Goal: Task Accomplishment & Management: Manage account settings

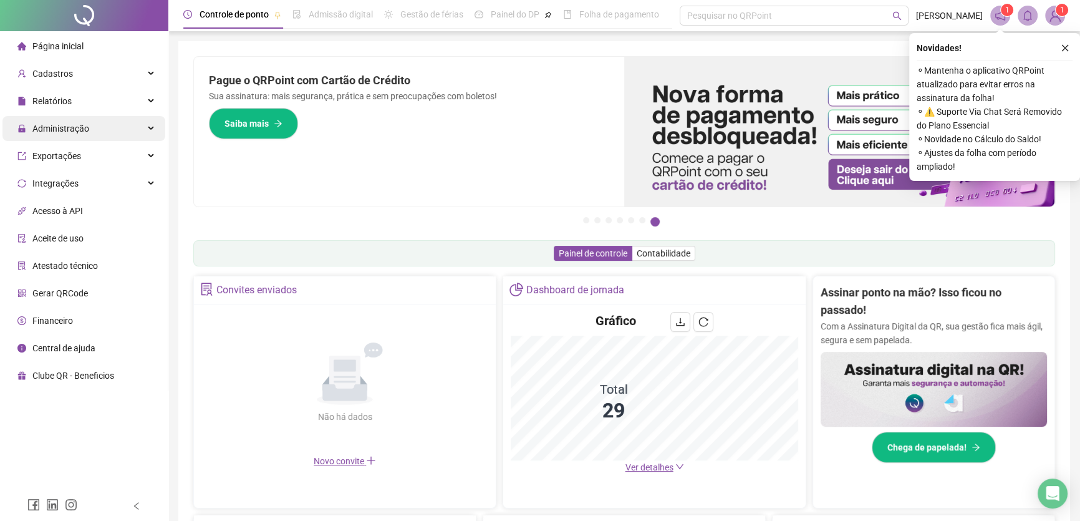
click at [56, 128] on span "Administração" at bounding box center [60, 128] width 57 height 10
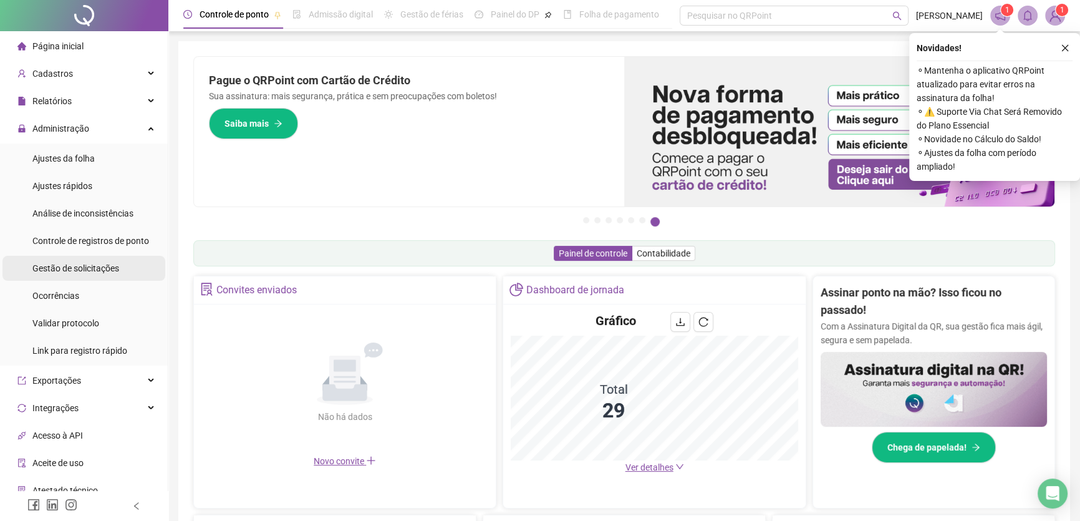
click at [100, 269] on span "Gestão de solicitações" at bounding box center [75, 268] width 87 height 10
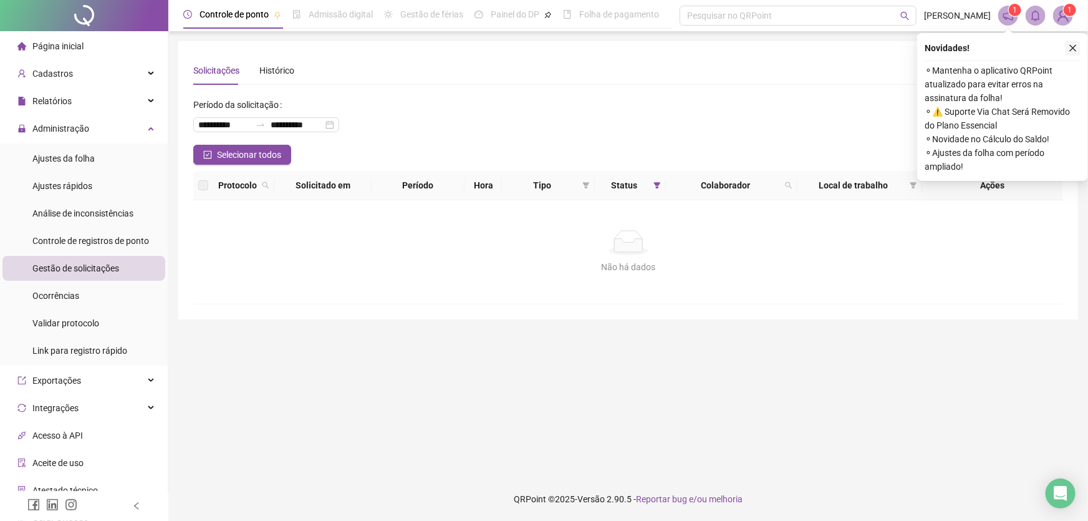
click at [1074, 47] on icon "close" at bounding box center [1073, 48] width 9 height 9
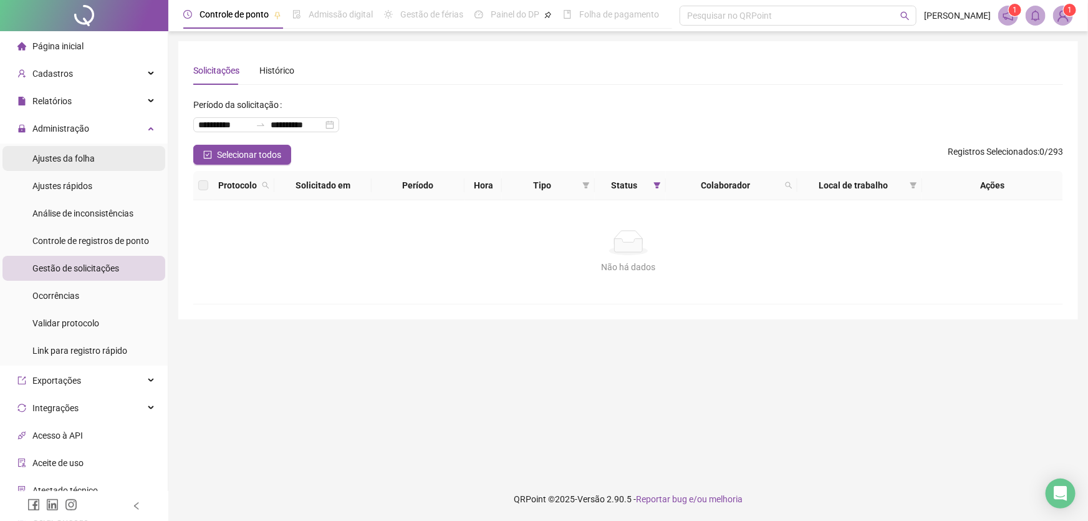
click at [77, 157] on span "Ajustes da folha" at bounding box center [63, 158] width 62 height 10
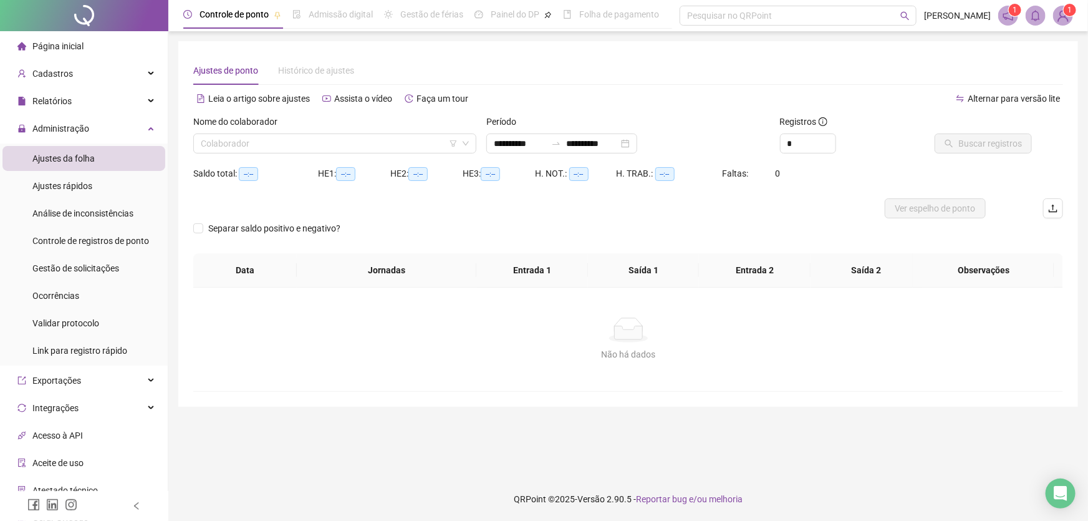
type input "**********"
click at [412, 149] on input "search" at bounding box center [329, 143] width 257 height 19
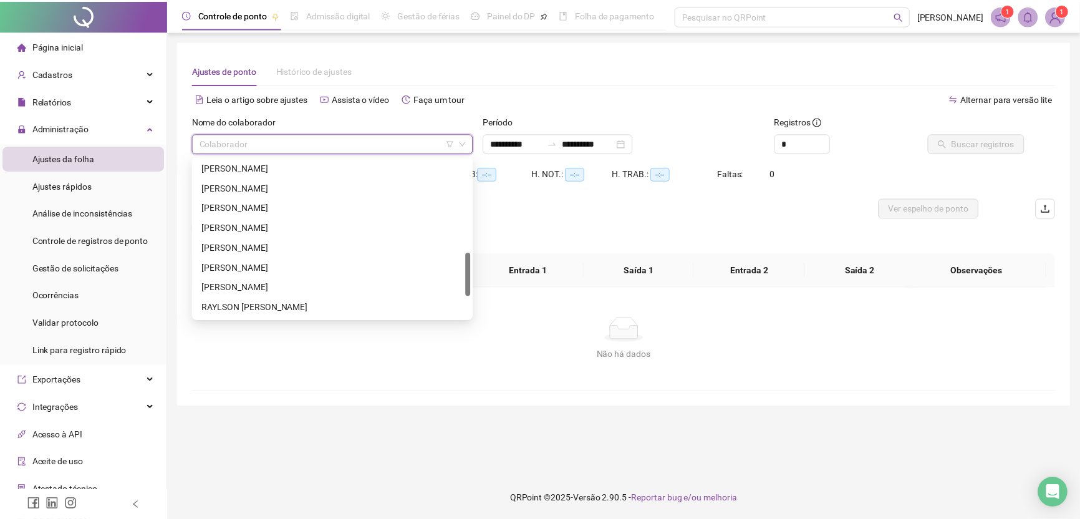
scroll to position [397, 0]
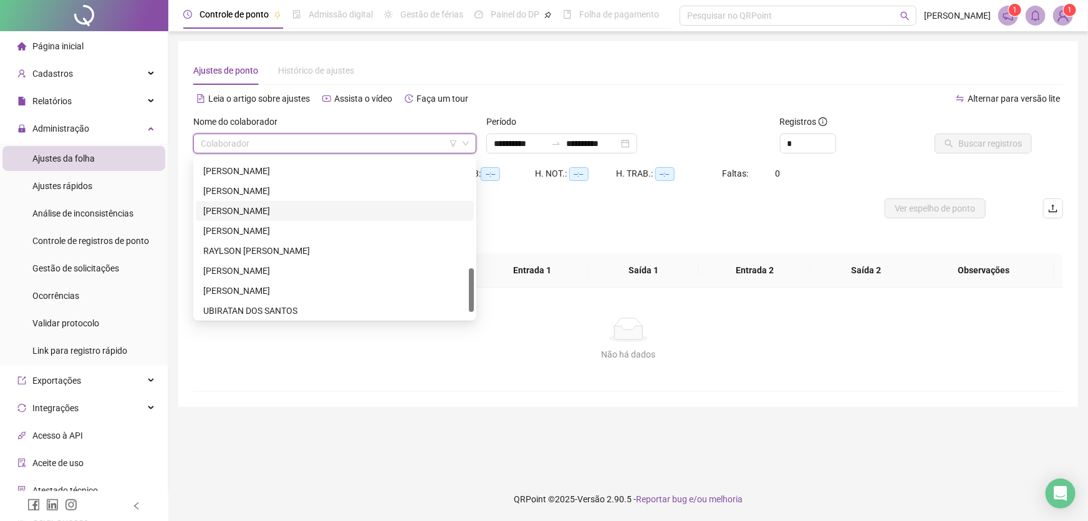
click at [291, 214] on div "[PERSON_NAME]" at bounding box center [334, 211] width 263 height 14
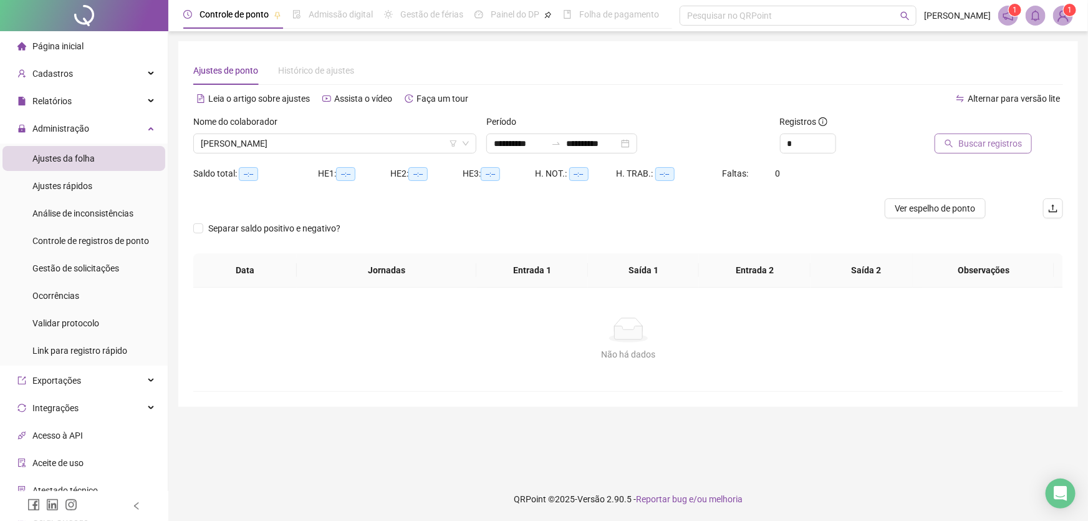
click at [967, 139] on span "Buscar registros" at bounding box center [990, 144] width 64 height 14
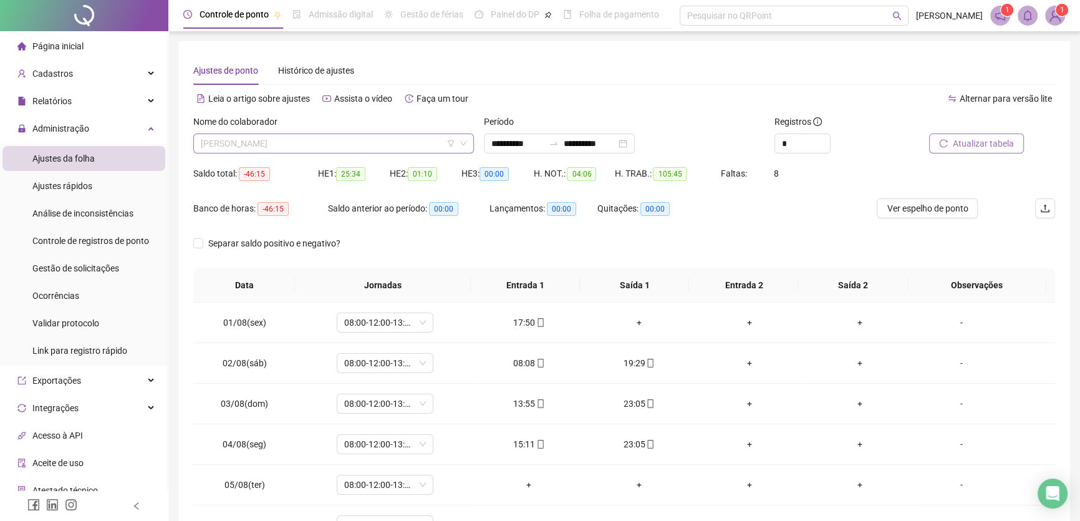
click at [354, 145] on span "[PERSON_NAME]" at bounding box center [334, 143] width 266 height 19
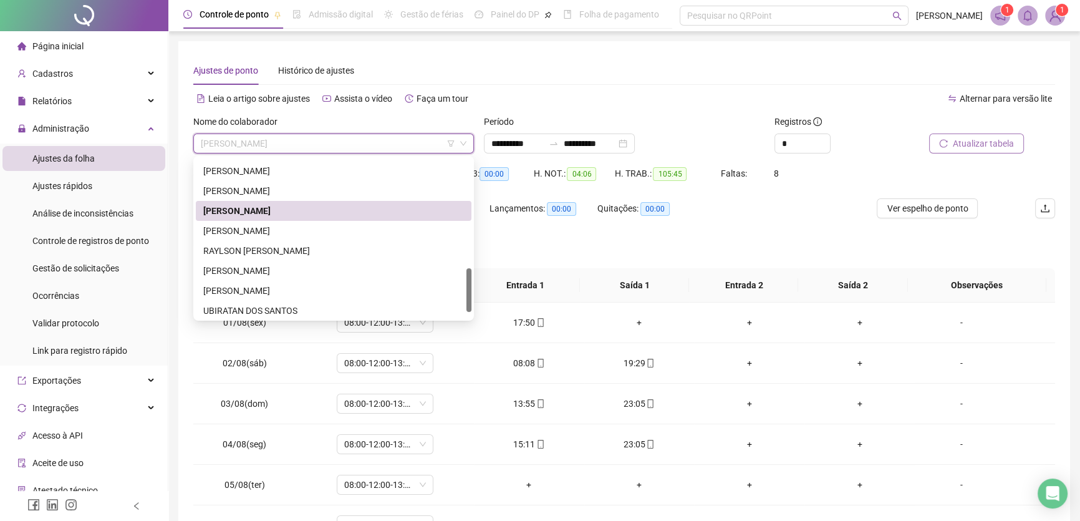
click at [262, 208] on div "[PERSON_NAME]" at bounding box center [333, 211] width 261 height 14
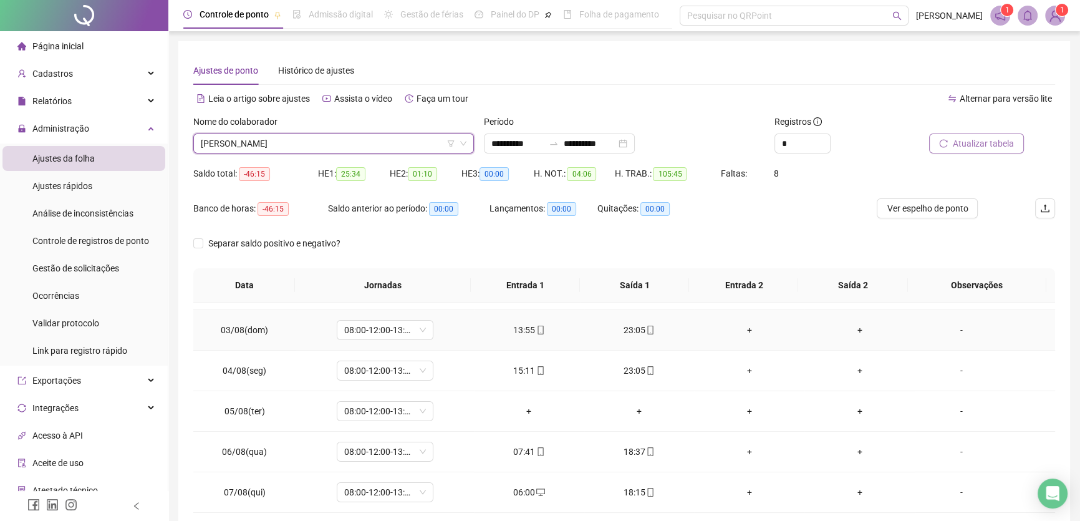
scroll to position [56, 0]
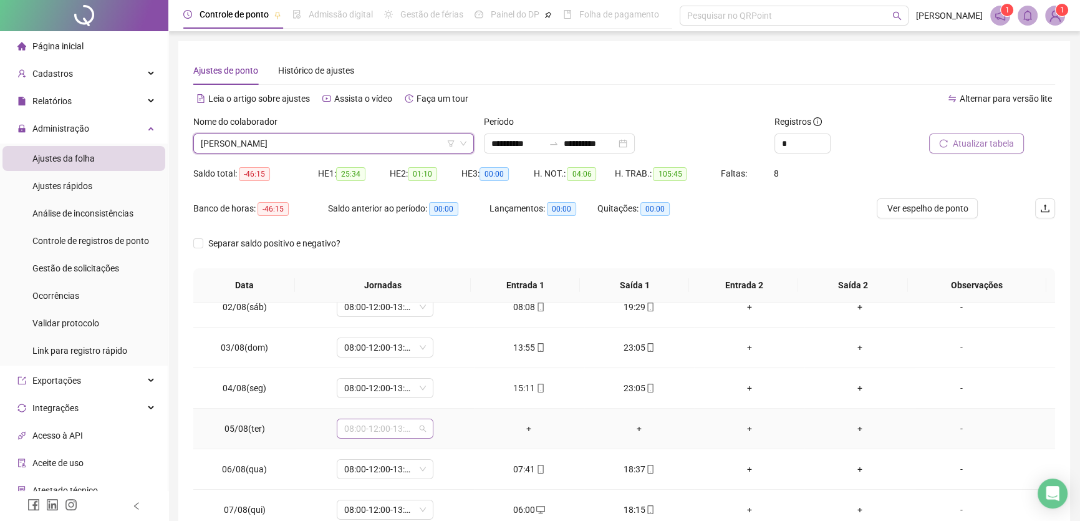
click at [415, 429] on span "08:00-12:00-13:00-17:00" at bounding box center [385, 428] width 82 height 19
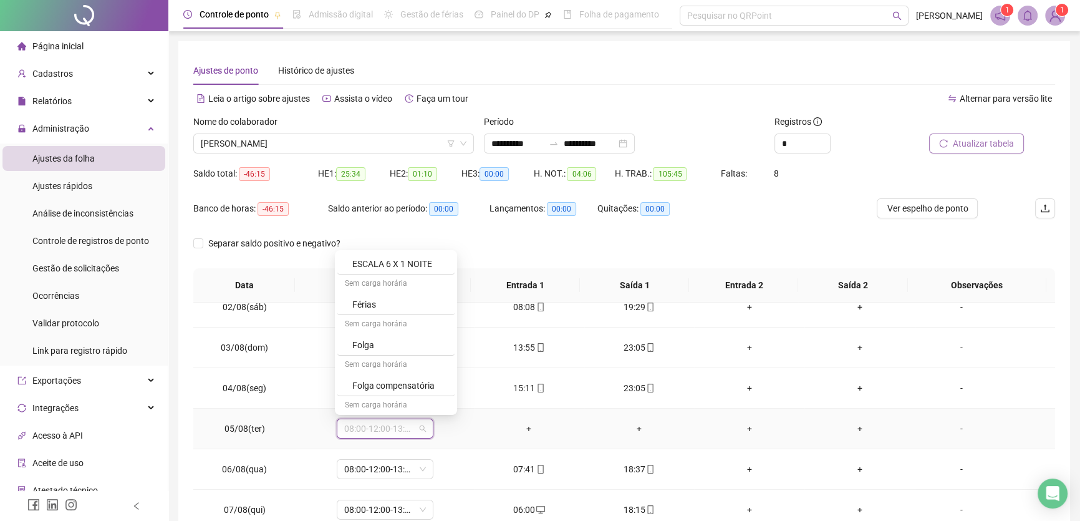
scroll to position [205, 0]
click at [390, 360] on div "Folga compensatória" at bounding box center [399, 362] width 95 height 14
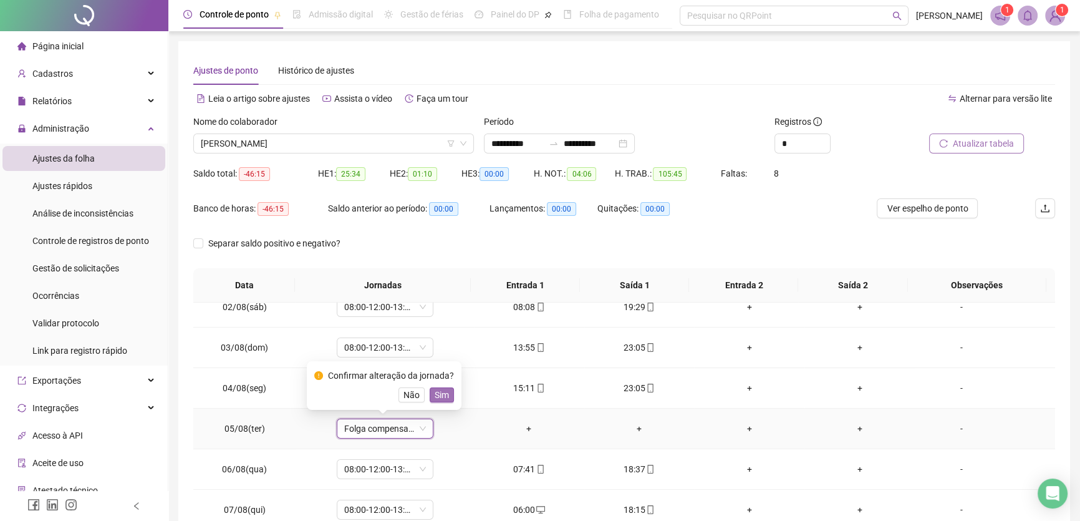
click at [441, 397] on span "Sim" at bounding box center [442, 395] width 14 height 14
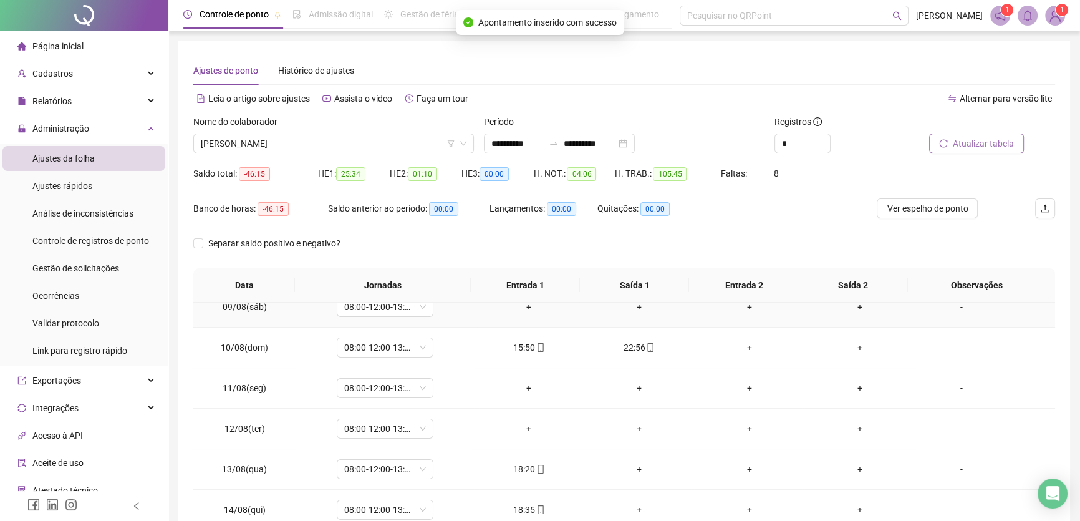
scroll to position [397, 0]
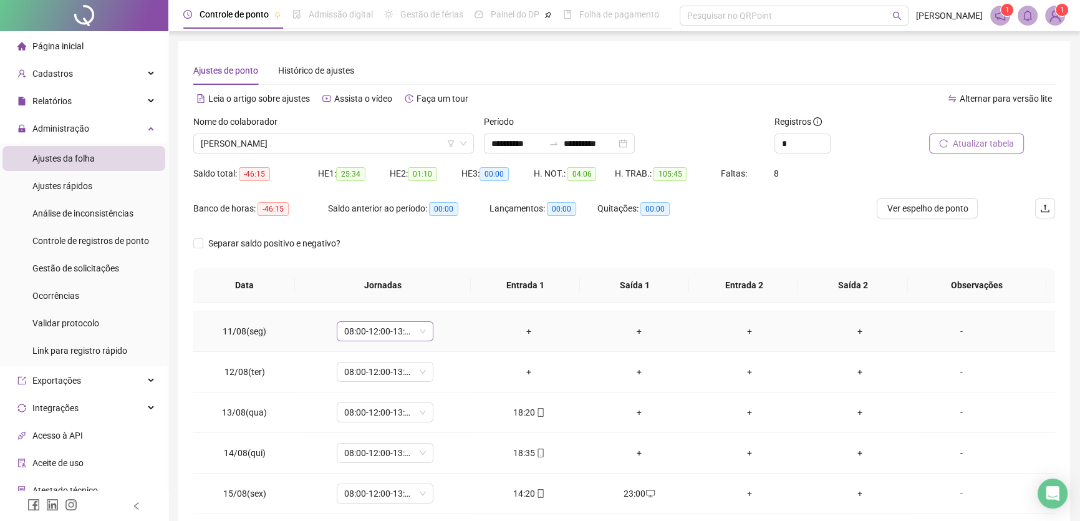
click at [414, 331] on span "08:00-12:00-13:00-17:00" at bounding box center [385, 331] width 82 height 19
click at [383, 446] on div "Folga" at bounding box center [399, 448] width 95 height 14
click at [439, 297] on span "Sim" at bounding box center [442, 298] width 14 height 14
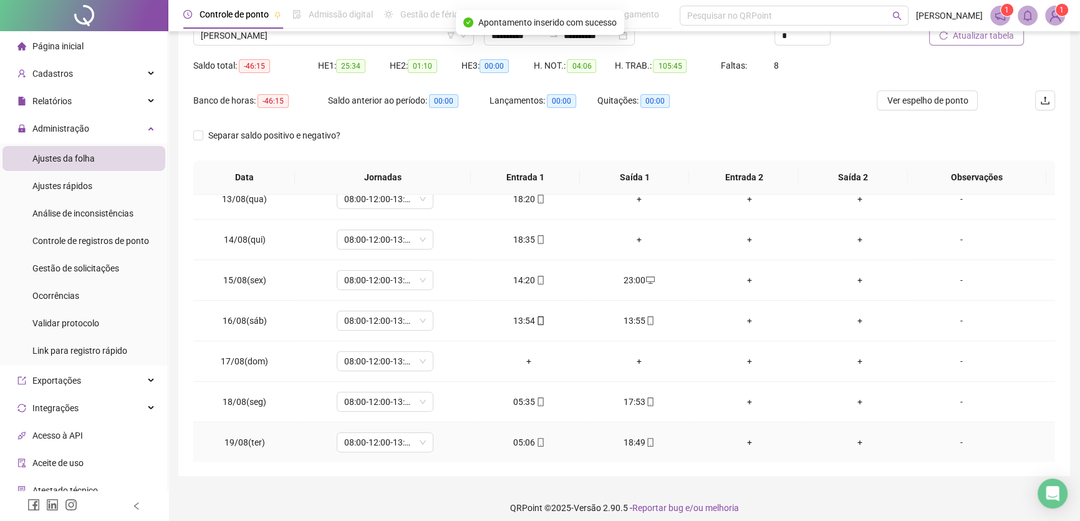
scroll to position [113, 0]
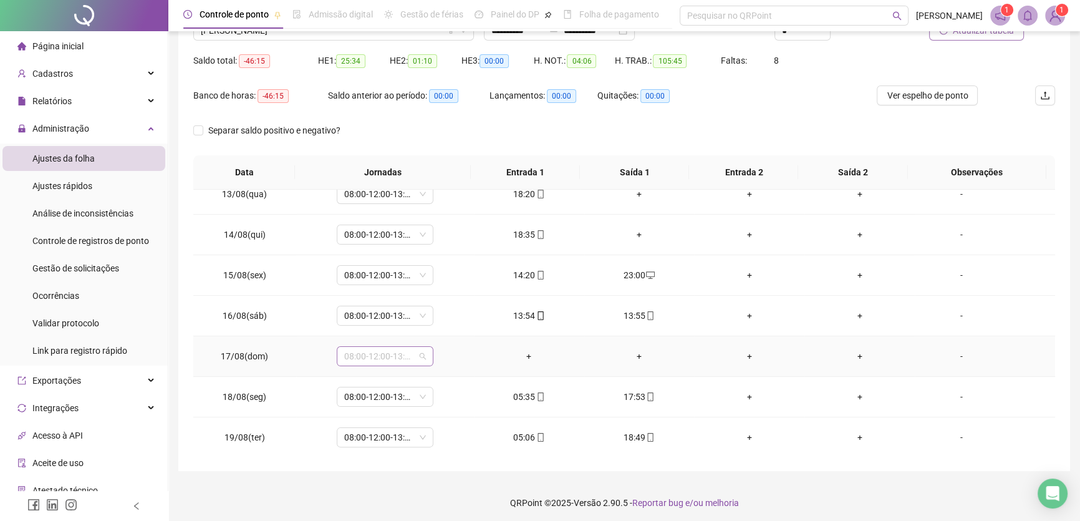
click at [412, 349] on span "08:00-12:00-13:00-17:00" at bounding box center [385, 356] width 82 height 19
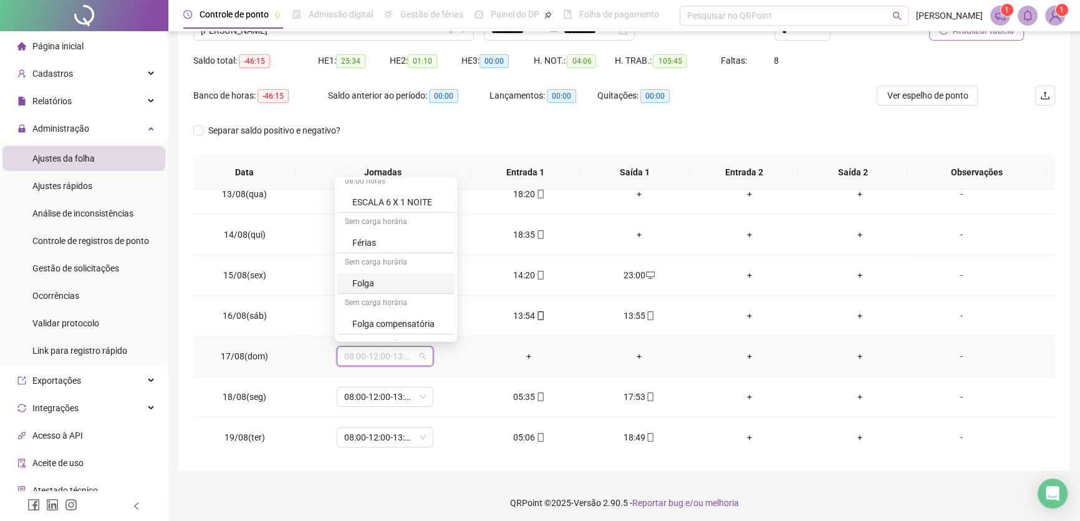
click at [381, 279] on div "Folga" at bounding box center [399, 283] width 95 height 14
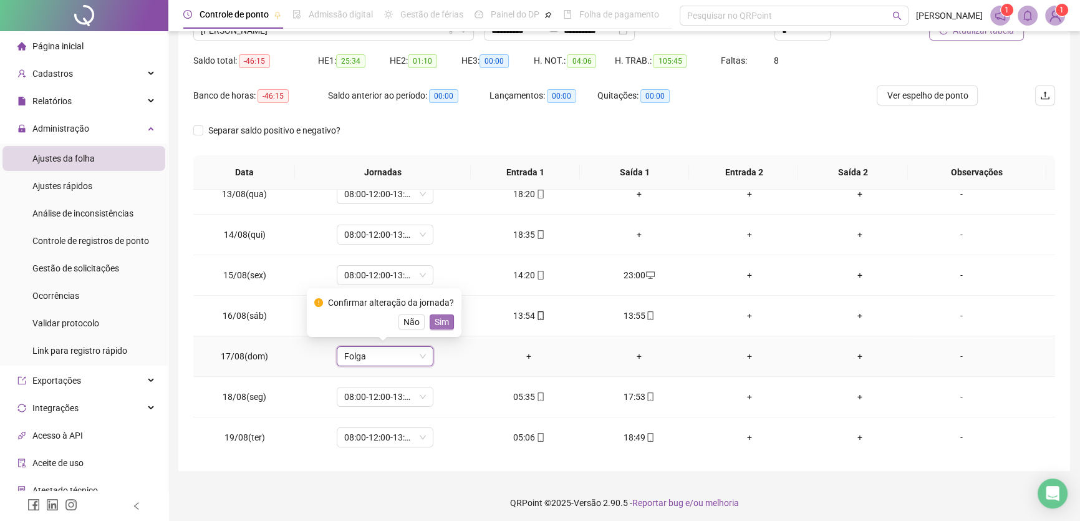
click at [438, 321] on span "Sim" at bounding box center [442, 322] width 14 height 14
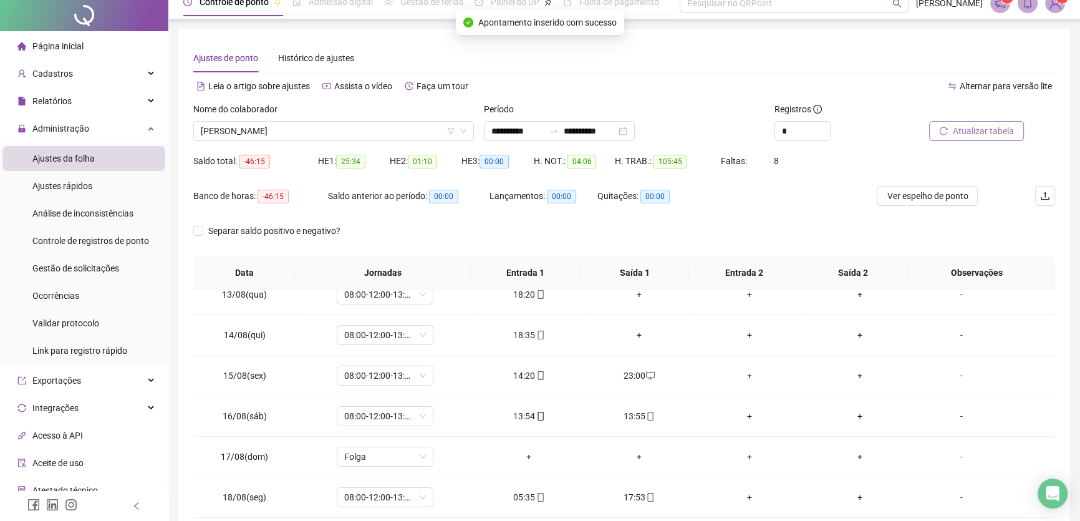
scroll to position [0, 0]
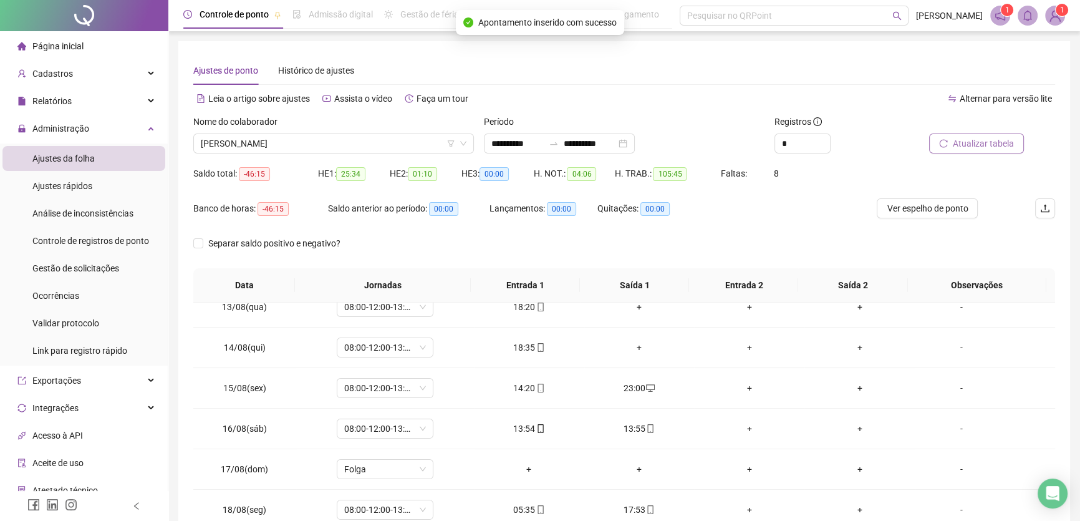
click at [976, 138] on span "Atualizar tabela" at bounding box center [983, 144] width 61 height 14
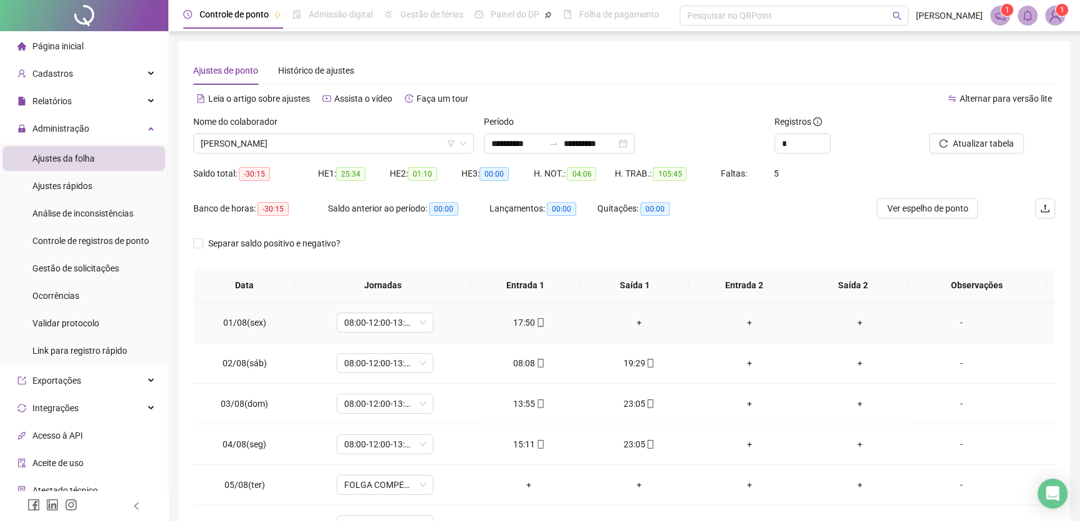
click at [630, 321] on div "+" at bounding box center [639, 323] width 90 height 14
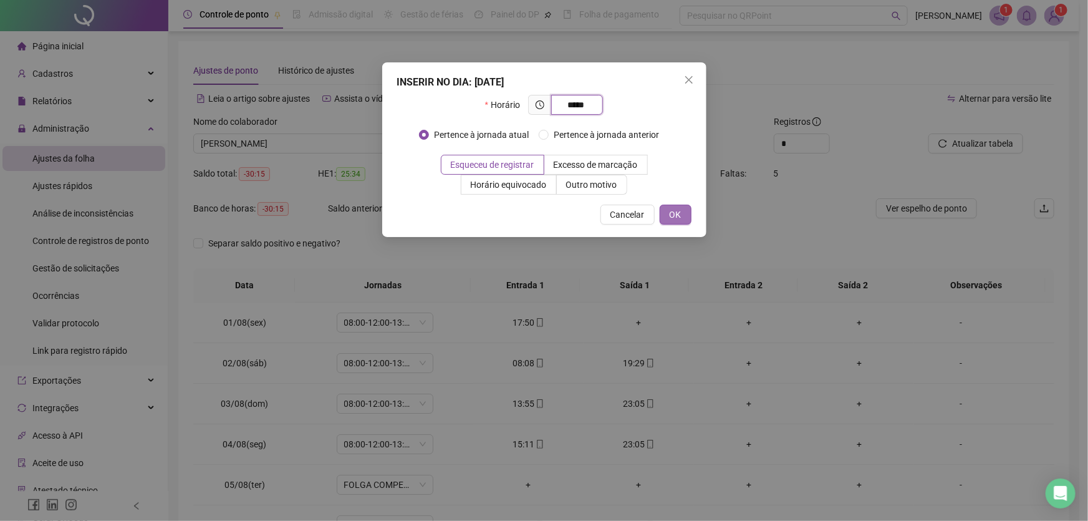
type input "*****"
click at [679, 218] on span "OK" at bounding box center [676, 215] width 12 height 14
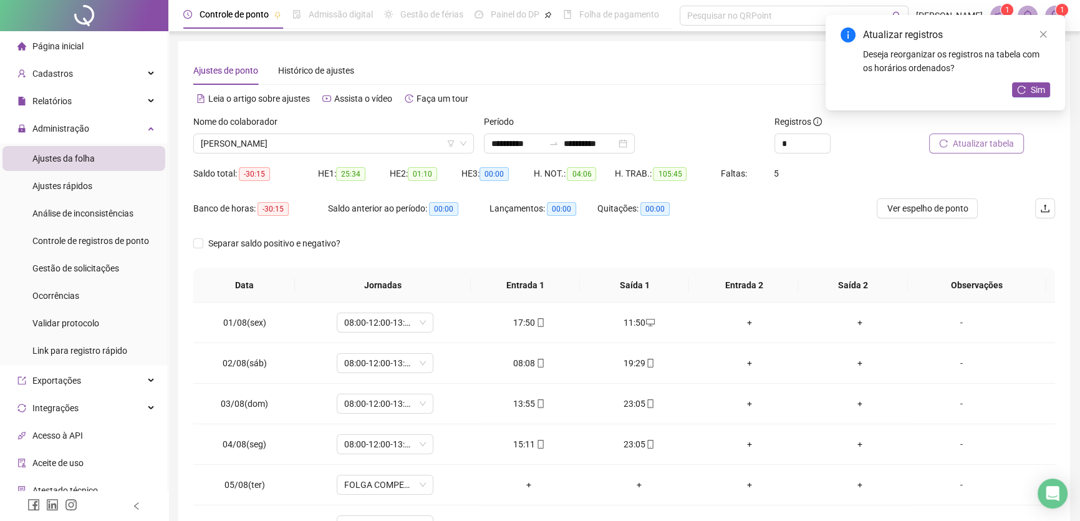
click at [977, 145] on span "Atualizar tabela" at bounding box center [983, 144] width 61 height 14
click at [742, 365] on div "+" at bounding box center [749, 363] width 90 height 14
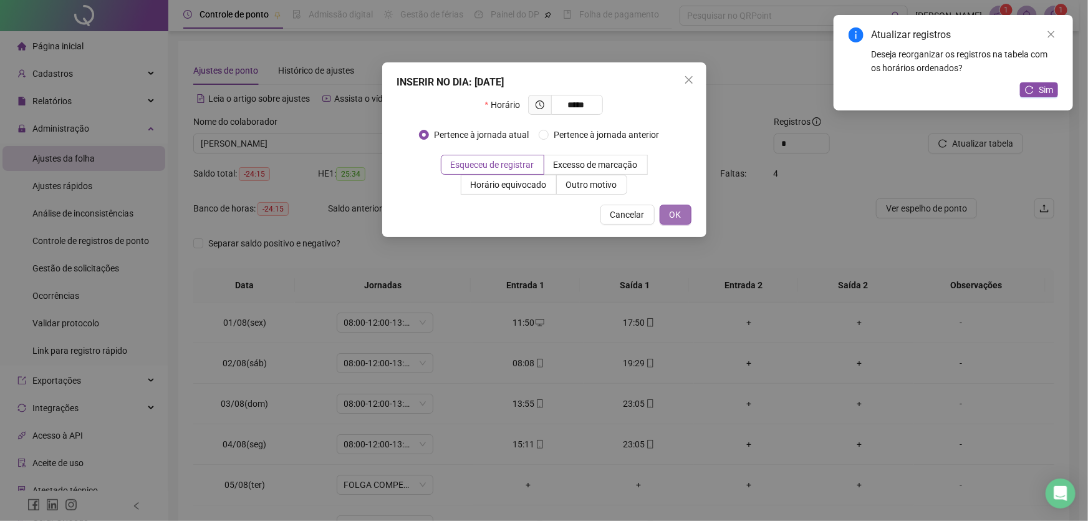
type input "*****"
click at [666, 212] on button "OK" at bounding box center [676, 215] width 32 height 20
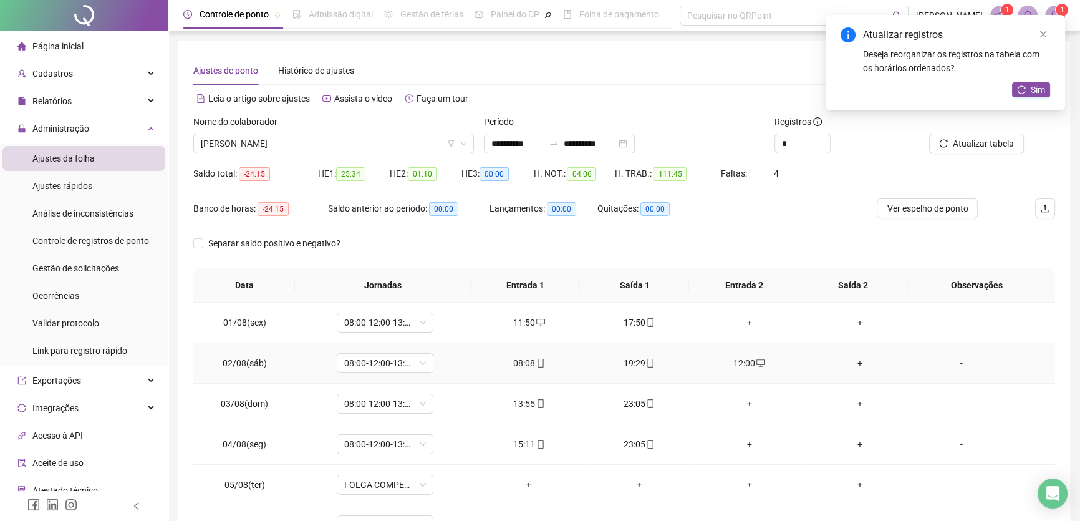
click at [852, 361] on div "+" at bounding box center [859, 363] width 90 height 14
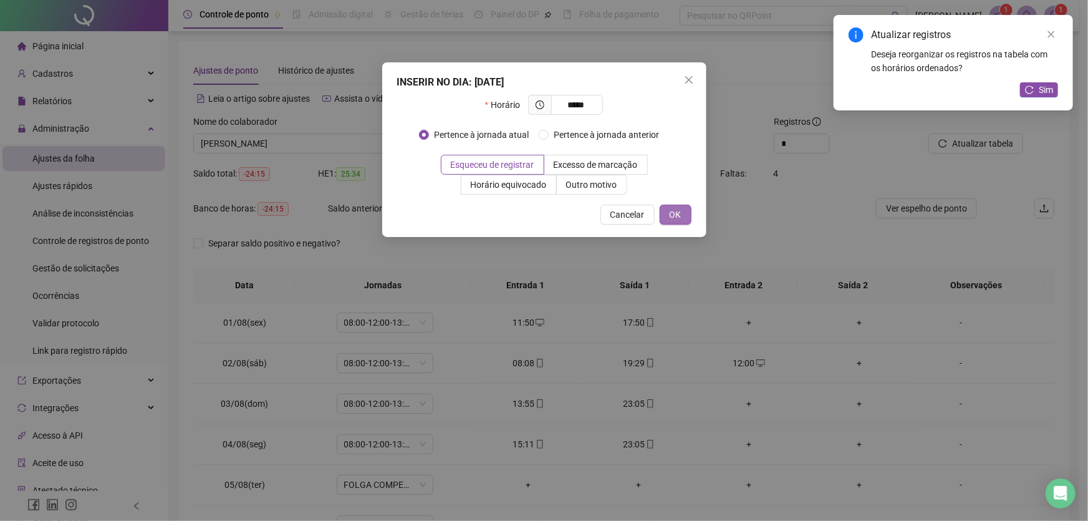
type input "*****"
click at [668, 210] on button "OK" at bounding box center [676, 215] width 32 height 20
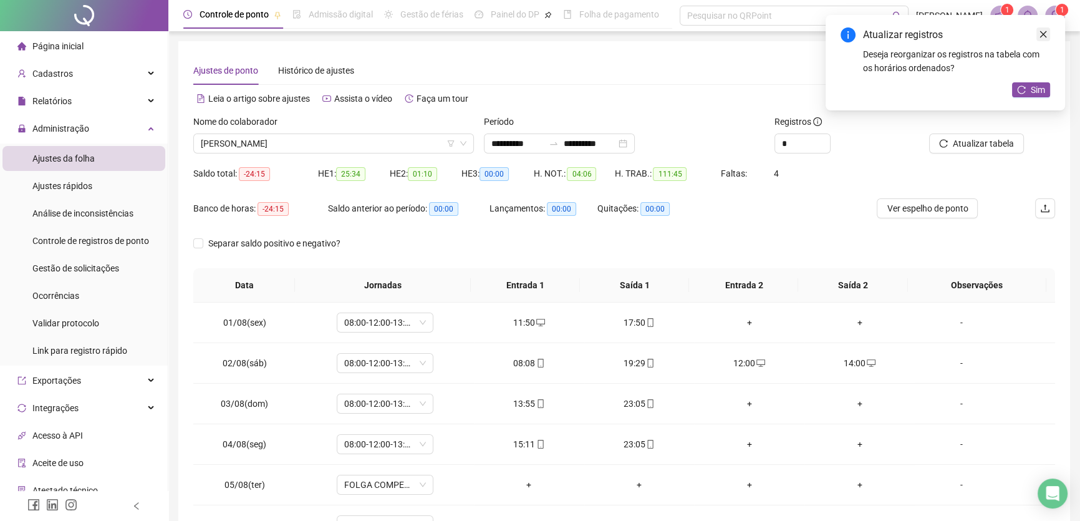
click at [1044, 32] on icon "close" at bounding box center [1043, 34] width 7 height 7
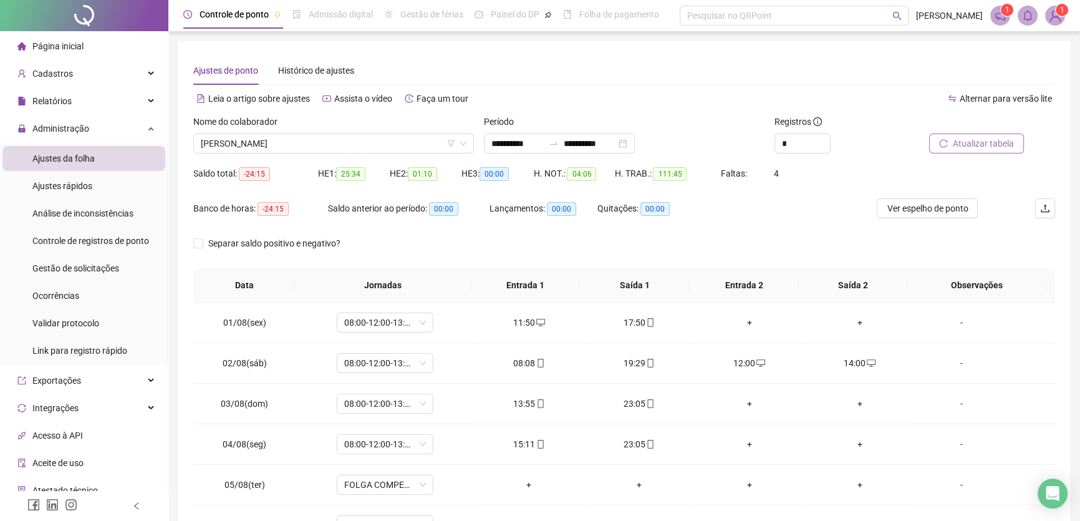
click at [965, 142] on span "Atualizar tabela" at bounding box center [983, 144] width 61 height 14
click at [742, 393] on td "+" at bounding box center [749, 403] width 110 height 41
click at [744, 399] on div "+" at bounding box center [749, 404] width 90 height 14
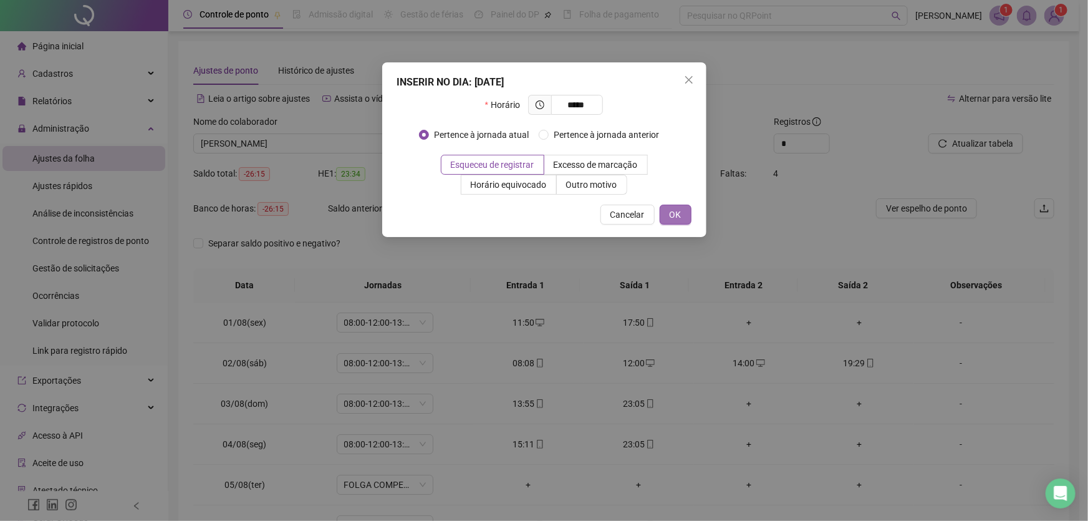
type input "*****"
click at [668, 219] on button "OK" at bounding box center [676, 215] width 32 height 20
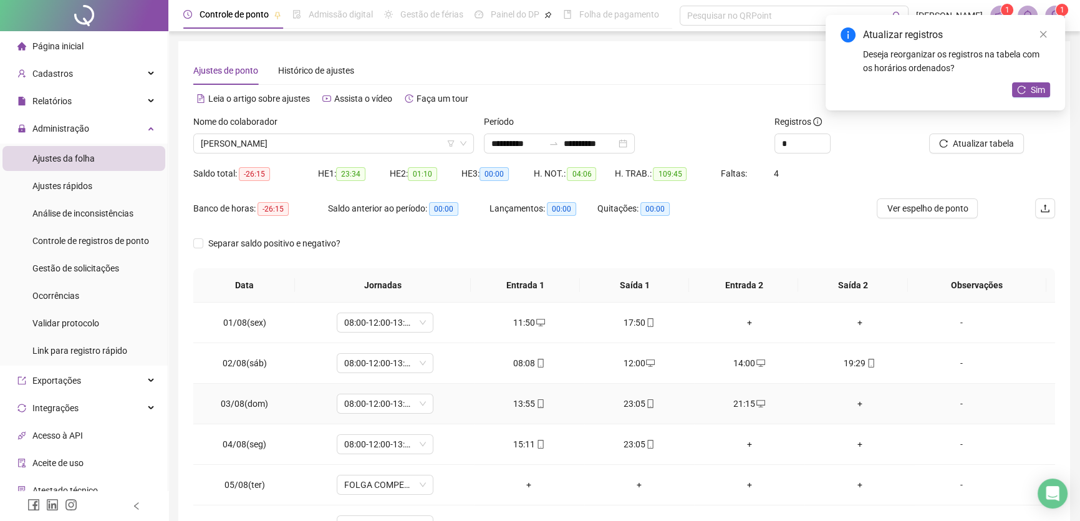
click at [851, 400] on div "+" at bounding box center [859, 404] width 90 height 14
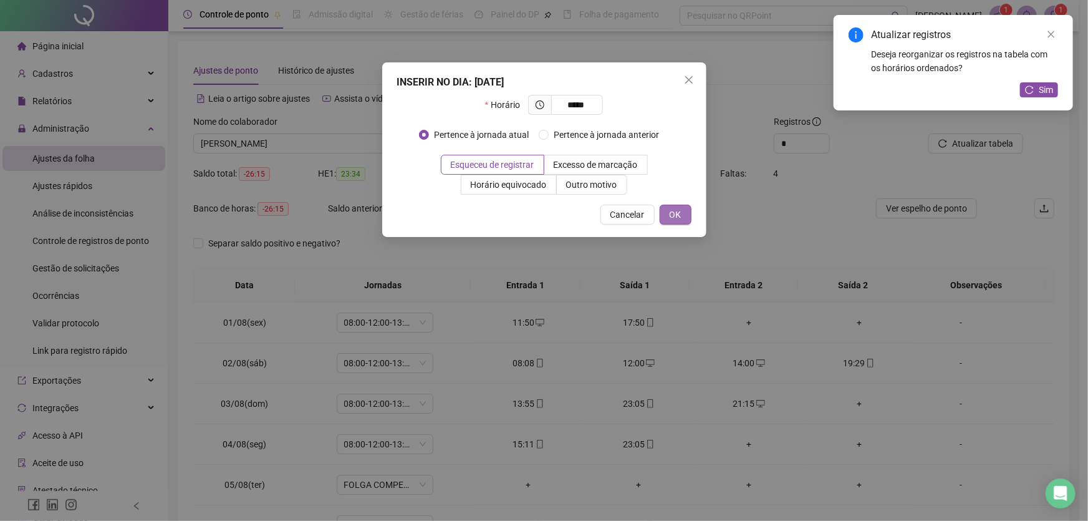
type input "*****"
click at [673, 213] on span "OK" at bounding box center [676, 215] width 12 height 14
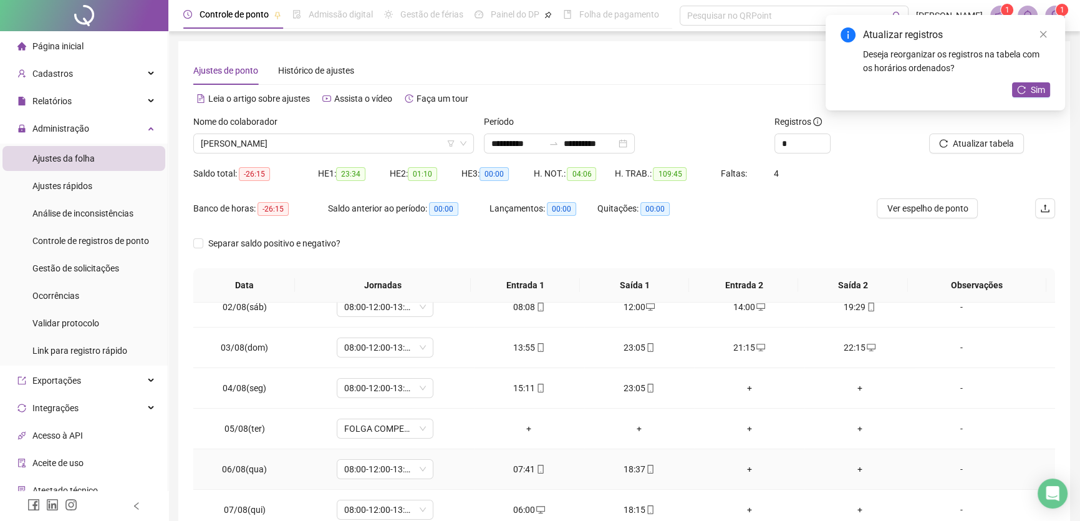
scroll to position [113, 0]
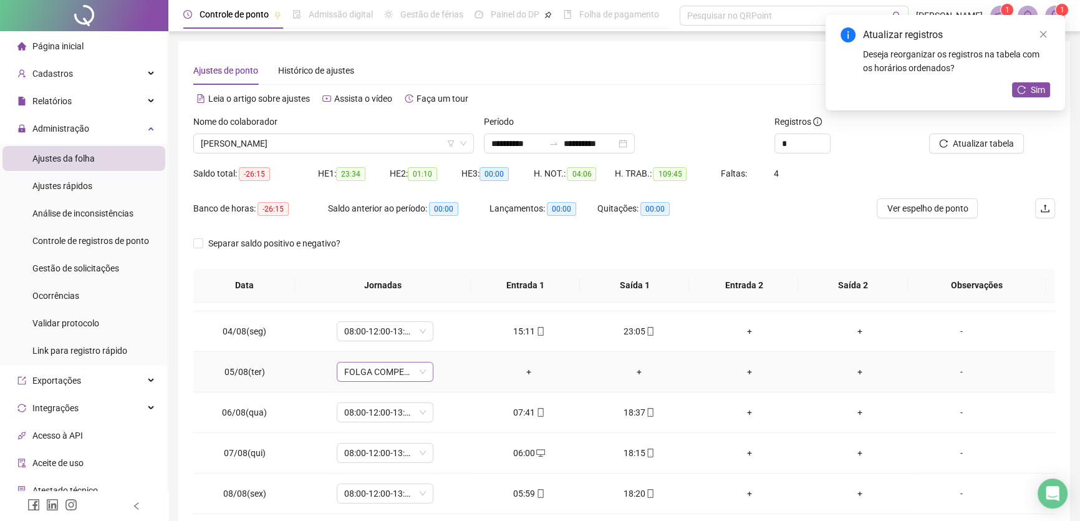
click at [417, 371] on span "FOLGA COMPENSATÓRIA" at bounding box center [385, 371] width 82 height 19
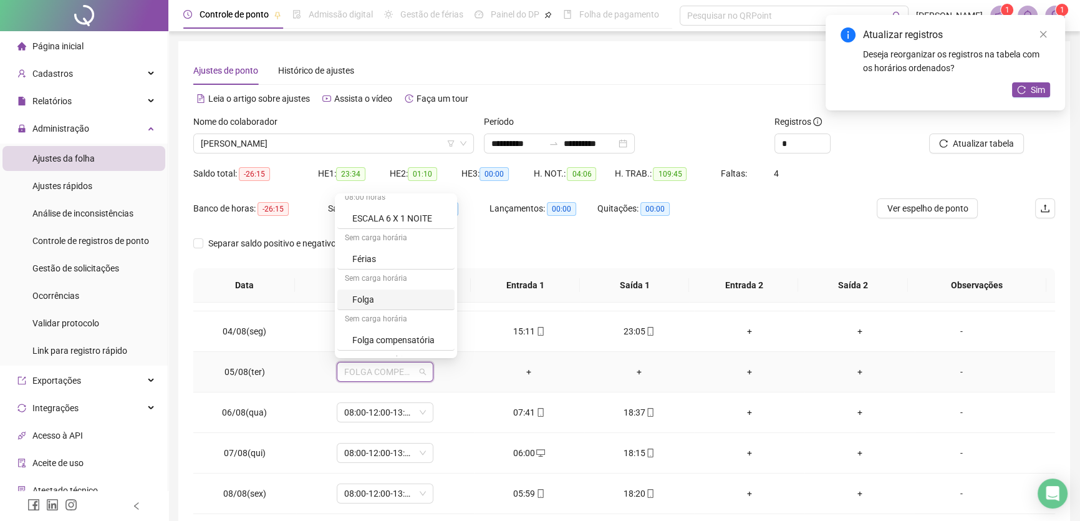
click at [380, 302] on div "Folga" at bounding box center [399, 299] width 95 height 14
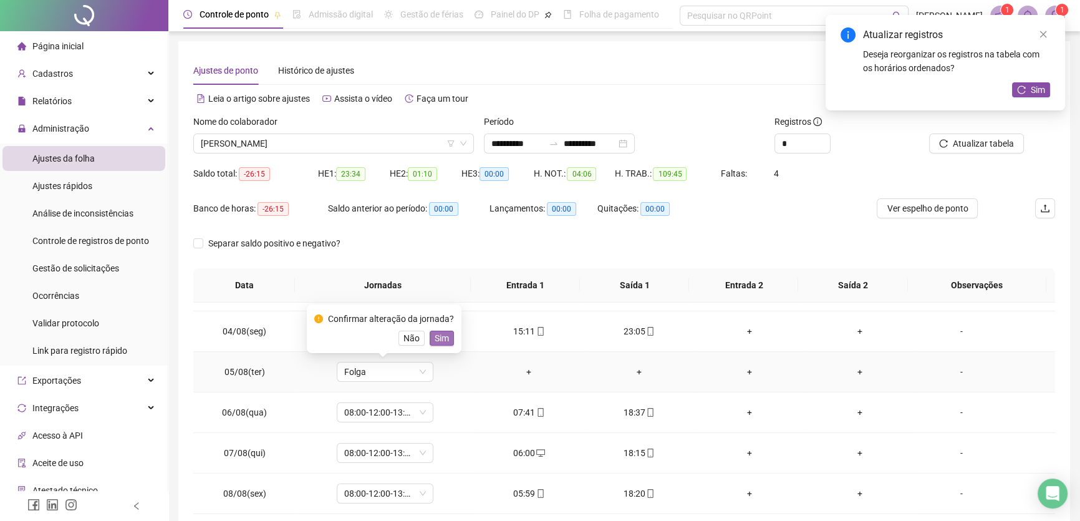
click at [436, 337] on span "Sim" at bounding box center [442, 338] width 14 height 14
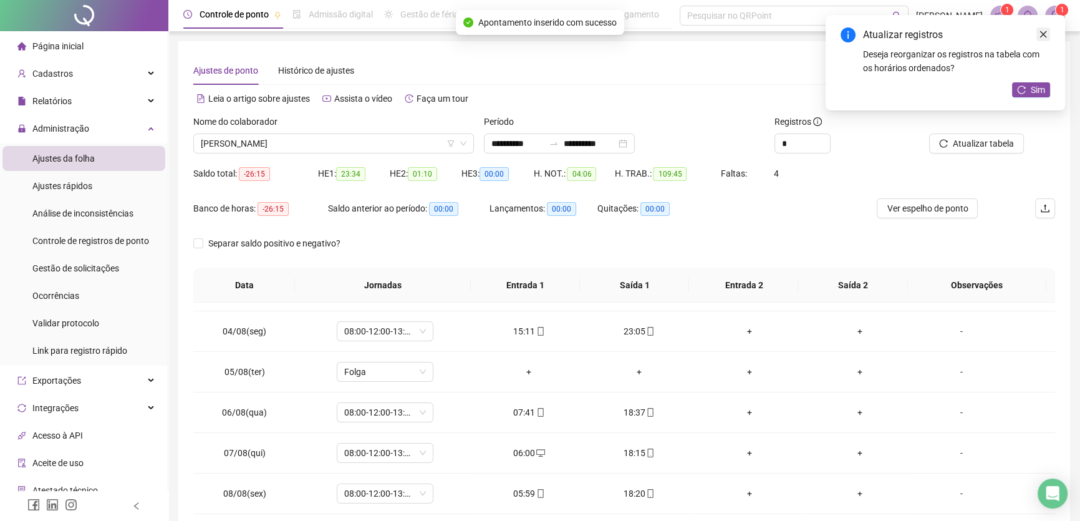
click at [1044, 32] on icon "close" at bounding box center [1043, 34] width 9 height 9
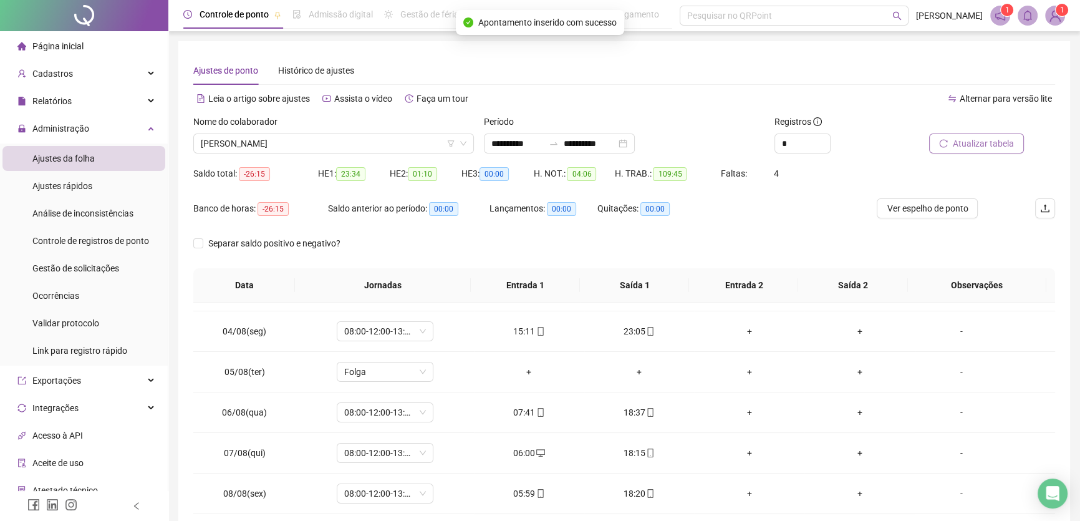
click at [968, 141] on span "Atualizar tabela" at bounding box center [983, 144] width 61 height 14
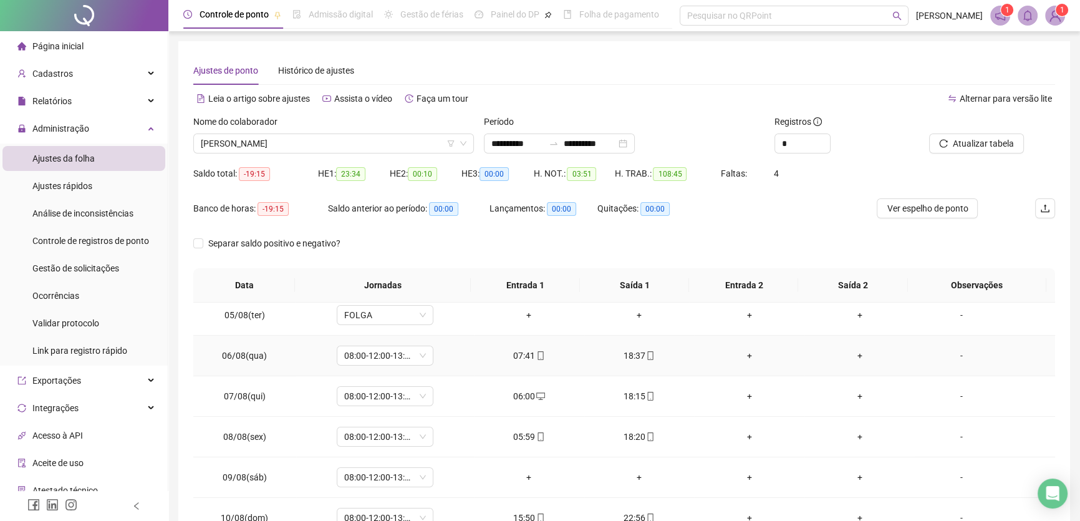
click at [739, 350] on div "+" at bounding box center [749, 356] width 90 height 14
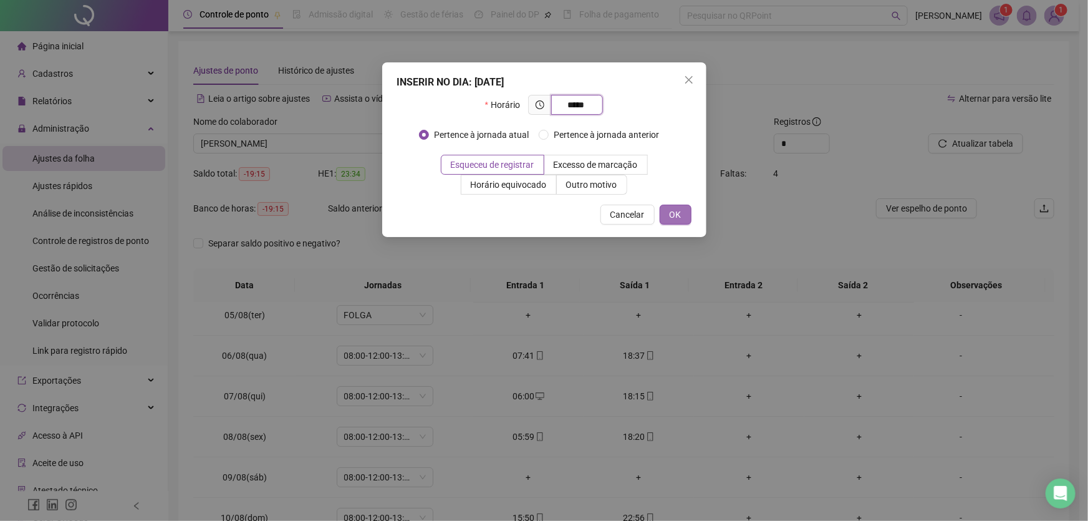
type input "*****"
click at [677, 212] on span "OK" at bounding box center [676, 215] width 12 height 14
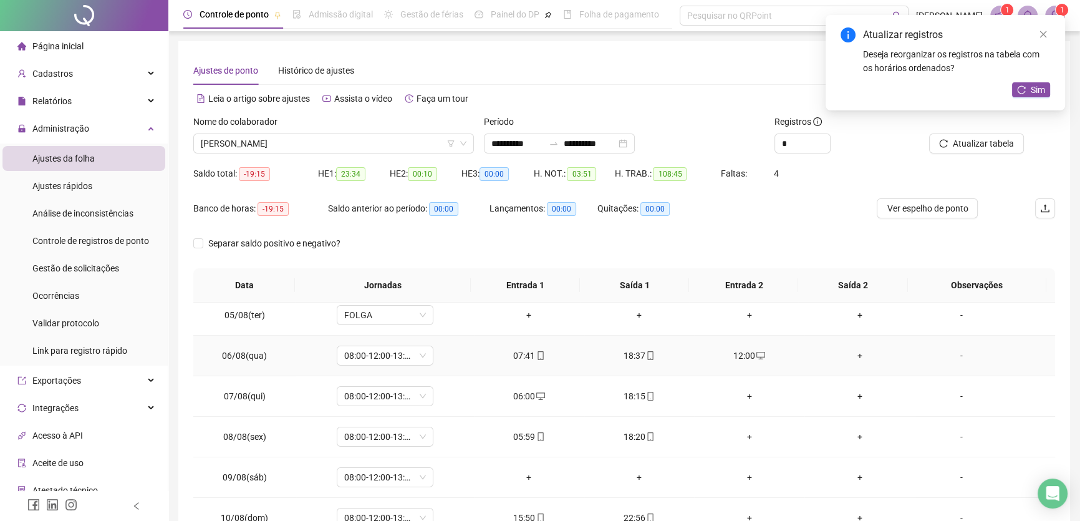
click at [854, 351] on div "+" at bounding box center [859, 356] width 90 height 14
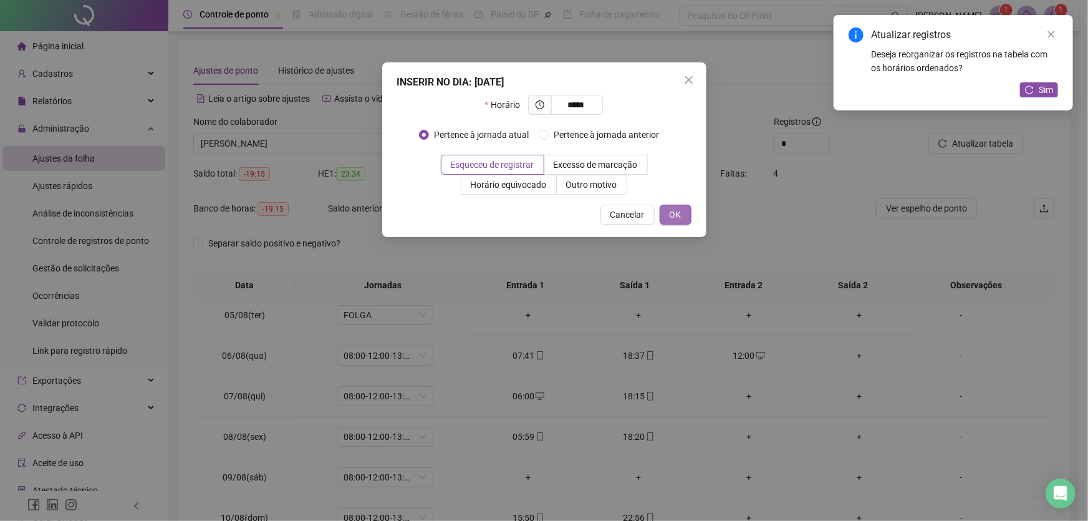
type input "*****"
click at [668, 216] on button "OK" at bounding box center [676, 215] width 32 height 20
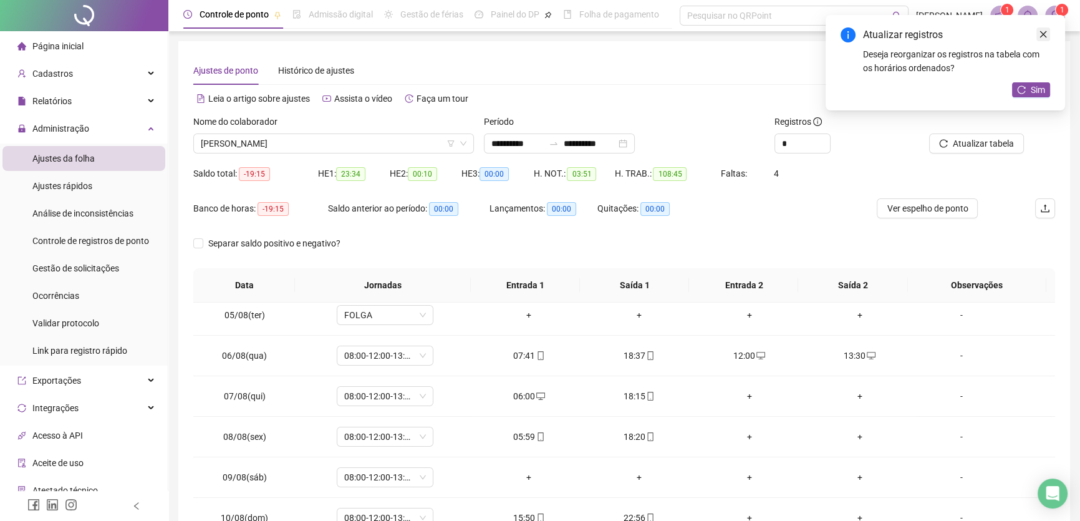
click at [1046, 34] on icon "close" at bounding box center [1043, 34] width 9 height 9
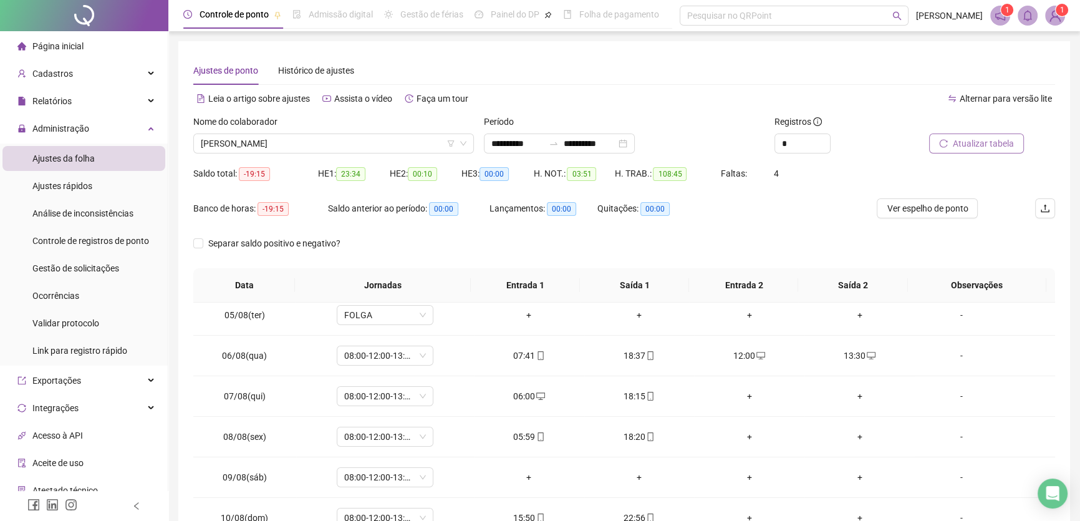
click at [981, 144] on span "Atualizar tabela" at bounding box center [983, 144] width 61 height 14
click at [741, 397] on div "+" at bounding box center [749, 396] width 90 height 14
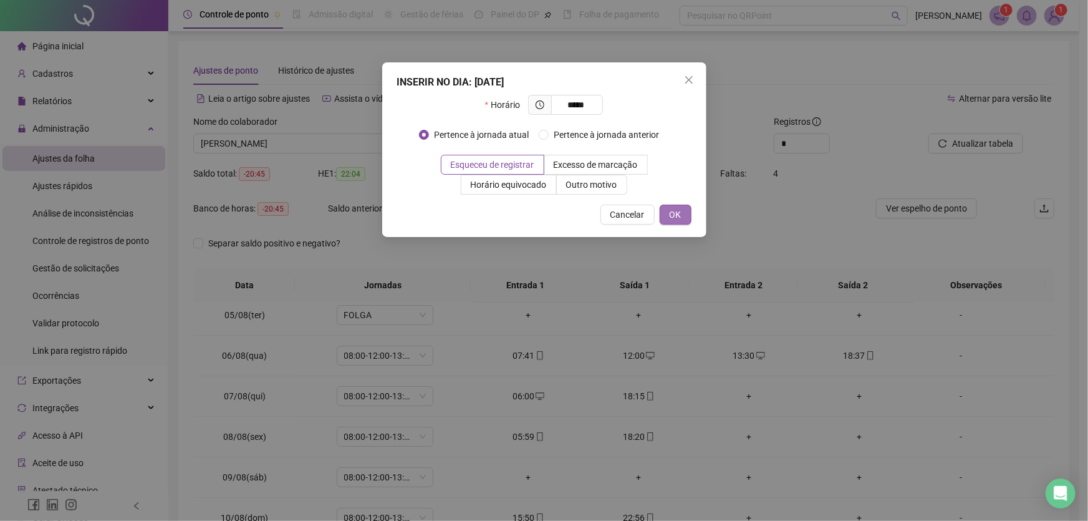
type input "*****"
click at [672, 215] on span "OK" at bounding box center [676, 215] width 12 height 14
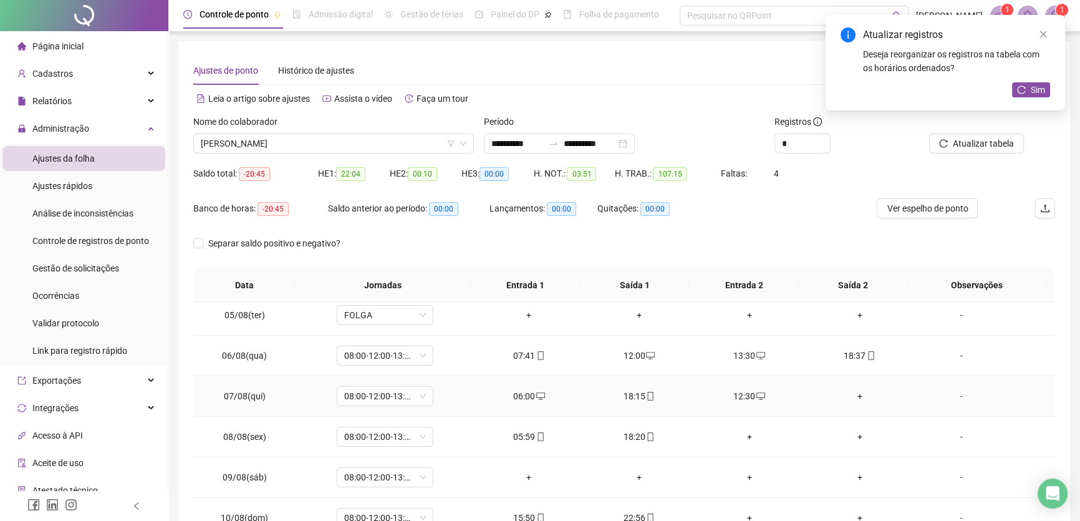
click at [850, 393] on div "+" at bounding box center [859, 396] width 90 height 14
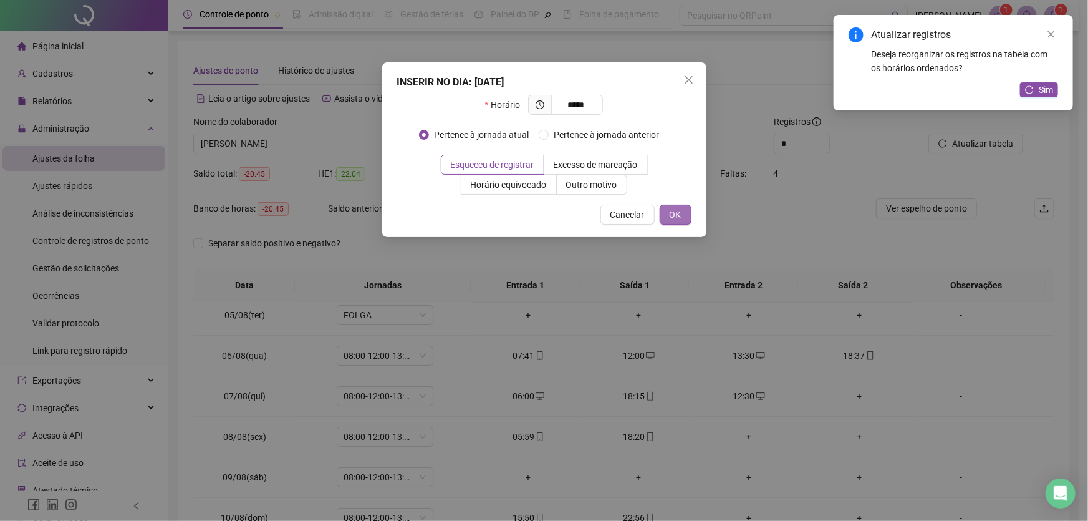
type input "*****"
click at [673, 215] on span "OK" at bounding box center [676, 215] width 12 height 14
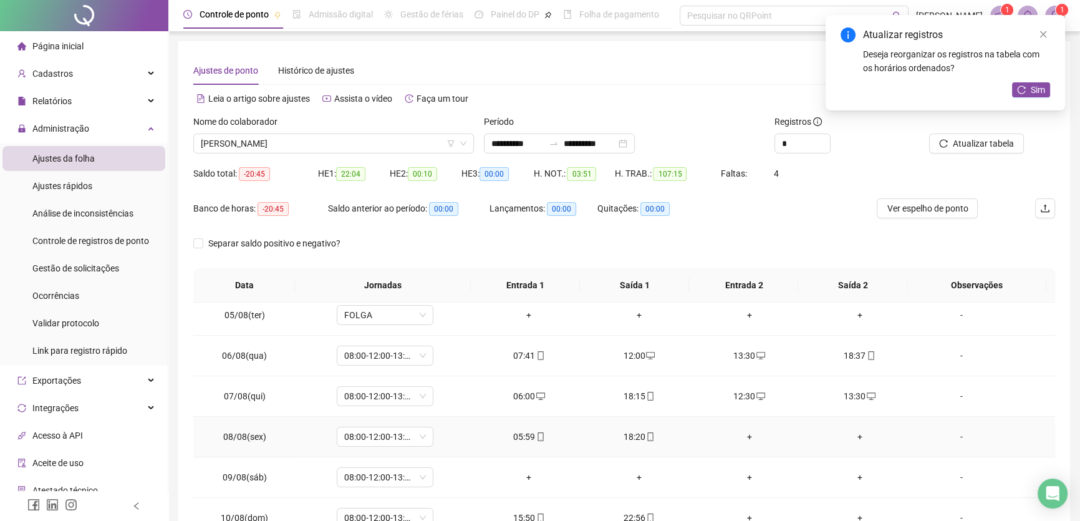
click at [742, 435] on div "+" at bounding box center [749, 437] width 90 height 14
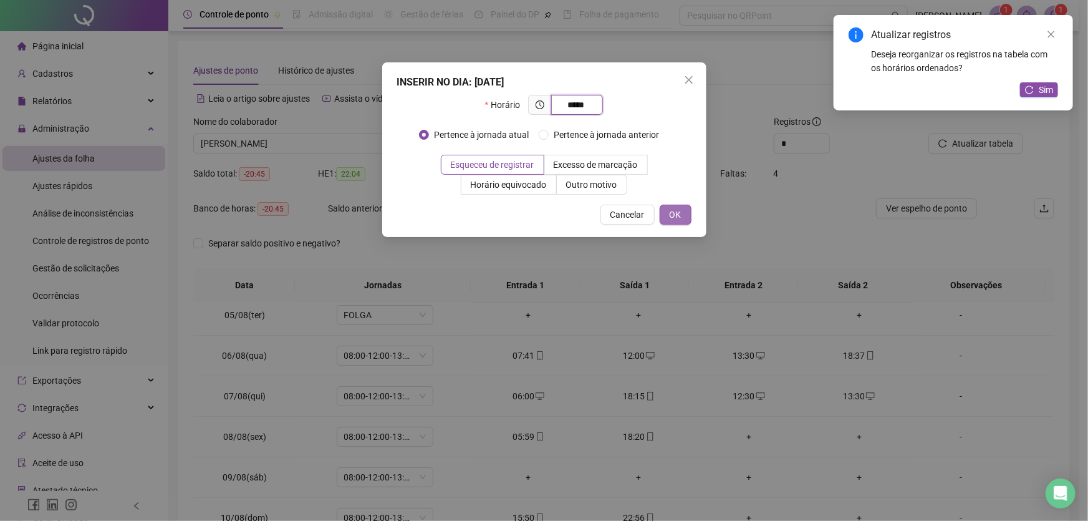
type input "*****"
click at [687, 216] on button "OK" at bounding box center [676, 215] width 32 height 20
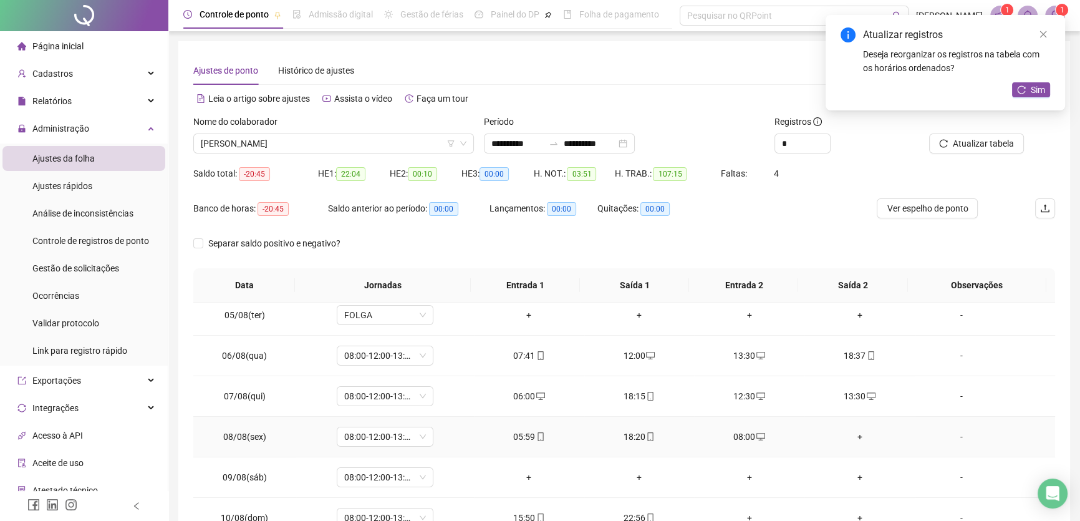
click at [852, 430] on div "+" at bounding box center [859, 437] width 90 height 14
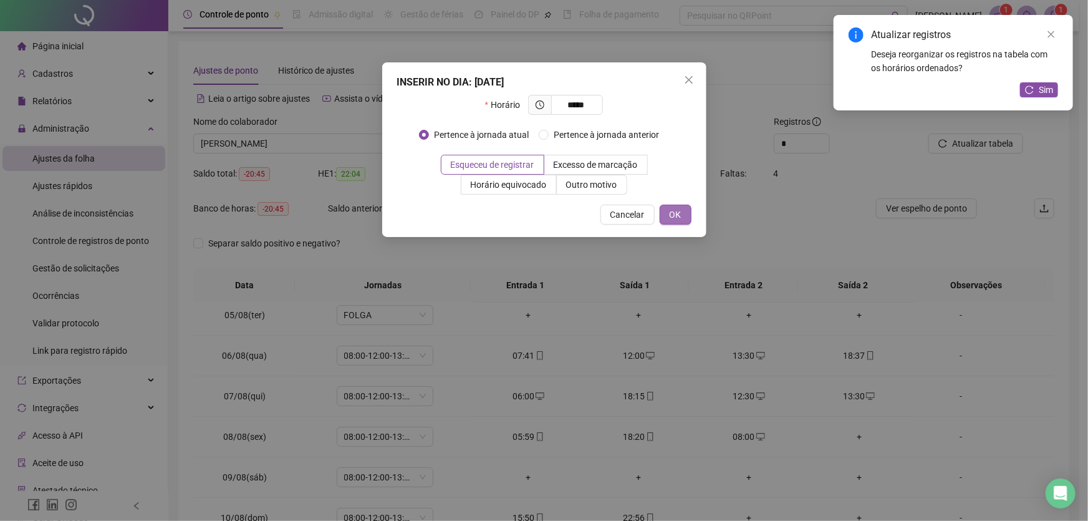
type input "*****"
click at [674, 210] on span "OK" at bounding box center [676, 215] width 12 height 14
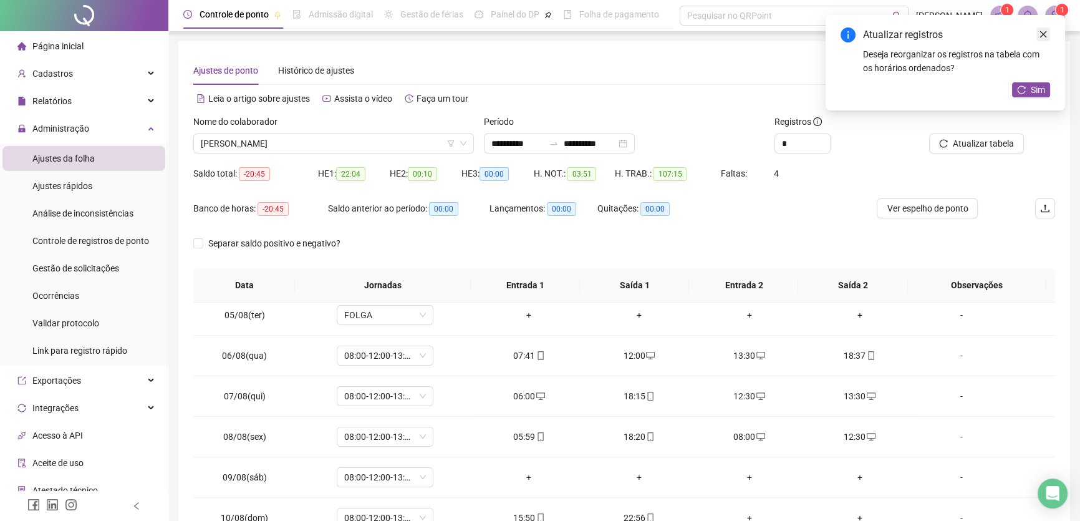
click at [1042, 33] on icon "close" at bounding box center [1043, 34] width 7 height 7
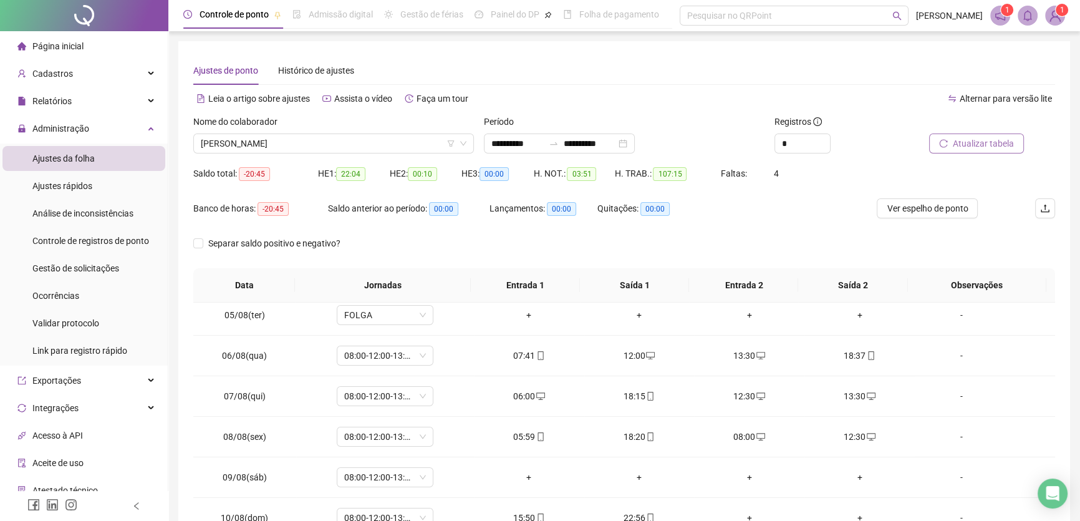
click at [985, 140] on span "Atualizar tabela" at bounding box center [983, 144] width 61 height 14
click at [827, 137] on span "Increase Value" at bounding box center [823, 139] width 14 height 11
type input "*"
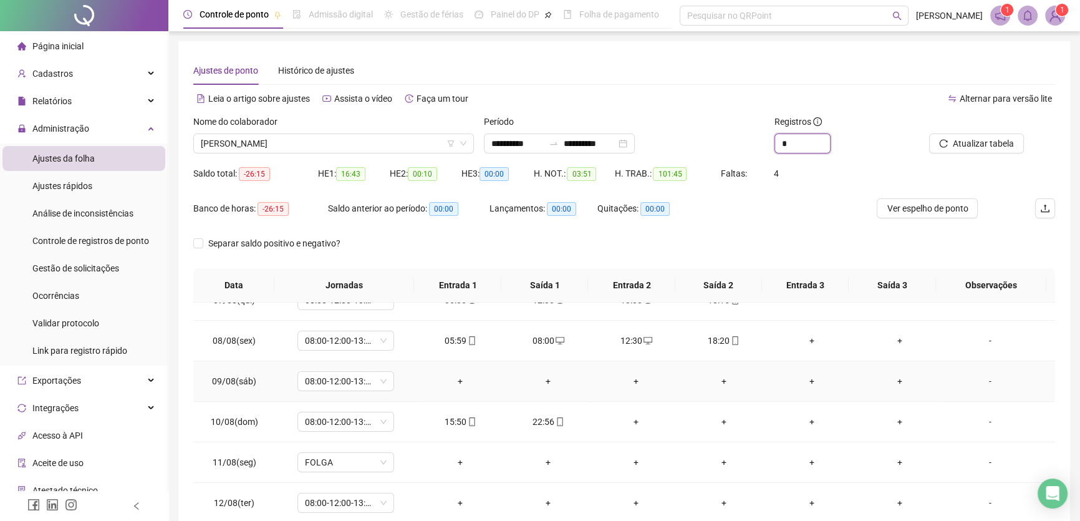
scroll to position [283, 0]
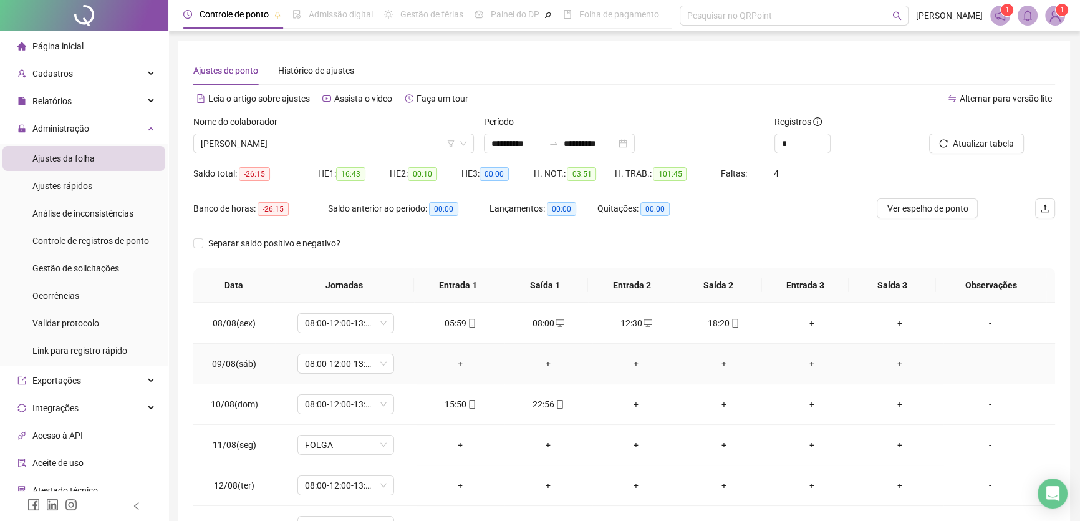
click at [457, 358] on div "+" at bounding box center [461, 364] width 68 height 14
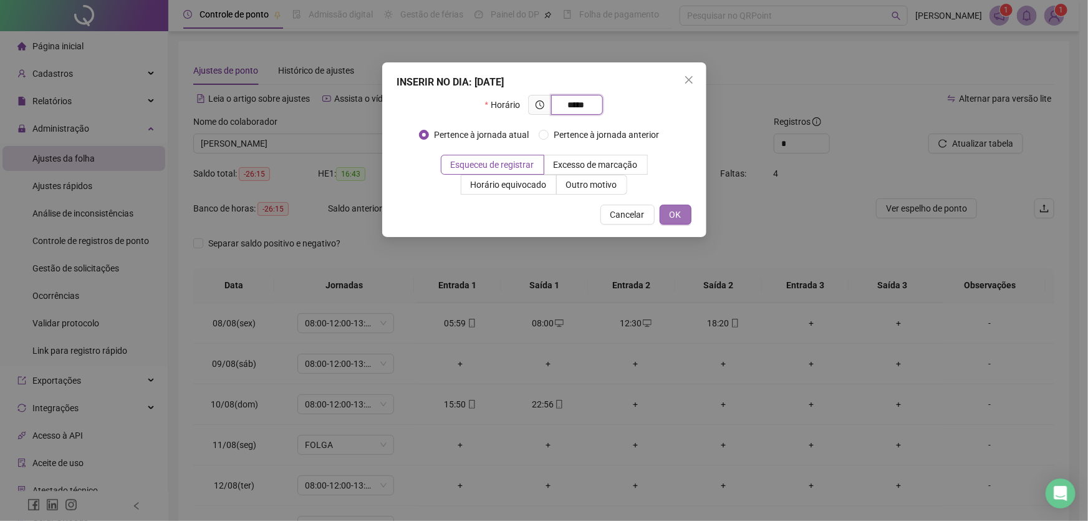
type input "*****"
click at [677, 212] on span "OK" at bounding box center [676, 215] width 12 height 14
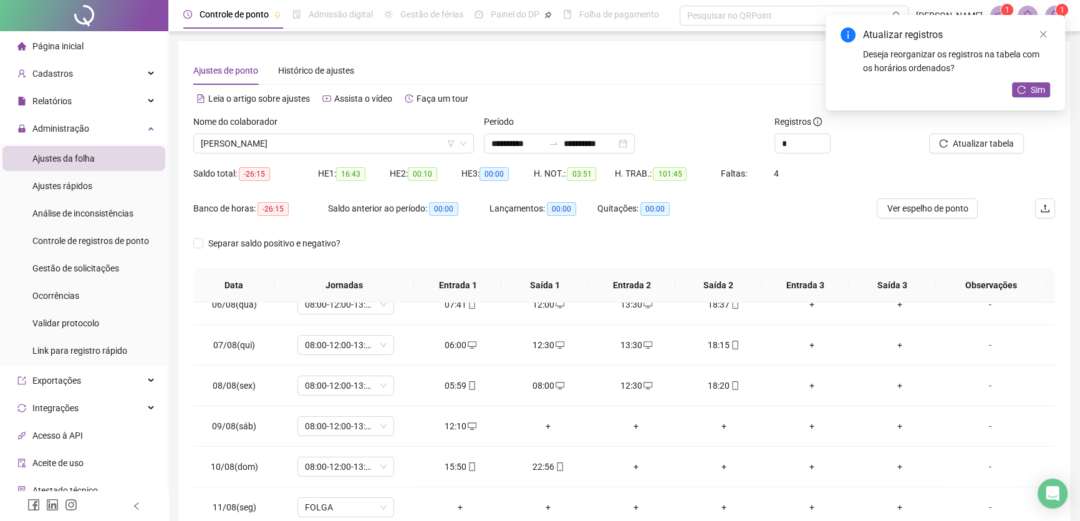
scroll to position [218, 0]
click at [542, 423] on div "+" at bounding box center [548, 429] width 68 height 14
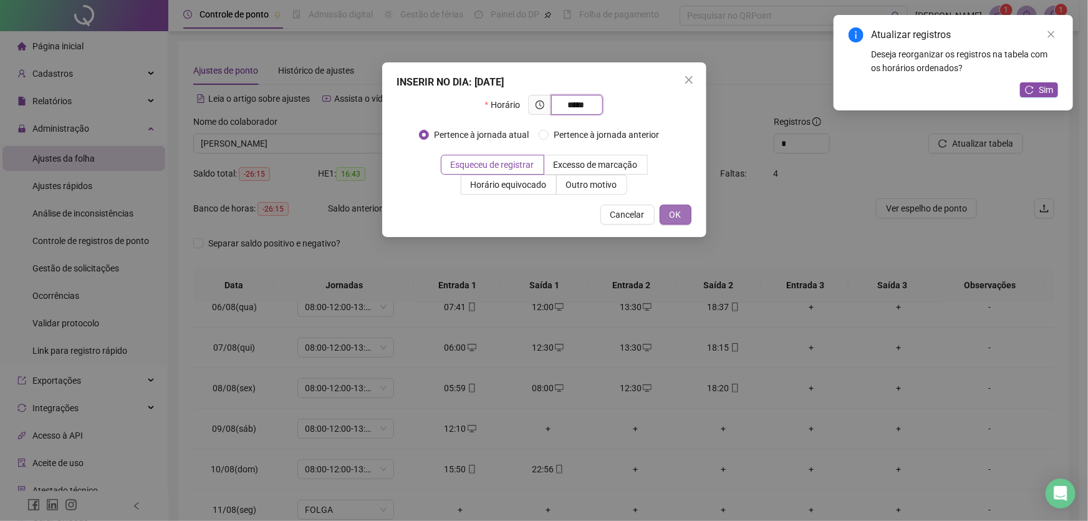
type input "*****"
click at [677, 212] on span "OK" at bounding box center [676, 215] width 12 height 14
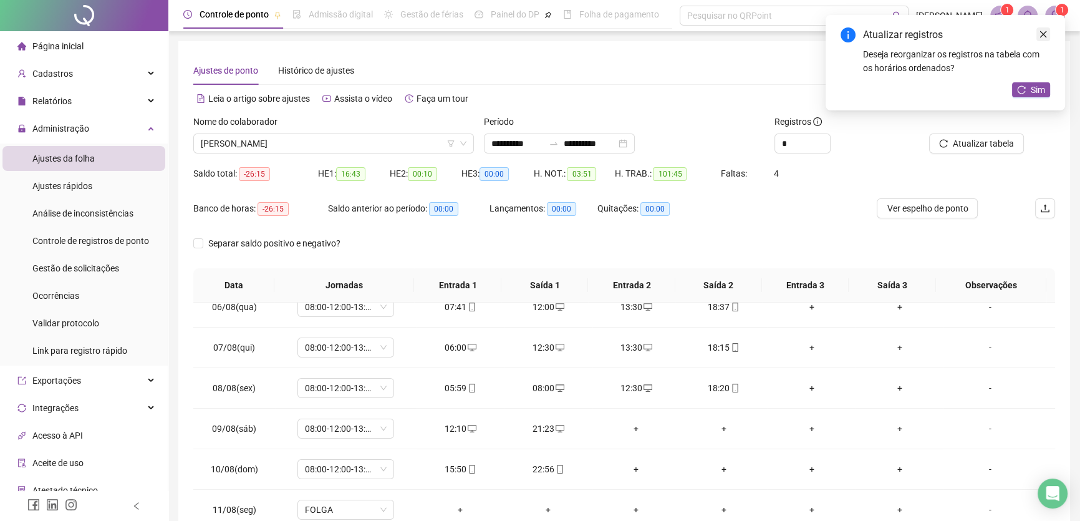
click at [1048, 32] on link "Close" at bounding box center [1043, 34] width 14 height 14
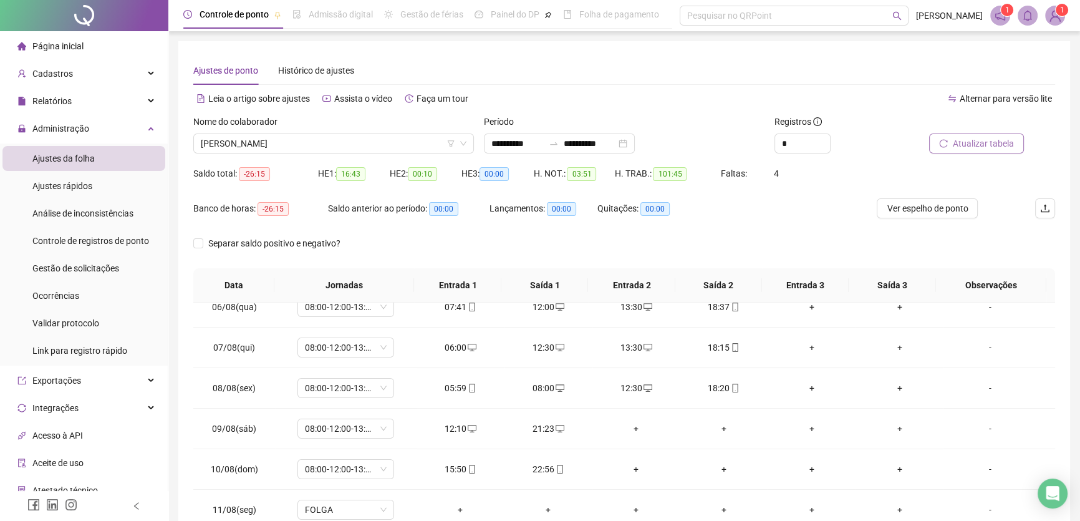
click at [975, 144] on span "Atualizar tabela" at bounding box center [983, 144] width 61 height 14
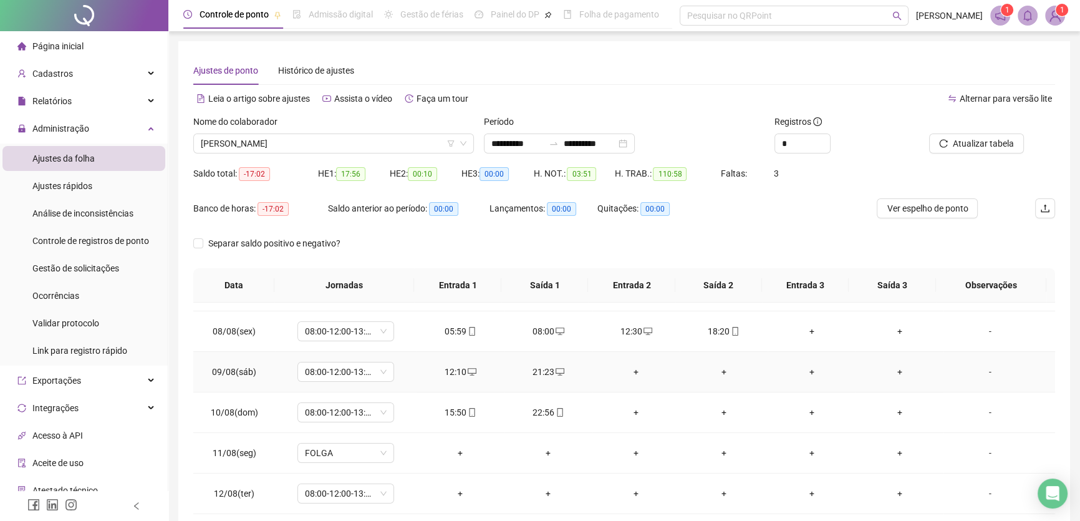
scroll to position [332, 0]
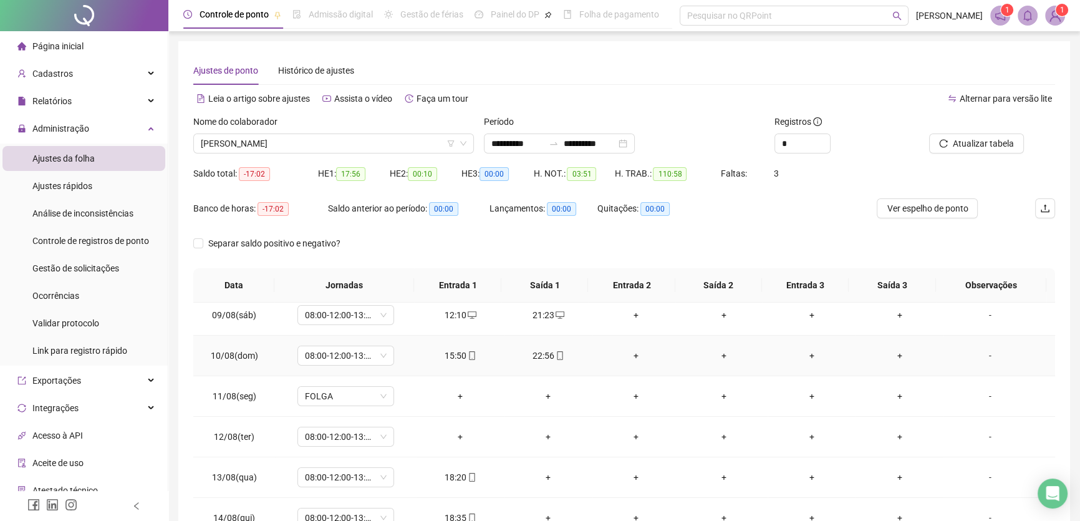
click at [631, 354] on div "+" at bounding box center [636, 356] width 68 height 14
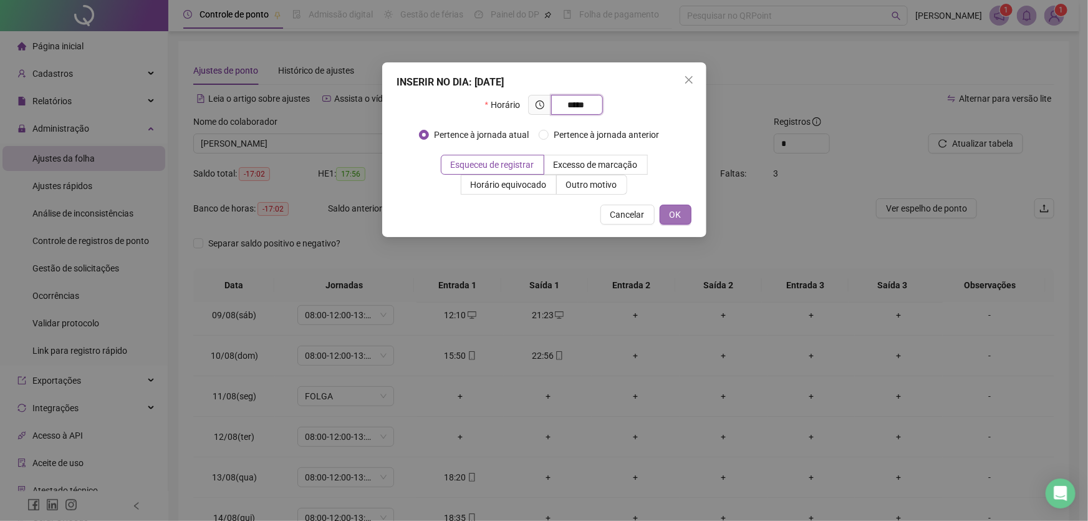
type input "*****"
click at [675, 211] on span "OK" at bounding box center [676, 215] width 12 height 14
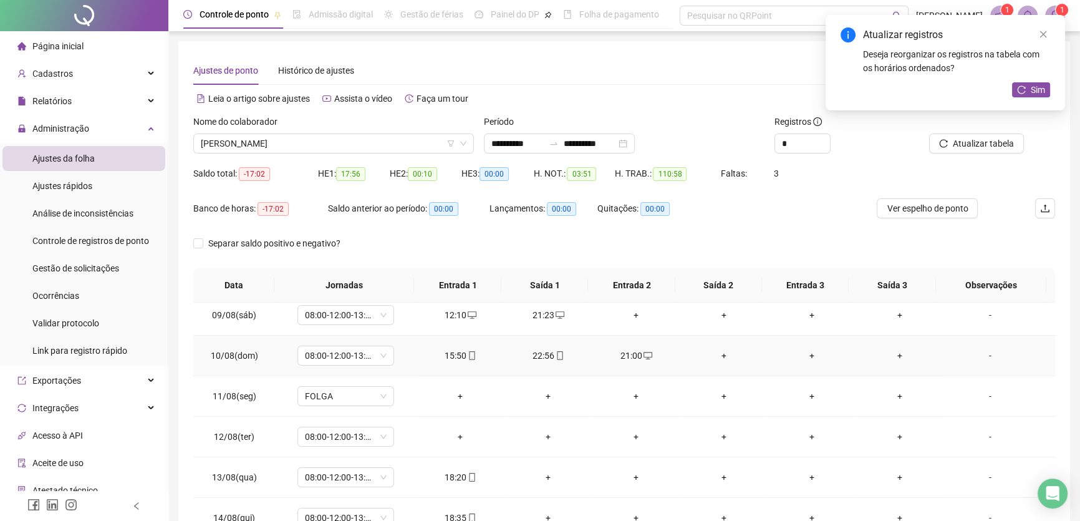
click at [724, 349] on div "+" at bounding box center [724, 356] width 68 height 14
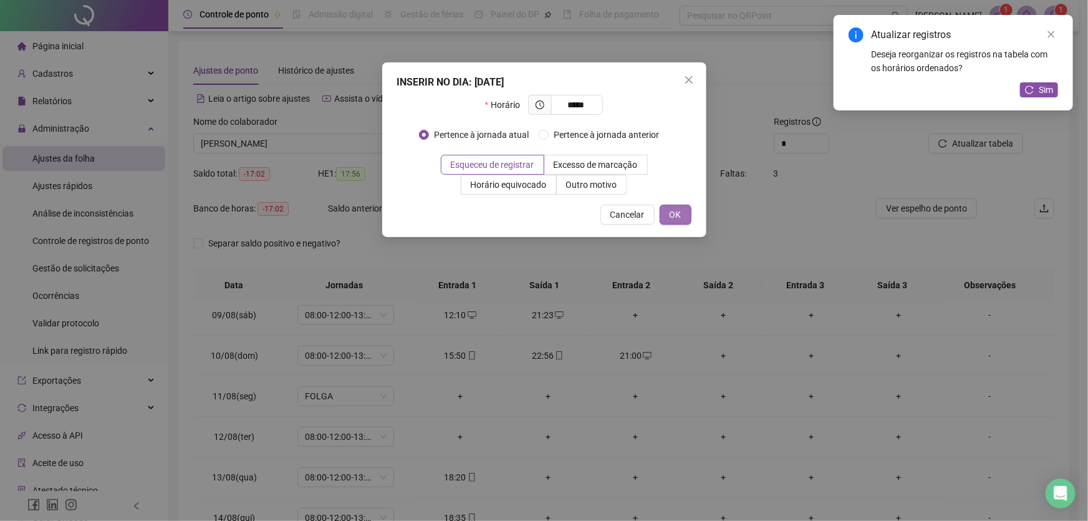
type input "*****"
click at [683, 214] on button "OK" at bounding box center [676, 215] width 32 height 20
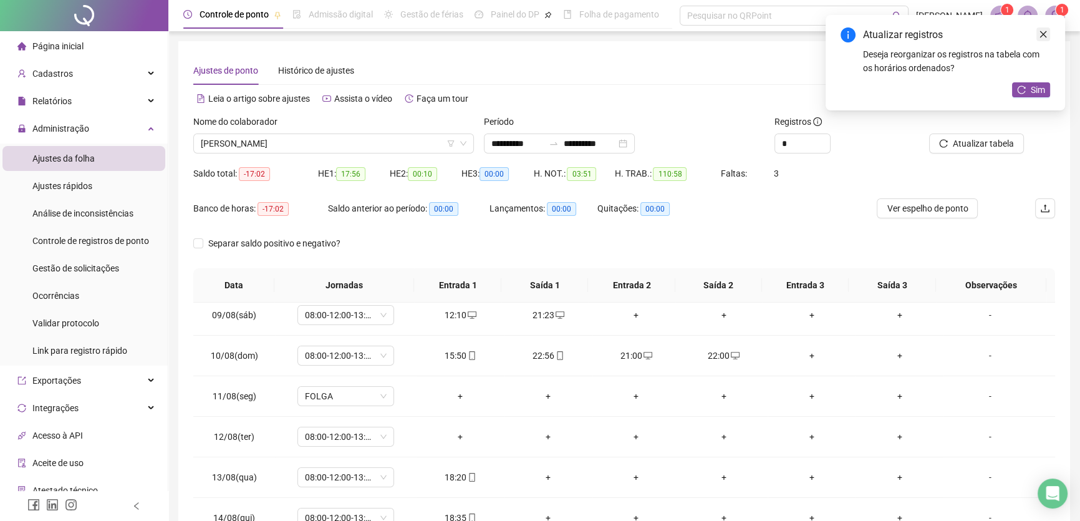
click at [1045, 32] on icon "close" at bounding box center [1043, 34] width 7 height 7
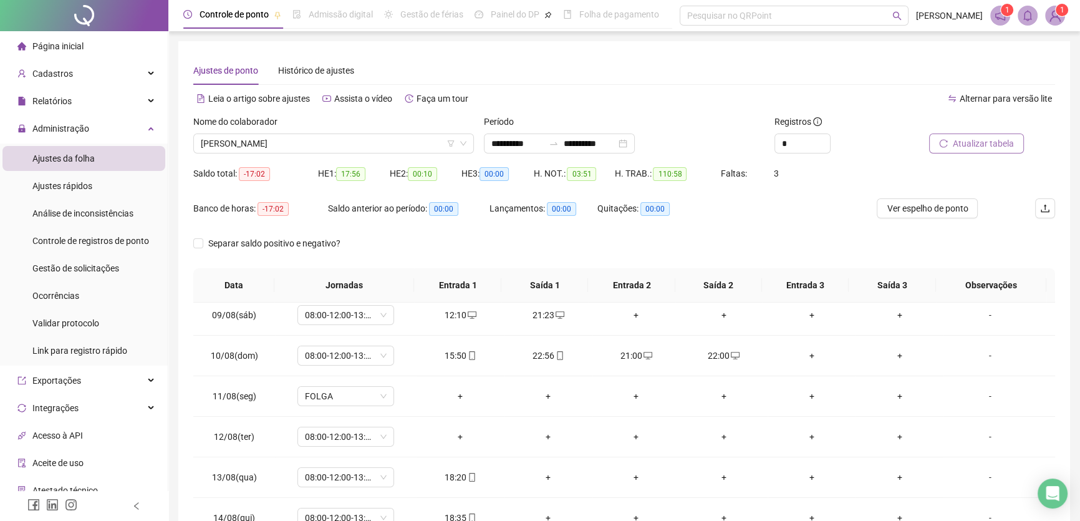
click at [1000, 143] on span "Atualizar tabela" at bounding box center [983, 144] width 61 height 14
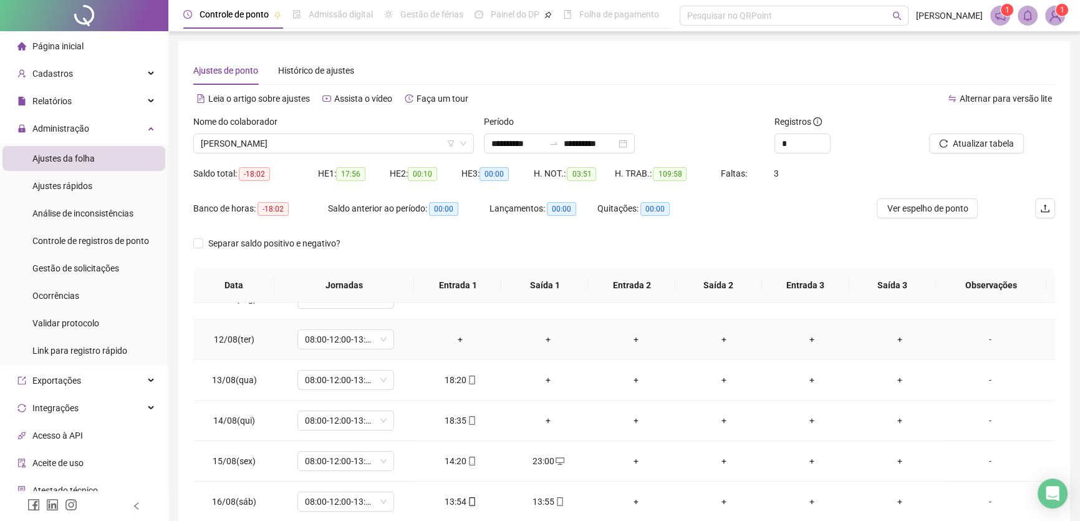
scroll to position [445, 0]
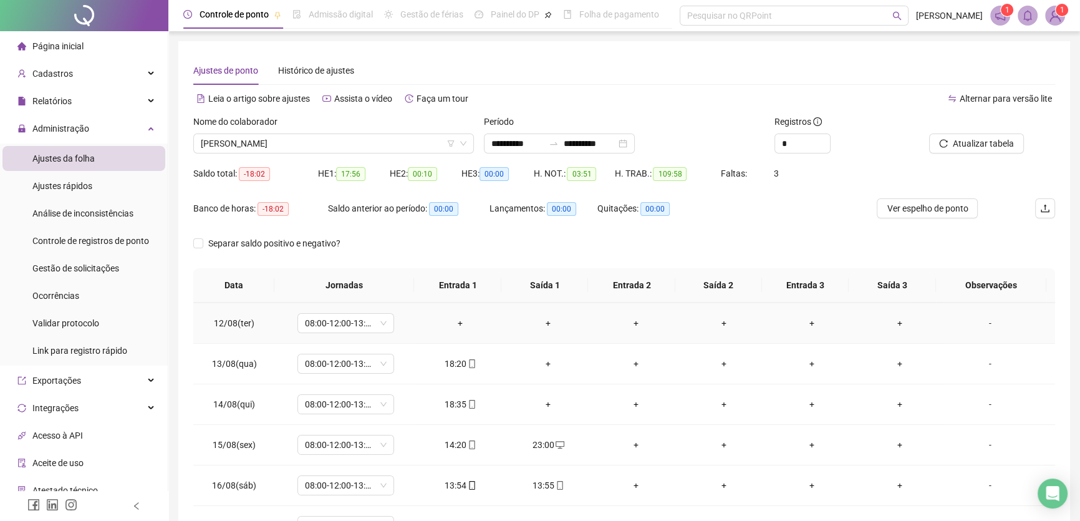
click at [454, 318] on div "+" at bounding box center [461, 323] width 68 height 14
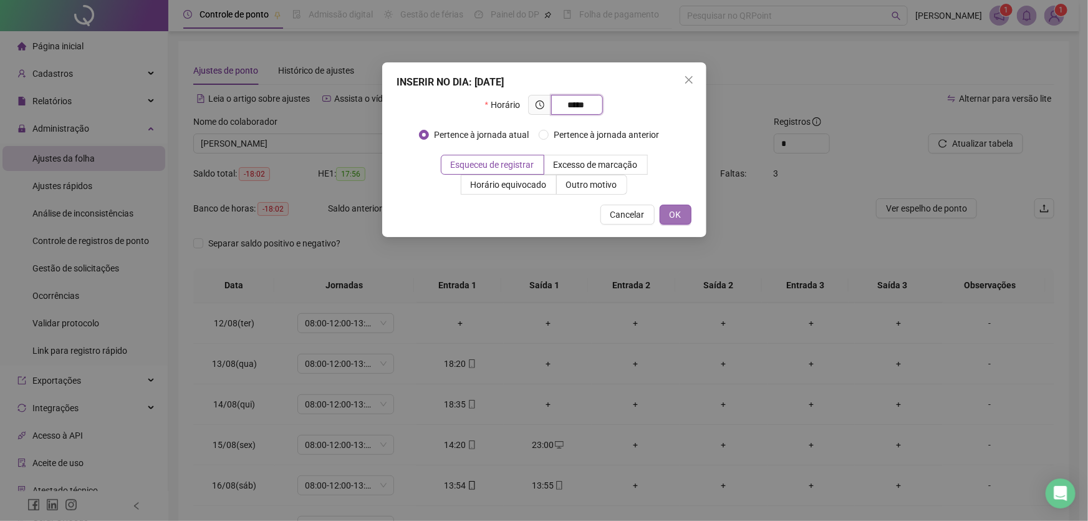
type input "*****"
click at [681, 218] on span "OK" at bounding box center [676, 215] width 12 height 14
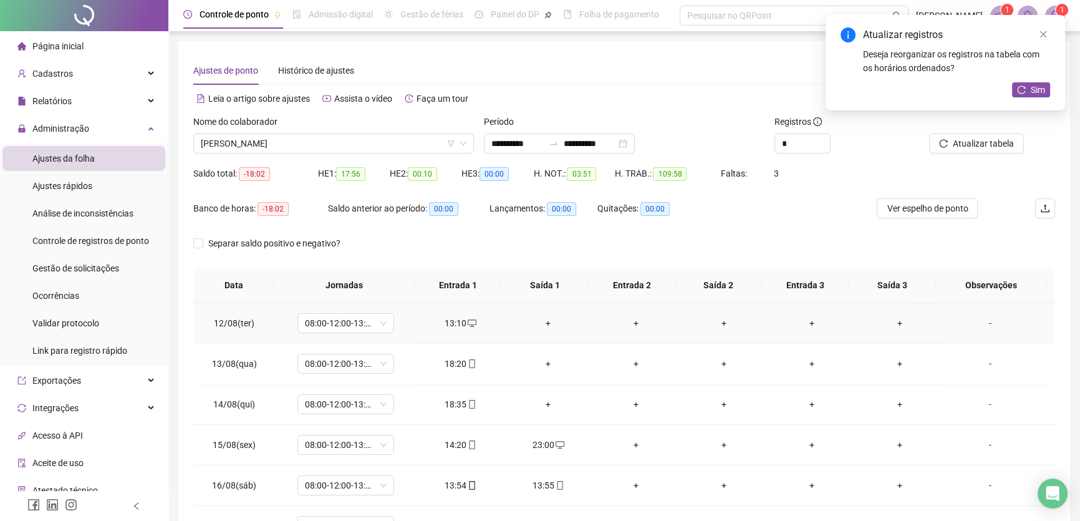
click at [539, 316] on div "+" at bounding box center [548, 323] width 68 height 14
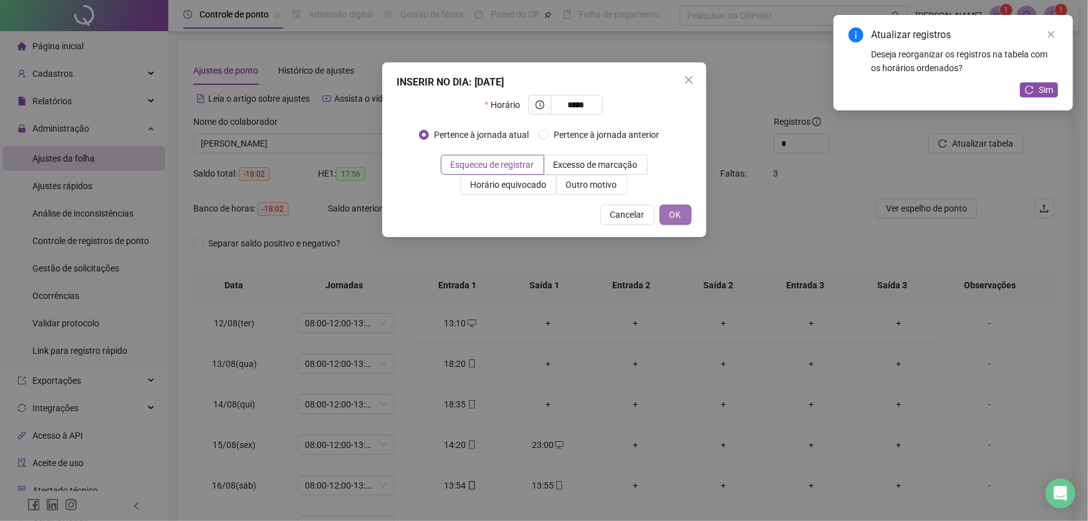
type input "*****"
click at [675, 215] on span "OK" at bounding box center [676, 215] width 12 height 14
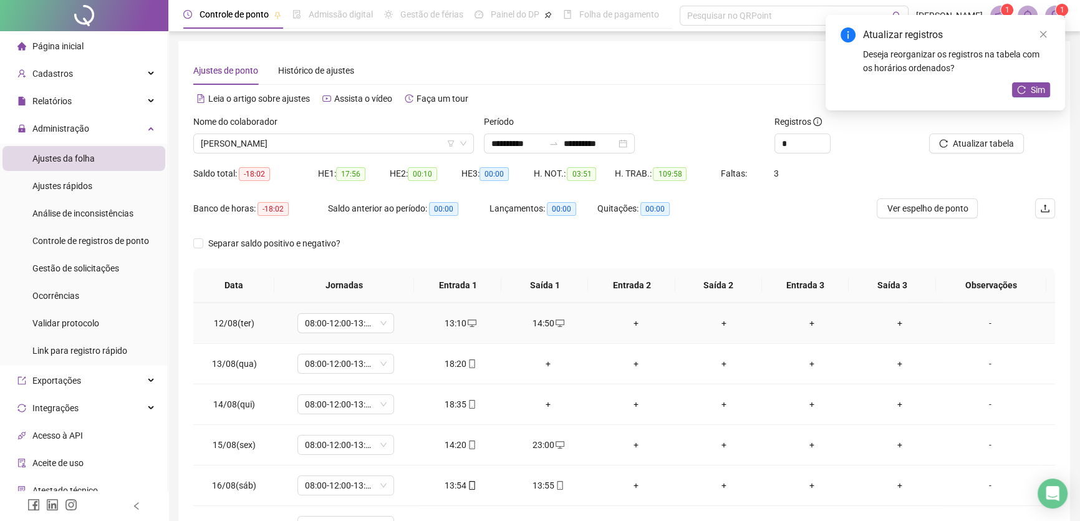
click at [629, 322] on div "+" at bounding box center [636, 323] width 68 height 14
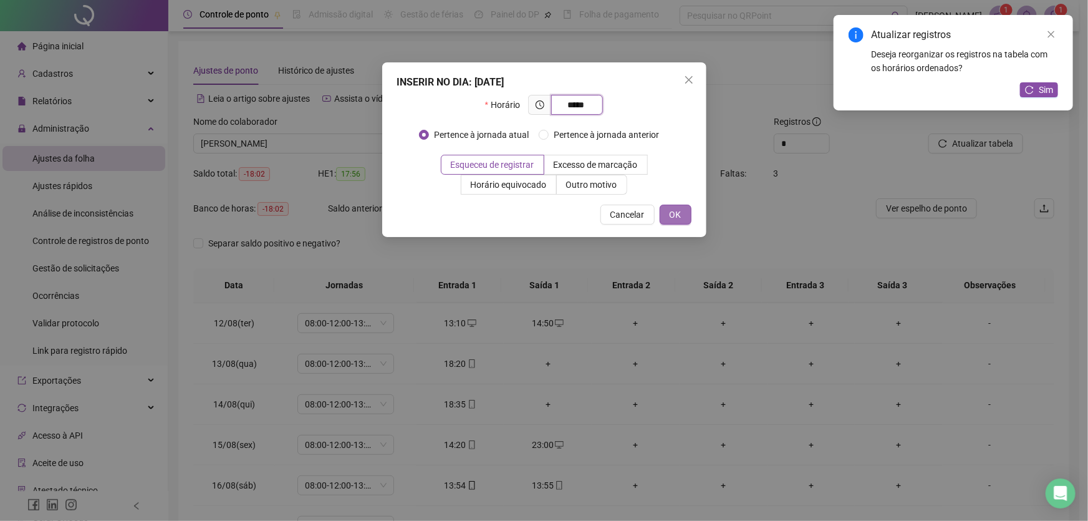
type input "*****"
click at [673, 212] on span "OK" at bounding box center [676, 215] width 12 height 14
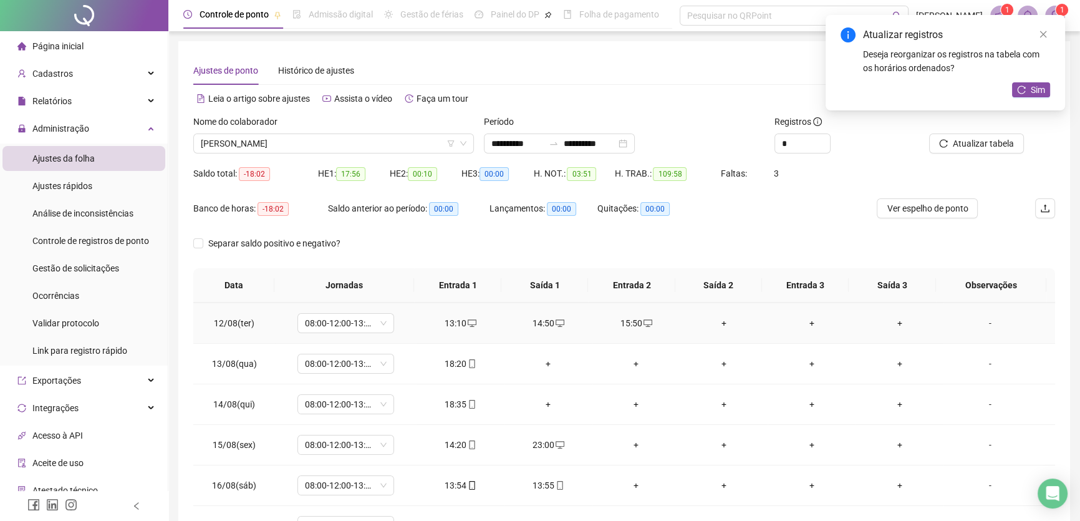
click at [718, 320] on div "+" at bounding box center [724, 323] width 68 height 14
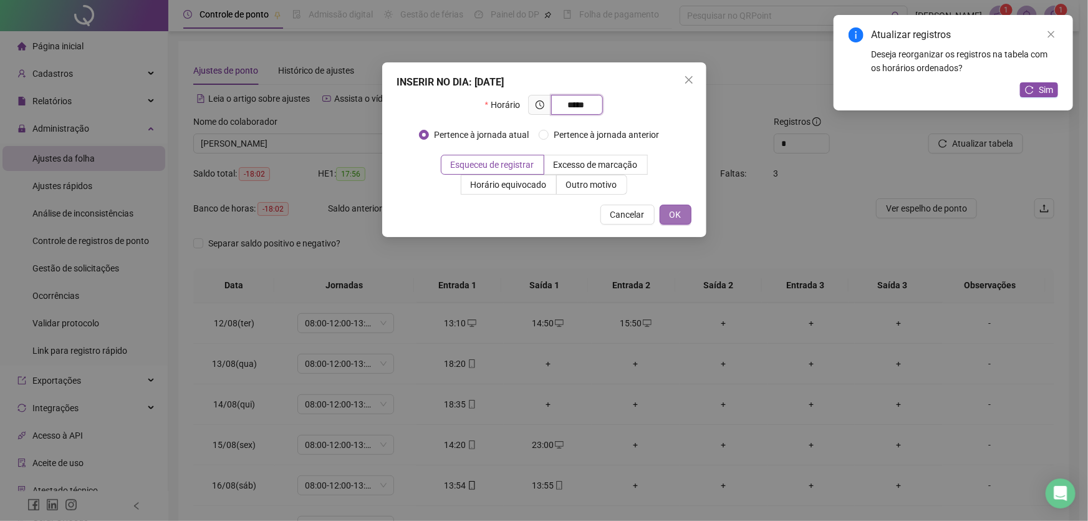
type input "*****"
click at [676, 208] on span "OK" at bounding box center [676, 215] width 12 height 14
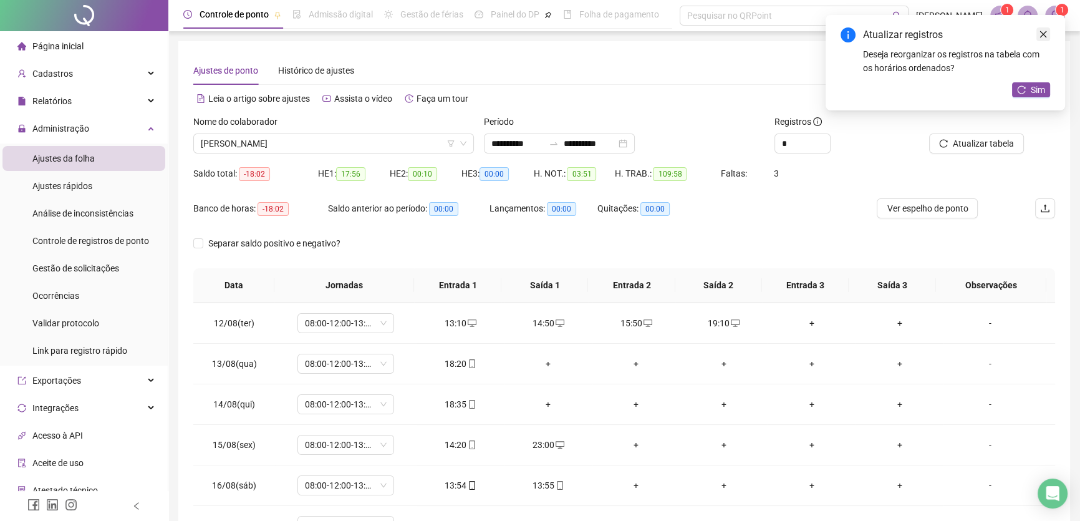
click at [1047, 33] on icon "close" at bounding box center [1043, 34] width 9 height 9
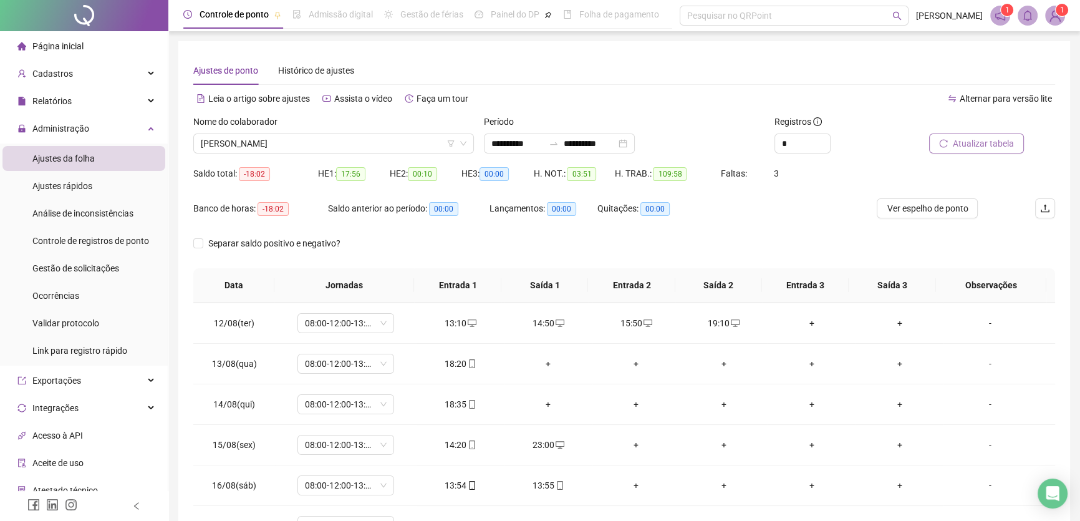
click at [990, 150] on button "Atualizar tabela" at bounding box center [976, 143] width 95 height 20
click at [542, 359] on div "+" at bounding box center [548, 364] width 68 height 14
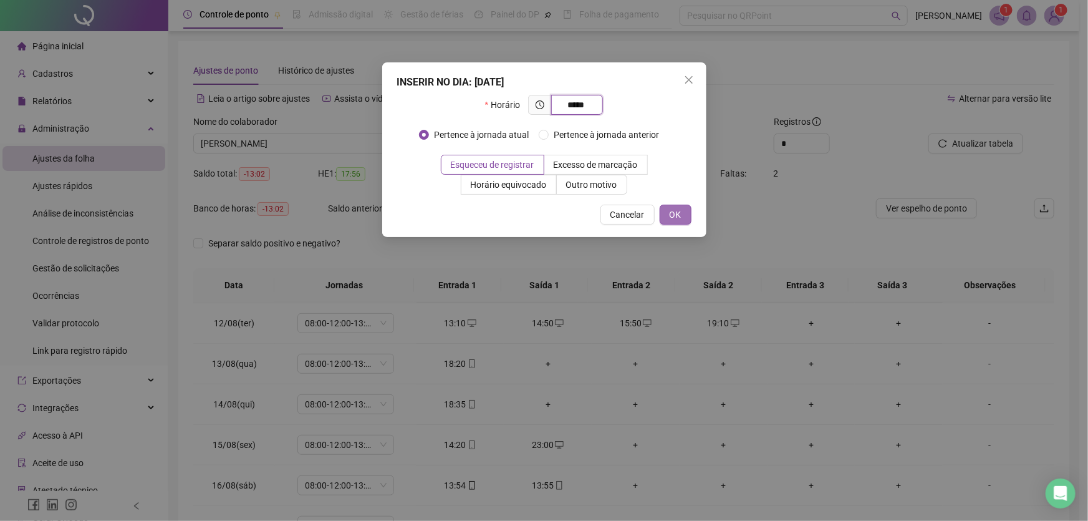
type input "*****"
click at [676, 213] on span "OK" at bounding box center [676, 215] width 12 height 14
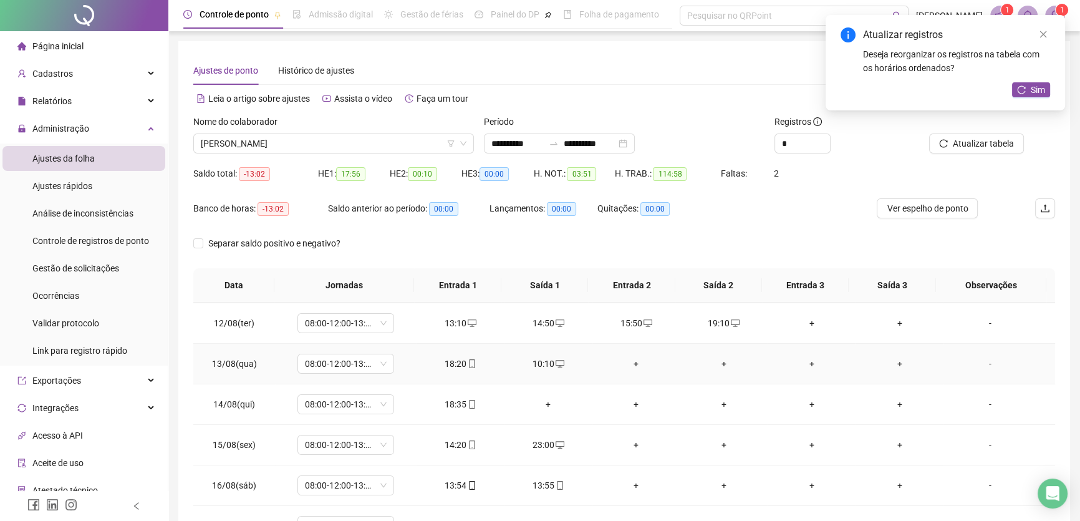
click at [632, 360] on div "+" at bounding box center [636, 364] width 68 height 14
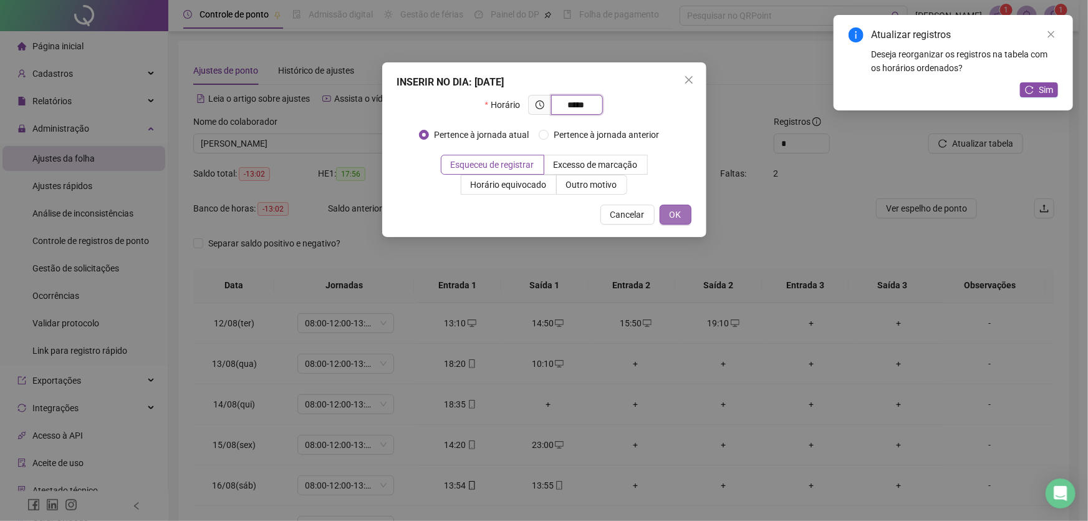
type input "*****"
click at [673, 213] on span "OK" at bounding box center [676, 215] width 12 height 14
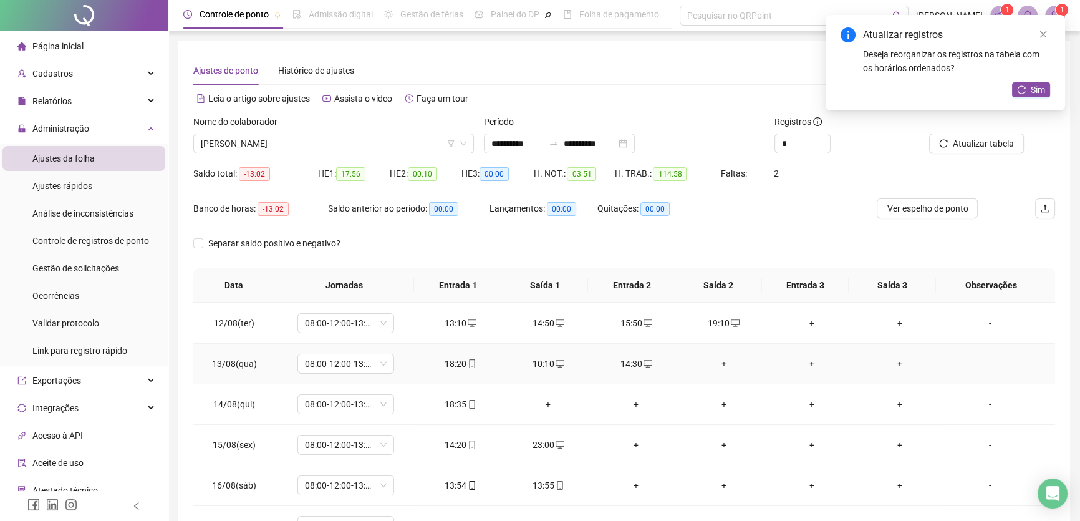
click at [715, 362] on div "+" at bounding box center [724, 364] width 68 height 14
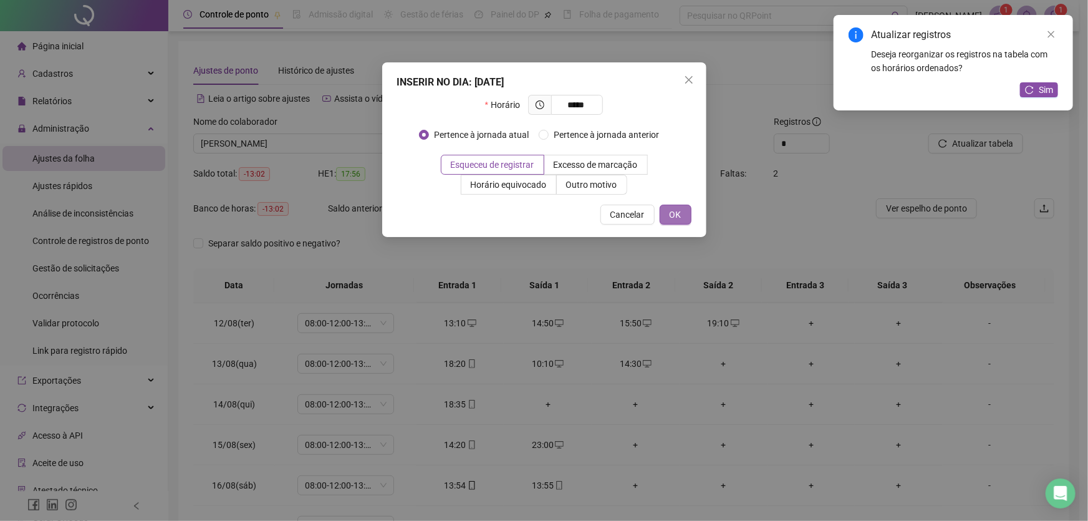
type input "*****"
click at [683, 215] on button "OK" at bounding box center [676, 215] width 32 height 20
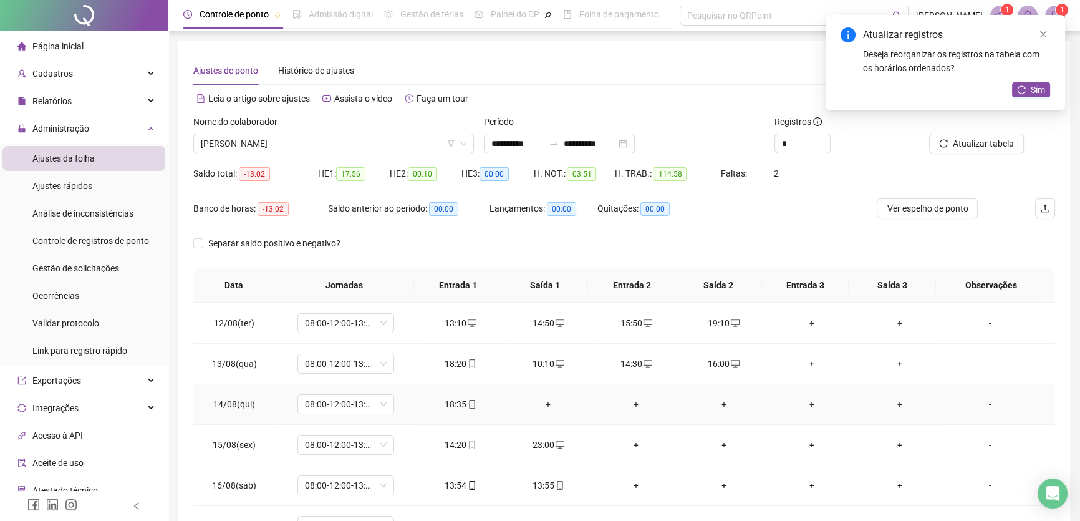
click at [546, 401] on div "+" at bounding box center [548, 404] width 68 height 14
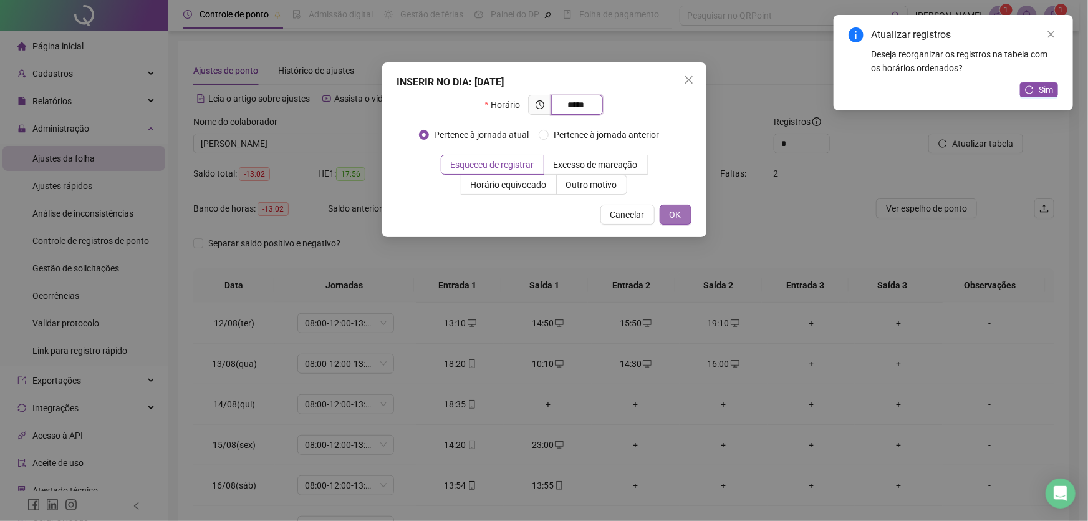
type input "*****"
click at [667, 211] on button "OK" at bounding box center [676, 215] width 32 height 20
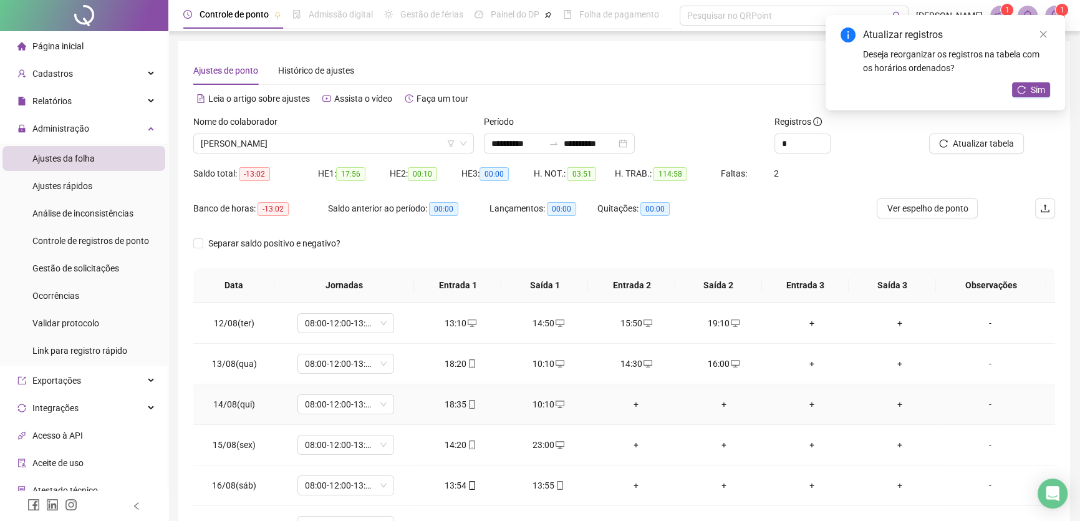
click at [631, 399] on div "+" at bounding box center [636, 404] width 68 height 14
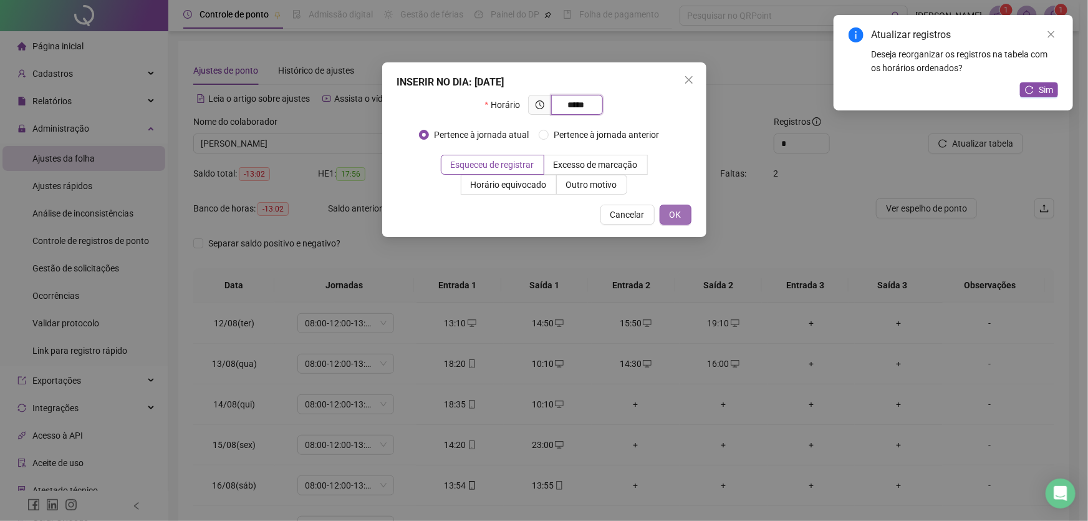
type input "*****"
click at [683, 215] on button "OK" at bounding box center [676, 215] width 32 height 20
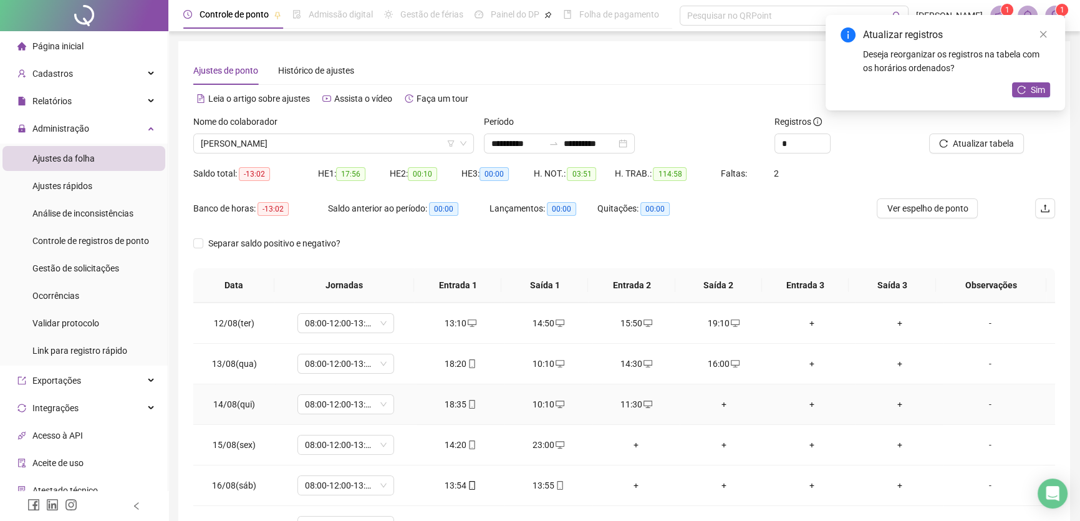
click at [721, 397] on div "+" at bounding box center [724, 404] width 68 height 14
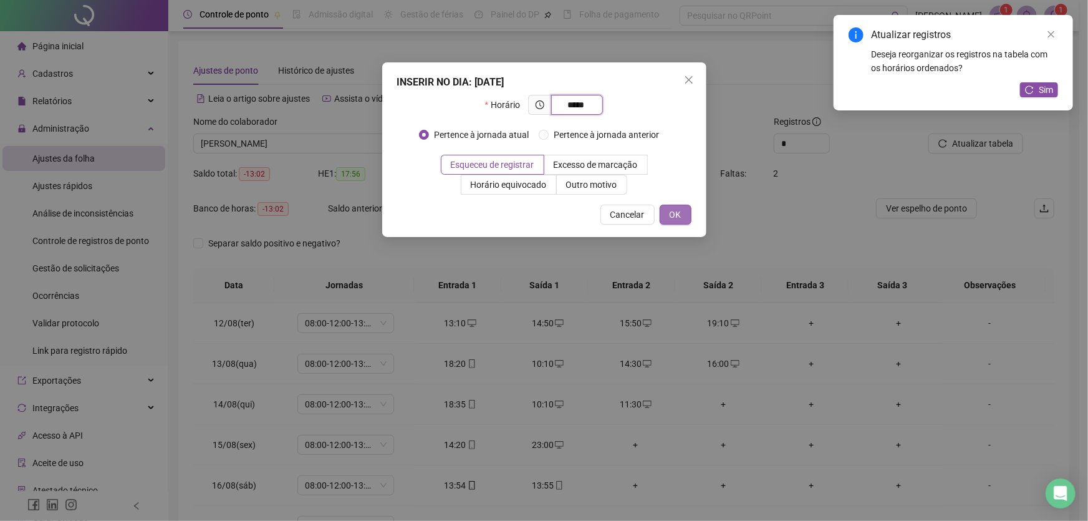
type input "*****"
click at [683, 215] on button "OK" at bounding box center [676, 215] width 32 height 20
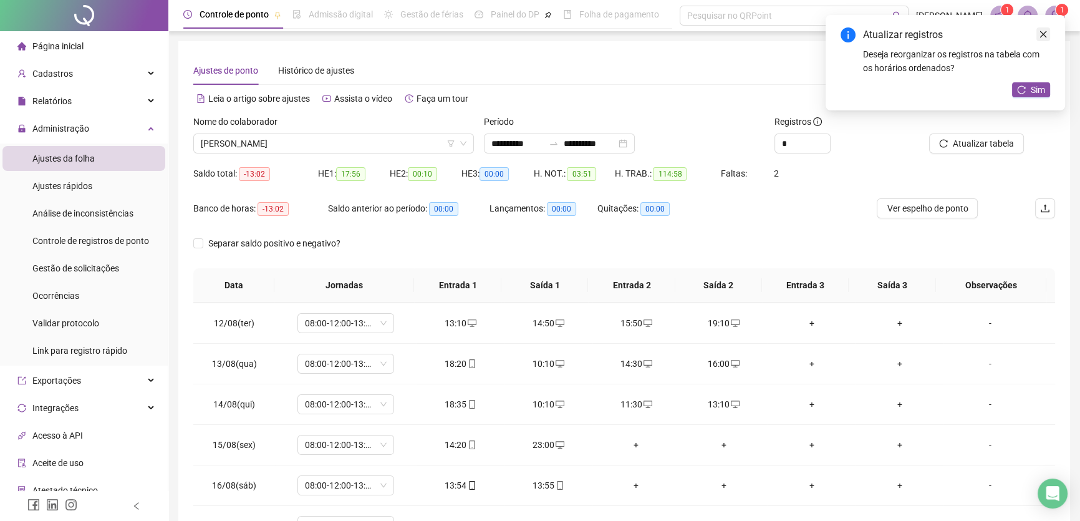
click at [1041, 36] on icon "close" at bounding box center [1043, 34] width 9 height 9
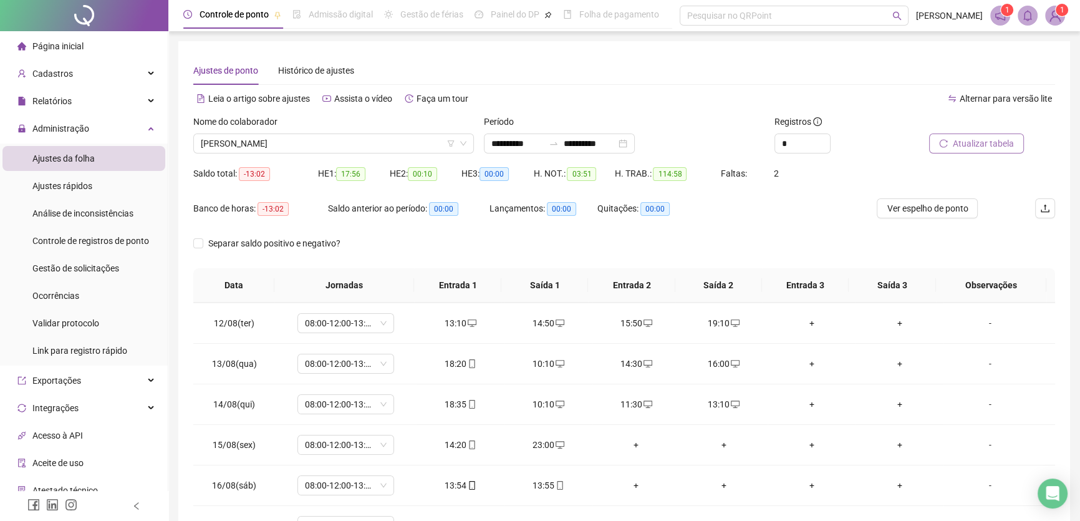
click at [1001, 143] on span "Atualizar tabela" at bounding box center [983, 144] width 61 height 14
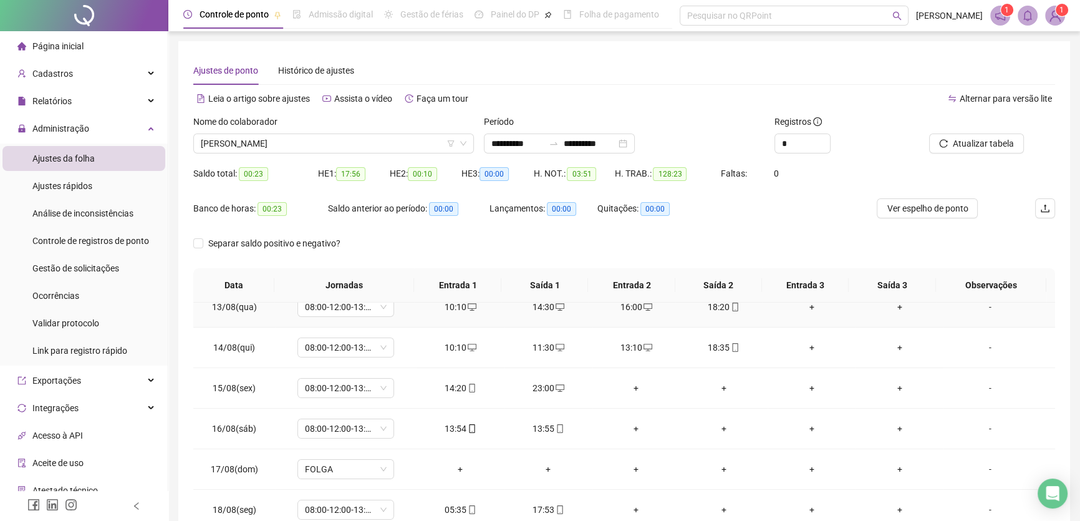
scroll to position [56, 0]
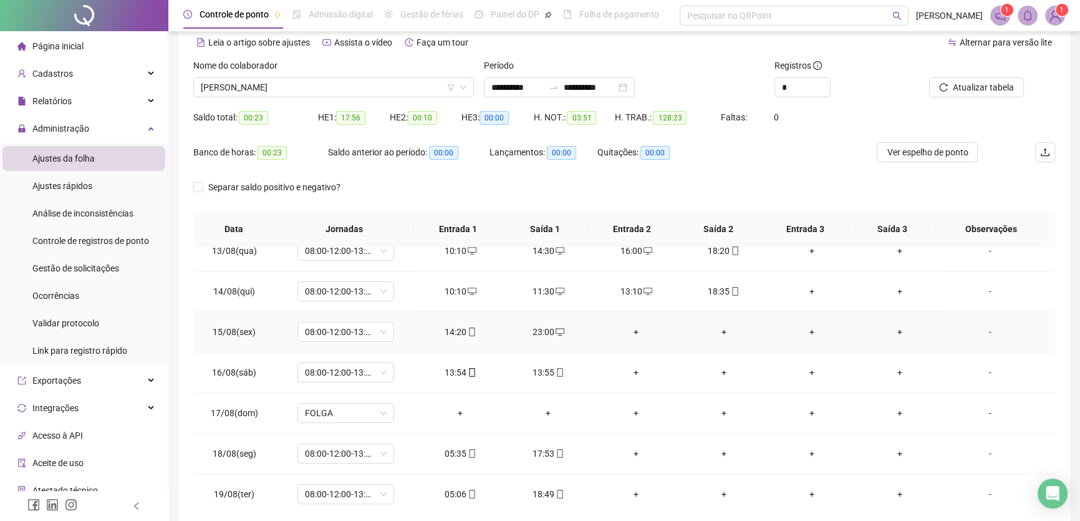
click at [631, 328] on div "+" at bounding box center [636, 332] width 68 height 14
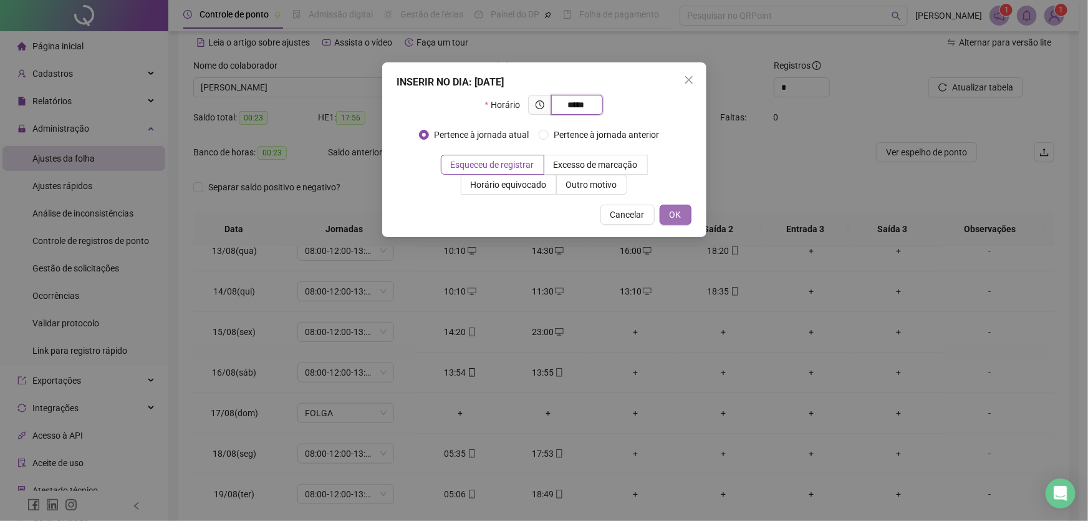
type input "*****"
click at [670, 208] on span "OK" at bounding box center [676, 215] width 12 height 14
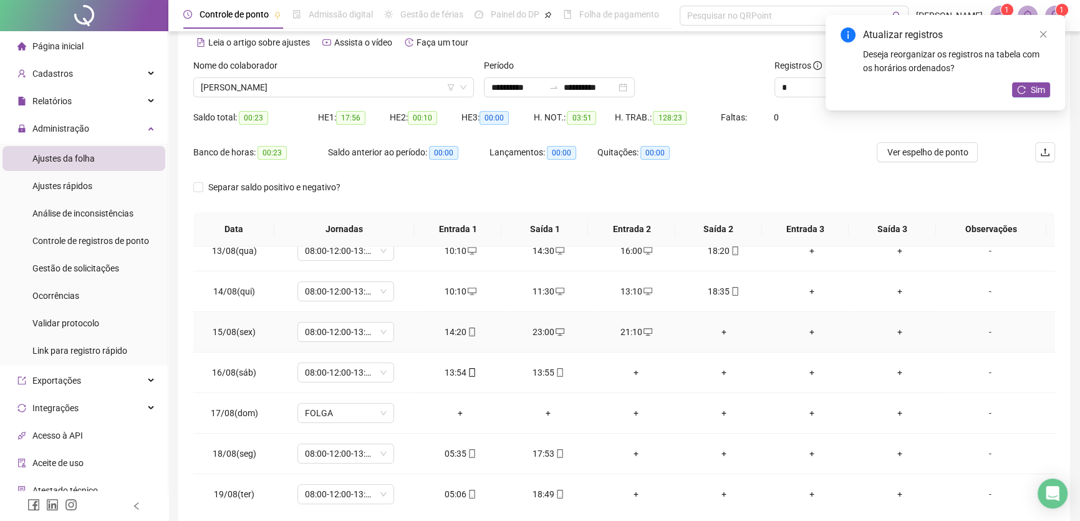
click at [719, 327] on div "+" at bounding box center [724, 332] width 68 height 14
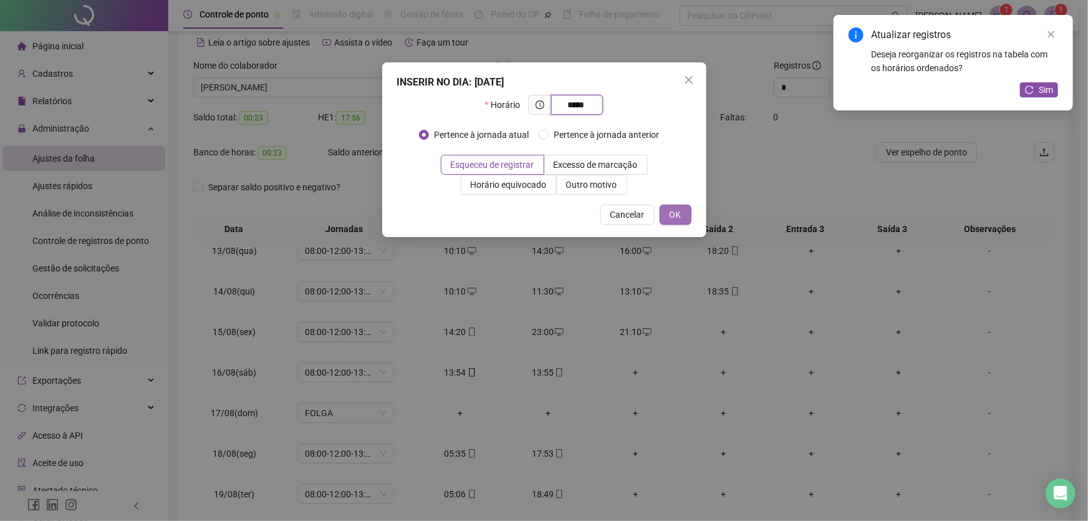
type input "*****"
click at [682, 215] on button "OK" at bounding box center [676, 215] width 32 height 20
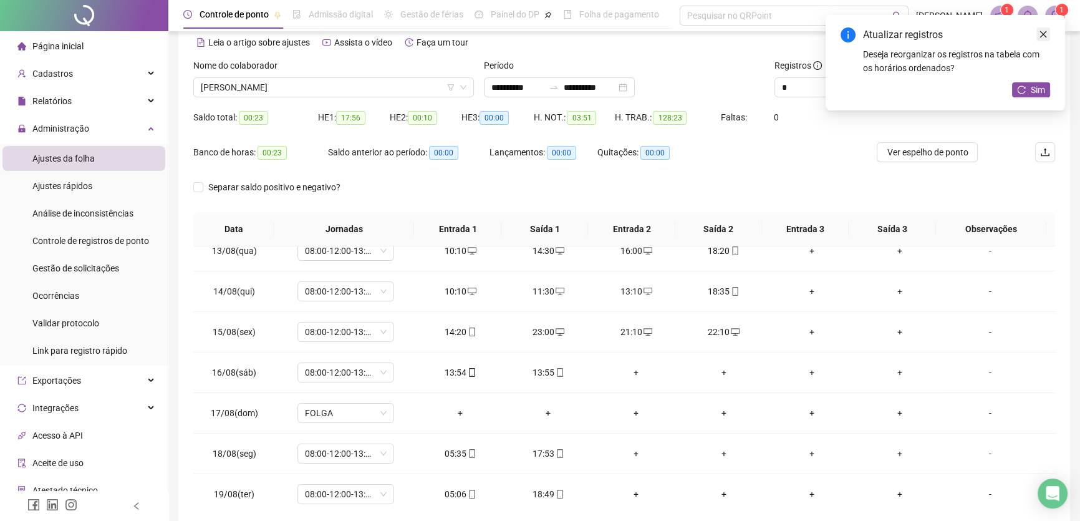
click at [1047, 32] on icon "close" at bounding box center [1043, 34] width 9 height 9
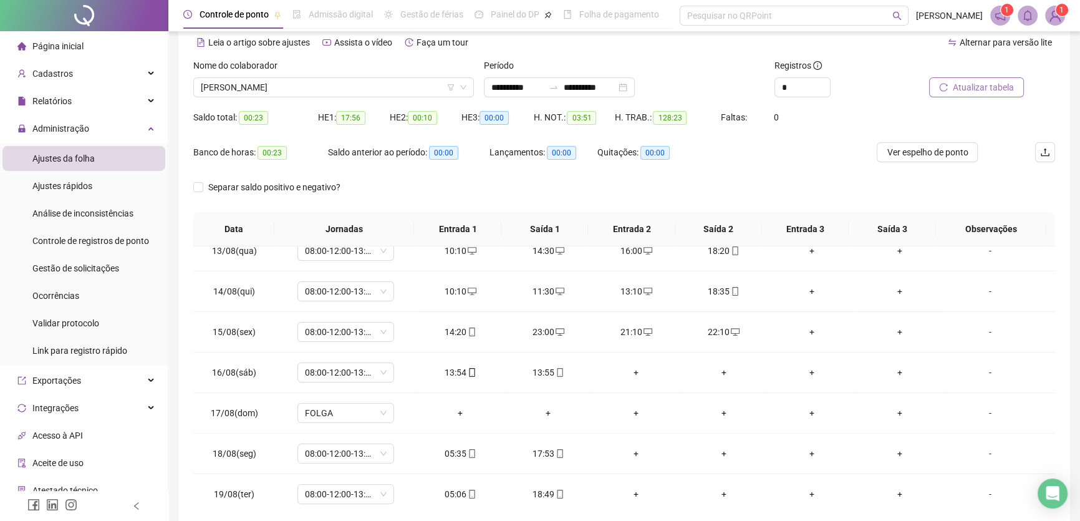
click at [985, 86] on span "Atualizar tabela" at bounding box center [983, 87] width 61 height 14
click at [995, 83] on span "Atualizar tabela" at bounding box center [983, 87] width 61 height 14
click at [539, 369] on div "13:55" at bounding box center [548, 372] width 68 height 14
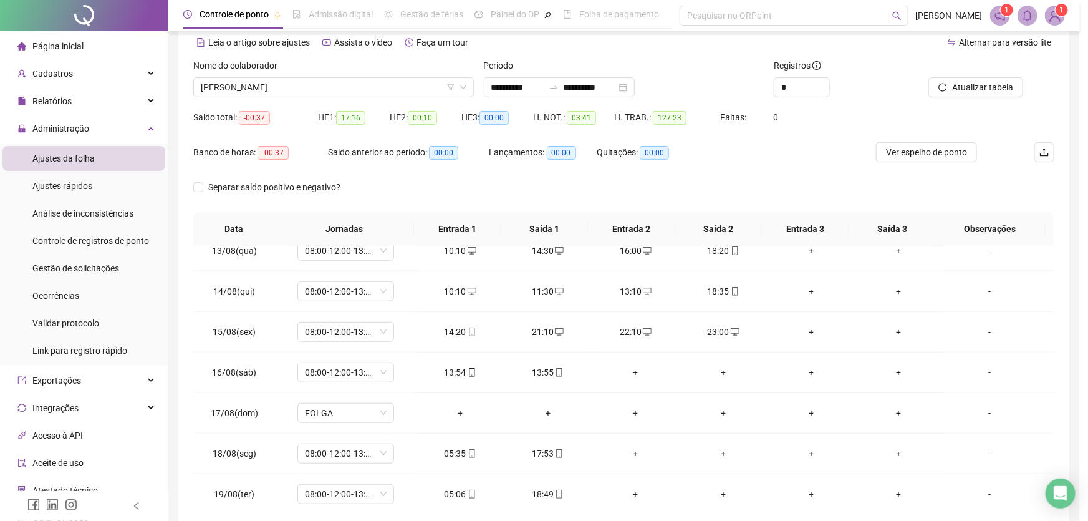
type input "**********"
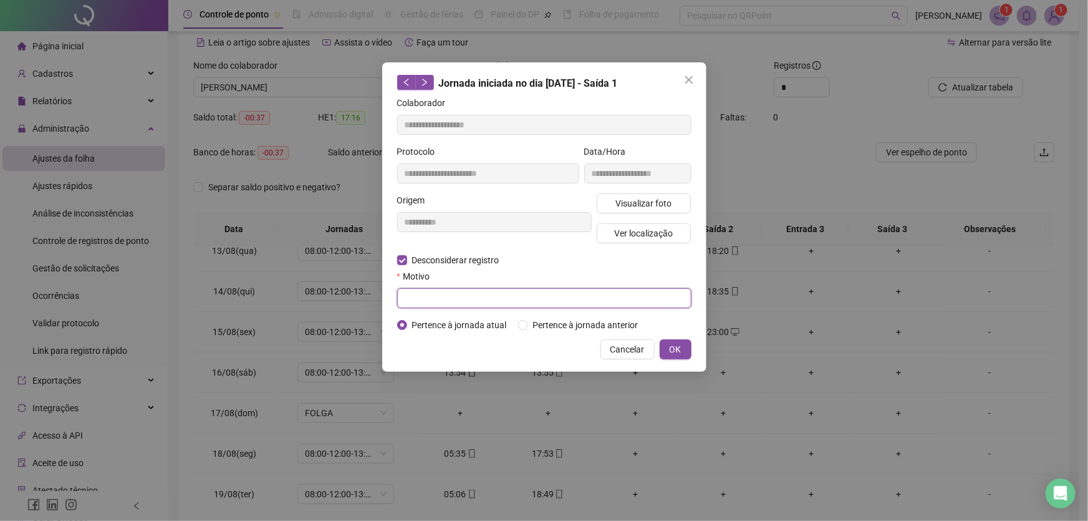
click at [421, 299] on input "text" at bounding box center [544, 298] width 294 height 20
type input "**"
click at [678, 349] on span "OK" at bounding box center [676, 349] width 12 height 14
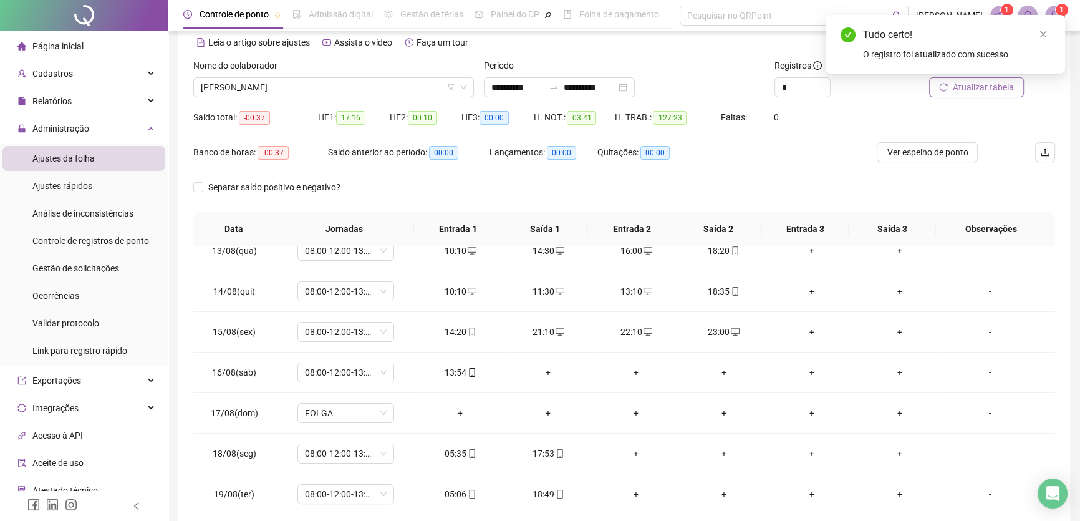
click at [980, 87] on span "Atualizar tabela" at bounding box center [983, 87] width 61 height 14
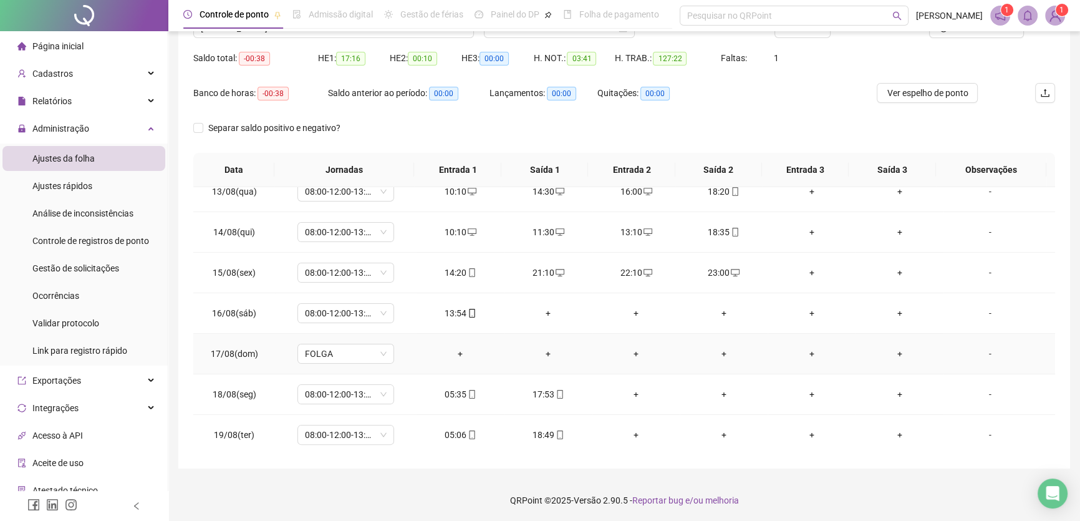
scroll to position [116, 0]
click at [546, 306] on div "+" at bounding box center [548, 313] width 68 height 14
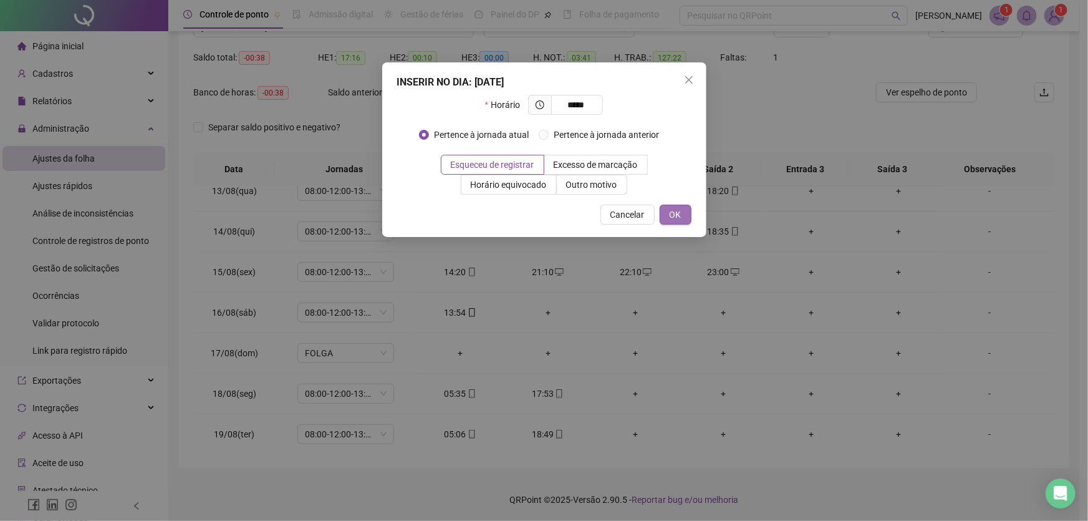
type input "*****"
click at [680, 210] on span "OK" at bounding box center [676, 215] width 12 height 14
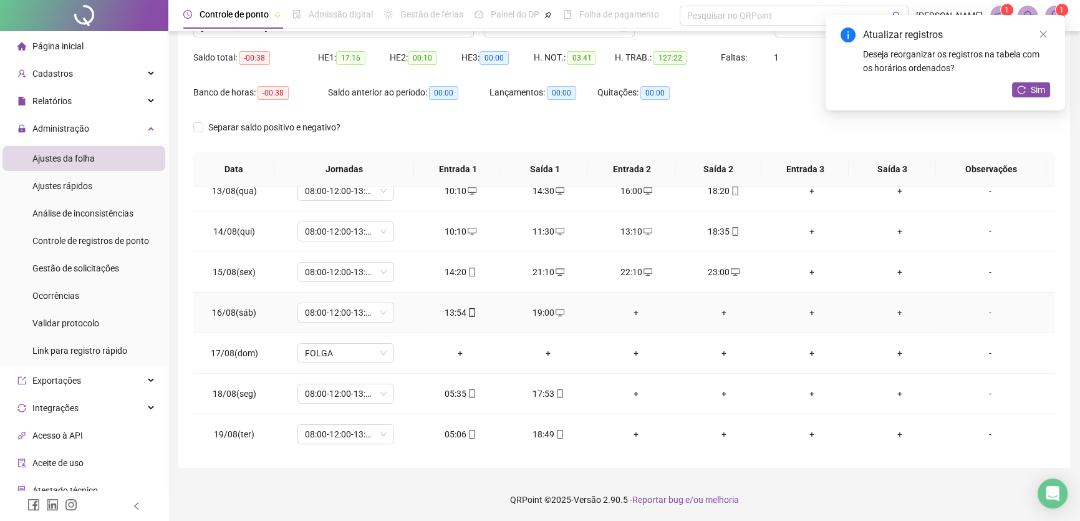
click at [628, 306] on div "+" at bounding box center [636, 313] width 68 height 14
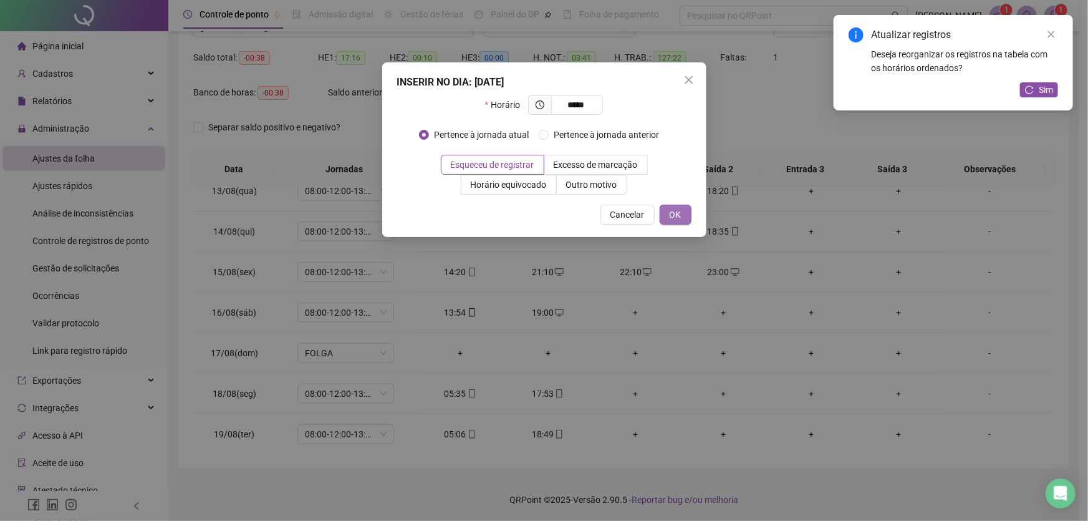
type input "*****"
click at [678, 216] on span "OK" at bounding box center [676, 215] width 12 height 14
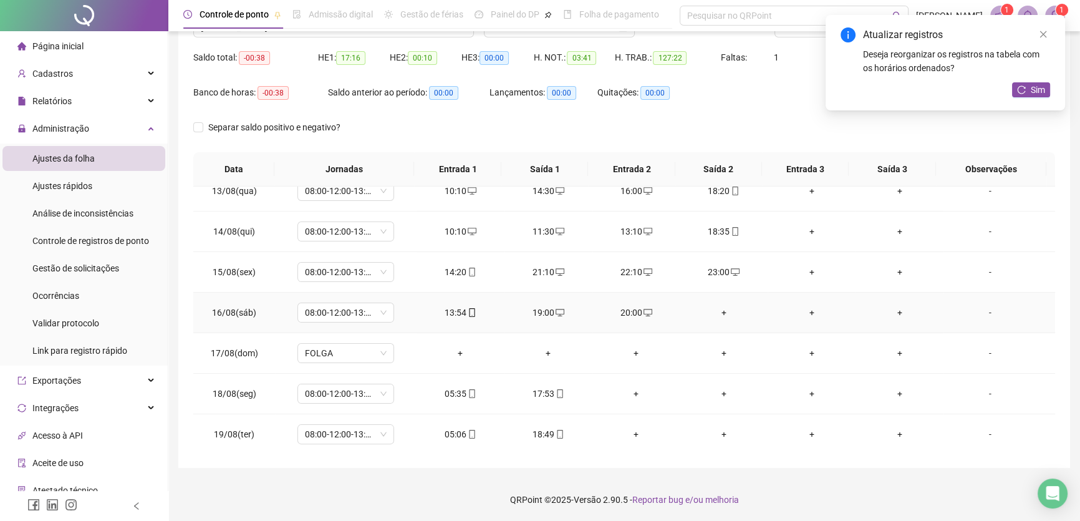
click at [716, 310] on div "+" at bounding box center [724, 313] width 68 height 14
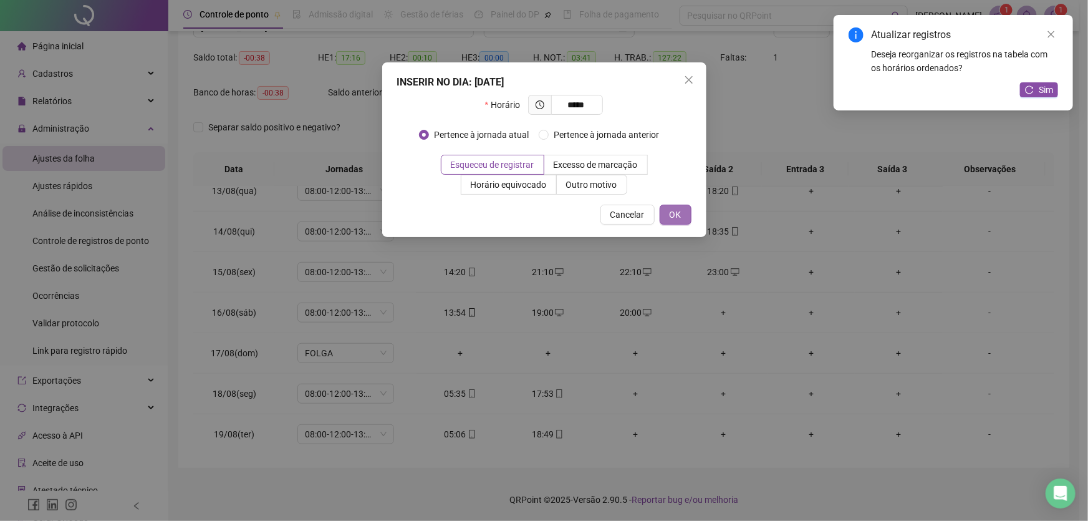
type input "*****"
click at [687, 213] on button "OK" at bounding box center [676, 215] width 32 height 20
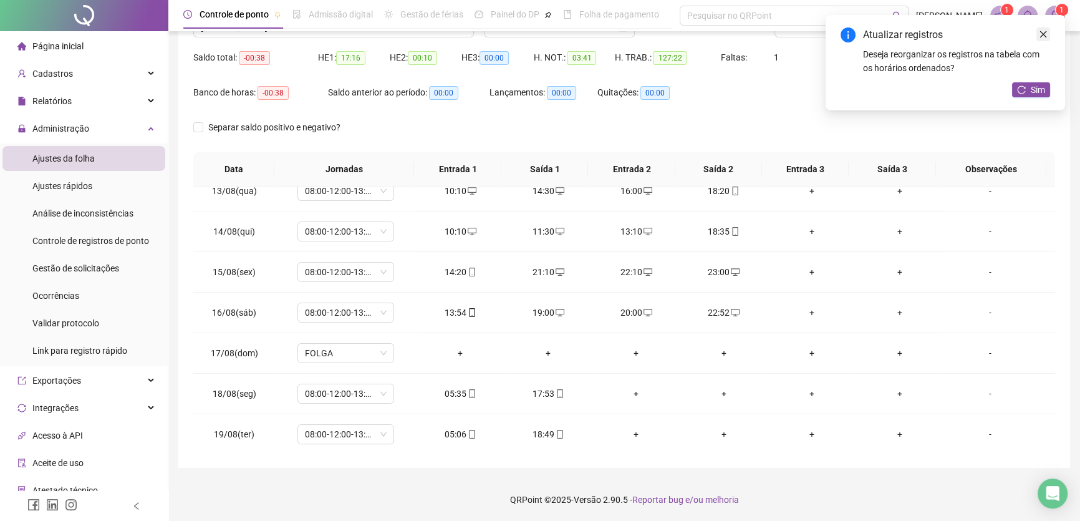
click at [1044, 27] on link "Close" at bounding box center [1043, 34] width 14 height 14
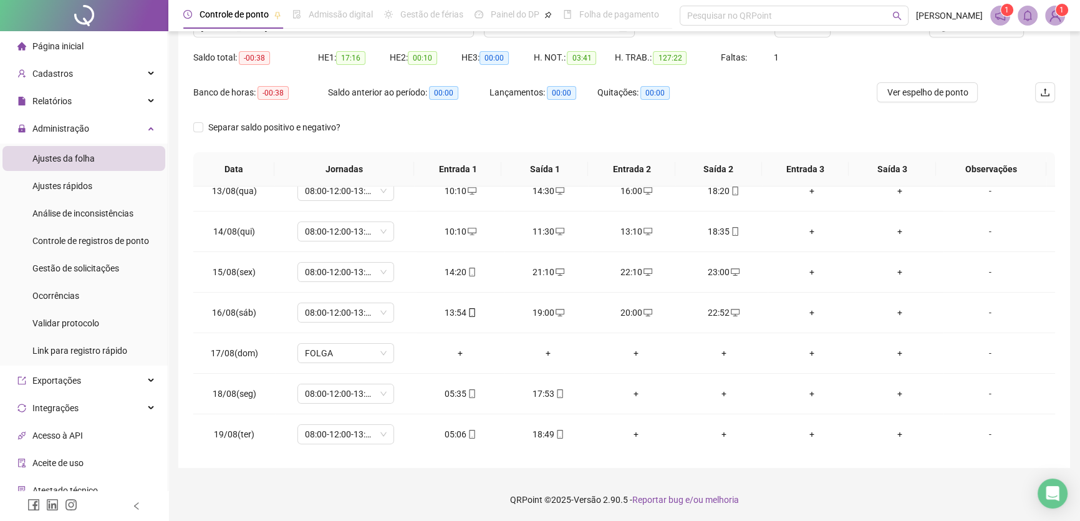
scroll to position [59, 0]
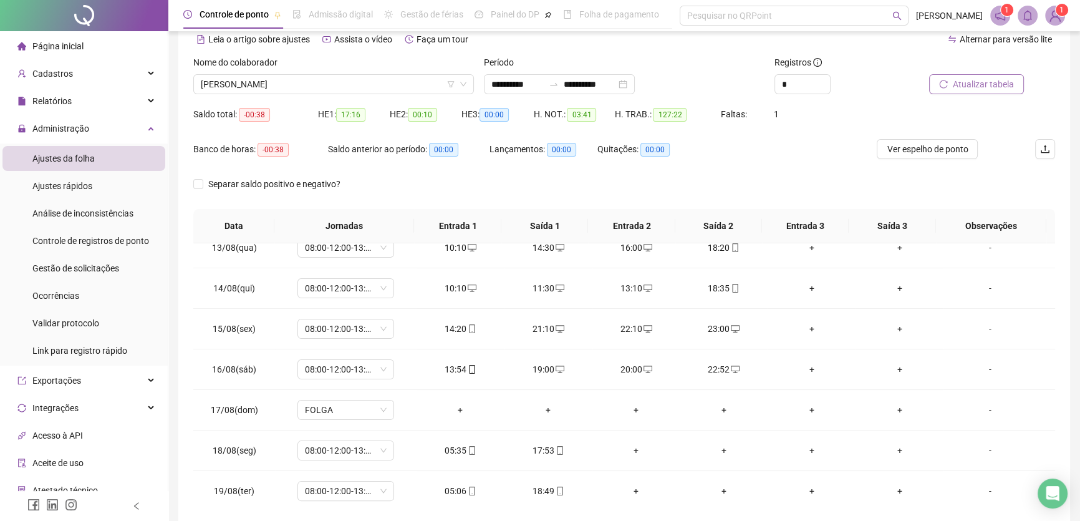
click at [973, 81] on span "Atualizar tabela" at bounding box center [983, 84] width 61 height 14
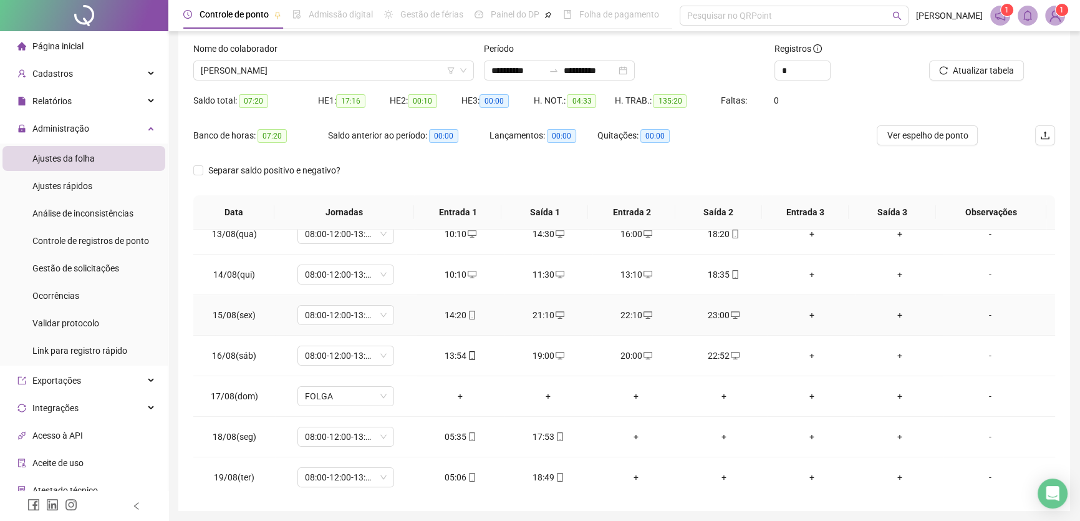
scroll to position [116, 0]
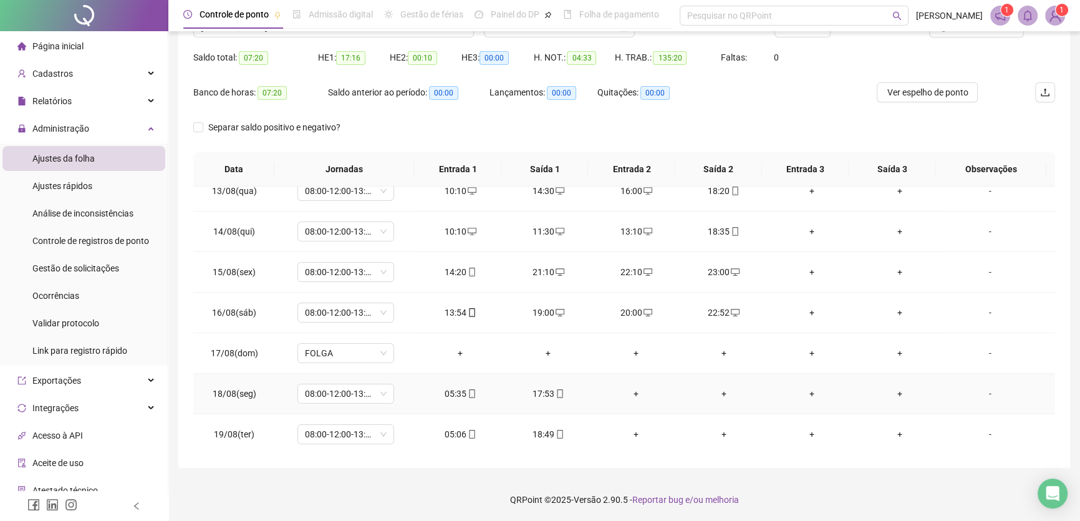
click at [630, 388] on div "+" at bounding box center [636, 394] width 68 height 14
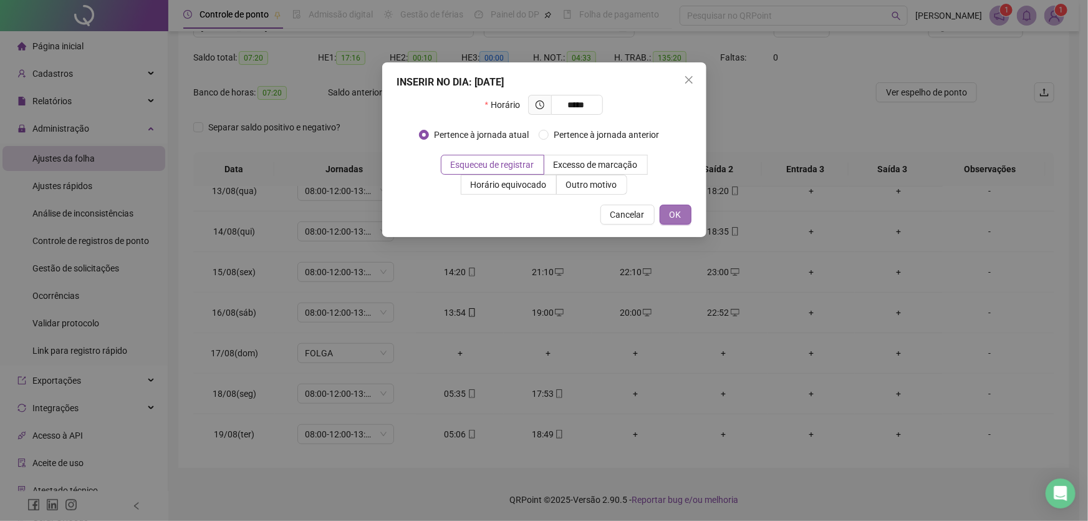
type input "*****"
click at [678, 211] on span "OK" at bounding box center [676, 215] width 12 height 14
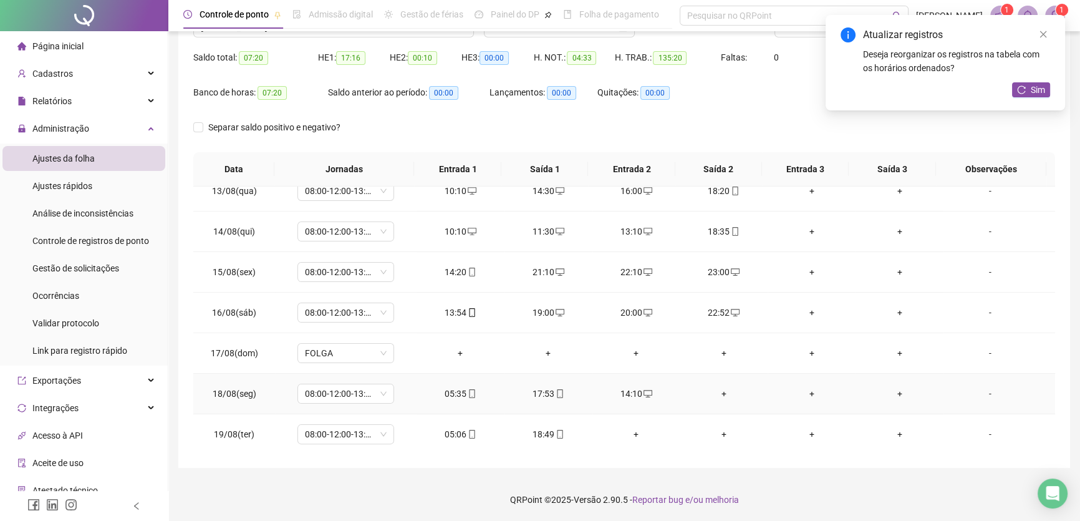
click at [718, 387] on div "+" at bounding box center [724, 394] width 68 height 14
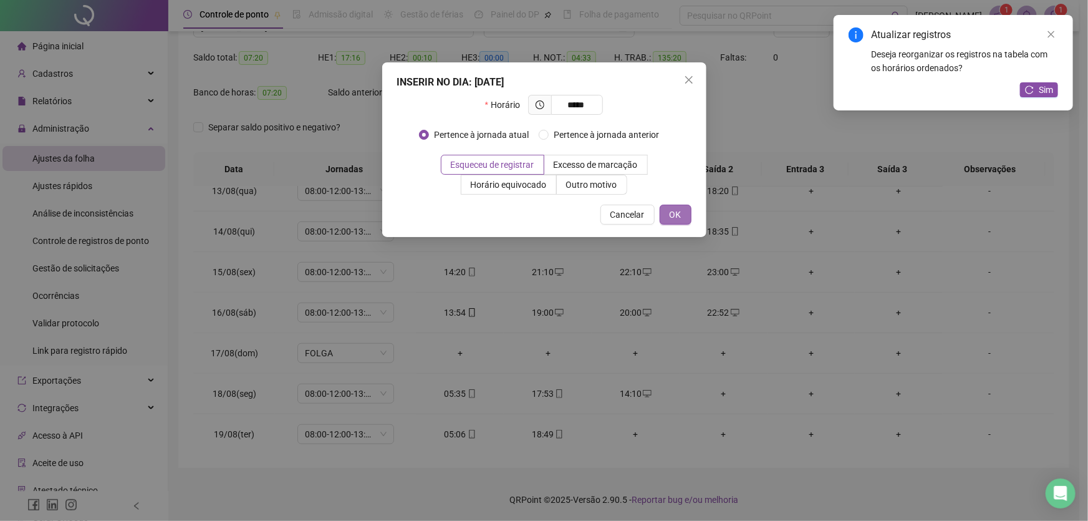
type input "*****"
click at [680, 208] on span "OK" at bounding box center [676, 215] width 12 height 14
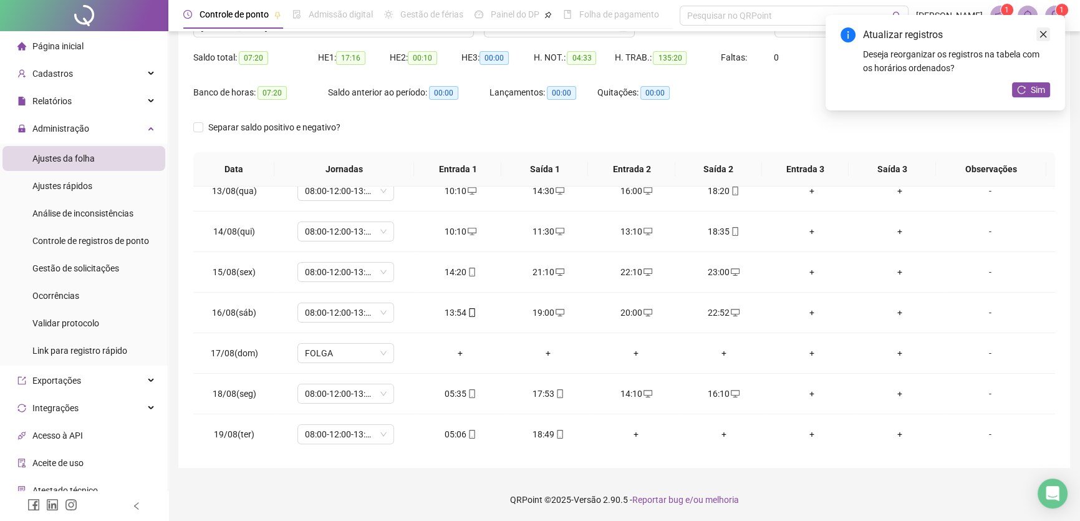
click at [1046, 27] on link "Close" at bounding box center [1043, 34] width 14 height 14
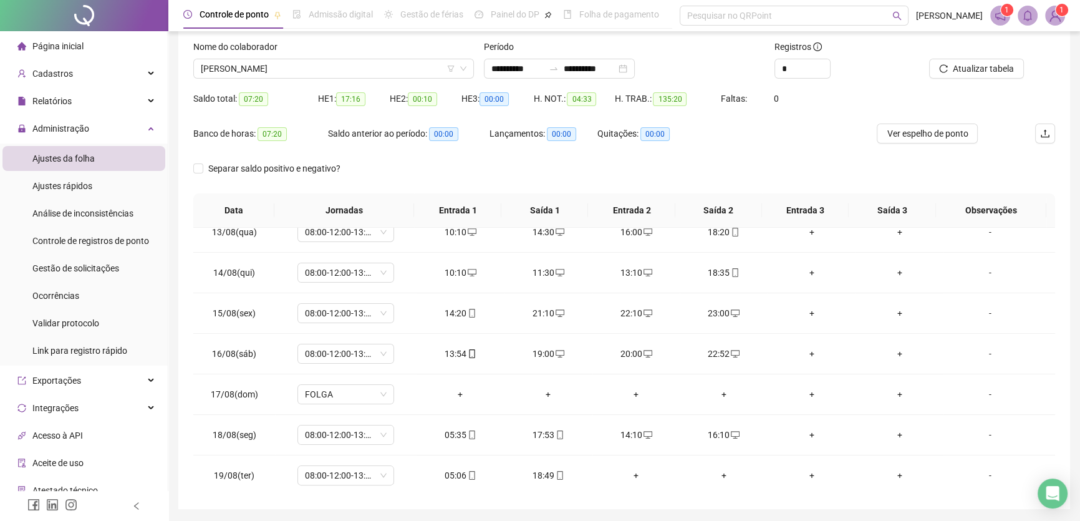
scroll to position [2, 0]
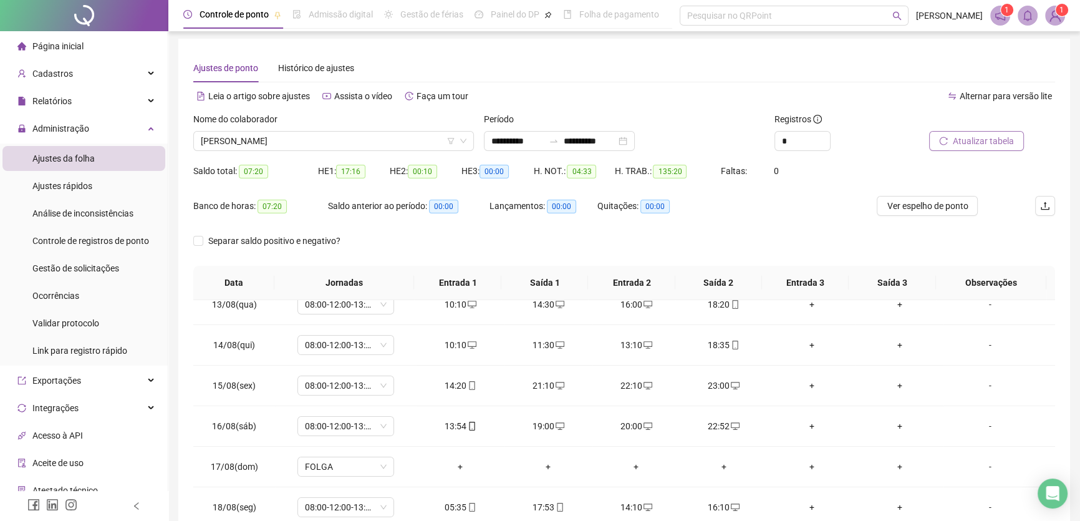
click at [979, 142] on span "Atualizar tabela" at bounding box center [983, 141] width 61 height 14
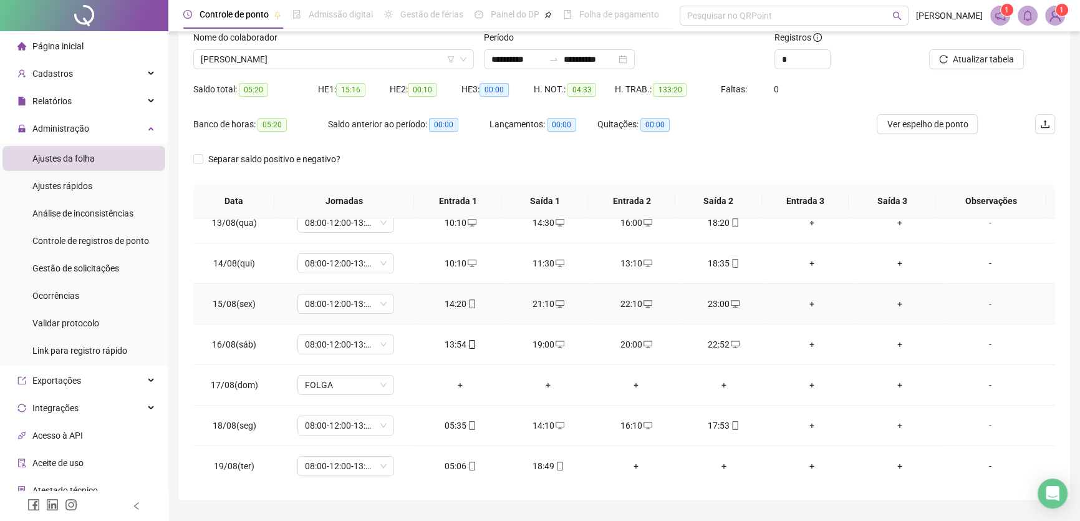
scroll to position [116, 0]
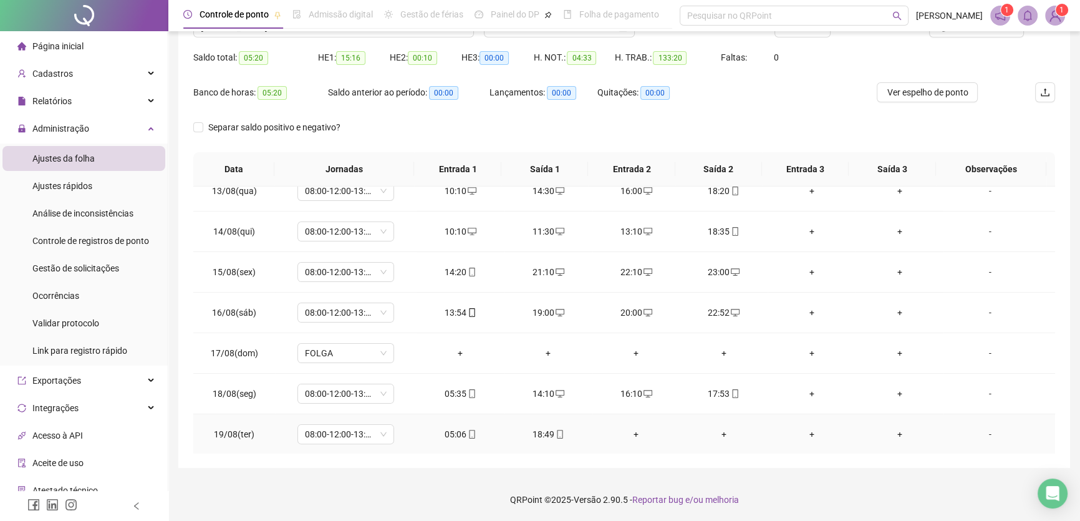
click at [627, 430] on div "+" at bounding box center [636, 434] width 68 height 14
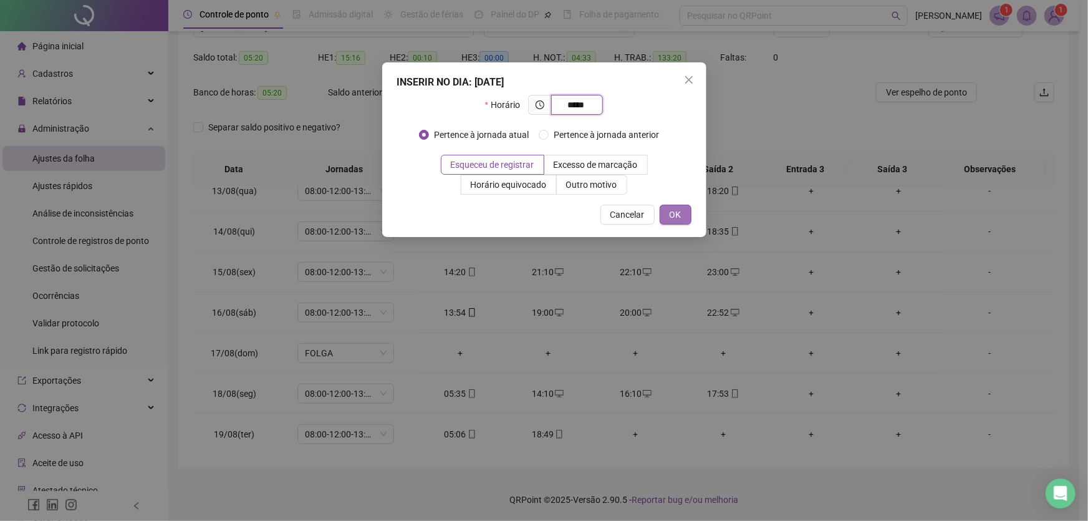
type input "*****"
click at [672, 206] on button "OK" at bounding box center [676, 215] width 32 height 20
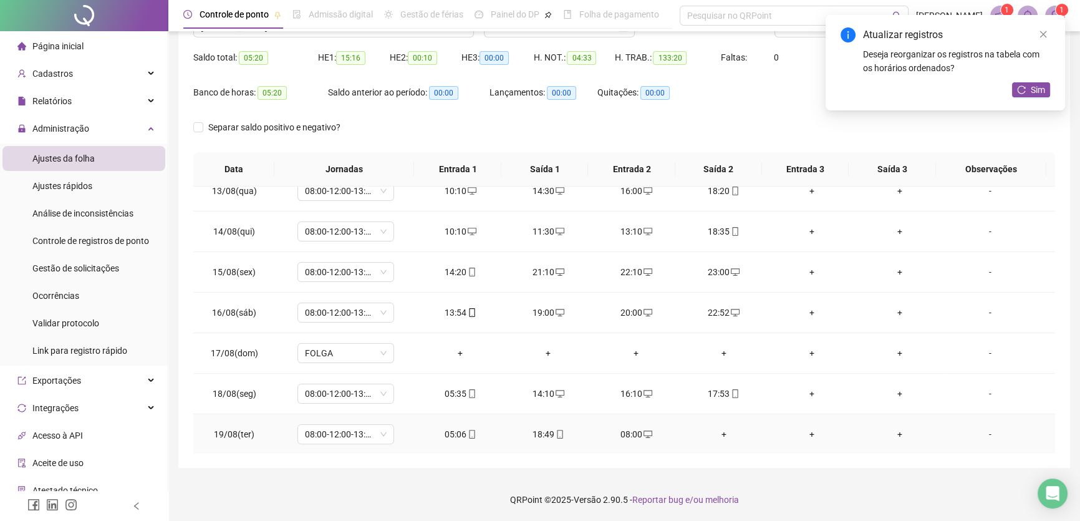
click at [717, 430] on div "+" at bounding box center [724, 434] width 68 height 14
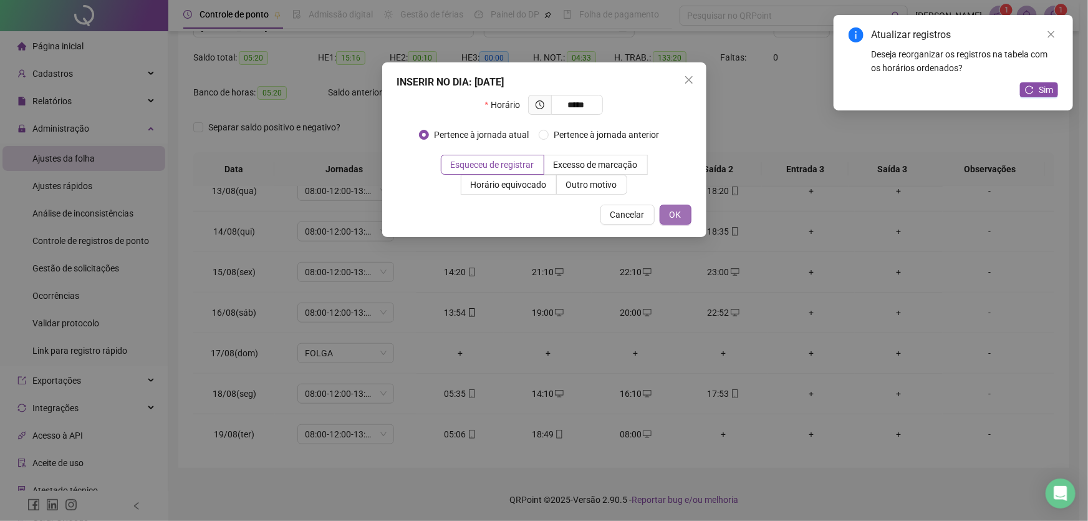
type input "*****"
click at [683, 217] on button "OK" at bounding box center [676, 215] width 32 height 20
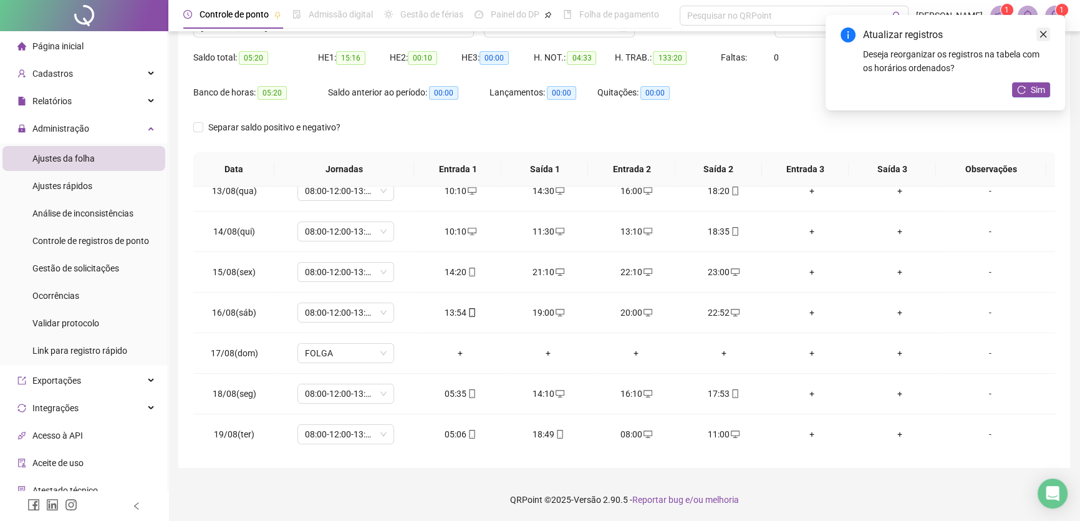
click at [1045, 32] on icon "close" at bounding box center [1043, 34] width 9 height 9
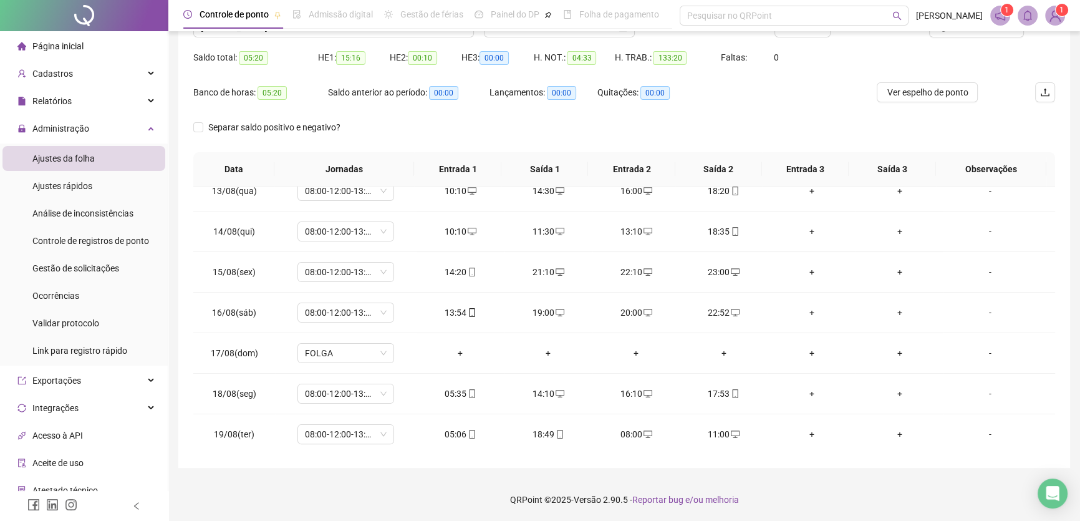
scroll to position [2, 0]
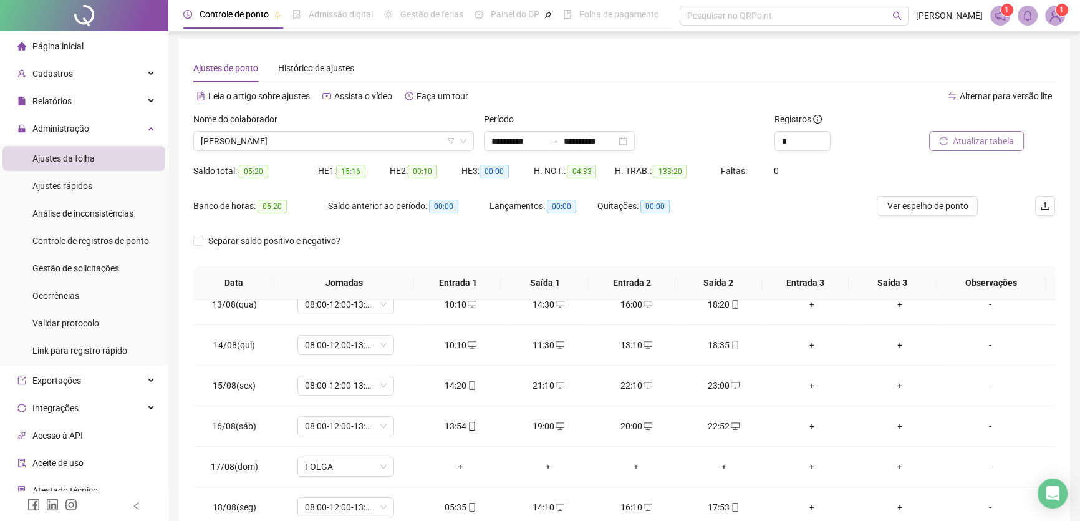
click at [978, 143] on span "Atualizar tabela" at bounding box center [983, 141] width 61 height 14
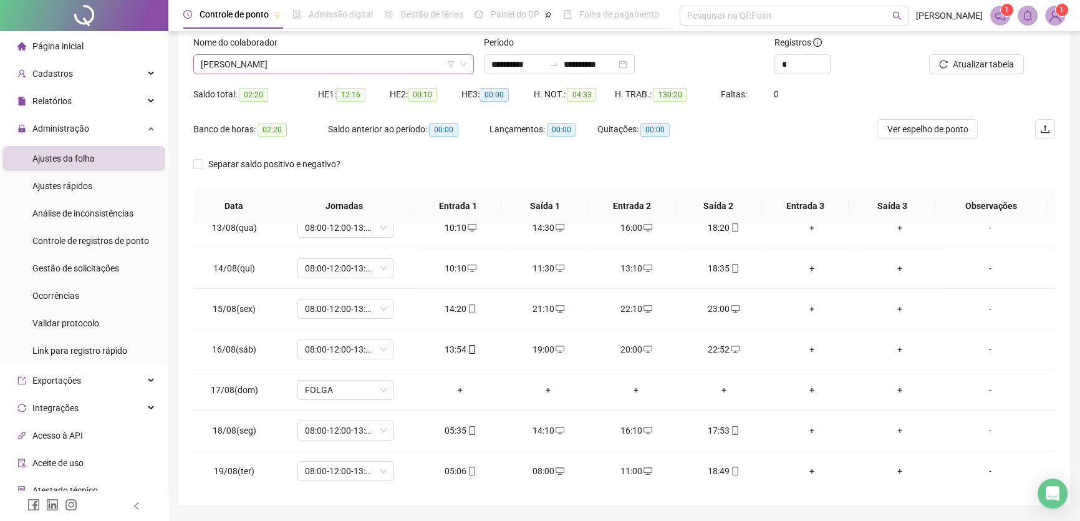
scroll to position [59, 0]
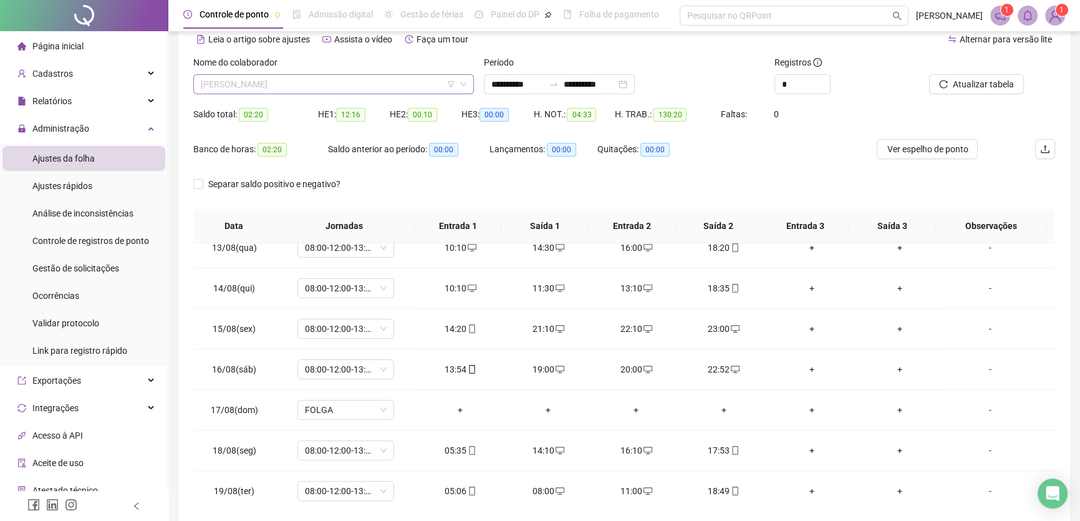
click at [359, 80] on span "[PERSON_NAME]" at bounding box center [334, 84] width 266 height 19
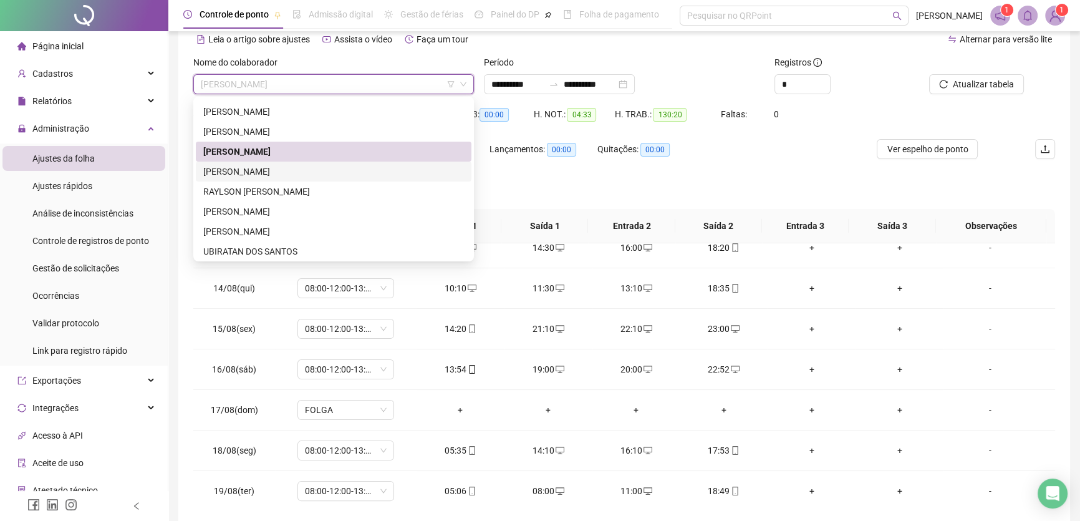
click at [261, 171] on div "[PERSON_NAME]" at bounding box center [333, 172] width 261 height 14
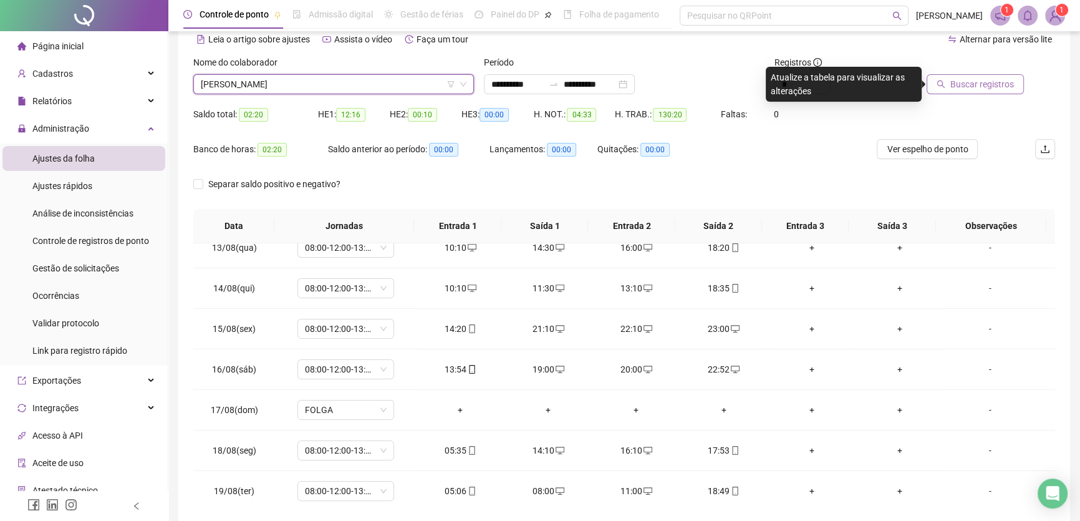
click at [1008, 94] on button "Buscar registros" at bounding box center [975, 84] width 97 height 20
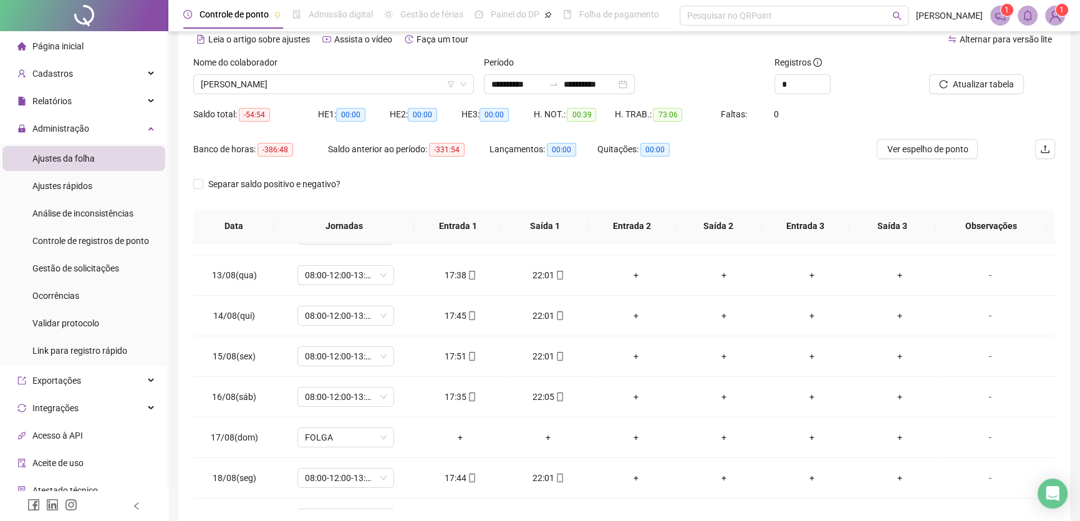
scroll to position [502, 0]
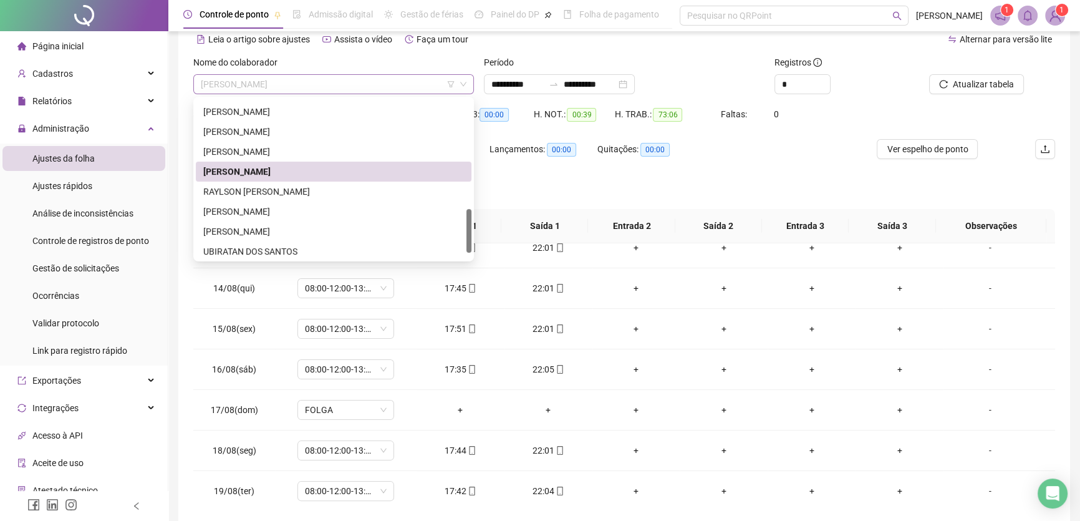
click at [365, 84] on span "[PERSON_NAME]" at bounding box center [334, 84] width 266 height 19
click at [264, 189] on div "RAYLSON [PERSON_NAME]" at bounding box center [333, 192] width 261 height 14
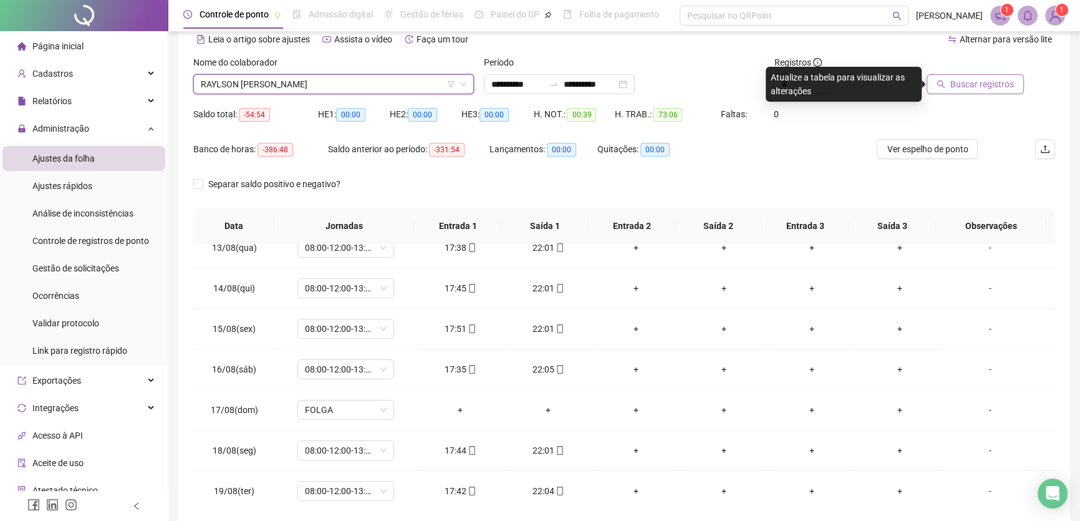
click at [980, 82] on span "Buscar registros" at bounding box center [982, 84] width 64 height 14
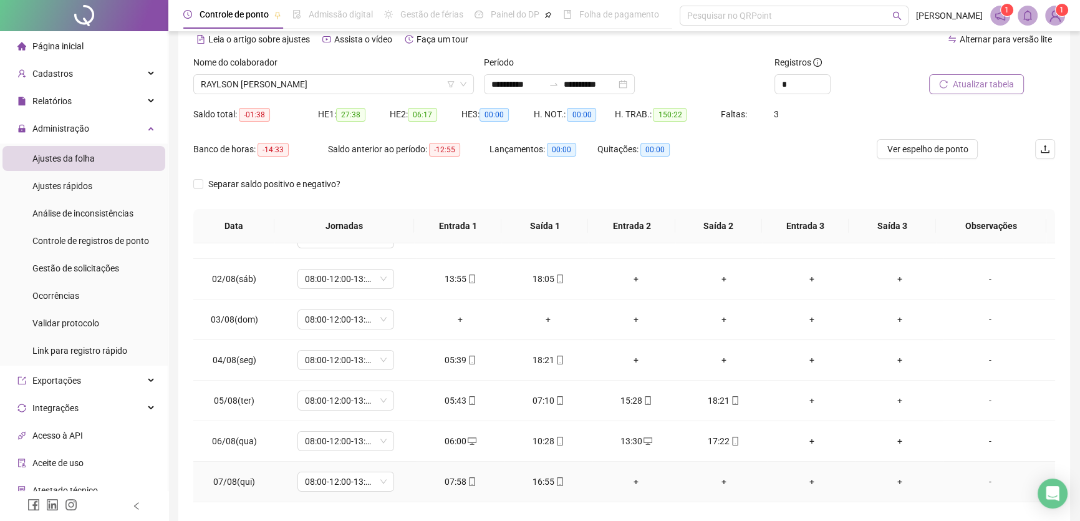
scroll to position [0, 0]
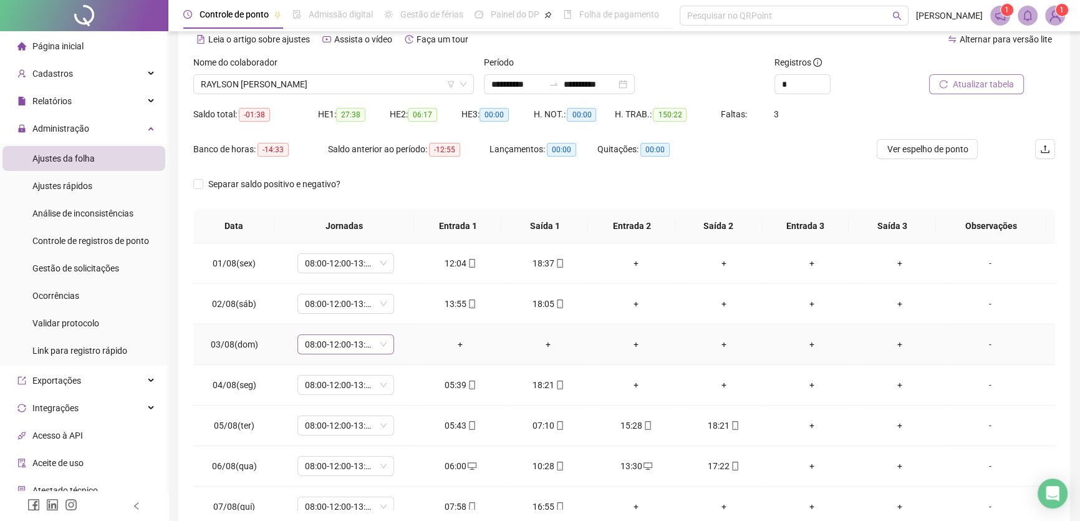
click at [383, 342] on span "08:00-12:00-13:00-17:00" at bounding box center [346, 344] width 82 height 19
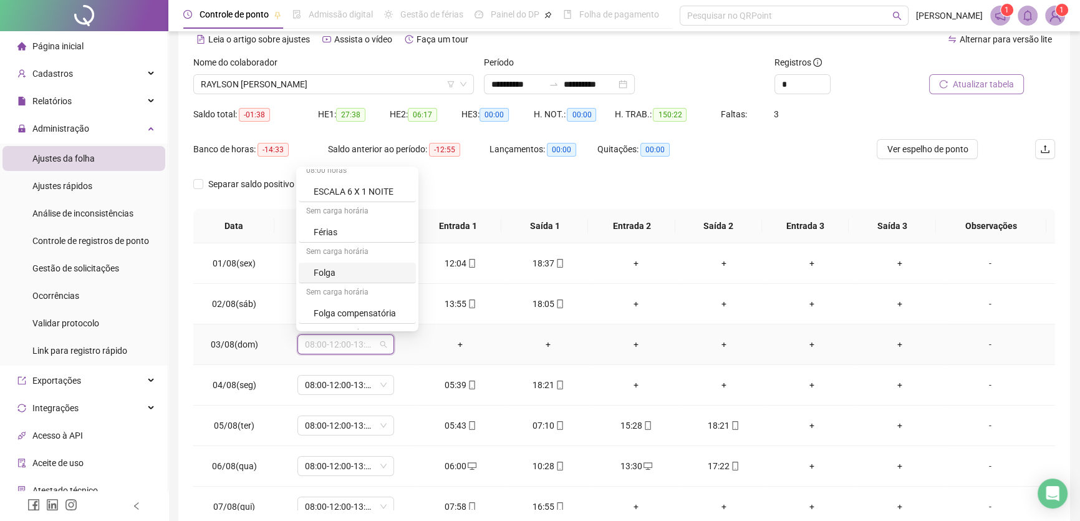
click at [332, 271] on div "Folga" at bounding box center [361, 273] width 95 height 14
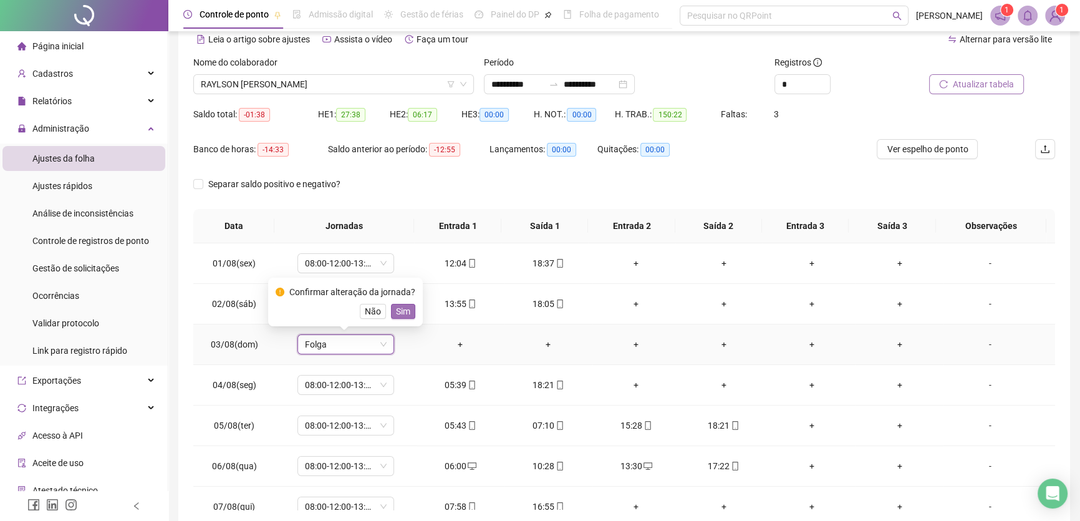
click at [407, 308] on span "Sim" at bounding box center [403, 311] width 14 height 14
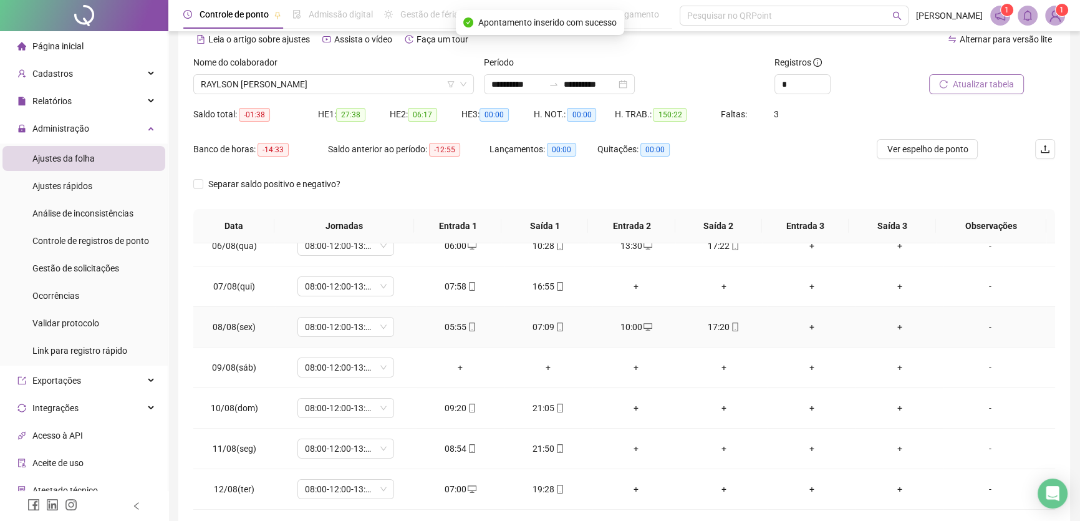
scroll to position [226, 0]
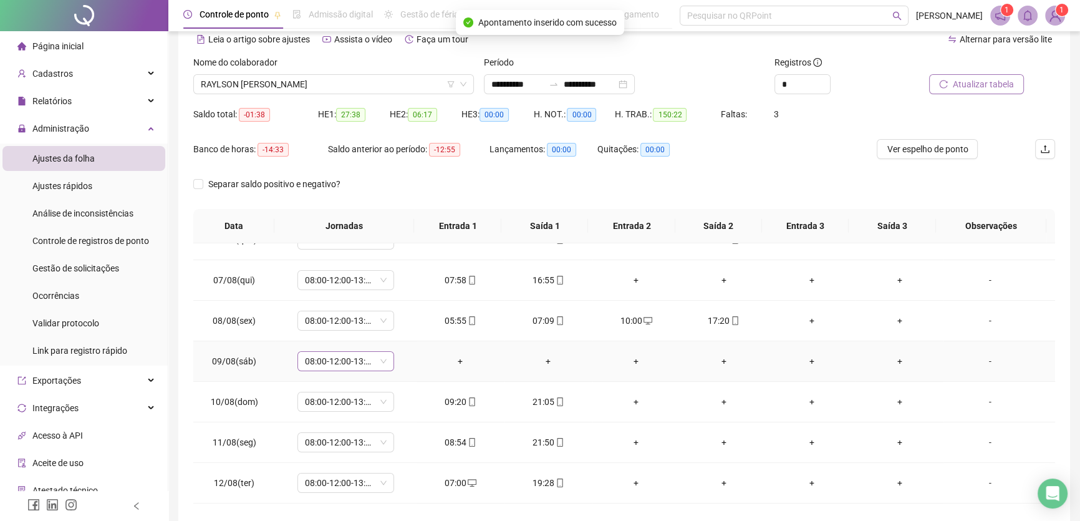
click at [378, 355] on span "08:00-12:00-13:00-17:00" at bounding box center [346, 361] width 82 height 19
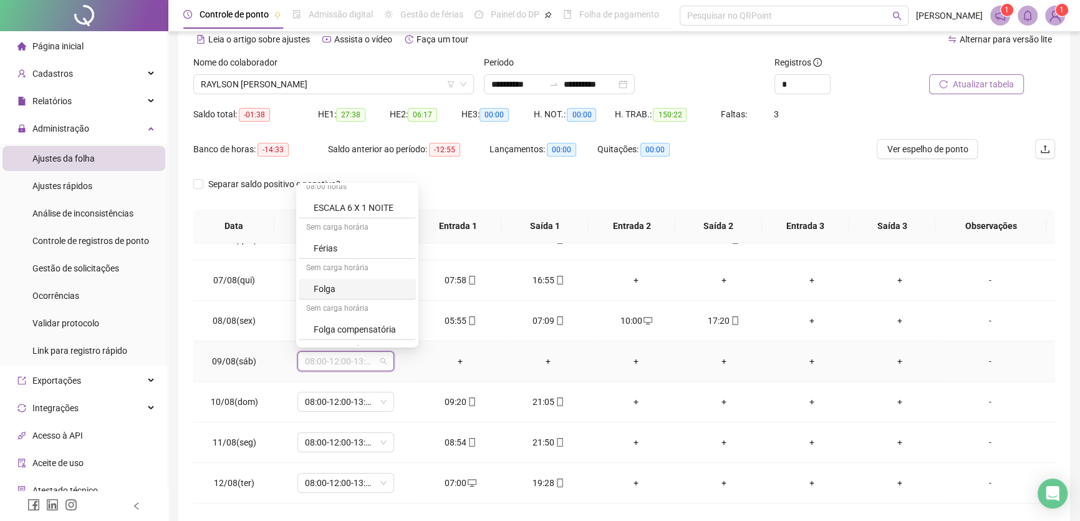
click at [349, 286] on div "Folga" at bounding box center [361, 289] width 95 height 14
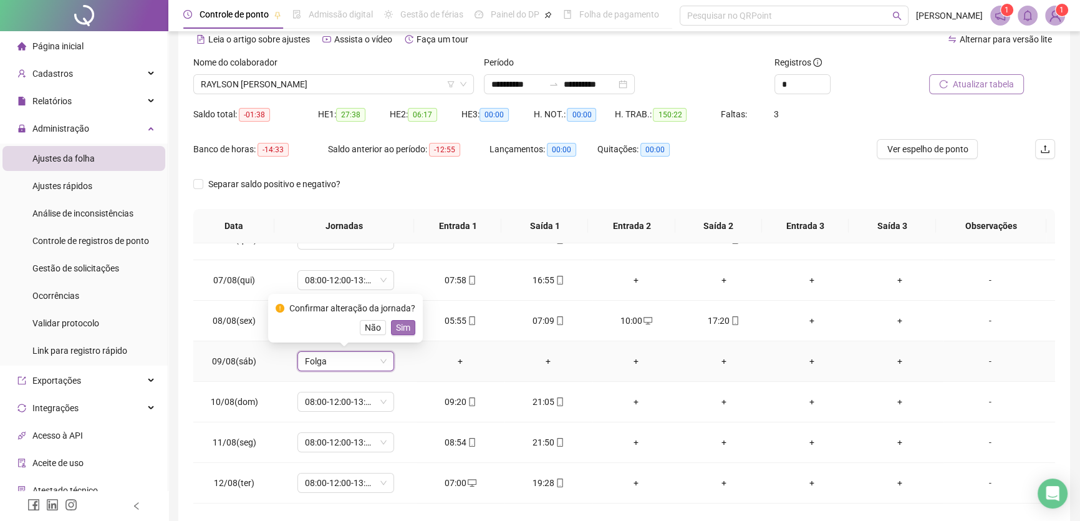
click at [396, 329] on span "Sim" at bounding box center [403, 328] width 14 height 14
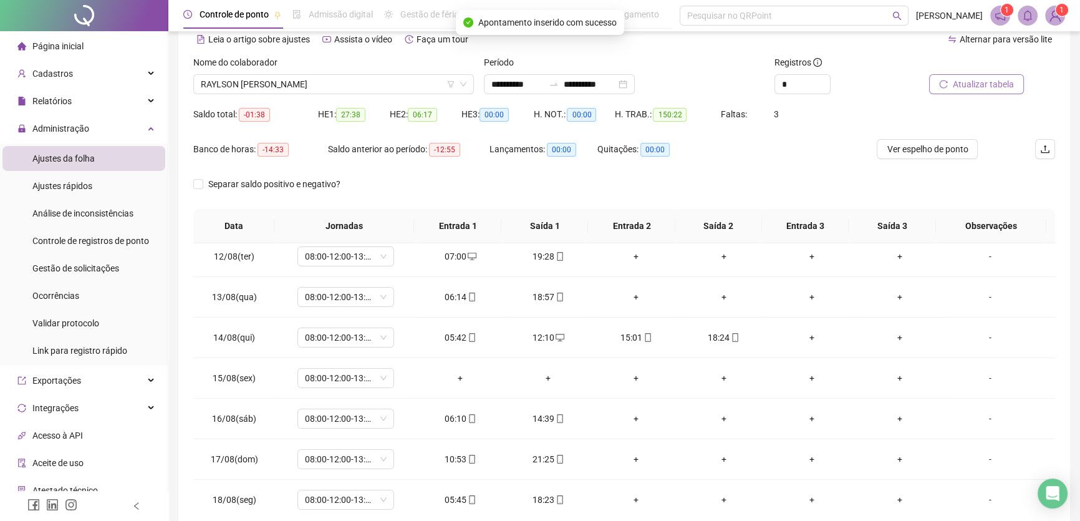
scroll to position [453, 0]
click at [377, 372] on span "08:00-12:00-13:00-17:00" at bounding box center [346, 377] width 82 height 19
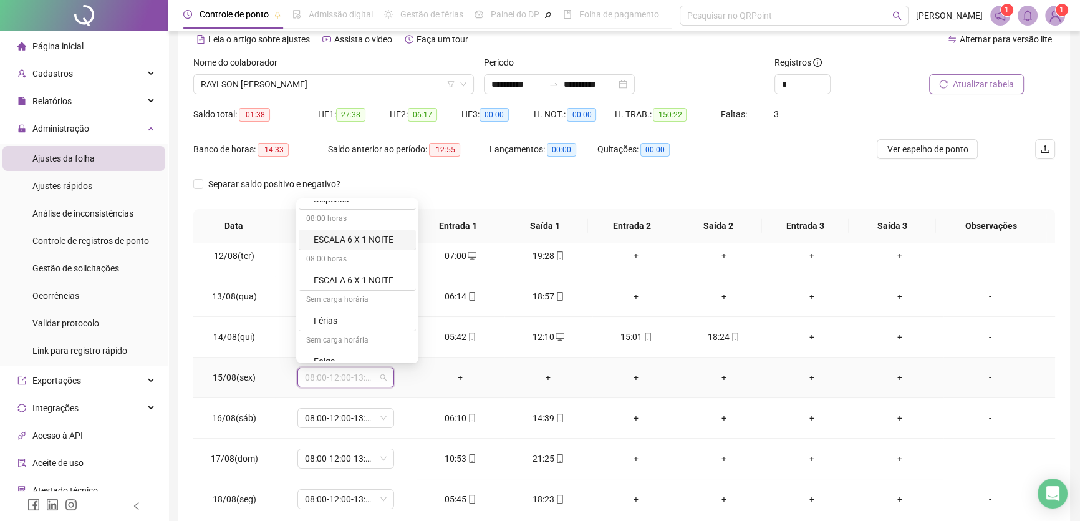
scroll to position [170, 0]
click at [343, 301] on div "Folga" at bounding box center [361, 304] width 95 height 14
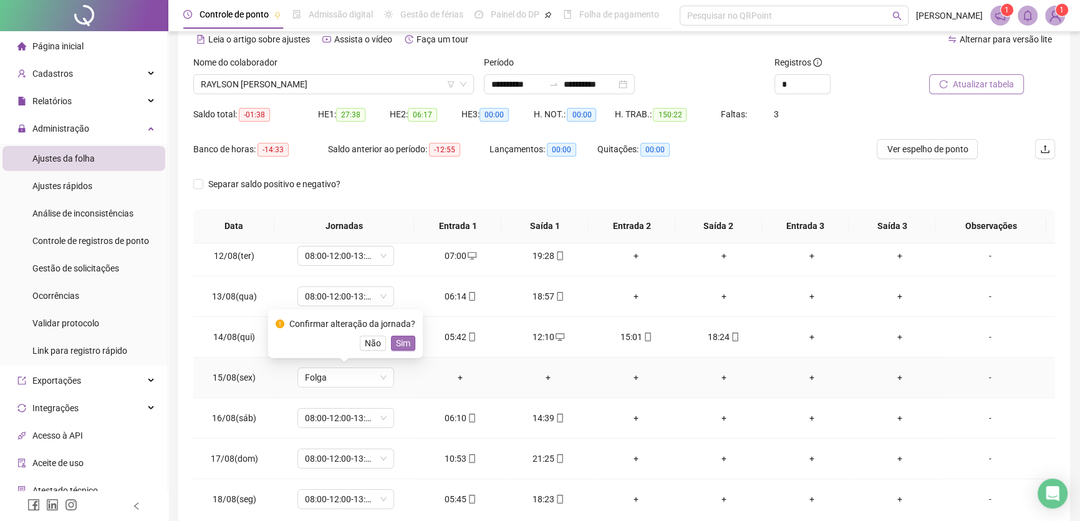
click at [402, 337] on span "Sim" at bounding box center [403, 343] width 14 height 14
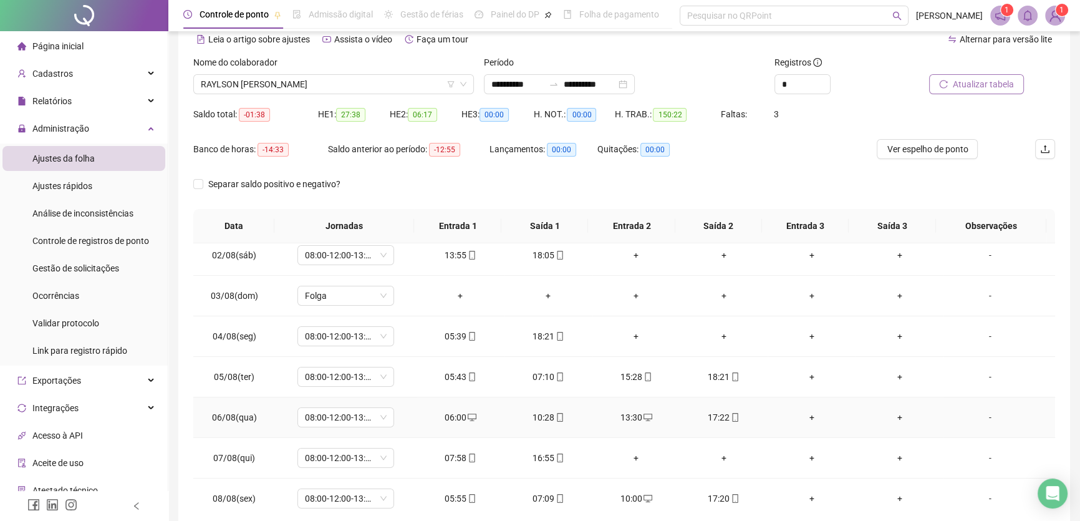
scroll to position [0, 0]
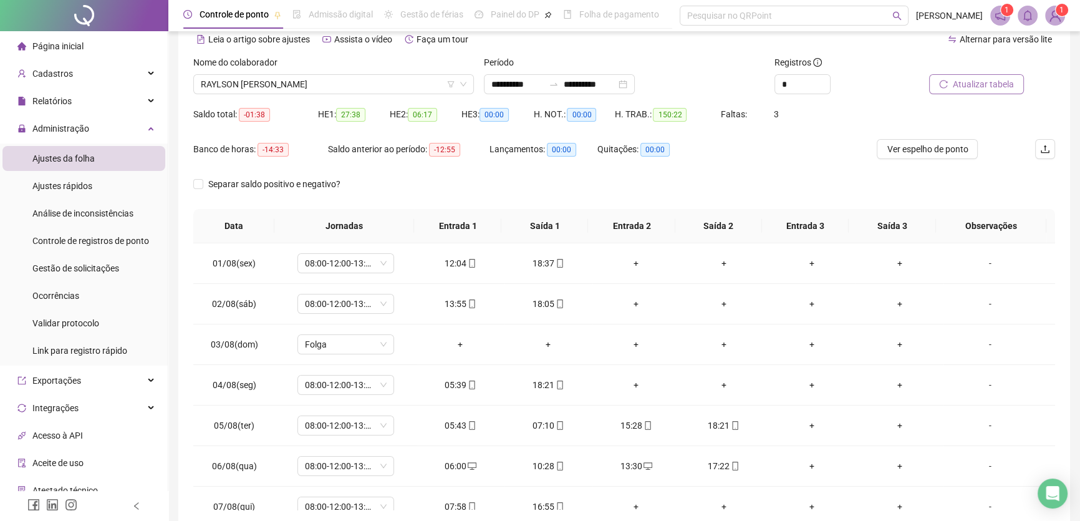
click at [996, 78] on span "Atualizar tabela" at bounding box center [983, 84] width 61 height 14
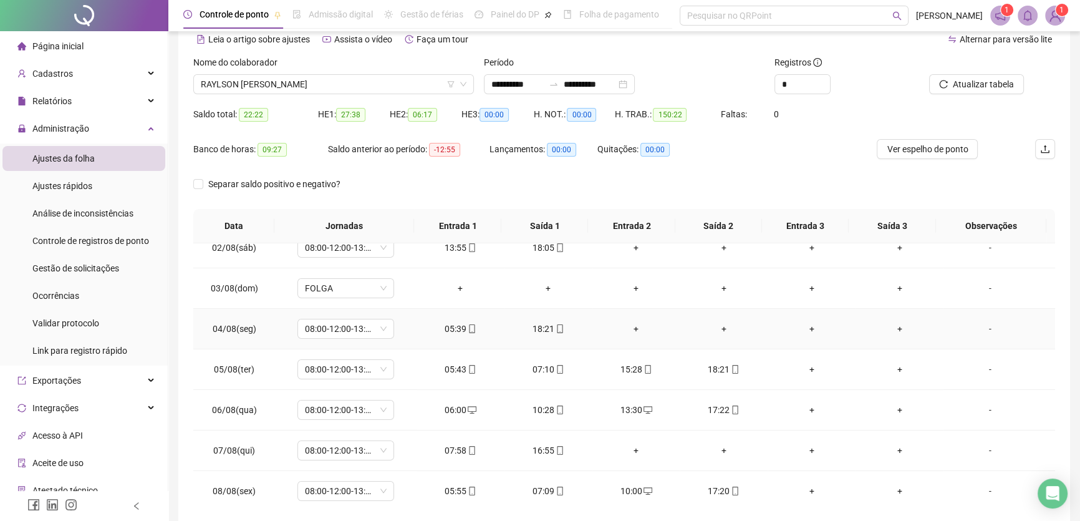
scroll to position [113, 0]
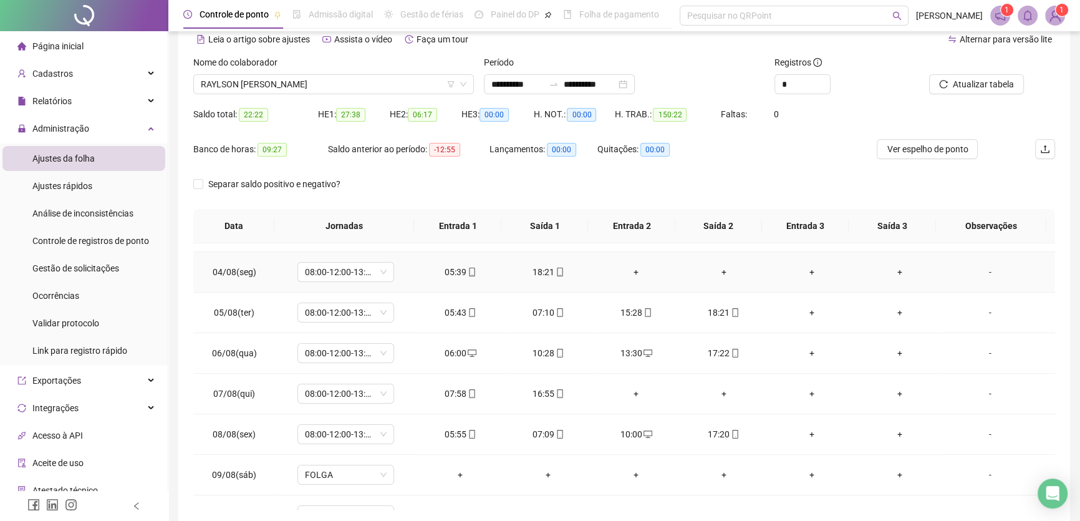
click at [629, 265] on div "+" at bounding box center [636, 272] width 68 height 14
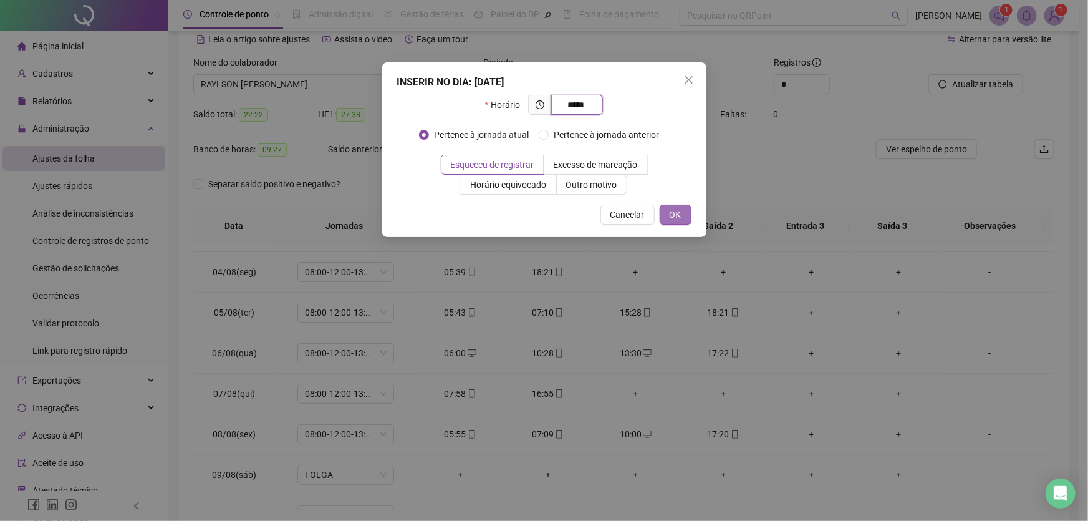
type input "*****"
click at [675, 212] on span "OK" at bounding box center [676, 215] width 12 height 14
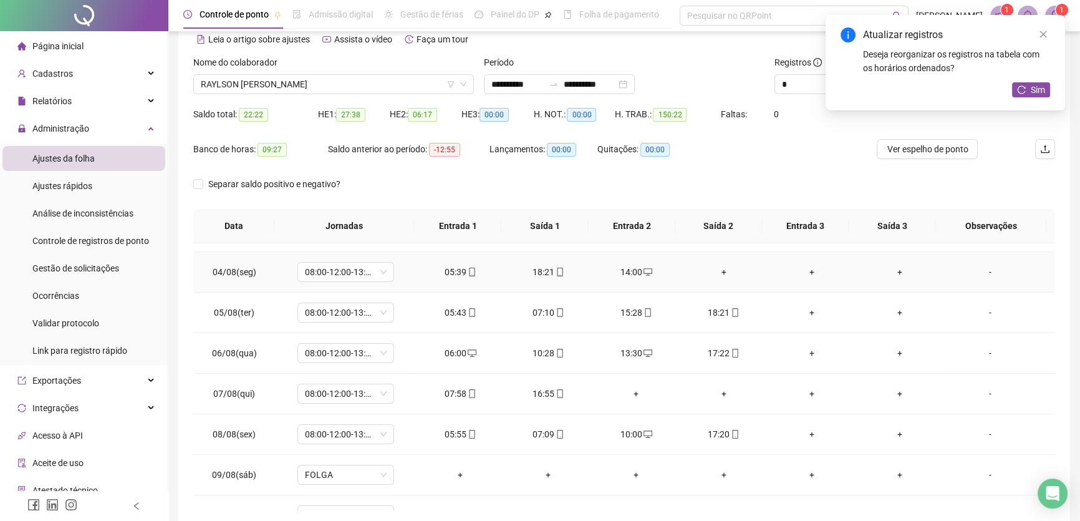
click at [715, 265] on div "+" at bounding box center [724, 272] width 68 height 14
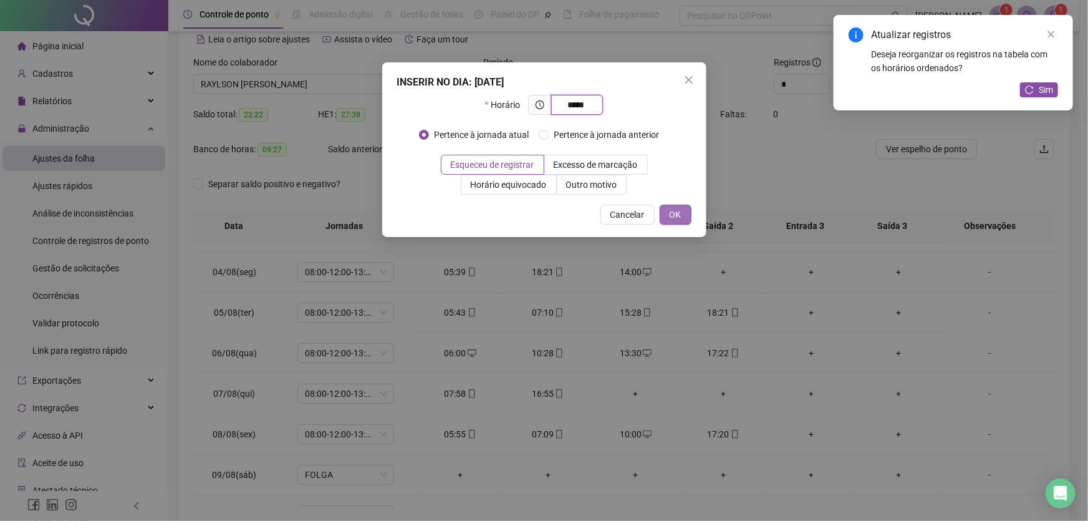
type input "*****"
click at [678, 213] on span "OK" at bounding box center [676, 215] width 12 height 14
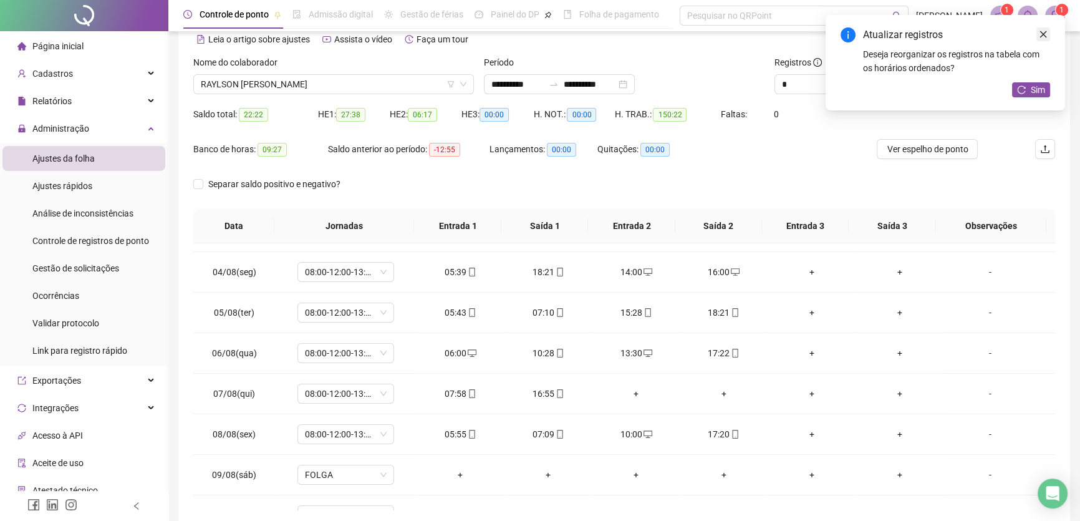
click at [1043, 36] on icon "close" at bounding box center [1043, 34] width 9 height 9
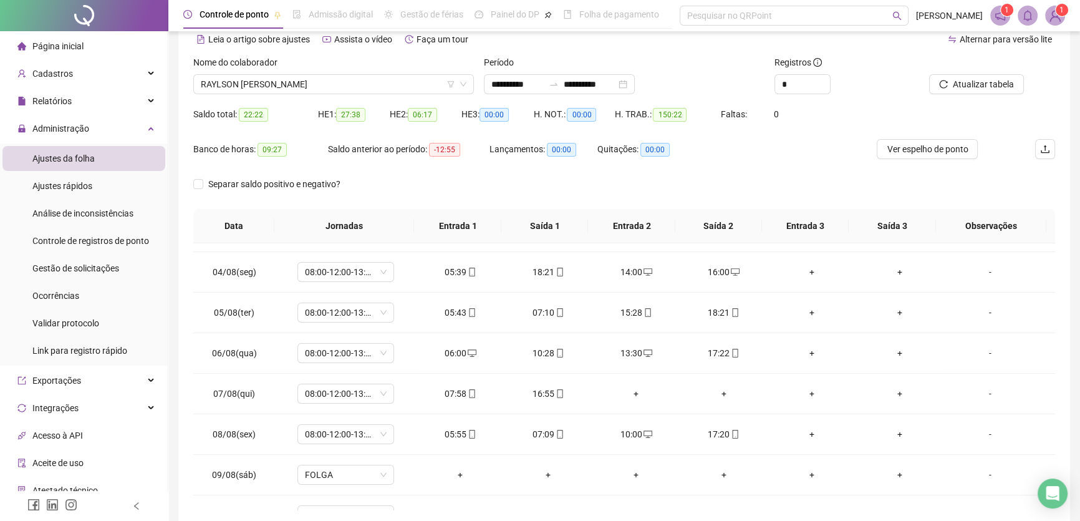
scroll to position [2, 0]
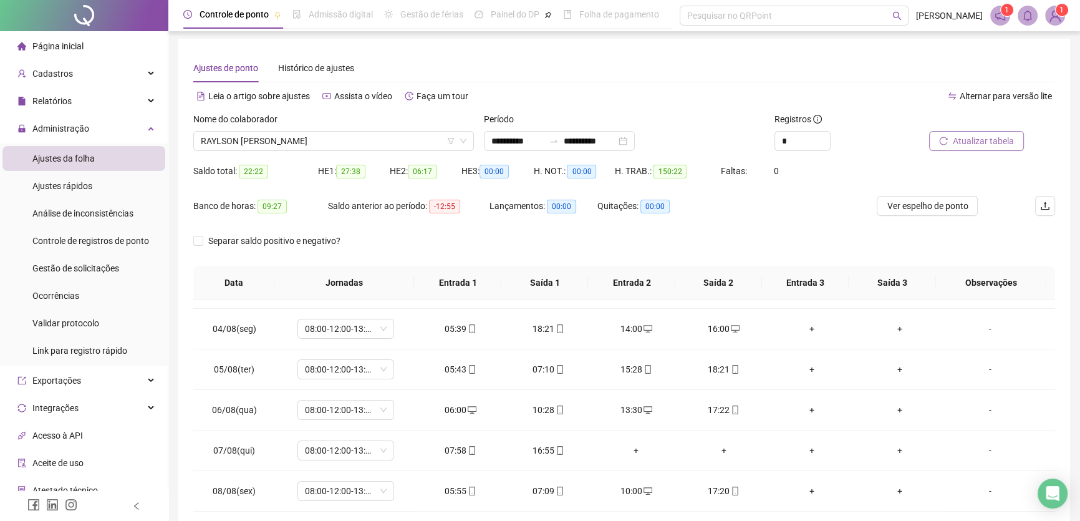
click at [991, 139] on span "Atualizar tabela" at bounding box center [983, 141] width 61 height 14
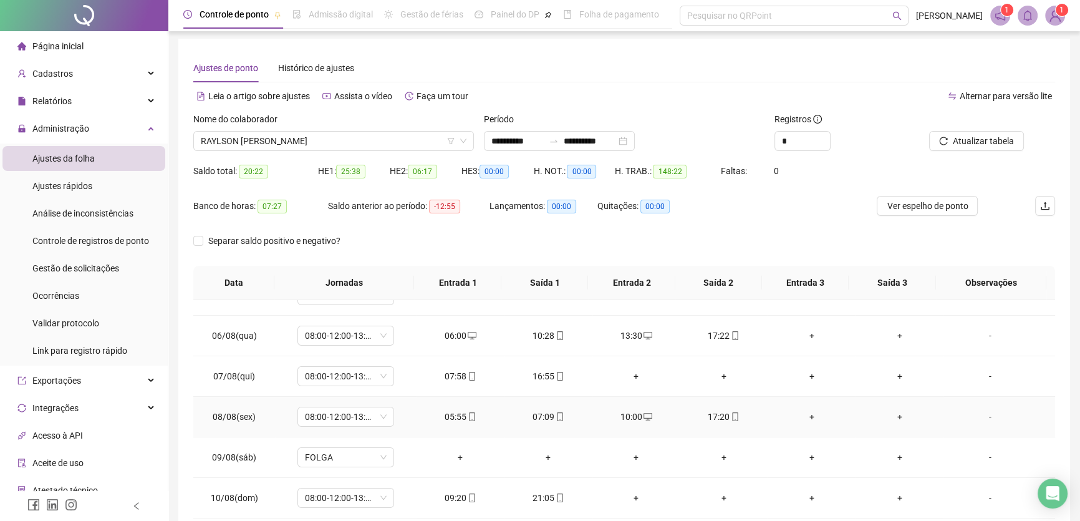
scroll to position [170, 0]
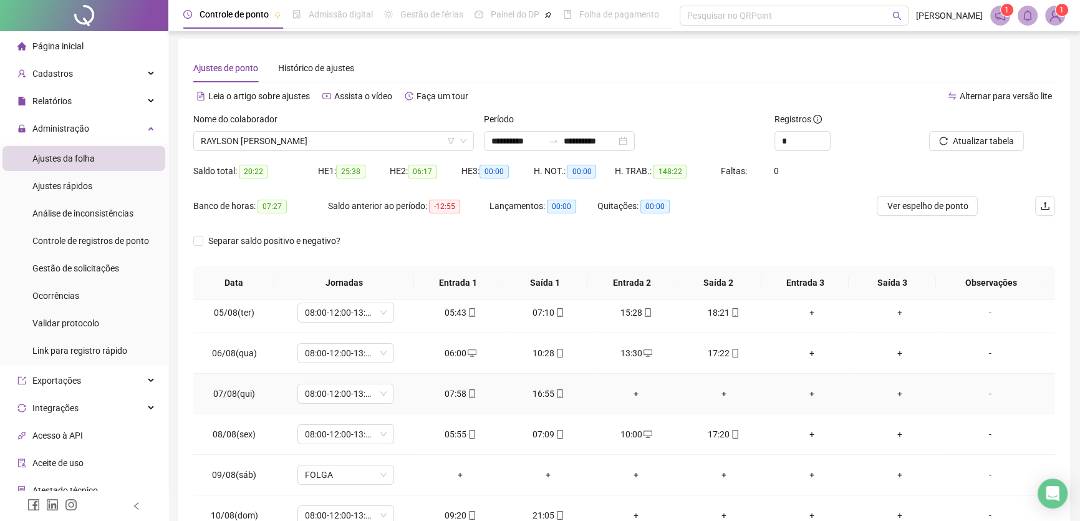
click at [629, 391] on div "+" at bounding box center [636, 394] width 68 height 14
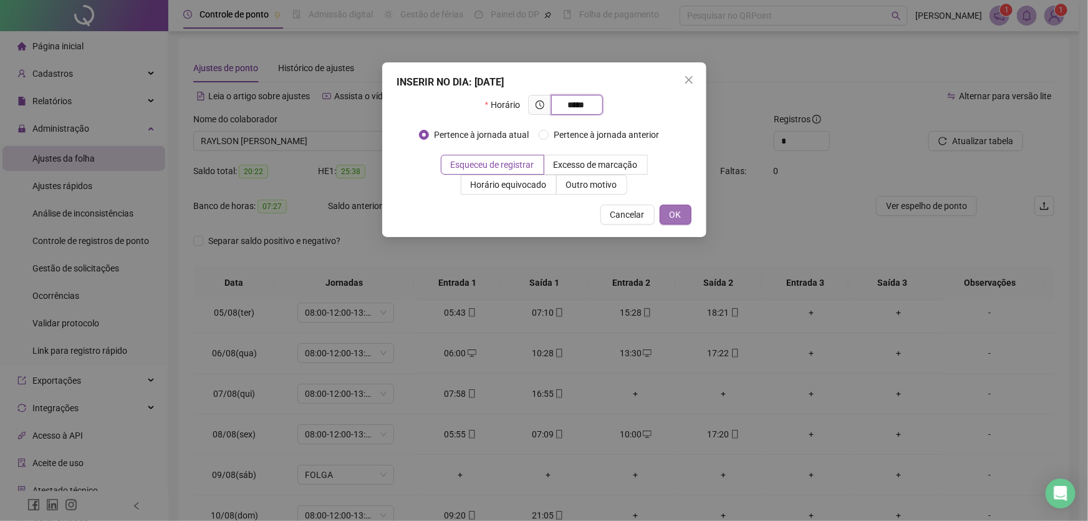
type input "*****"
click at [670, 217] on span "OK" at bounding box center [676, 215] width 12 height 14
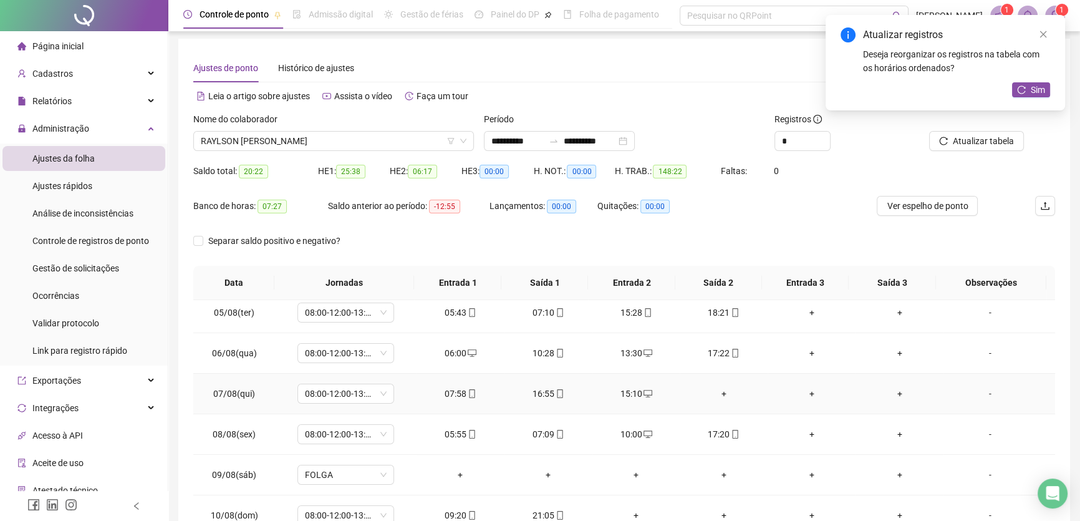
click at [720, 392] on div "+" at bounding box center [724, 394] width 68 height 14
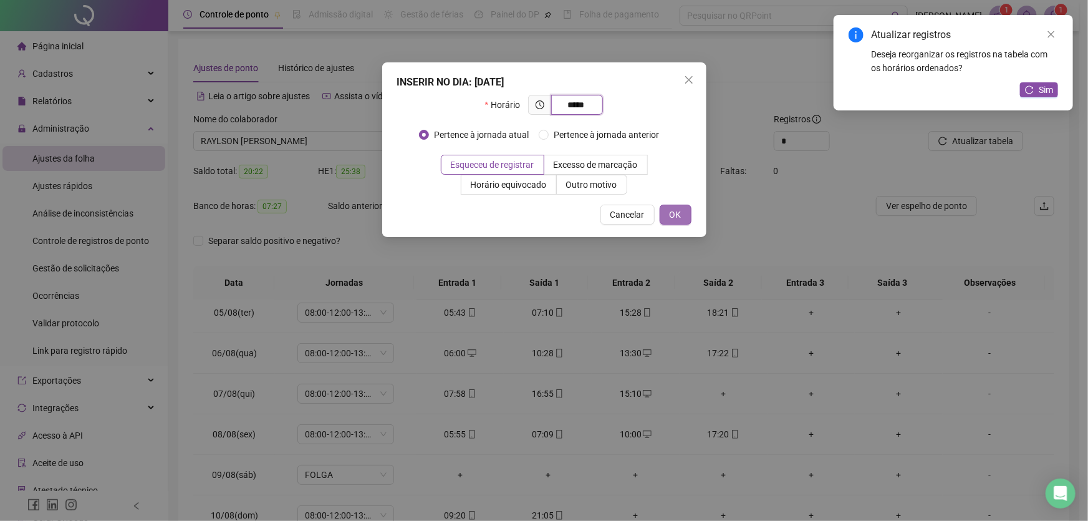
type input "*****"
click at [675, 211] on span "OK" at bounding box center [676, 215] width 12 height 14
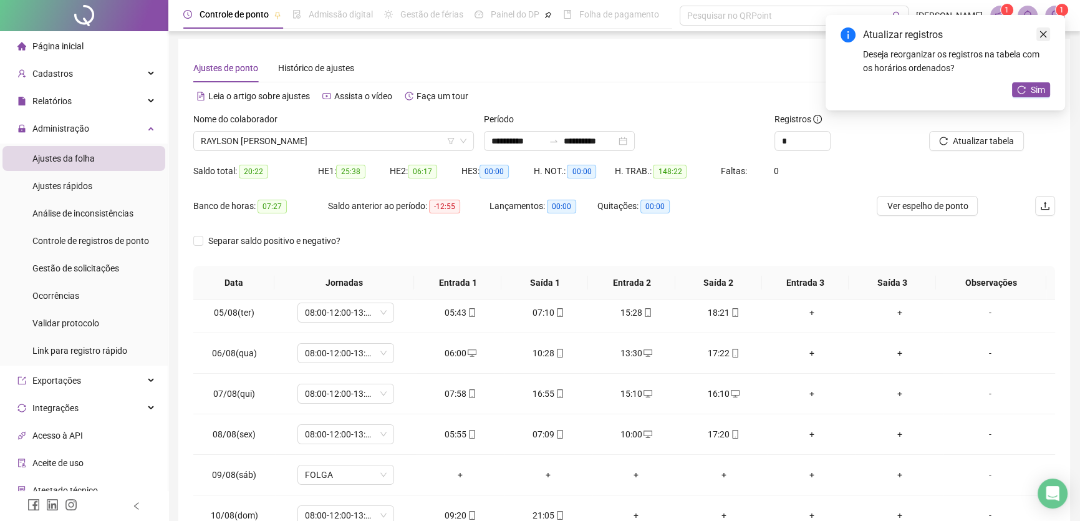
click at [1048, 34] on link "Close" at bounding box center [1043, 34] width 14 height 14
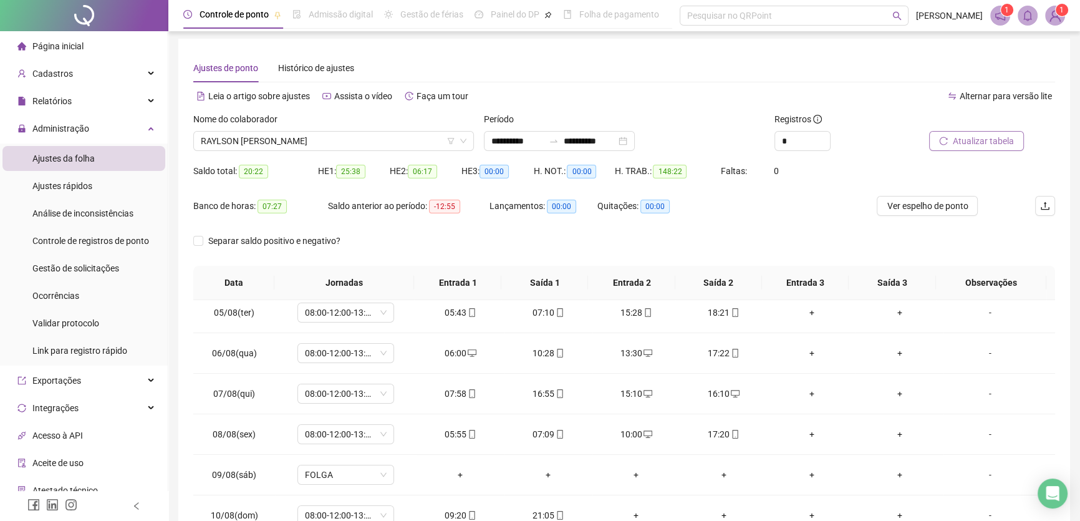
click at [990, 143] on span "Atualizar tabela" at bounding box center [983, 141] width 61 height 14
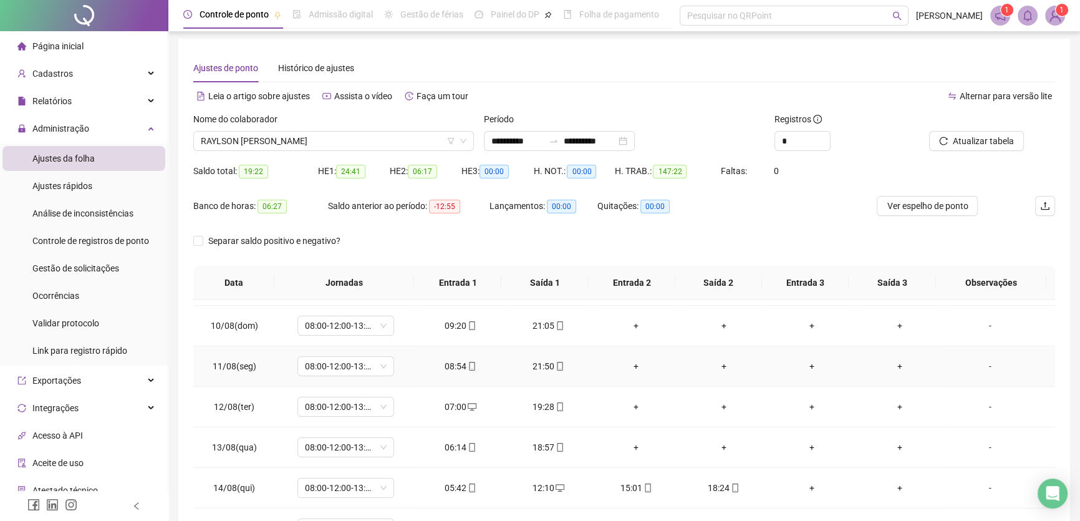
scroll to position [340, 0]
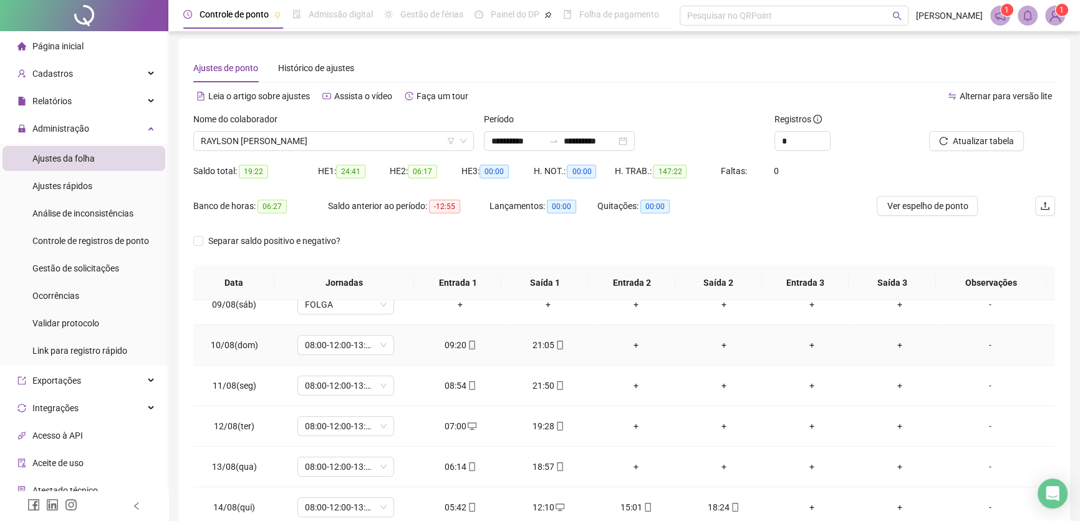
click at [629, 342] on div "+" at bounding box center [636, 345] width 68 height 14
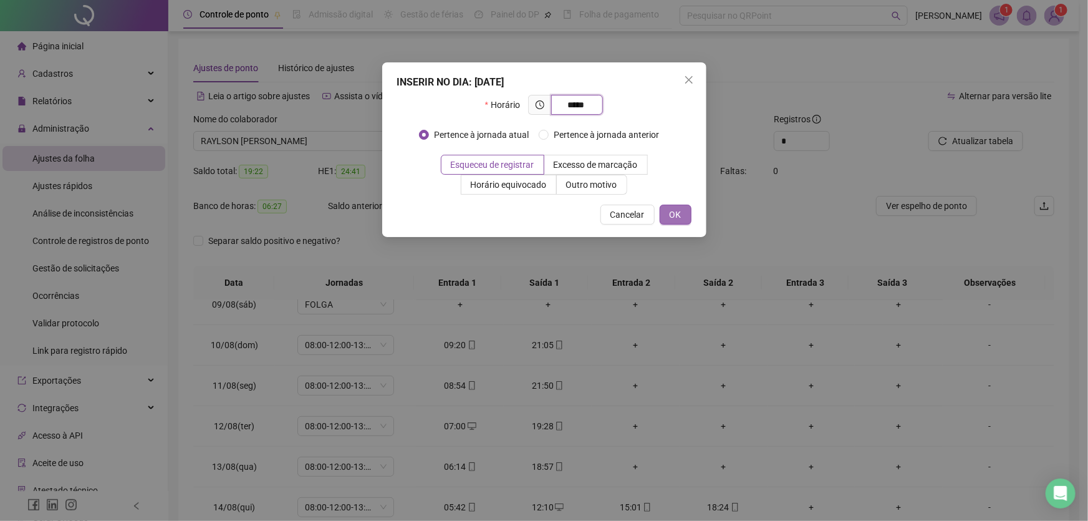
type input "*****"
click at [677, 212] on span "OK" at bounding box center [676, 215] width 12 height 14
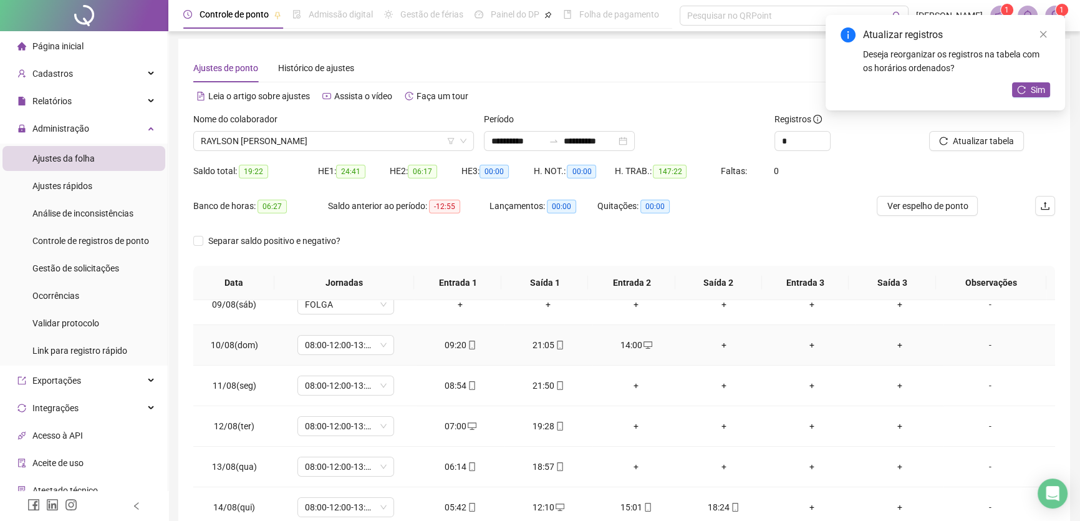
click at [716, 339] on div "+" at bounding box center [724, 345] width 68 height 14
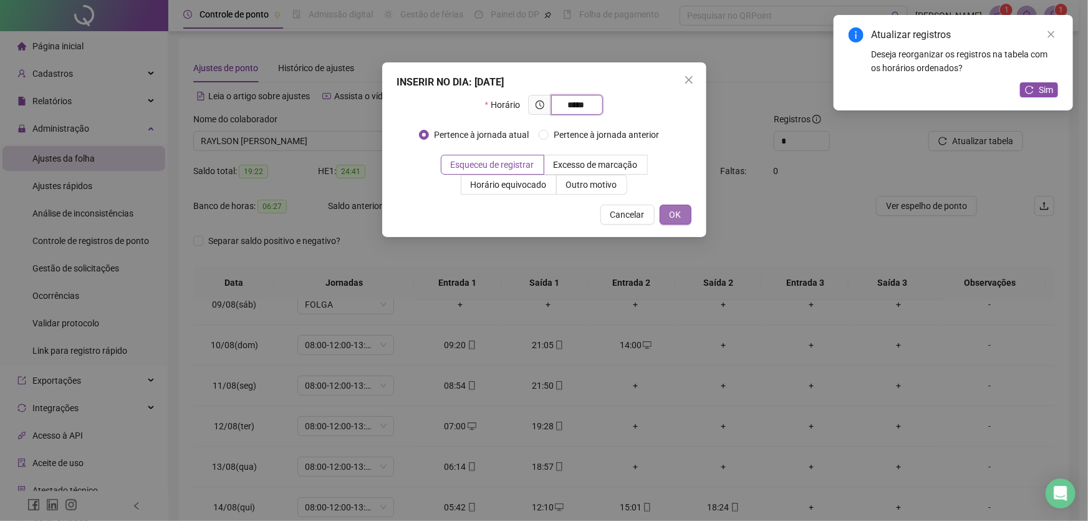
type input "*****"
click at [675, 216] on span "OK" at bounding box center [676, 215] width 12 height 14
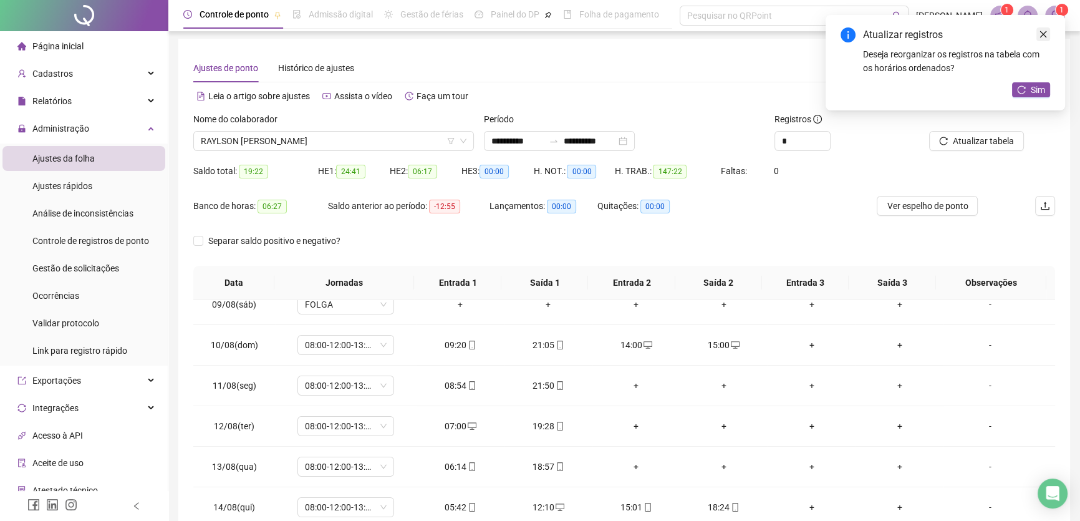
click at [1043, 37] on icon "close" at bounding box center [1043, 34] width 9 height 9
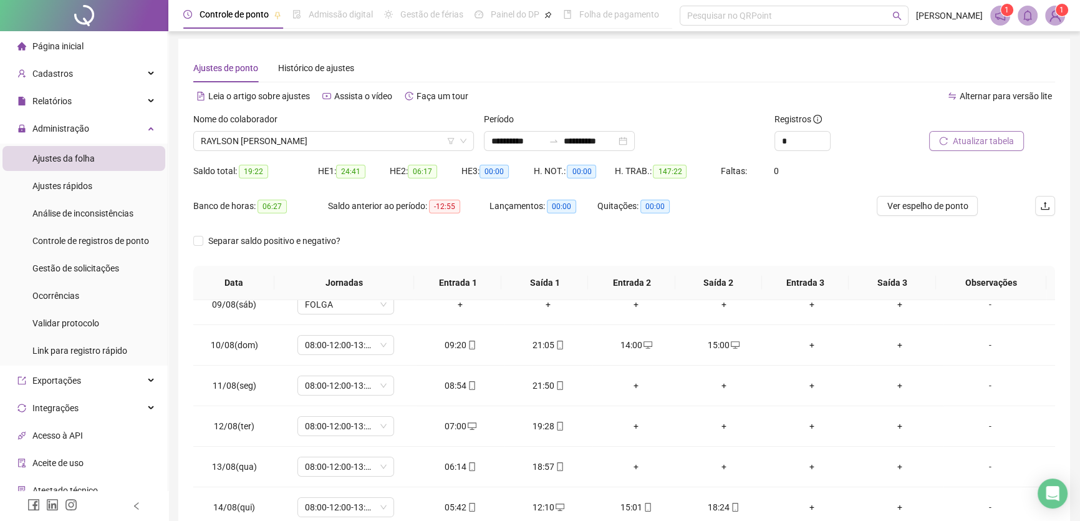
click at [998, 138] on span "Atualizar tabela" at bounding box center [983, 141] width 61 height 14
click at [629, 381] on div "+" at bounding box center [636, 385] width 68 height 14
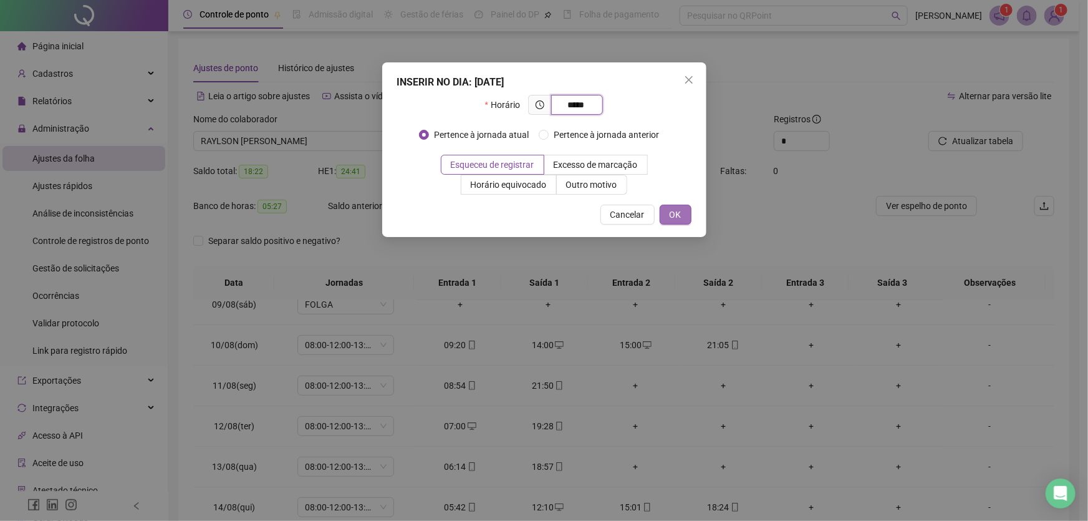
type input "*****"
click at [672, 208] on span "OK" at bounding box center [676, 215] width 12 height 14
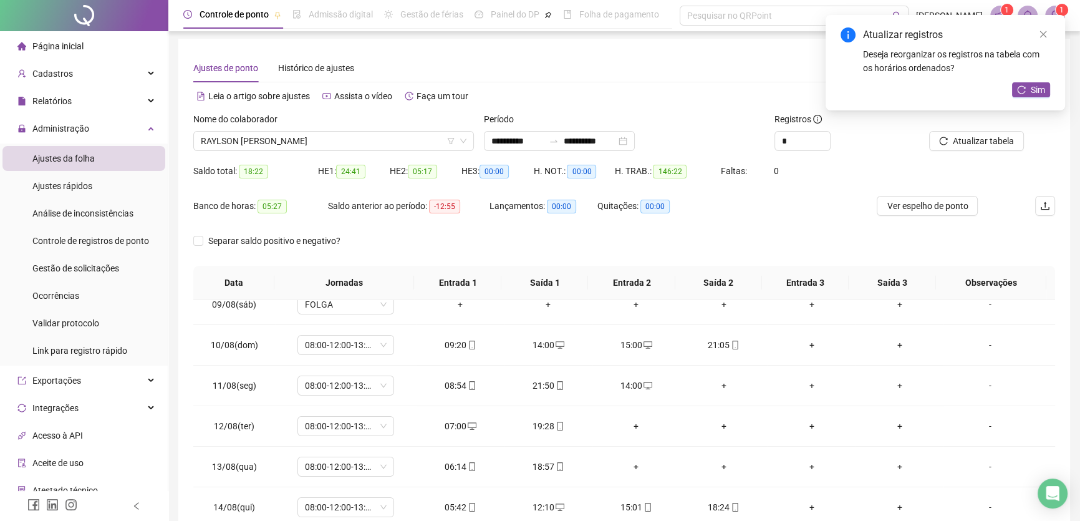
click at [717, 381] on div "+" at bounding box center [724, 385] width 68 height 14
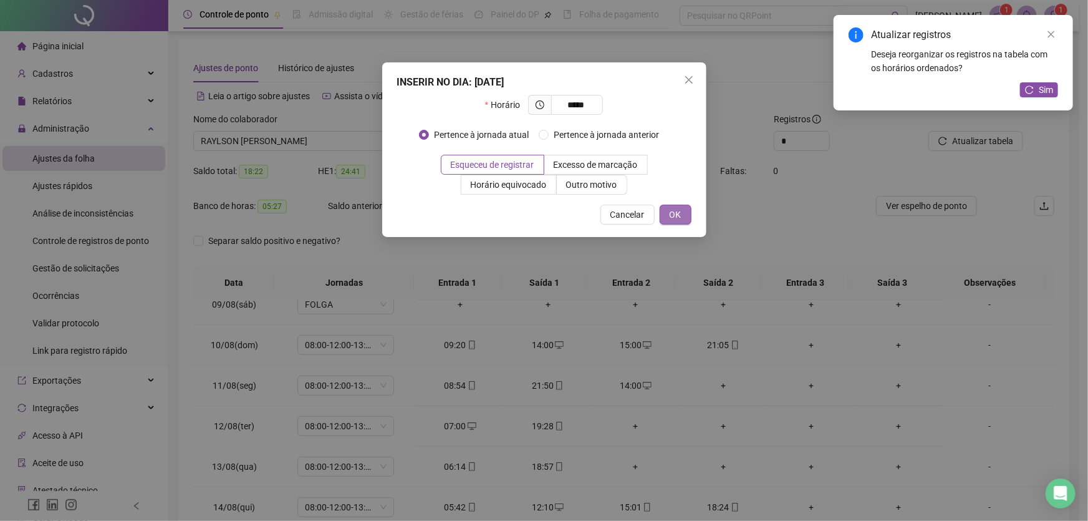
type input "*****"
click at [680, 208] on span "OK" at bounding box center [676, 215] width 12 height 14
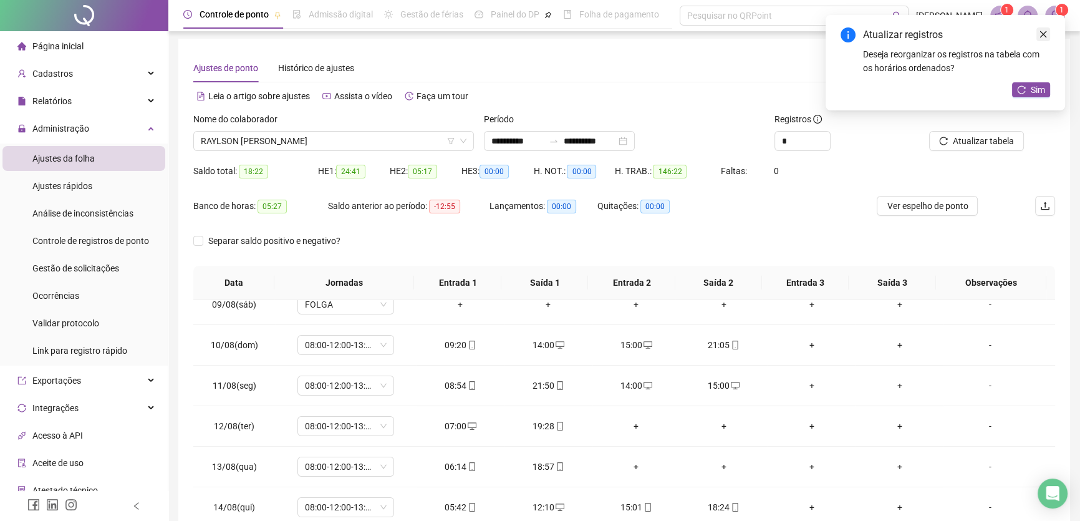
click at [1043, 32] on icon "close" at bounding box center [1043, 34] width 9 height 9
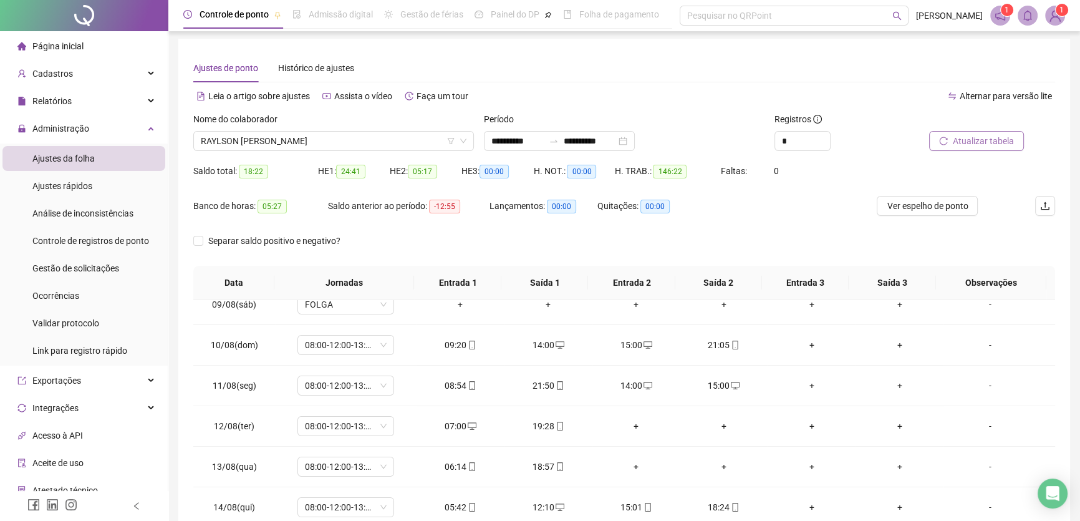
click at [993, 147] on span "Atualizar tabela" at bounding box center [983, 141] width 61 height 14
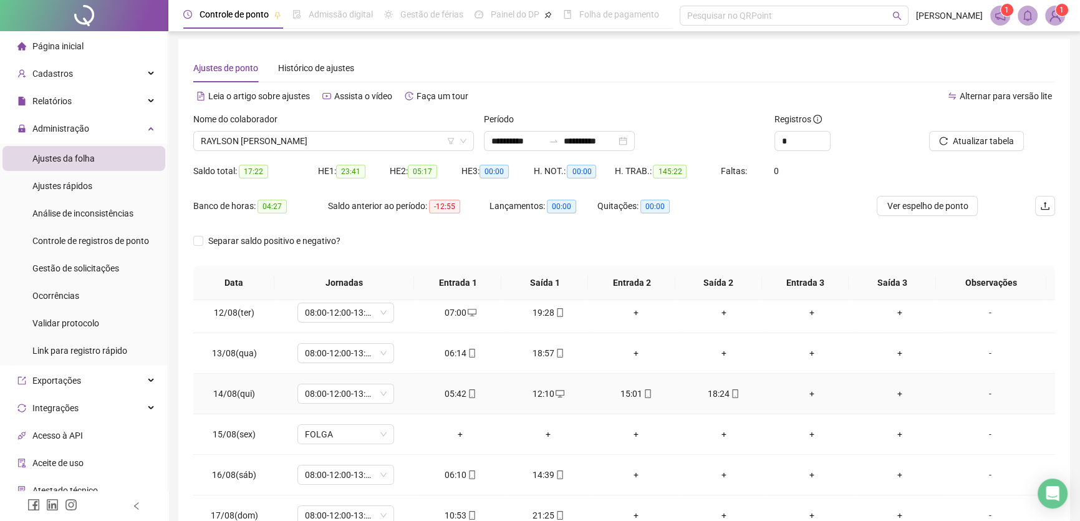
scroll to position [397, 0]
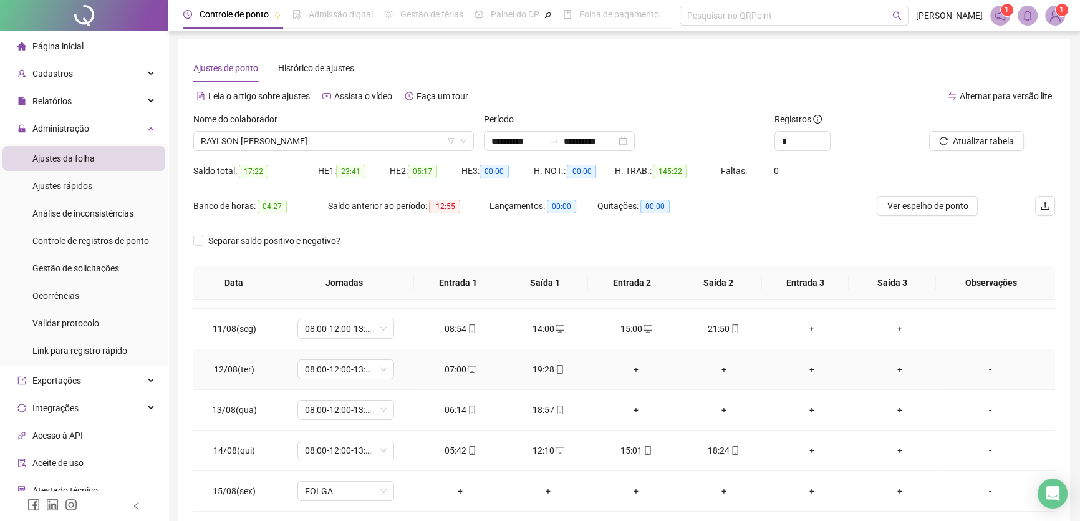
click at [632, 363] on div "+" at bounding box center [636, 369] width 68 height 14
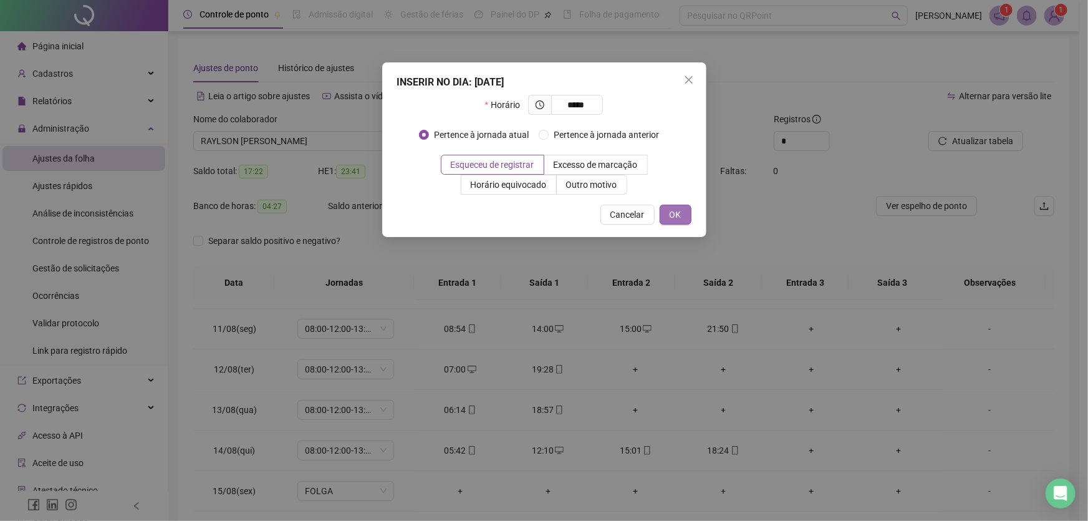
type input "*****"
click at [673, 215] on span "OK" at bounding box center [676, 215] width 12 height 14
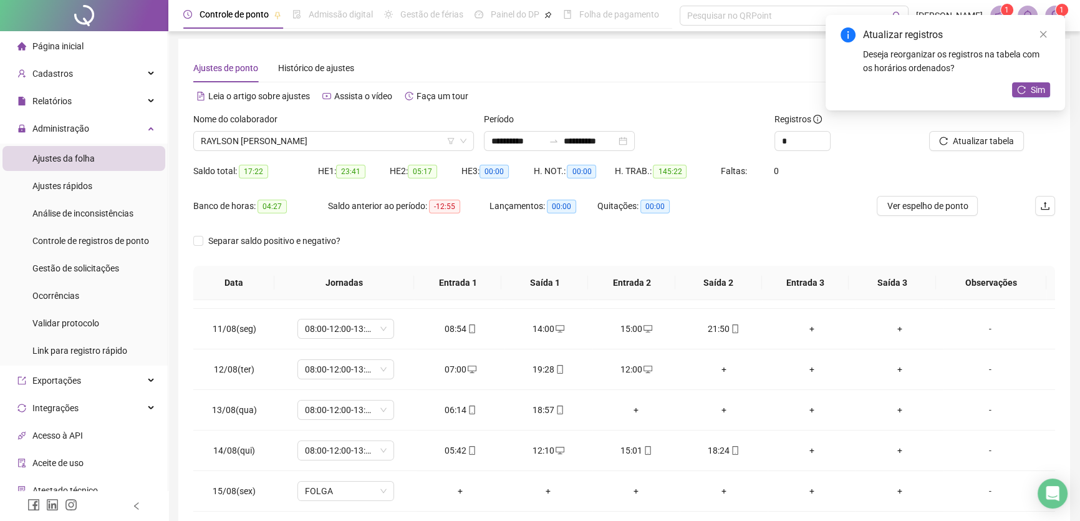
click at [720, 369] on div "+" at bounding box center [724, 369] width 68 height 14
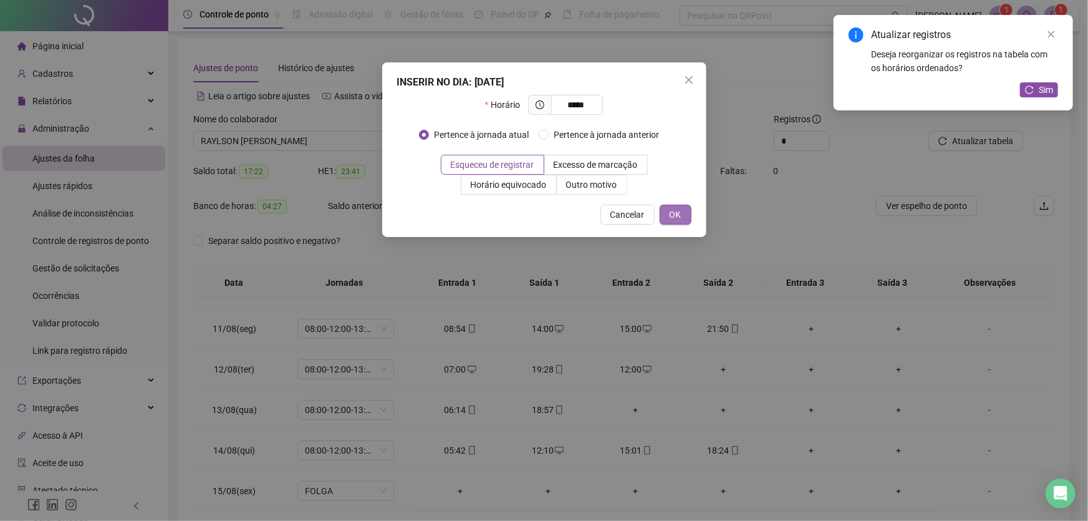
type input "*****"
click at [680, 213] on span "OK" at bounding box center [676, 215] width 12 height 14
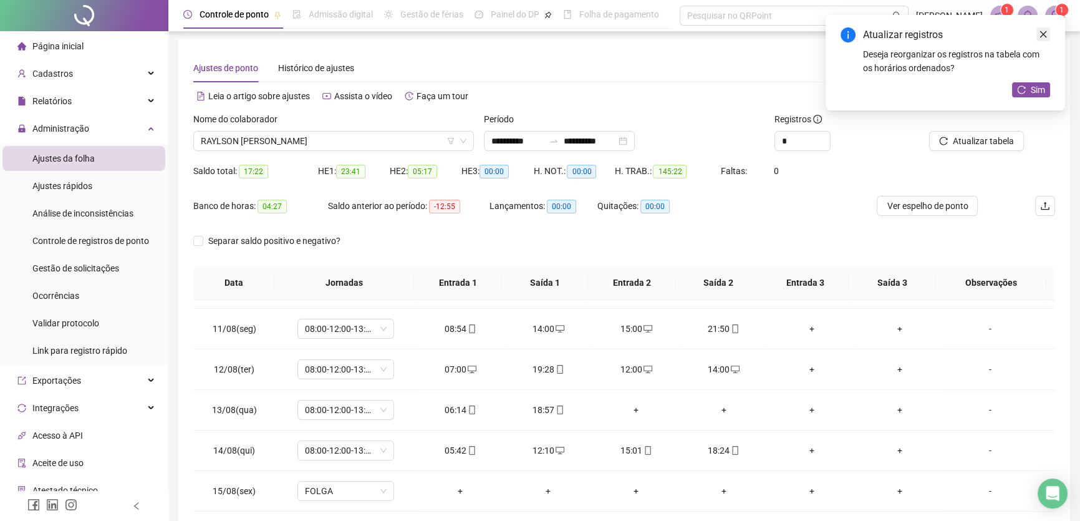
click at [1040, 32] on icon "close" at bounding box center [1043, 34] width 9 height 9
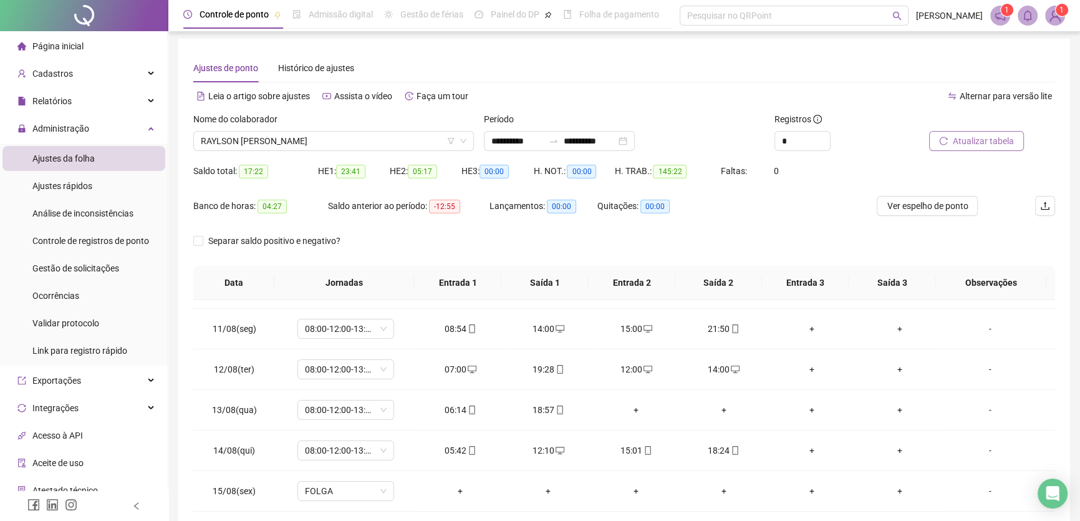
click at [989, 137] on span "Atualizar tabela" at bounding box center [983, 141] width 61 height 14
click at [631, 406] on div "+" at bounding box center [636, 410] width 68 height 14
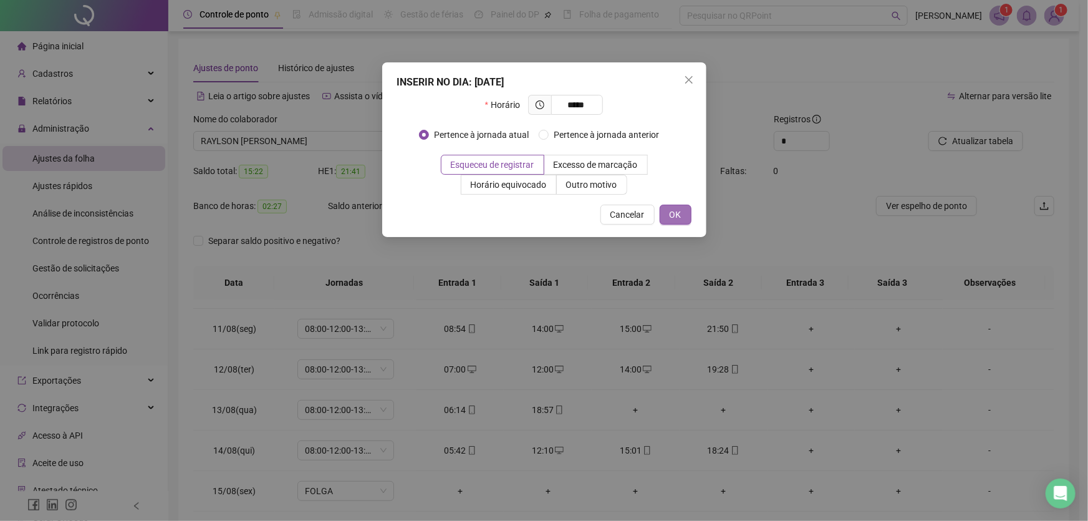
type input "*****"
click at [673, 212] on span "OK" at bounding box center [676, 215] width 12 height 14
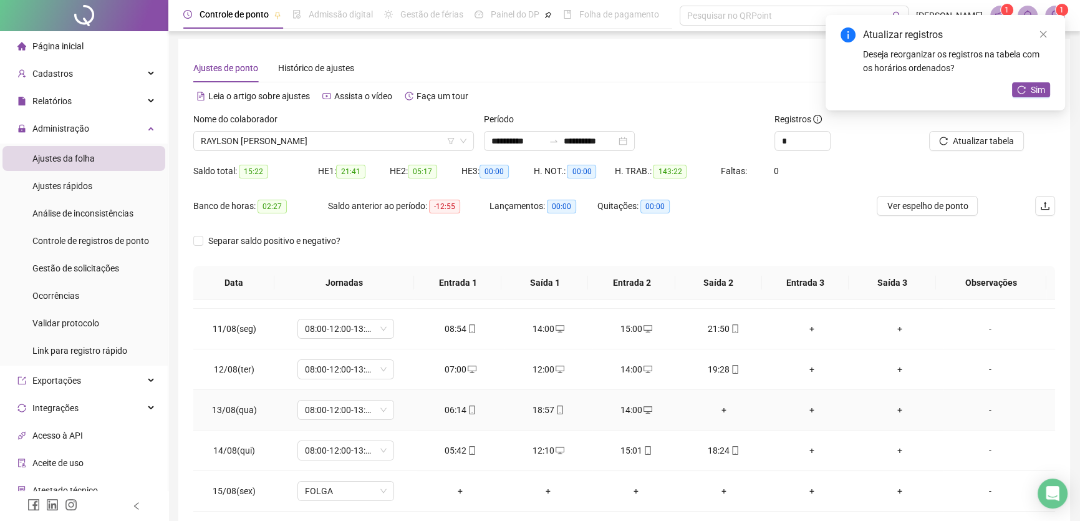
click at [717, 405] on div "+" at bounding box center [724, 410] width 68 height 14
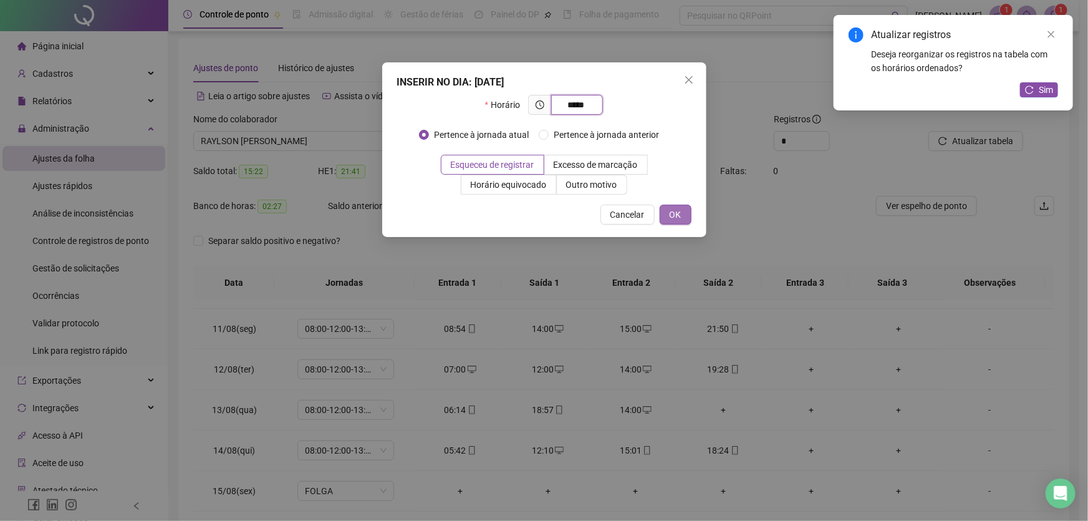
type input "*****"
click at [682, 211] on button "OK" at bounding box center [676, 215] width 32 height 20
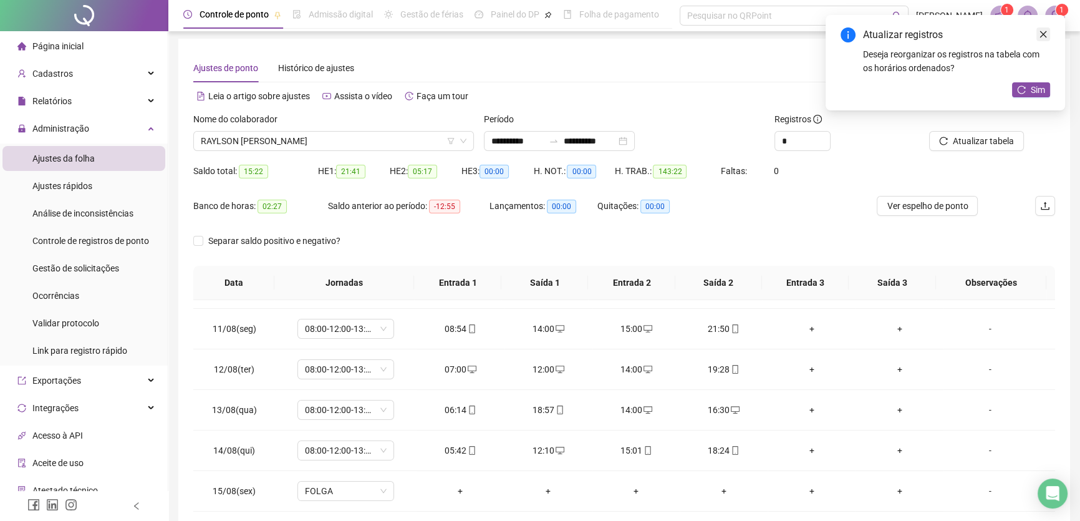
click at [1045, 37] on icon "close" at bounding box center [1043, 34] width 9 height 9
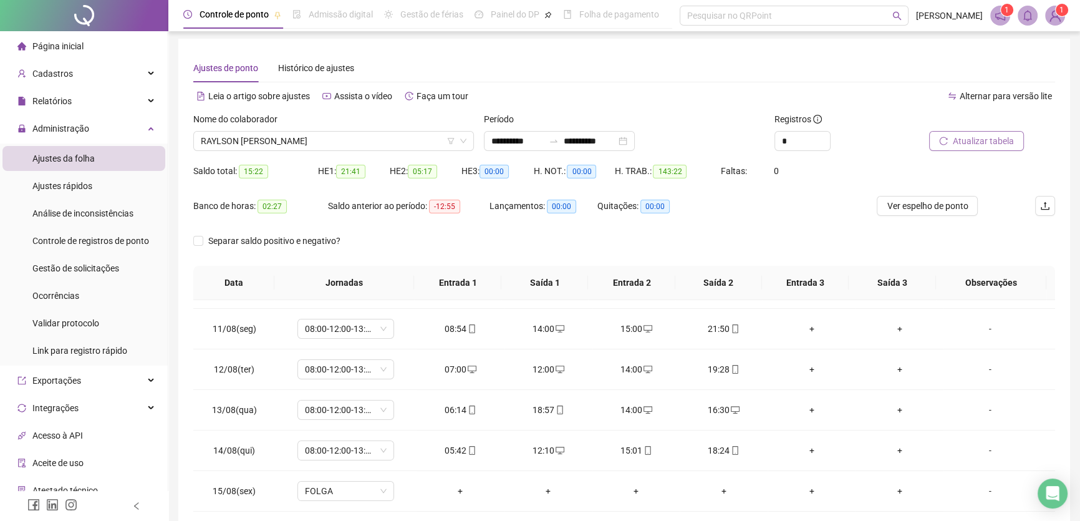
click at [989, 137] on span "Atualizar tabela" at bounding box center [983, 141] width 61 height 14
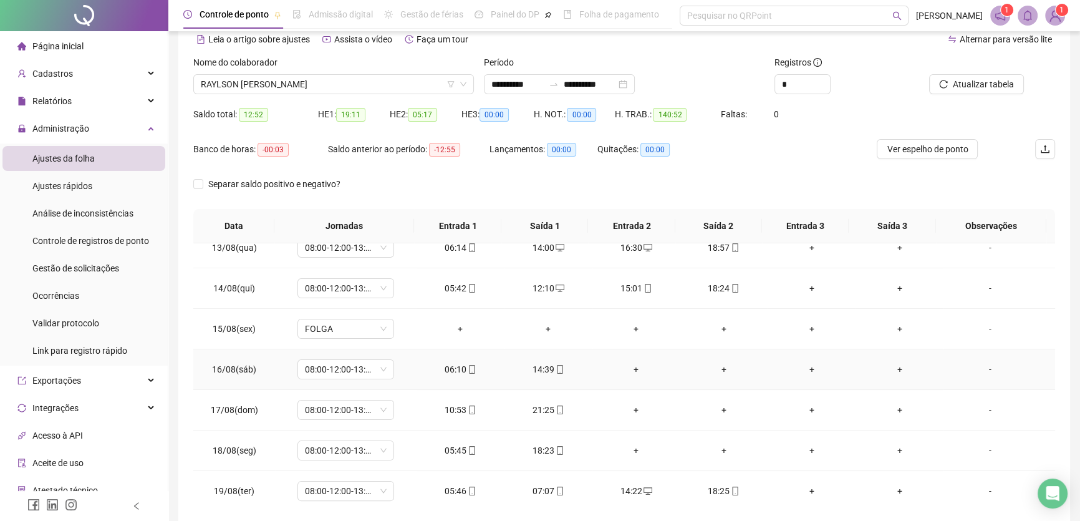
scroll to position [116, 0]
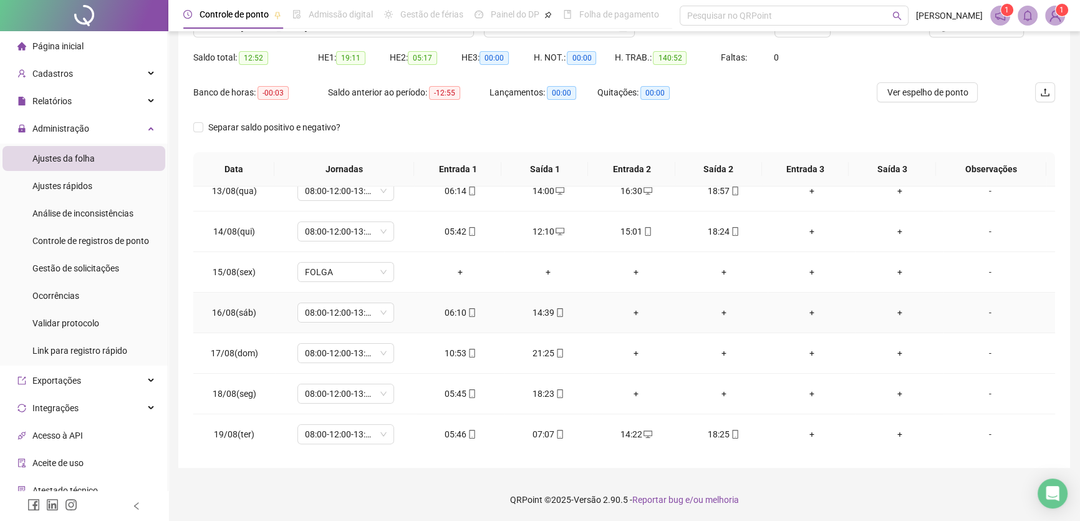
click at [627, 306] on div "+" at bounding box center [636, 313] width 68 height 14
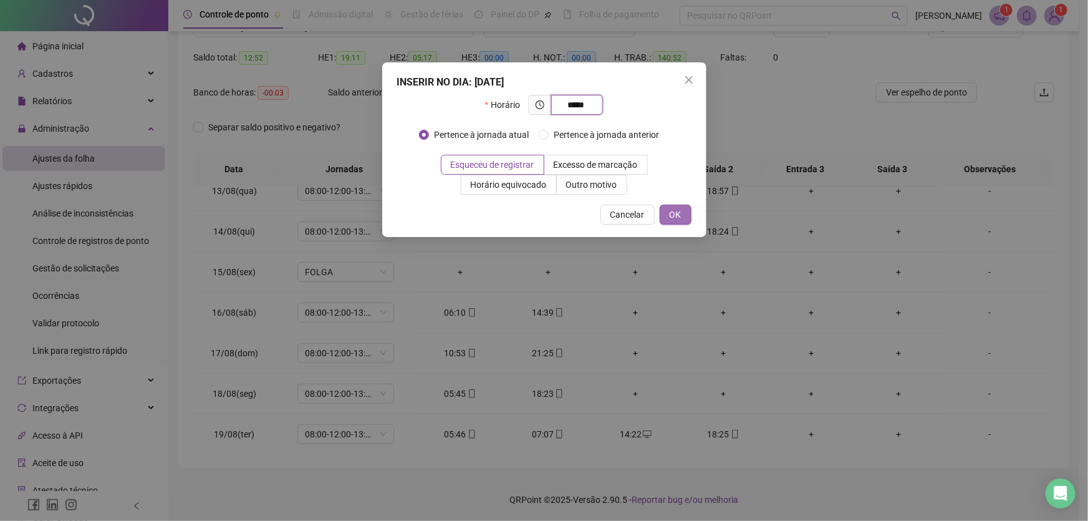
type input "*****"
click at [673, 213] on span "OK" at bounding box center [676, 215] width 12 height 14
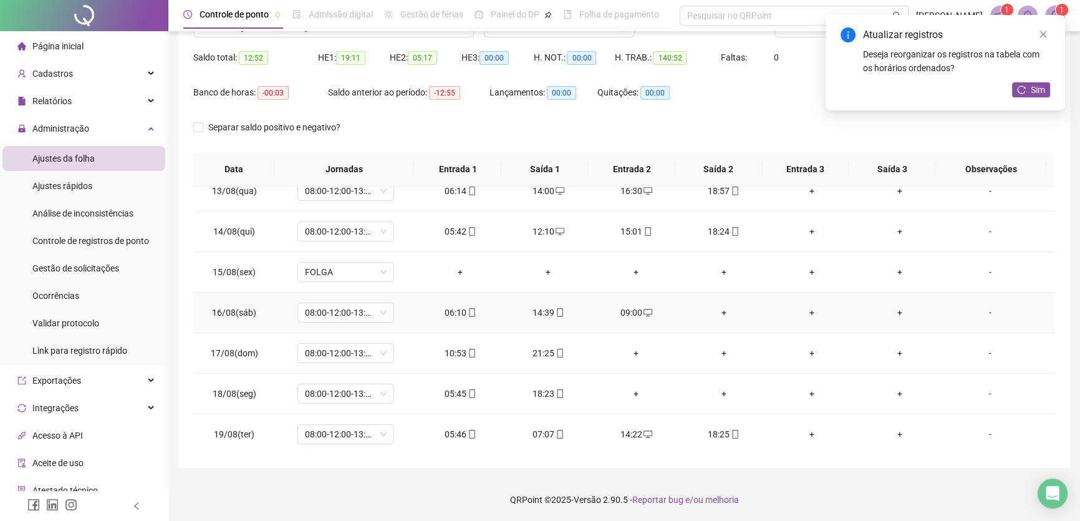
click at [712, 307] on div "+" at bounding box center [724, 313] width 68 height 14
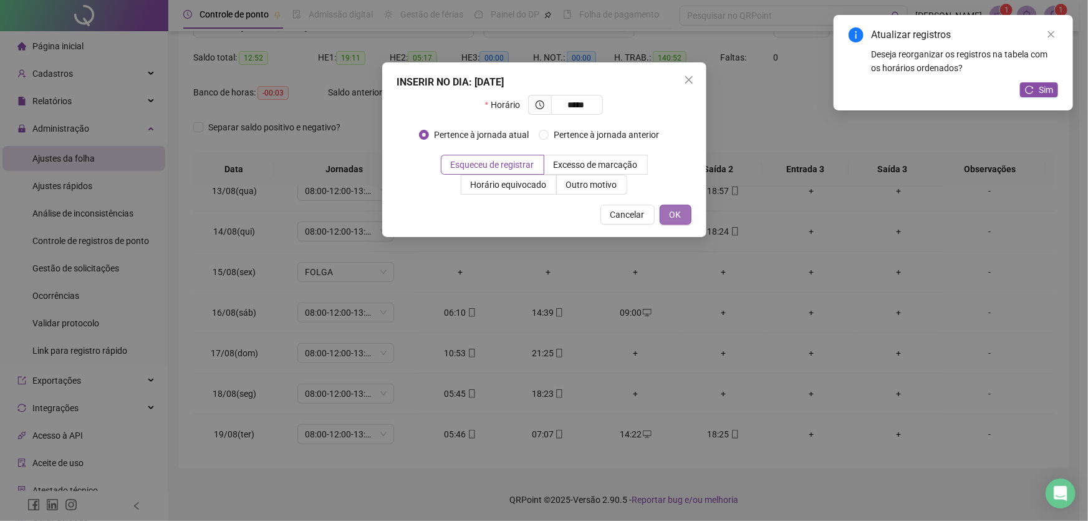
type input "*****"
click at [675, 211] on span "OK" at bounding box center [676, 215] width 12 height 14
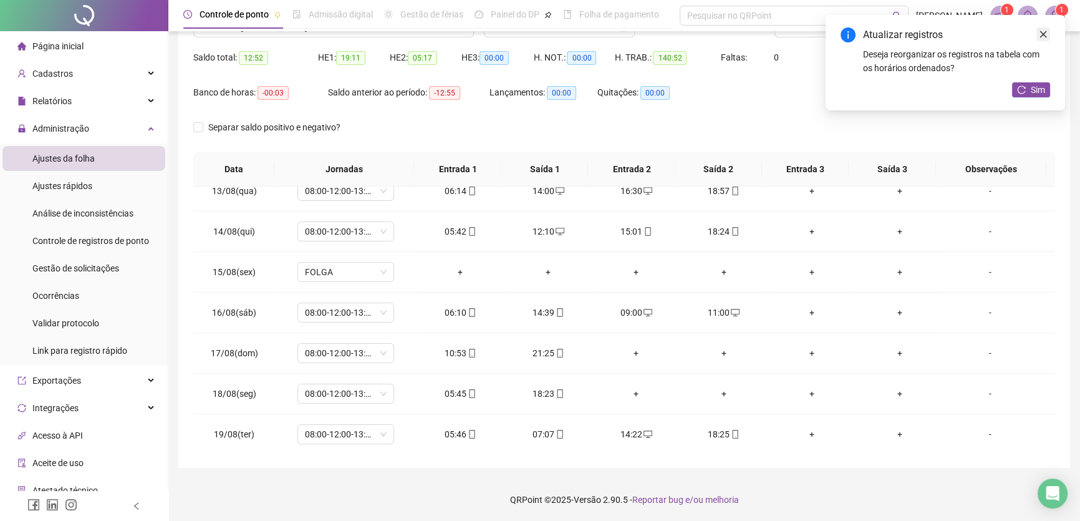
click at [1046, 28] on link "Close" at bounding box center [1043, 34] width 14 height 14
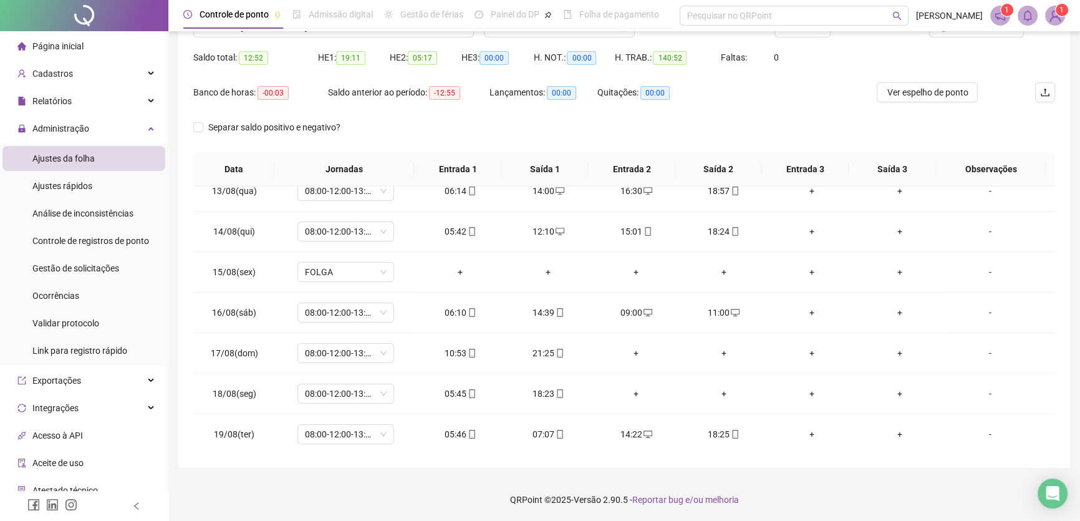
scroll to position [59, 0]
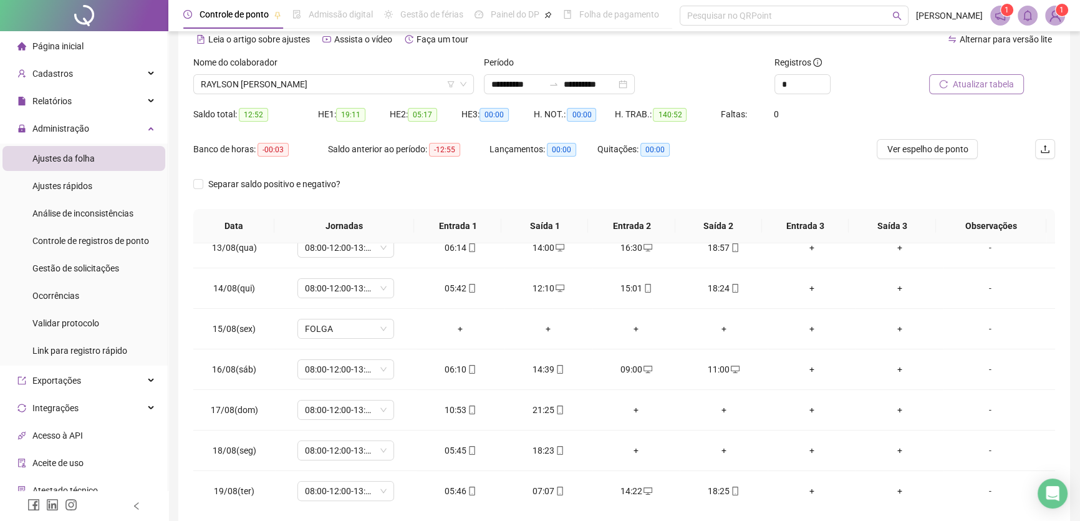
click at [991, 81] on span "Atualizar tabela" at bounding box center [983, 84] width 61 height 14
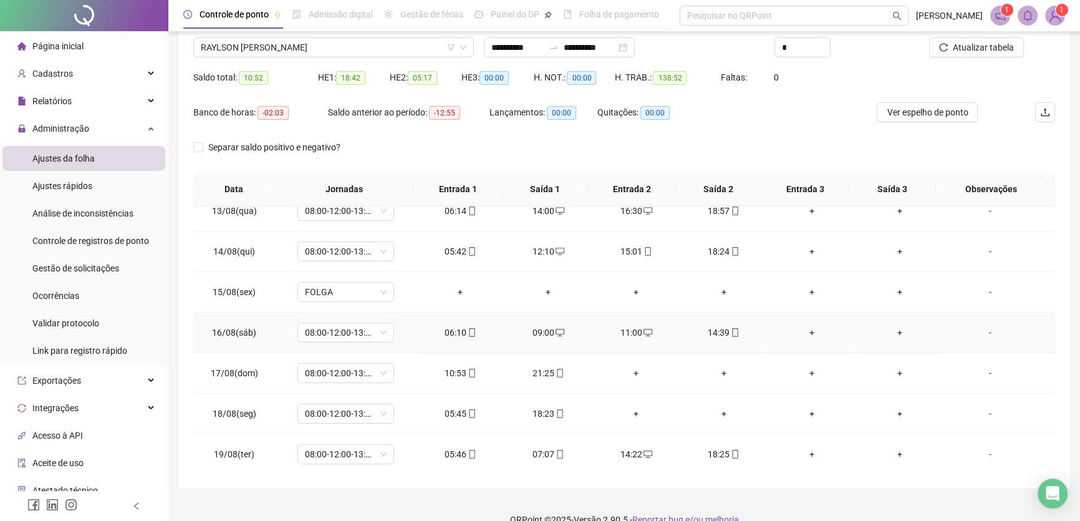
scroll to position [116, 0]
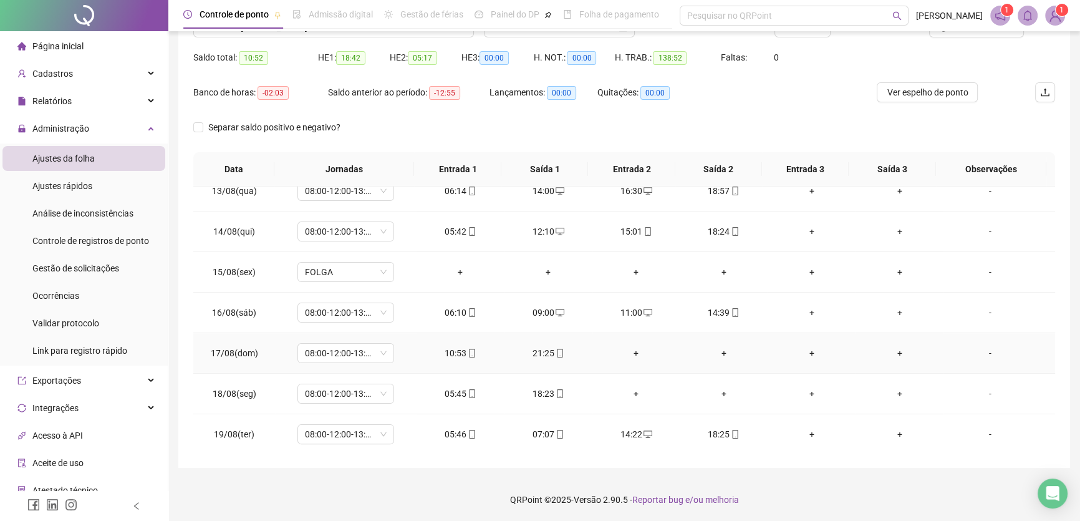
click at [630, 349] on div "+" at bounding box center [636, 353] width 68 height 14
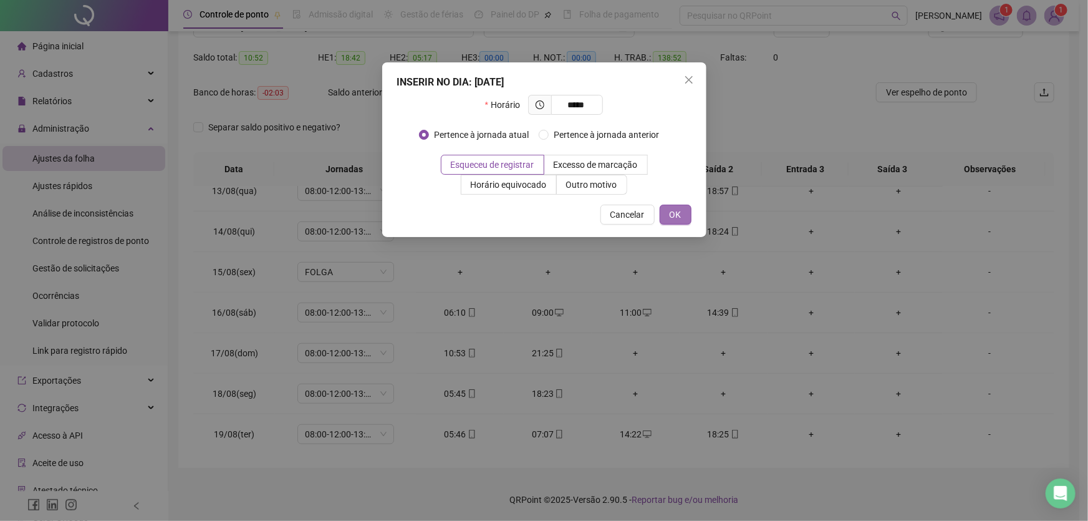
type input "*****"
click at [676, 208] on span "OK" at bounding box center [676, 215] width 12 height 14
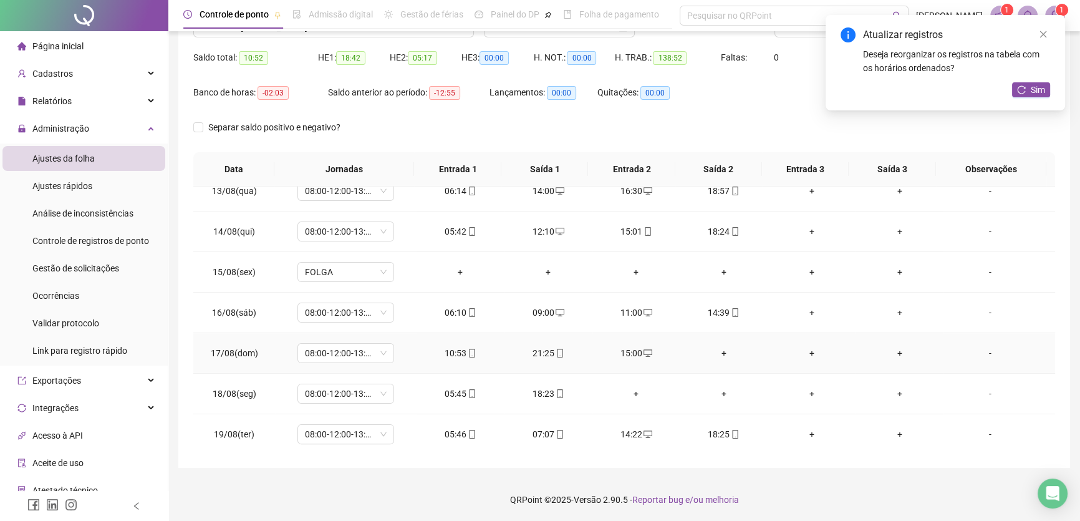
click at [718, 349] on div "+" at bounding box center [724, 353] width 68 height 14
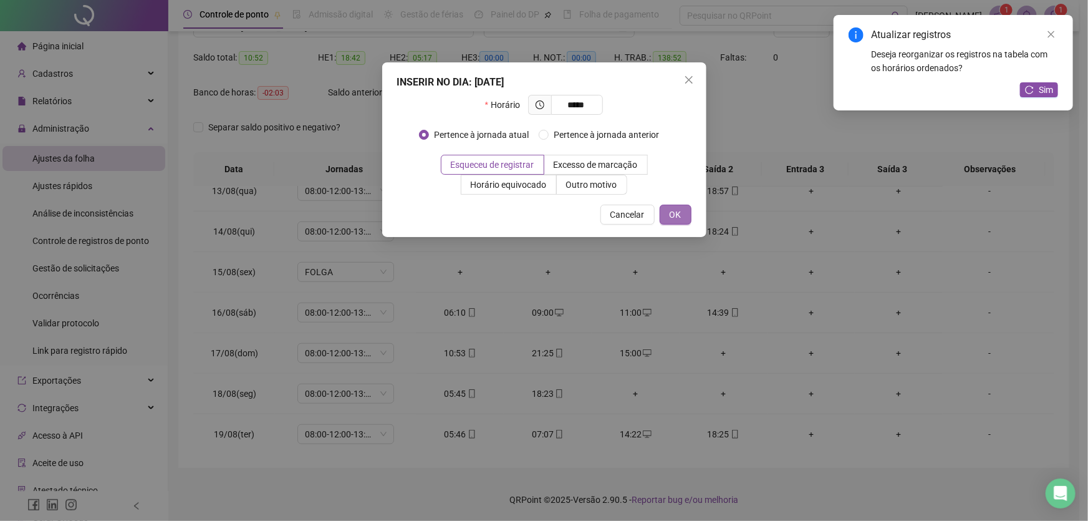
type input "*****"
click at [683, 212] on button "OK" at bounding box center [676, 215] width 32 height 20
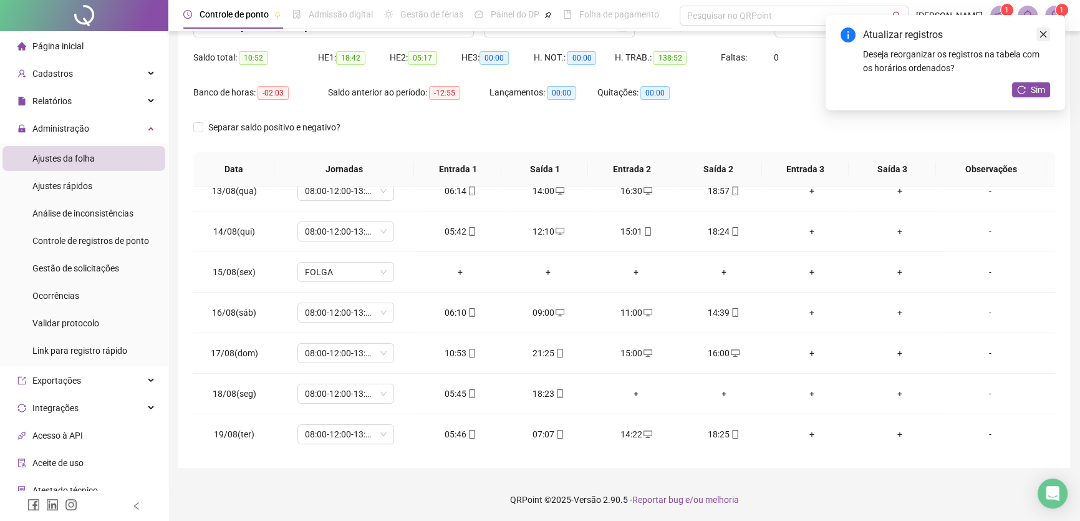
click at [1042, 34] on icon "close" at bounding box center [1043, 34] width 7 height 7
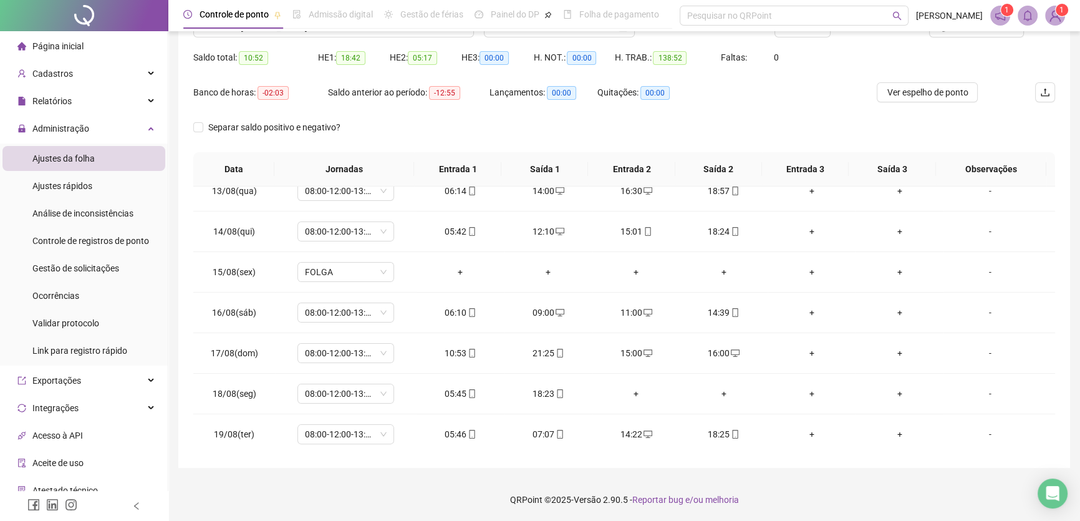
scroll to position [2, 0]
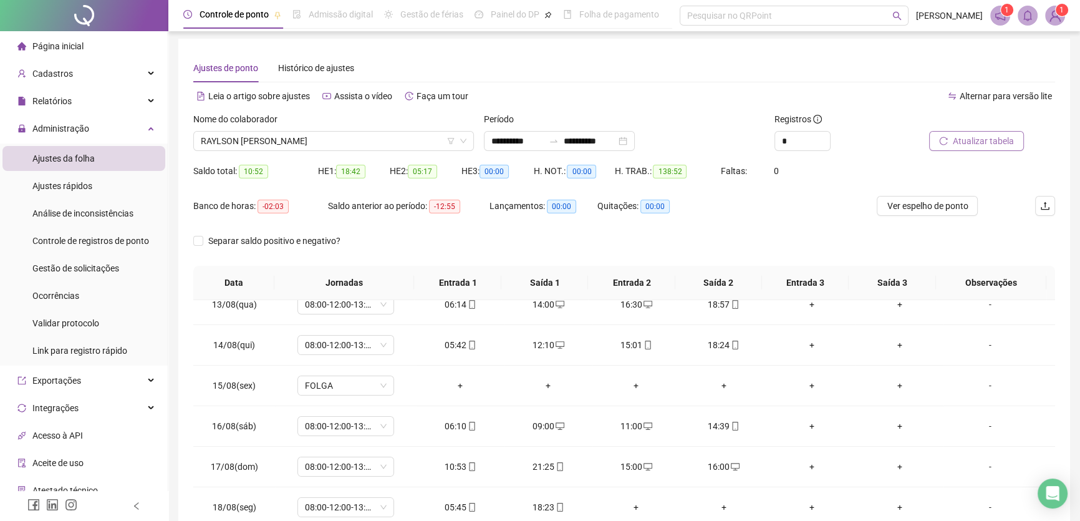
click at [978, 138] on span "Atualizar tabela" at bounding box center [983, 141] width 61 height 14
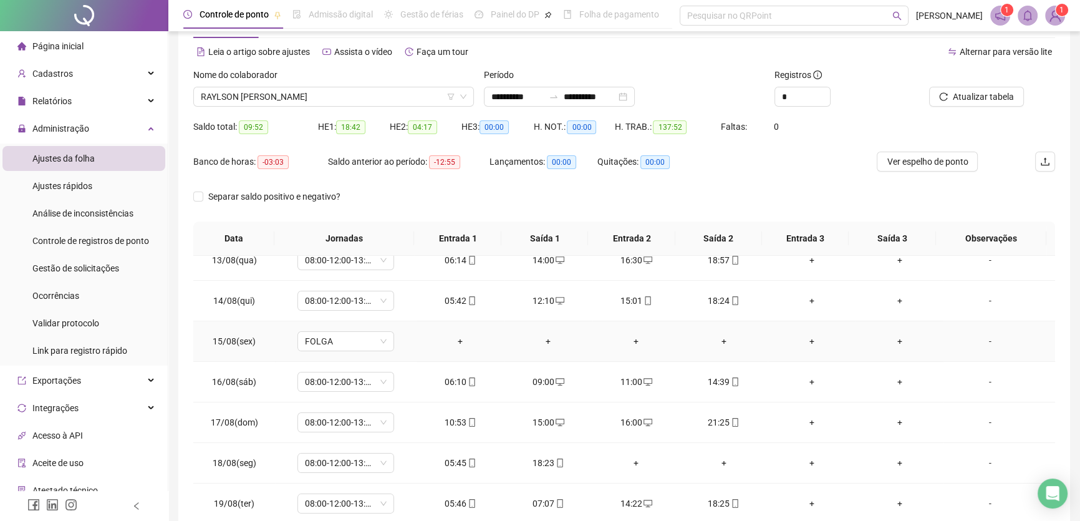
scroll to position [116, 0]
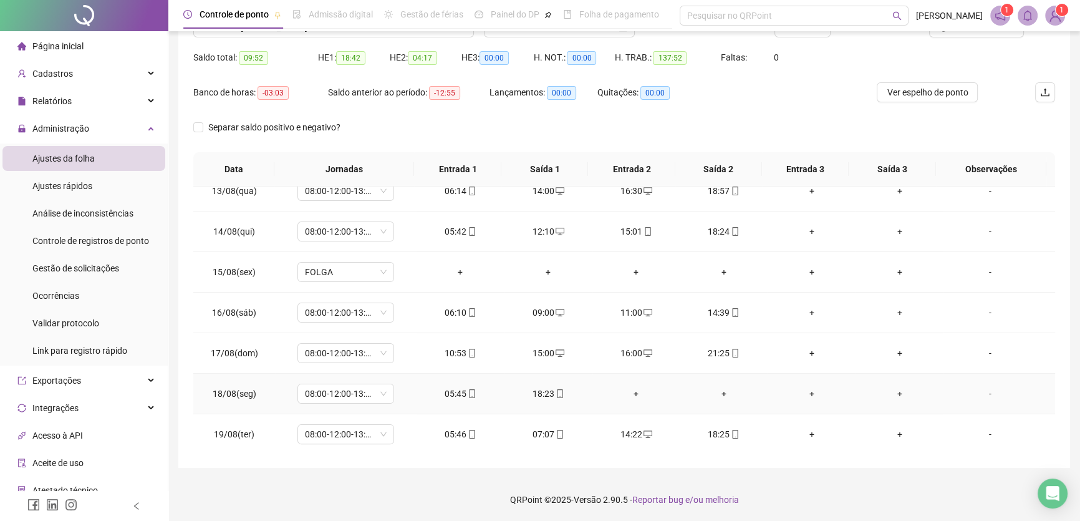
click at [630, 387] on div "+" at bounding box center [636, 394] width 68 height 14
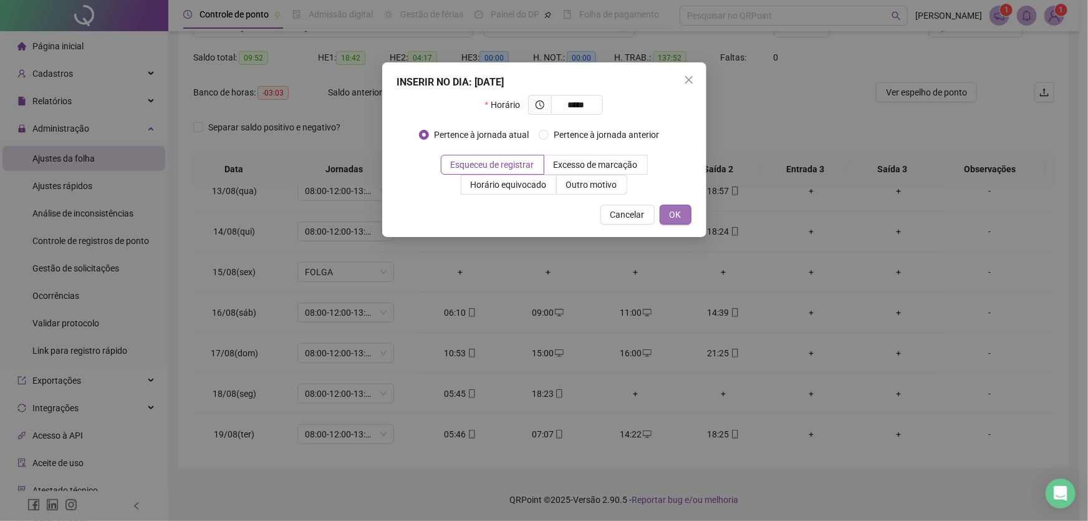
type input "*****"
click at [677, 214] on span "OK" at bounding box center [676, 215] width 12 height 14
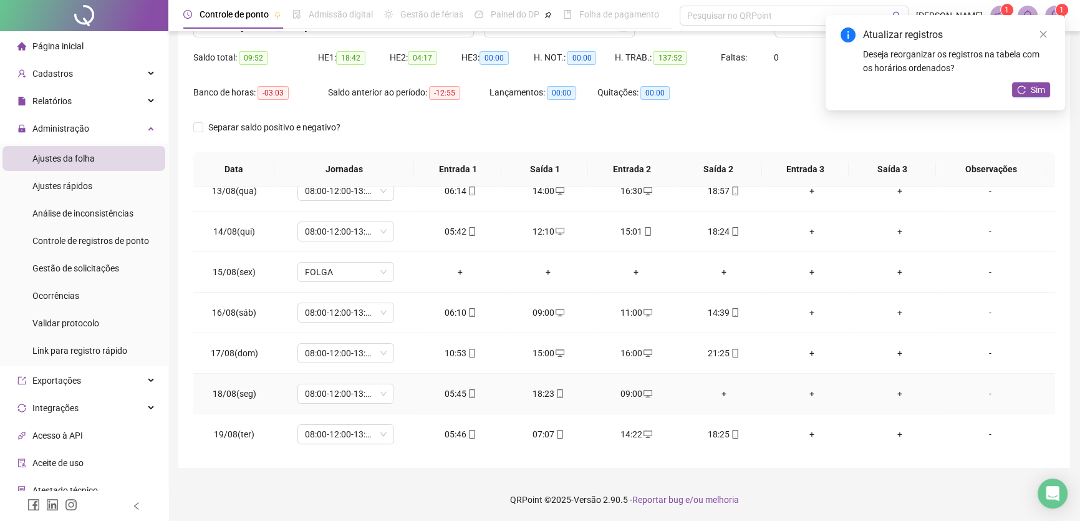
click at [719, 388] on div "+" at bounding box center [724, 394] width 68 height 14
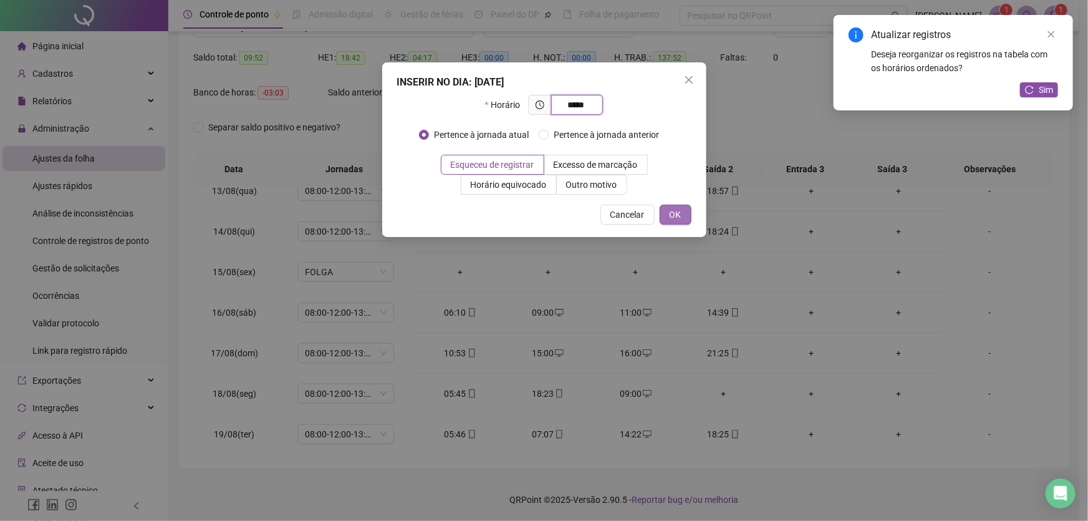
type input "*****"
click at [673, 208] on span "OK" at bounding box center [676, 215] width 12 height 14
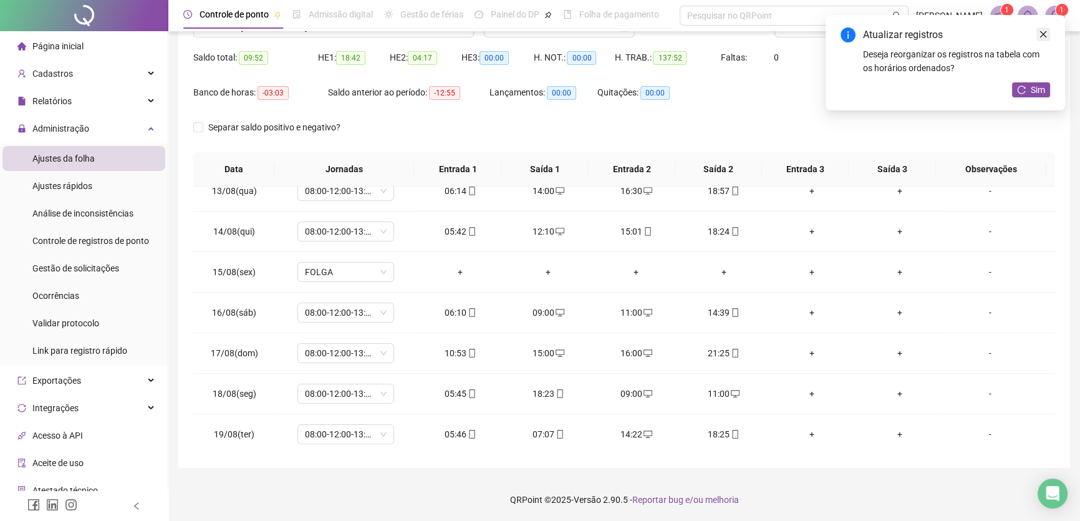
click at [1039, 31] on icon "close" at bounding box center [1043, 34] width 9 height 9
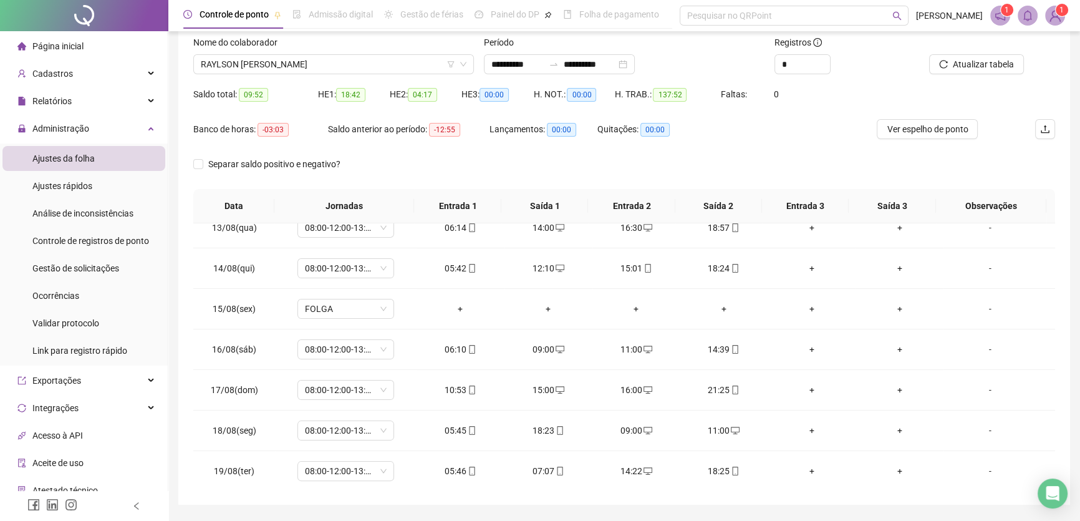
scroll to position [59, 0]
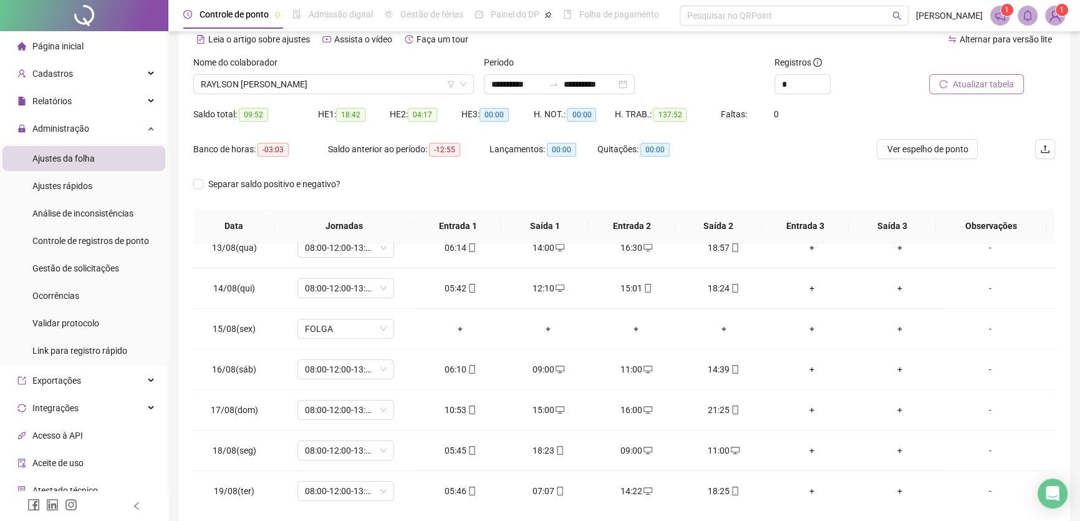
click at [990, 85] on span "Atualizar tabela" at bounding box center [983, 84] width 61 height 14
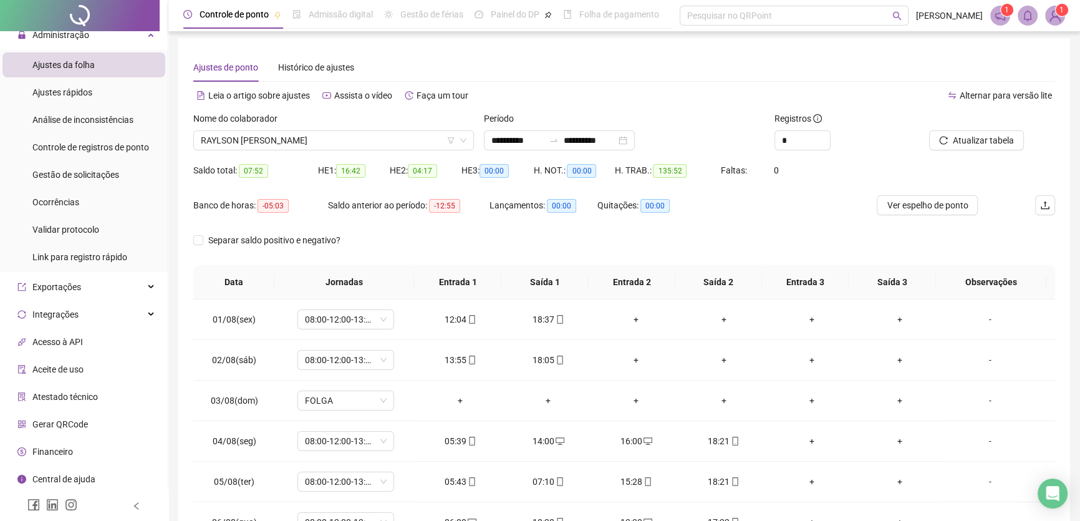
scroll to position [0, 0]
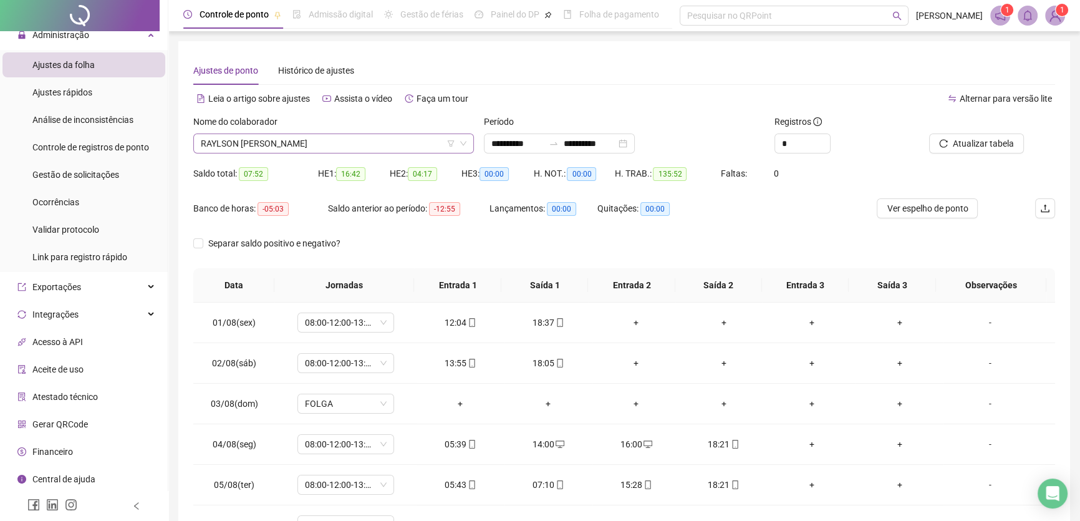
click at [407, 141] on span "RAYLSON [PERSON_NAME]" at bounding box center [334, 143] width 266 height 19
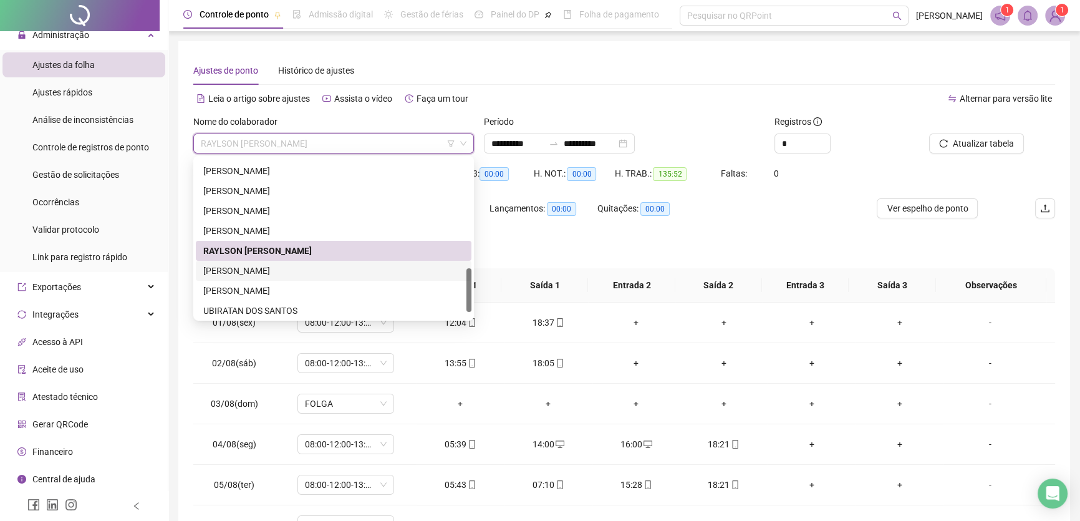
click at [237, 269] on div "[PERSON_NAME]" at bounding box center [333, 271] width 261 height 14
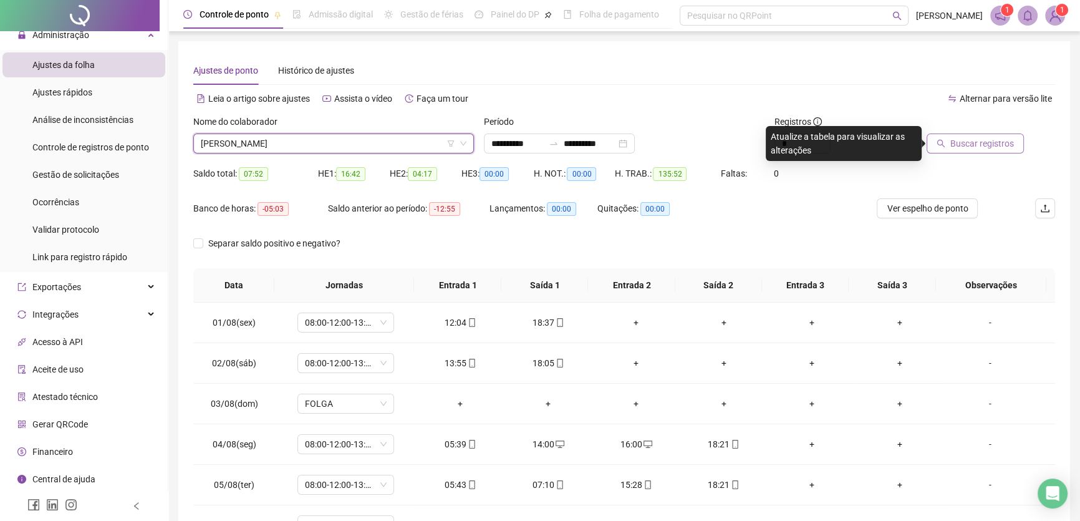
click at [998, 142] on span "Buscar registros" at bounding box center [982, 144] width 64 height 14
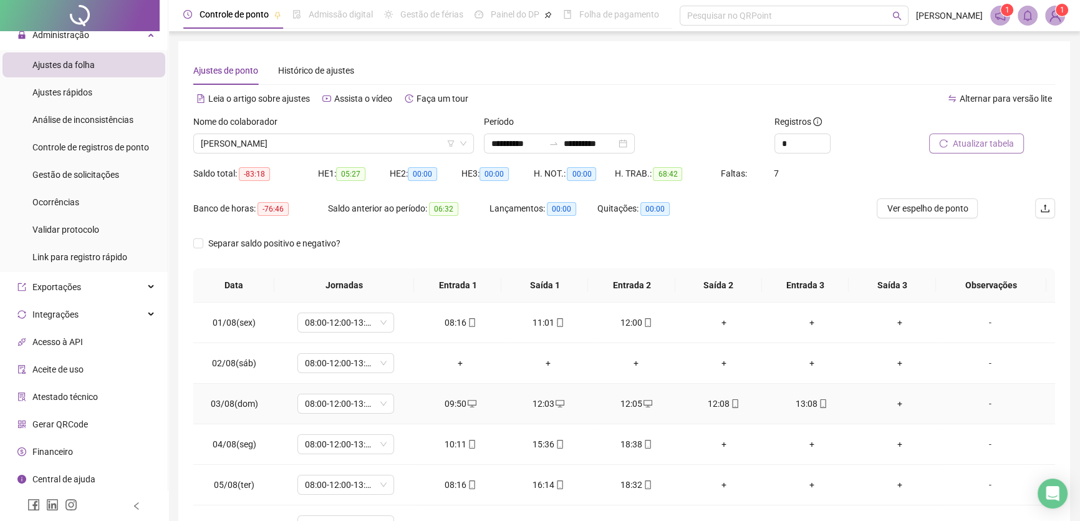
click at [544, 400] on div "12:03" at bounding box center [548, 404] width 68 height 14
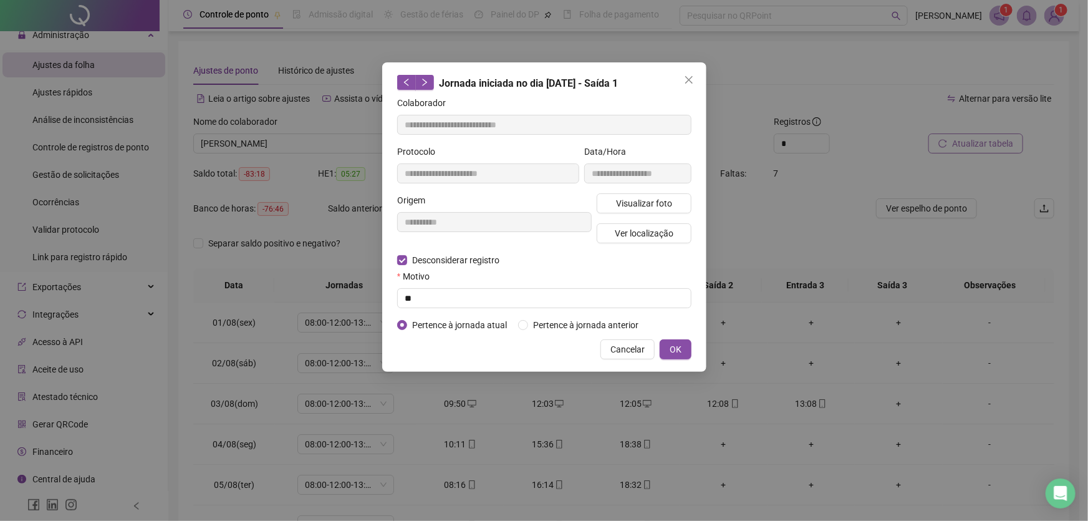
type input "**********"
click at [408, 297] on input "text" at bounding box center [544, 298] width 294 height 20
type input "**"
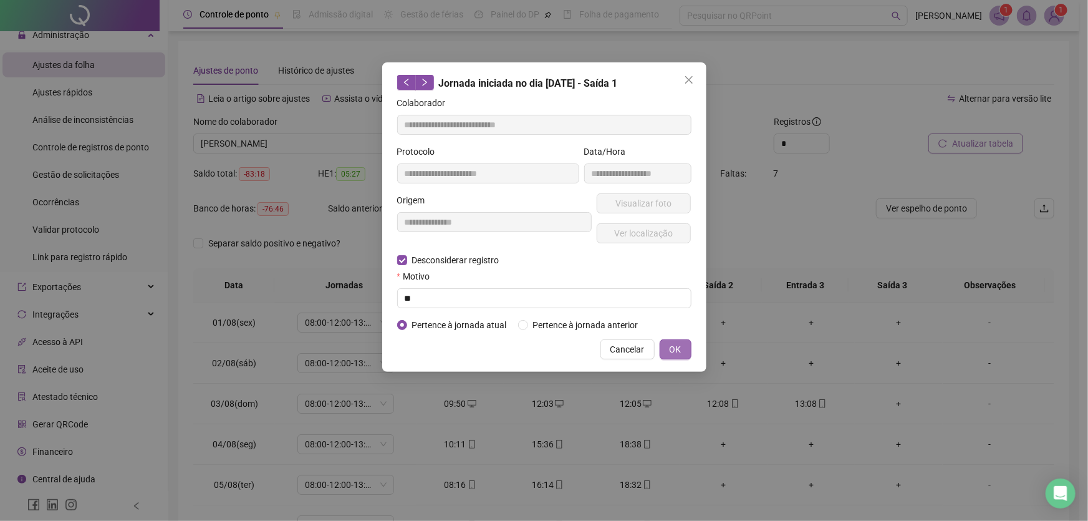
click at [675, 349] on span "OK" at bounding box center [676, 349] width 12 height 14
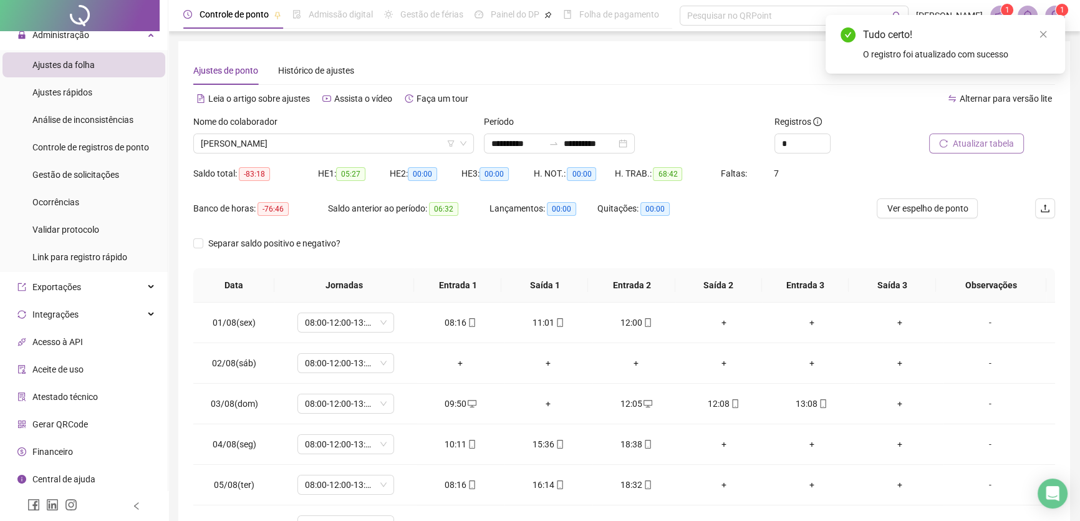
click at [973, 142] on span "Atualizar tabela" at bounding box center [983, 144] width 61 height 14
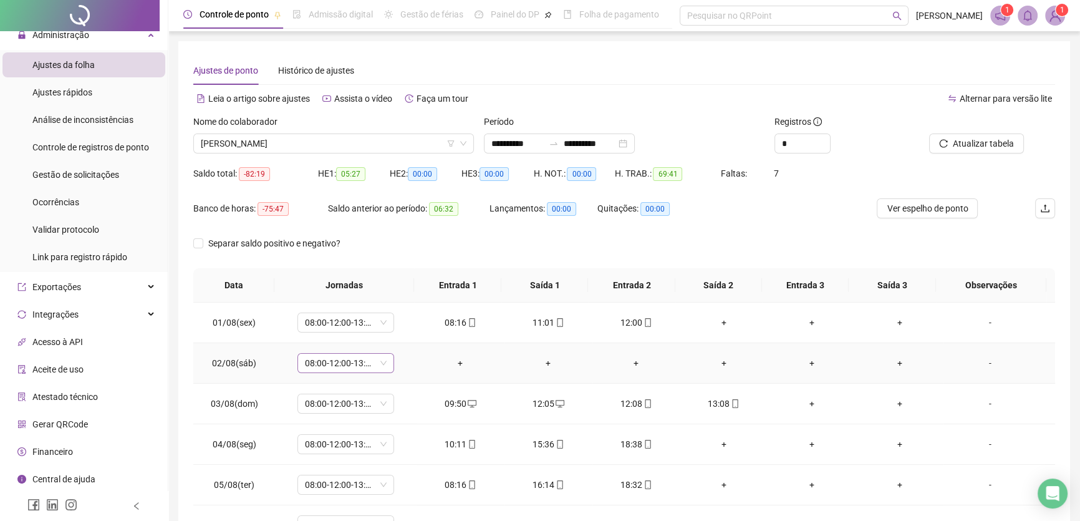
click at [374, 355] on span "08:00-12:00-13:00-17:00" at bounding box center [346, 363] width 82 height 19
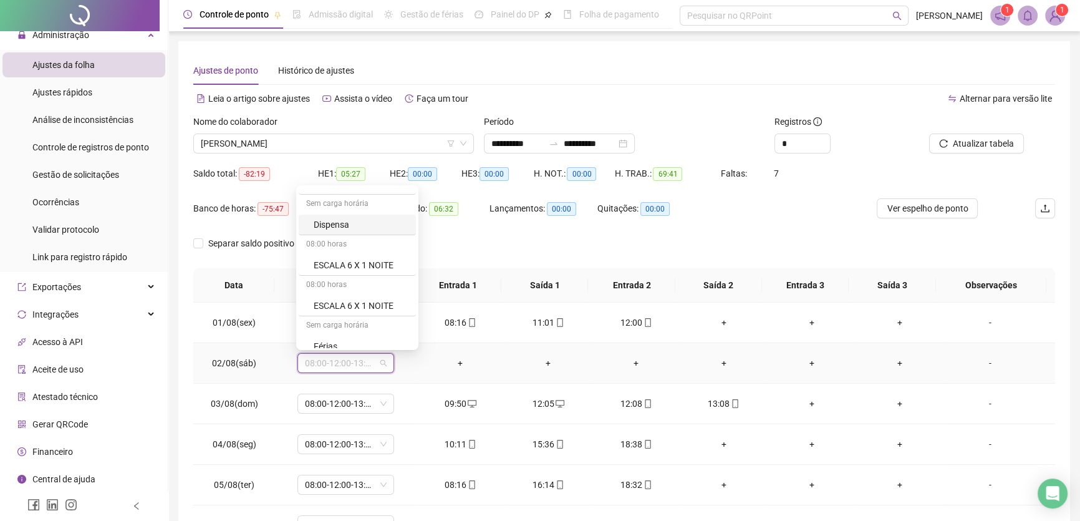
scroll to position [170, 0]
click at [325, 286] on div "Folga" at bounding box center [361, 291] width 95 height 14
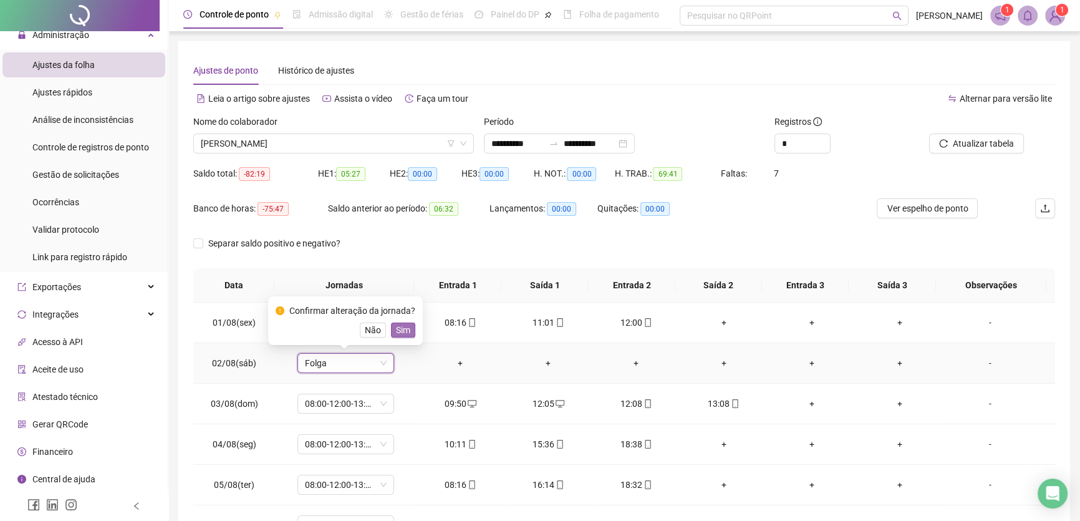
click at [402, 329] on span "Sim" at bounding box center [403, 330] width 14 height 14
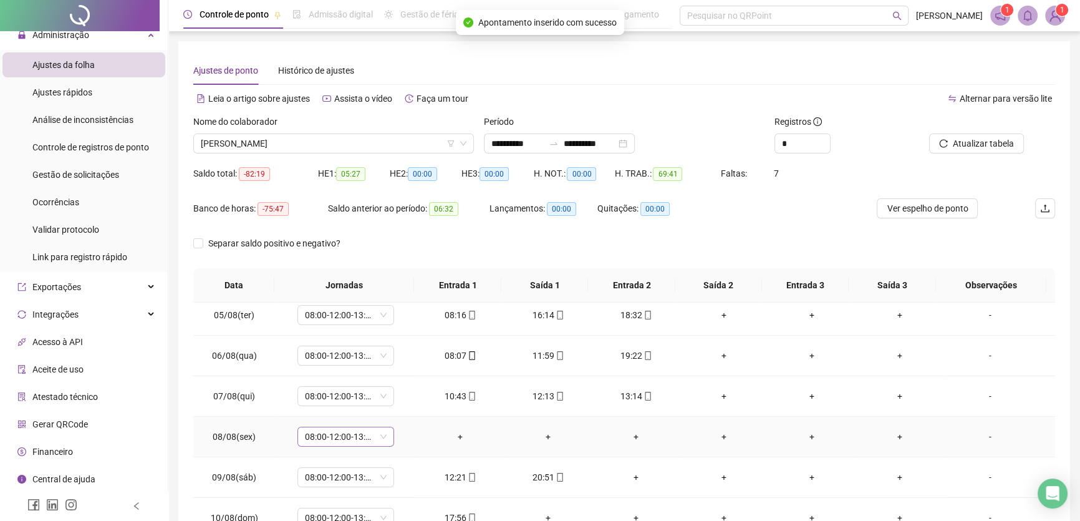
click at [374, 429] on span "08:00-12:00-13:00-17:00" at bounding box center [346, 436] width 82 height 19
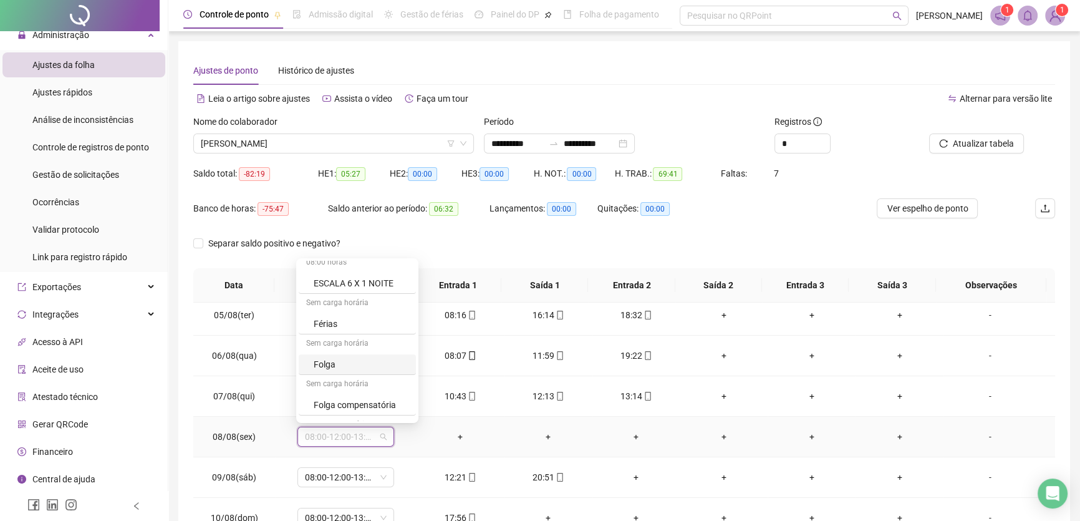
click at [332, 364] on div "Folga" at bounding box center [361, 364] width 95 height 14
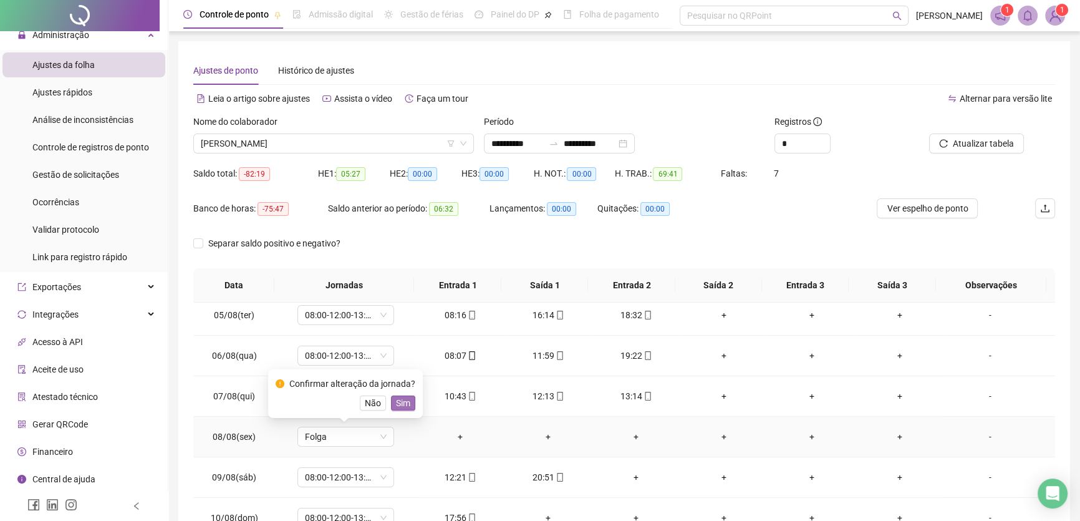
click at [400, 405] on span "Sim" at bounding box center [403, 403] width 14 height 14
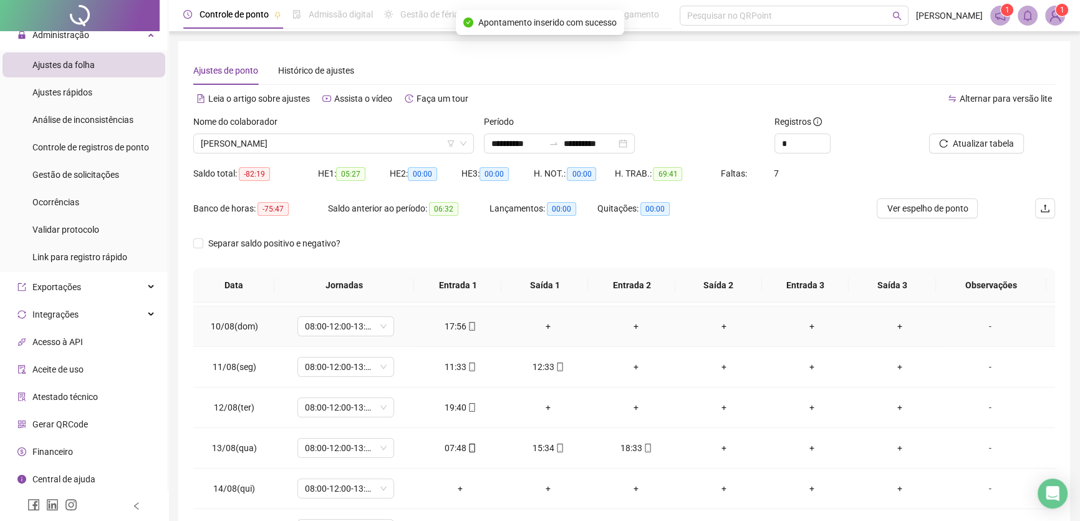
scroll to position [397, 0]
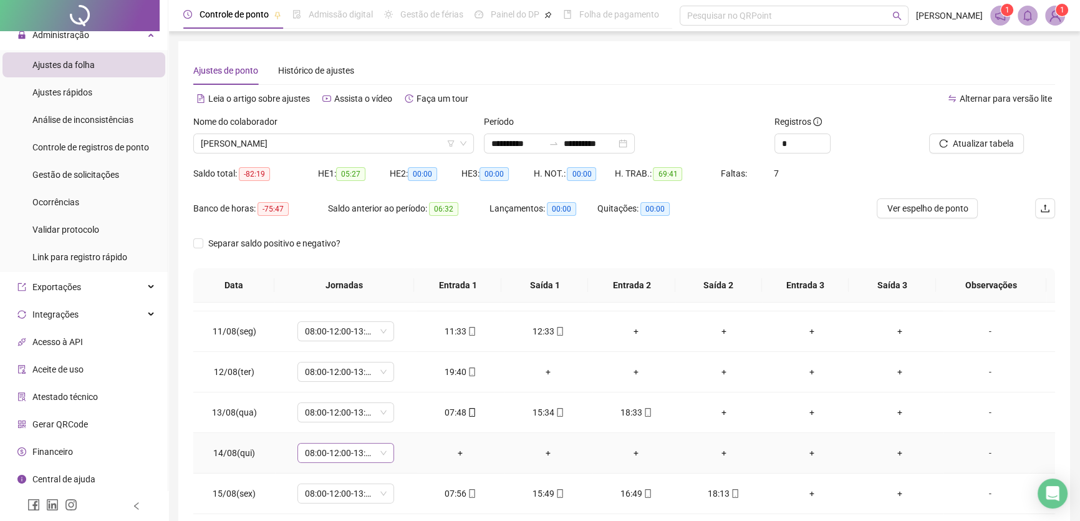
click at [375, 451] on span "08:00-12:00-13:00-17:00" at bounding box center [346, 452] width 82 height 19
click at [345, 377] on div "Folga" at bounding box center [361, 380] width 95 height 14
click at [399, 417] on span "Sim" at bounding box center [403, 419] width 14 height 14
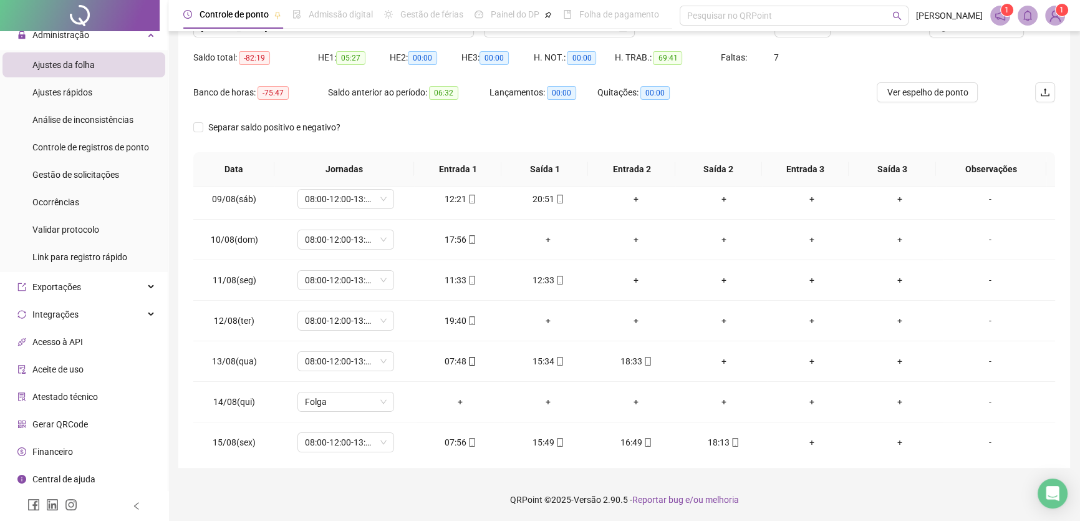
scroll to position [59, 0]
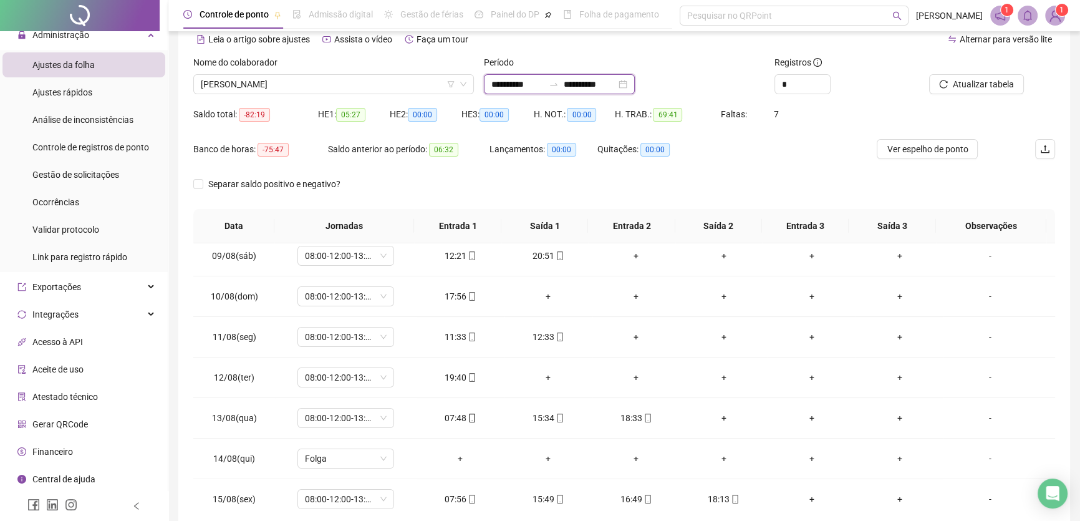
click at [616, 86] on input "**********" at bounding box center [590, 84] width 52 height 14
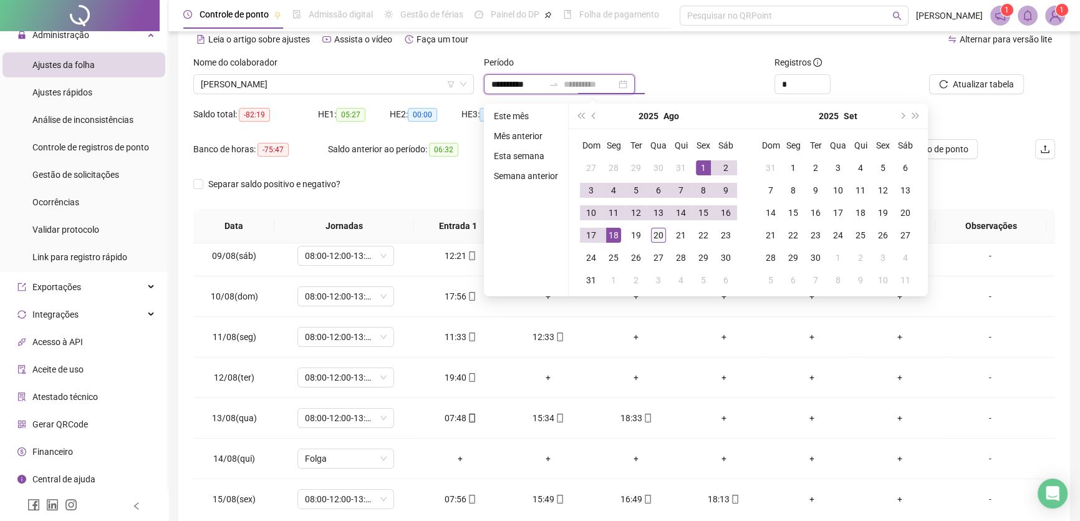
type input "**********"
click at [658, 229] on div "20" at bounding box center [658, 235] width 15 height 15
type input "**********"
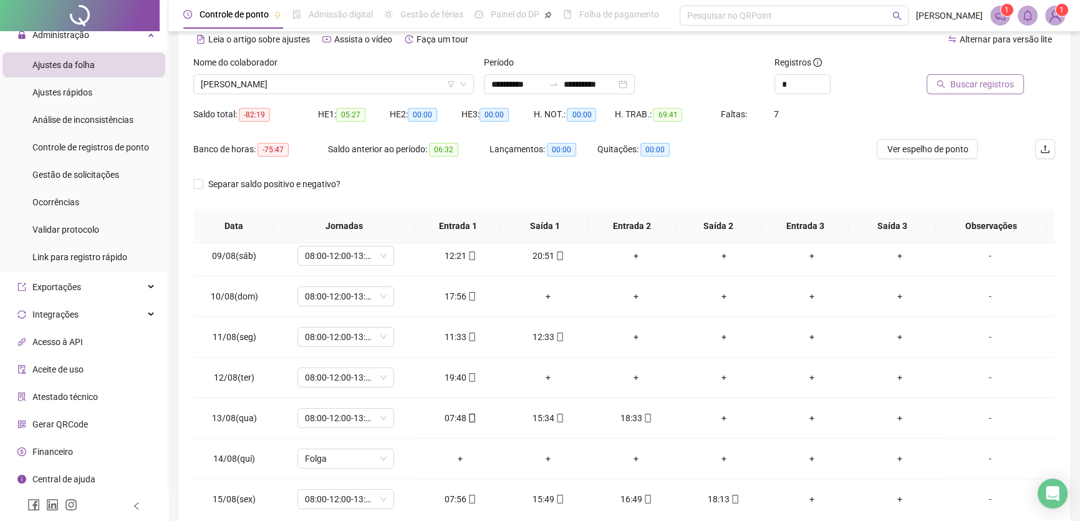
click at [993, 84] on span "Buscar registros" at bounding box center [982, 84] width 64 height 14
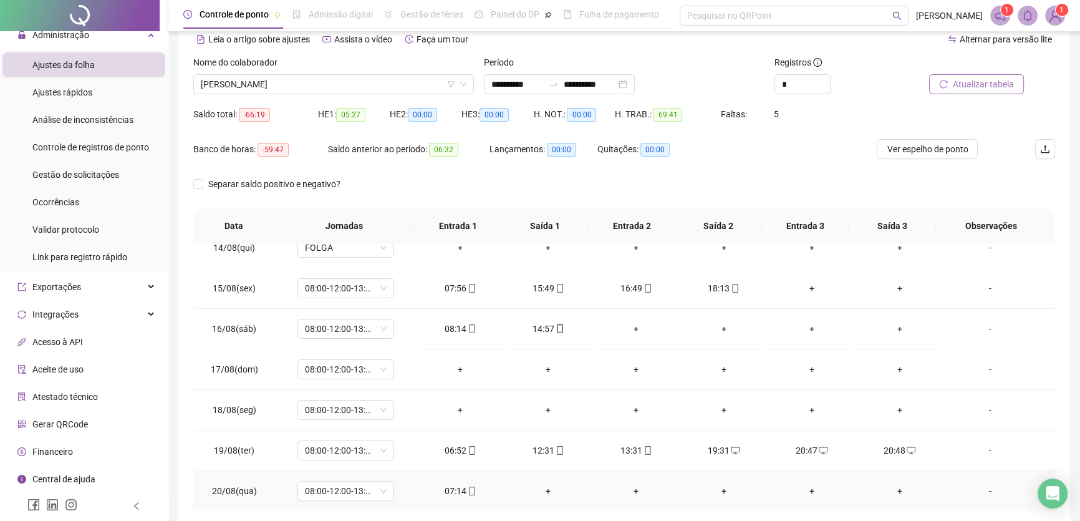
scroll to position [116, 0]
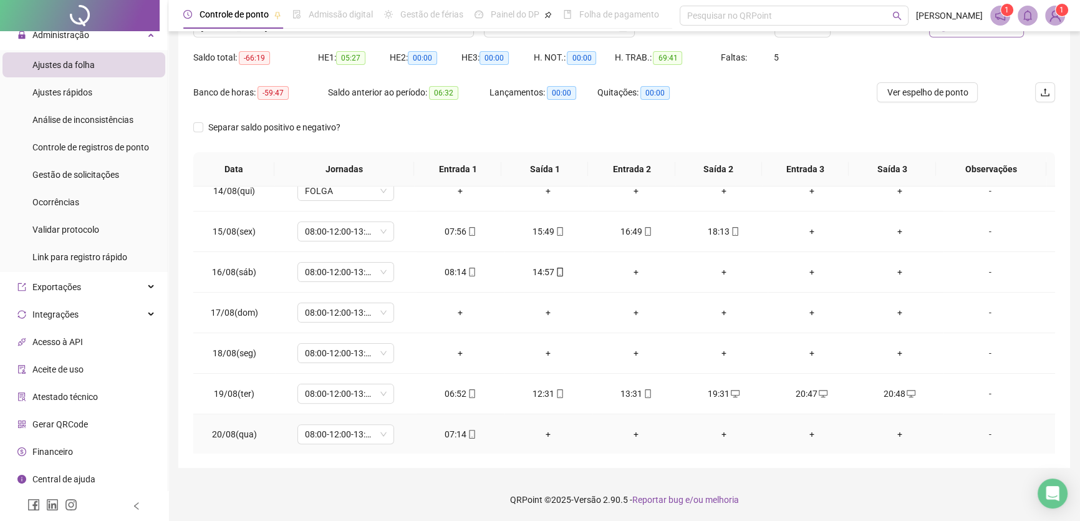
click at [457, 432] on div "07:14" at bounding box center [461, 434] width 68 height 14
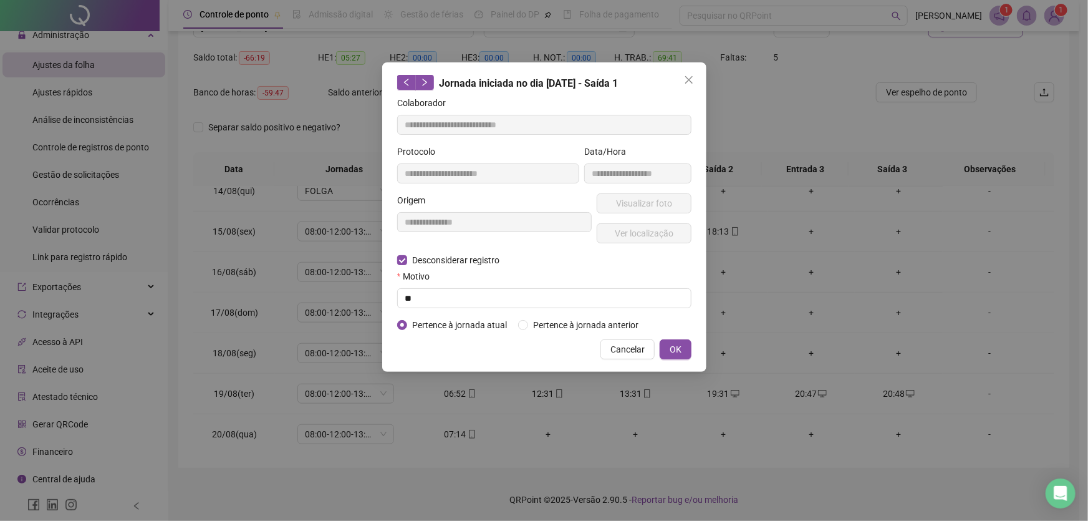
type input "**********"
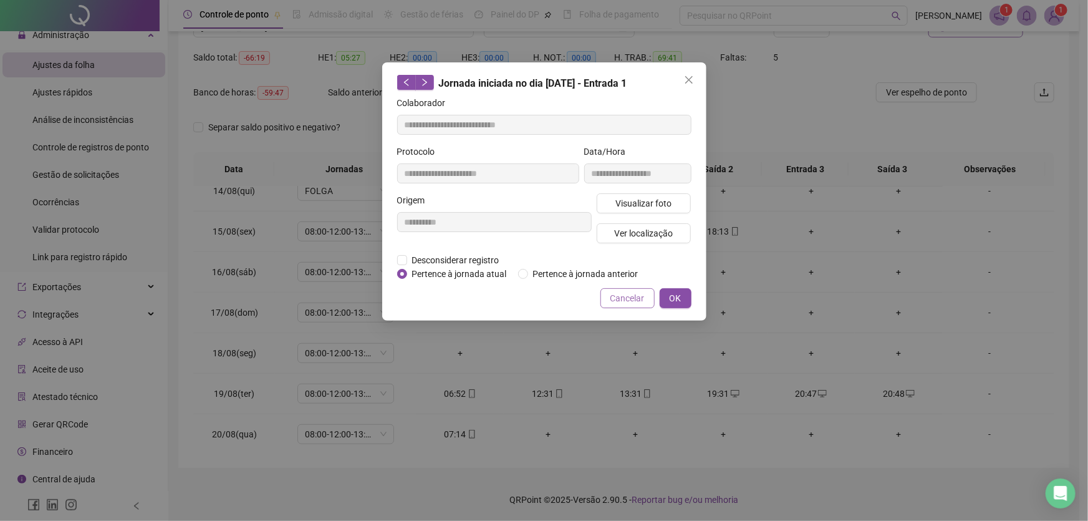
click at [631, 298] on span "Cancelar" at bounding box center [627, 298] width 34 height 14
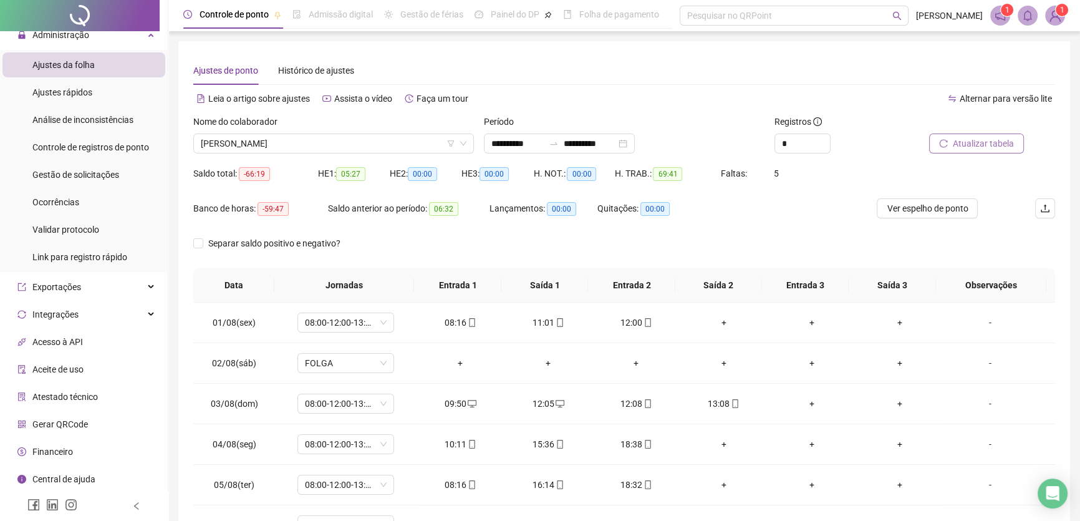
scroll to position [0, 0]
click at [993, 142] on span "Atualizar tabela" at bounding box center [983, 144] width 61 height 14
click at [616, 141] on input "**********" at bounding box center [590, 144] width 52 height 14
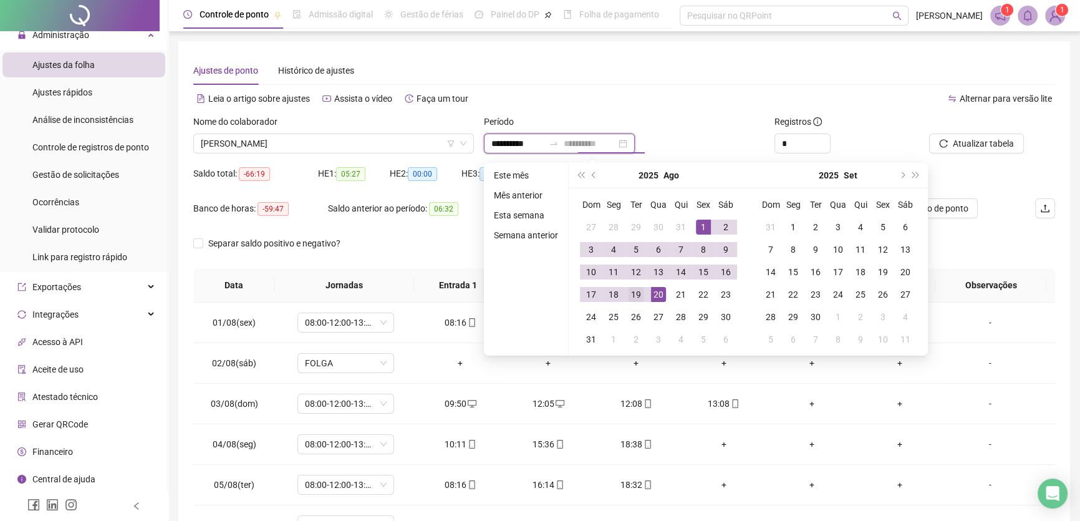
type input "**********"
click at [630, 291] on div "19" at bounding box center [636, 294] width 15 height 15
type input "**********"
click at [705, 225] on div "1" at bounding box center [703, 226] width 15 height 15
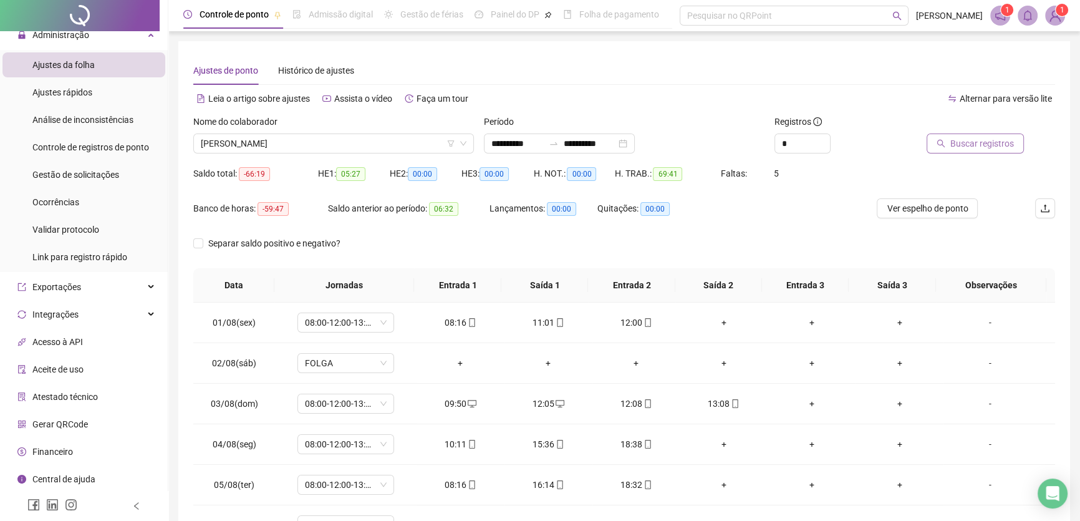
click at [966, 140] on span "Buscar registros" at bounding box center [982, 144] width 64 height 14
click at [539, 322] on div "11:01" at bounding box center [548, 323] width 68 height 14
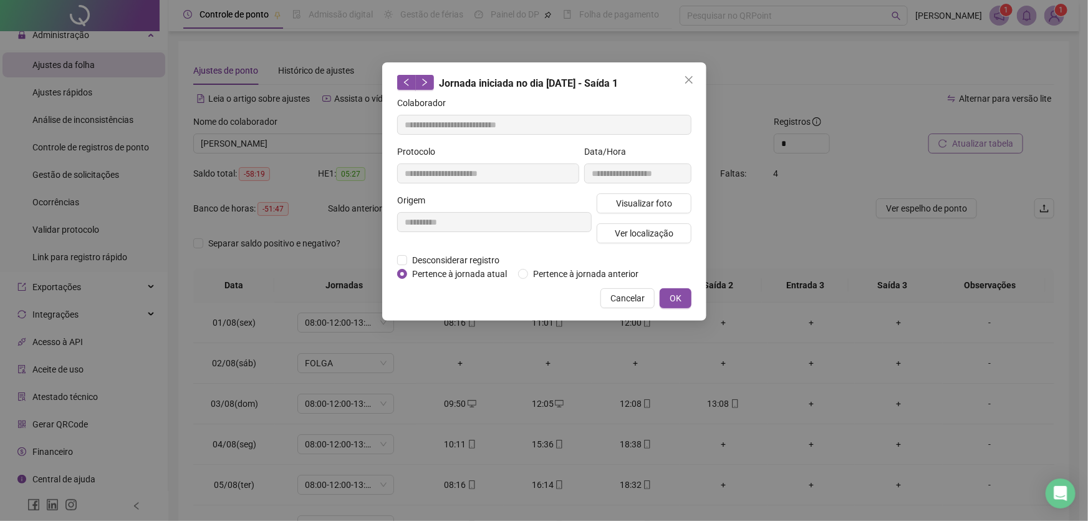
type input "**********"
click at [620, 294] on span "Cancelar" at bounding box center [627, 298] width 34 height 14
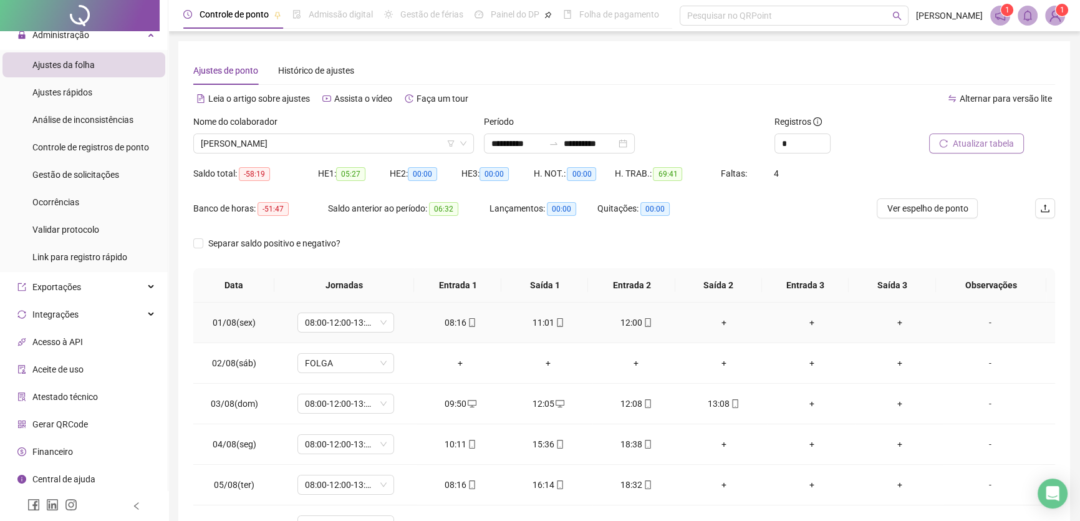
click at [626, 323] on div "12:00" at bounding box center [636, 323] width 68 height 14
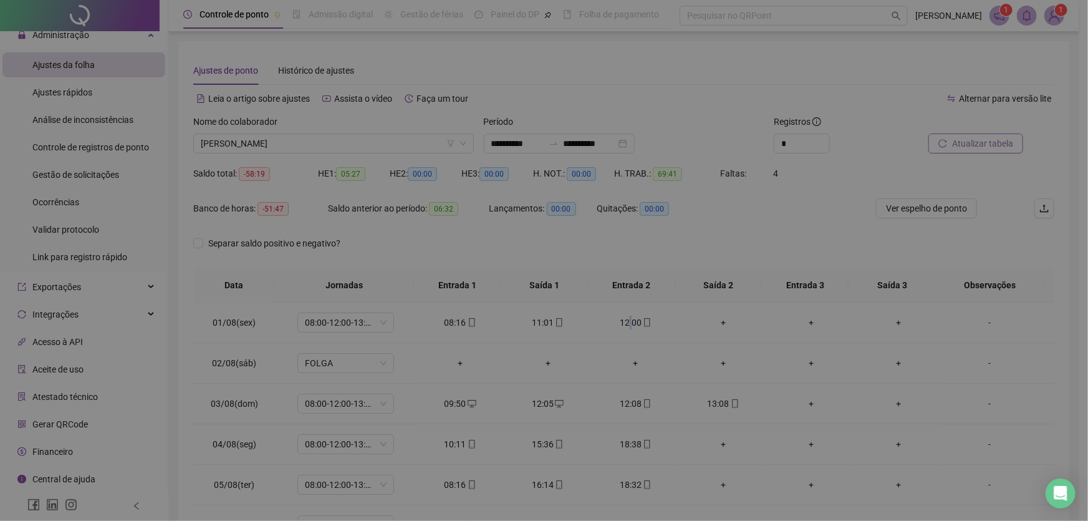
type input "**********"
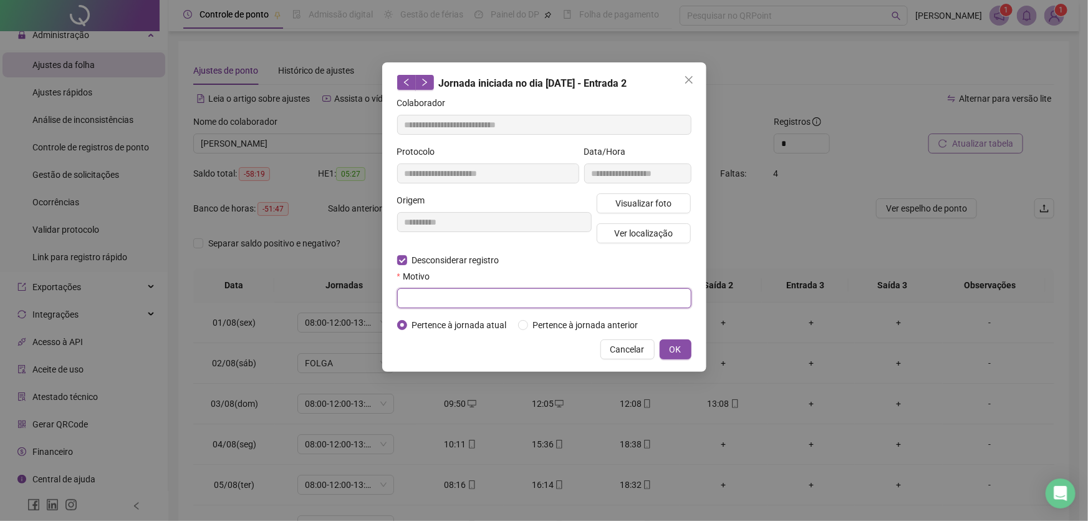
click at [410, 300] on input "text" at bounding box center [544, 298] width 294 height 20
type input "**"
click at [680, 347] on span "OK" at bounding box center [676, 349] width 12 height 14
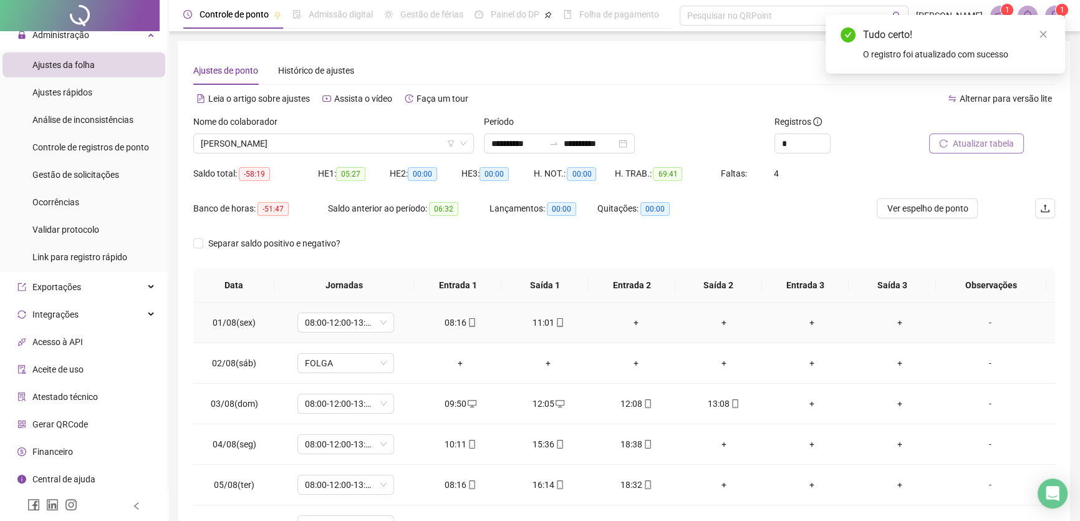
click at [630, 319] on div "+" at bounding box center [636, 323] width 68 height 14
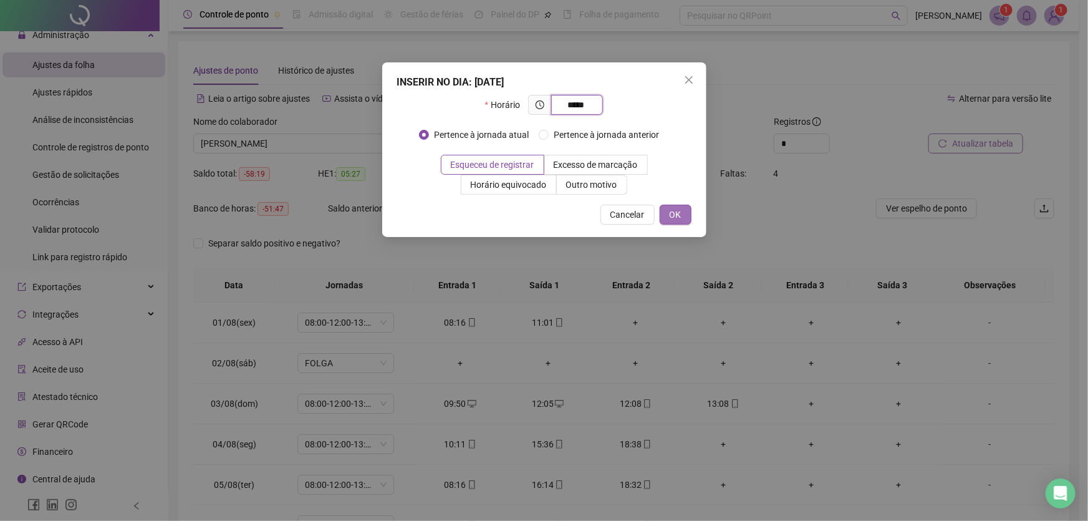
type input "*****"
click at [673, 212] on span "OK" at bounding box center [676, 215] width 12 height 14
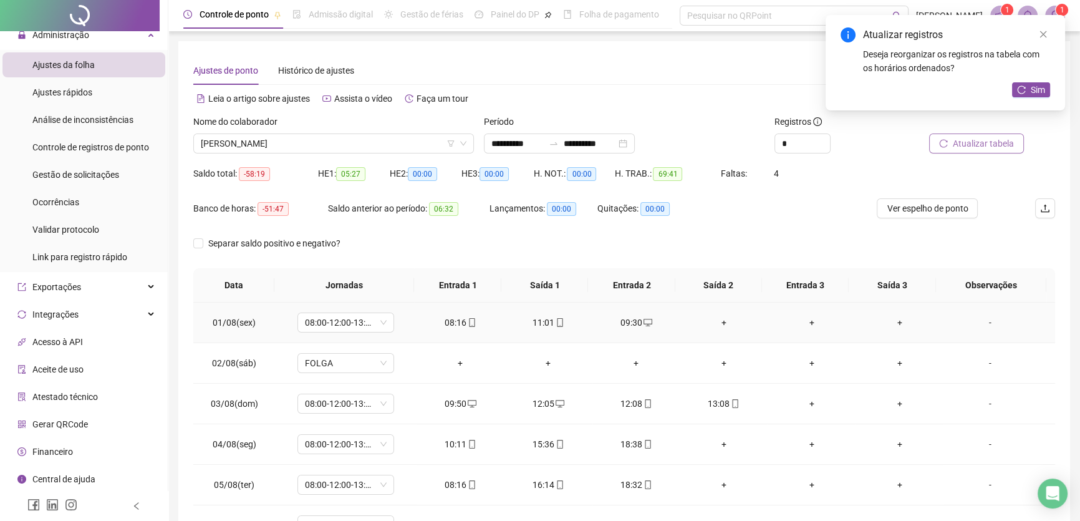
click at [715, 321] on div "+" at bounding box center [724, 323] width 68 height 14
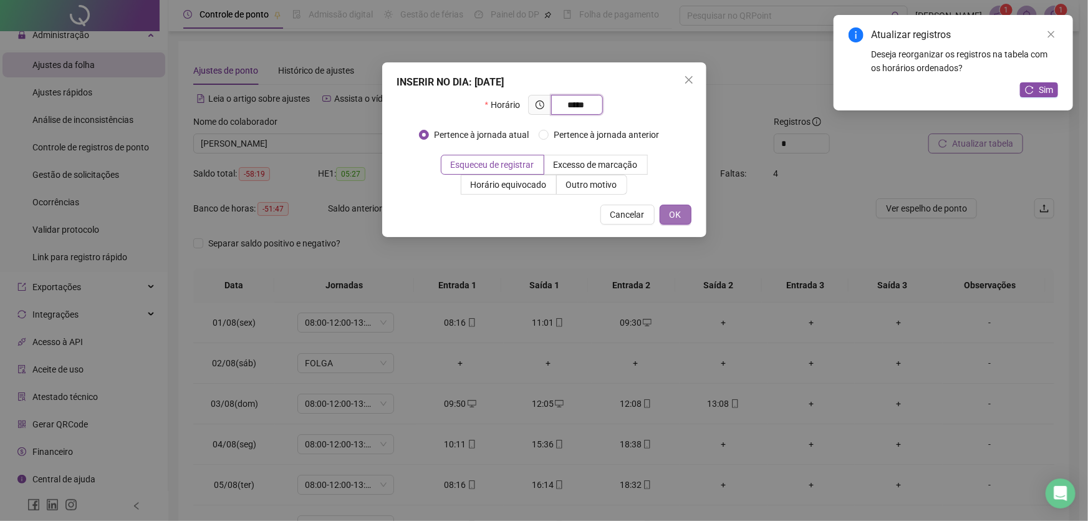
type input "*****"
click at [687, 216] on button "OK" at bounding box center [676, 215] width 32 height 20
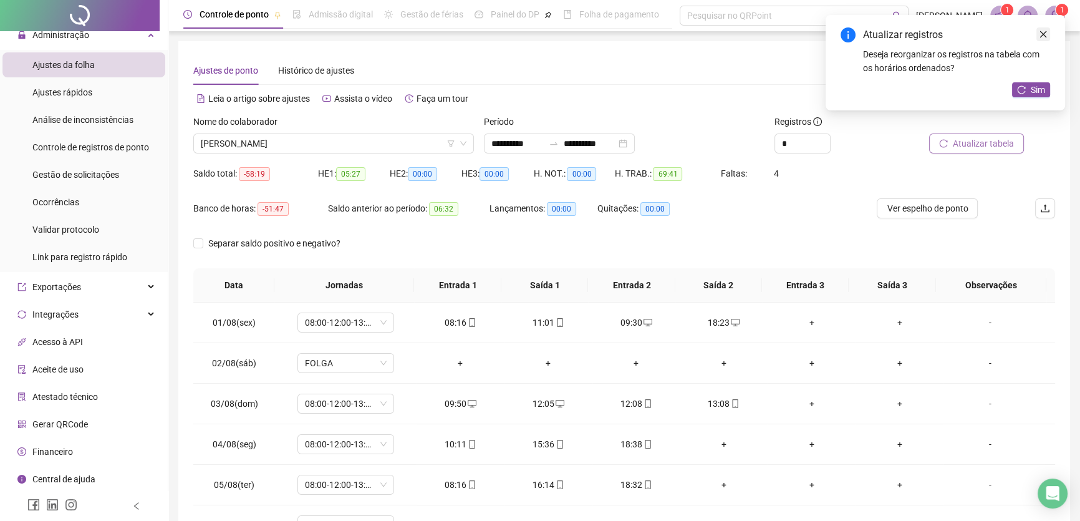
click at [1039, 31] on icon "close" at bounding box center [1043, 34] width 9 height 9
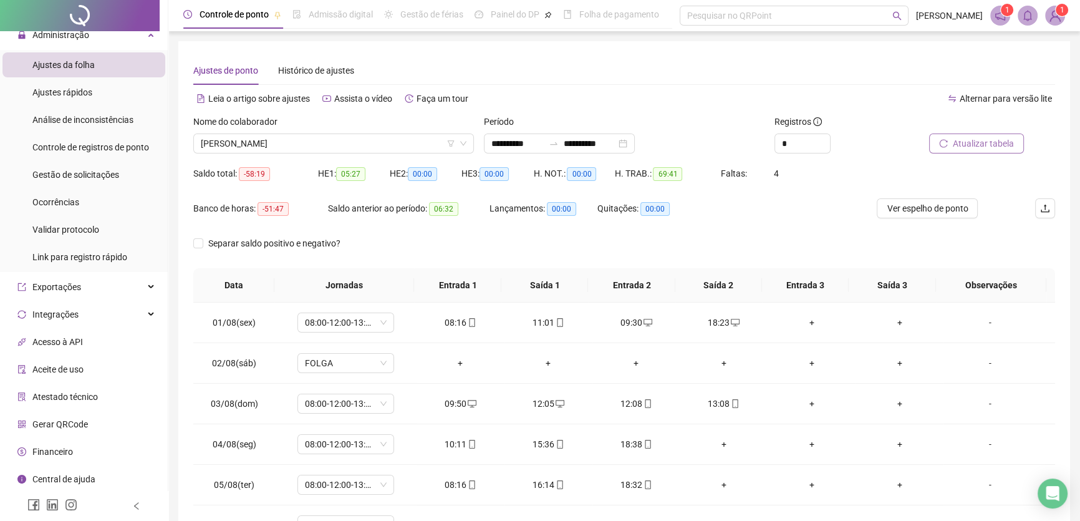
click at [980, 143] on span "Atualizar tabela" at bounding box center [983, 144] width 61 height 14
click at [631, 403] on div "12:08" at bounding box center [636, 404] width 68 height 14
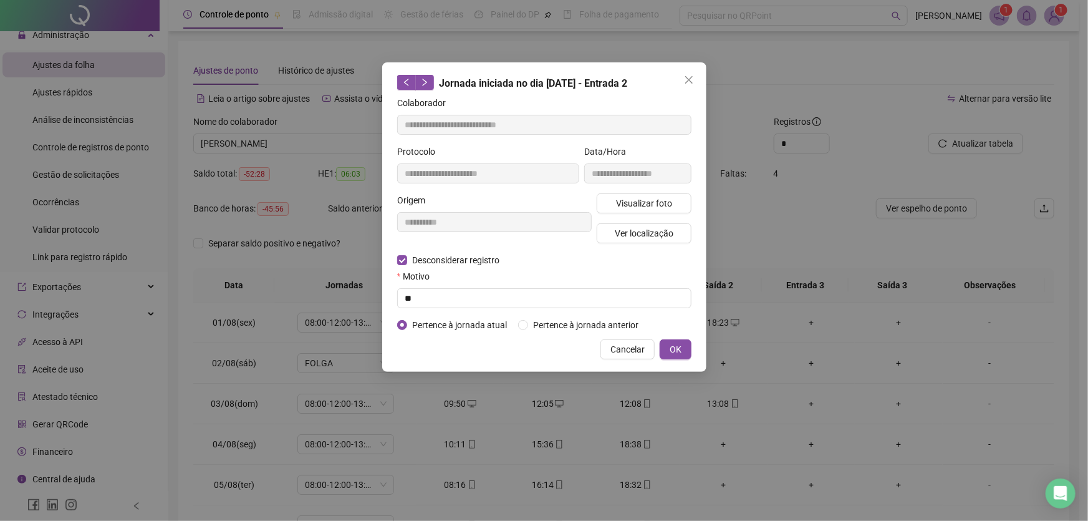
type input "**********"
click at [421, 301] on input "text" at bounding box center [544, 298] width 294 height 20
type input "**"
click at [683, 347] on button "OK" at bounding box center [676, 349] width 32 height 20
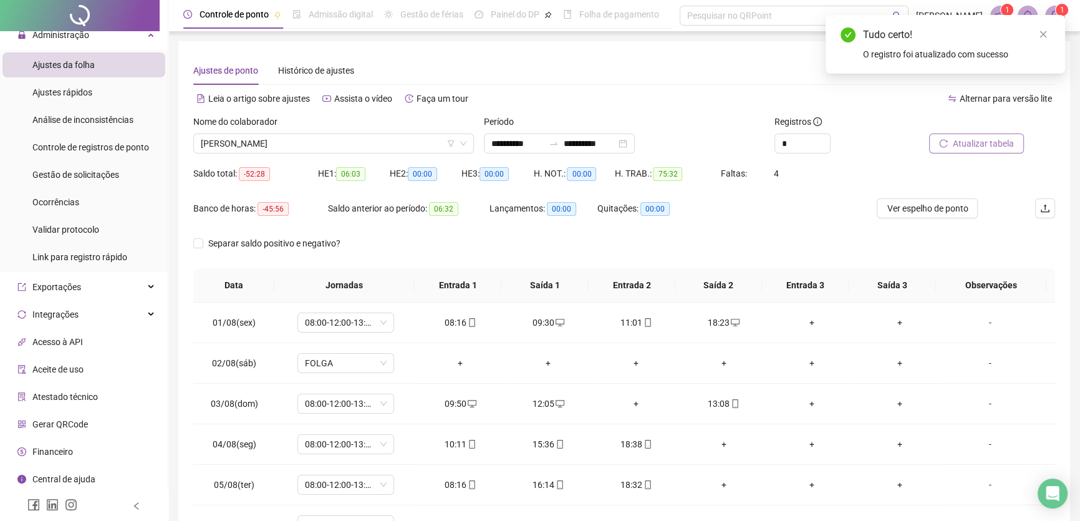
click at [989, 146] on span "Atualizar tabela" at bounding box center [983, 144] width 61 height 14
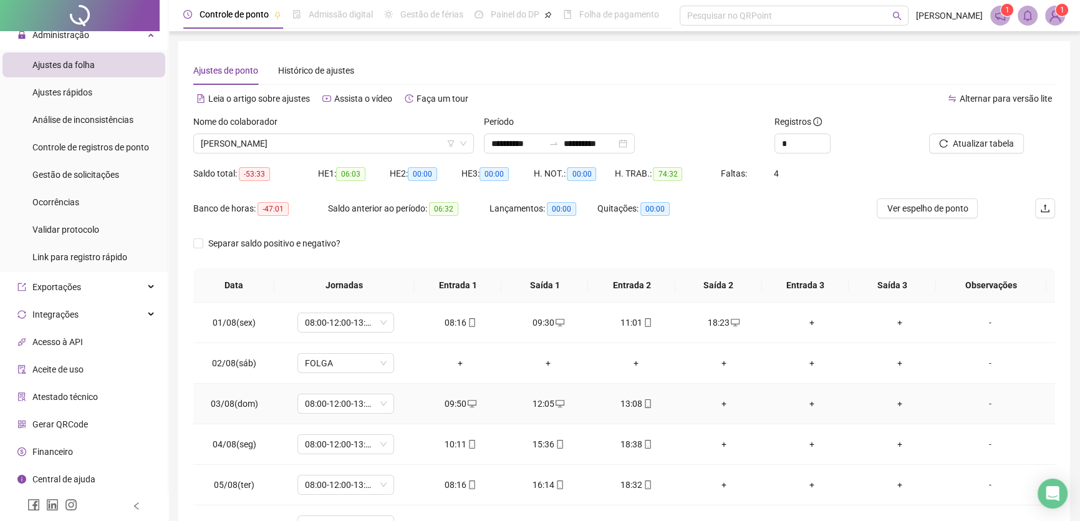
click at [542, 402] on div "12:05" at bounding box center [548, 404] width 68 height 14
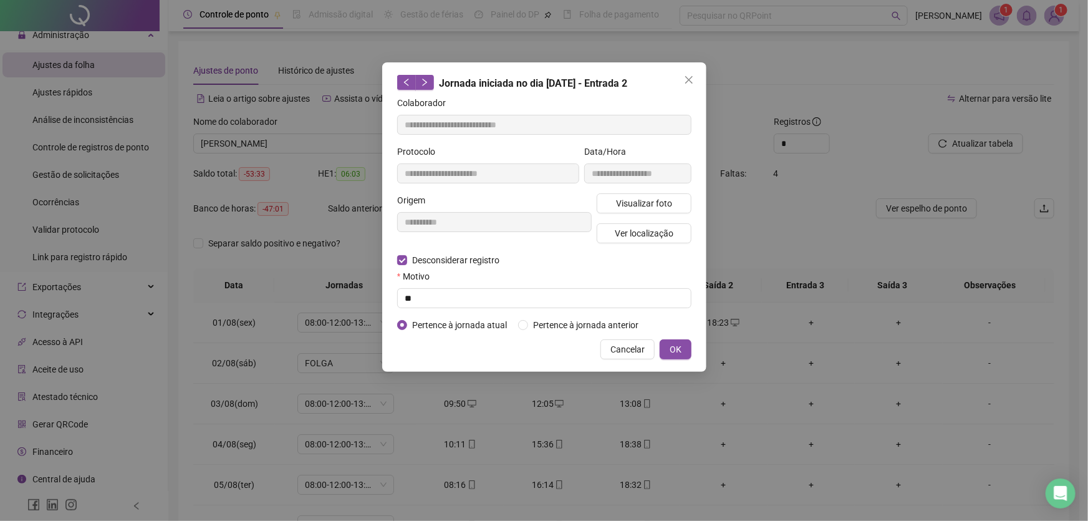
type input "**********"
click at [639, 352] on span "Cancelar" at bounding box center [627, 349] width 34 height 14
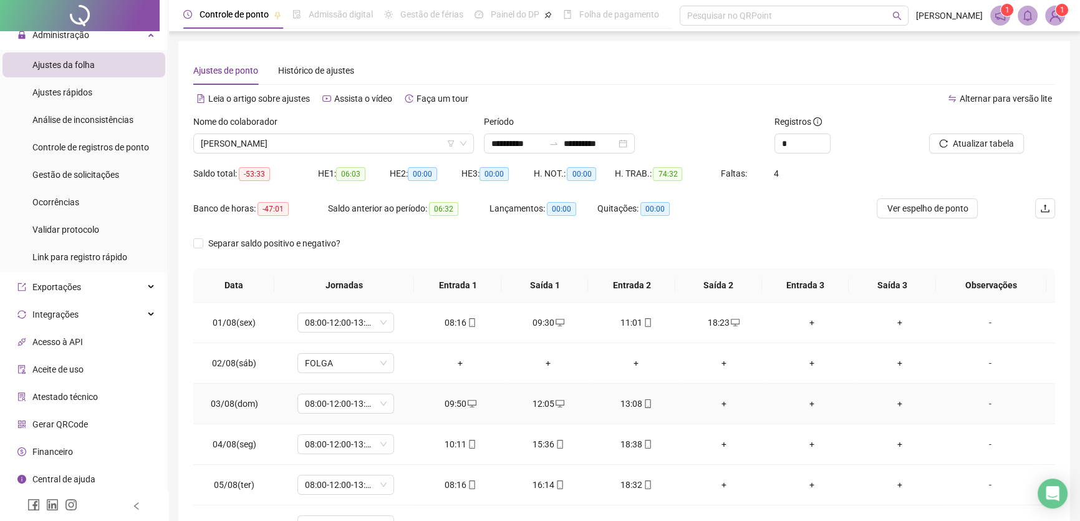
click at [715, 400] on div "+" at bounding box center [724, 404] width 68 height 14
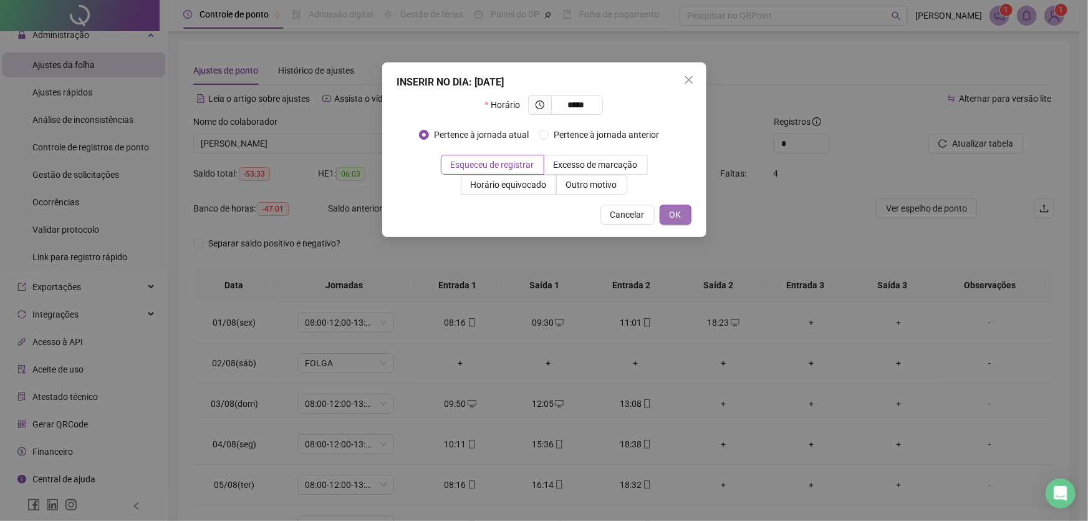
type input "*****"
click at [672, 212] on span "OK" at bounding box center [676, 215] width 12 height 14
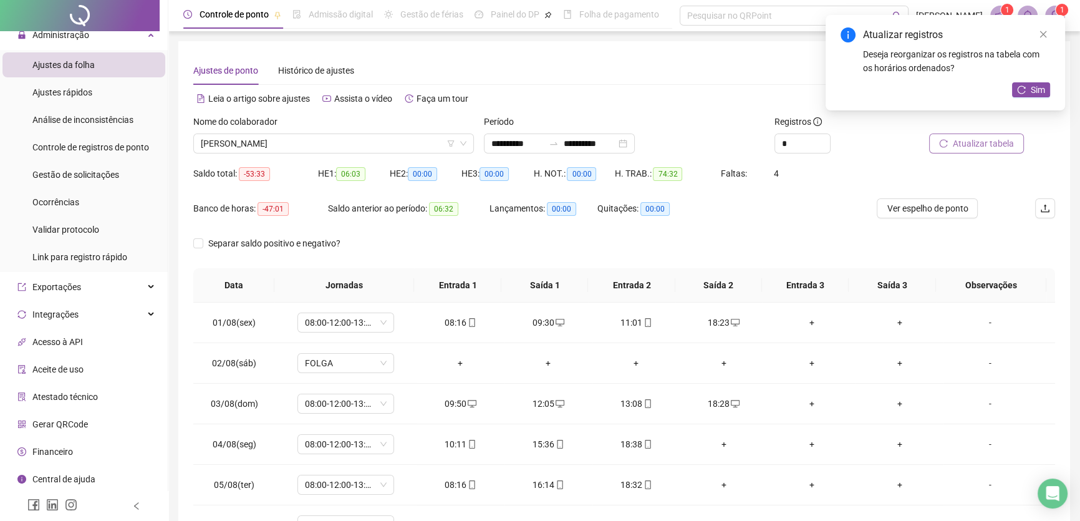
click at [981, 141] on span "Atualizar tabela" at bounding box center [983, 144] width 61 height 14
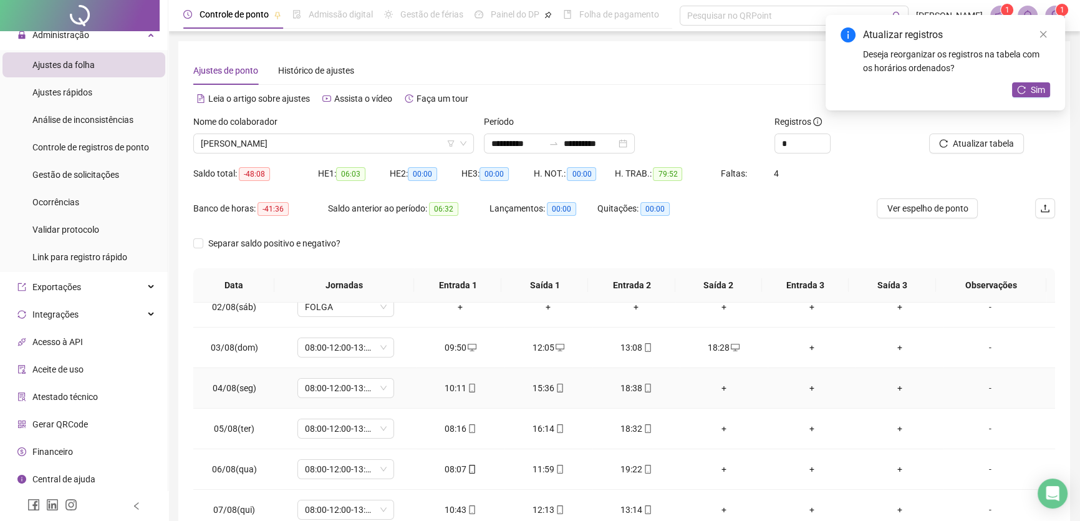
click at [543, 390] on div "15:36" at bounding box center [548, 388] width 68 height 14
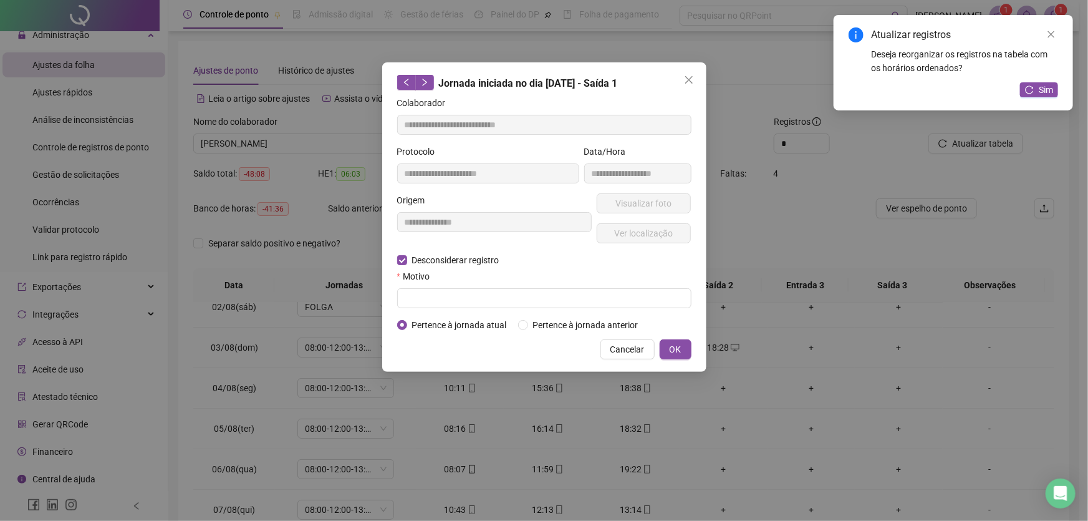
type input "**********"
click at [413, 297] on input "text" at bounding box center [544, 298] width 294 height 20
type input "**"
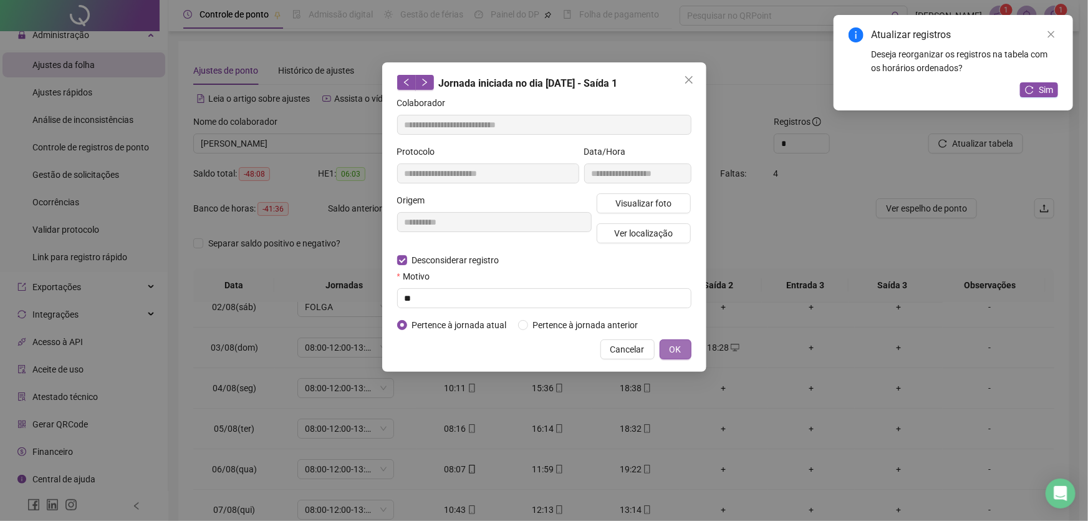
click at [673, 351] on span "OK" at bounding box center [676, 349] width 12 height 14
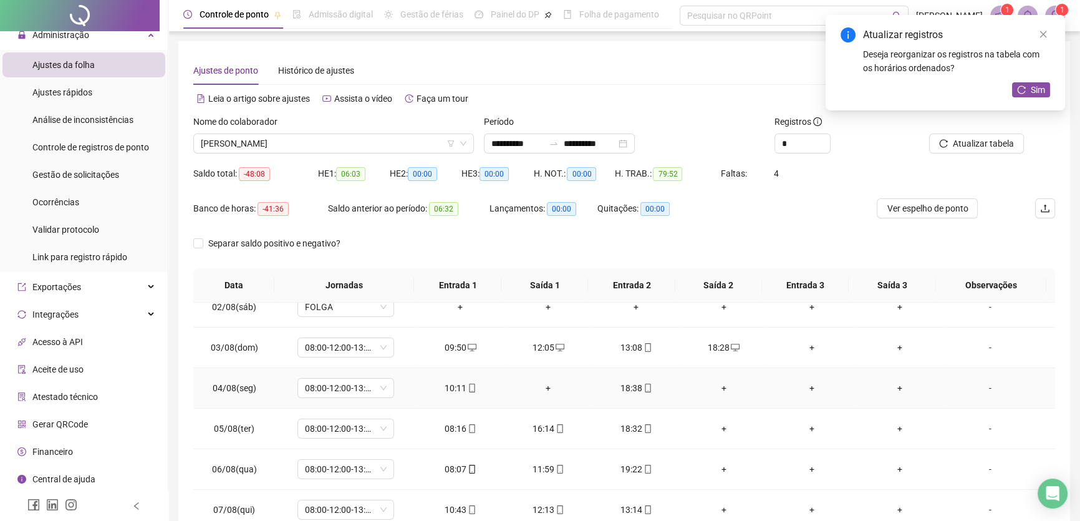
click at [718, 385] on div "+" at bounding box center [724, 388] width 68 height 14
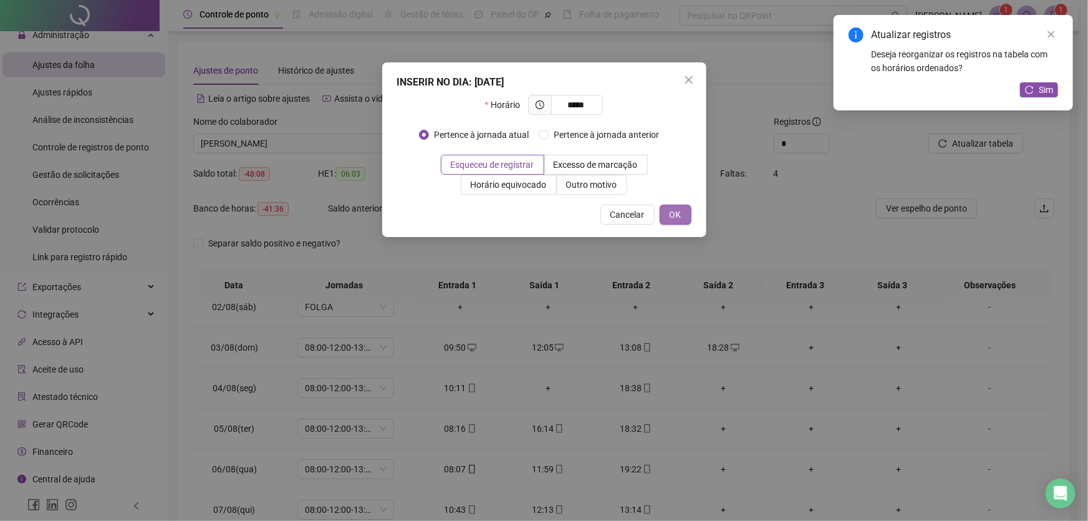
type input "*****"
click at [677, 210] on span "OK" at bounding box center [676, 215] width 12 height 14
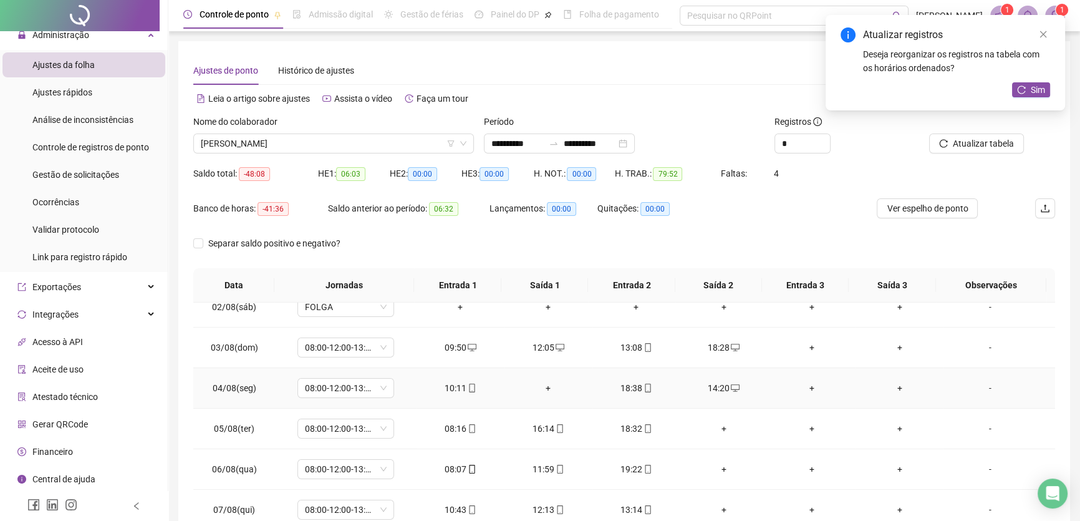
click at [798, 381] on div "+" at bounding box center [812, 388] width 68 height 14
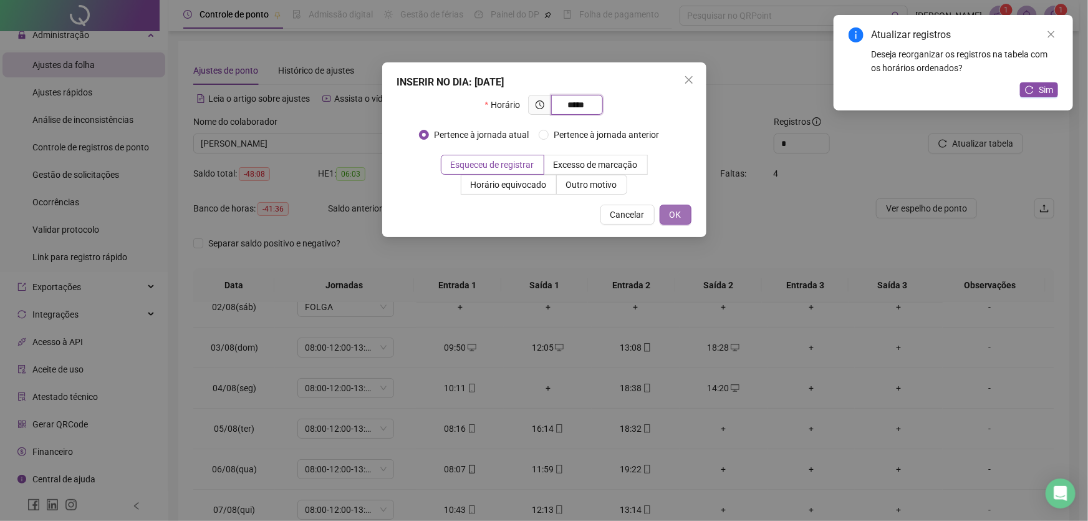
type input "*****"
click at [678, 210] on span "OK" at bounding box center [676, 215] width 12 height 14
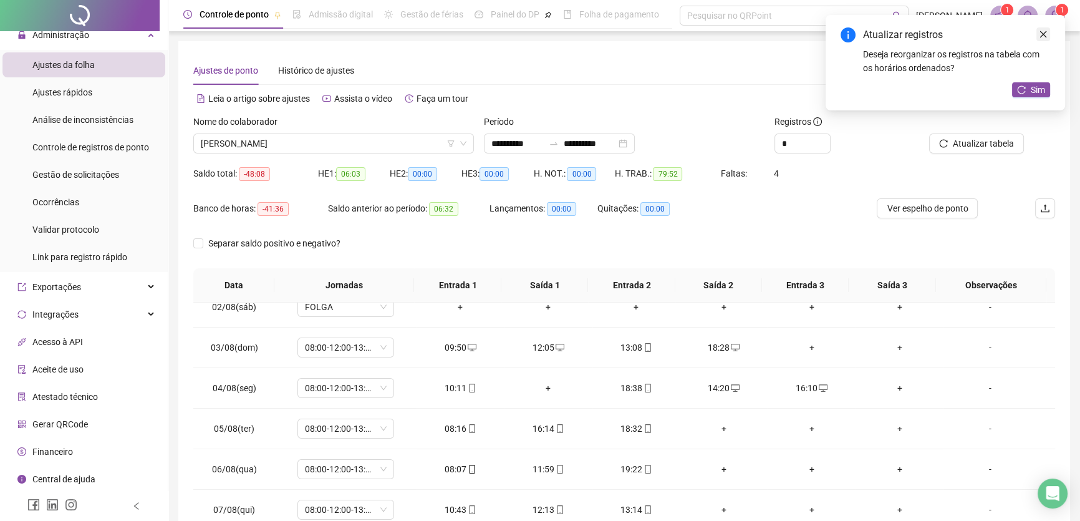
click at [1048, 30] on link "Close" at bounding box center [1043, 34] width 14 height 14
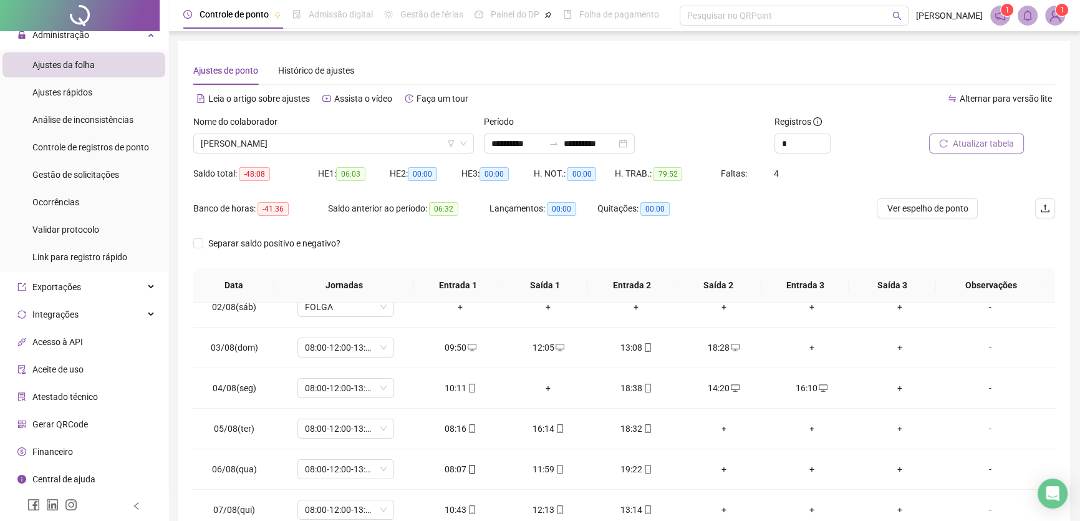
click at [990, 147] on span "Atualizar tabela" at bounding box center [983, 144] width 61 height 14
click at [717, 424] on div "+" at bounding box center [724, 429] width 68 height 14
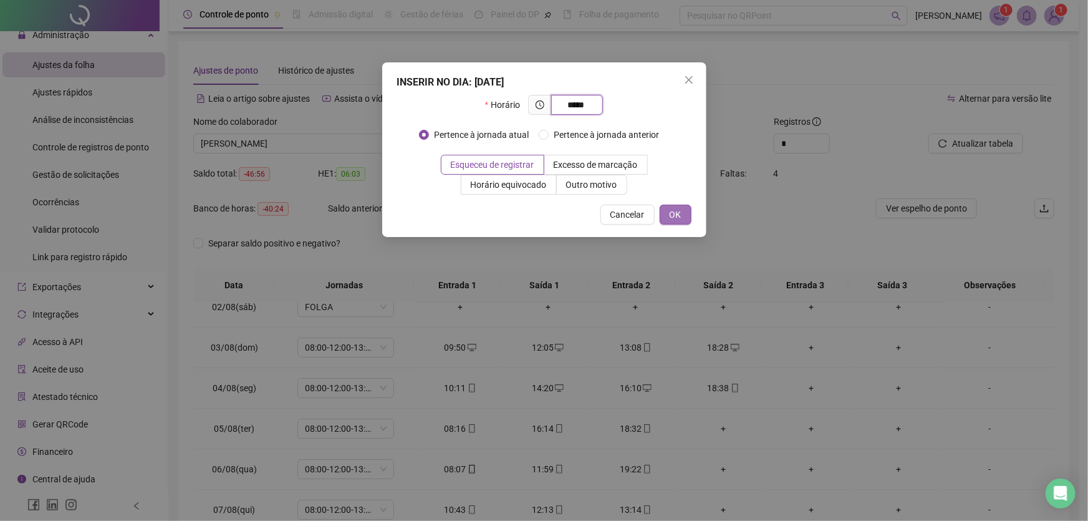
type input "*****"
click at [668, 212] on button "OK" at bounding box center [676, 215] width 32 height 20
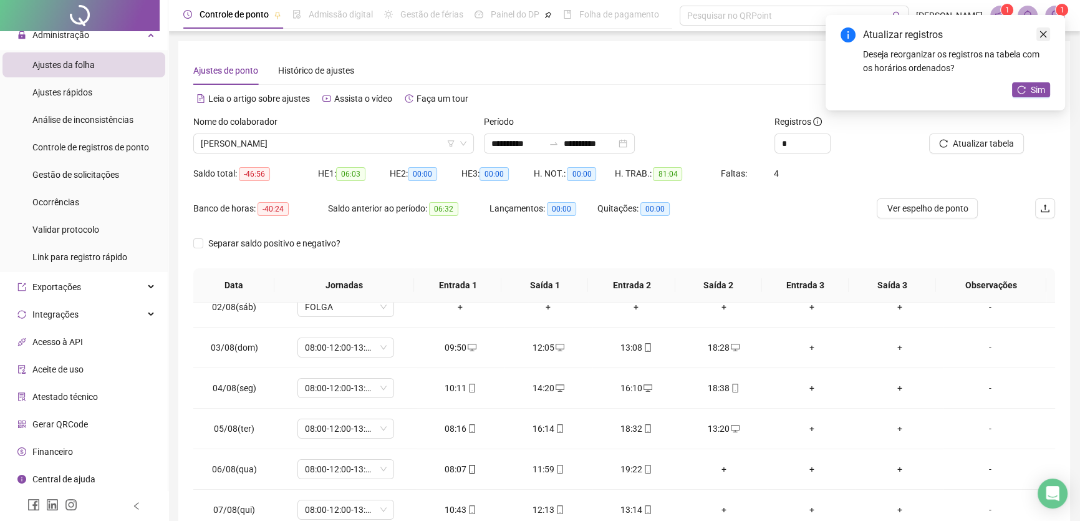
click at [1041, 32] on icon "close" at bounding box center [1043, 34] width 9 height 9
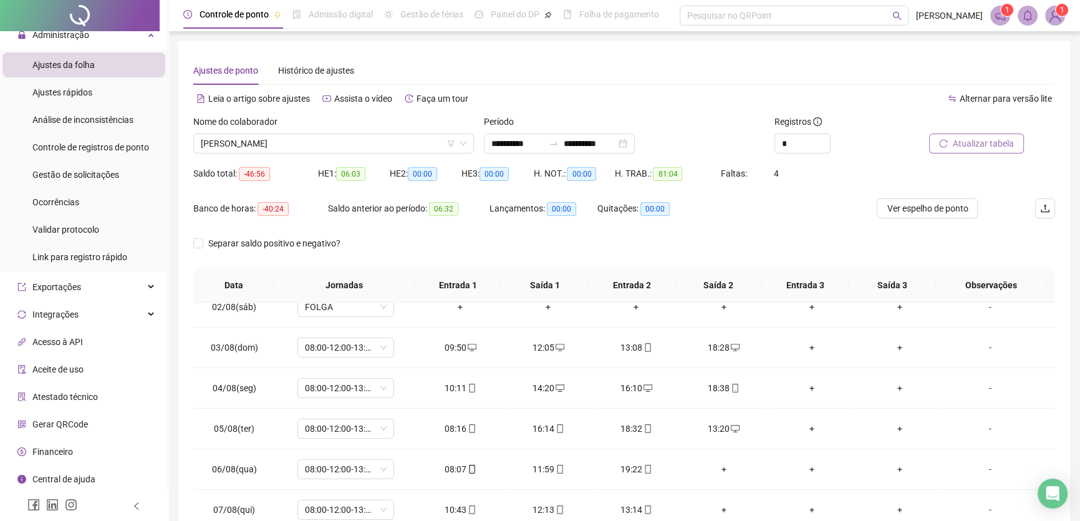
click at [981, 143] on span "Atualizar tabela" at bounding box center [983, 144] width 61 height 14
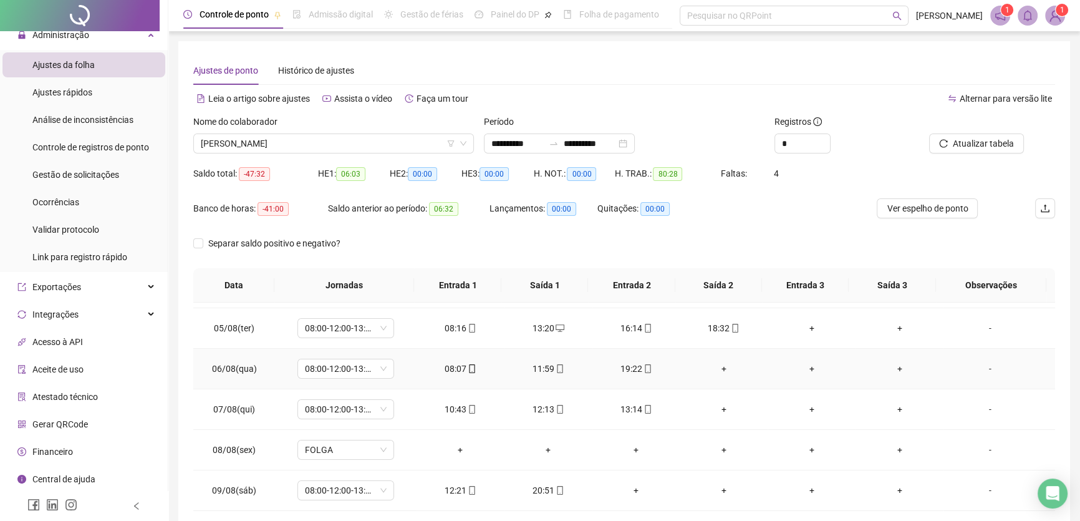
scroll to position [170, 0]
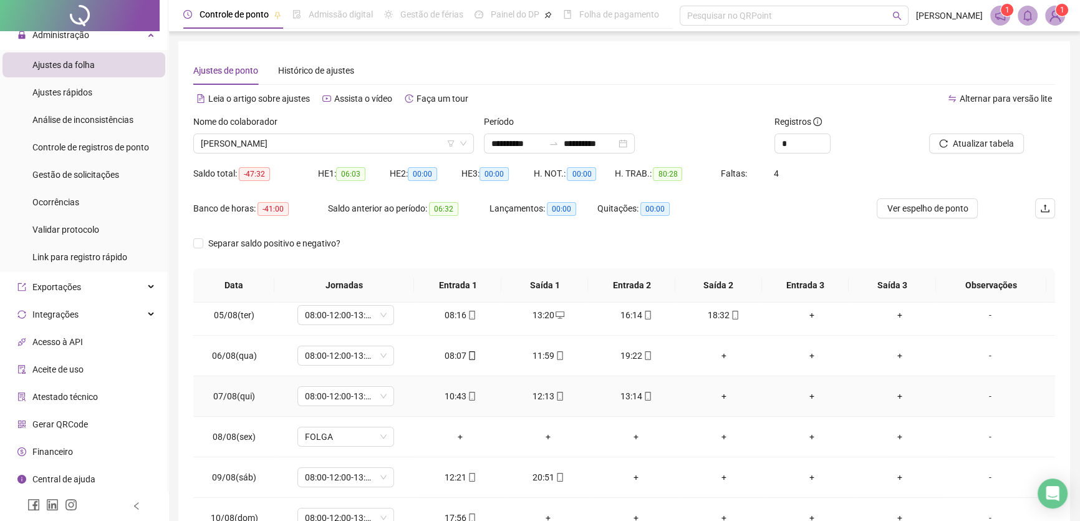
click at [538, 394] on div "12:13" at bounding box center [548, 396] width 68 height 14
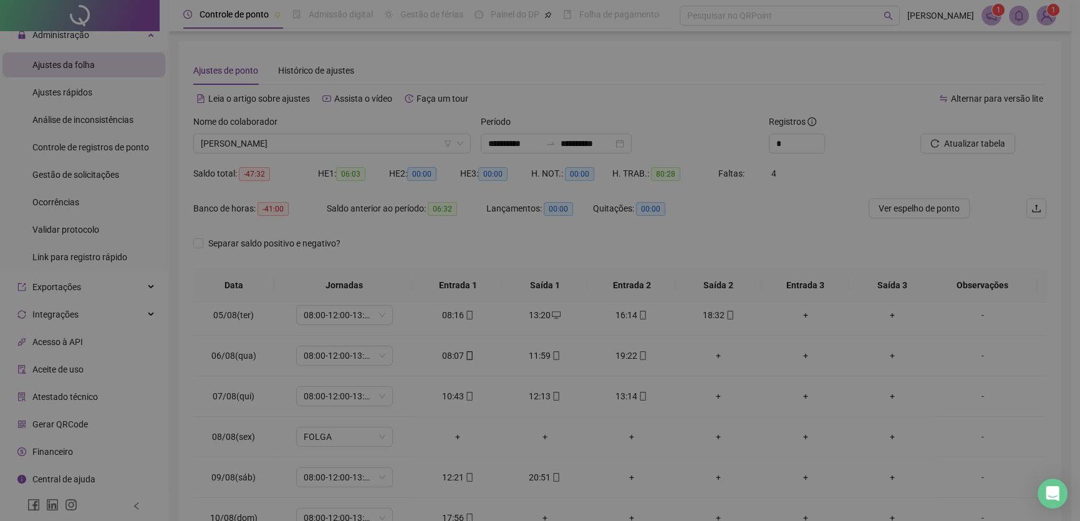
type input "**********"
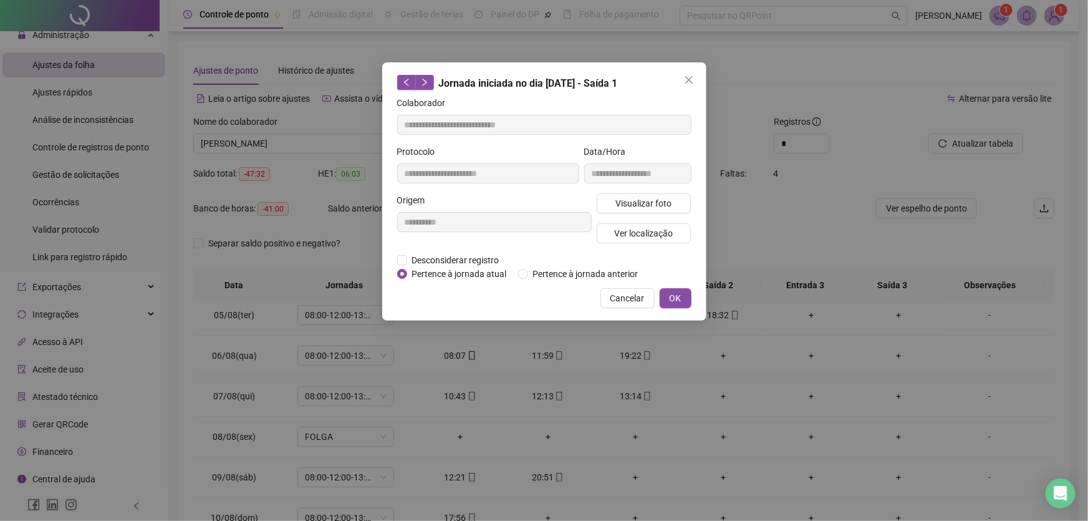
click at [610, 302] on button "Cancelar" at bounding box center [627, 298] width 54 height 20
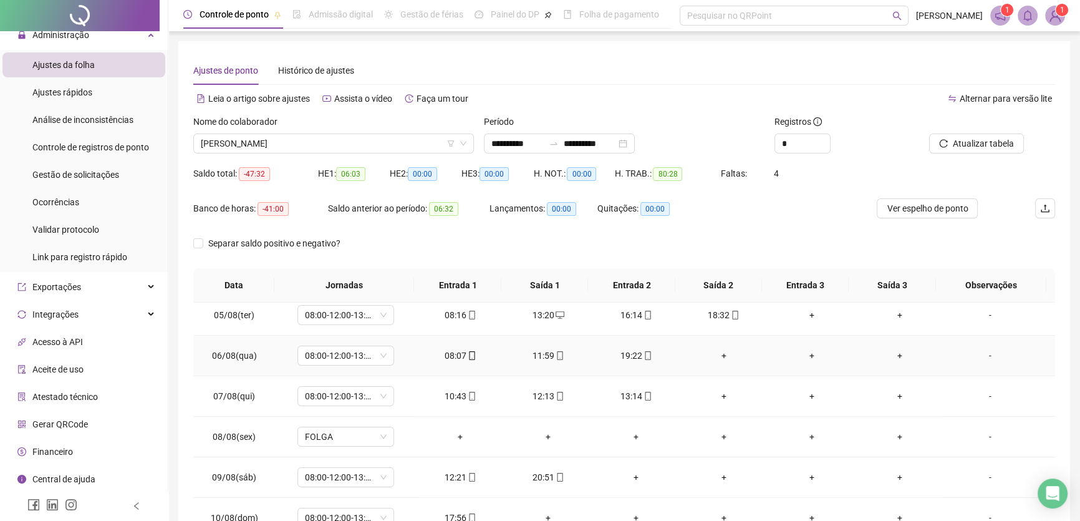
click at [539, 353] on div "11:59" at bounding box center [548, 356] width 68 height 14
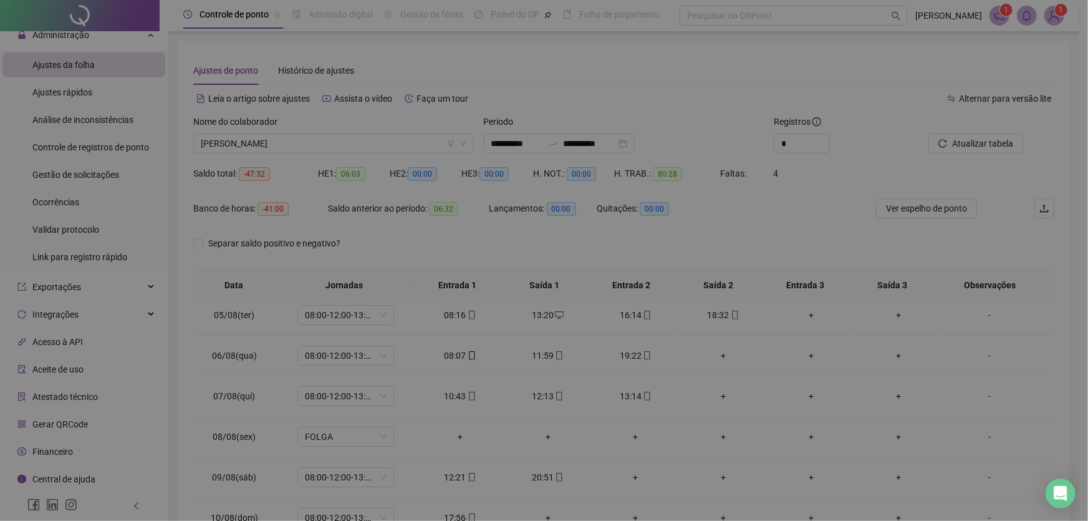
type input "**********"
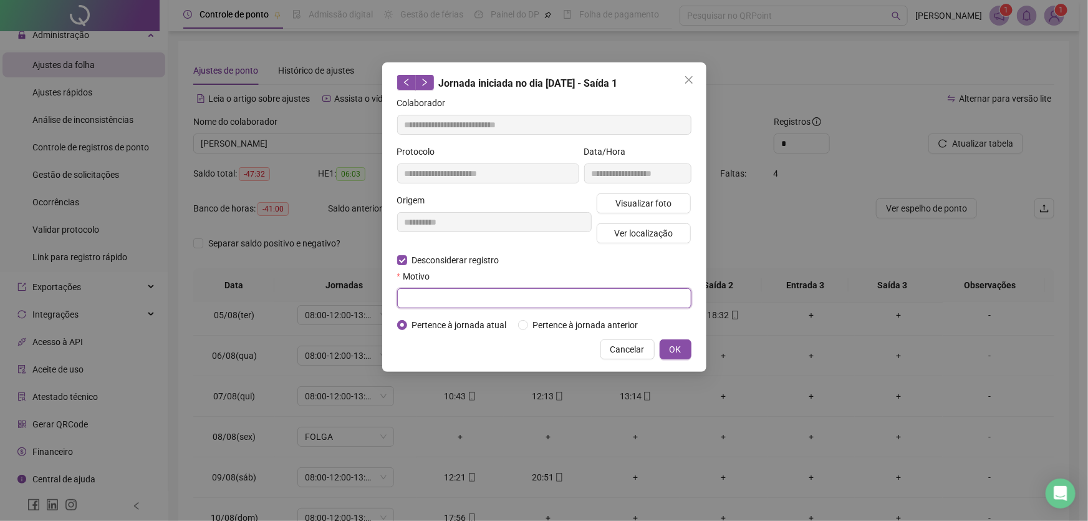
click at [418, 296] on input "text" at bounding box center [544, 298] width 294 height 20
type input "**"
click at [686, 346] on button "OK" at bounding box center [676, 349] width 32 height 20
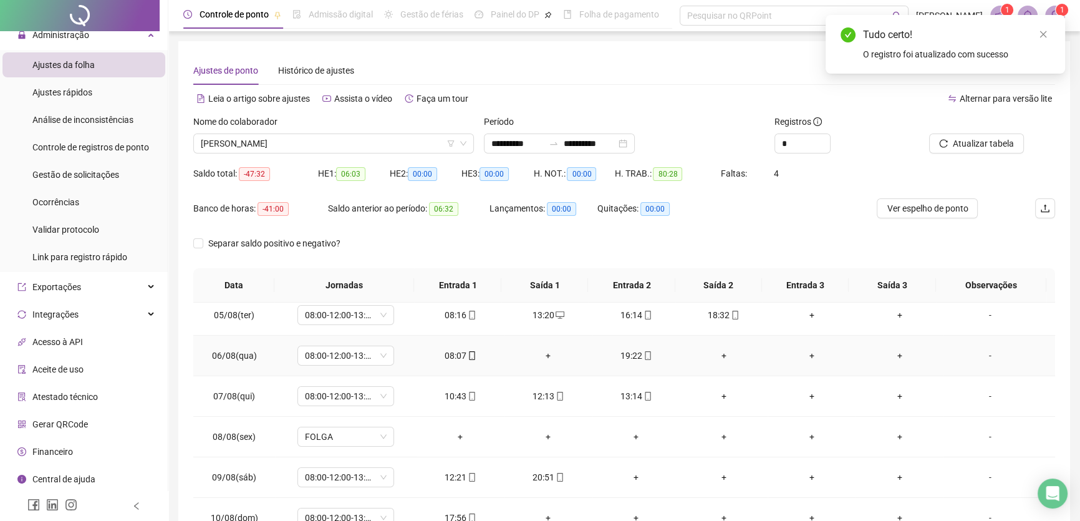
click at [546, 351] on div "+" at bounding box center [548, 356] width 68 height 14
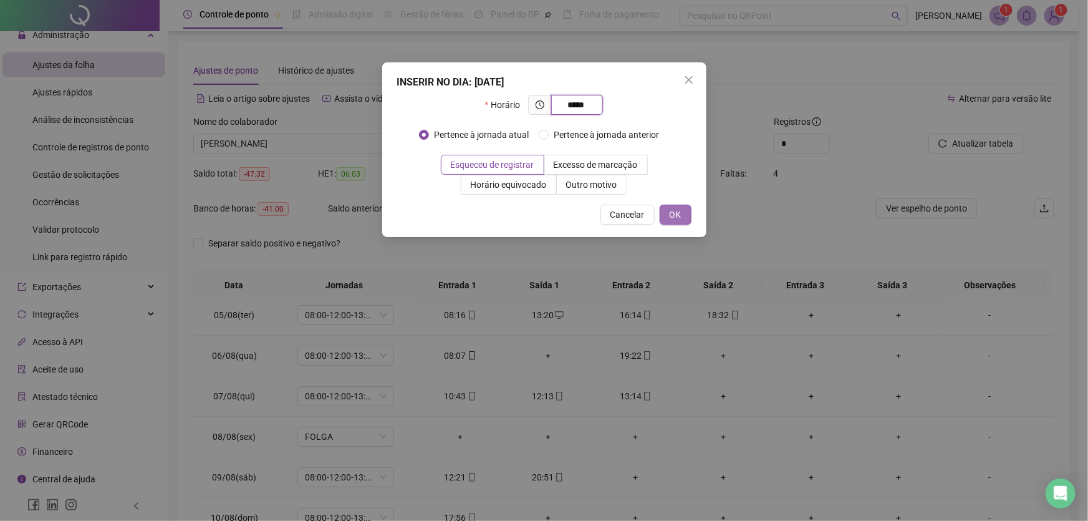
type input "*****"
click at [670, 206] on button "OK" at bounding box center [676, 215] width 32 height 20
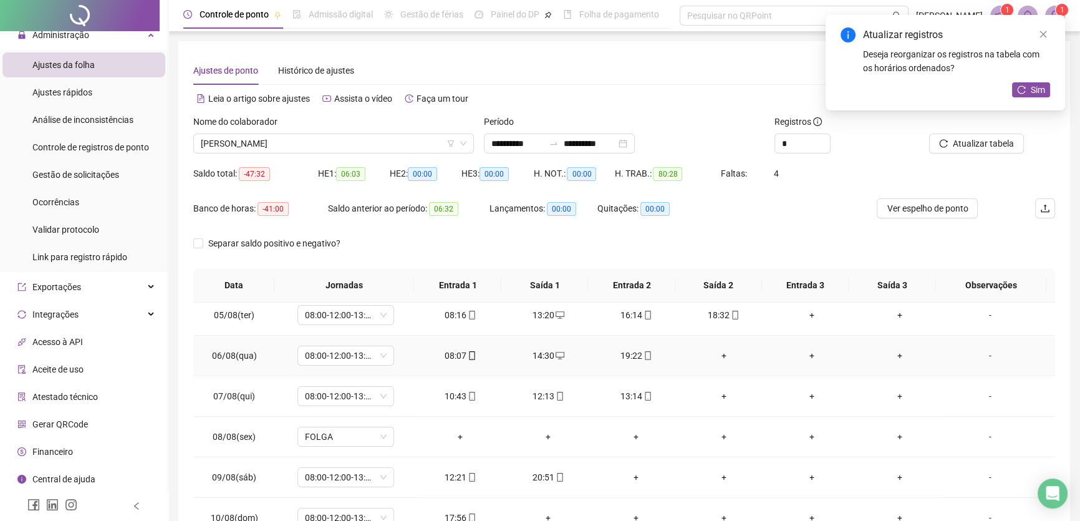
click at [715, 349] on div "+" at bounding box center [724, 356] width 68 height 14
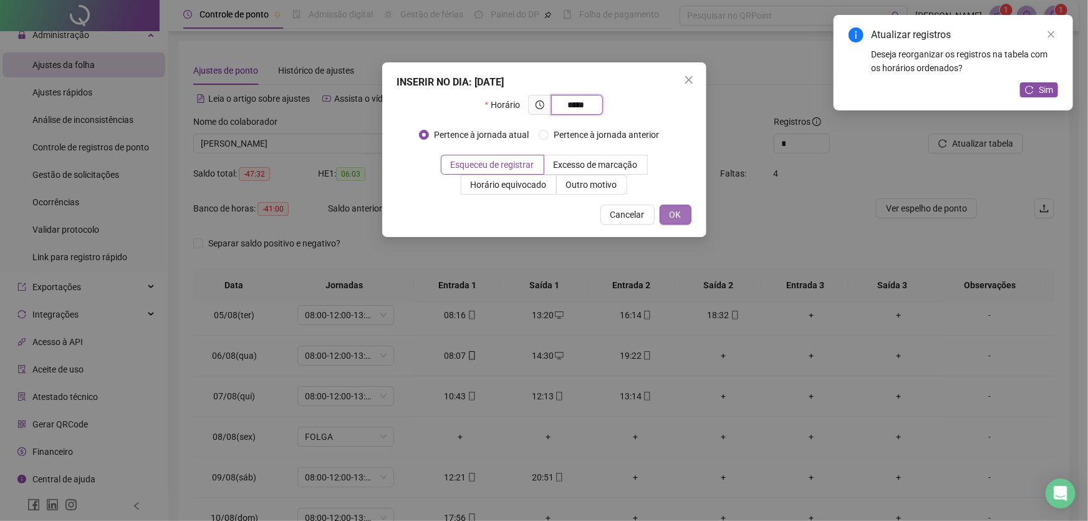
type input "*****"
click at [665, 214] on button "OK" at bounding box center [676, 215] width 32 height 20
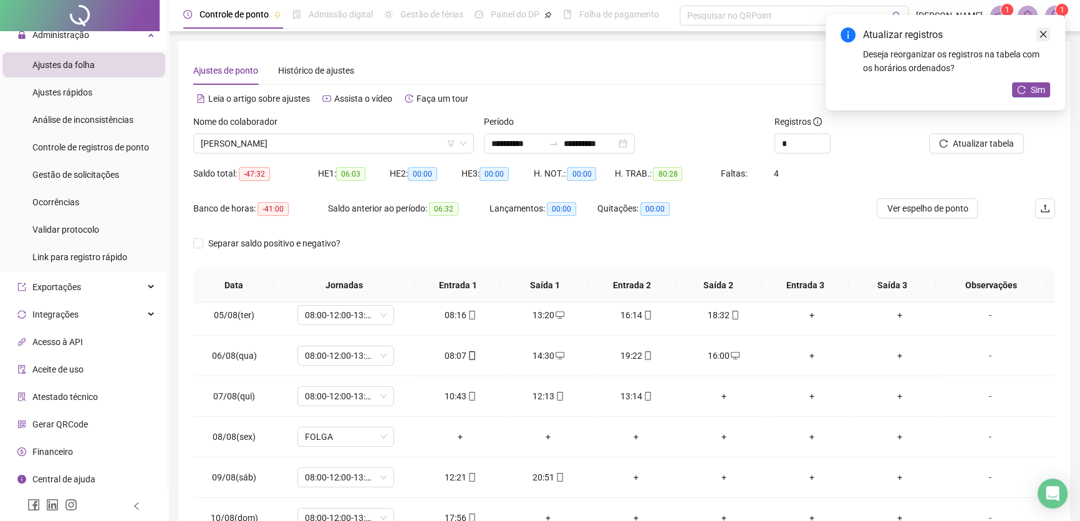
click at [1048, 32] on link "Close" at bounding box center [1043, 34] width 14 height 14
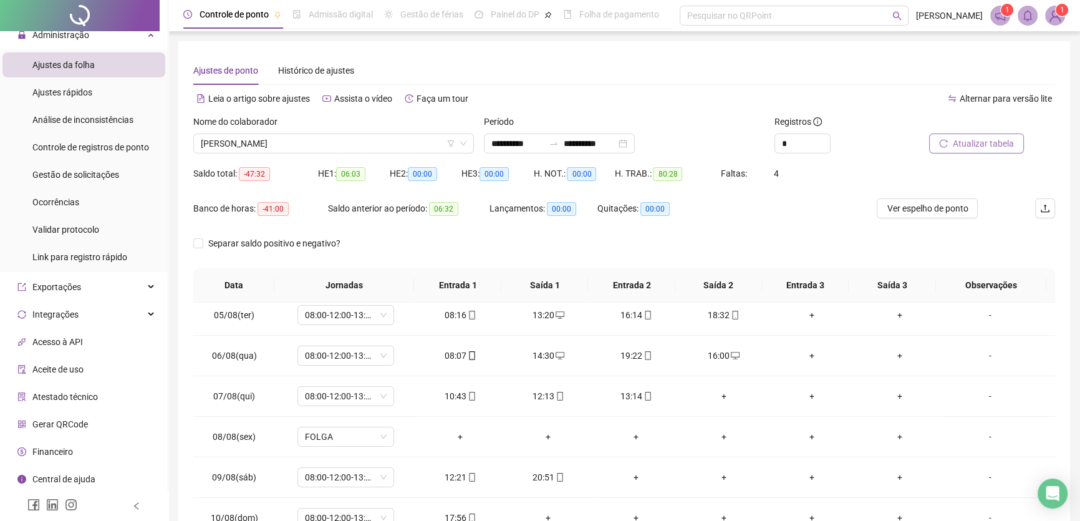
click at [979, 146] on span "Atualizar tabela" at bounding box center [983, 144] width 61 height 14
click at [453, 390] on div "10:43" at bounding box center [461, 396] width 68 height 14
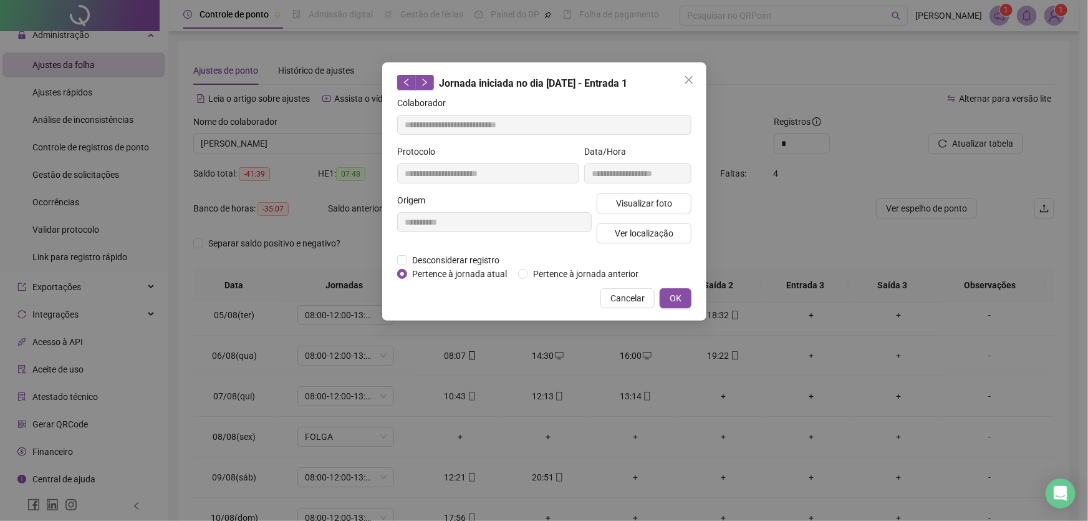
type input "**********"
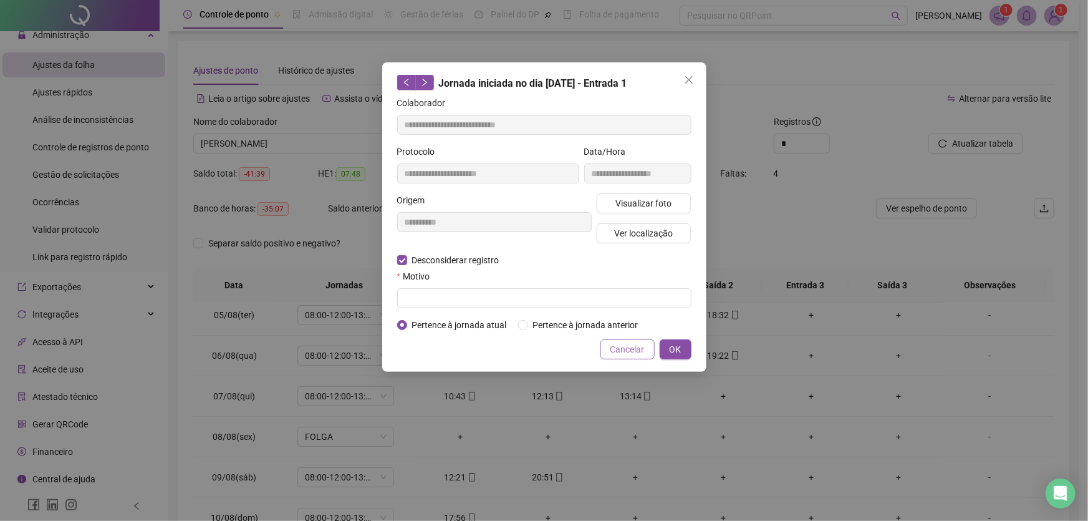
click at [619, 343] on span "Cancelar" at bounding box center [627, 349] width 34 height 14
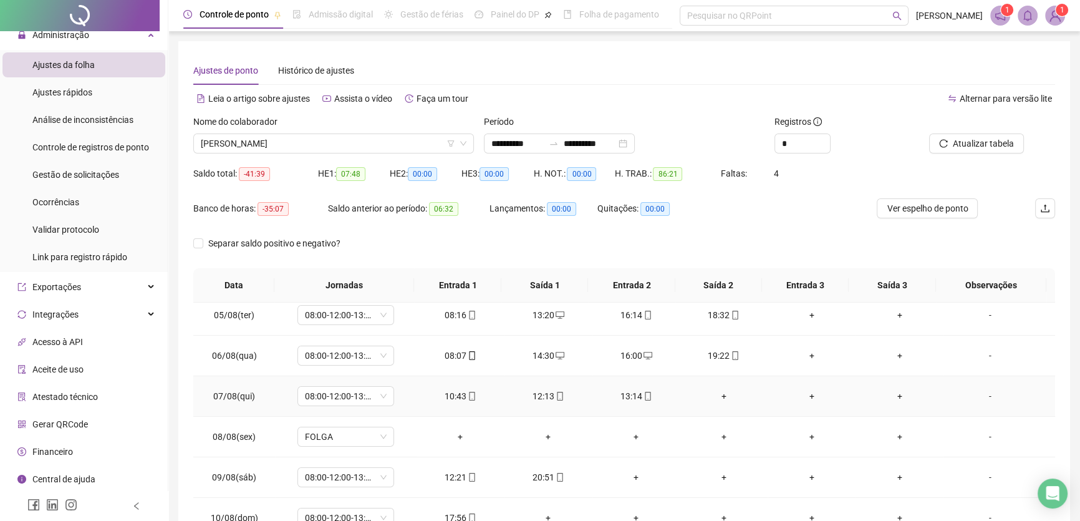
click at [718, 393] on div "+" at bounding box center [724, 396] width 68 height 14
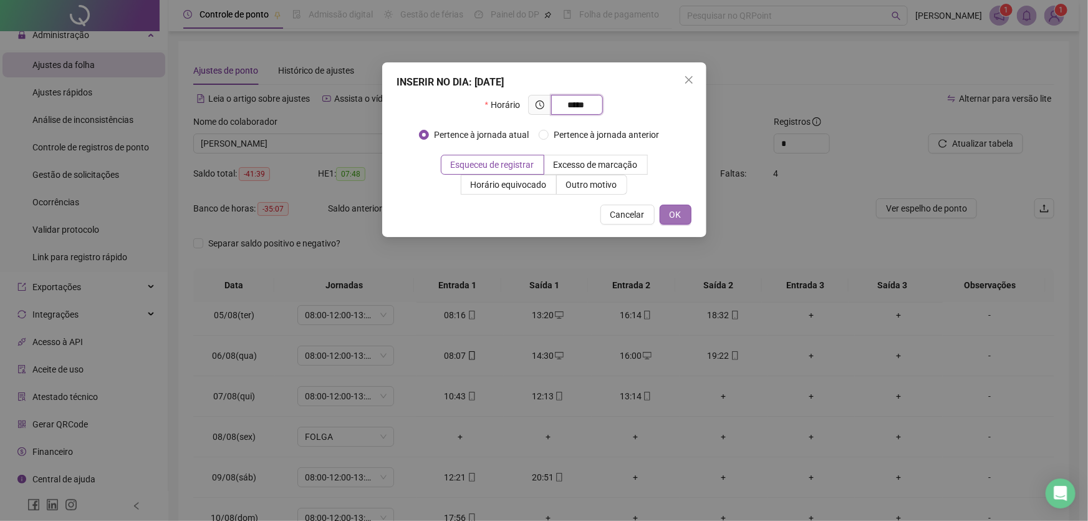
type input "*****"
click at [678, 211] on span "OK" at bounding box center [676, 215] width 12 height 14
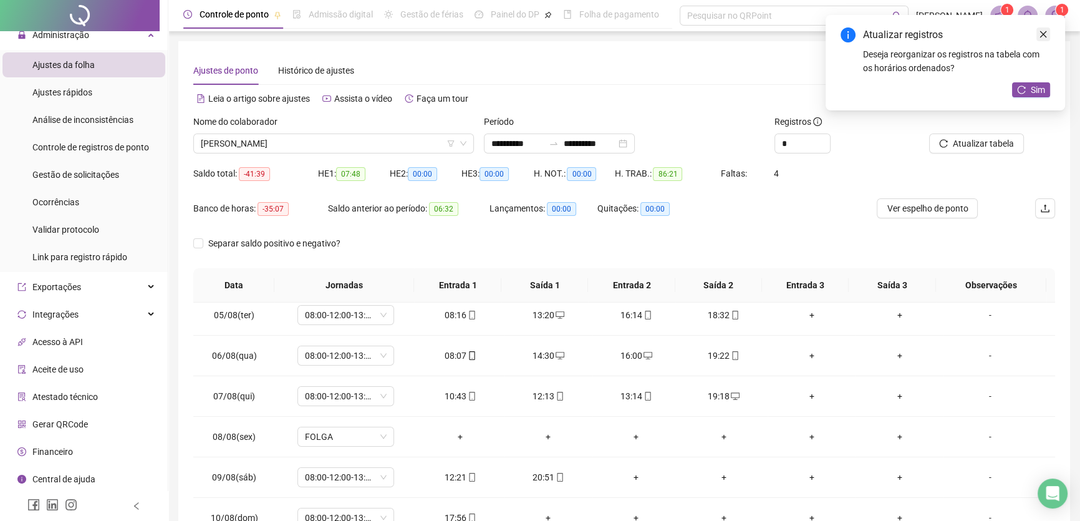
click at [1043, 31] on icon "close" at bounding box center [1043, 34] width 9 height 9
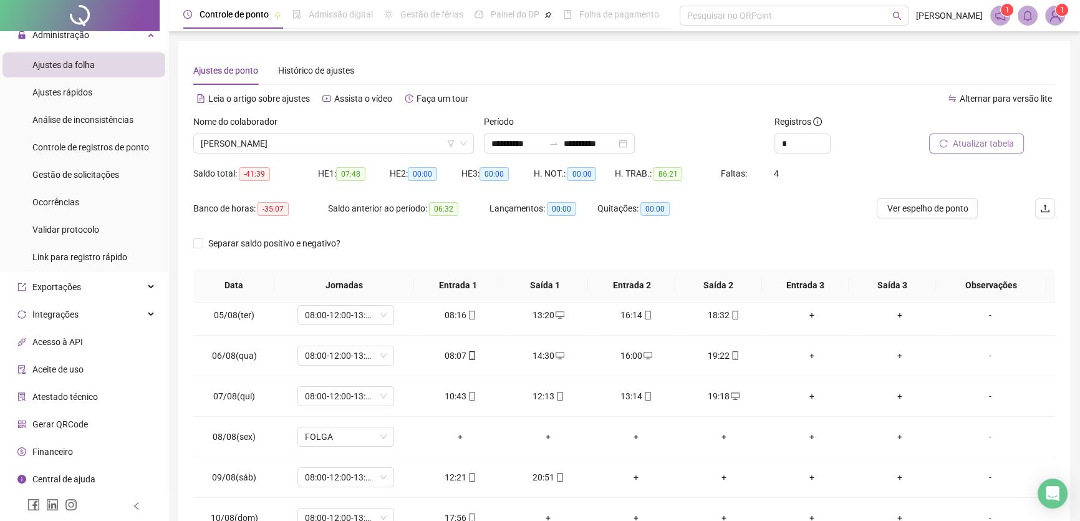
click at [972, 138] on span "Atualizar tabela" at bounding box center [983, 144] width 61 height 14
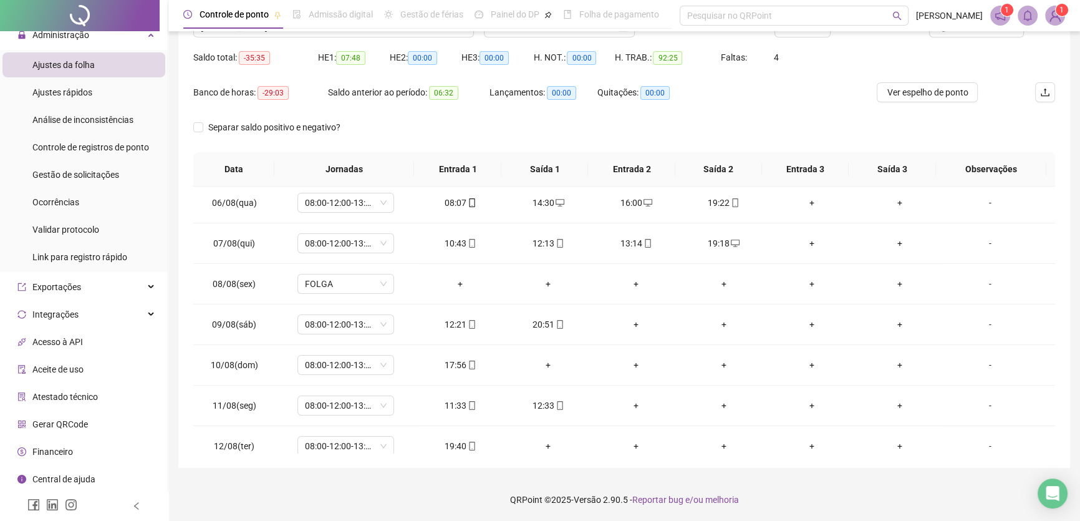
scroll to position [226, 0]
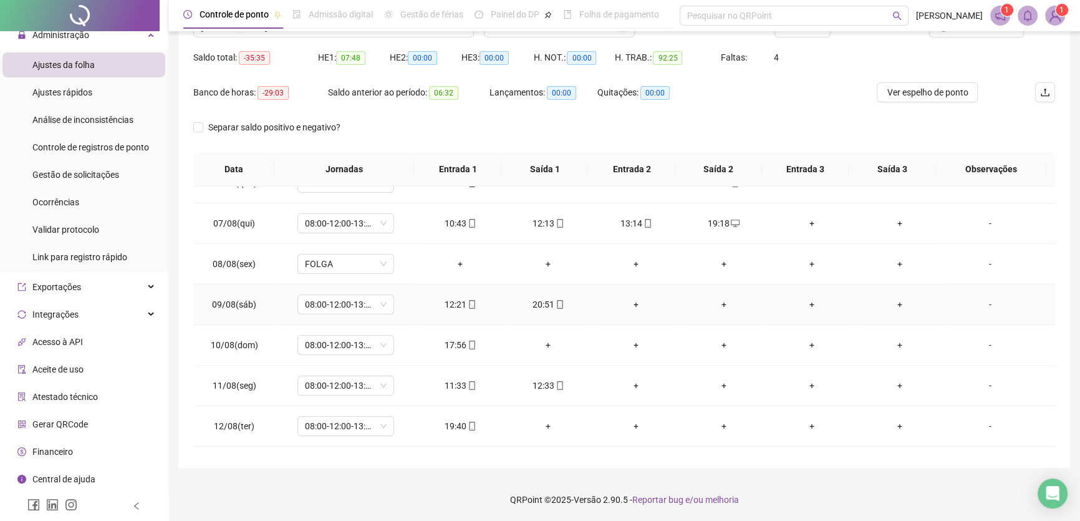
click at [456, 301] on div "12:21" at bounding box center [461, 304] width 68 height 14
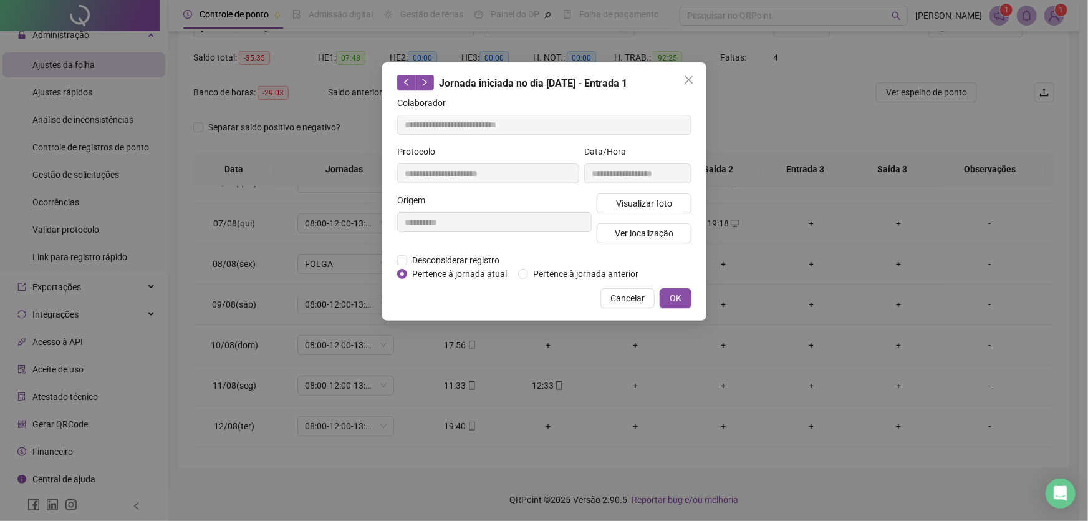
type input "**********"
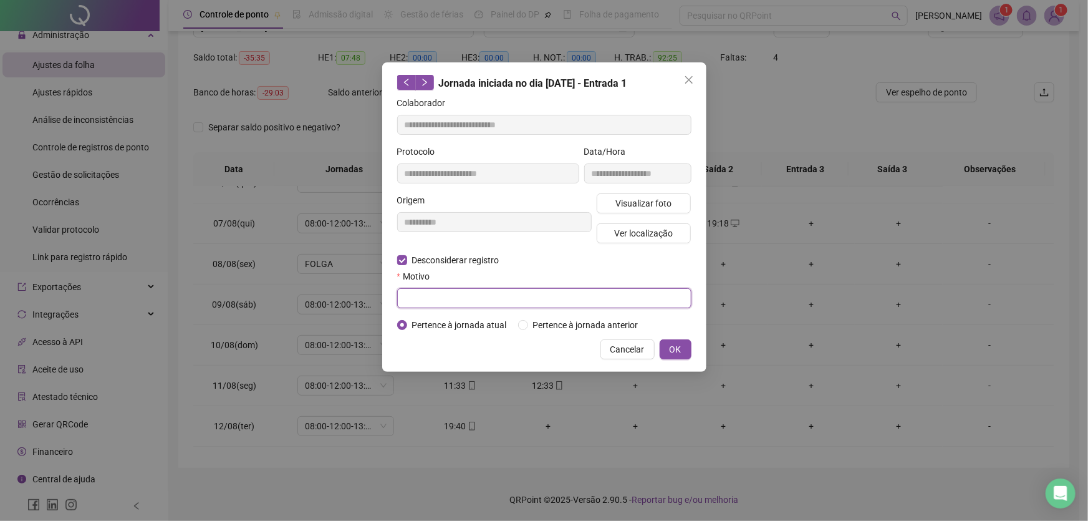
click at [399, 292] on input "text" at bounding box center [544, 298] width 294 height 20
type input "**"
click at [675, 345] on span "OK" at bounding box center [676, 349] width 12 height 14
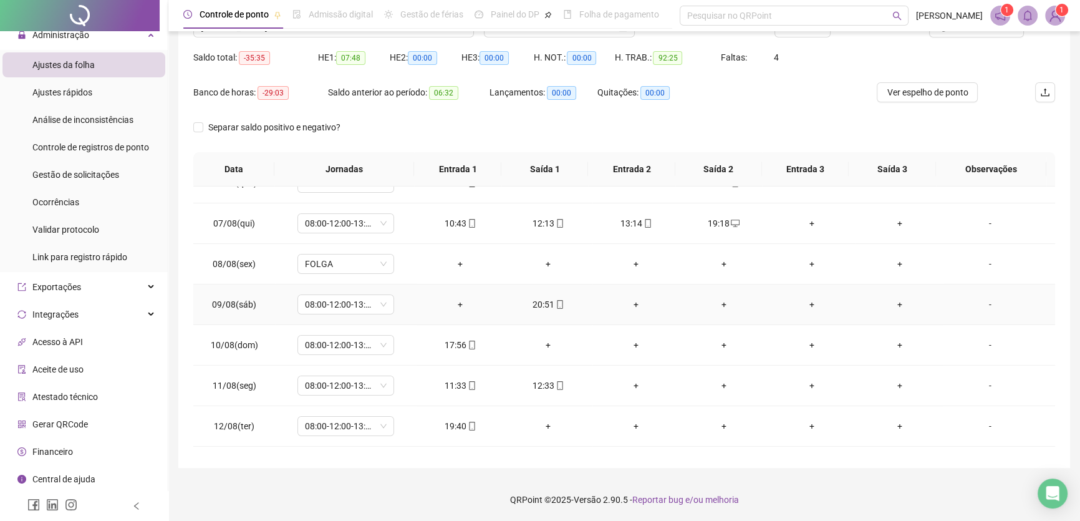
click at [457, 299] on div "+" at bounding box center [461, 304] width 68 height 14
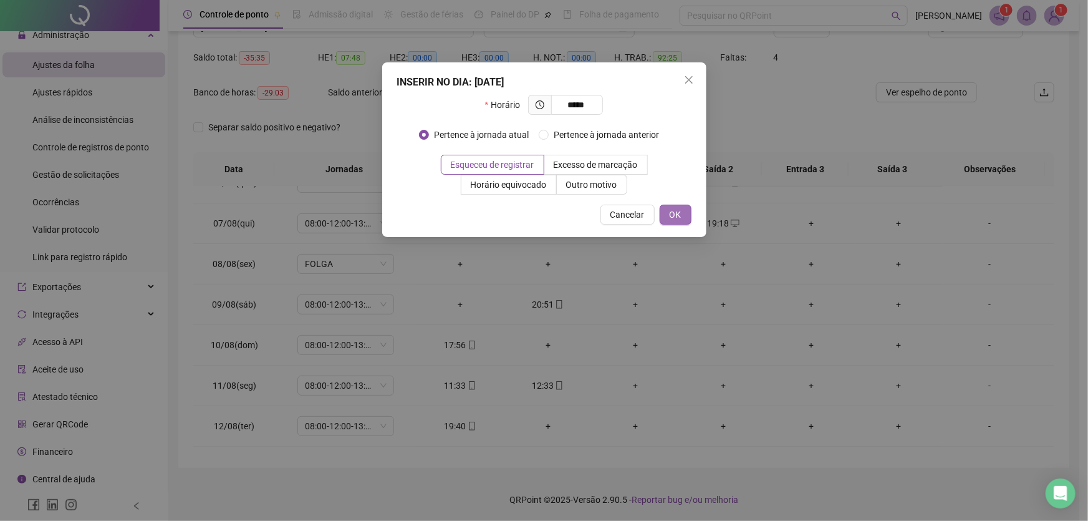
type input "*****"
click at [673, 208] on span "OK" at bounding box center [676, 215] width 12 height 14
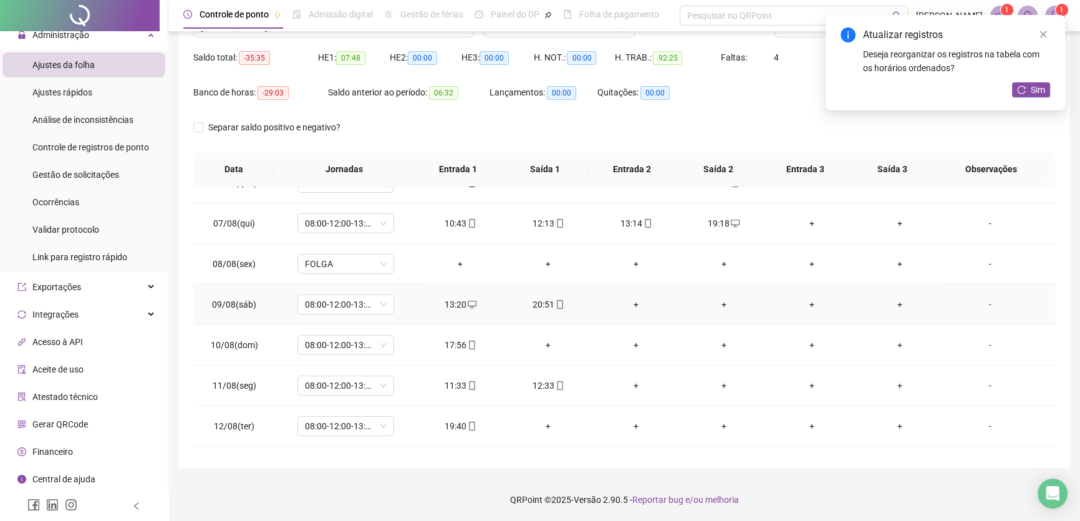
click at [629, 299] on div "+" at bounding box center [636, 304] width 68 height 14
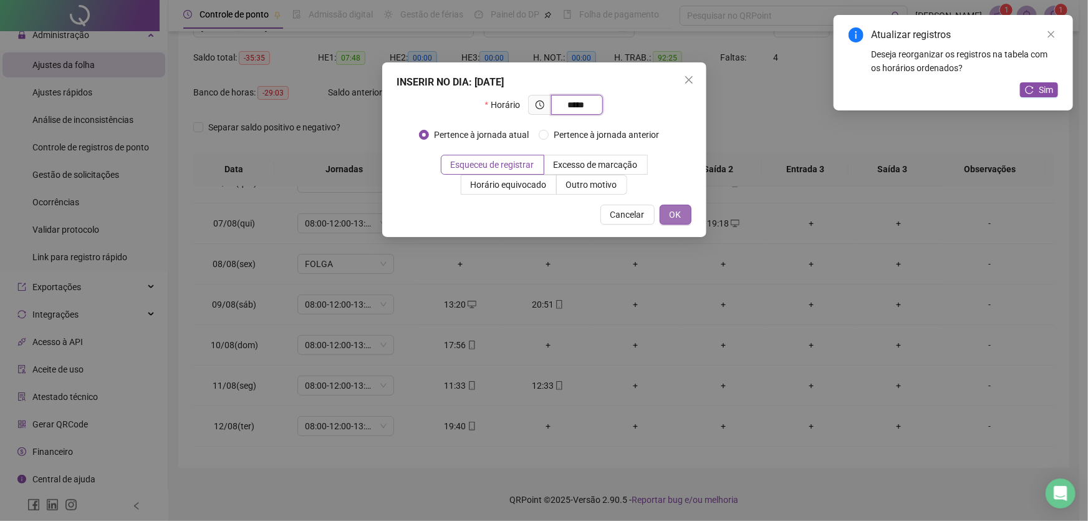
type input "*****"
click at [680, 208] on span "OK" at bounding box center [676, 215] width 12 height 14
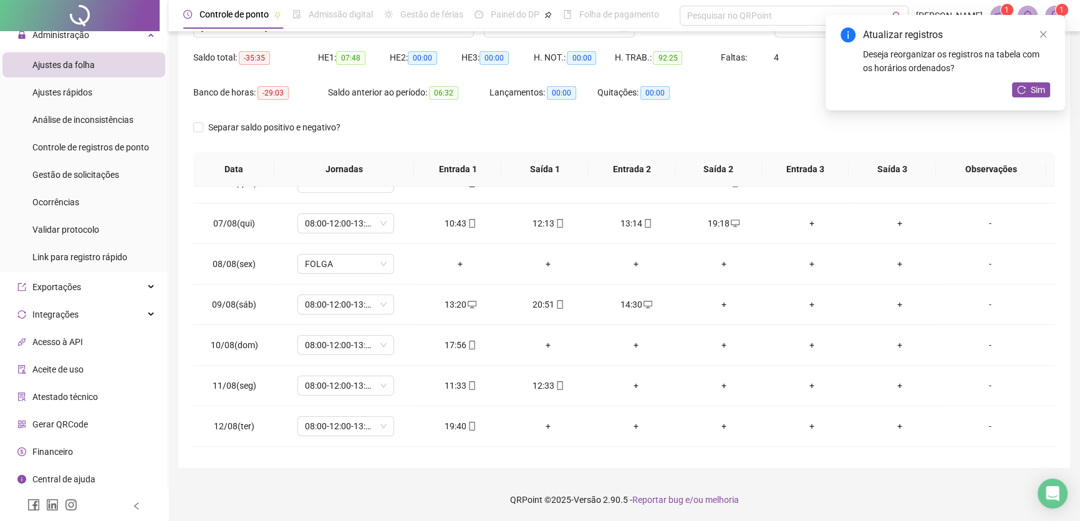
click at [712, 302] on div "+" at bounding box center [724, 304] width 68 height 14
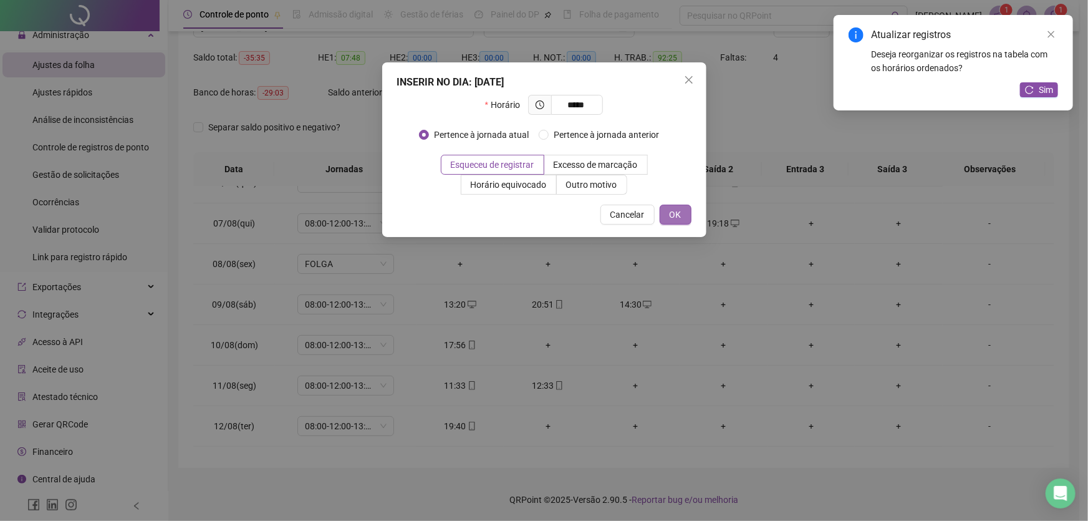
type input "*****"
click at [678, 211] on span "OK" at bounding box center [676, 215] width 12 height 14
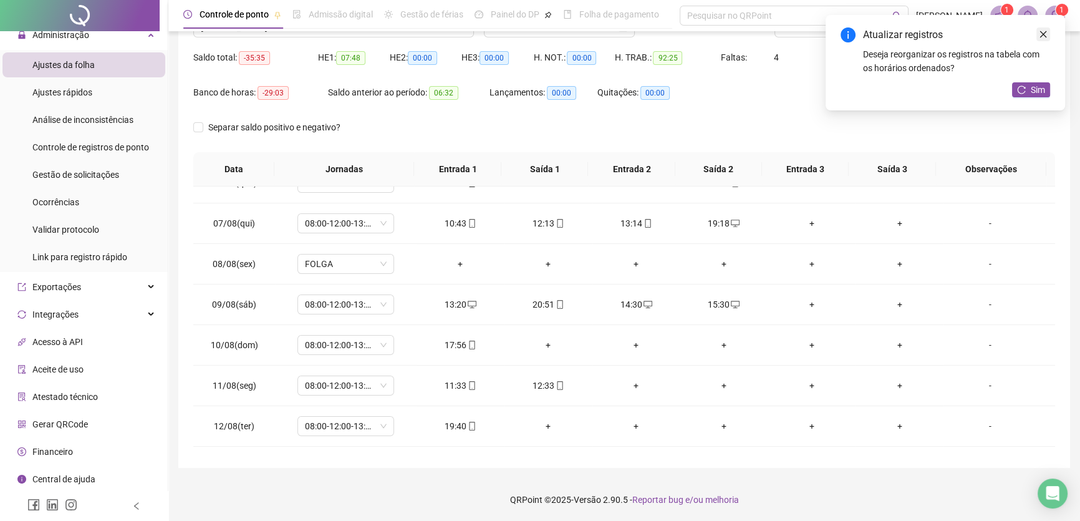
click at [1043, 36] on icon "close" at bounding box center [1043, 34] width 9 height 9
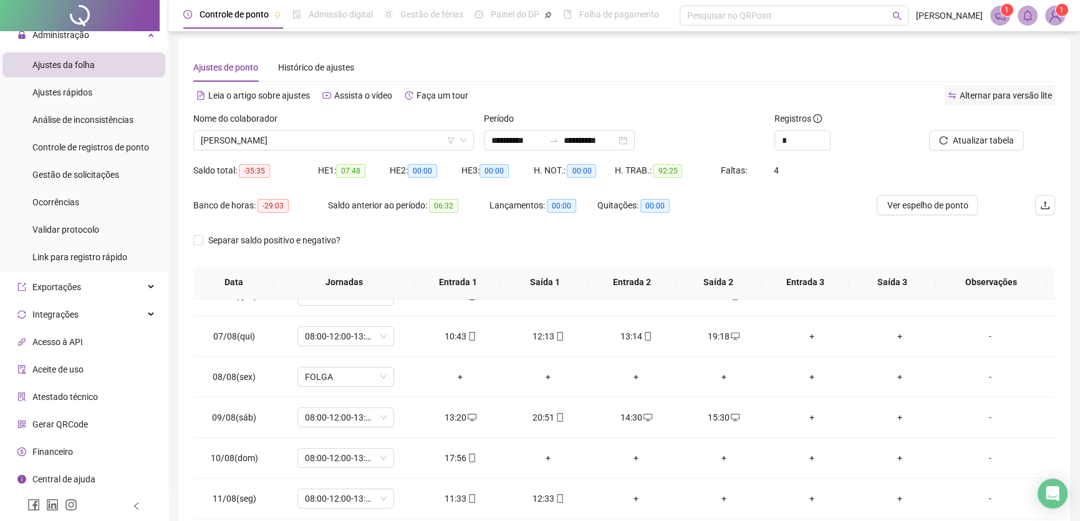
scroll to position [2, 0]
click at [983, 138] on span "Atualizar tabela" at bounding box center [983, 141] width 61 height 14
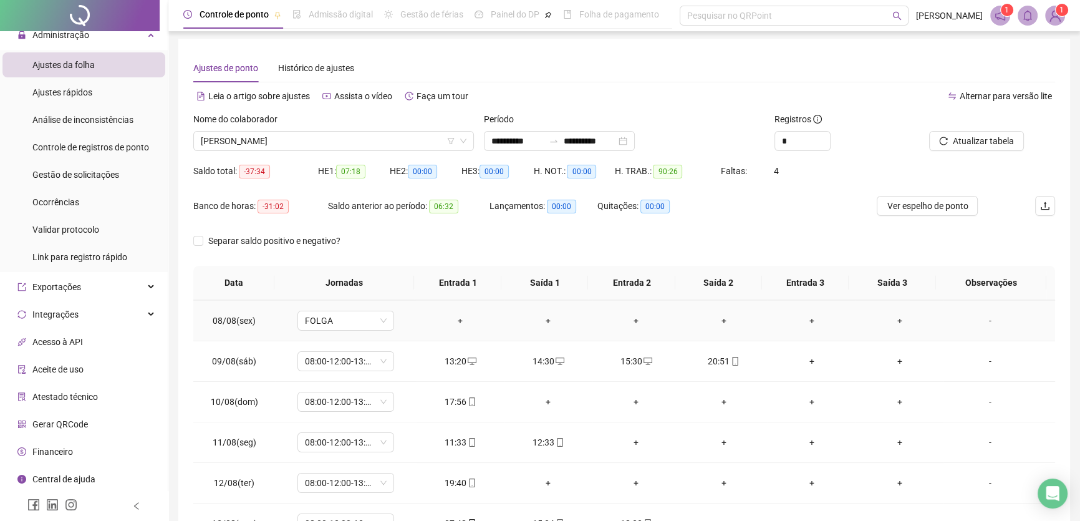
scroll to position [340, 0]
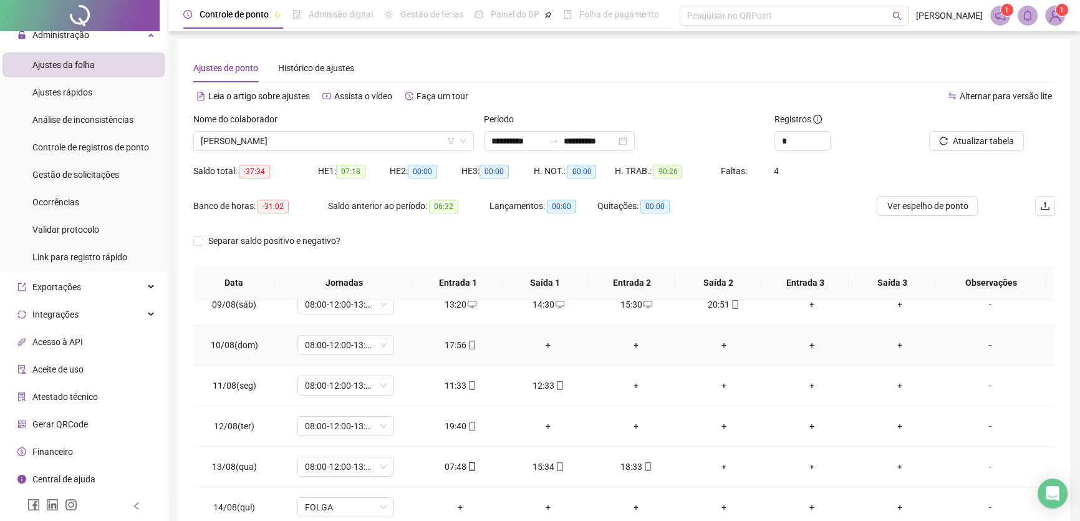
click at [542, 339] on div "+" at bounding box center [548, 345] width 68 height 14
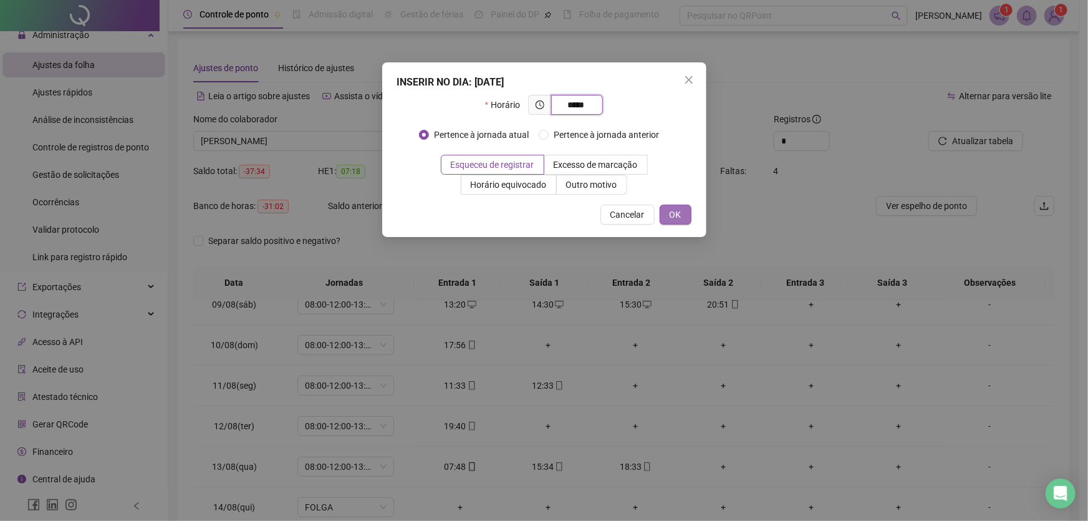
type input "*****"
click at [677, 212] on span "OK" at bounding box center [676, 215] width 12 height 14
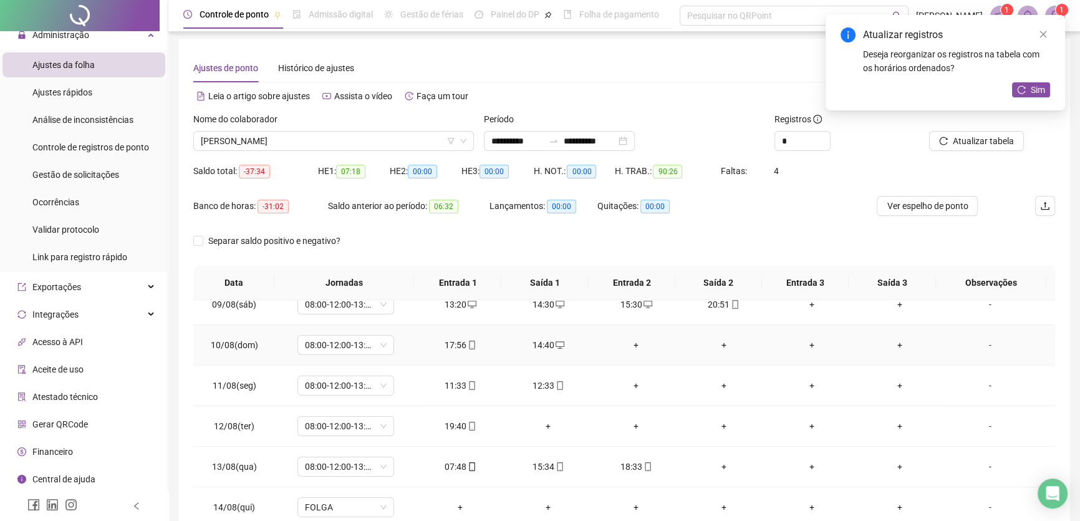
click at [634, 338] on div "+" at bounding box center [636, 345] width 68 height 14
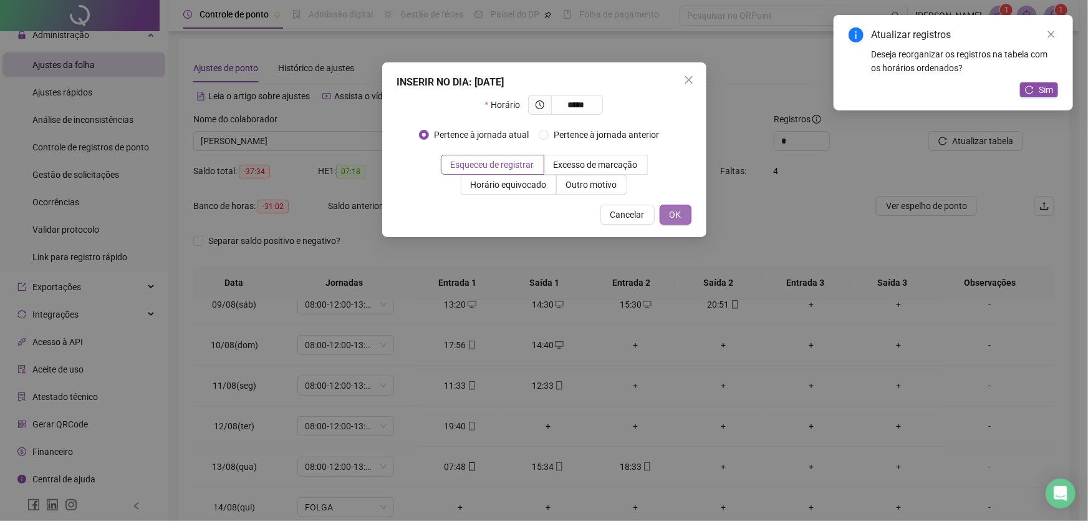
type input "*****"
click at [671, 213] on span "OK" at bounding box center [676, 215] width 12 height 14
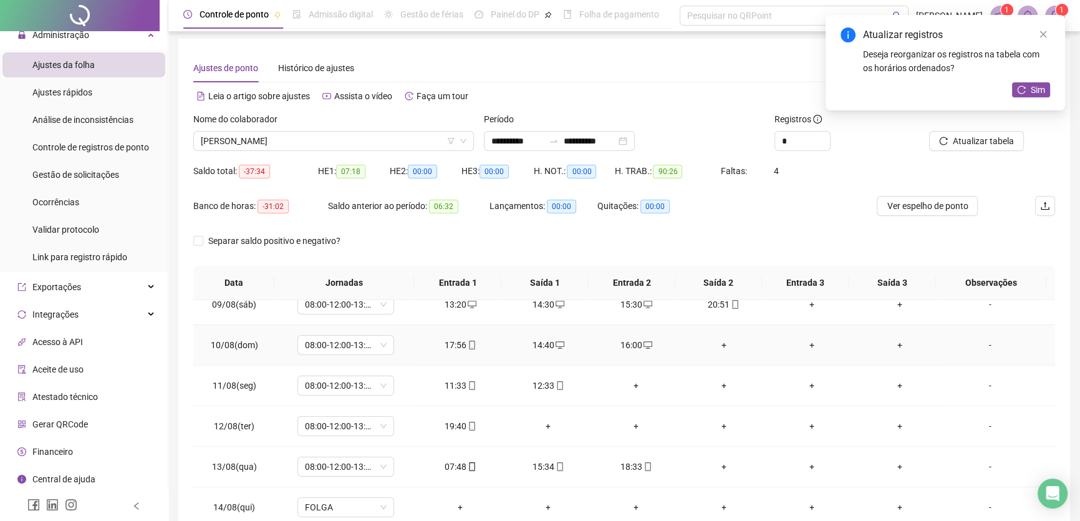
click at [714, 338] on div "+" at bounding box center [724, 345] width 68 height 14
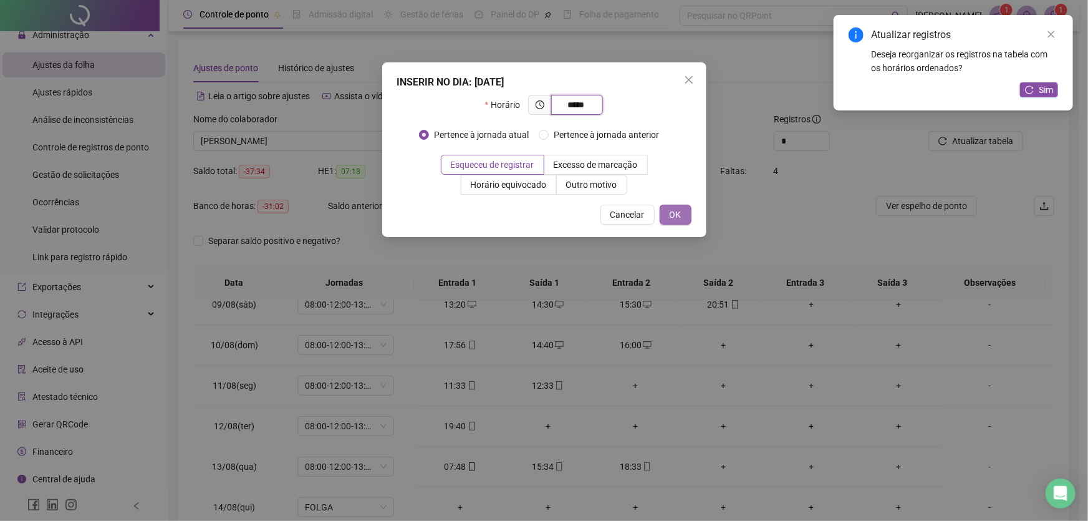
type input "*****"
click at [678, 208] on span "OK" at bounding box center [676, 215] width 12 height 14
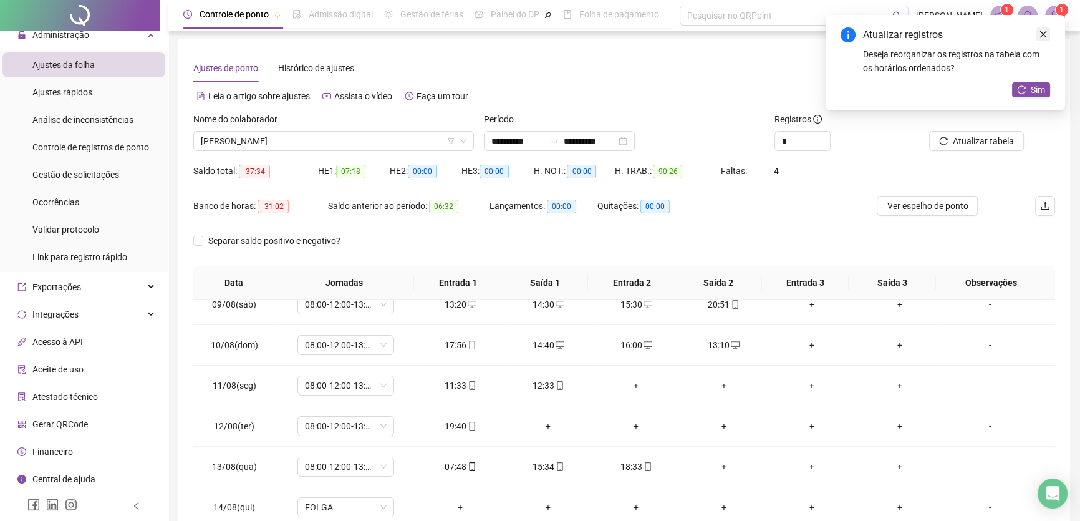
click at [1044, 31] on icon "close" at bounding box center [1043, 34] width 9 height 9
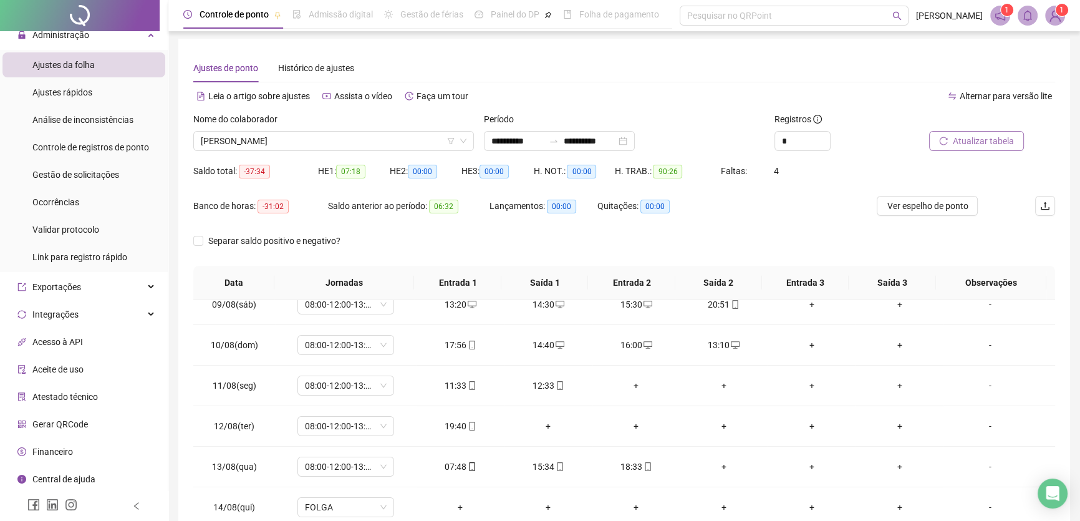
click at [985, 143] on span "Atualizar tabela" at bounding box center [983, 141] width 61 height 14
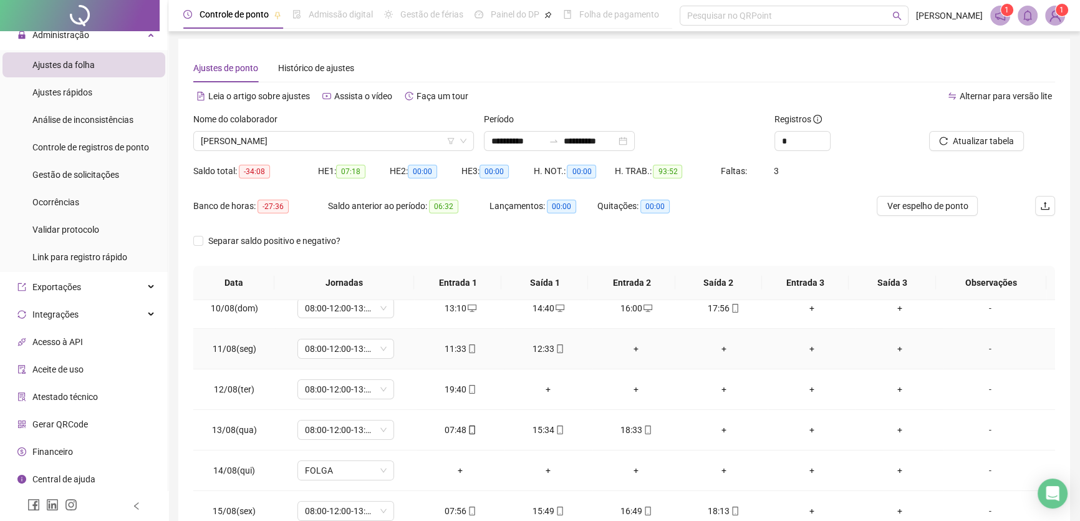
scroll to position [397, 0]
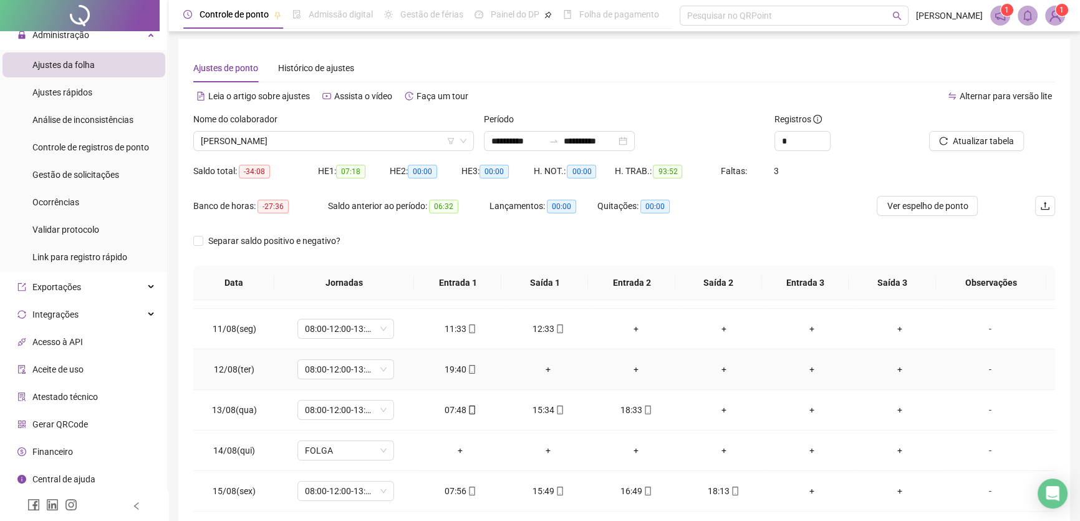
click at [544, 364] on div "+" at bounding box center [548, 369] width 68 height 14
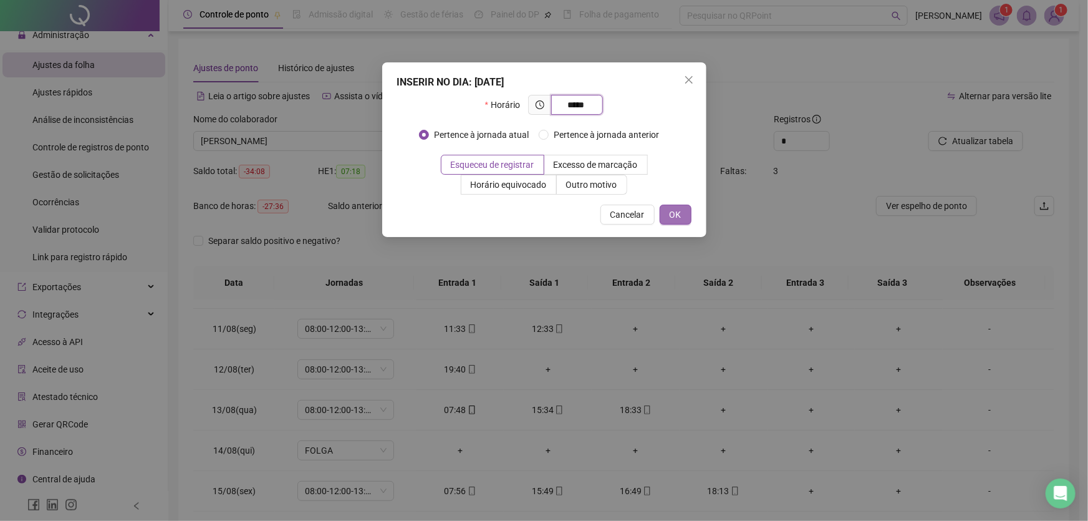
type input "*****"
click at [686, 210] on button "OK" at bounding box center [676, 215] width 32 height 20
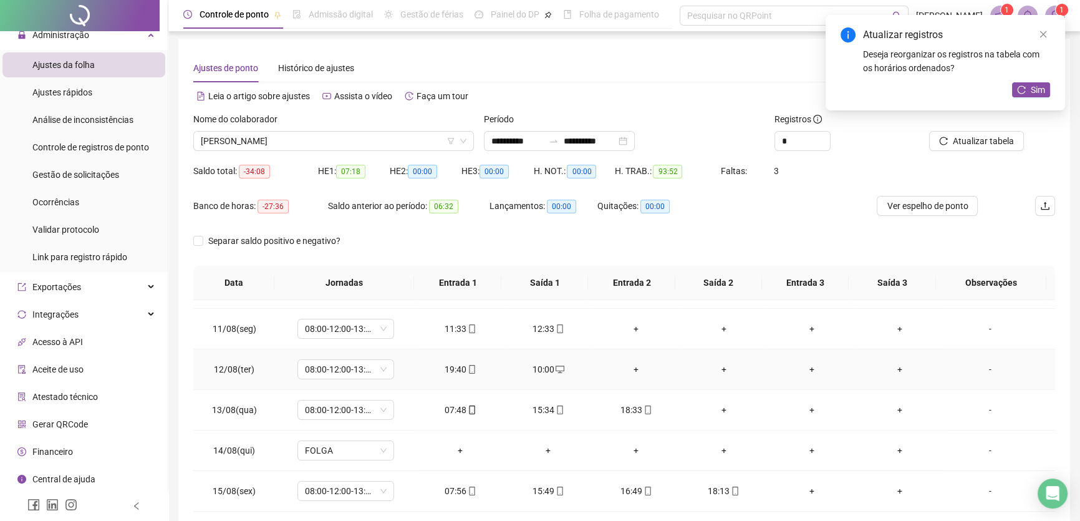
click at [629, 362] on div "+" at bounding box center [636, 369] width 68 height 14
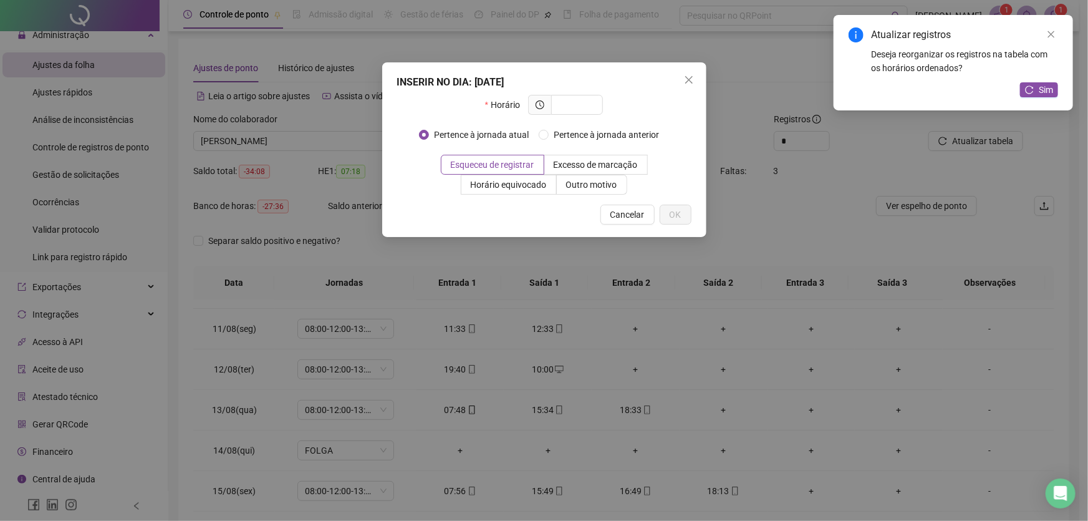
click at [632, 216] on span "Cancelar" at bounding box center [627, 215] width 34 height 14
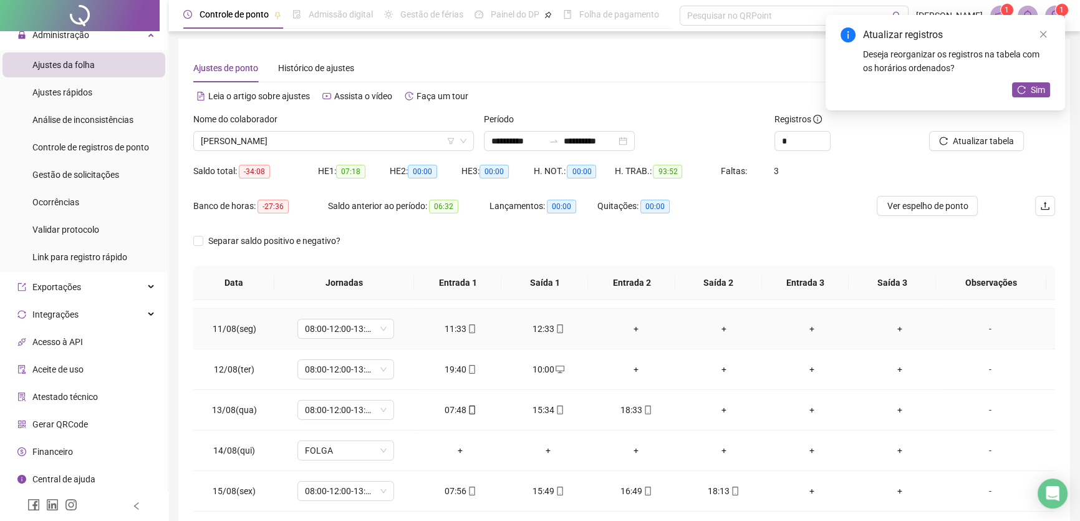
click at [628, 324] on div "+" at bounding box center [636, 329] width 68 height 14
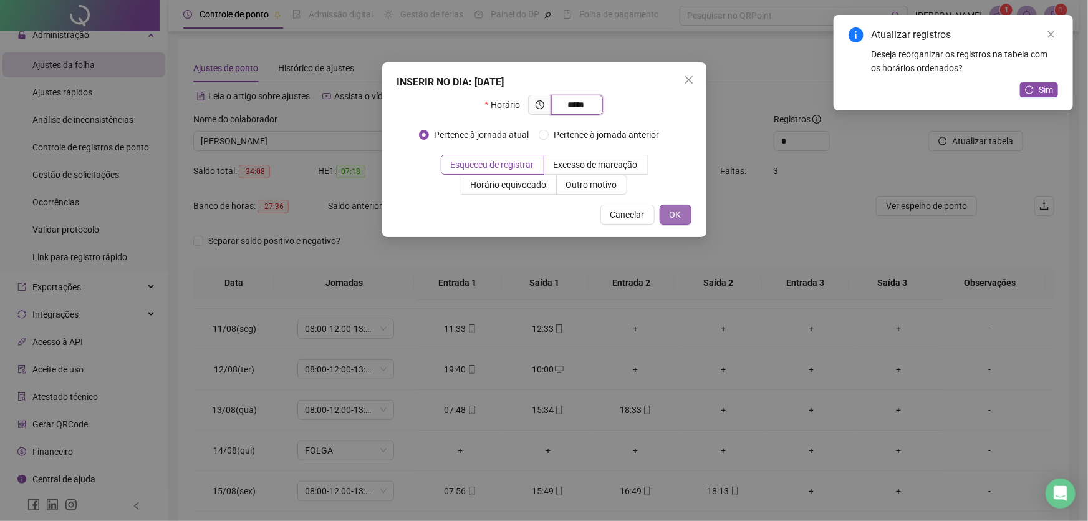
type input "*****"
click at [679, 219] on span "OK" at bounding box center [676, 215] width 12 height 14
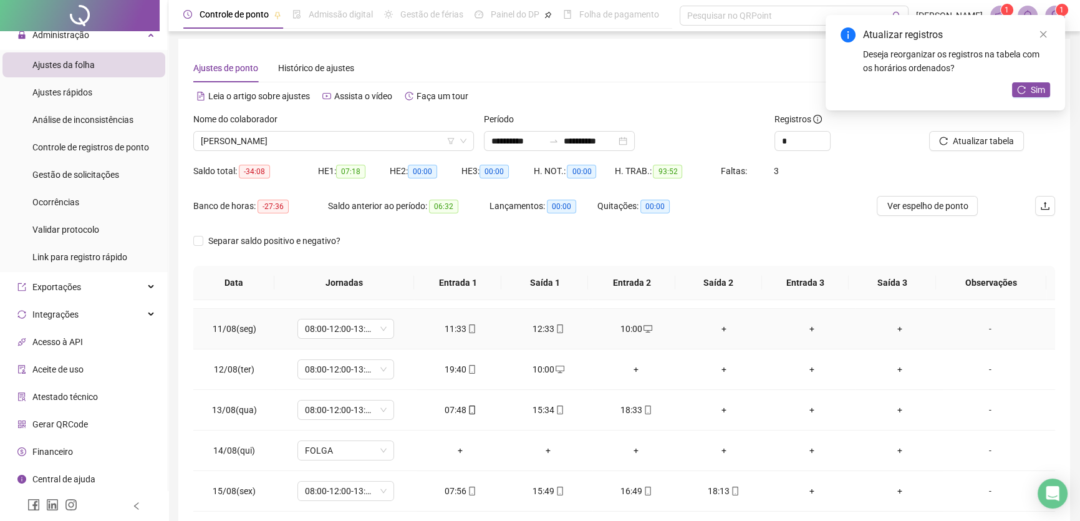
click at [718, 322] on div "+" at bounding box center [724, 329] width 68 height 14
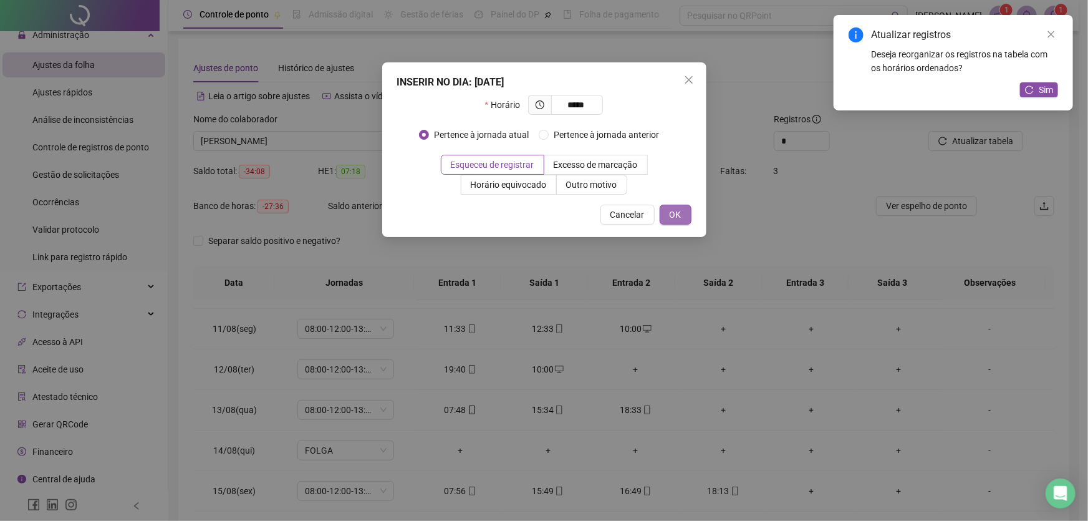
type input "*****"
click at [680, 218] on span "OK" at bounding box center [676, 215] width 12 height 14
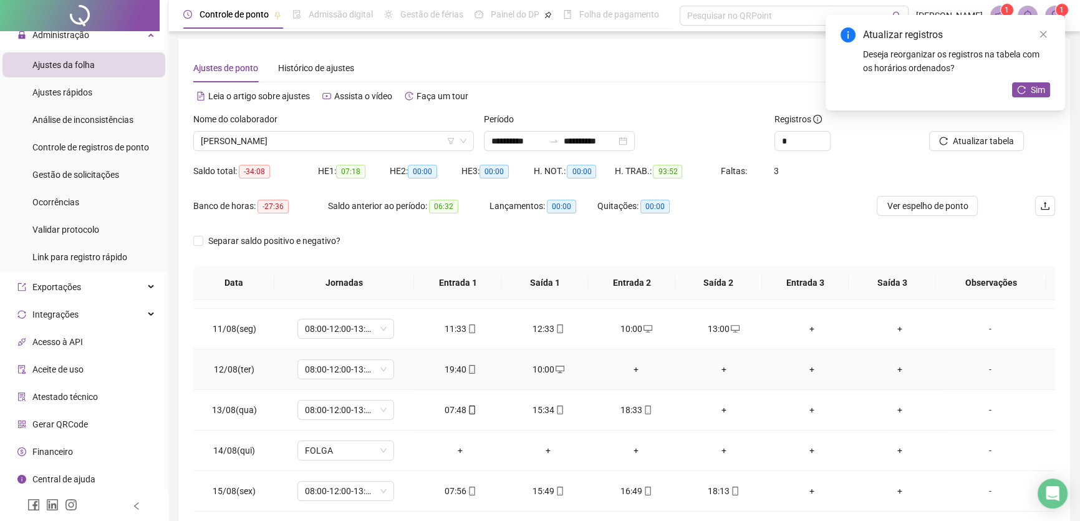
click at [541, 368] on div "10:00" at bounding box center [548, 369] width 68 height 14
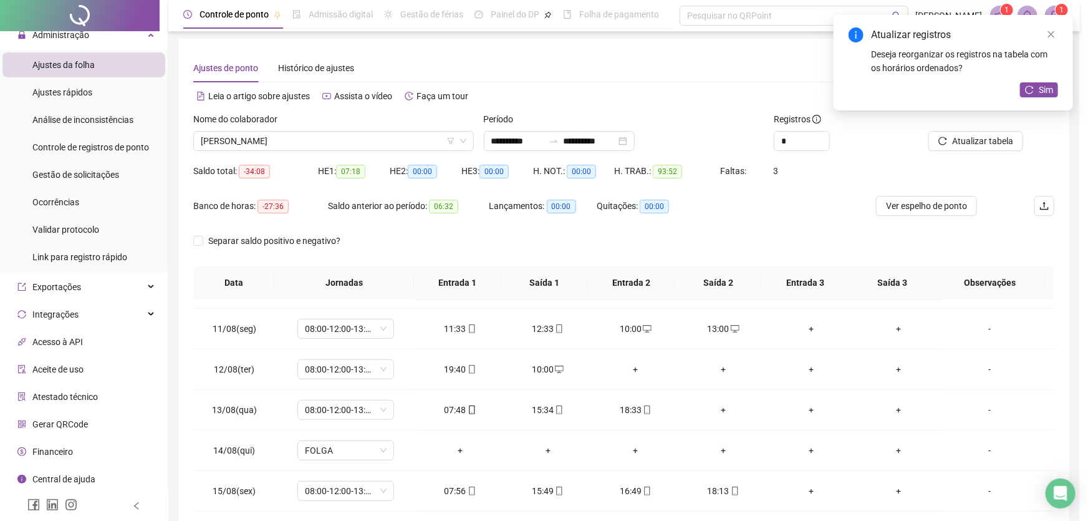
type input "**********"
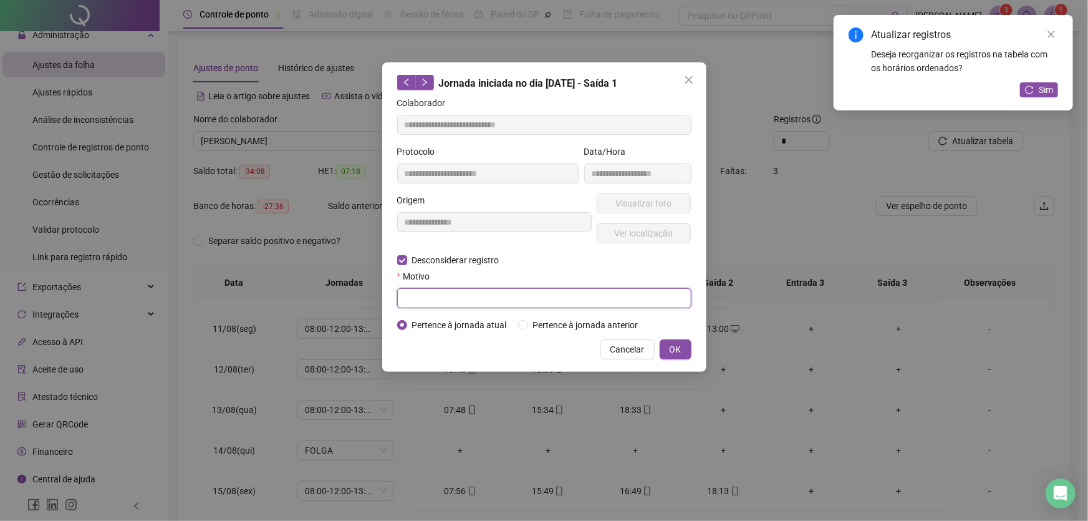
click at [425, 296] on input "text" at bounding box center [544, 298] width 294 height 20
type input "**"
click at [679, 349] on span "OK" at bounding box center [676, 349] width 12 height 14
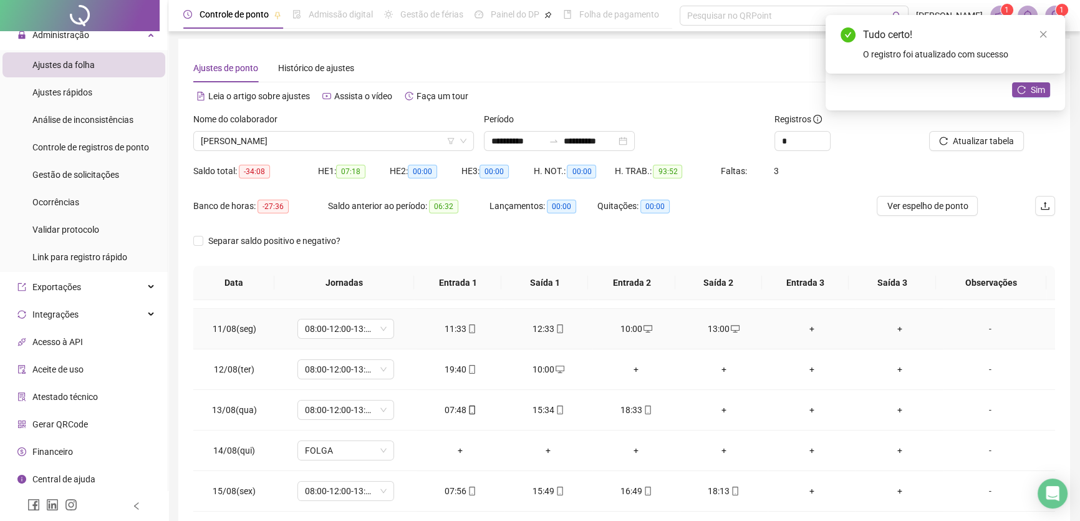
click at [541, 324] on div "12:33" at bounding box center [548, 329] width 68 height 14
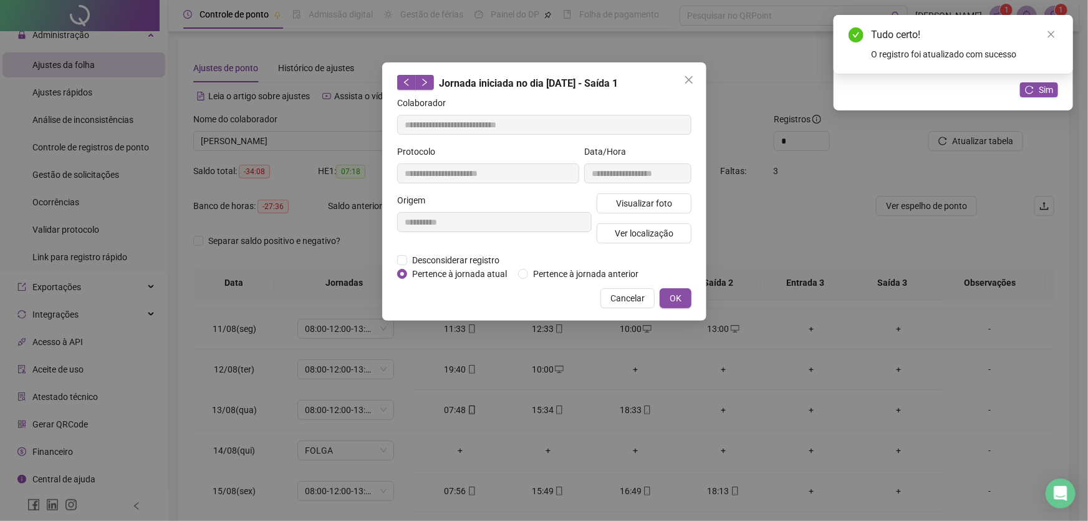
type input "**********"
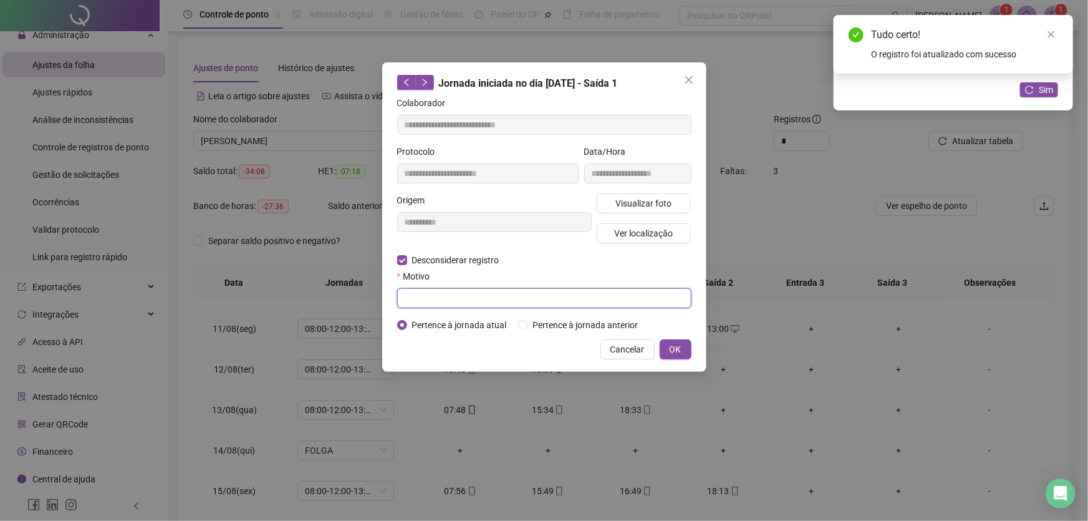
click at [409, 295] on input "text" at bounding box center [544, 298] width 294 height 20
type input "**"
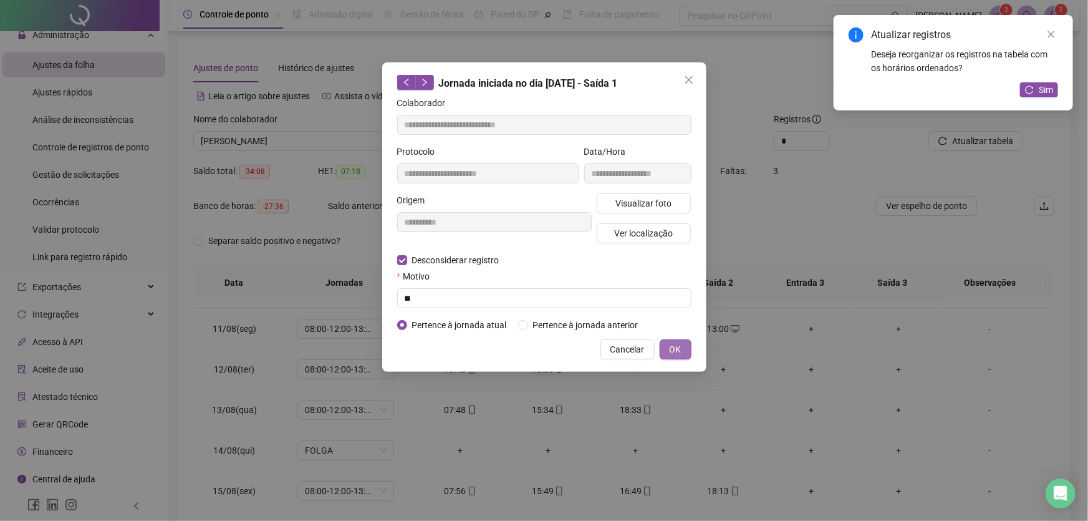
click at [676, 350] on span "OK" at bounding box center [676, 349] width 12 height 14
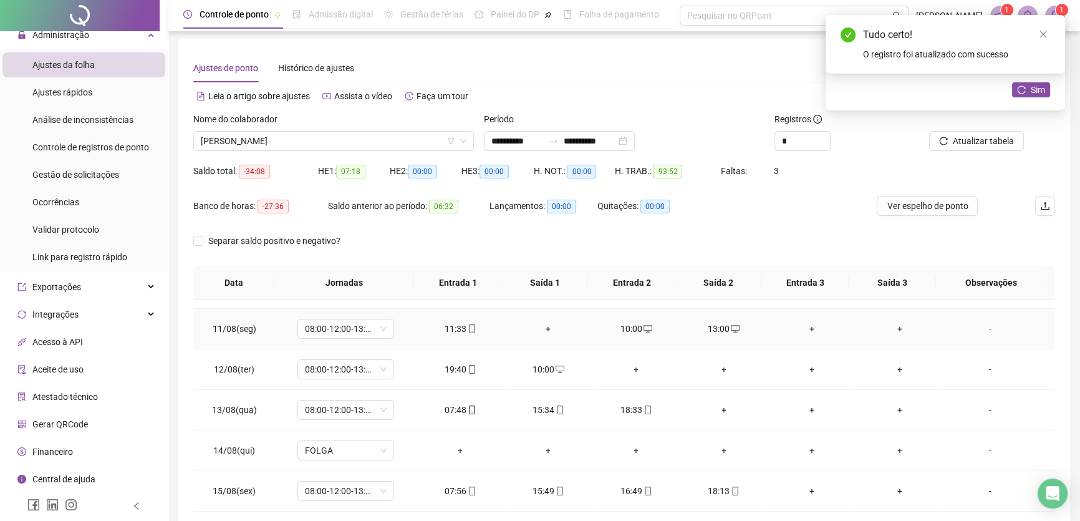
click at [456, 327] on div "11:33" at bounding box center [461, 329] width 68 height 14
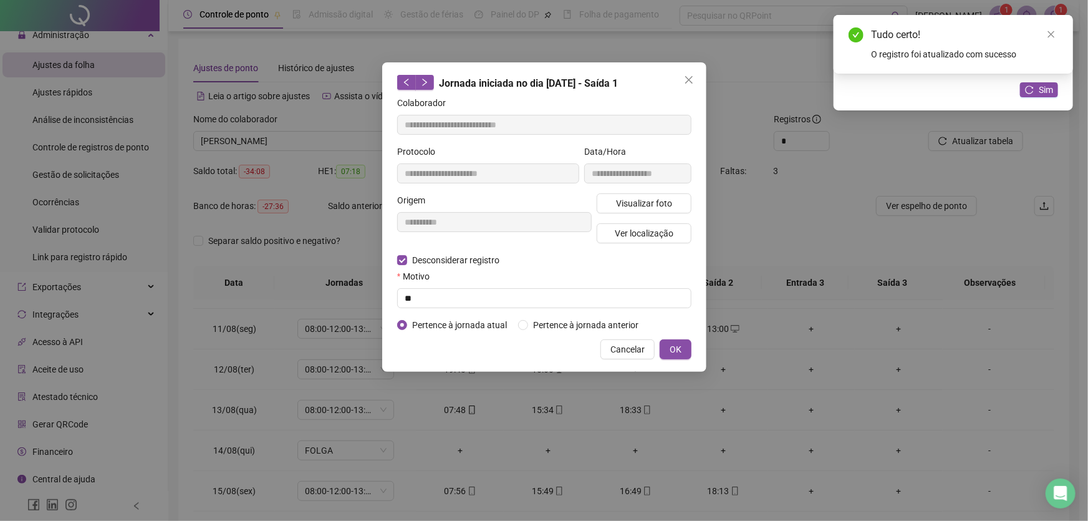
type input "**********"
click at [418, 297] on input "text" at bounding box center [544, 298] width 294 height 20
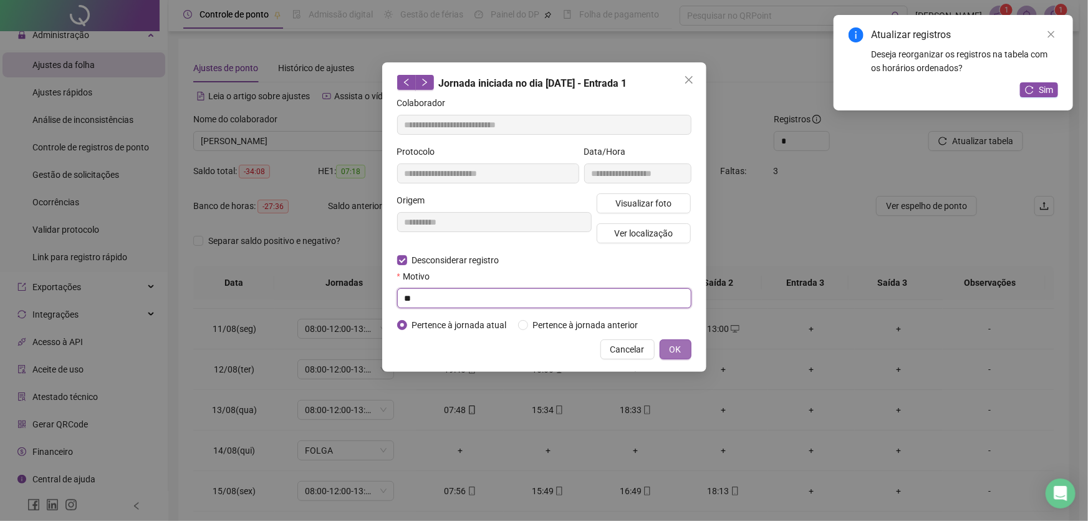
type input "**"
click at [683, 345] on button "OK" at bounding box center [676, 349] width 32 height 20
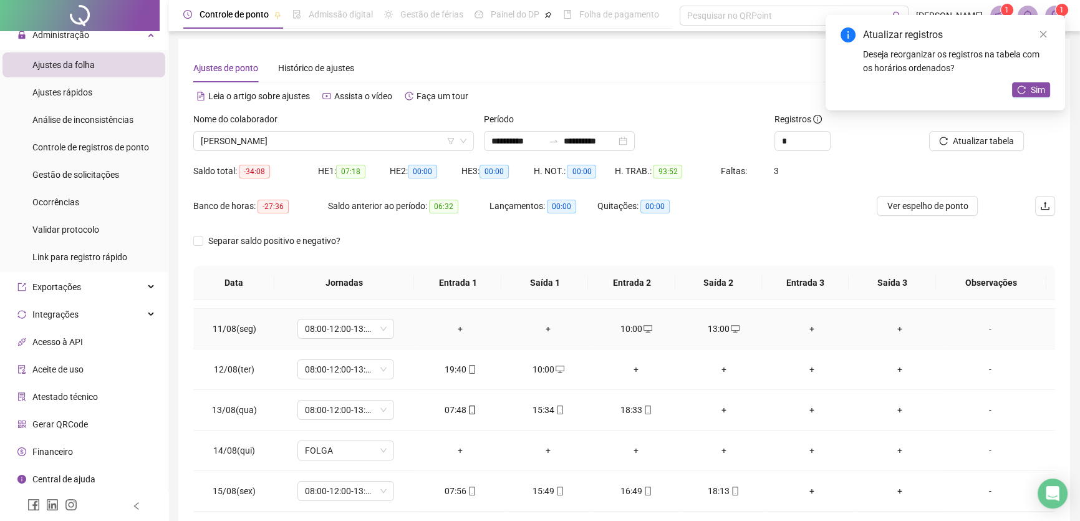
click at [458, 325] on div "+" at bounding box center [461, 329] width 68 height 14
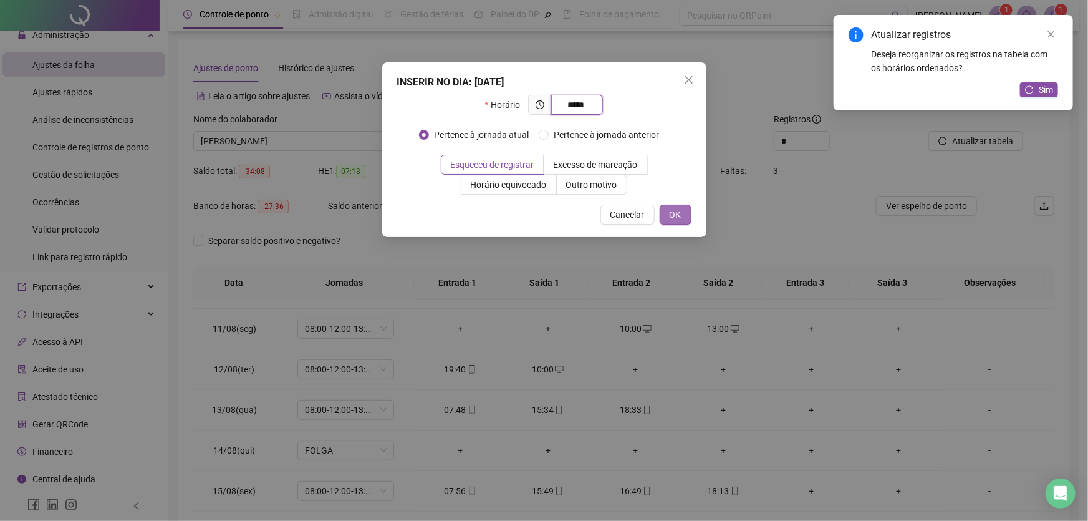
type input "*****"
click at [666, 211] on button "OK" at bounding box center [676, 215] width 32 height 20
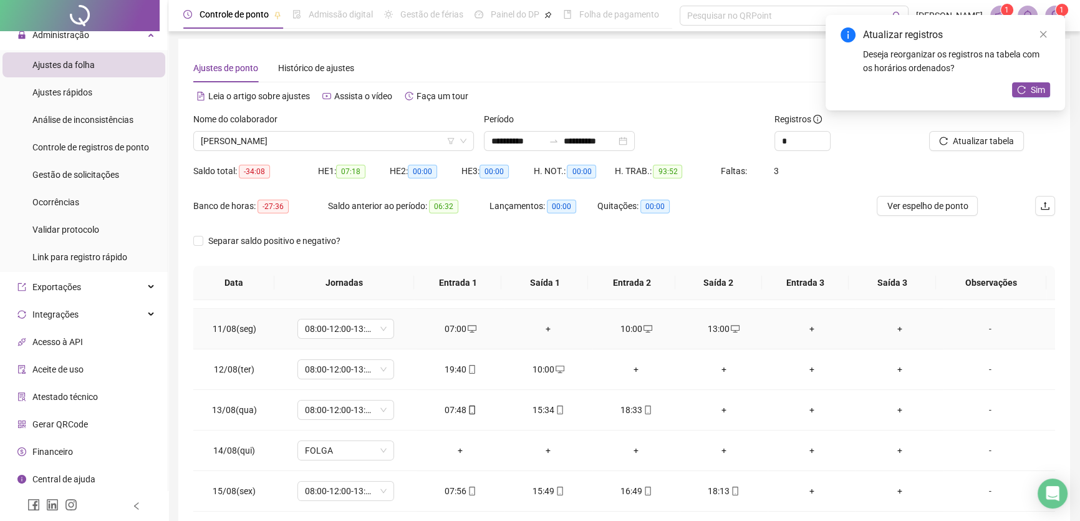
click at [802, 324] on div "+" at bounding box center [812, 329] width 68 height 14
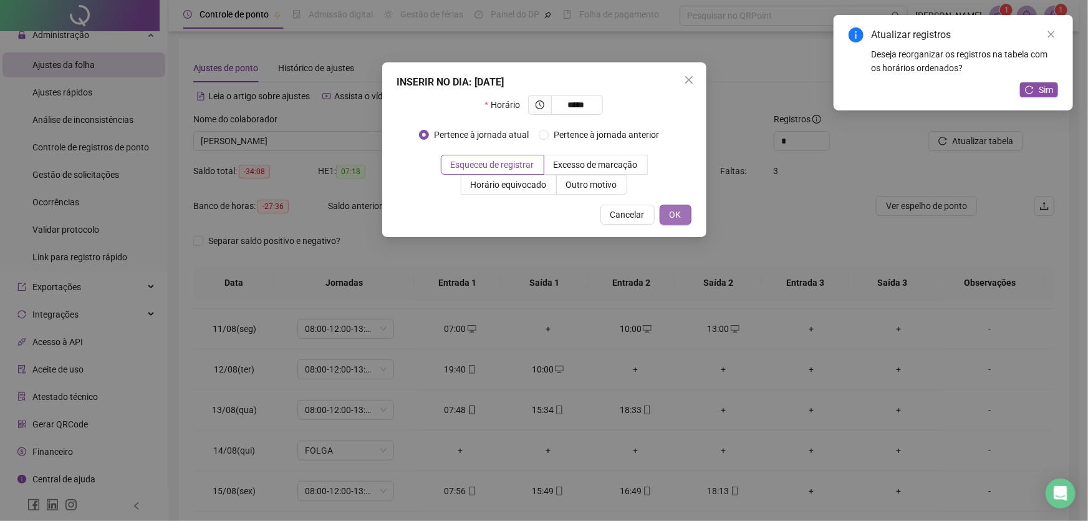
type input "*****"
click at [678, 220] on span "OK" at bounding box center [676, 215] width 12 height 14
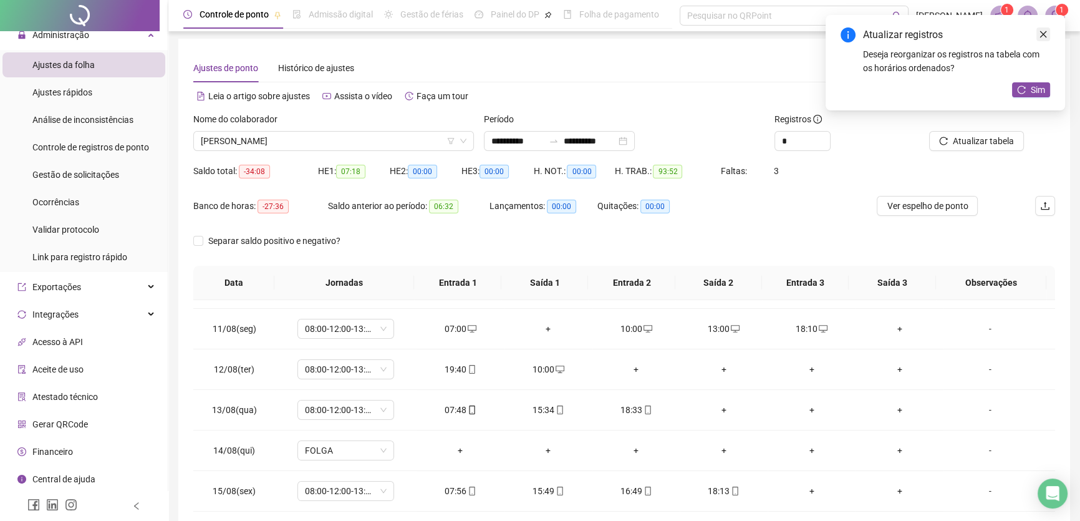
click at [1044, 32] on icon "close" at bounding box center [1043, 34] width 7 height 7
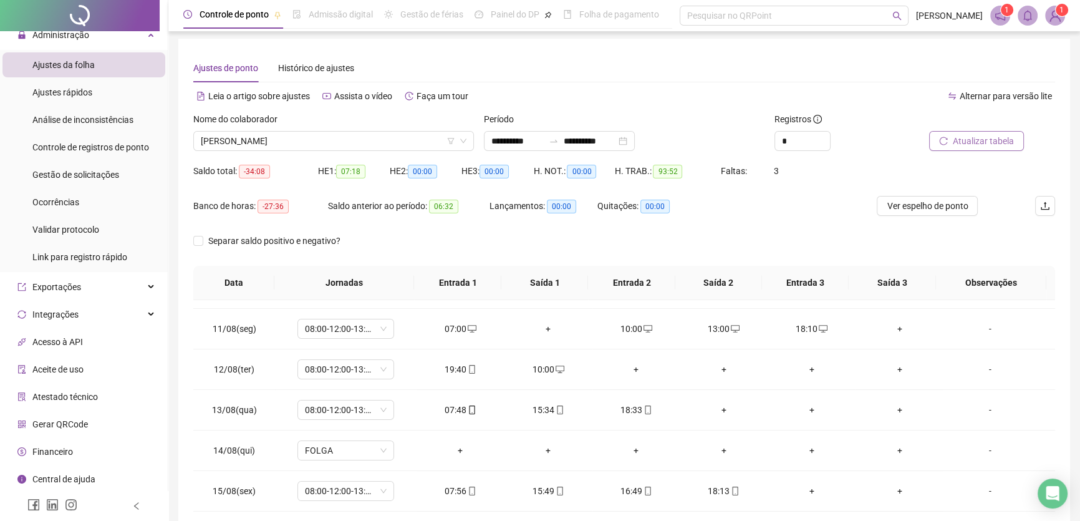
click at [981, 134] on span "Atualizar tabela" at bounding box center [983, 141] width 61 height 14
click at [548, 365] on div "+" at bounding box center [548, 369] width 68 height 14
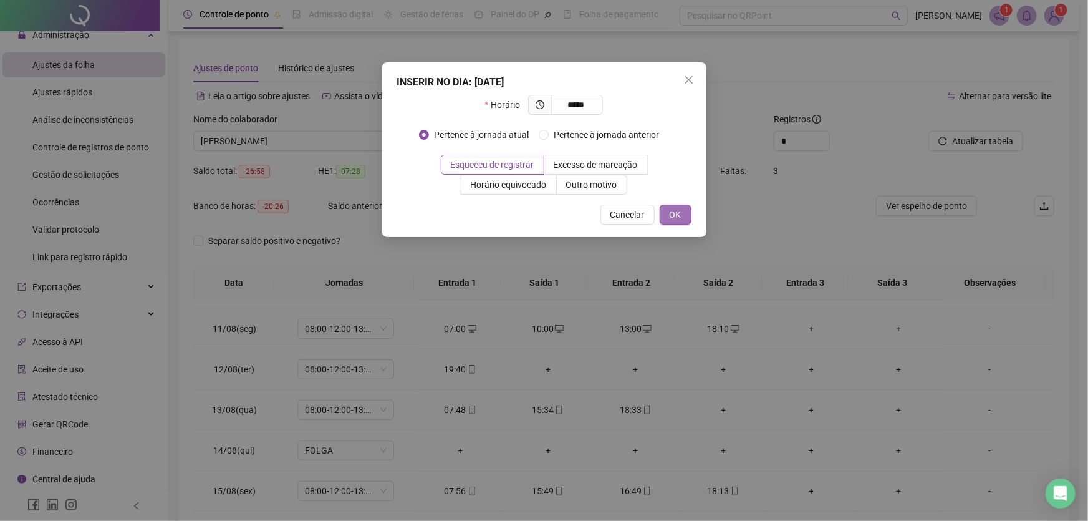
type input "*****"
click at [684, 210] on button "OK" at bounding box center [676, 215] width 32 height 20
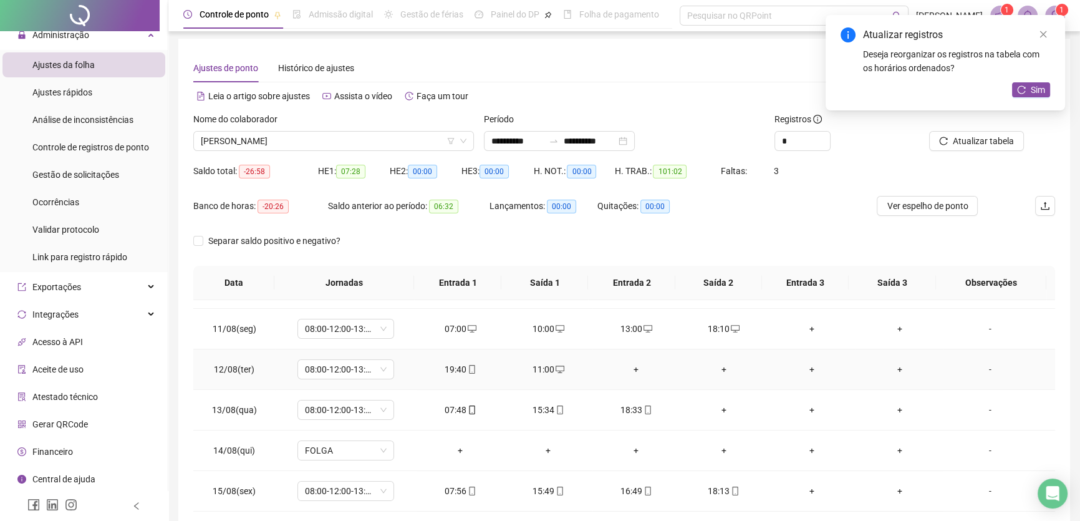
click at [632, 365] on div "+" at bounding box center [636, 369] width 68 height 14
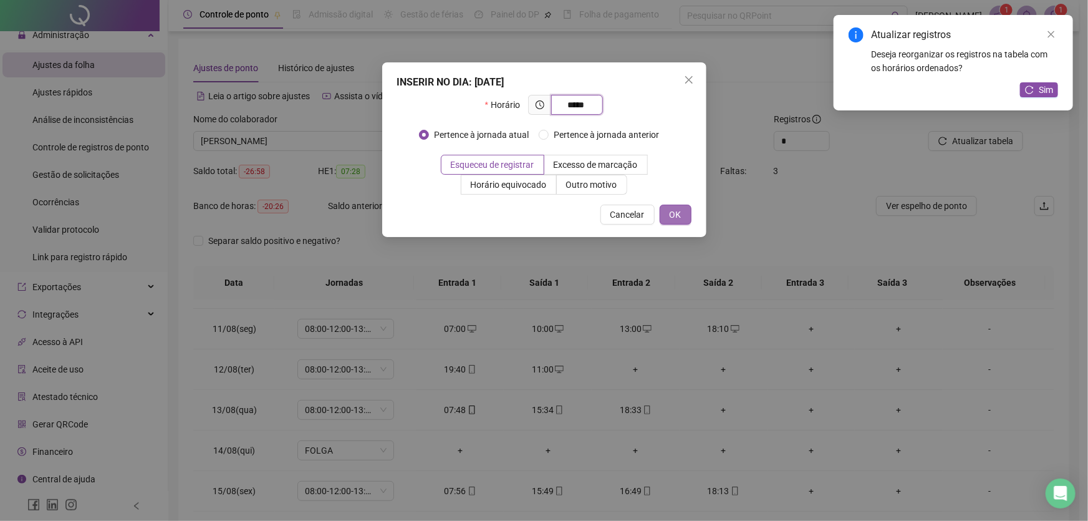
type input "*****"
click at [670, 213] on span "OK" at bounding box center [676, 215] width 12 height 14
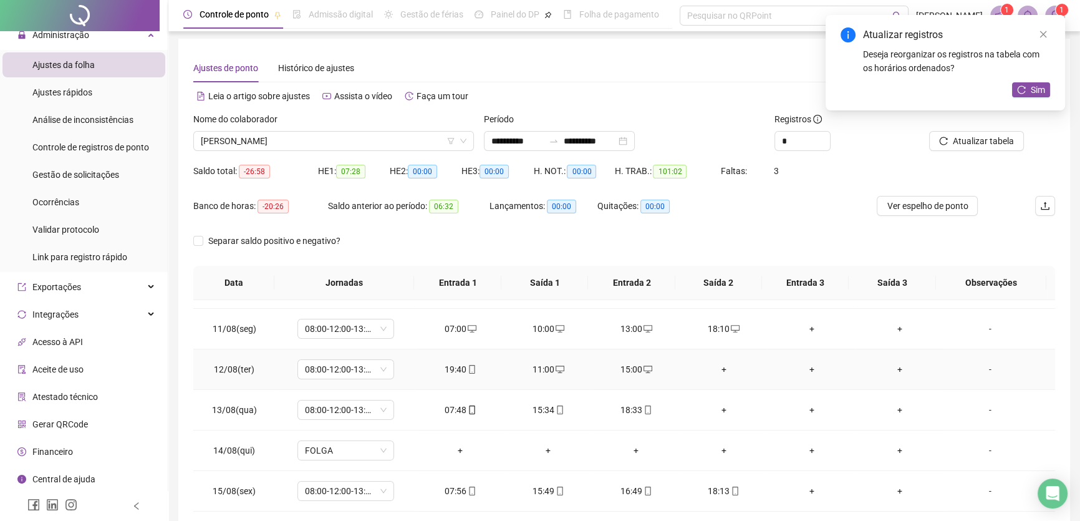
click at [716, 366] on div "+" at bounding box center [724, 369] width 68 height 14
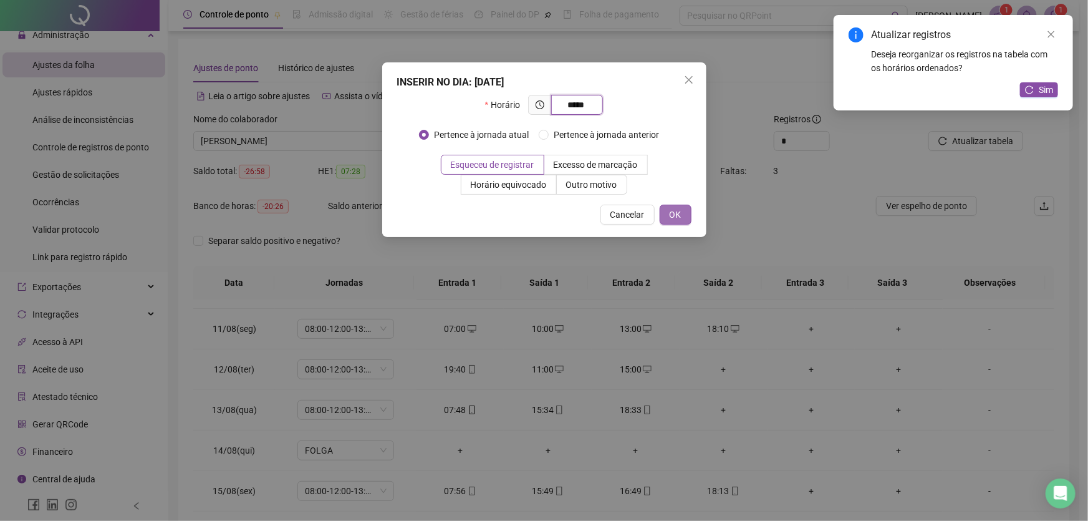
type input "*****"
click at [680, 218] on span "OK" at bounding box center [676, 215] width 12 height 14
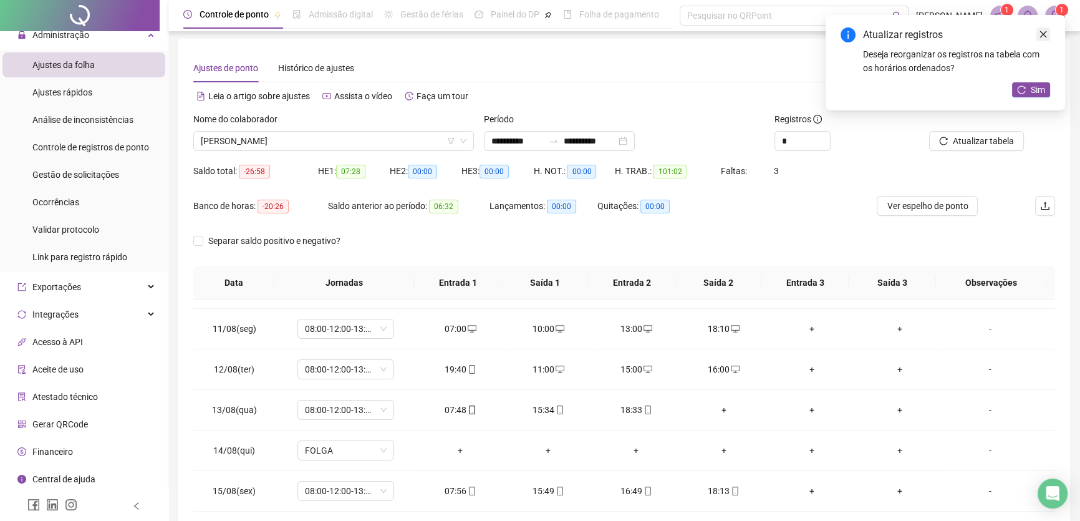
click at [1046, 35] on icon "close" at bounding box center [1043, 34] width 9 height 9
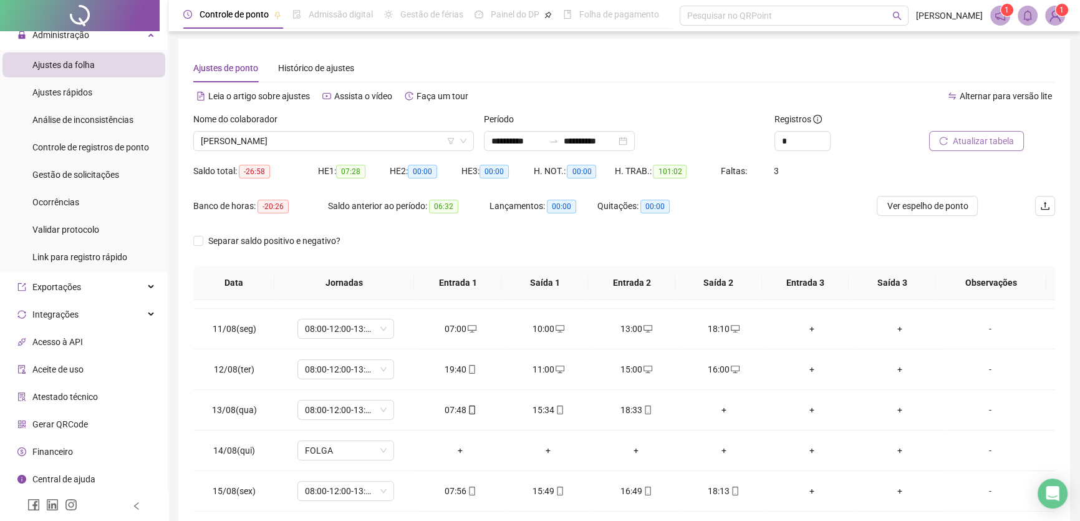
click at [978, 141] on span "Atualizar tabela" at bounding box center [983, 141] width 61 height 14
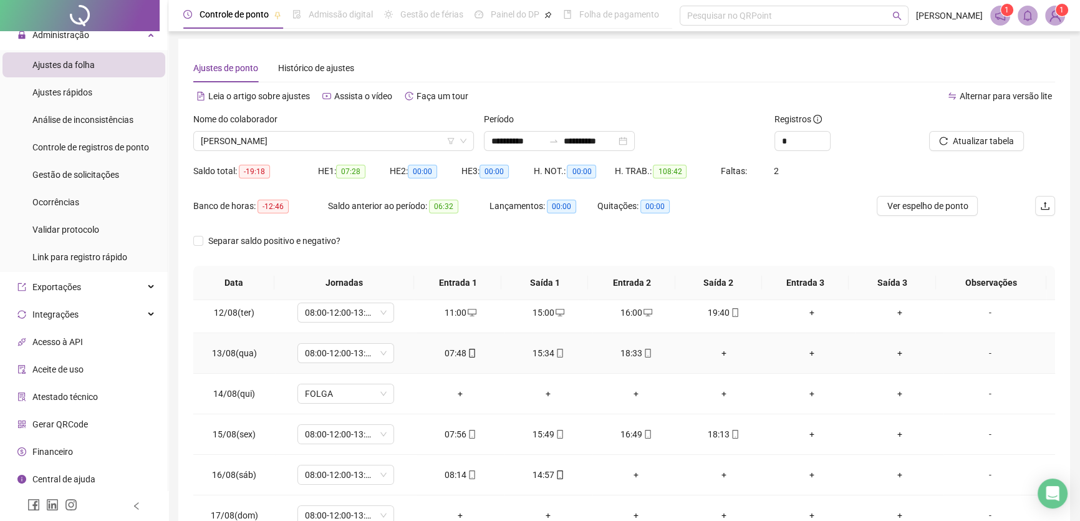
click at [455, 351] on div "07:48" at bounding box center [461, 353] width 68 height 14
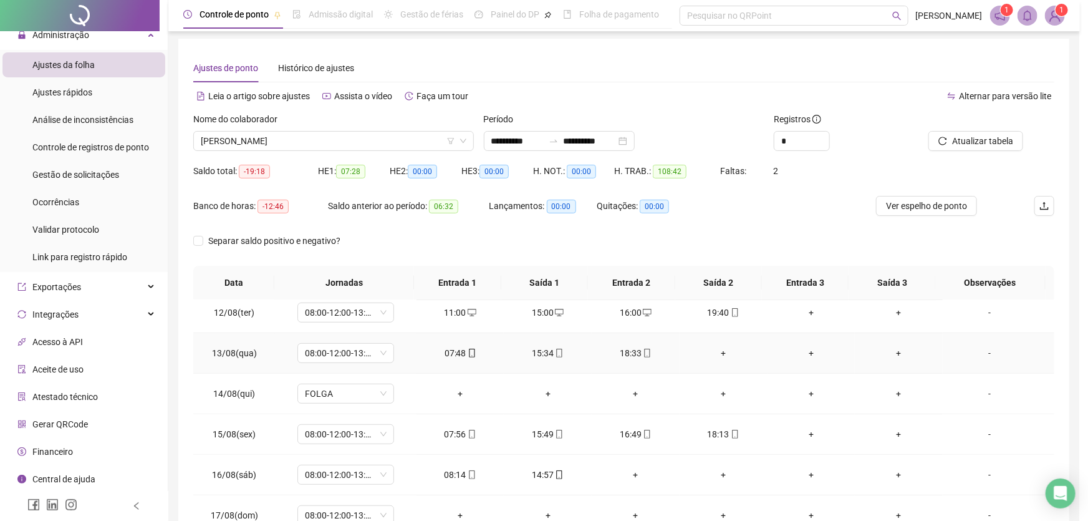
type input "**********"
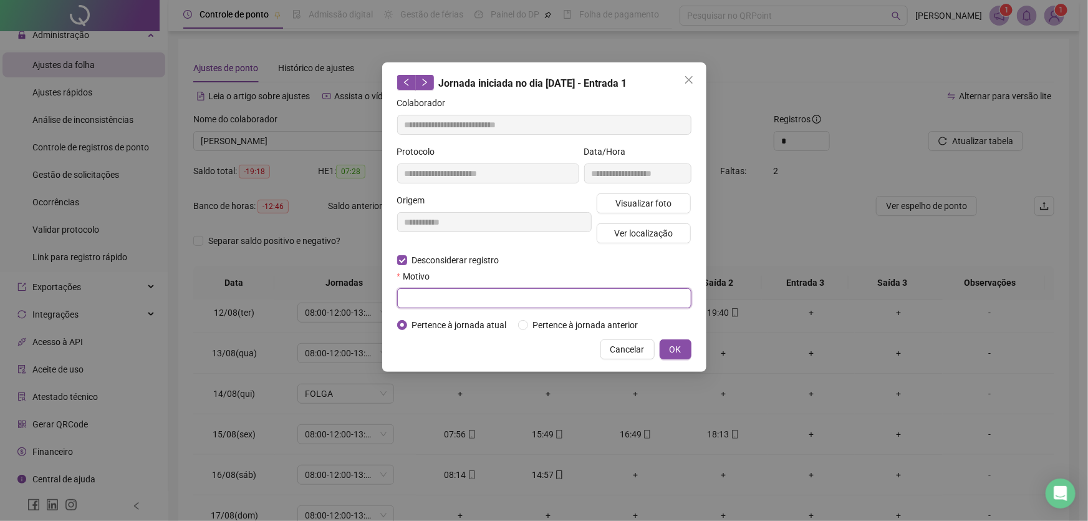
click at [417, 299] on input "text" at bounding box center [544, 298] width 294 height 20
type input "**"
click at [672, 344] on span "OK" at bounding box center [676, 349] width 12 height 14
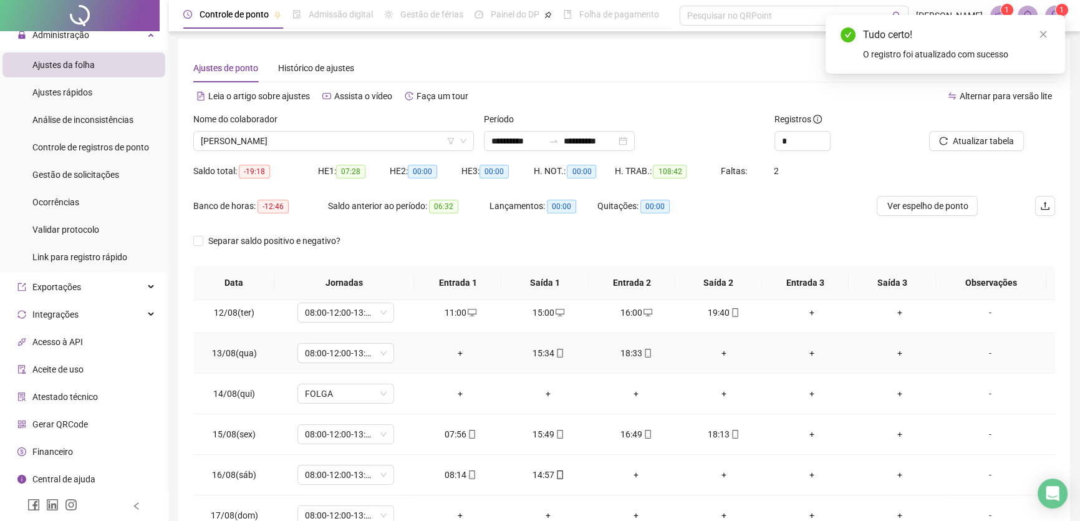
click at [455, 348] on div "+" at bounding box center [461, 353] width 68 height 14
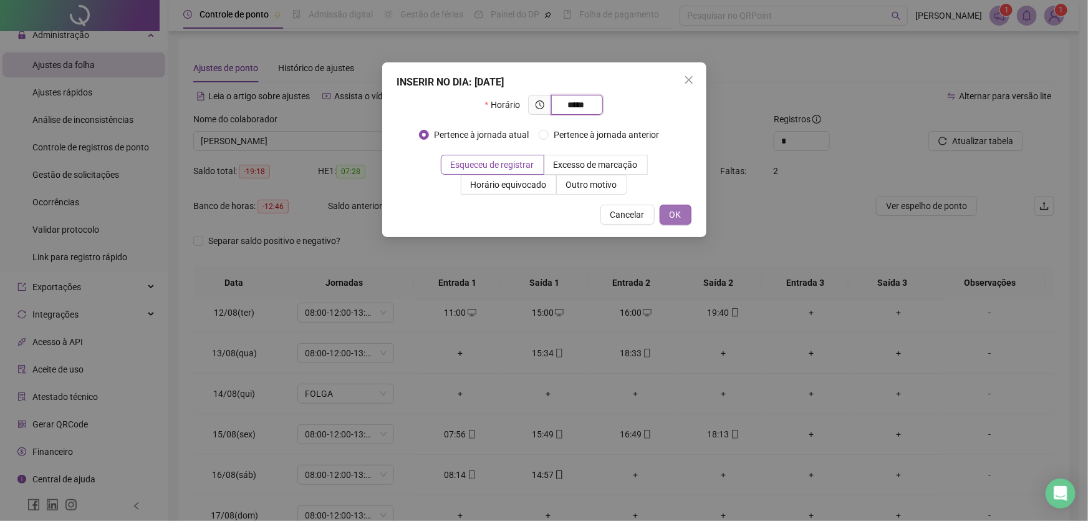
type input "*****"
click at [676, 212] on span "OK" at bounding box center [676, 215] width 12 height 14
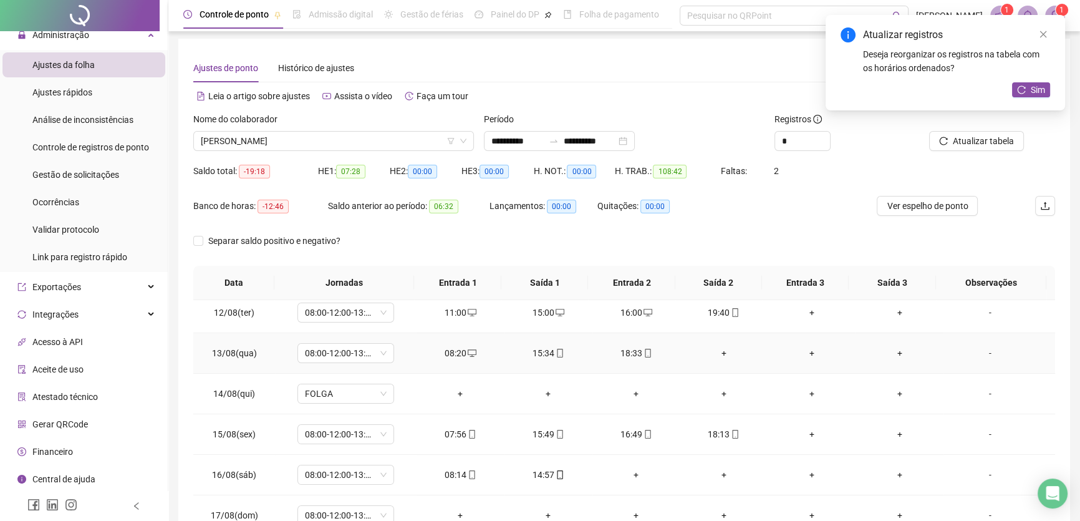
click at [539, 349] on div "15:34" at bounding box center [548, 353] width 68 height 14
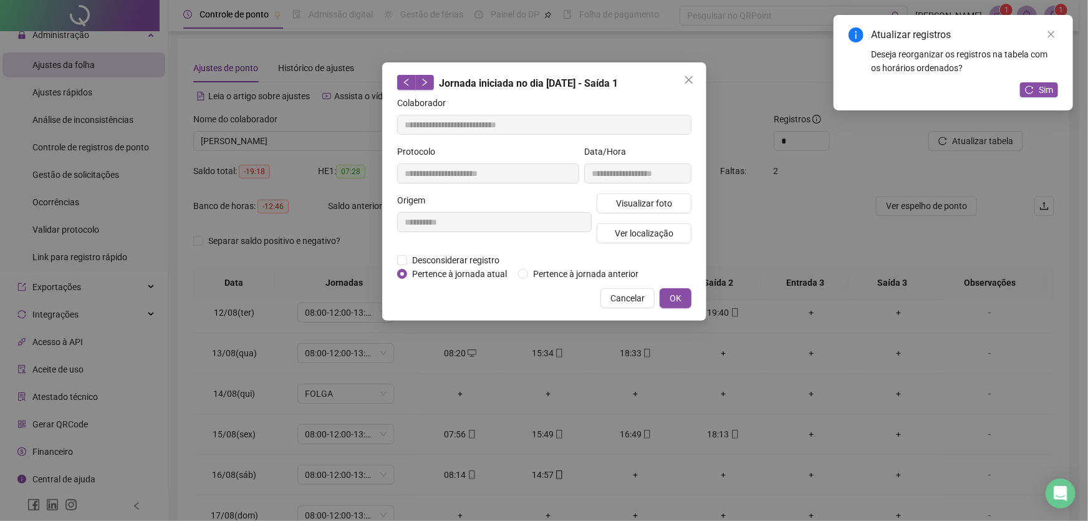
type input "**********"
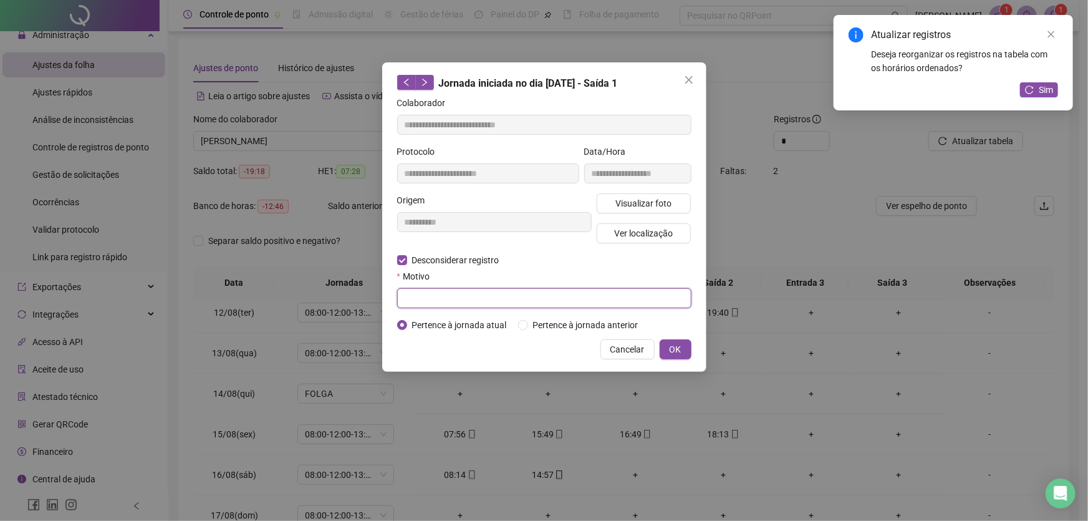
click at [420, 299] on input "text" at bounding box center [544, 298] width 294 height 20
type input "**"
click at [676, 343] on span "OK" at bounding box center [676, 349] width 12 height 14
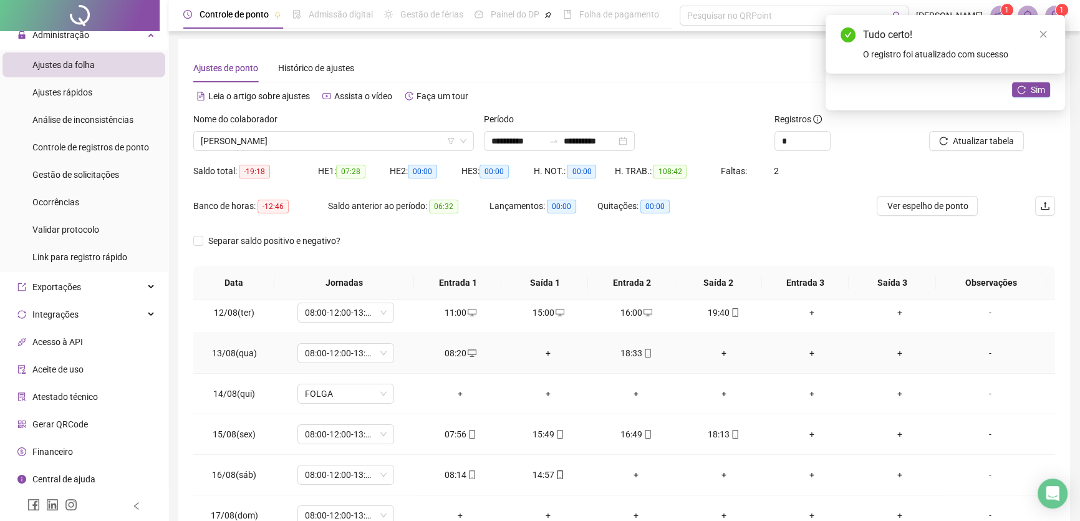
click at [545, 346] on div "+" at bounding box center [548, 353] width 68 height 14
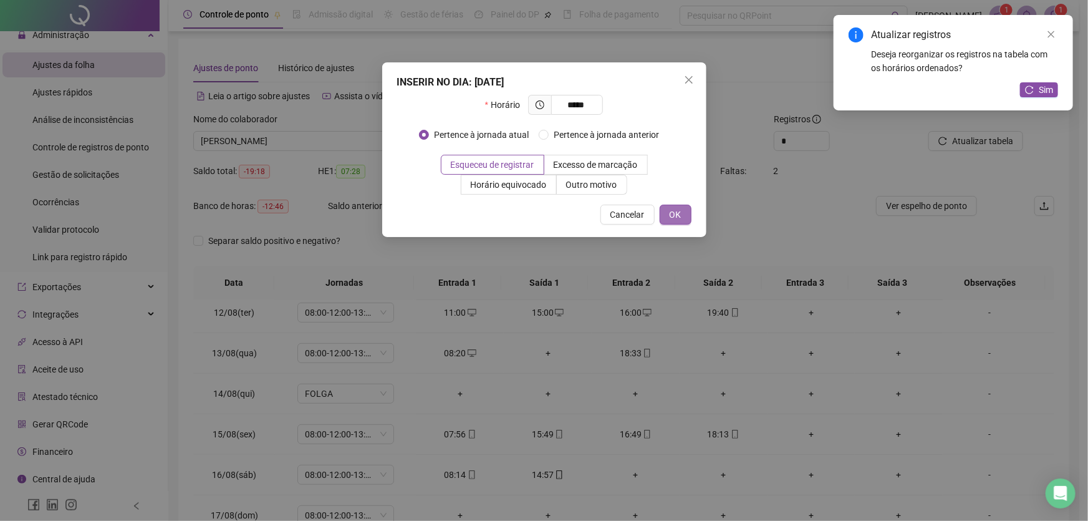
type input "*****"
click at [676, 214] on span "OK" at bounding box center [676, 215] width 12 height 14
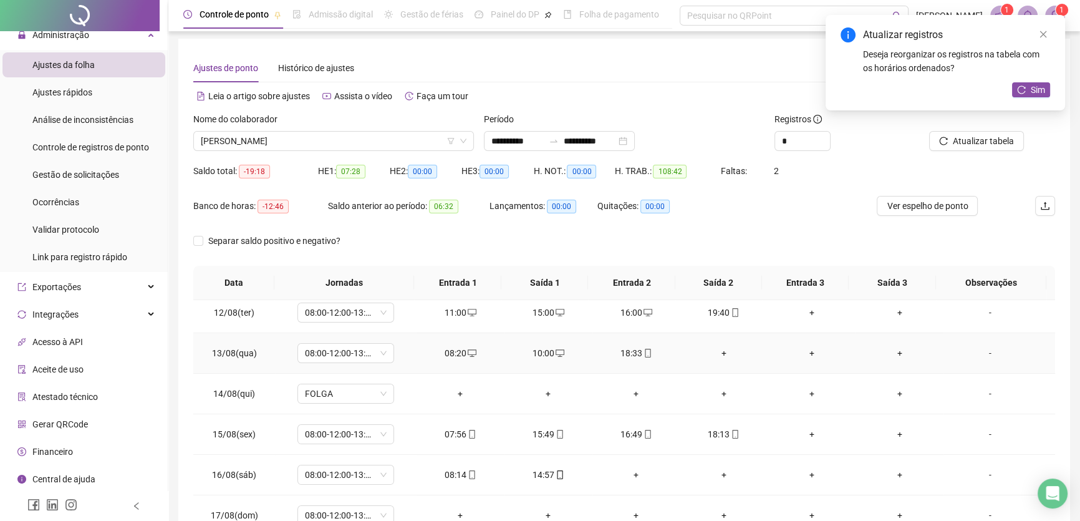
click at [717, 348] on div "+" at bounding box center [724, 353] width 68 height 14
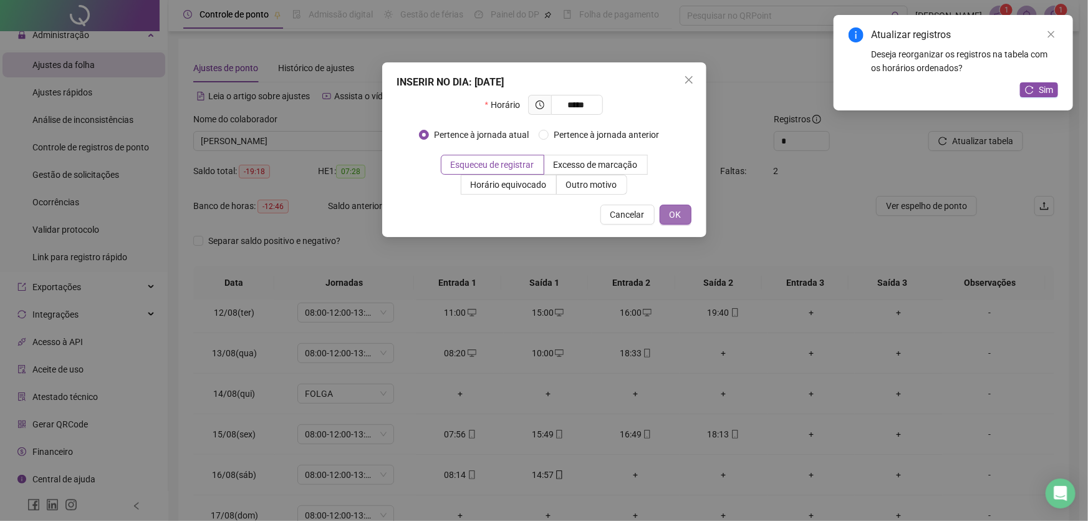
type input "*****"
click at [680, 218] on span "OK" at bounding box center [676, 215] width 12 height 14
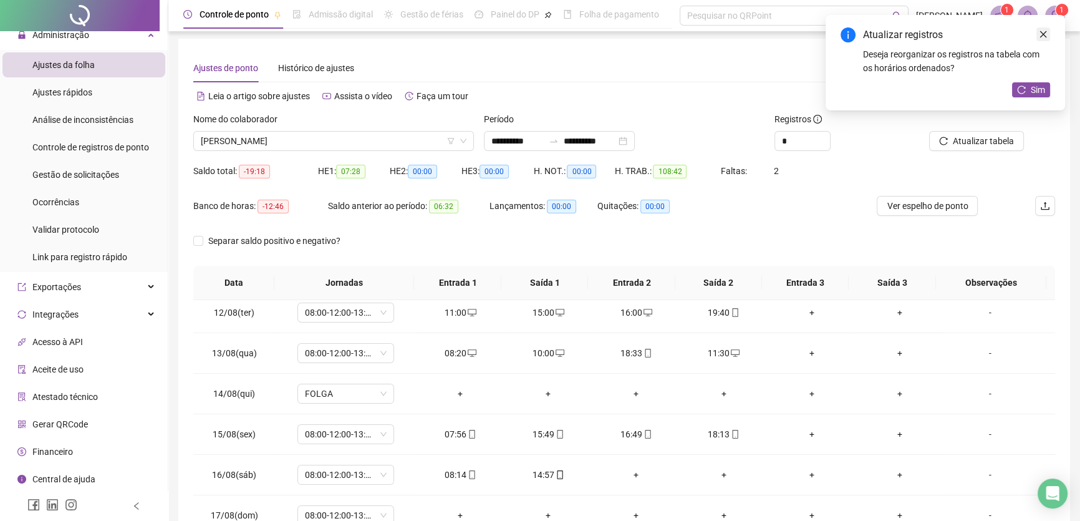
click at [1047, 36] on icon "close" at bounding box center [1043, 34] width 9 height 9
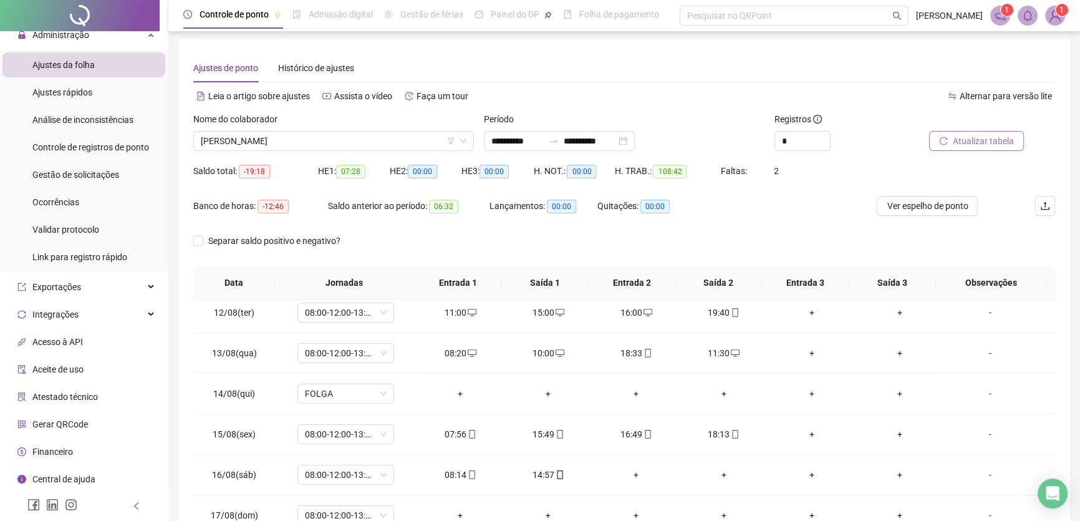
click at [963, 137] on span "Atualizar tabela" at bounding box center [983, 141] width 61 height 14
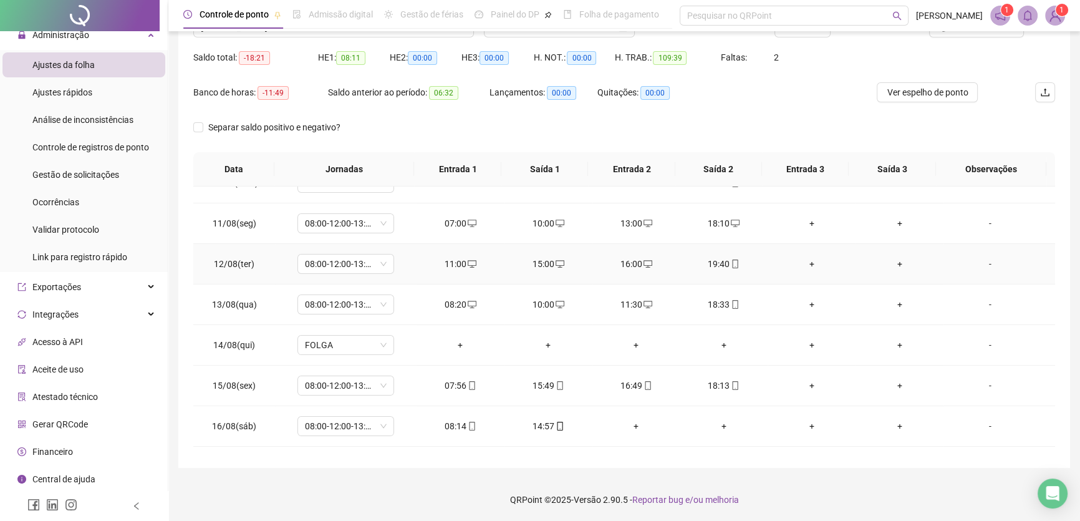
scroll to position [502, 0]
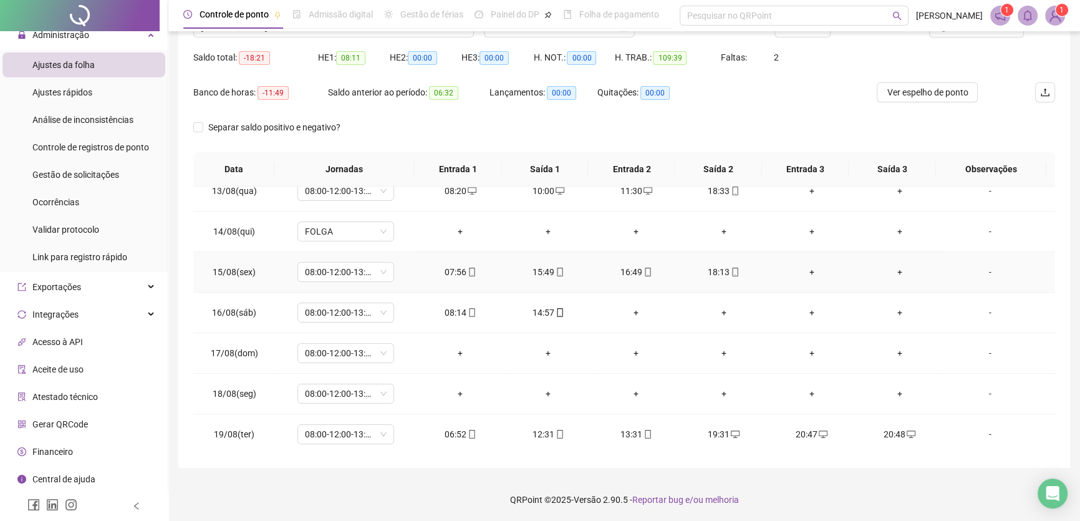
click at [542, 271] on div "15:49" at bounding box center [548, 272] width 68 height 14
type input "**********"
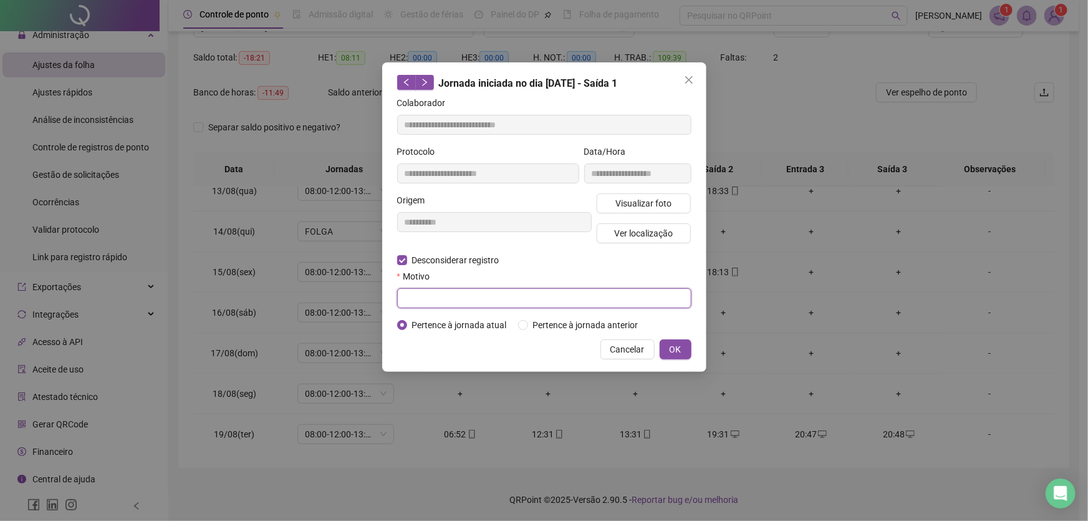
click at [408, 296] on input "text" at bounding box center [544, 298] width 294 height 20
type input "**"
click at [670, 345] on span "OK" at bounding box center [676, 349] width 12 height 14
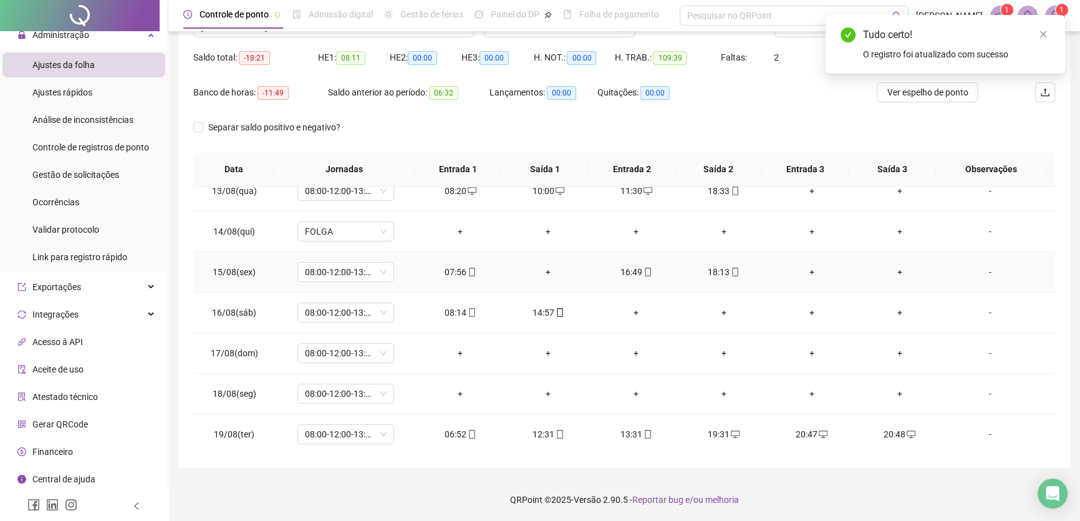
click at [544, 268] on div "+" at bounding box center [548, 272] width 68 height 14
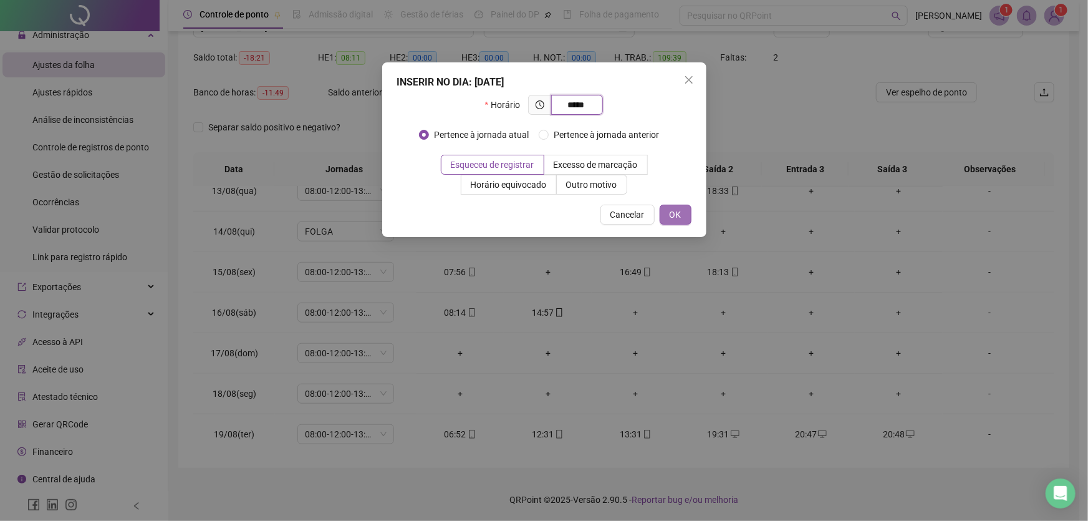
type input "*****"
click at [672, 213] on span "OK" at bounding box center [676, 215] width 12 height 14
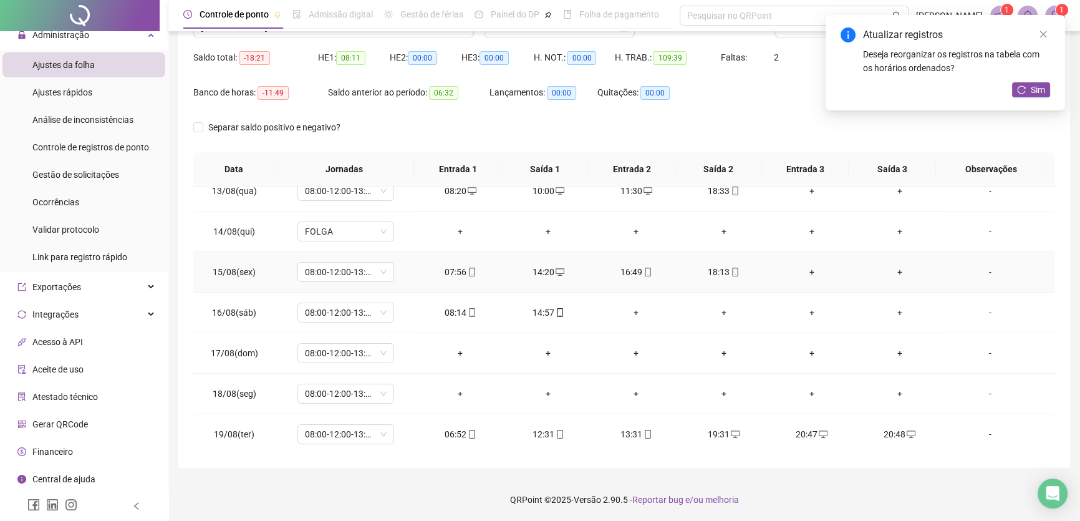
click at [634, 271] on div "16:49" at bounding box center [636, 272] width 68 height 14
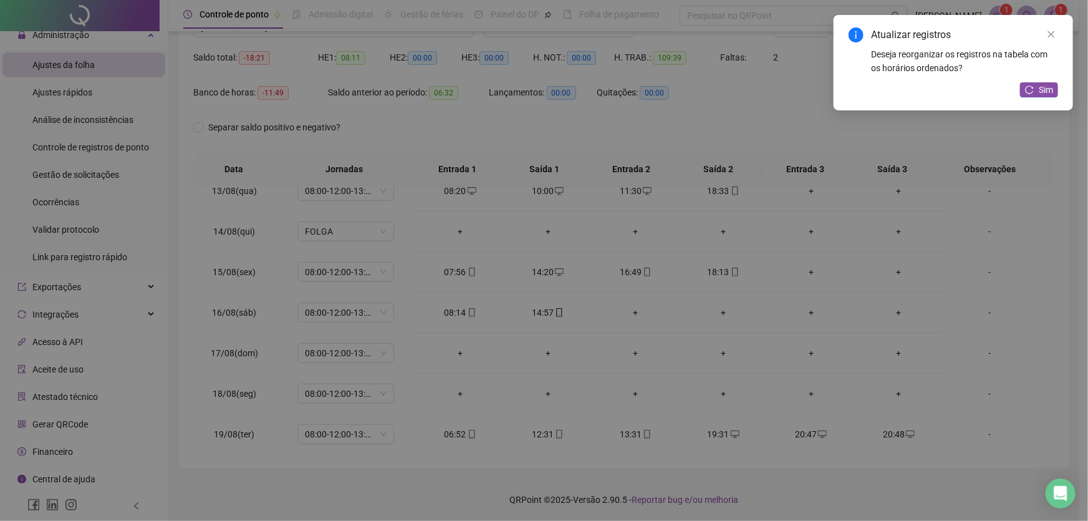
type input "**********"
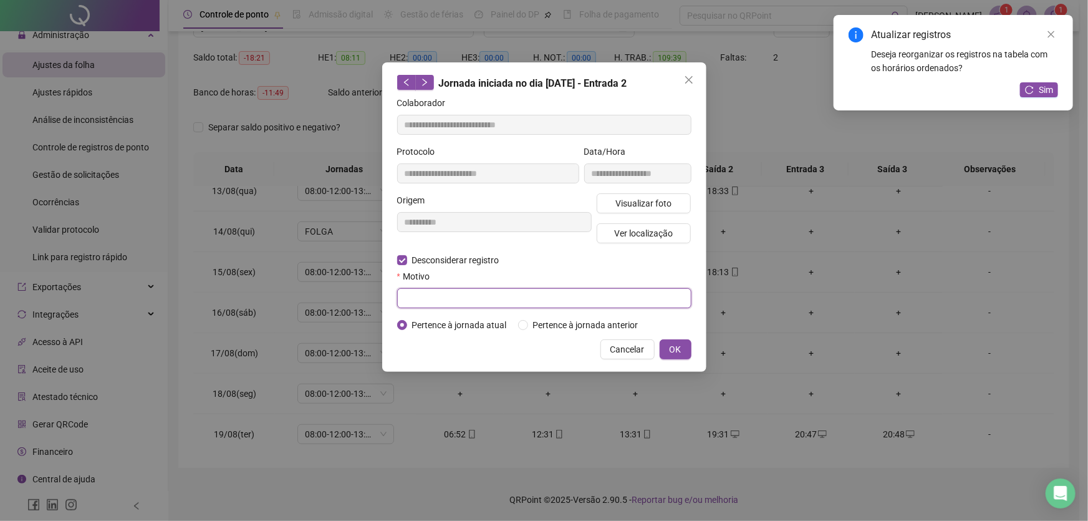
click at [405, 292] on input "text" at bounding box center [544, 298] width 294 height 20
type input "**"
click at [685, 343] on button "OK" at bounding box center [676, 349] width 32 height 20
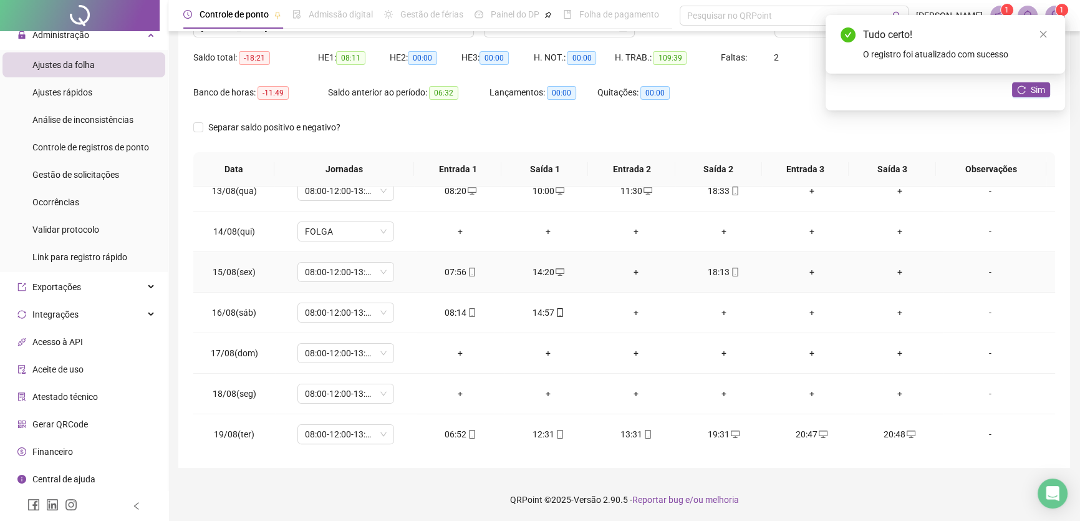
click at [630, 268] on div "+" at bounding box center [636, 272] width 68 height 14
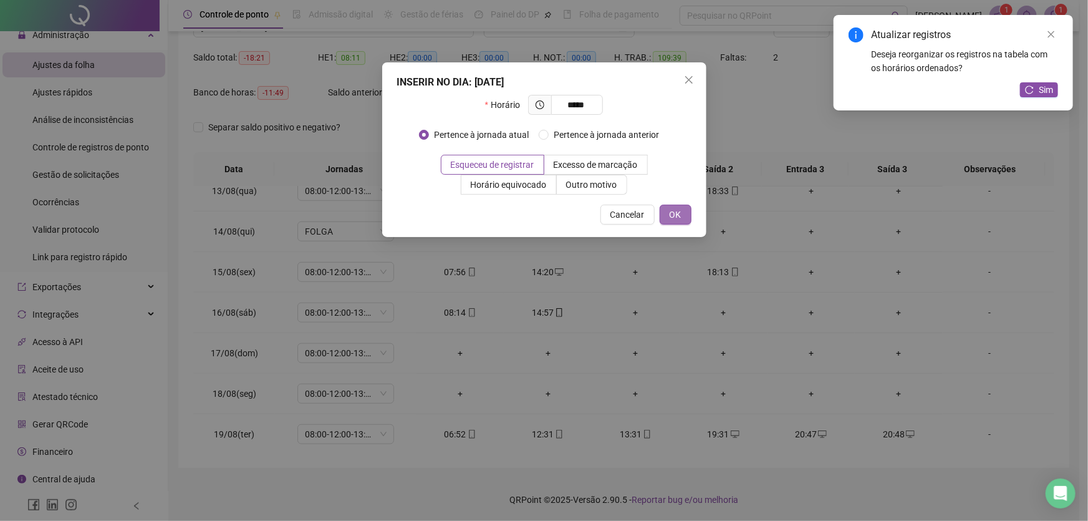
type input "*****"
click at [676, 212] on span "OK" at bounding box center [676, 215] width 12 height 14
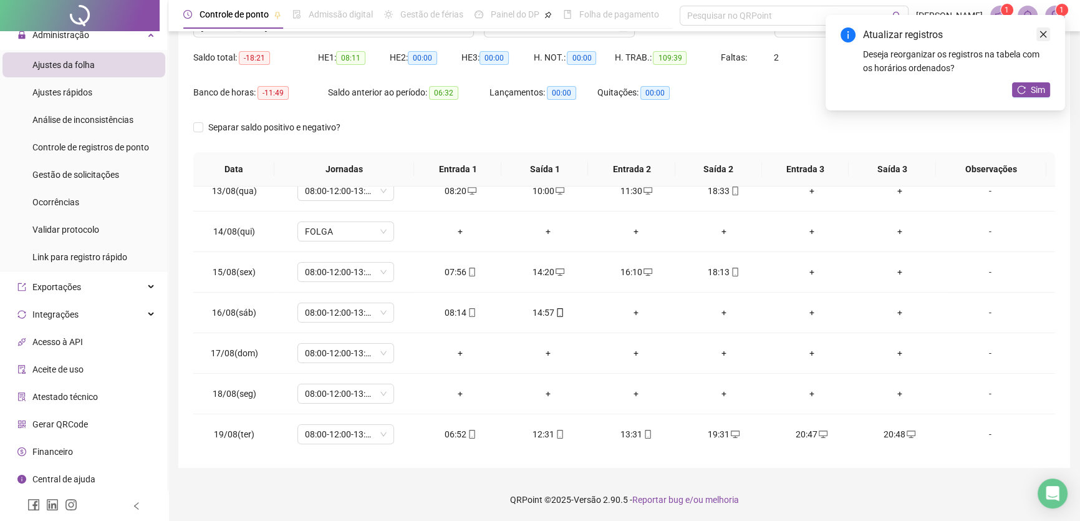
click at [1039, 34] on icon "close" at bounding box center [1043, 34] width 9 height 9
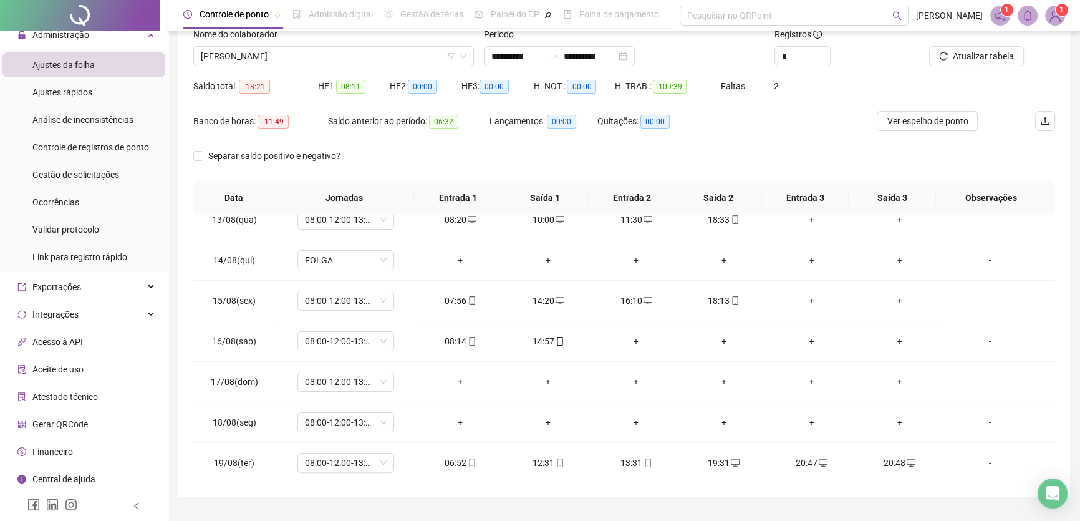
scroll to position [59, 0]
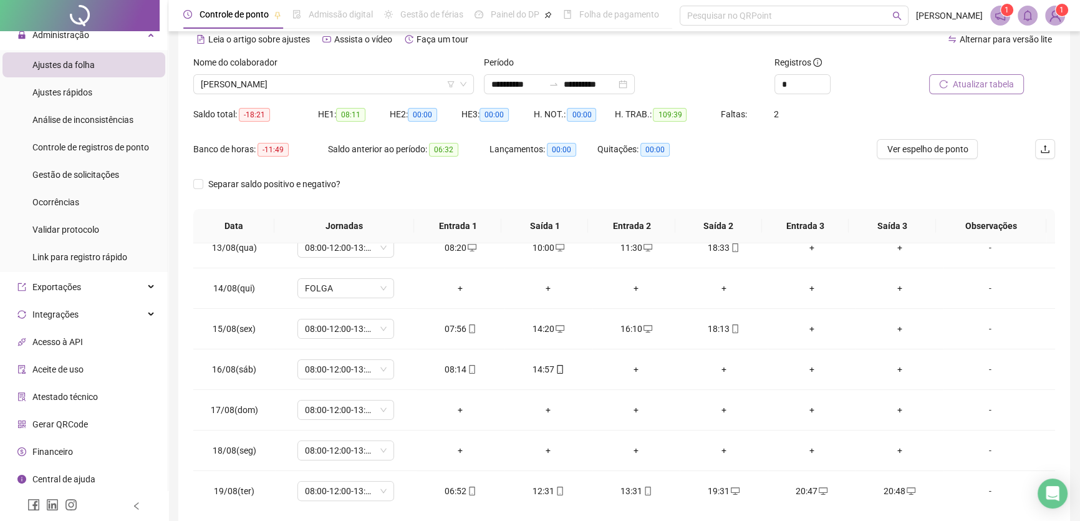
click at [973, 82] on span "Atualizar tabela" at bounding box center [983, 84] width 61 height 14
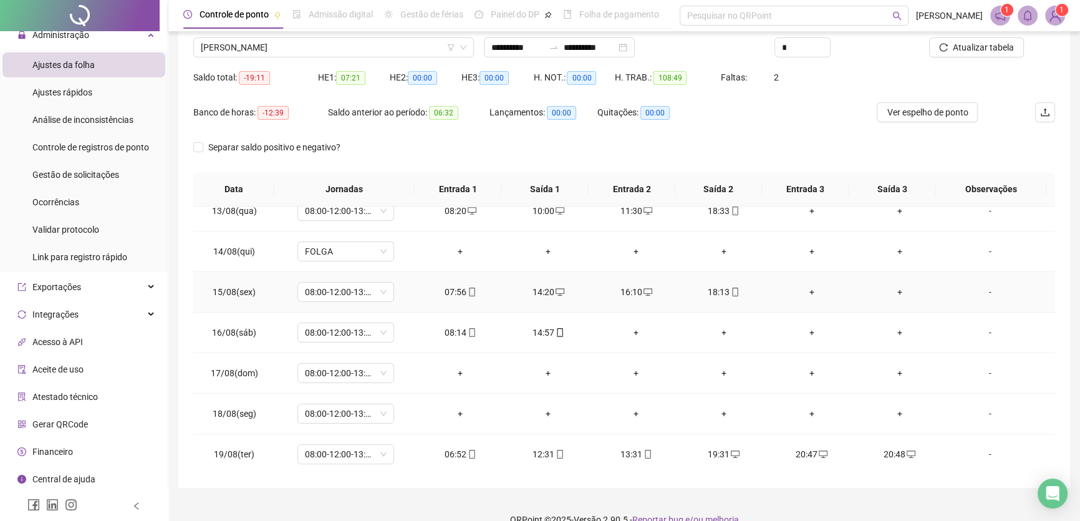
scroll to position [116, 0]
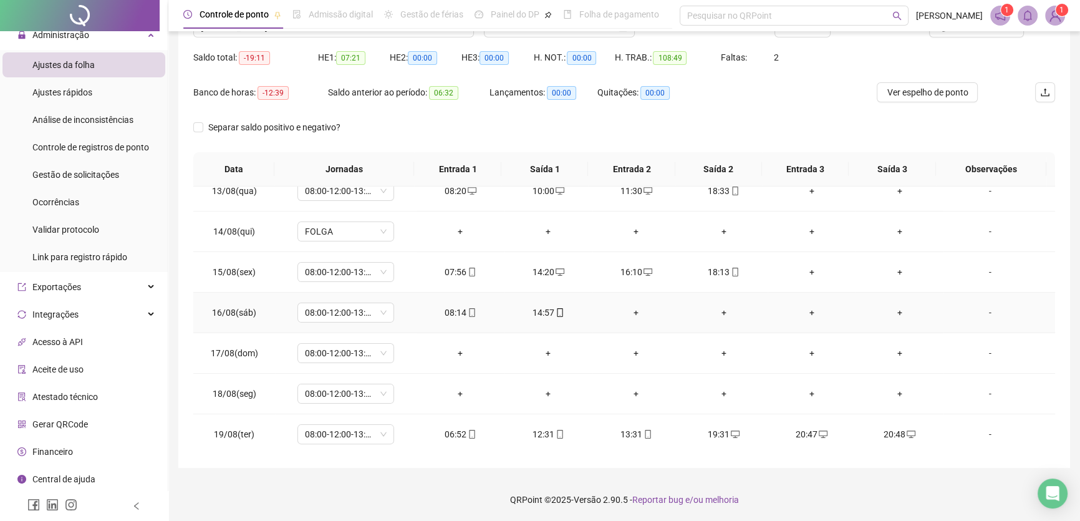
click at [628, 309] on div "+" at bounding box center [636, 313] width 68 height 14
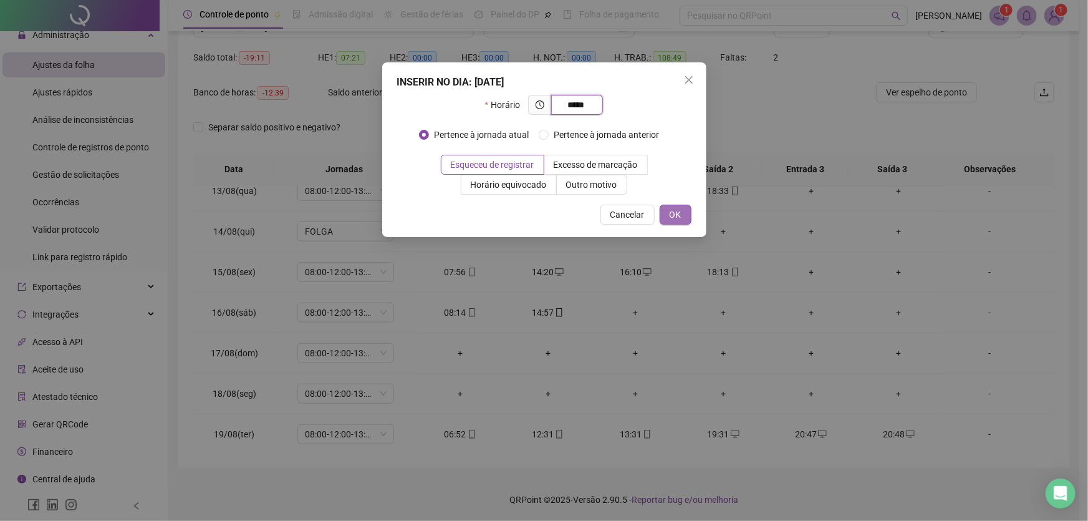
type input "*****"
drag, startPoint x: 680, startPoint y: 218, endPoint x: 708, endPoint y: 274, distance: 62.7
click at [677, 218] on span "OK" at bounding box center [676, 215] width 12 height 14
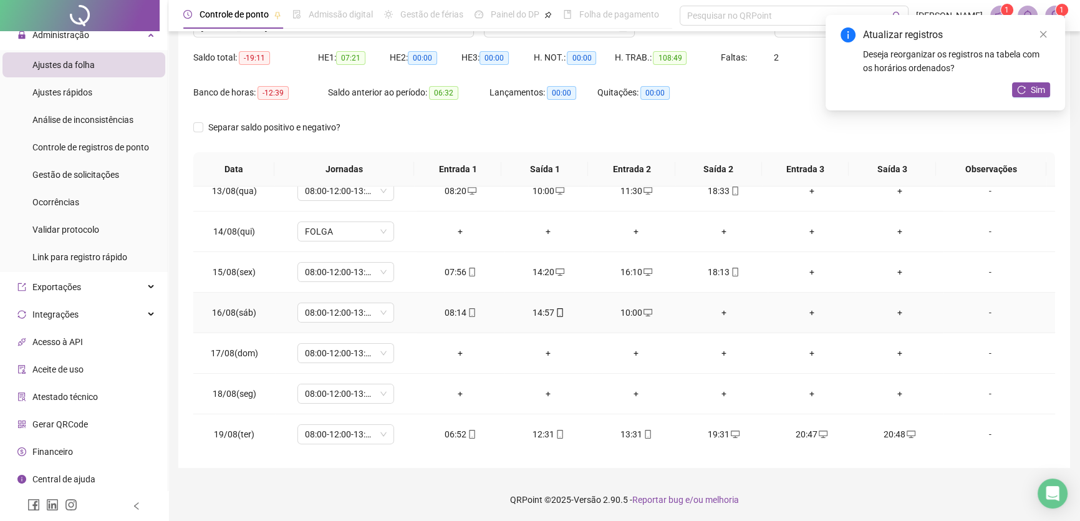
click at [718, 309] on div "+" at bounding box center [724, 313] width 68 height 14
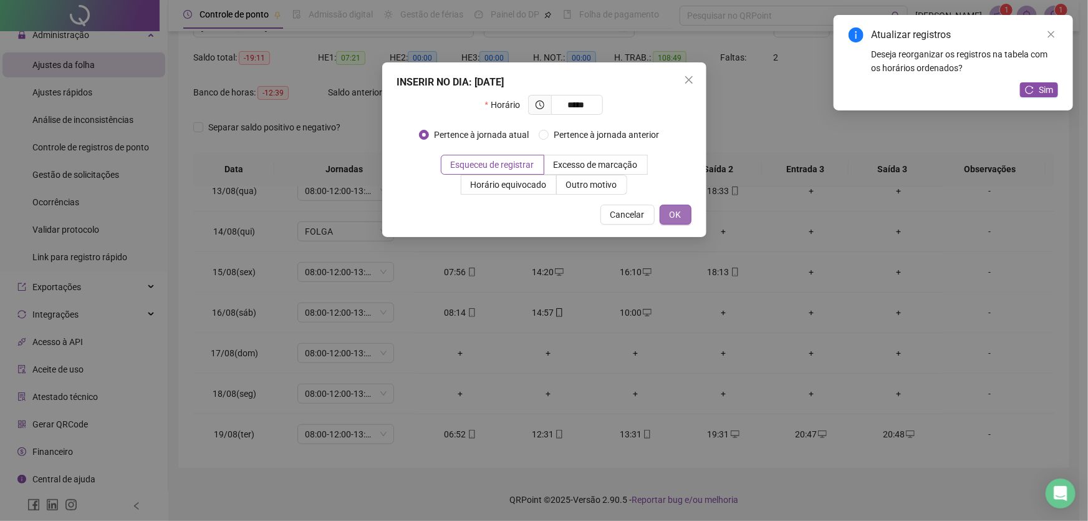
type input "*****"
click at [673, 212] on span "OK" at bounding box center [676, 215] width 12 height 14
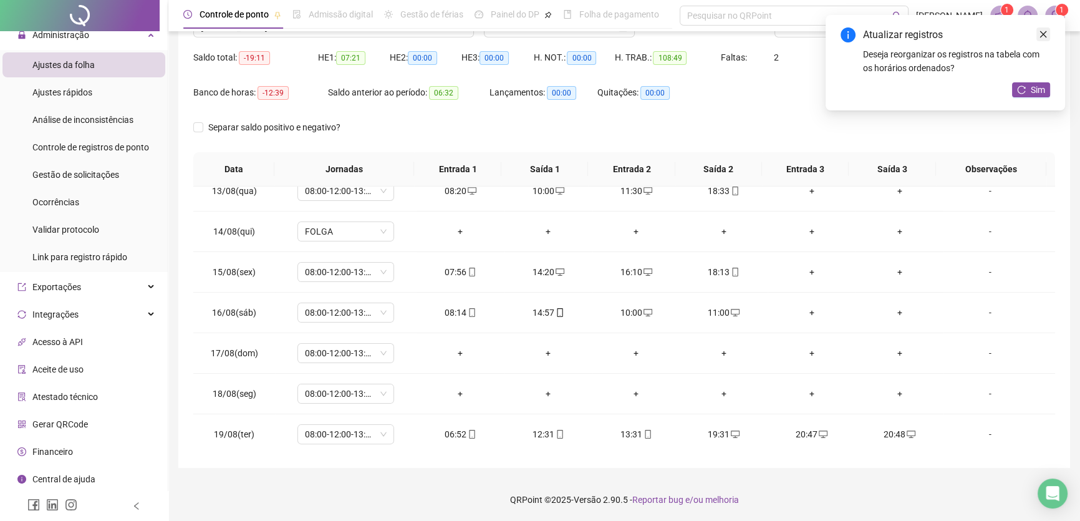
click at [1044, 33] on icon "close" at bounding box center [1043, 34] width 7 height 7
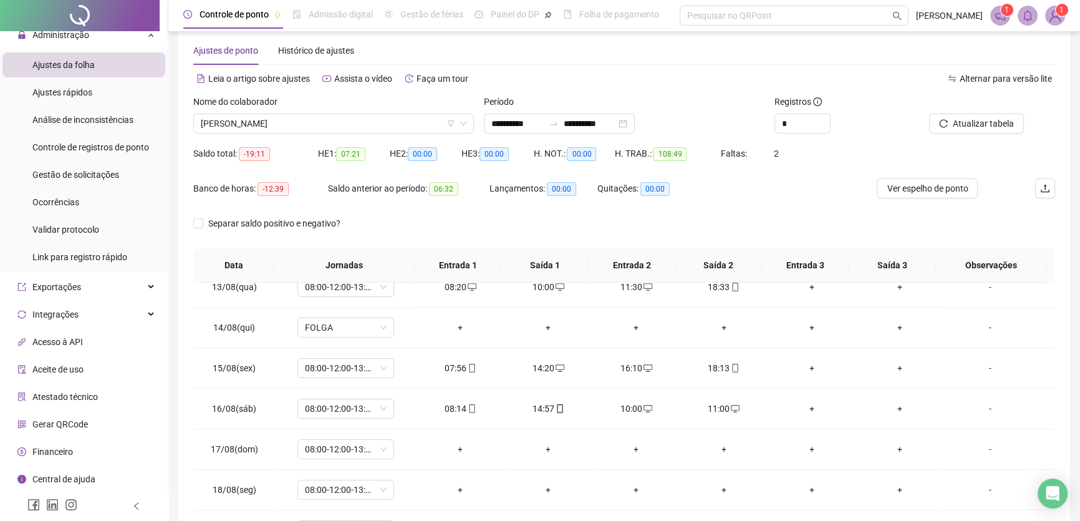
scroll to position [2, 0]
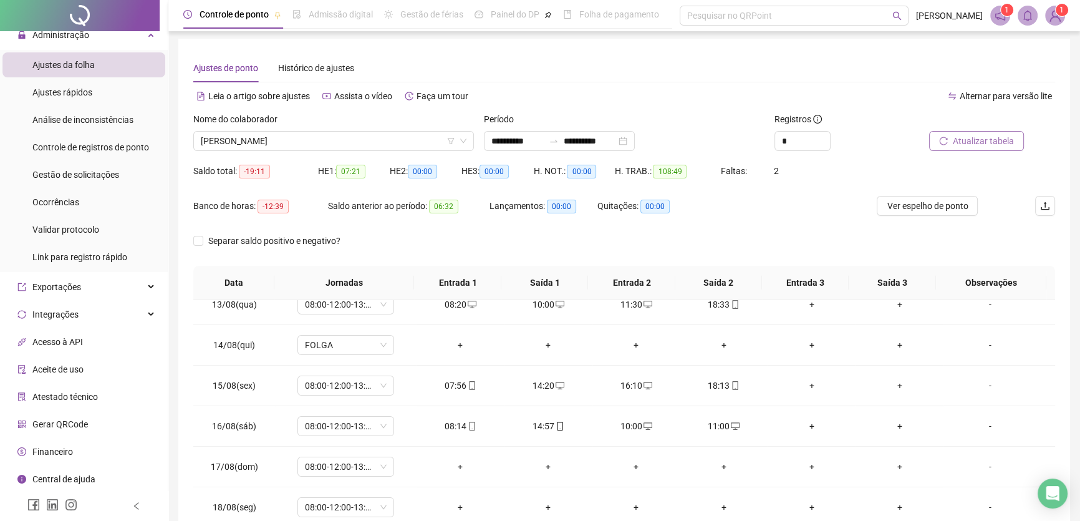
click at [970, 138] on span "Atualizar tabela" at bounding box center [983, 141] width 61 height 14
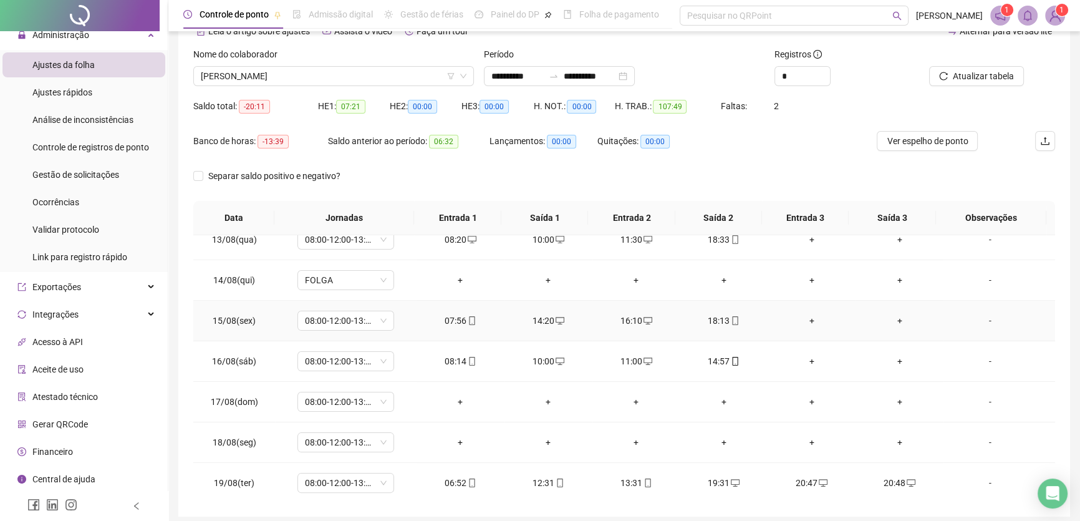
scroll to position [116, 0]
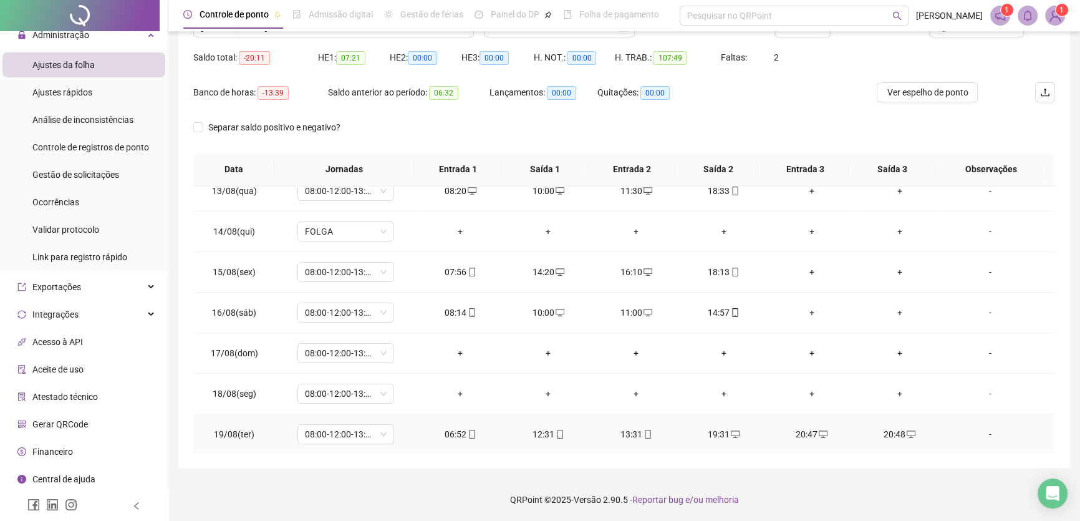
click at [892, 429] on div "20:48" at bounding box center [899, 434] width 68 height 14
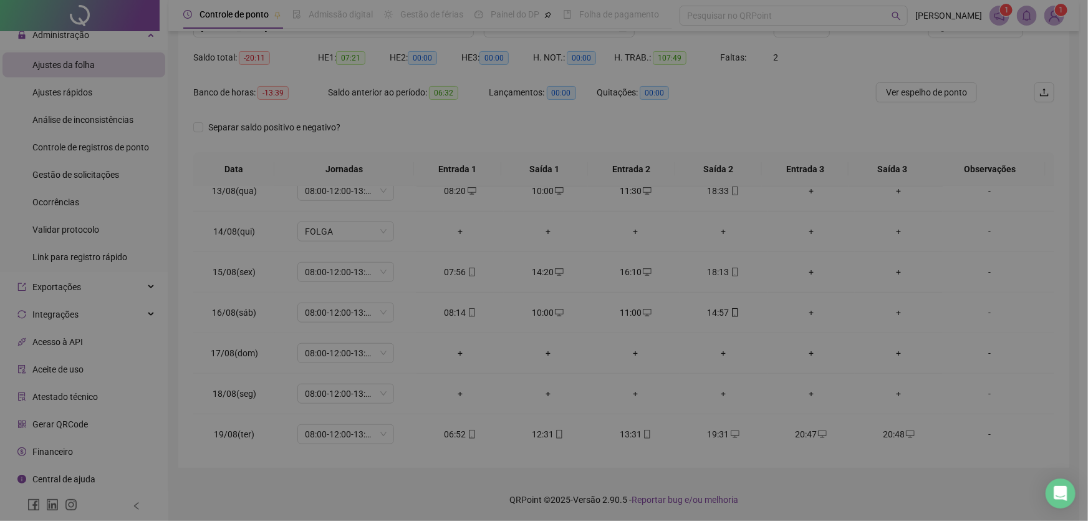
type input "**********"
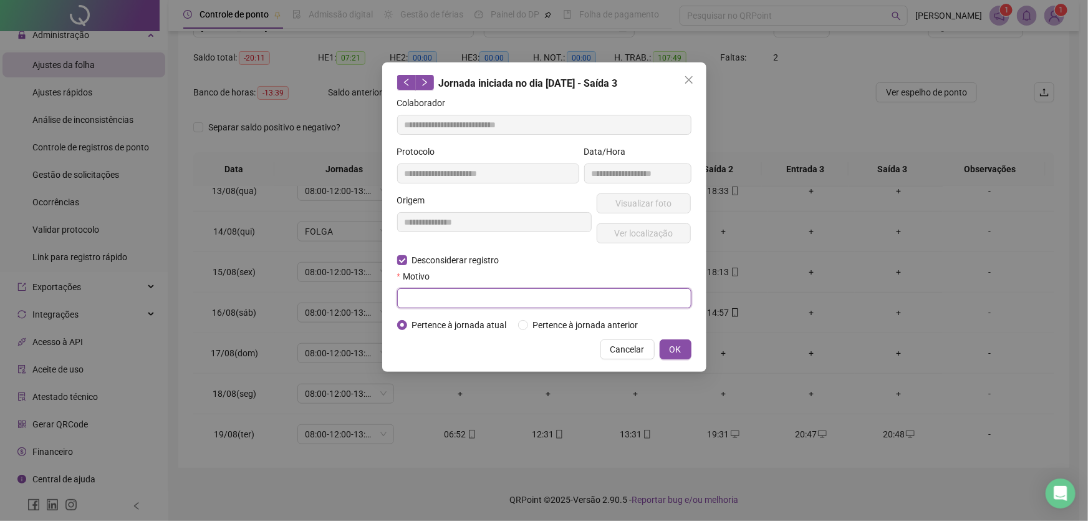
click at [412, 300] on input "text" at bounding box center [544, 298] width 294 height 20
type input "**"
click at [680, 344] on span "OK" at bounding box center [676, 349] width 12 height 14
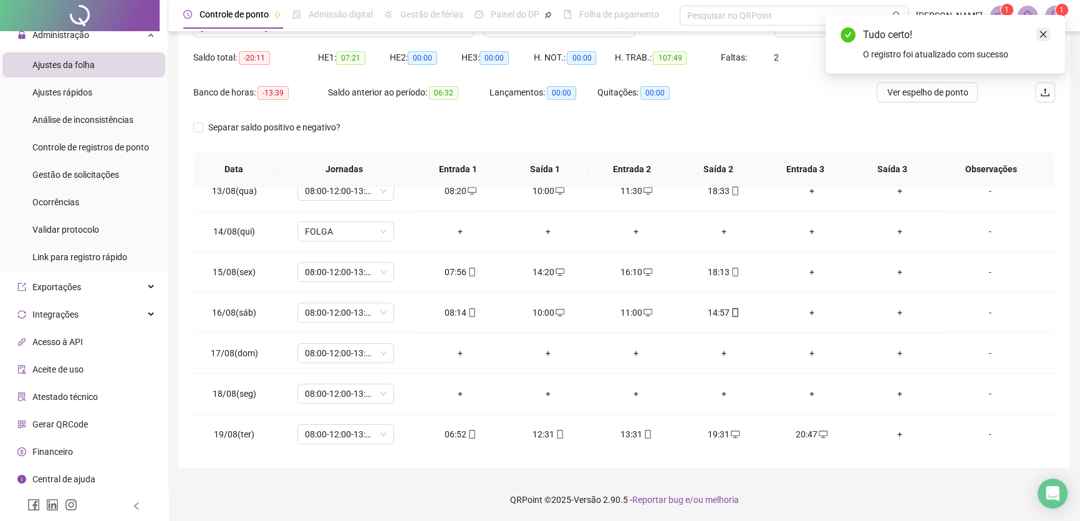
click at [1044, 34] on icon "close" at bounding box center [1043, 34] width 9 height 9
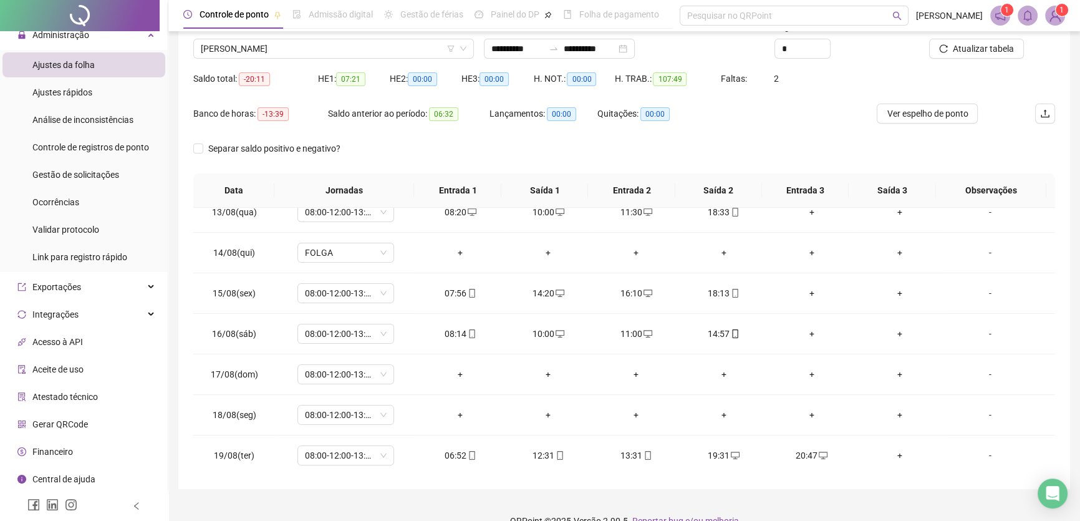
scroll to position [59, 0]
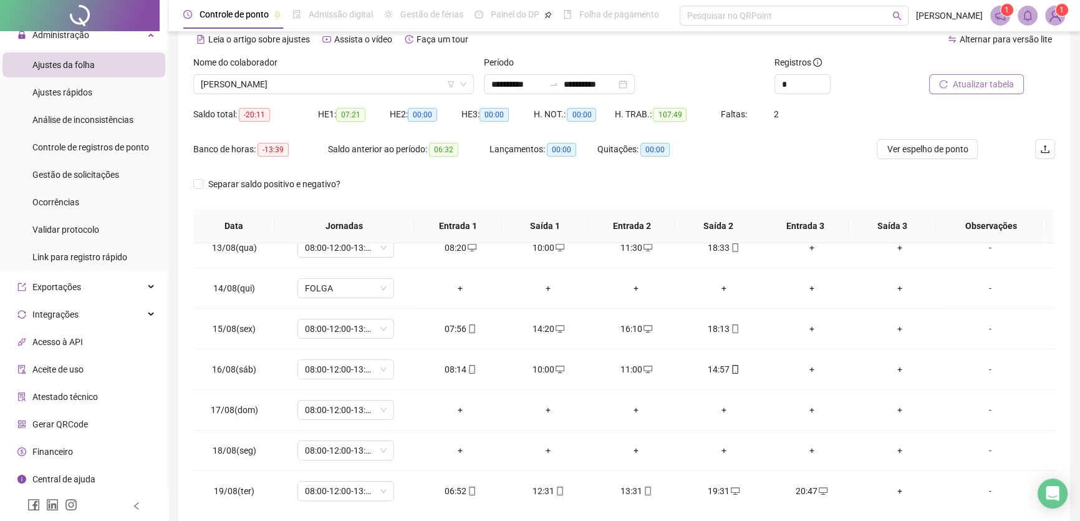
click at [965, 82] on span "Atualizar tabela" at bounding box center [983, 84] width 61 height 14
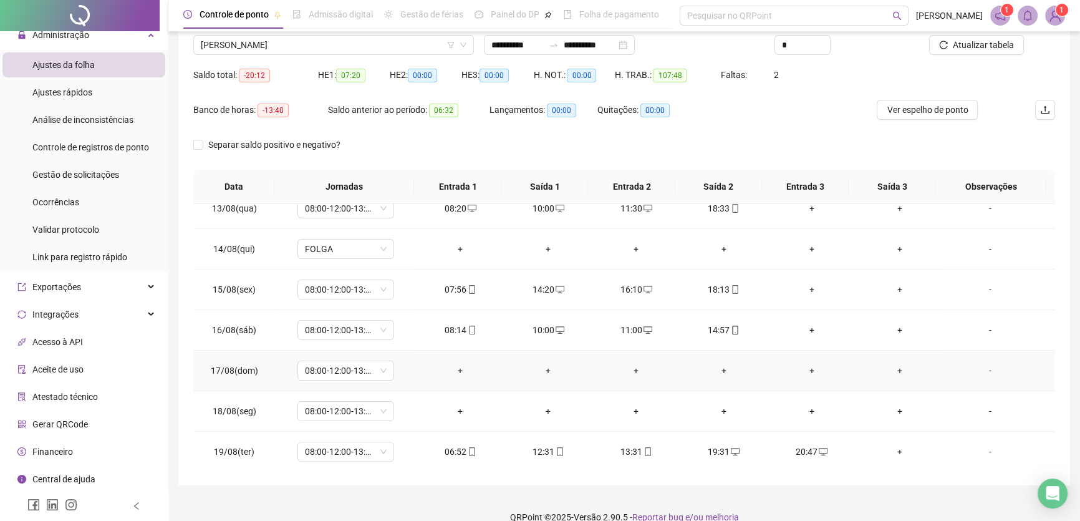
scroll to position [116, 0]
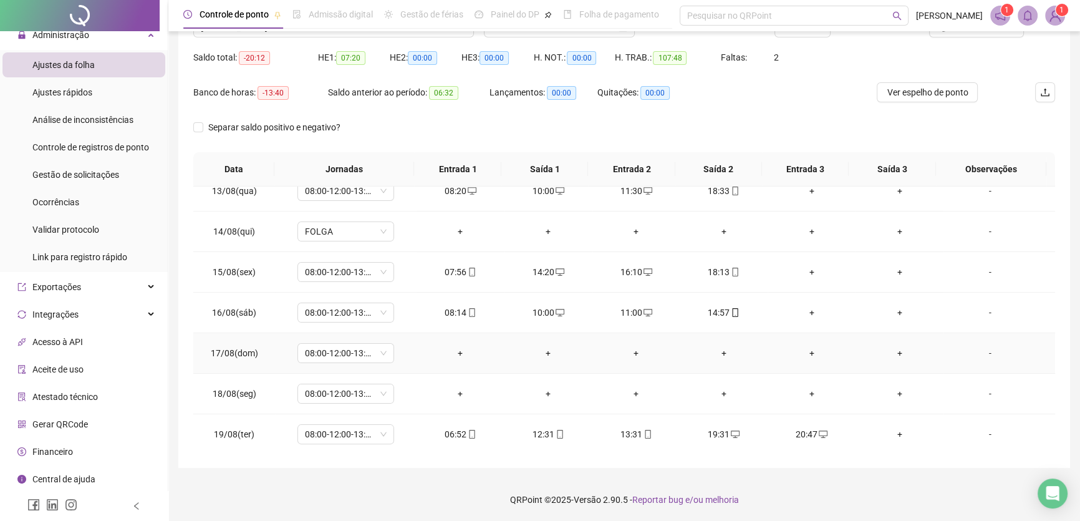
click at [453, 347] on div "+" at bounding box center [461, 353] width 68 height 14
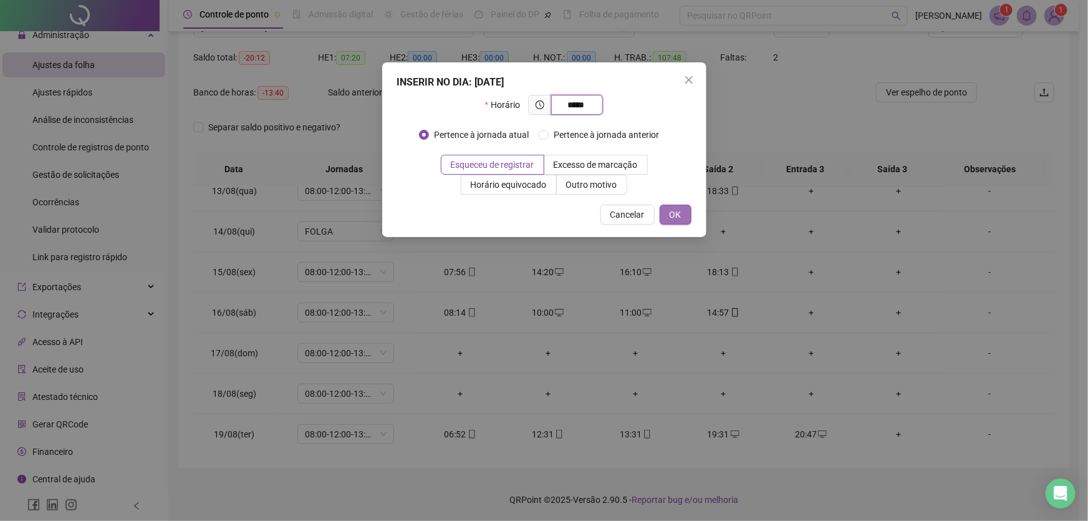
type input "*****"
click at [670, 217] on span "OK" at bounding box center [676, 215] width 12 height 14
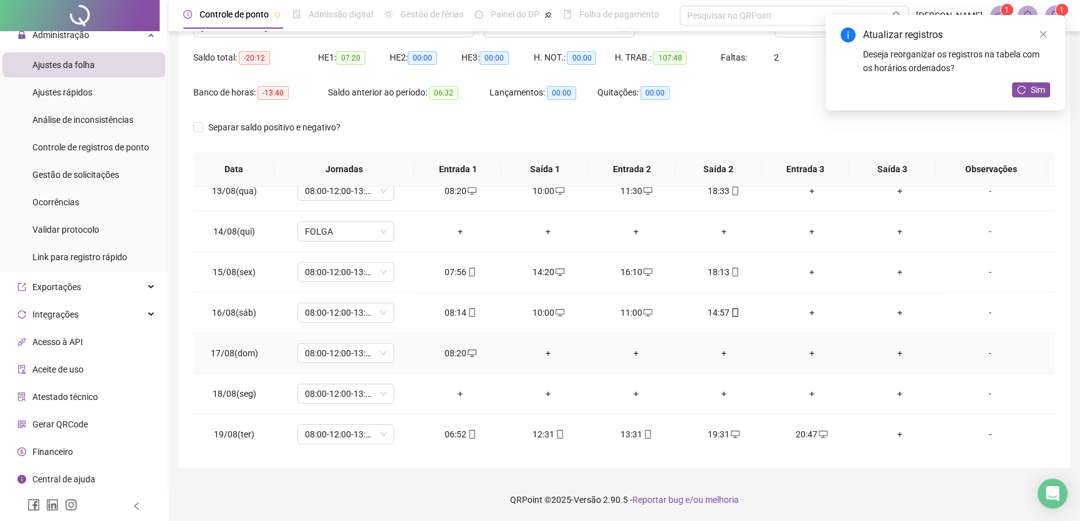
click at [538, 349] on div "+" at bounding box center [548, 353] width 68 height 14
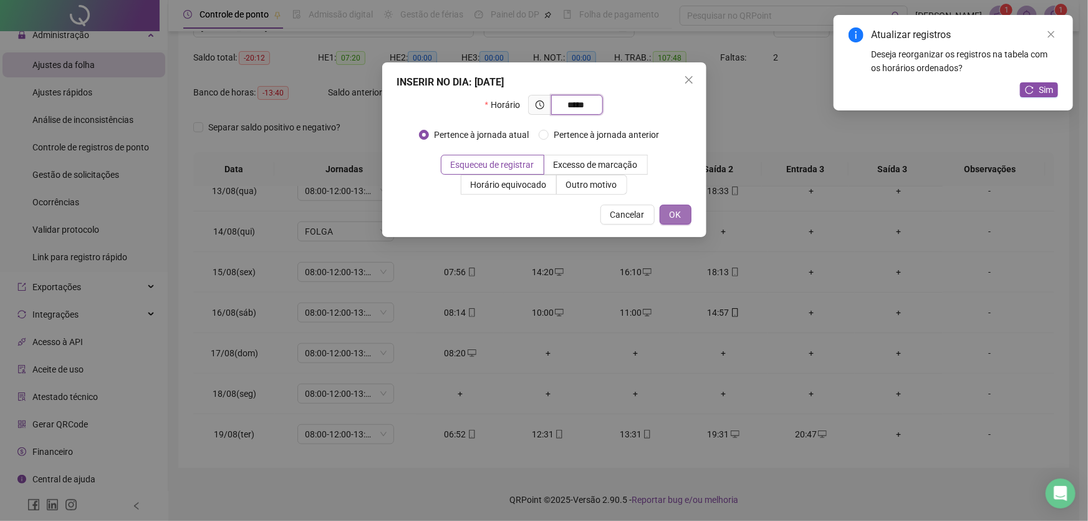
type input "*****"
click at [684, 216] on button "OK" at bounding box center [676, 215] width 32 height 20
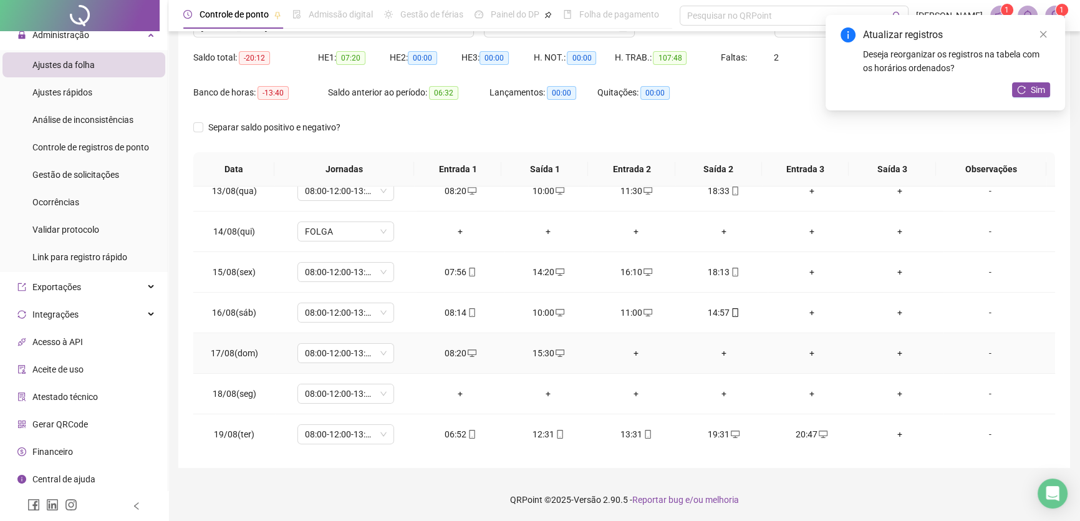
click at [629, 347] on div "+" at bounding box center [636, 353] width 68 height 14
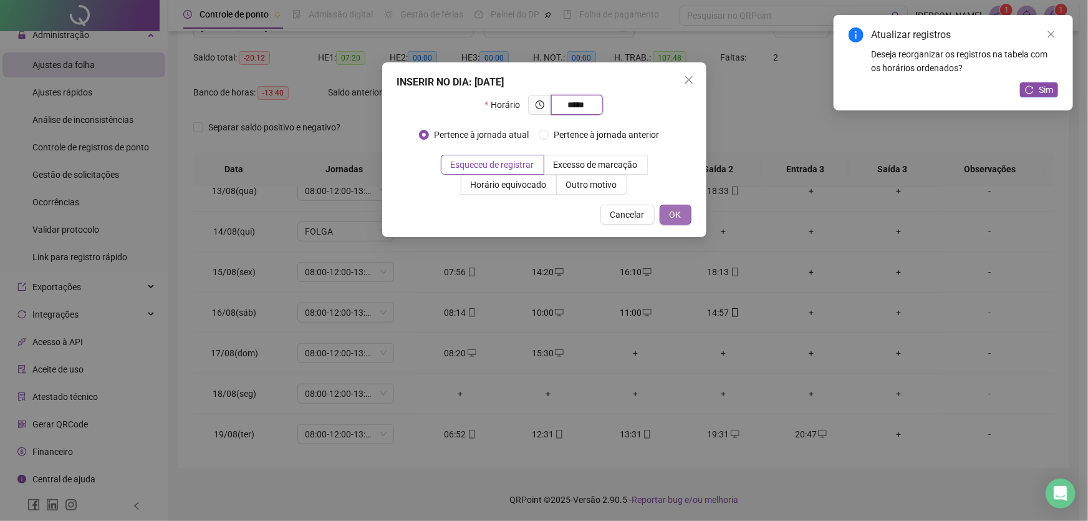
type input "*****"
click at [678, 216] on span "OK" at bounding box center [676, 215] width 12 height 14
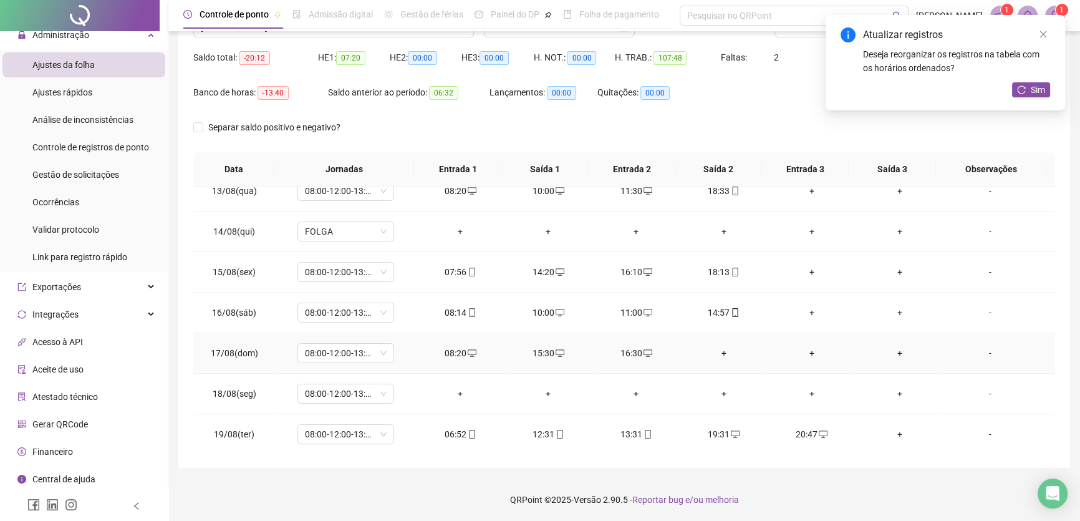
click at [718, 350] on div "+" at bounding box center [724, 353] width 68 height 14
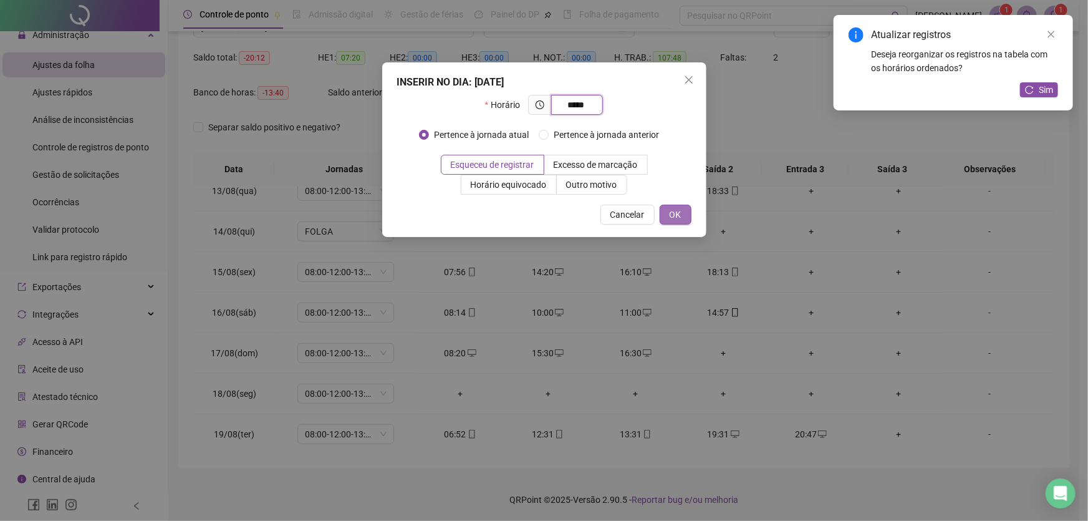
type input "*****"
click at [673, 213] on span "OK" at bounding box center [676, 215] width 12 height 14
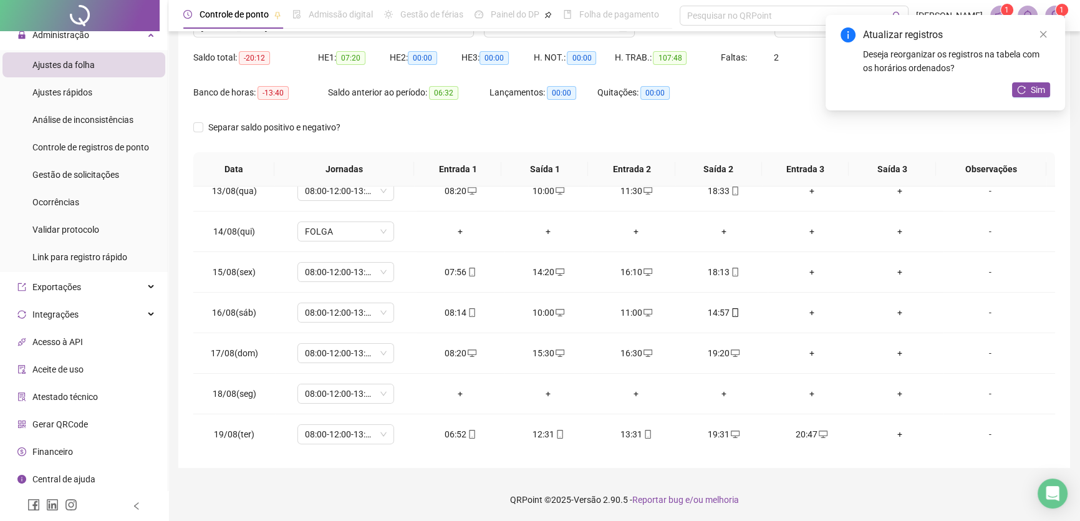
drag, startPoint x: 1038, startPoint y: 36, endPoint x: 1037, endPoint y: 46, distance: 10.1
click at [1039, 37] on icon "close" at bounding box center [1043, 34] width 9 height 9
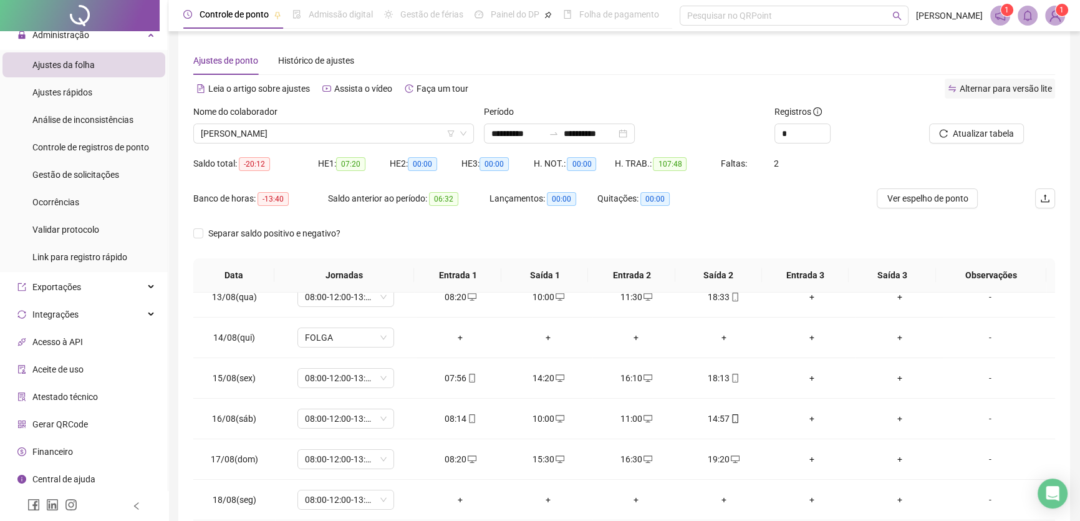
scroll to position [2, 0]
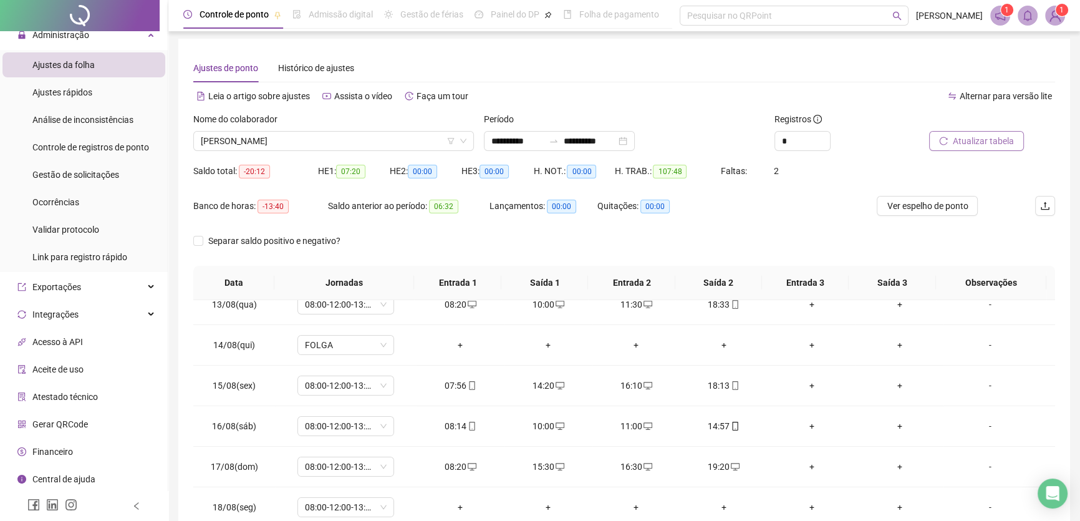
click at [1000, 135] on span "Atualizar tabela" at bounding box center [983, 141] width 61 height 14
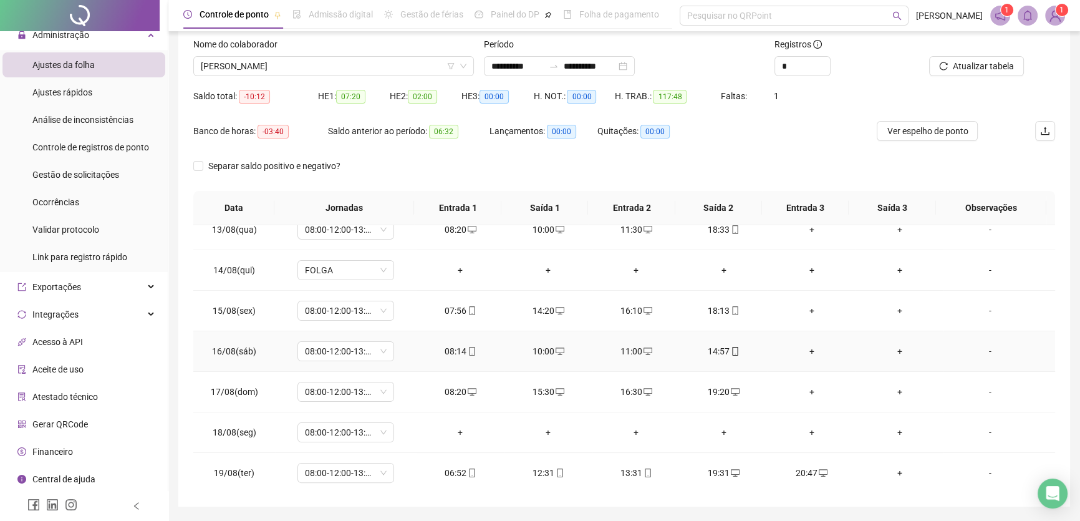
scroll to position [116, 0]
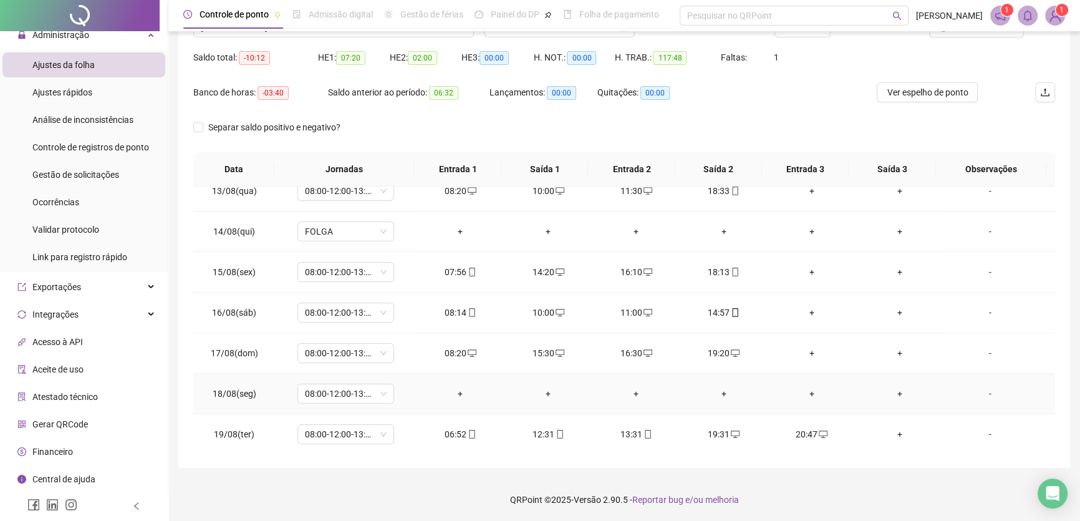
drag, startPoint x: 455, startPoint y: 388, endPoint x: 460, endPoint y: 384, distance: 7.1
click at [455, 388] on div "+" at bounding box center [461, 394] width 68 height 14
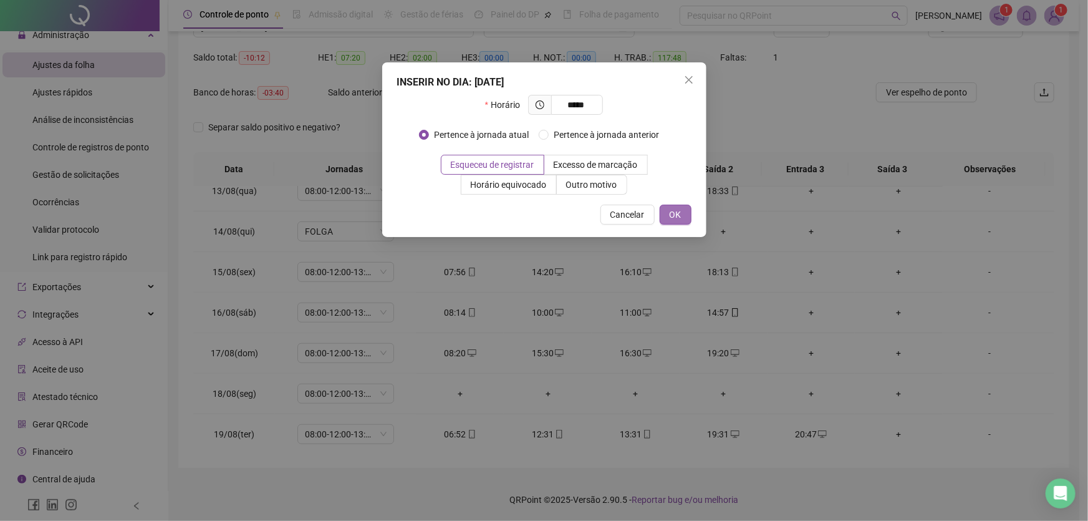
type input "*****"
click at [671, 213] on span "OK" at bounding box center [676, 215] width 12 height 14
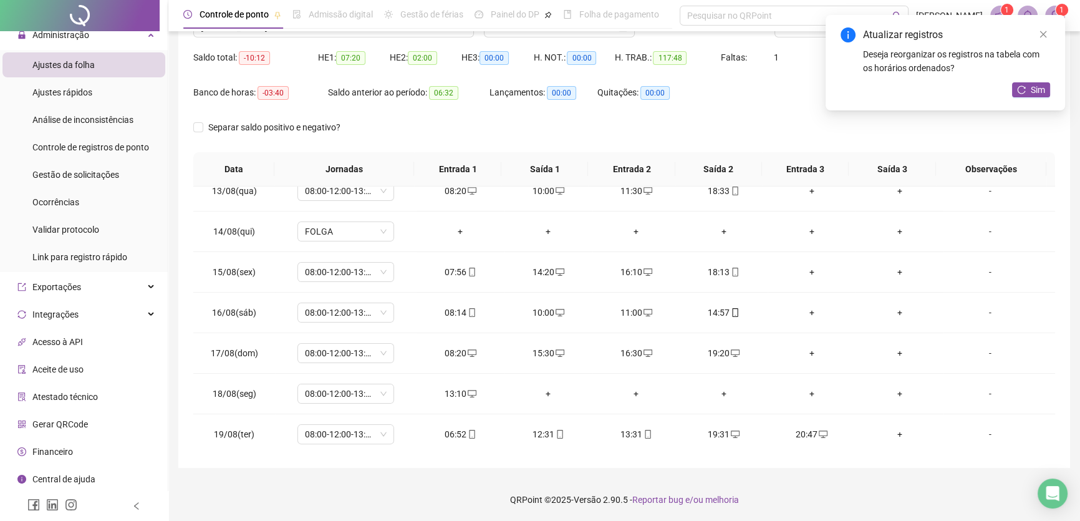
click at [541, 391] on div "+" at bounding box center [548, 394] width 68 height 14
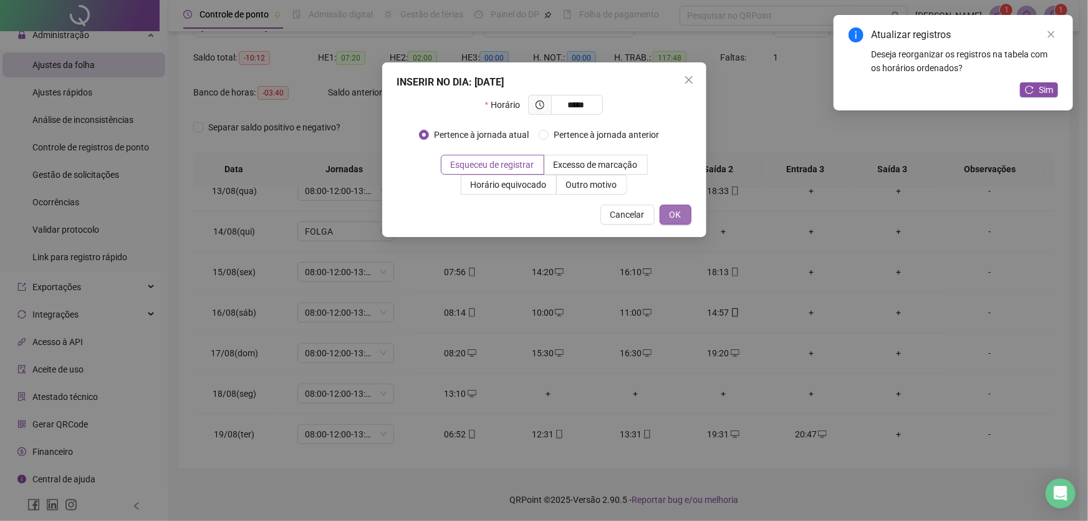
type input "*****"
click at [669, 206] on button "OK" at bounding box center [676, 215] width 32 height 20
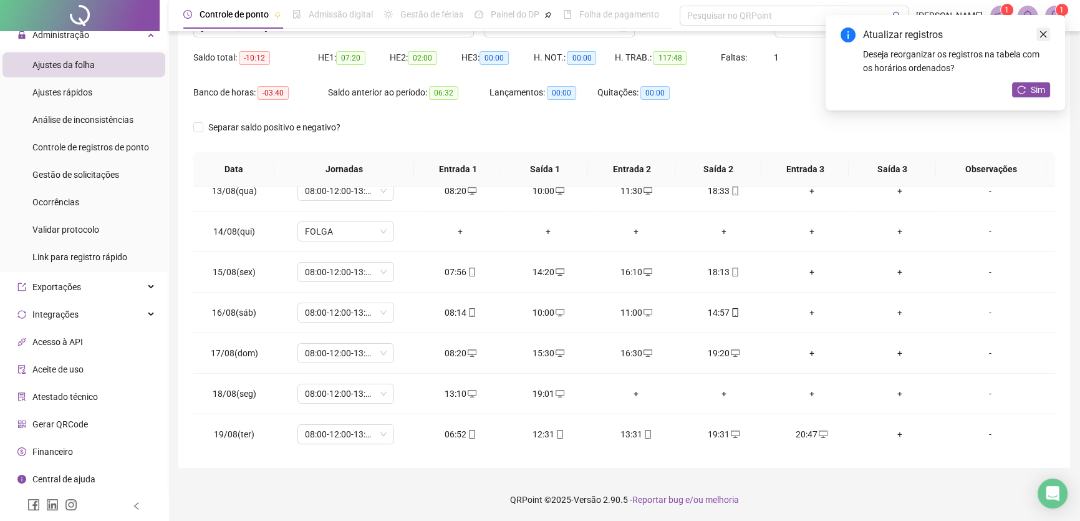
click at [1043, 31] on icon "close" at bounding box center [1043, 34] width 9 height 9
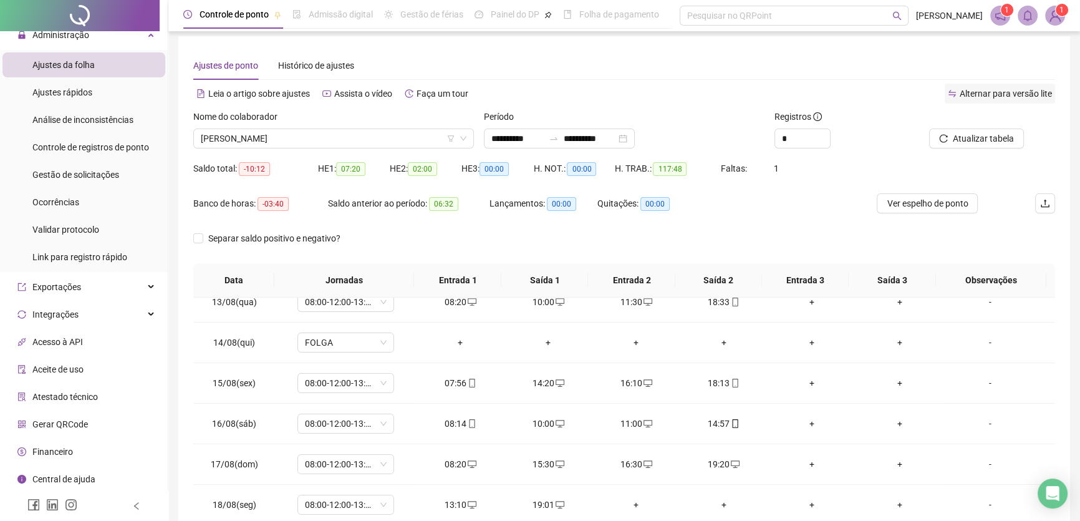
scroll to position [2, 0]
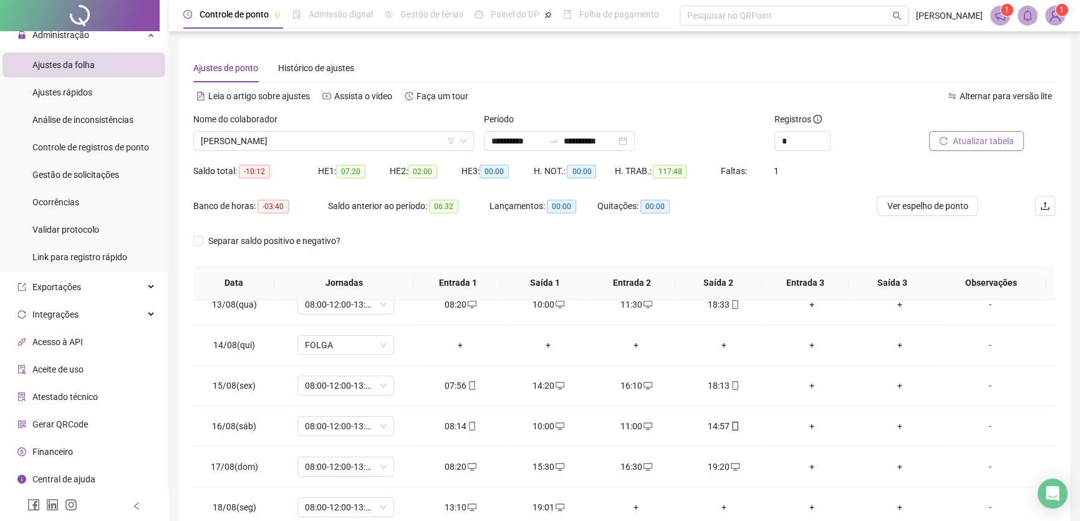
click at [978, 142] on span "Atualizar tabela" at bounding box center [983, 141] width 61 height 14
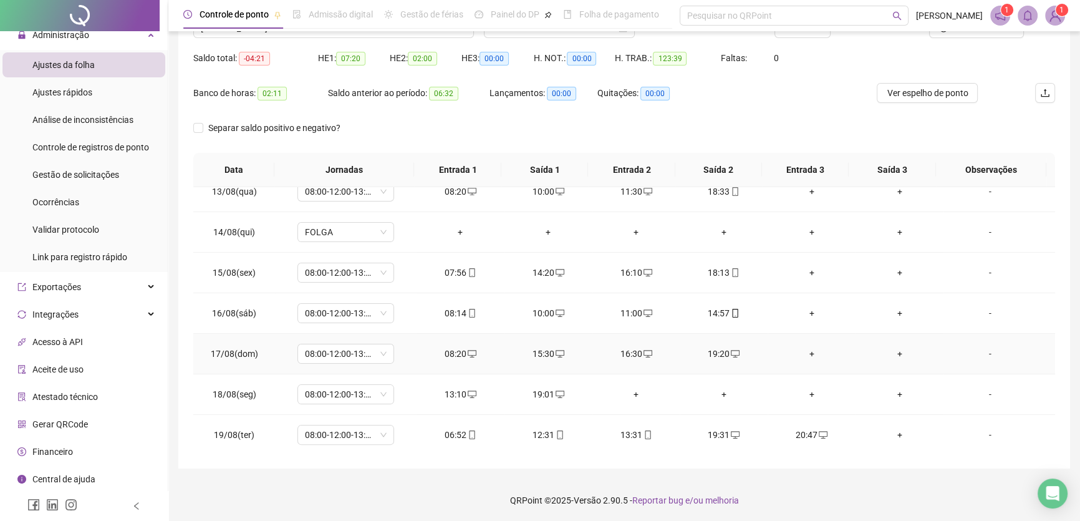
scroll to position [116, 0]
click at [548, 433] on div "12:31" at bounding box center [548, 434] width 68 height 14
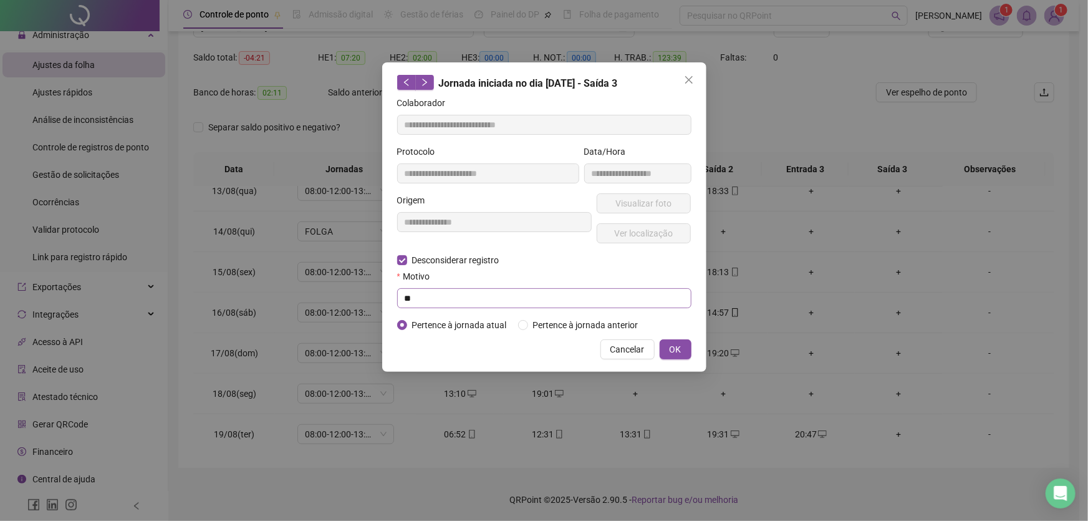
type input "**********"
click at [404, 298] on input "text" at bounding box center [544, 298] width 294 height 20
type input "**"
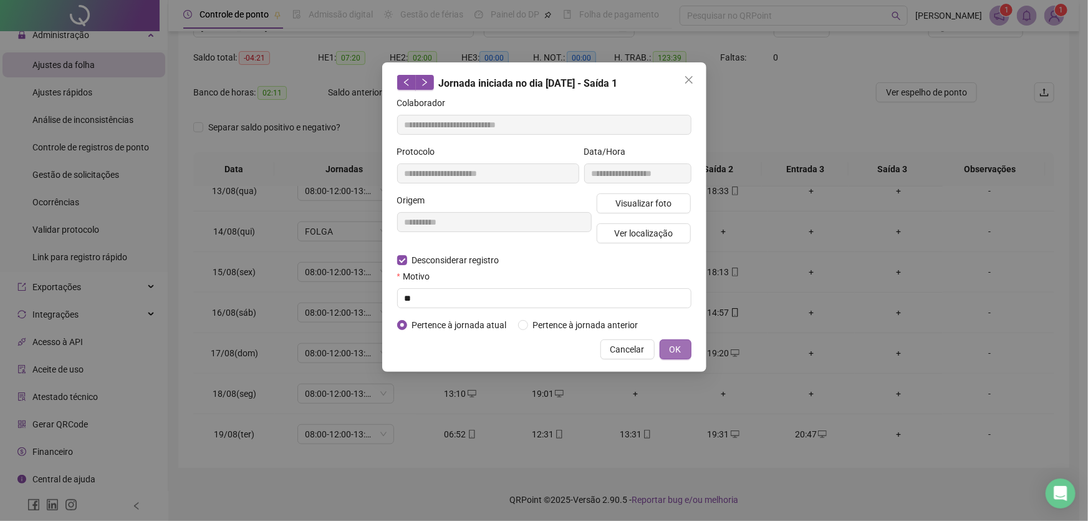
click at [678, 349] on span "OK" at bounding box center [676, 349] width 12 height 14
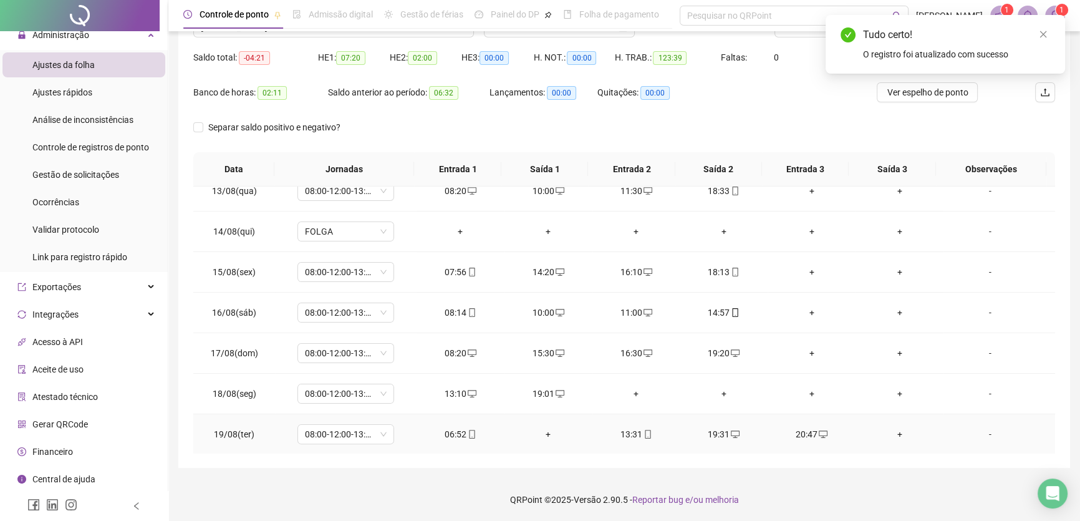
click at [629, 432] on div "13:31" at bounding box center [636, 434] width 68 height 14
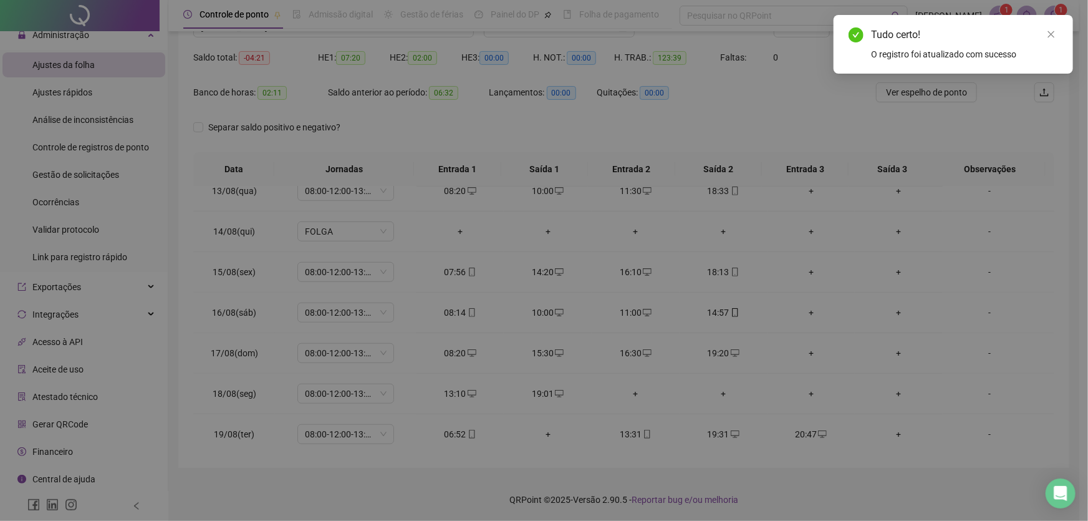
type input "**********"
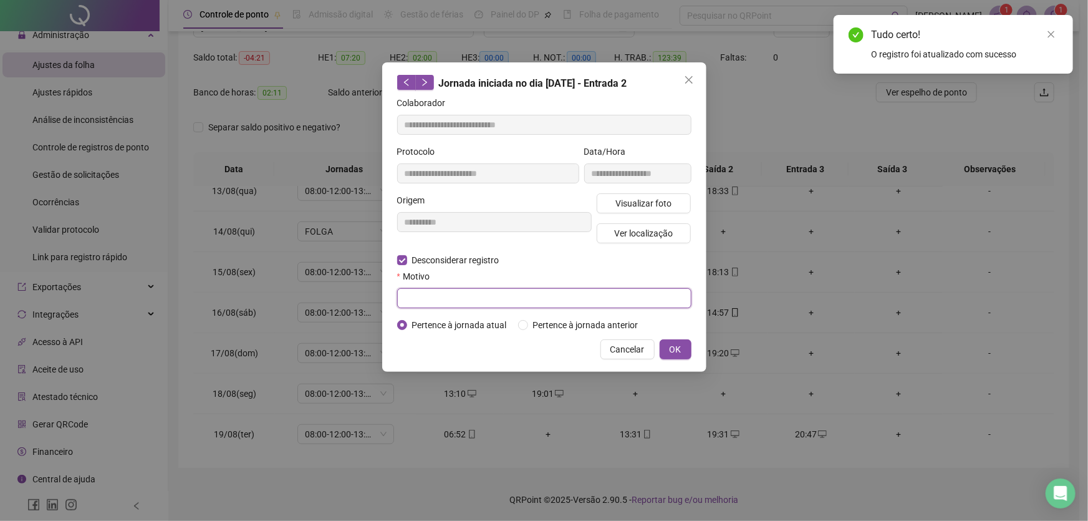
click at [402, 297] on input "text" at bounding box center [544, 298] width 294 height 20
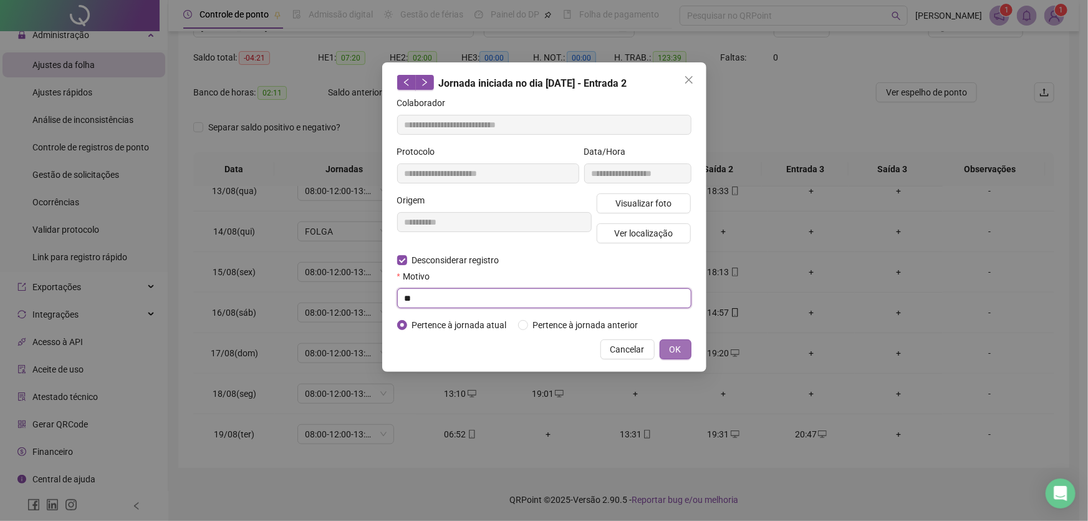
type input "**"
click at [673, 345] on span "OK" at bounding box center [676, 349] width 12 height 14
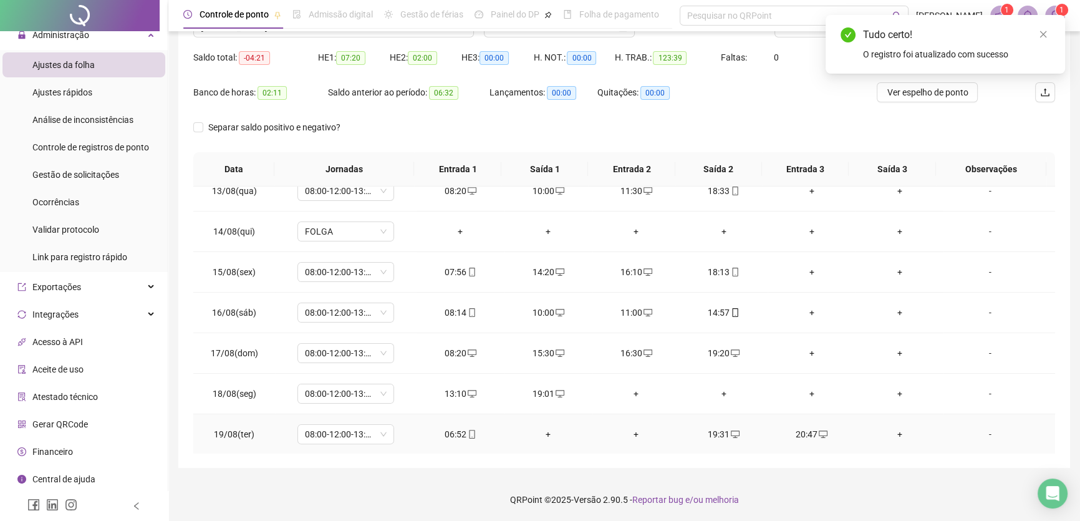
click at [542, 430] on div "+" at bounding box center [548, 434] width 68 height 14
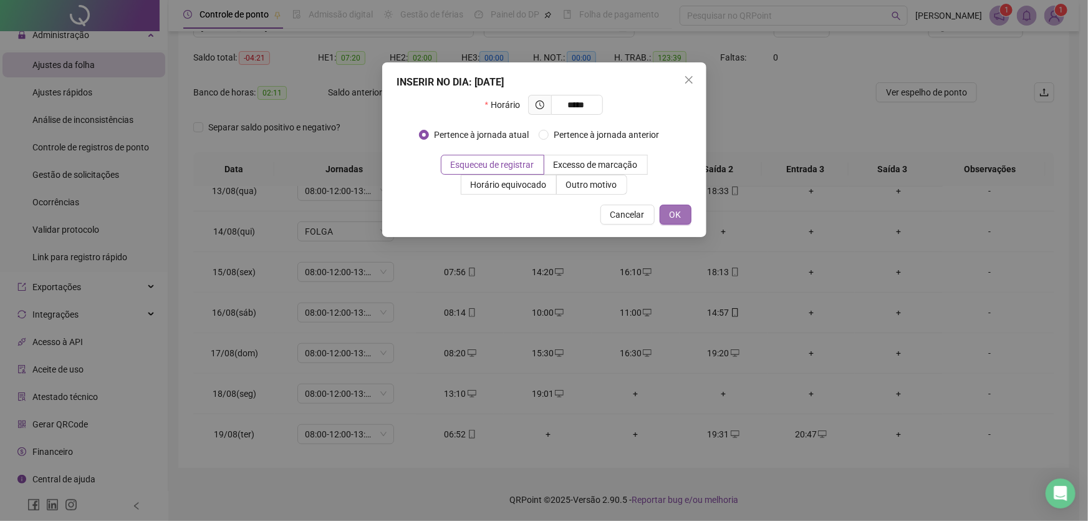
type input "*****"
click at [673, 212] on span "OK" at bounding box center [676, 215] width 12 height 14
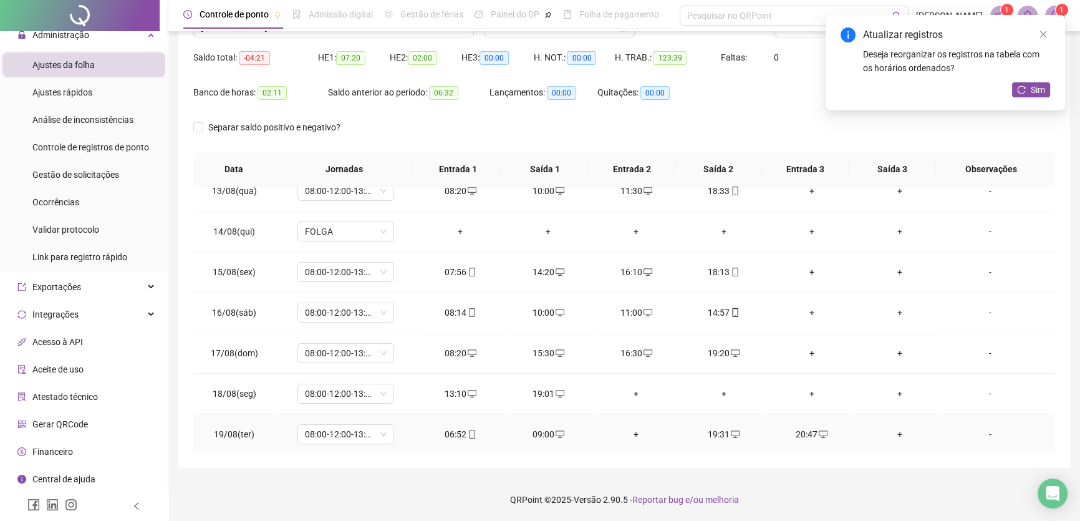
click at [628, 428] on div "+" at bounding box center [636, 434] width 68 height 14
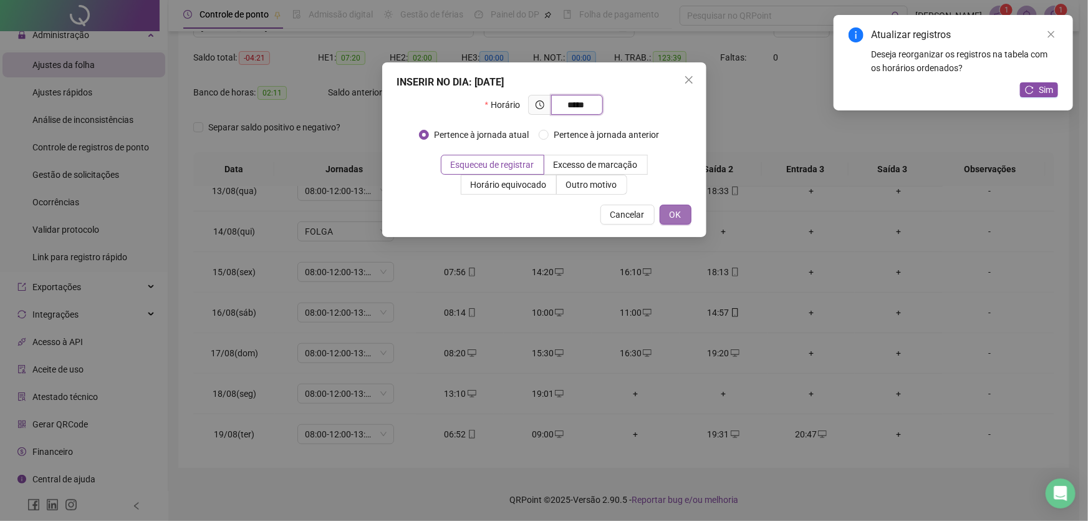
type input "*****"
click at [667, 210] on button "OK" at bounding box center [676, 215] width 32 height 20
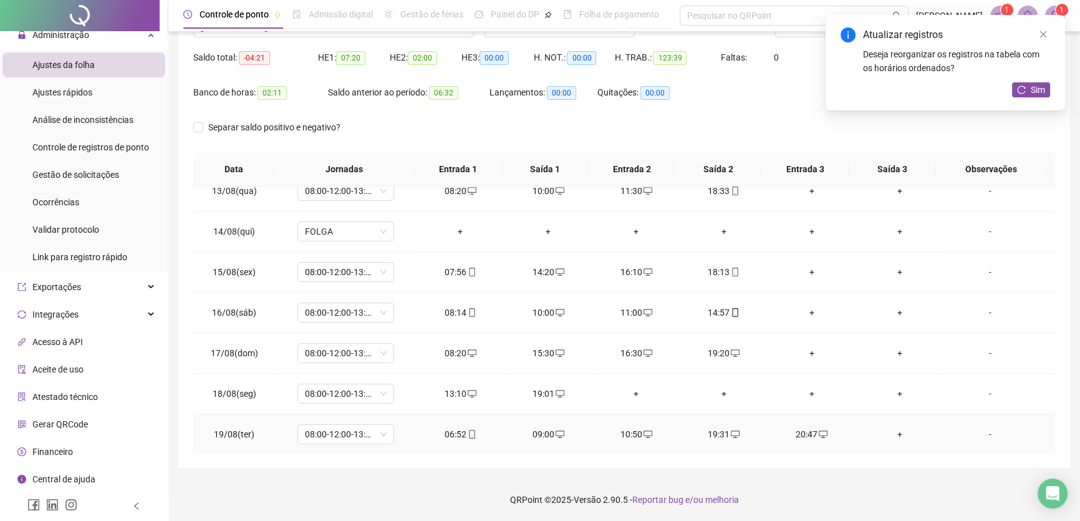
click at [803, 430] on div "20:47" at bounding box center [812, 434] width 68 height 14
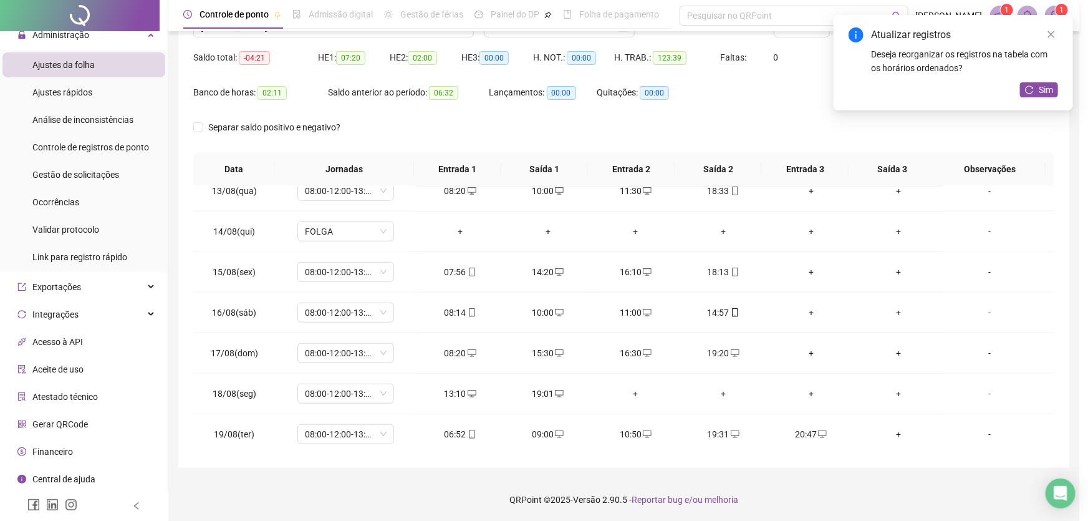
type input "**********"
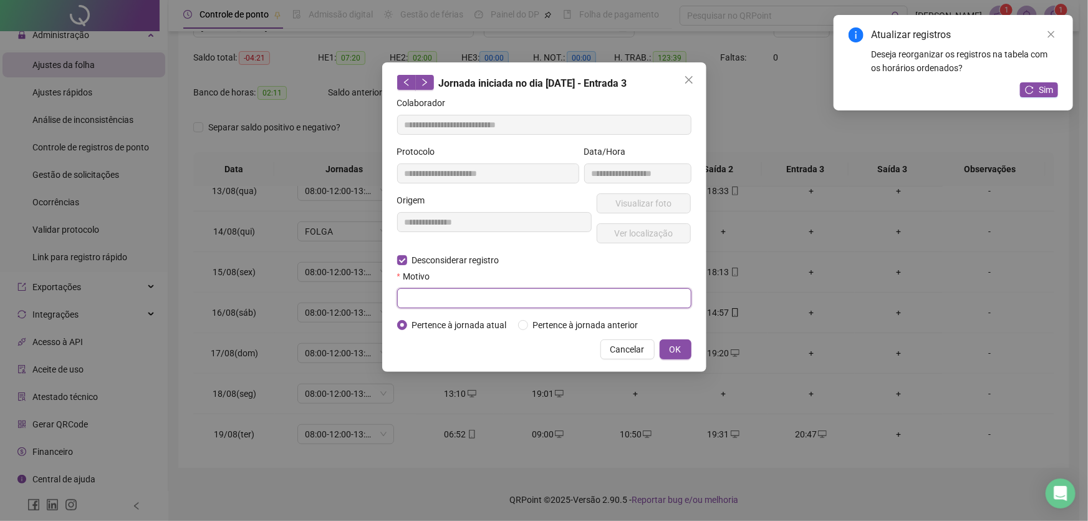
click at [405, 299] on input "text" at bounding box center [544, 298] width 294 height 20
type input "**"
click at [662, 348] on button "OK" at bounding box center [676, 349] width 32 height 20
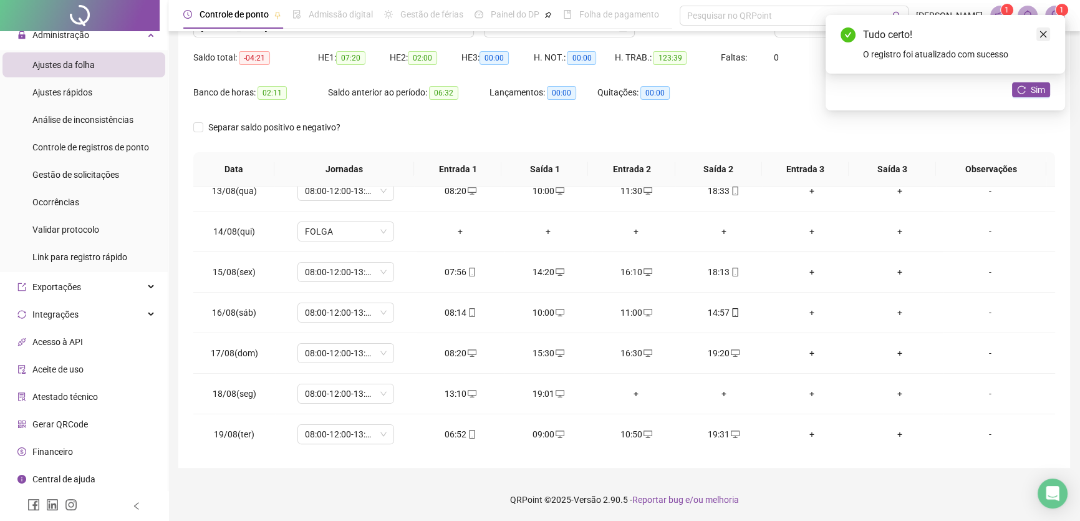
click at [1046, 32] on icon "close" at bounding box center [1043, 34] width 9 height 9
click at [1048, 34] on link "Close" at bounding box center [1043, 34] width 14 height 14
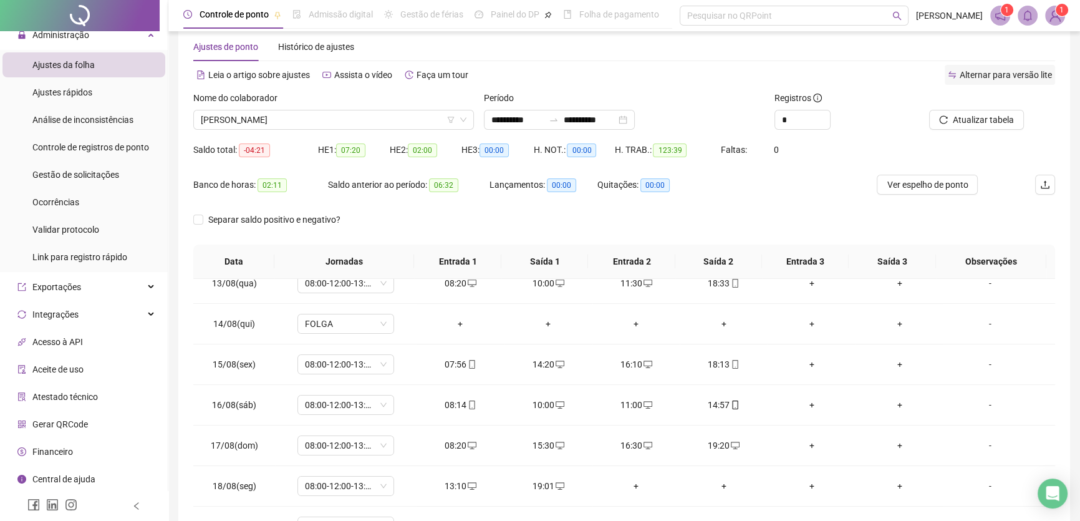
scroll to position [2, 0]
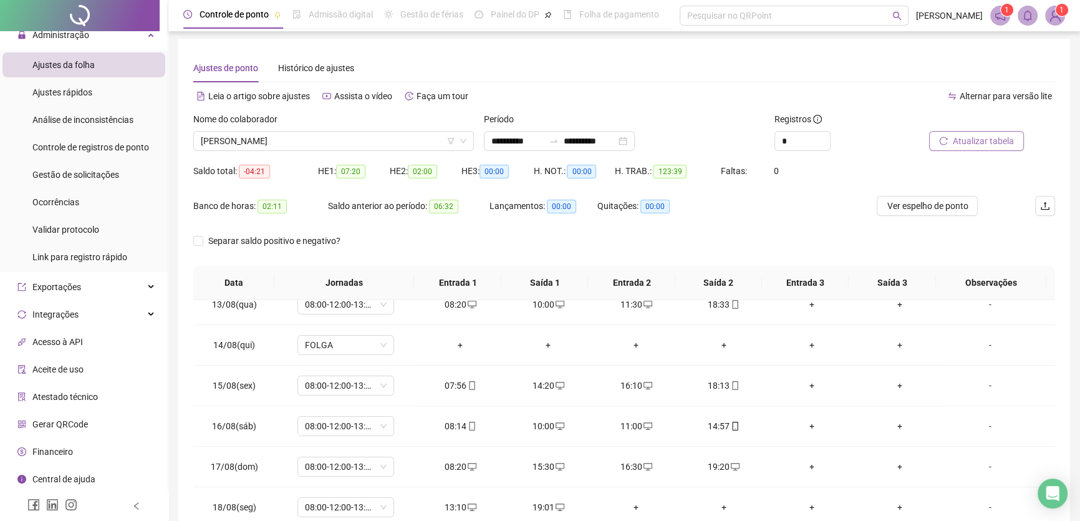
click at [974, 142] on span "Atualizar tabela" at bounding box center [983, 141] width 61 height 14
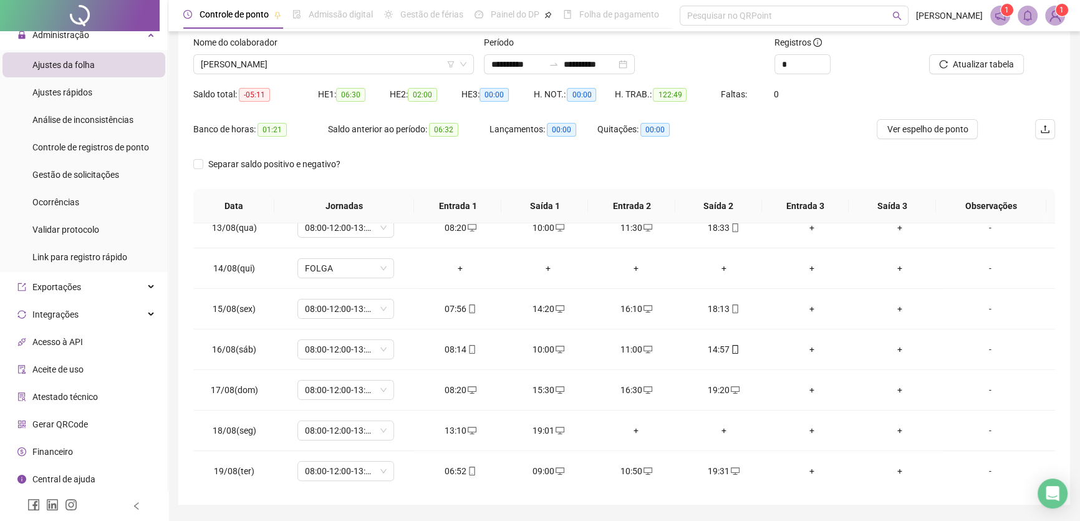
scroll to position [59, 0]
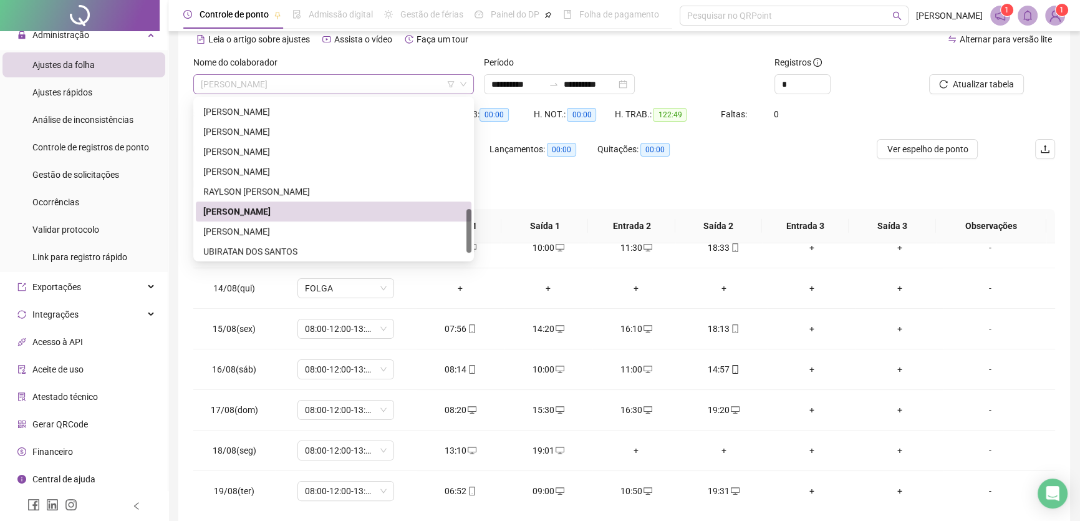
click at [372, 86] on span "[PERSON_NAME]" at bounding box center [334, 84] width 266 height 19
click at [272, 231] on div "[PERSON_NAME]" at bounding box center [333, 231] width 261 height 14
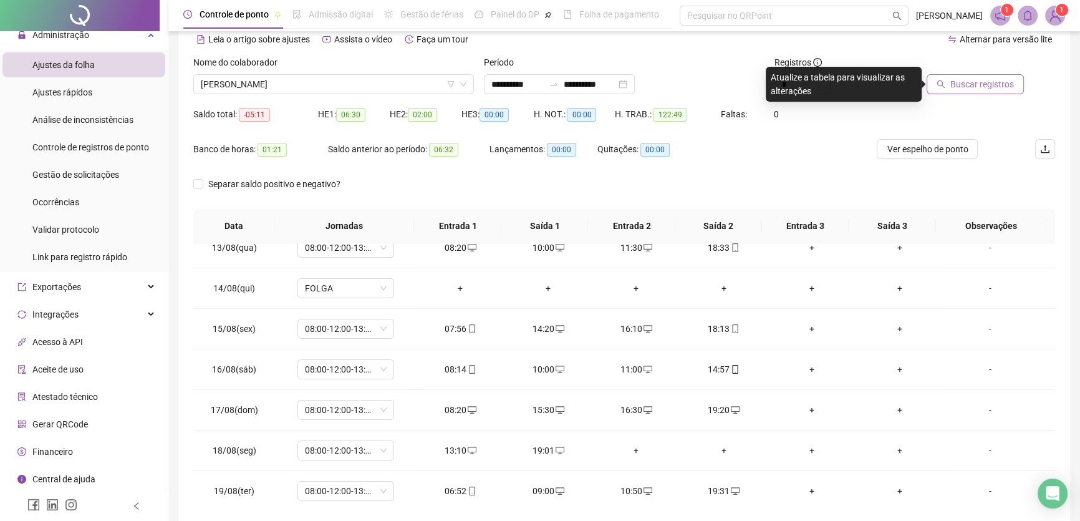
click at [977, 88] on span "Buscar registros" at bounding box center [982, 84] width 64 height 14
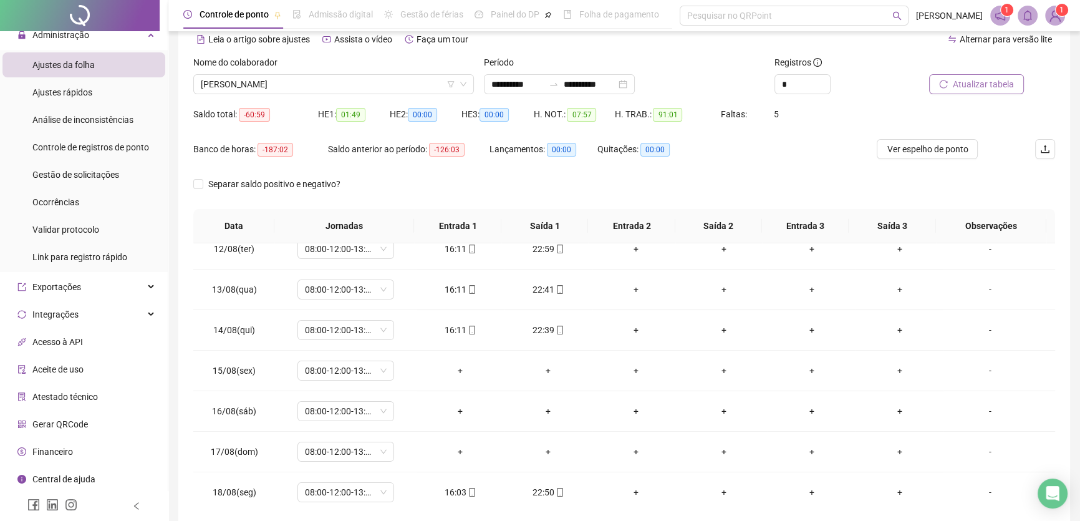
scroll to position [502, 0]
click at [372, 325] on span "08:00-12:00-13:00-17:00" at bounding box center [346, 328] width 82 height 19
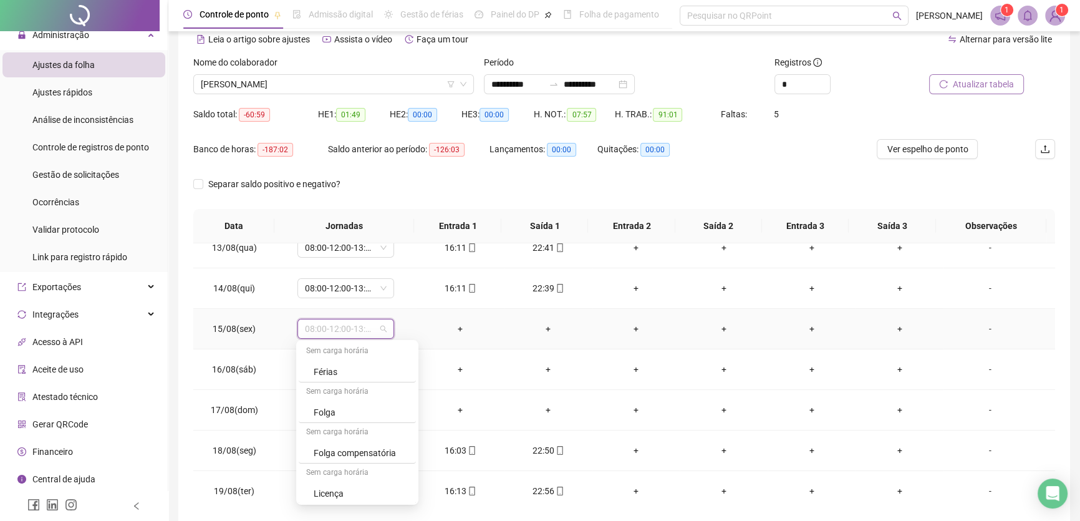
scroll to position [205, 0]
click at [369, 410] on div "Folga" at bounding box center [361, 411] width 95 height 14
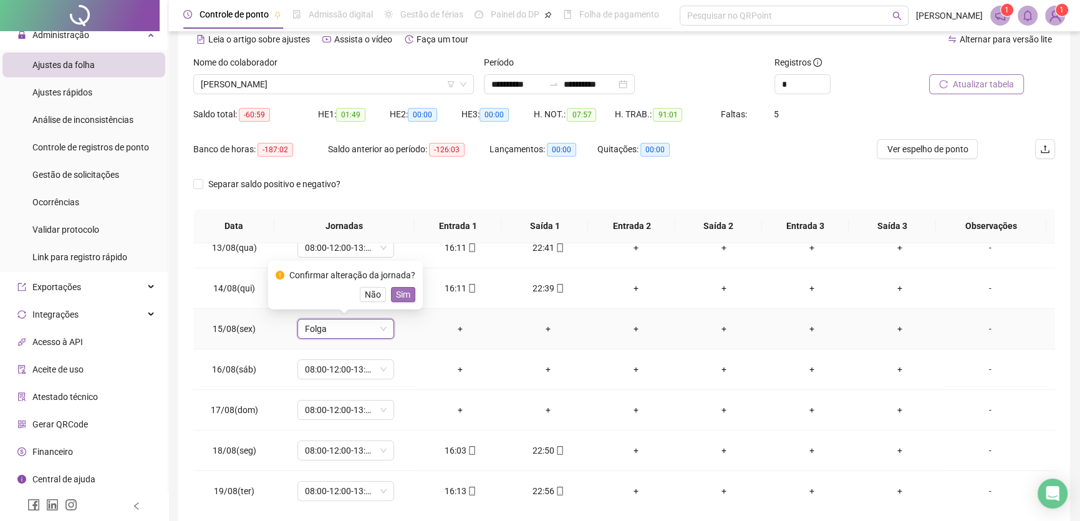
click at [400, 293] on span "Sim" at bounding box center [403, 294] width 14 height 14
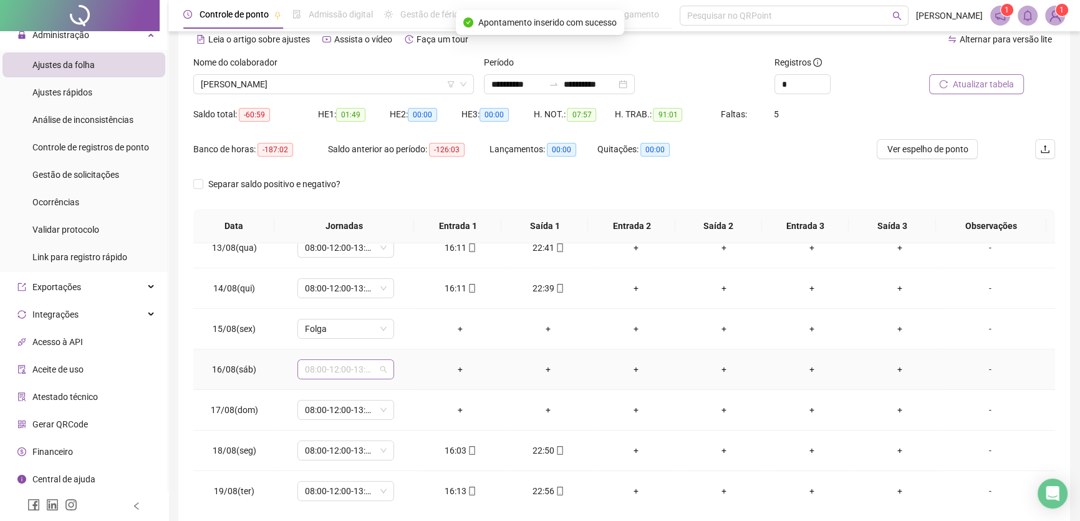
click at [380, 371] on span "08:00-12:00-13:00-17:00" at bounding box center [346, 369] width 82 height 19
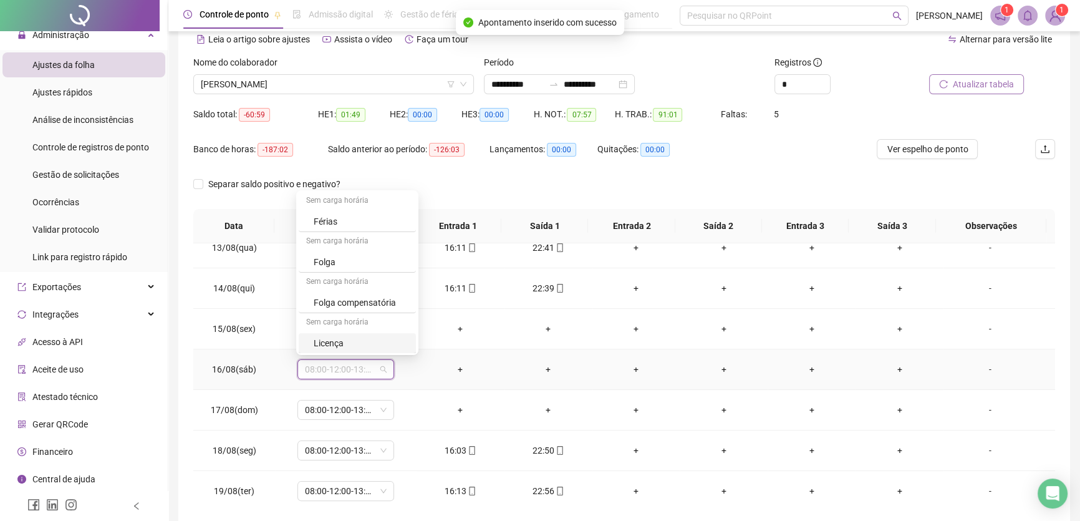
click at [335, 343] on div "Licença" at bounding box center [361, 343] width 95 height 14
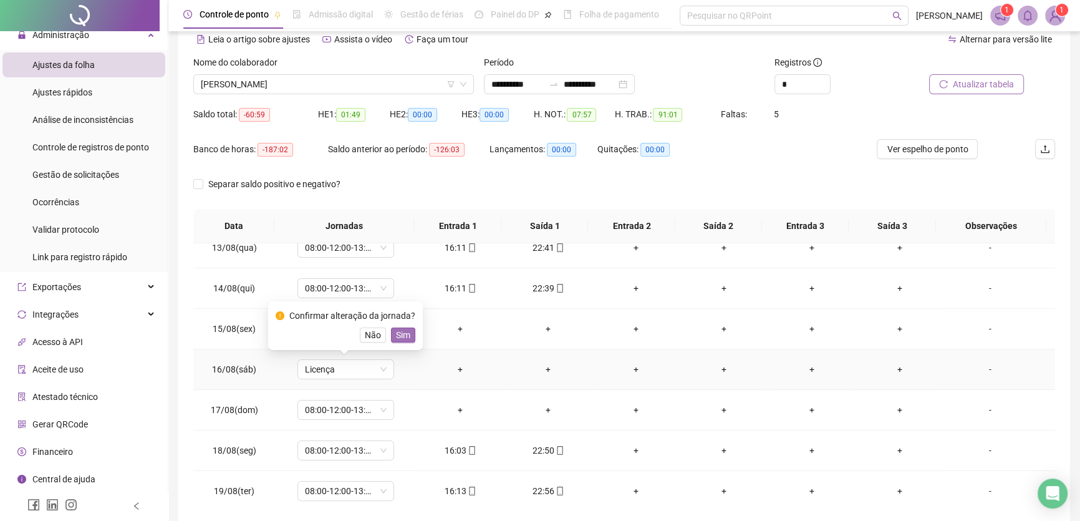
click at [411, 330] on button "Sim" at bounding box center [403, 334] width 24 height 15
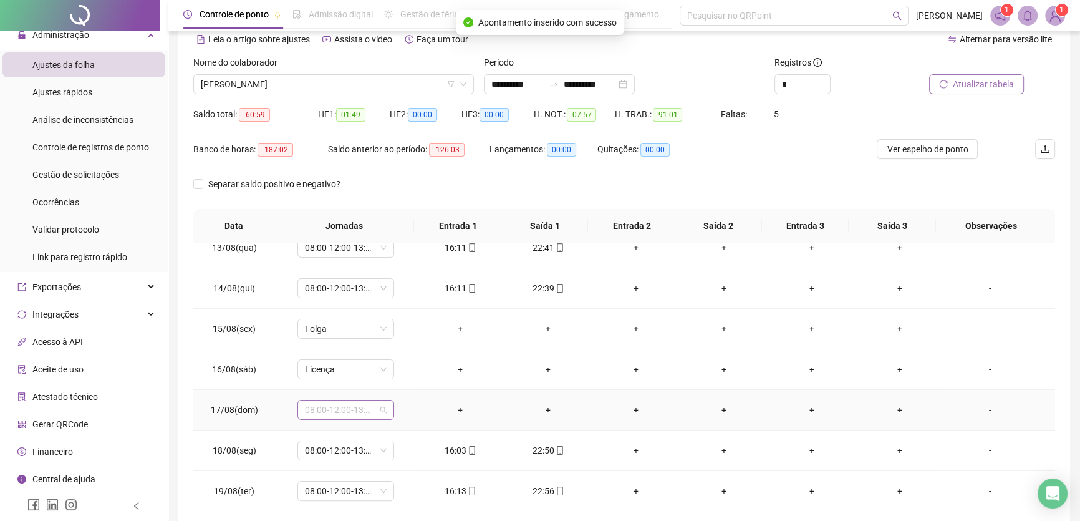
click at [363, 404] on span "08:00-12:00-13:00-17:00" at bounding box center [346, 409] width 82 height 19
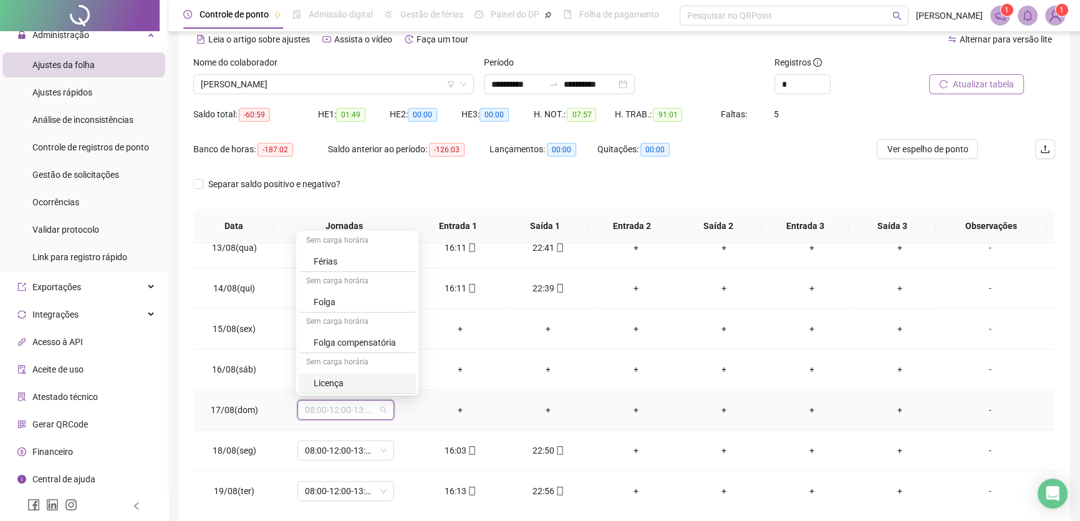
click at [330, 383] on div "Licença" at bounding box center [361, 383] width 95 height 14
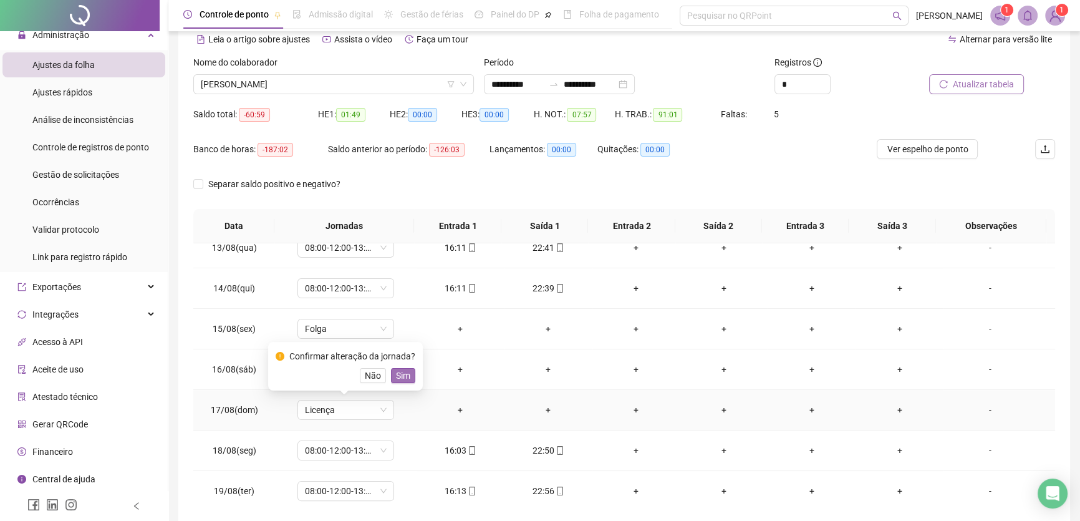
click at [400, 372] on span "Sim" at bounding box center [403, 376] width 14 height 14
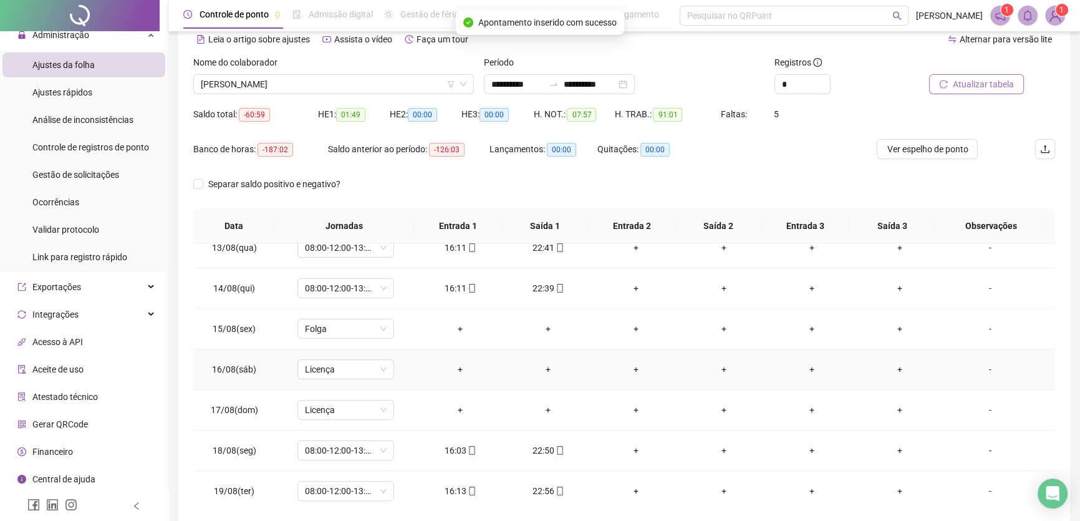
click at [980, 365] on div "-" at bounding box center [990, 369] width 74 height 14
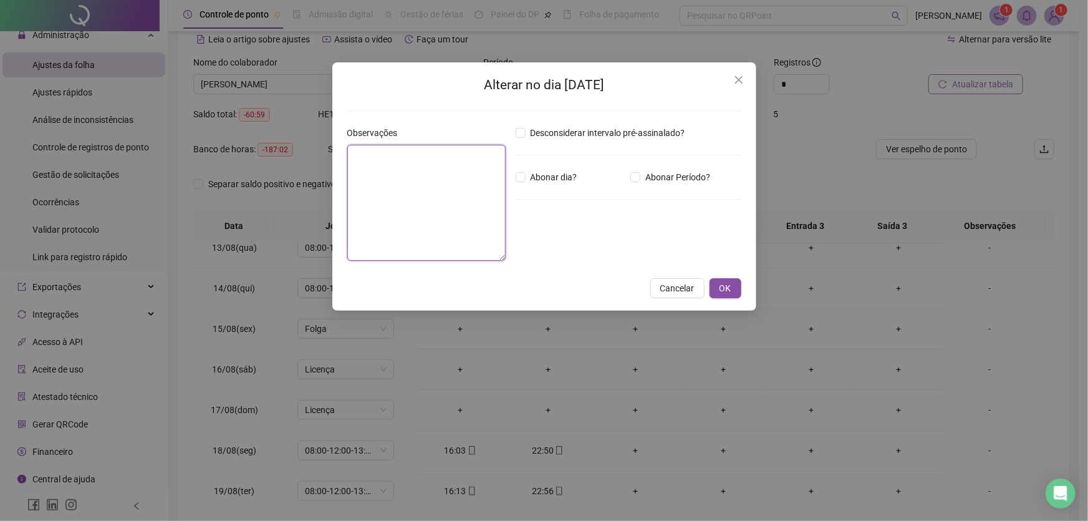
click at [420, 189] on textarea at bounding box center [426, 203] width 158 height 116
type textarea "*"
type textarea "********"
click at [725, 284] on span "OK" at bounding box center [726, 288] width 12 height 14
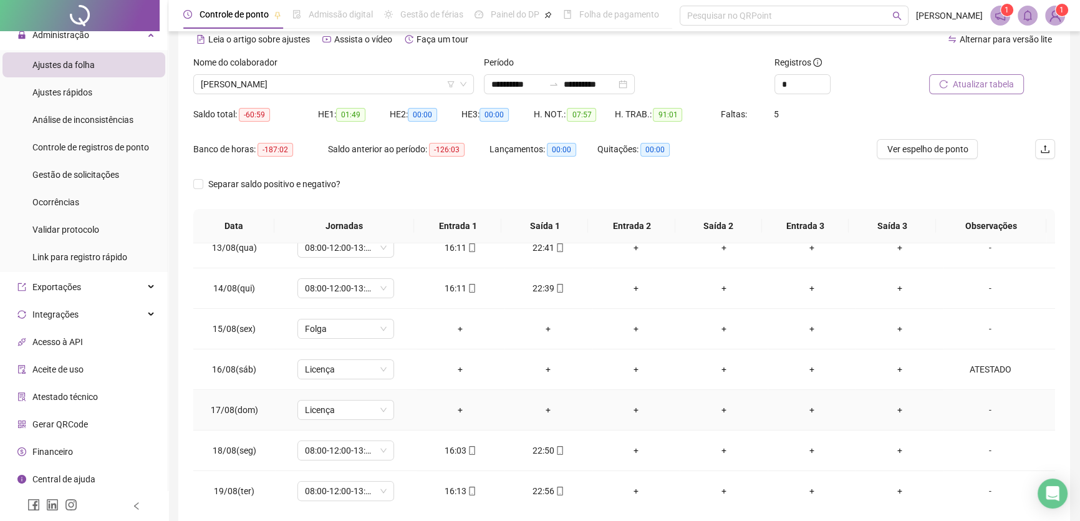
click at [983, 403] on div "-" at bounding box center [990, 410] width 74 height 14
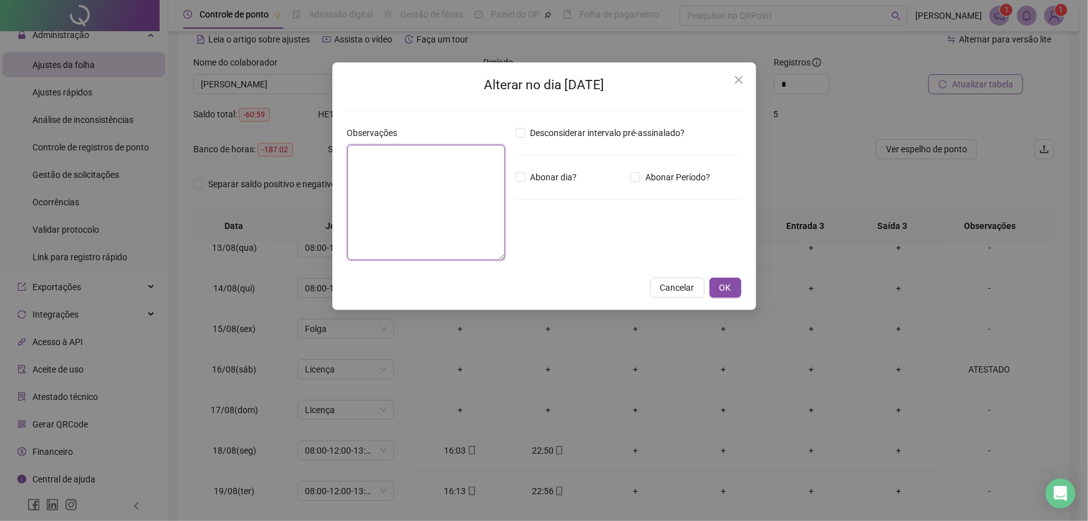
click at [390, 187] on textarea at bounding box center [426, 202] width 158 height 115
type textarea "********"
click at [733, 286] on button "OK" at bounding box center [726, 288] width 32 height 20
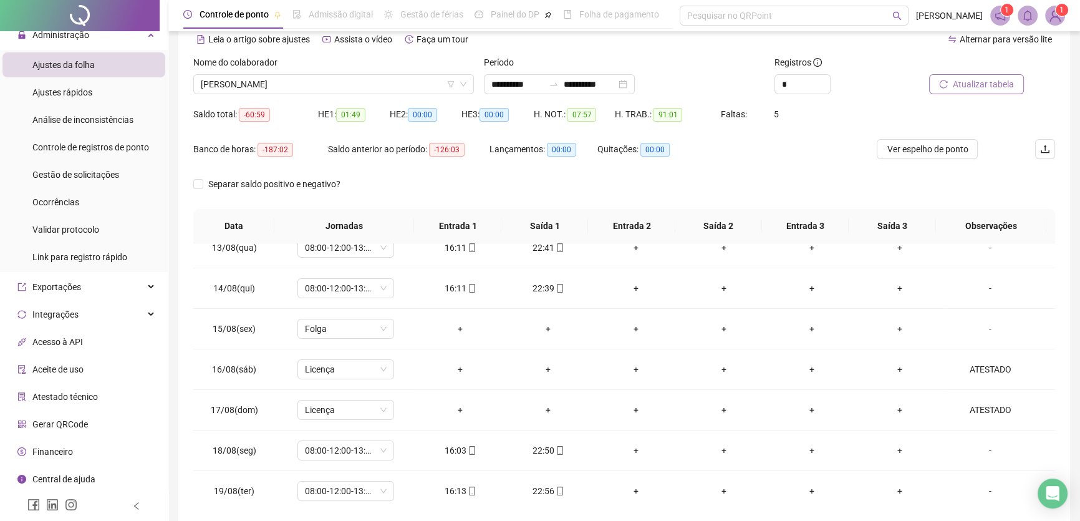
click at [999, 87] on span "Atualizar tabela" at bounding box center [983, 84] width 61 height 14
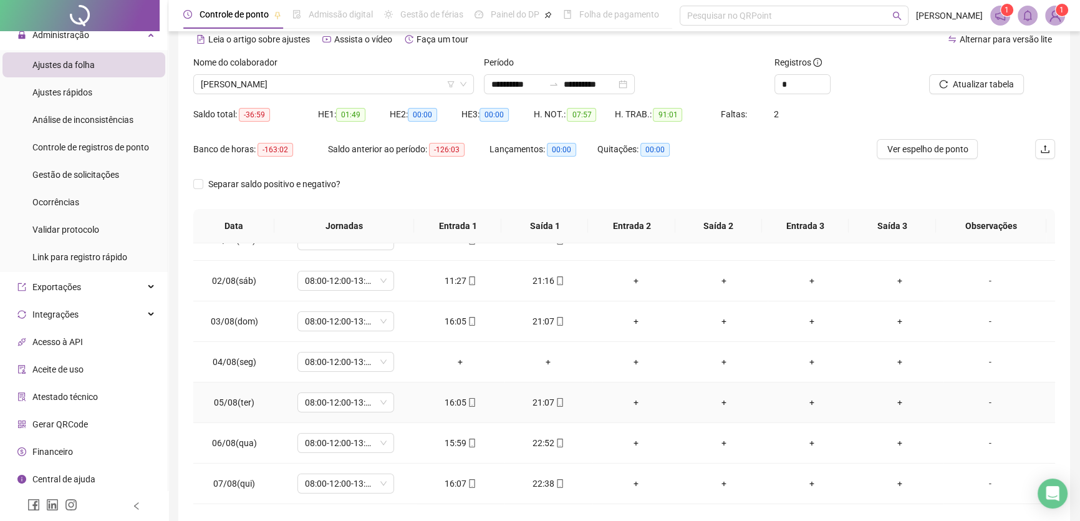
scroll to position [0, 0]
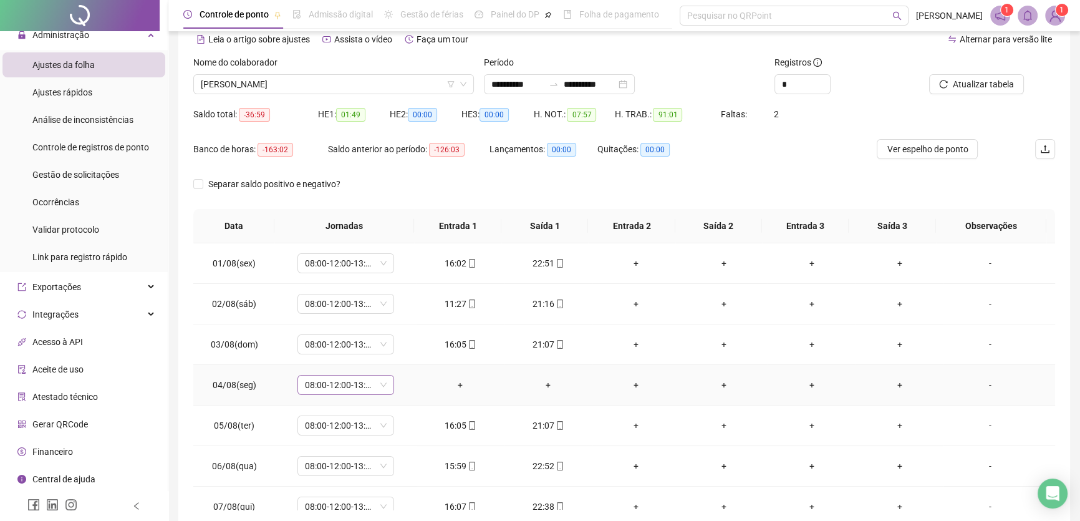
click at [368, 377] on span "08:00-12:00-13:00-17:00" at bounding box center [346, 384] width 82 height 19
click at [319, 274] on div "Folga" at bounding box center [361, 278] width 95 height 14
click at [402, 351] on span "Sim" at bounding box center [403, 352] width 14 height 14
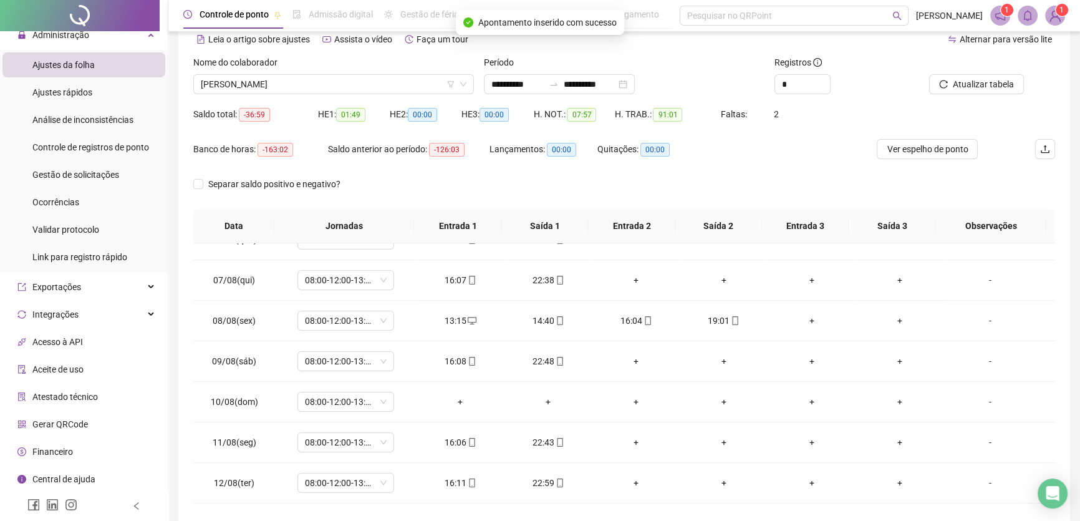
scroll to position [283, 0]
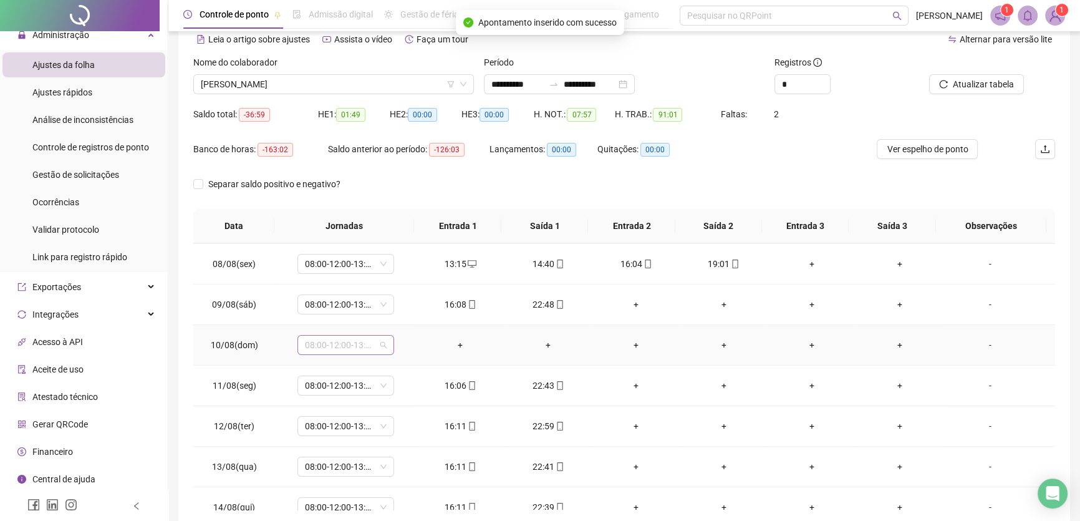
click at [387, 343] on div "08:00-12:00-13:00-17:00" at bounding box center [345, 345] width 97 height 20
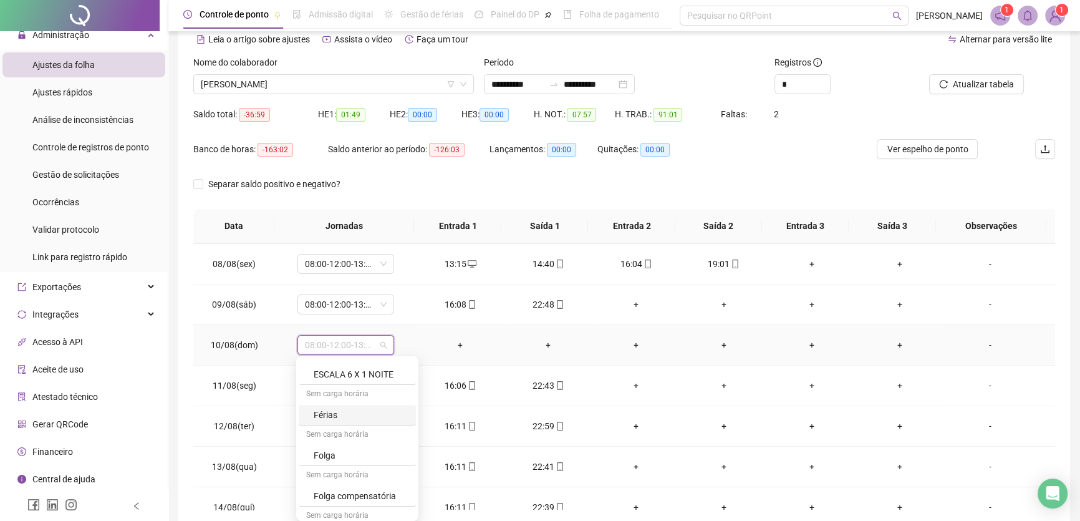
scroll to position [205, 0]
click at [332, 422] on div "Folga" at bounding box center [361, 427] width 95 height 14
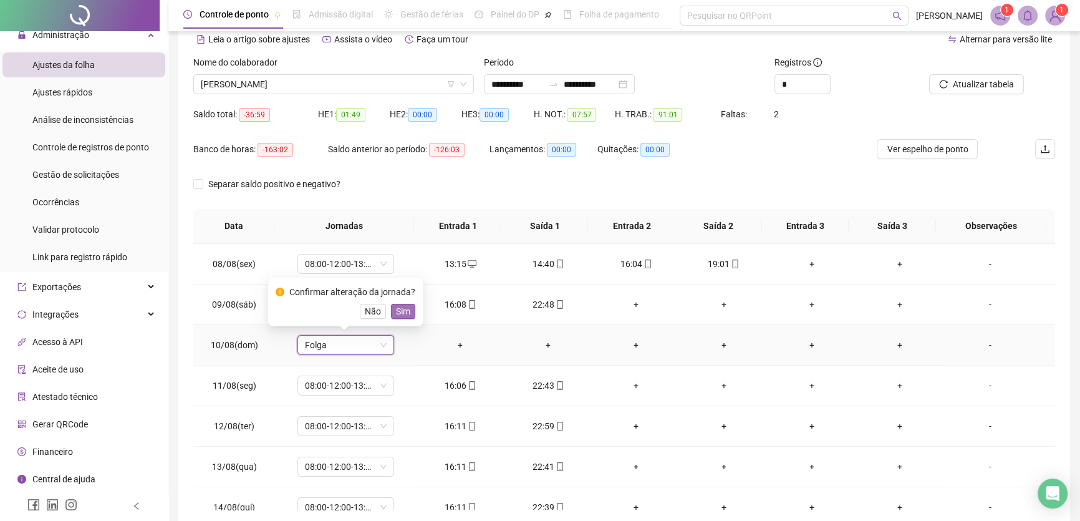
click at [405, 310] on span "Sim" at bounding box center [403, 311] width 14 height 14
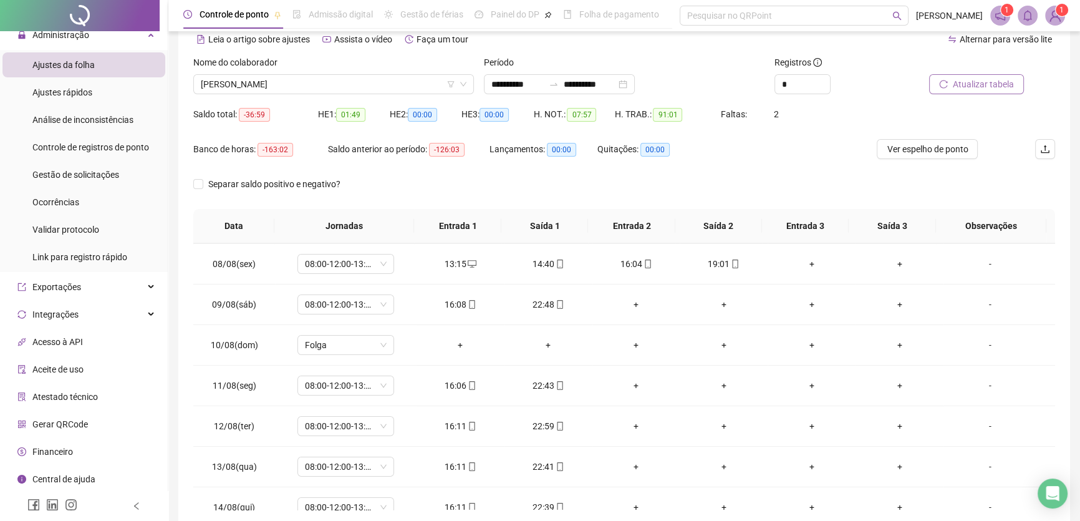
click at [967, 84] on span "Atualizar tabela" at bounding box center [983, 84] width 61 height 14
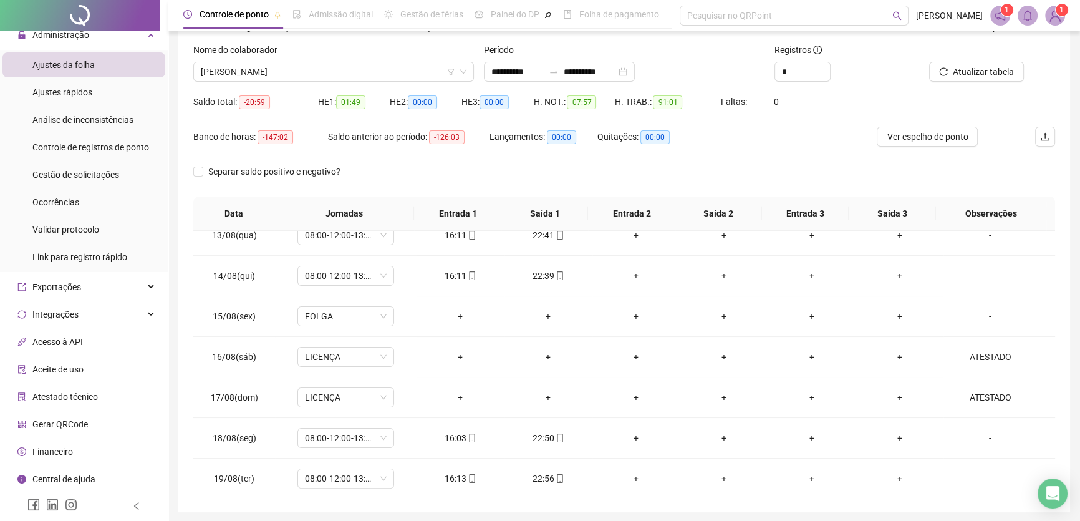
scroll to position [2, 0]
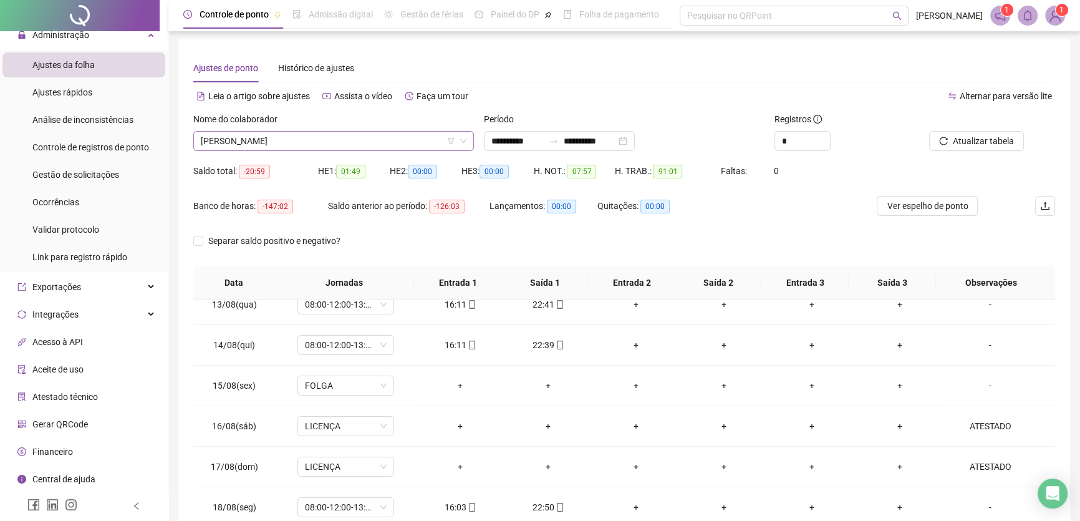
click at [392, 148] on span "[PERSON_NAME]" at bounding box center [334, 141] width 266 height 19
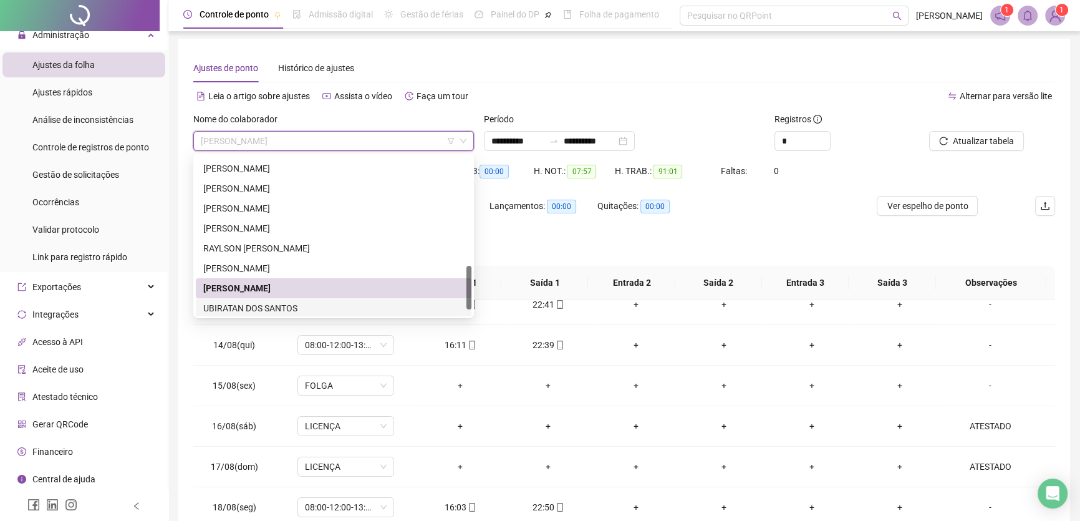
click at [268, 305] on div "UBIRATAN DOS SANTOS" at bounding box center [333, 308] width 261 height 14
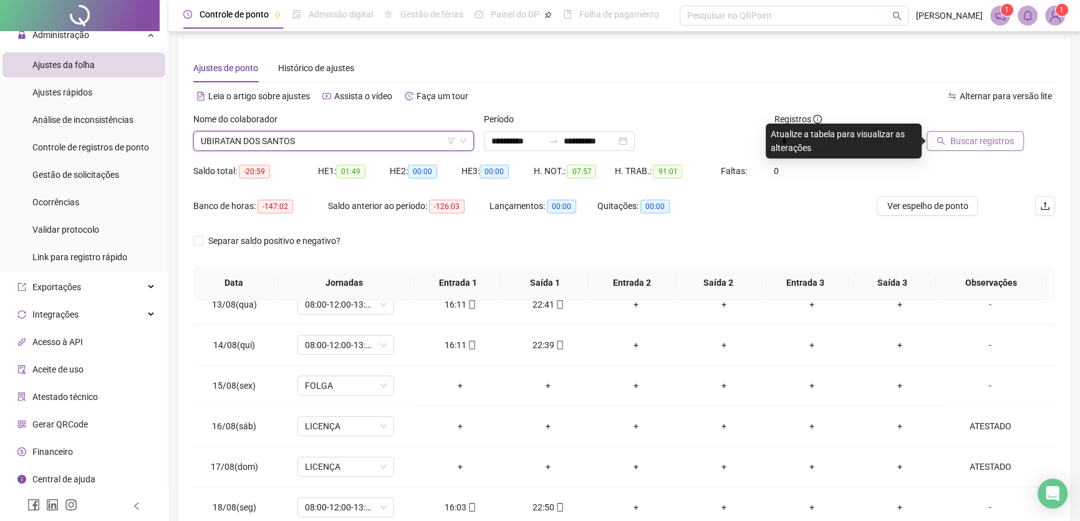
click at [995, 140] on span "Buscar registros" at bounding box center [982, 141] width 64 height 14
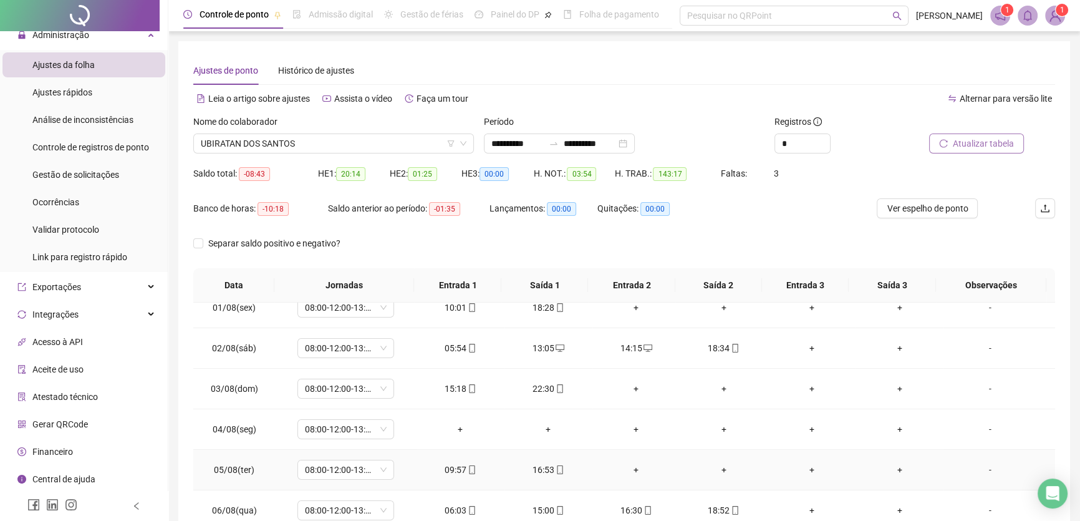
scroll to position [0, 0]
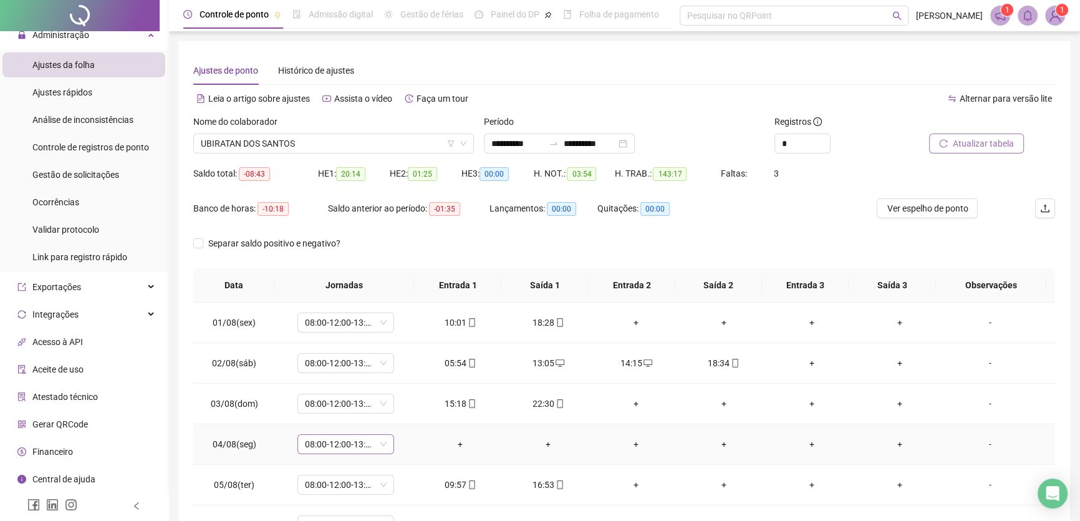
click at [379, 445] on span "08:00-12:00-13:00-17:00" at bounding box center [346, 444] width 82 height 19
click at [334, 372] on div "Folga" at bounding box center [361, 372] width 95 height 14
click at [400, 410] on span "Sim" at bounding box center [403, 411] width 14 height 14
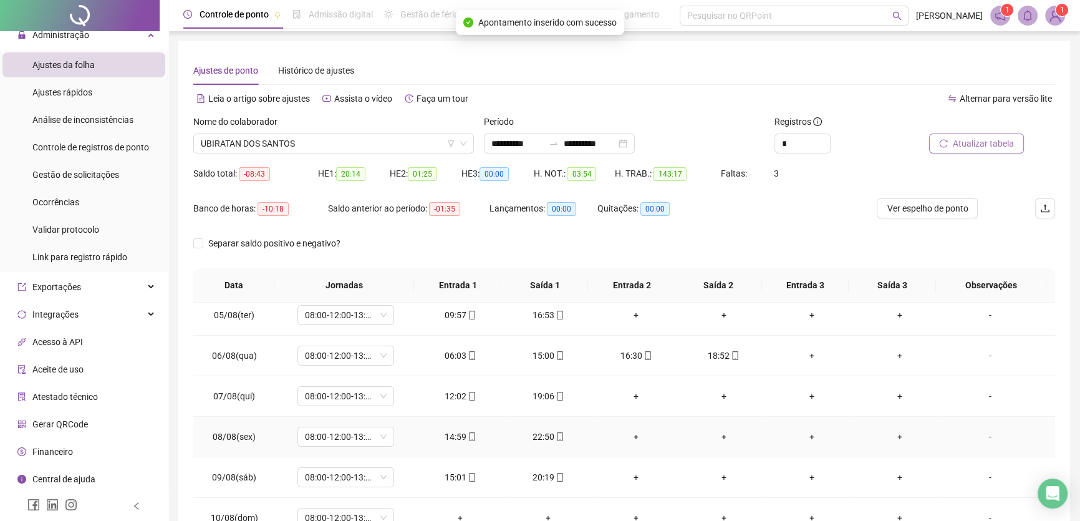
scroll to position [283, 0]
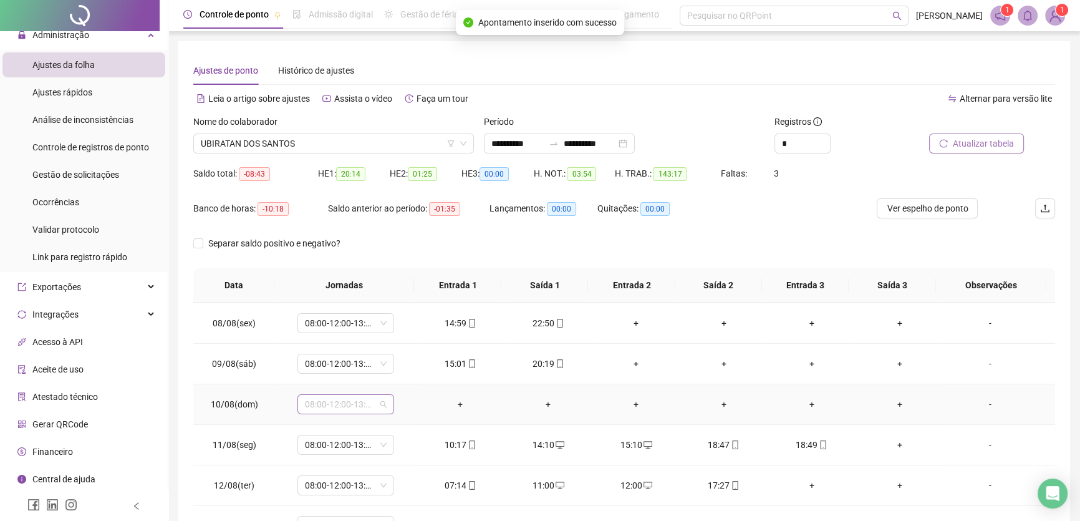
click at [374, 402] on span "08:00-12:00-13:00-17:00" at bounding box center [346, 404] width 82 height 19
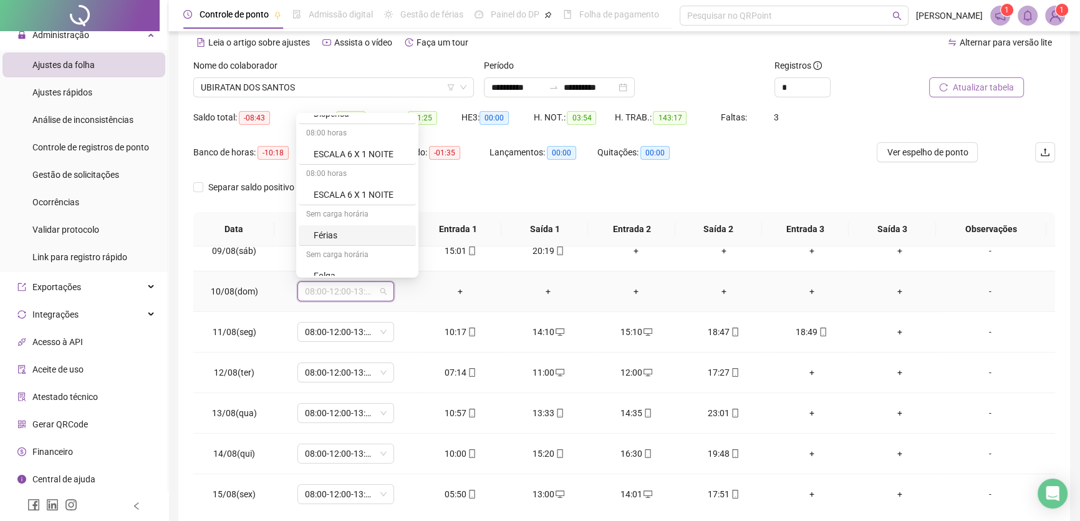
scroll to position [170, 0]
click at [339, 221] on div "Folga" at bounding box center [361, 219] width 95 height 14
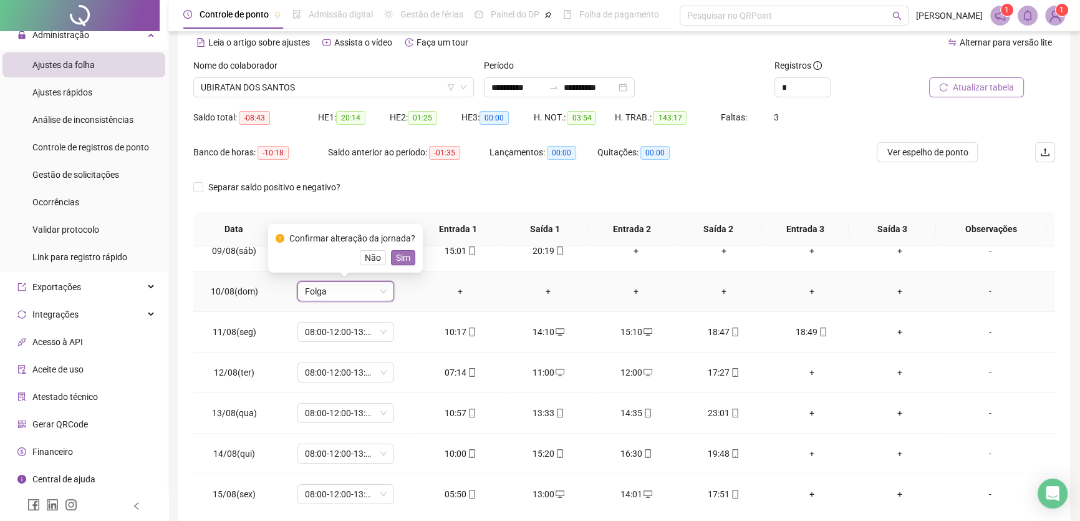
click at [405, 256] on span "Sim" at bounding box center [403, 258] width 14 height 14
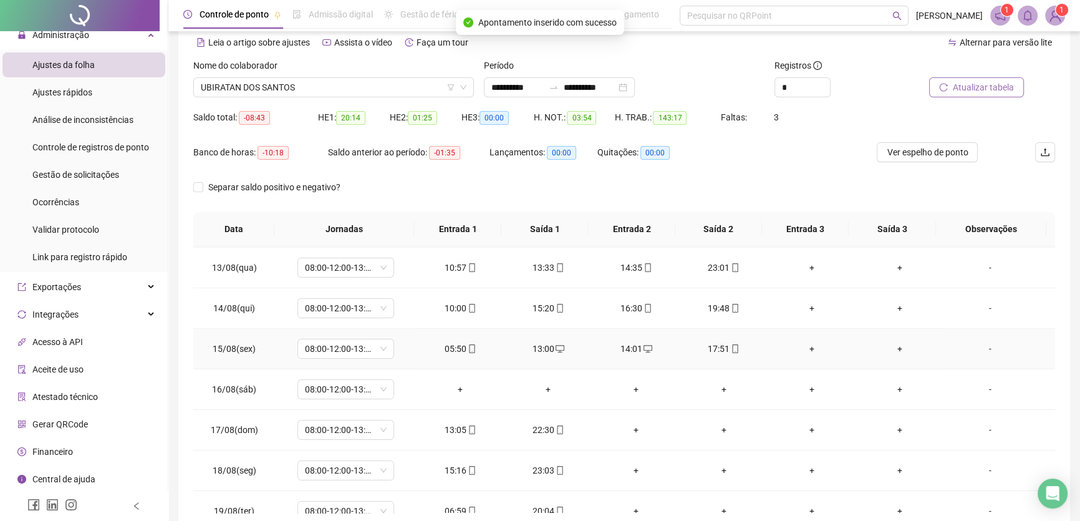
scroll to position [502, 0]
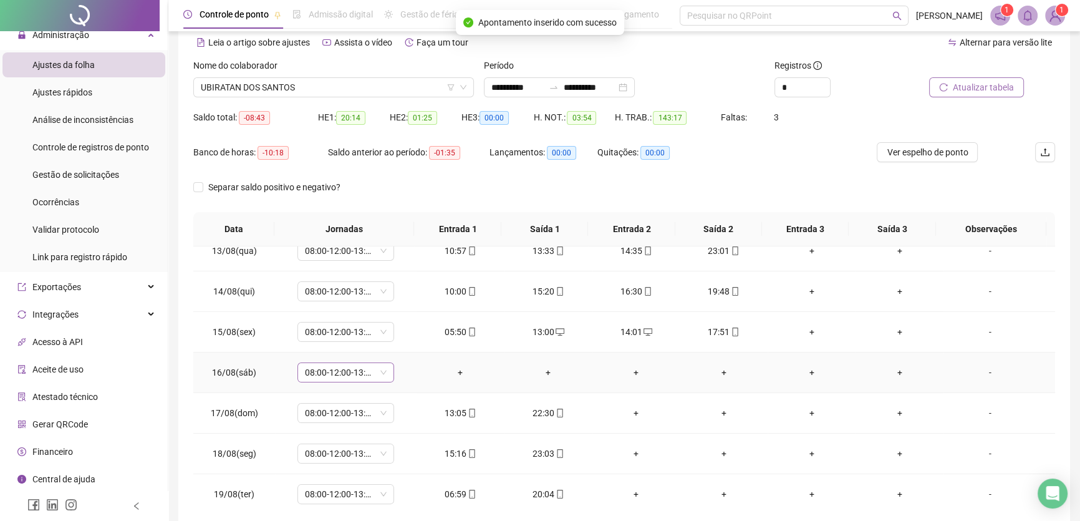
click at [377, 369] on span "08:00-12:00-13:00-17:00" at bounding box center [346, 372] width 82 height 19
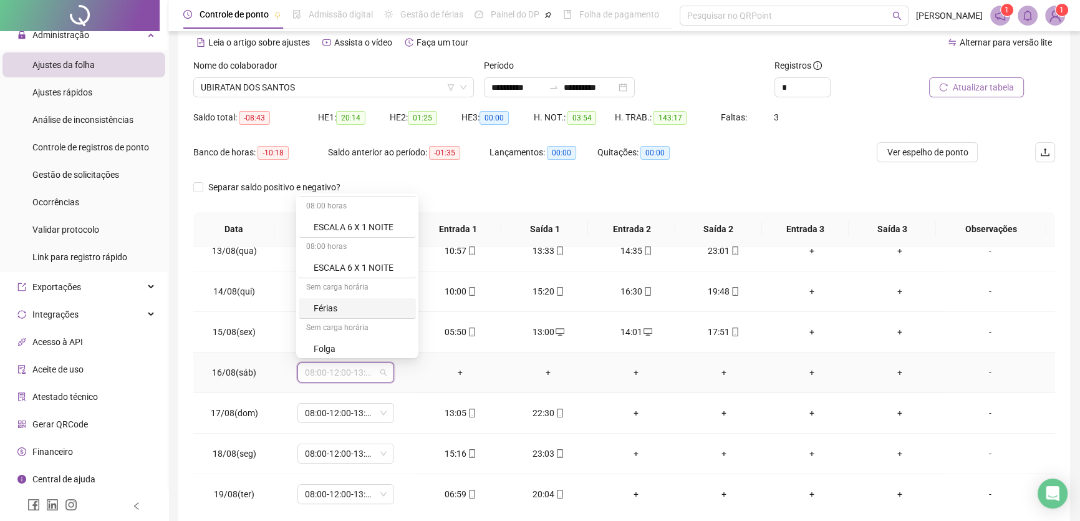
scroll to position [170, 0]
click at [345, 300] on div "Folga" at bounding box center [361, 299] width 95 height 14
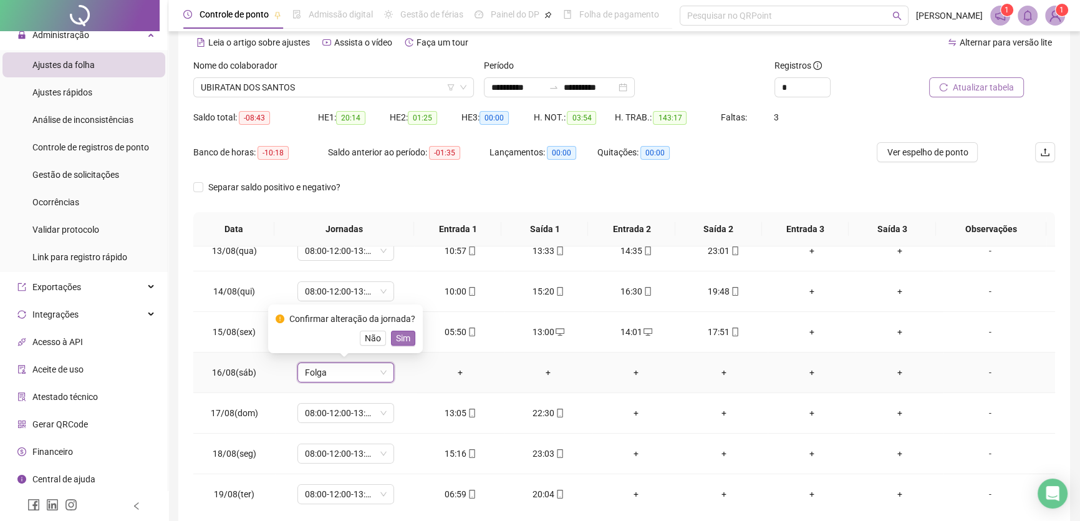
click at [398, 337] on span "Sim" at bounding box center [403, 338] width 14 height 14
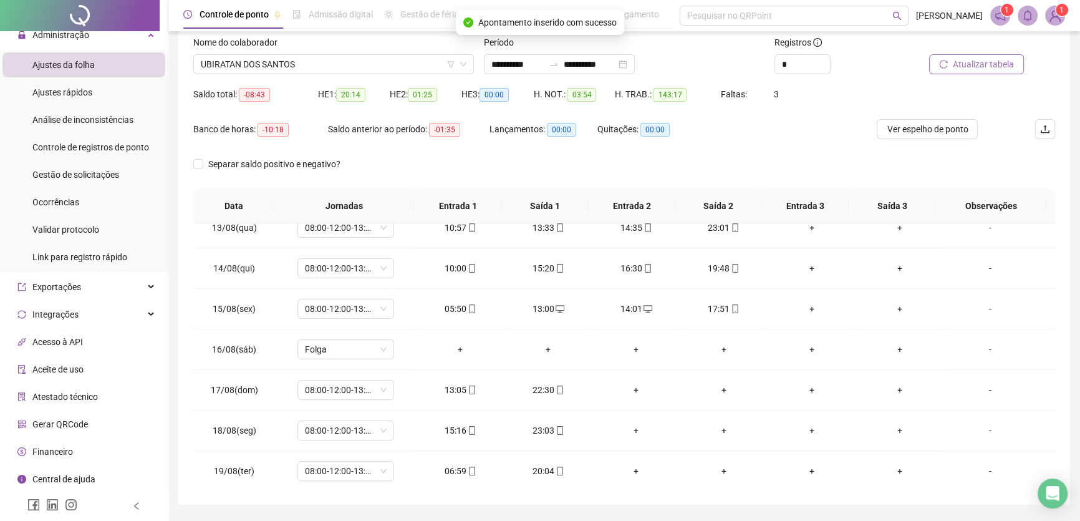
scroll to position [59, 0]
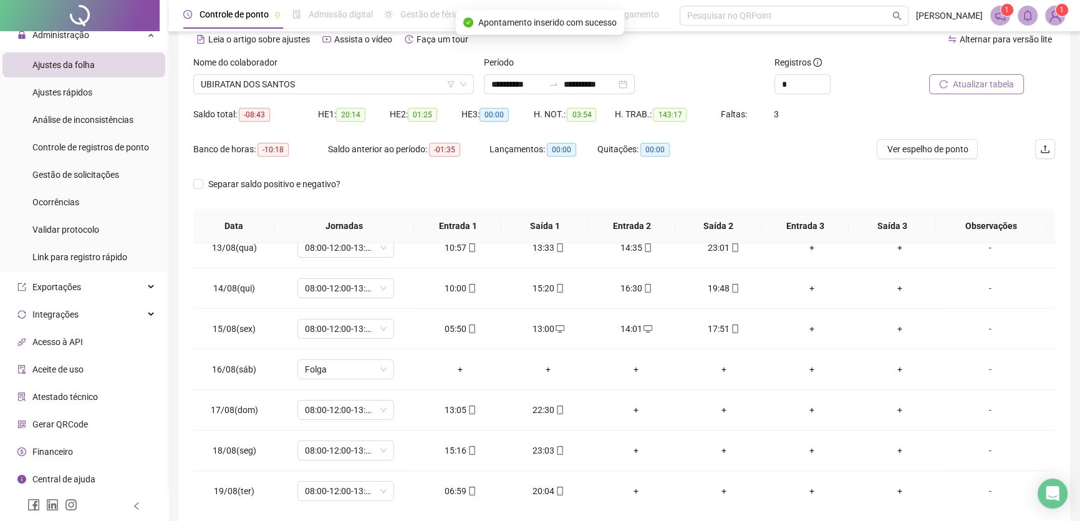
click at [979, 79] on span "Atualizar tabela" at bounding box center [983, 84] width 61 height 14
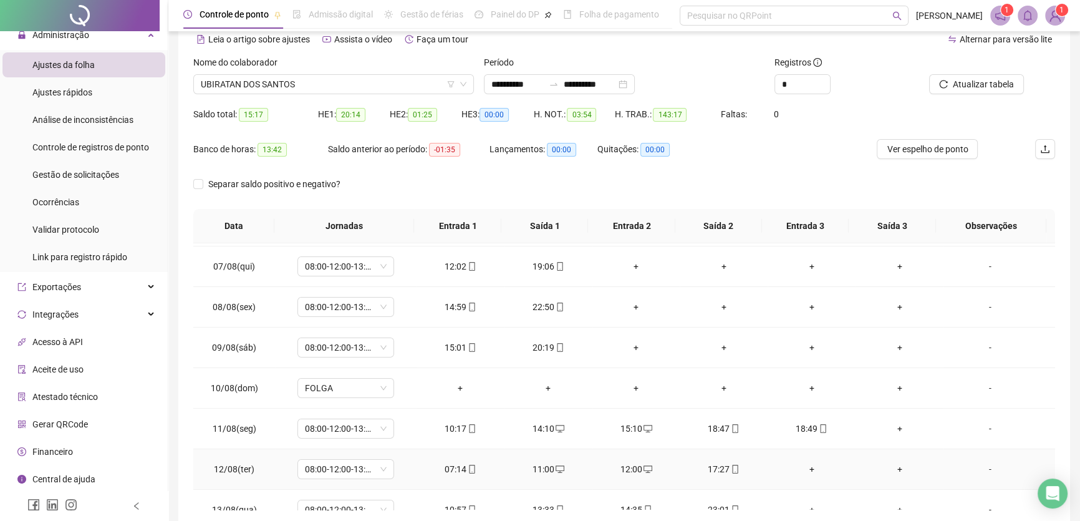
scroll to position [275, 0]
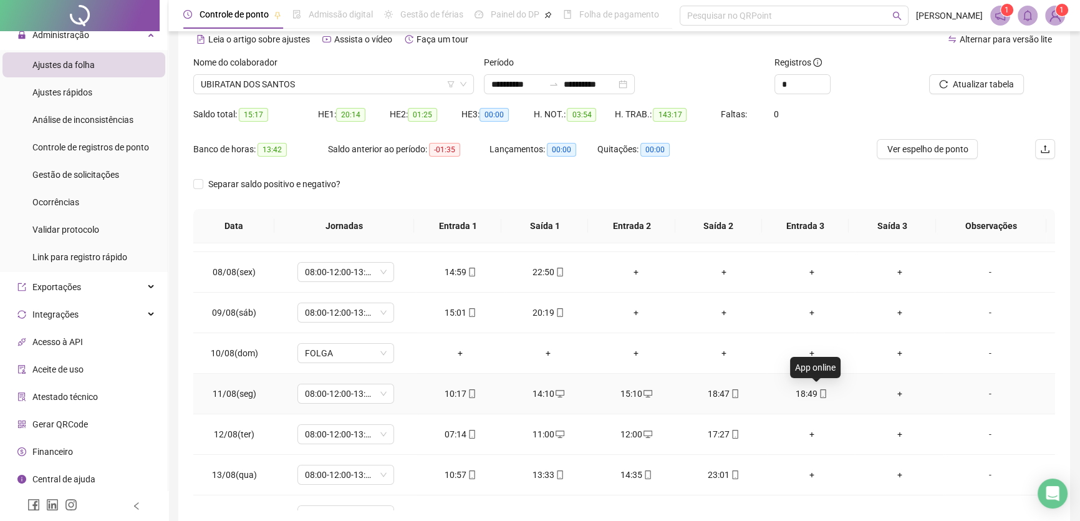
click at [817, 388] on span at bounding box center [822, 393] width 10 height 10
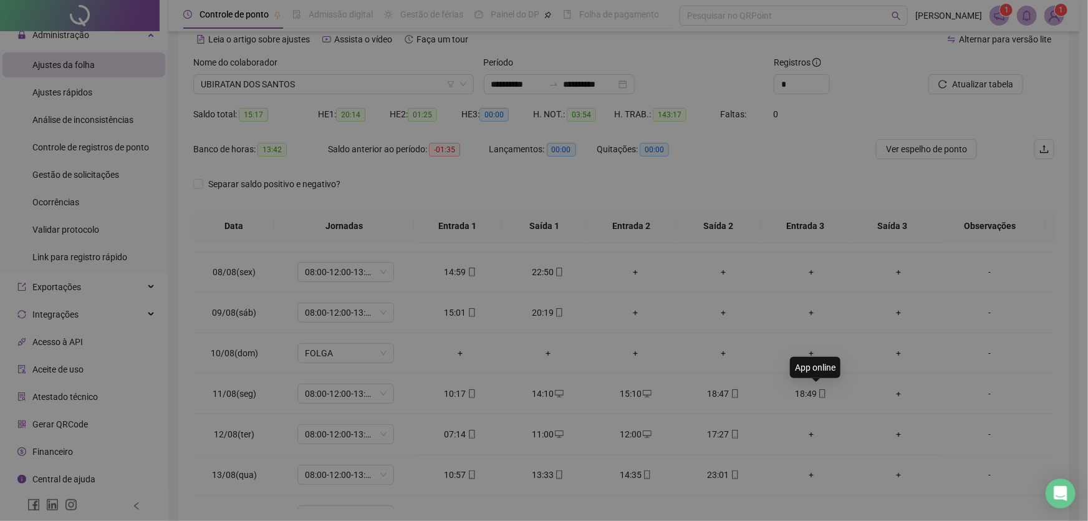
type input "**********"
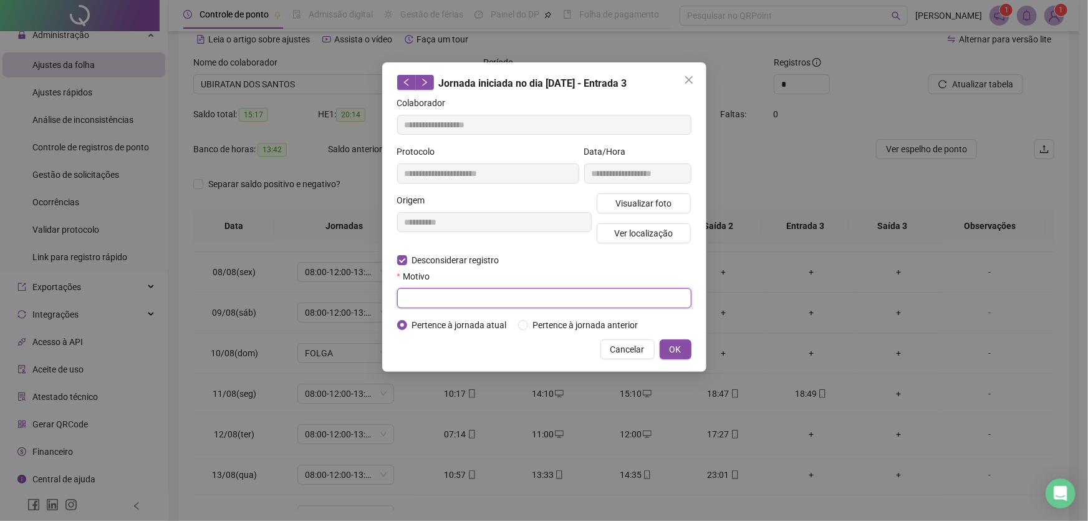
click at [412, 294] on input "text" at bounding box center [544, 298] width 294 height 20
type input "**"
click at [680, 346] on span "OK" at bounding box center [676, 349] width 12 height 14
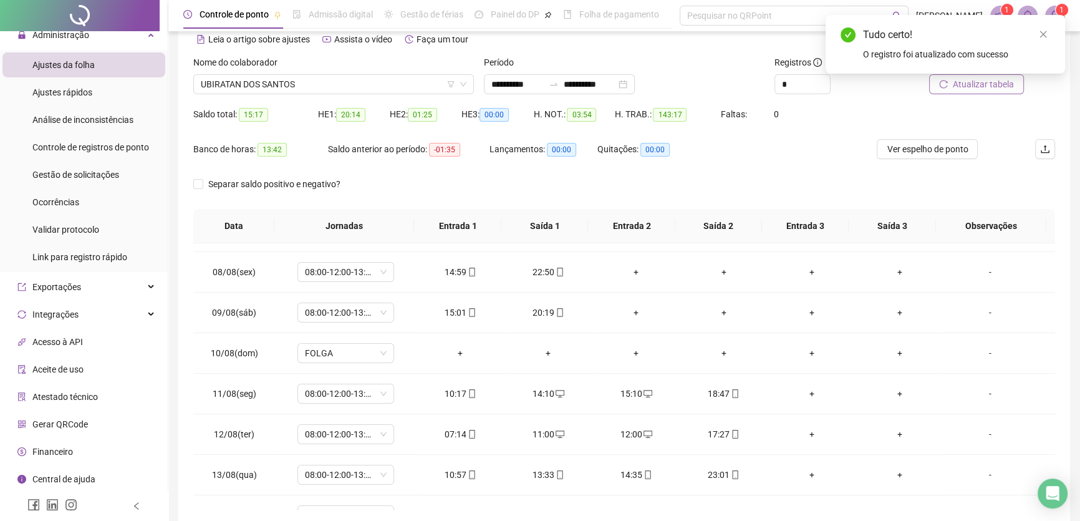
click at [975, 84] on span "Atualizar tabela" at bounding box center [983, 84] width 61 height 14
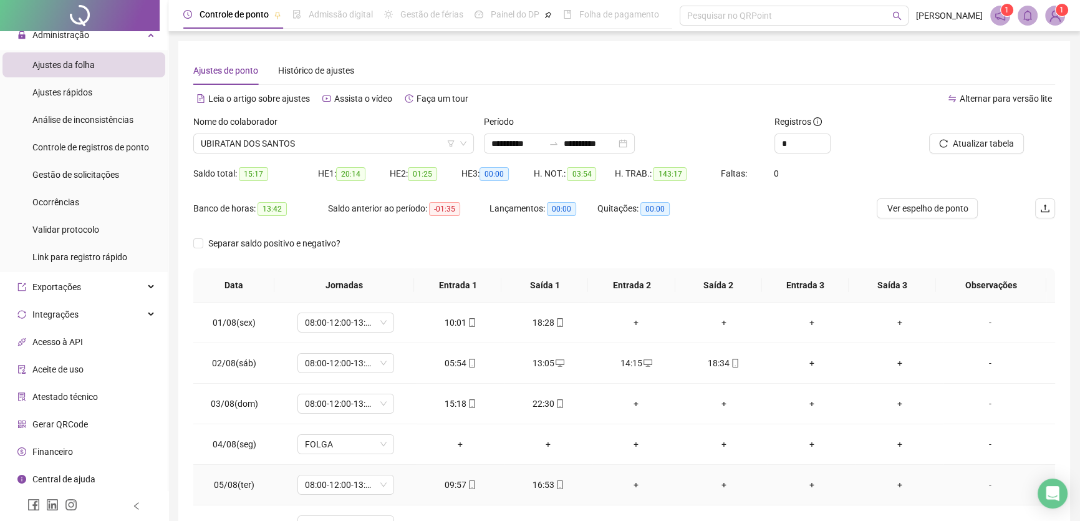
scroll to position [0, 0]
click at [632, 319] on div "+" at bounding box center [636, 323] width 68 height 14
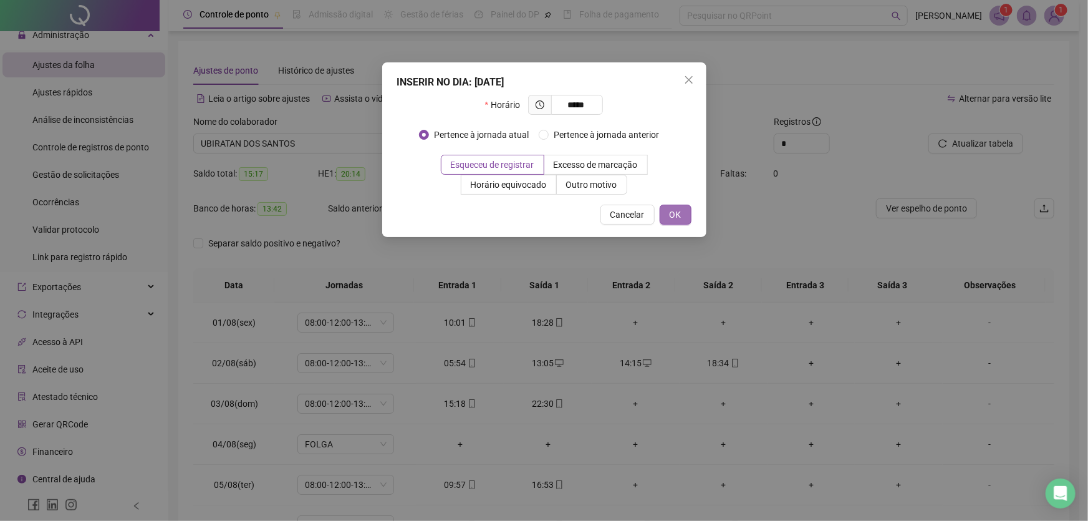
type input "*****"
click at [670, 210] on span "OK" at bounding box center [676, 215] width 12 height 14
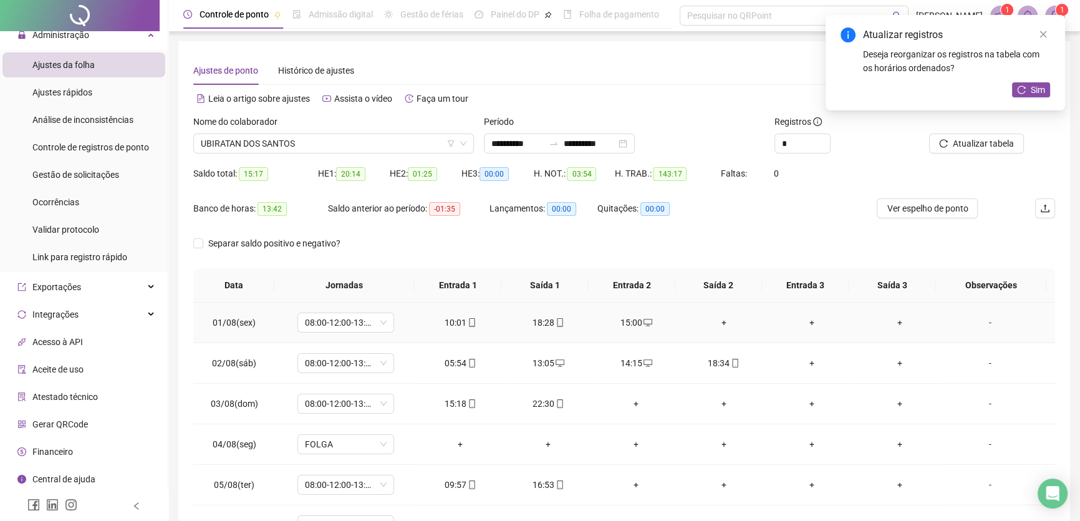
click at [715, 321] on div "+" at bounding box center [724, 323] width 68 height 14
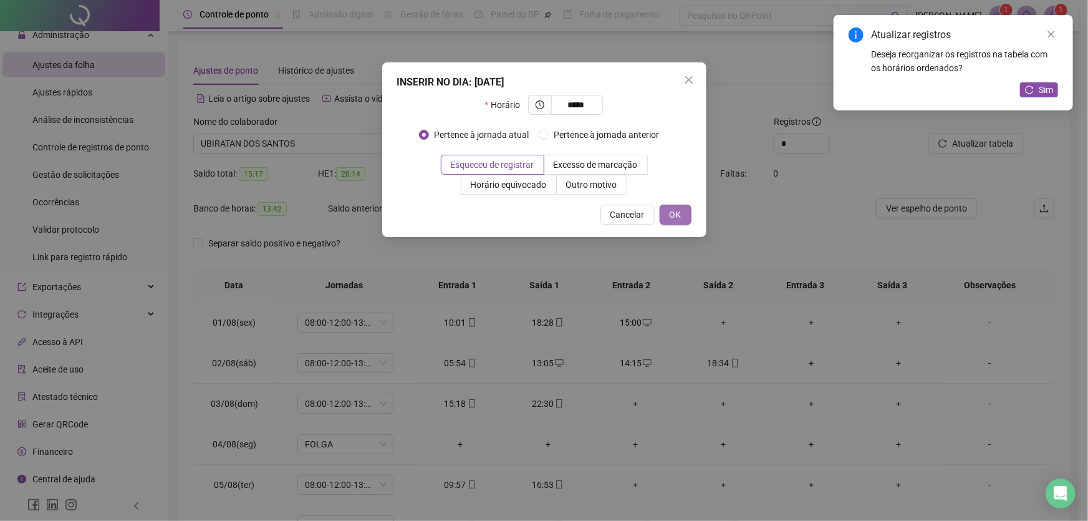
type input "*****"
click at [674, 213] on span "OK" at bounding box center [676, 215] width 12 height 14
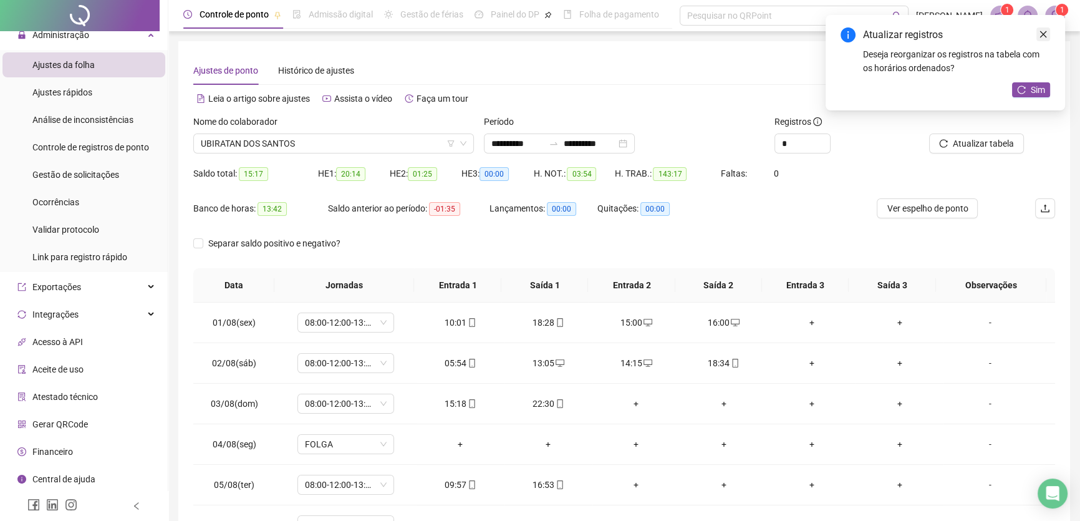
click at [1038, 32] on link "Close" at bounding box center [1043, 34] width 14 height 14
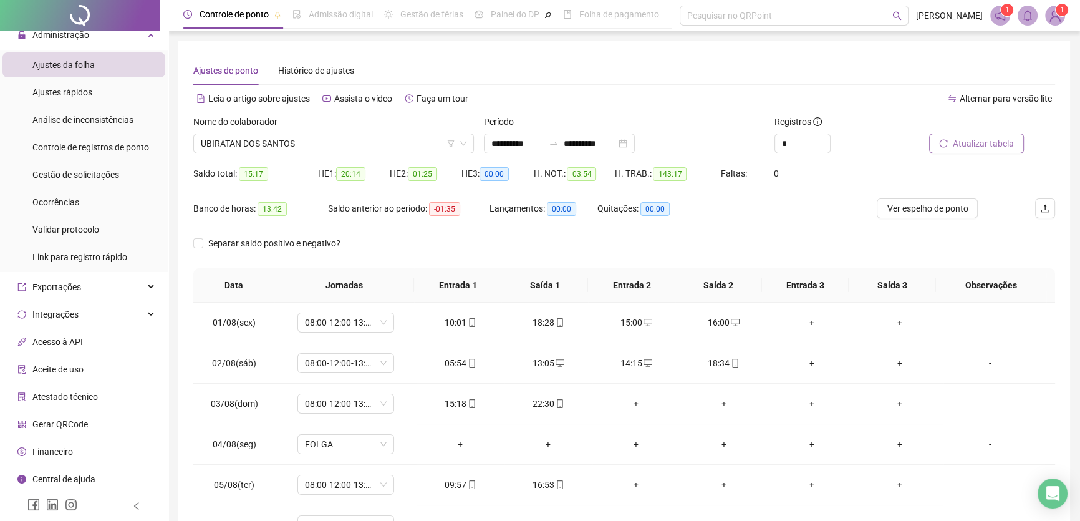
click at [986, 142] on span "Atualizar tabela" at bounding box center [983, 144] width 61 height 14
click at [632, 395] on td "+" at bounding box center [636, 403] width 88 height 41
click at [632, 401] on div "+" at bounding box center [636, 404] width 68 height 14
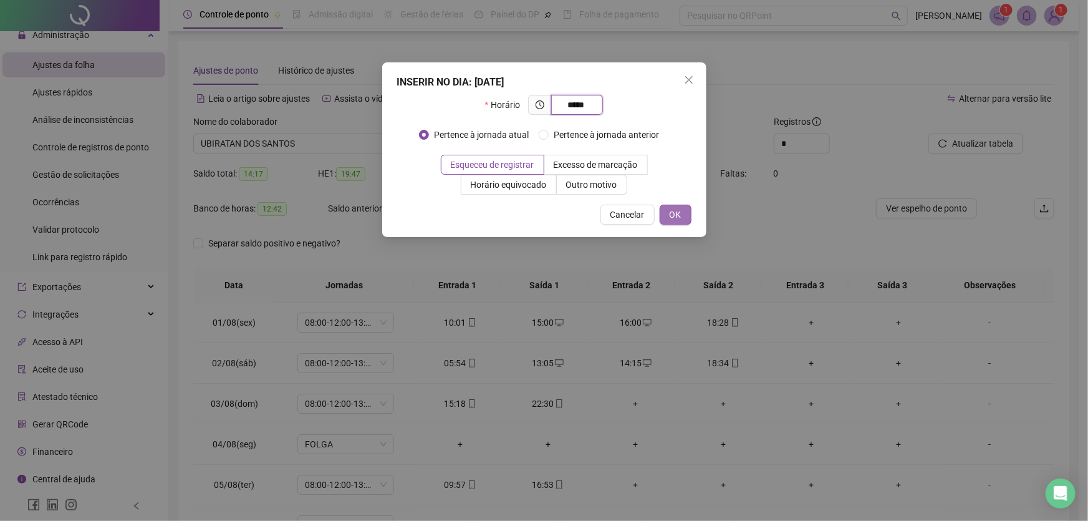
type input "*****"
click at [673, 213] on span "OK" at bounding box center [676, 215] width 12 height 14
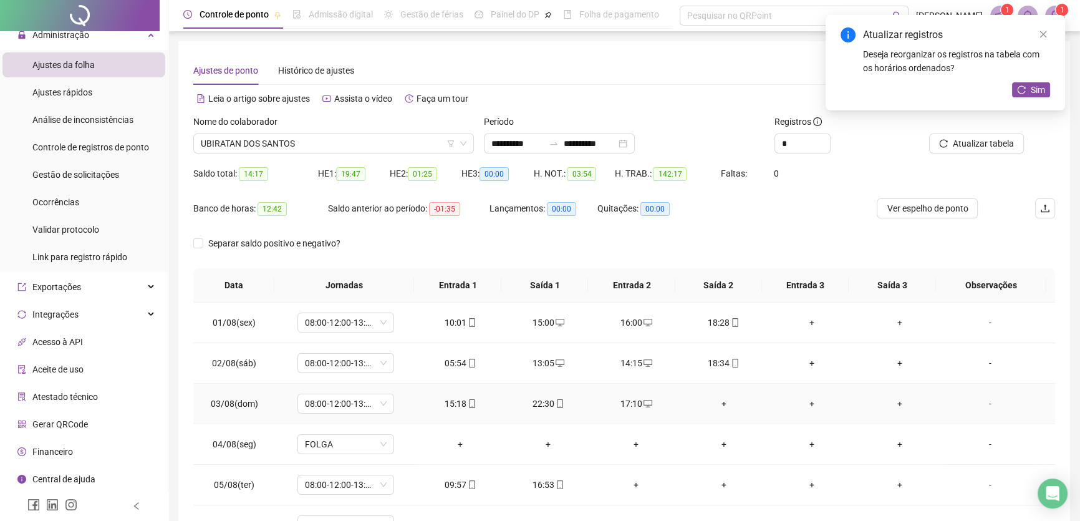
click at [718, 402] on div "+" at bounding box center [724, 404] width 68 height 14
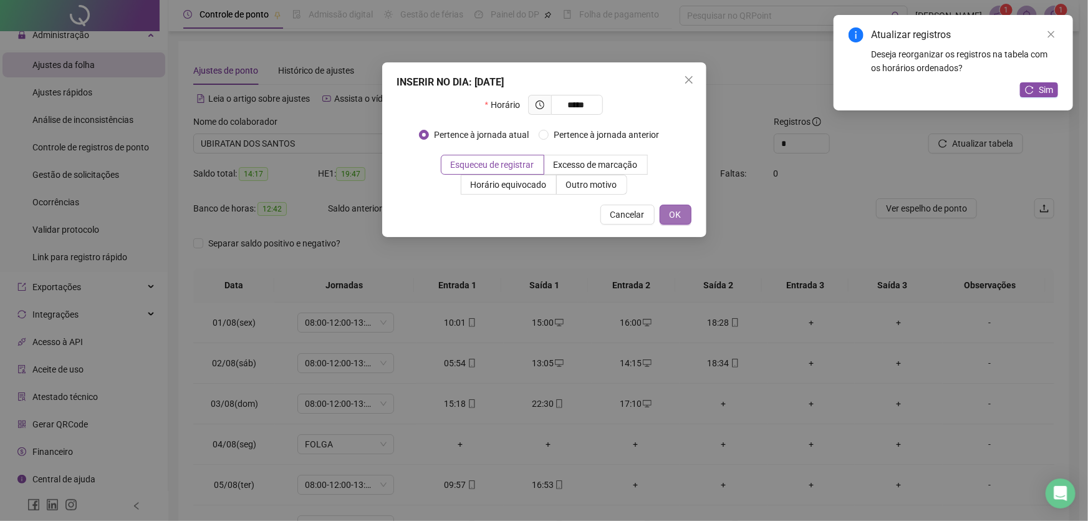
type input "*****"
click at [681, 216] on span "OK" at bounding box center [676, 215] width 12 height 14
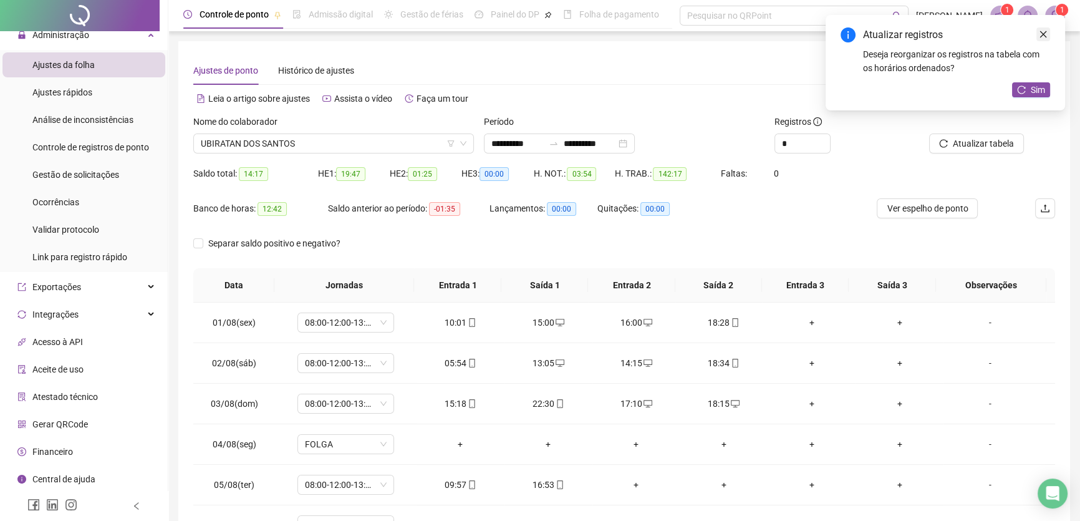
click at [1048, 36] on link "Close" at bounding box center [1043, 34] width 14 height 14
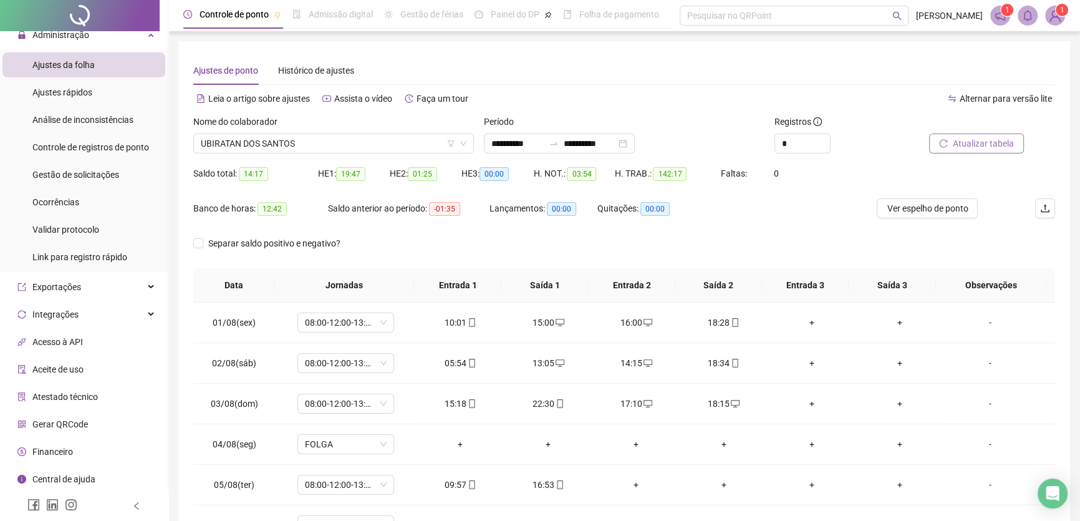
click at [984, 138] on span "Atualizar tabela" at bounding box center [983, 144] width 61 height 14
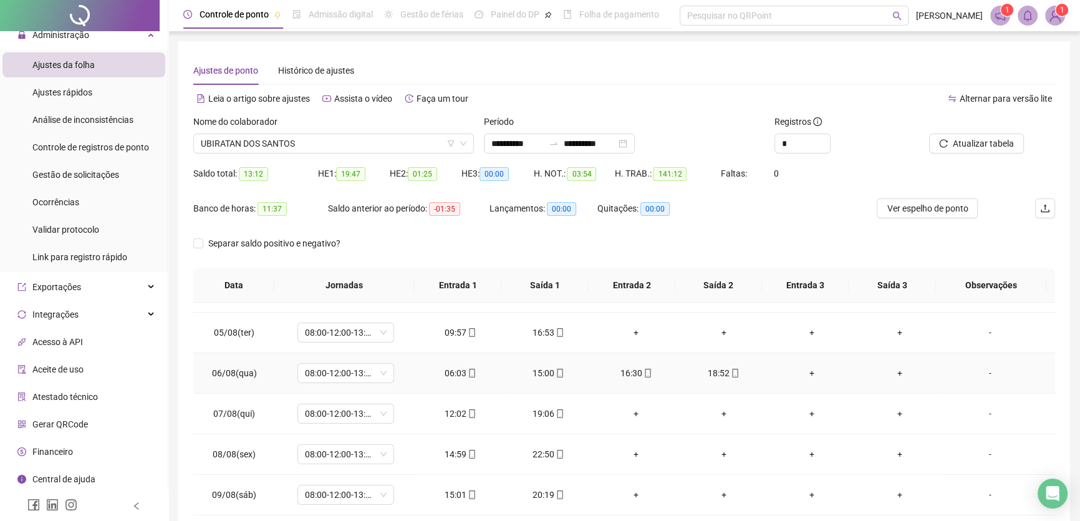
scroll to position [170, 0]
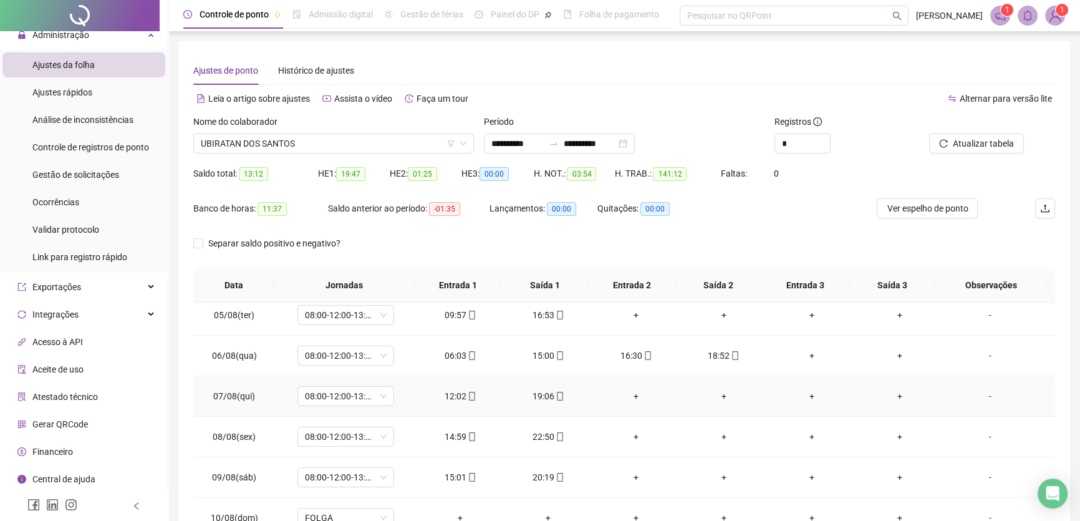
click at [622, 390] on div "+" at bounding box center [636, 396] width 68 height 14
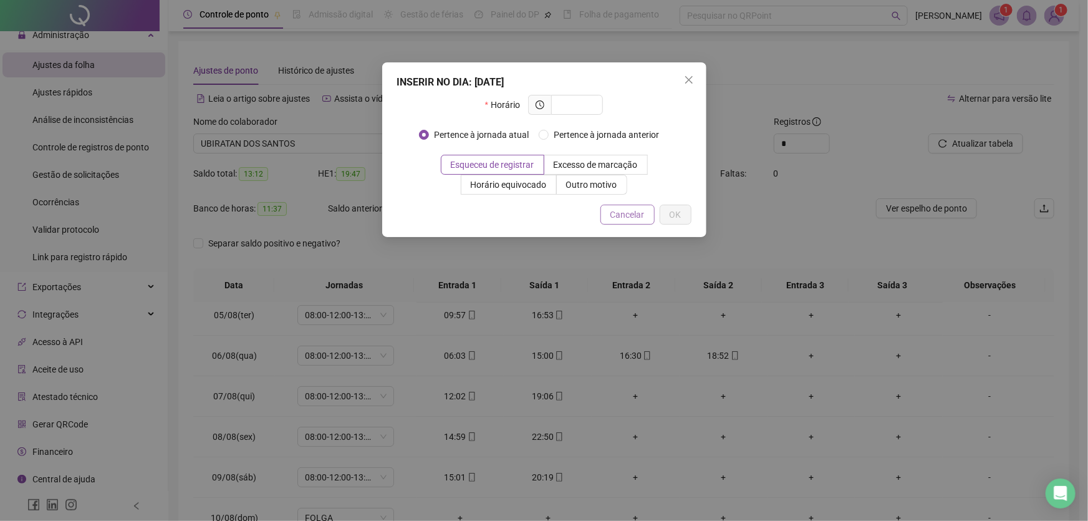
click at [629, 205] on button "Cancelar" at bounding box center [627, 215] width 54 height 20
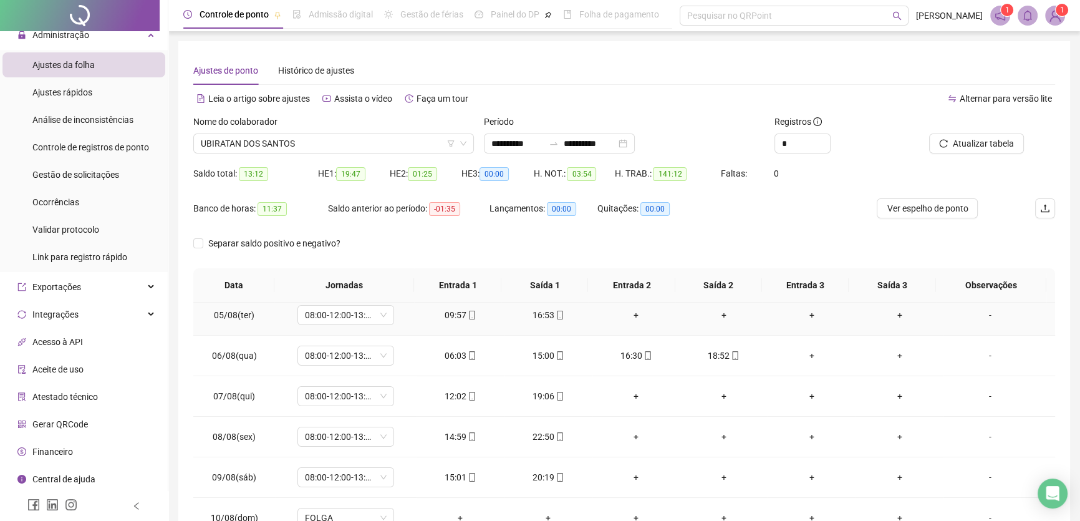
click at [629, 311] on div "+" at bounding box center [636, 315] width 68 height 14
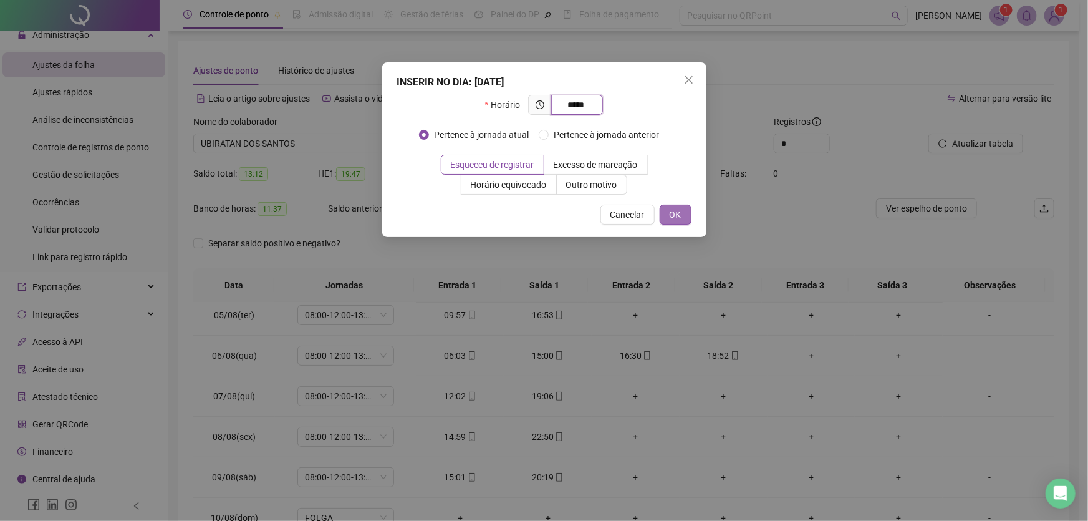
type input "*****"
click at [668, 218] on button "OK" at bounding box center [676, 215] width 32 height 20
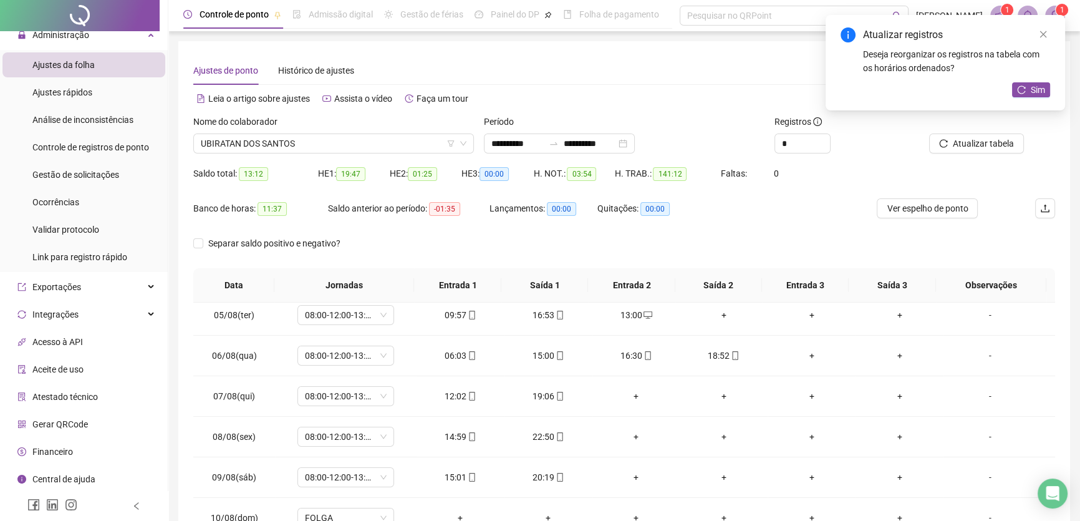
click at [721, 311] on div "+" at bounding box center [724, 315] width 68 height 14
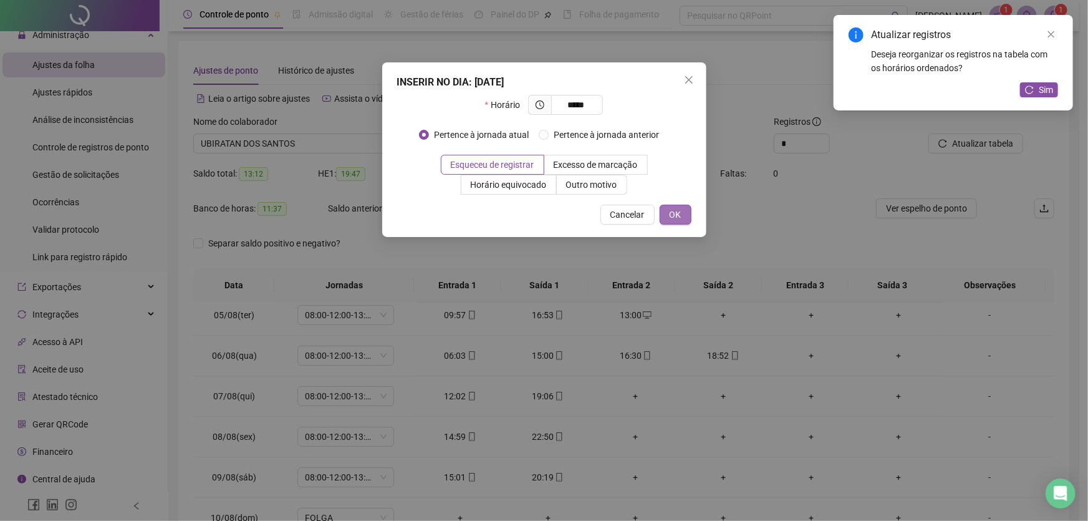
type input "*****"
click at [680, 210] on span "OK" at bounding box center [676, 215] width 12 height 14
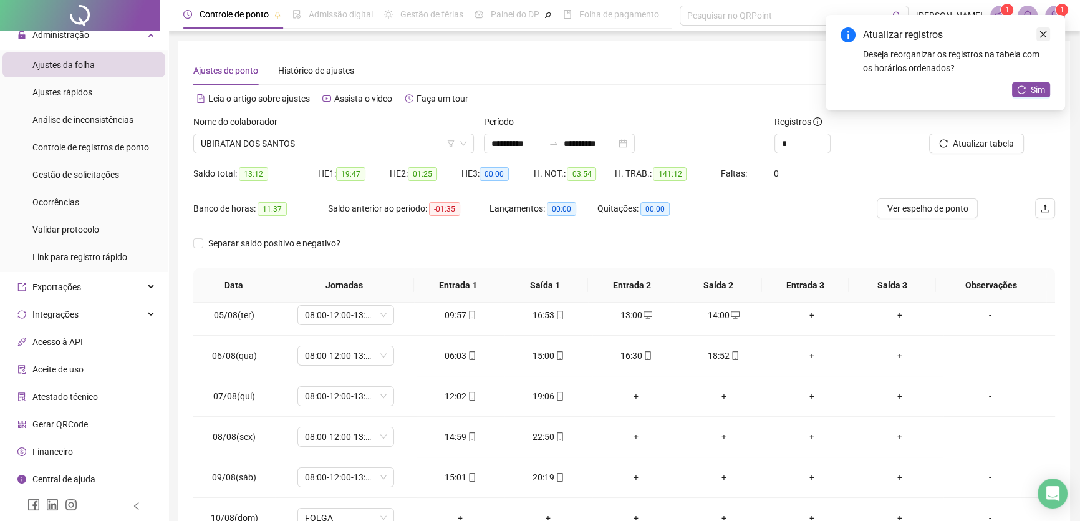
click at [1046, 37] on icon "close" at bounding box center [1043, 34] width 9 height 9
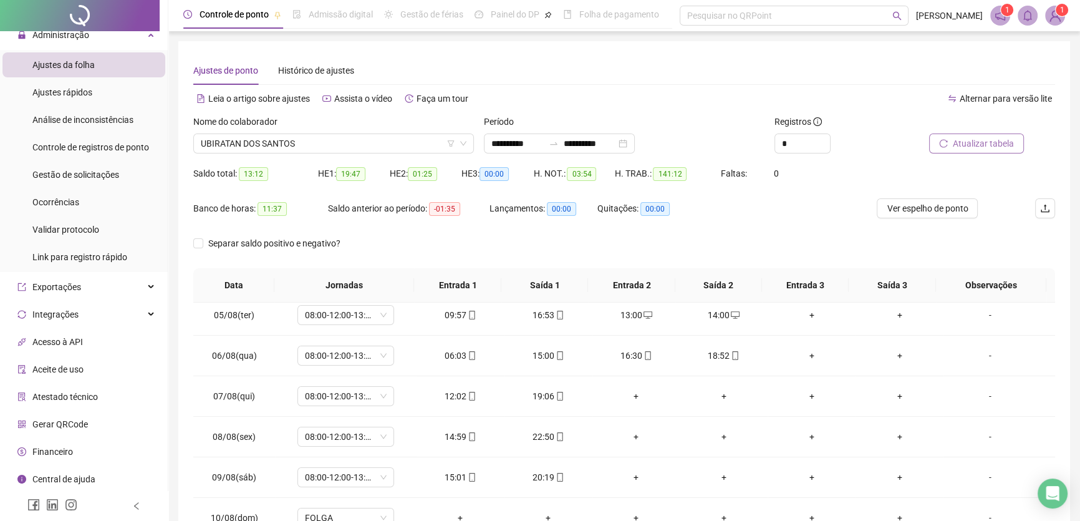
click at [991, 140] on span "Atualizar tabela" at bounding box center [983, 144] width 61 height 14
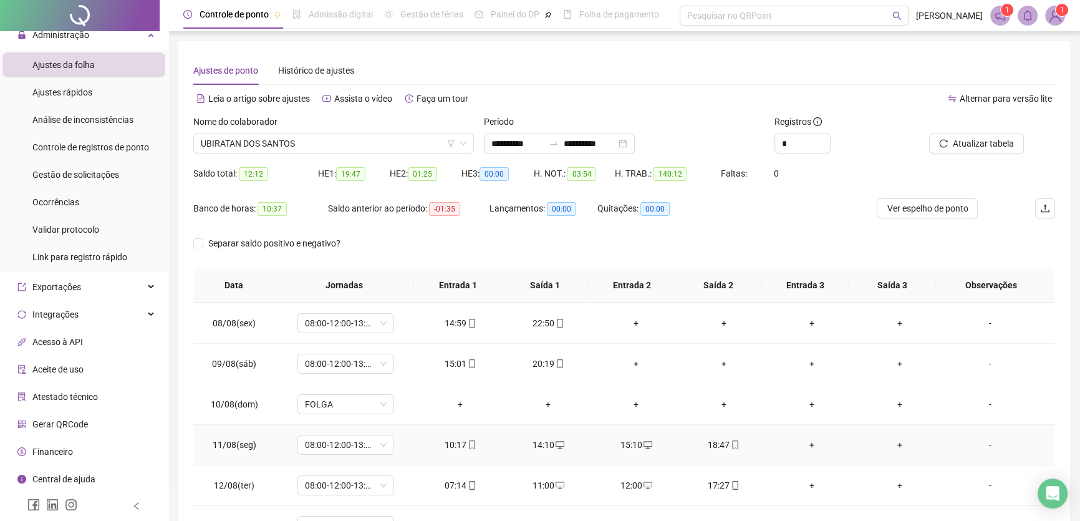
scroll to position [226, 0]
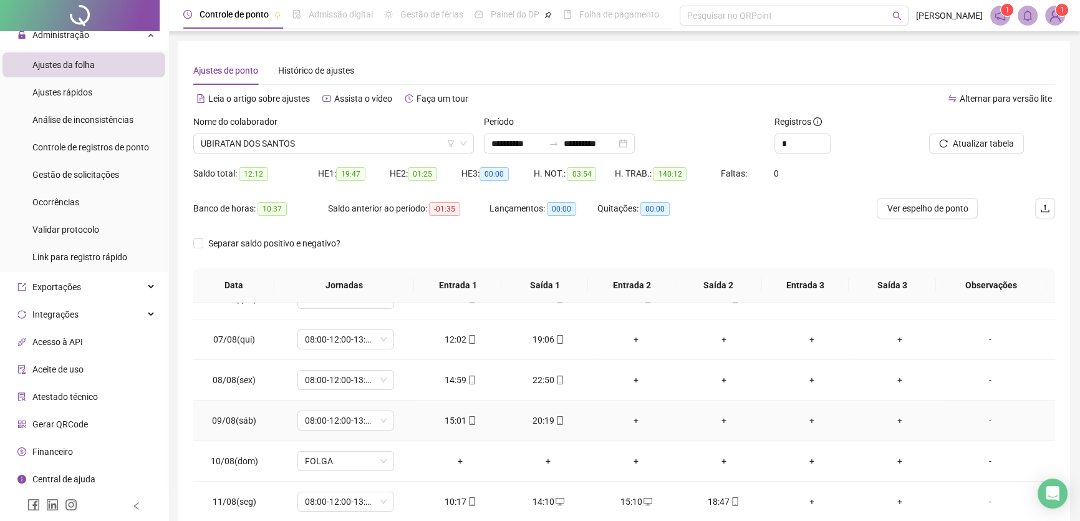
click at [450, 417] on div "15:01" at bounding box center [461, 420] width 68 height 14
type input "**********"
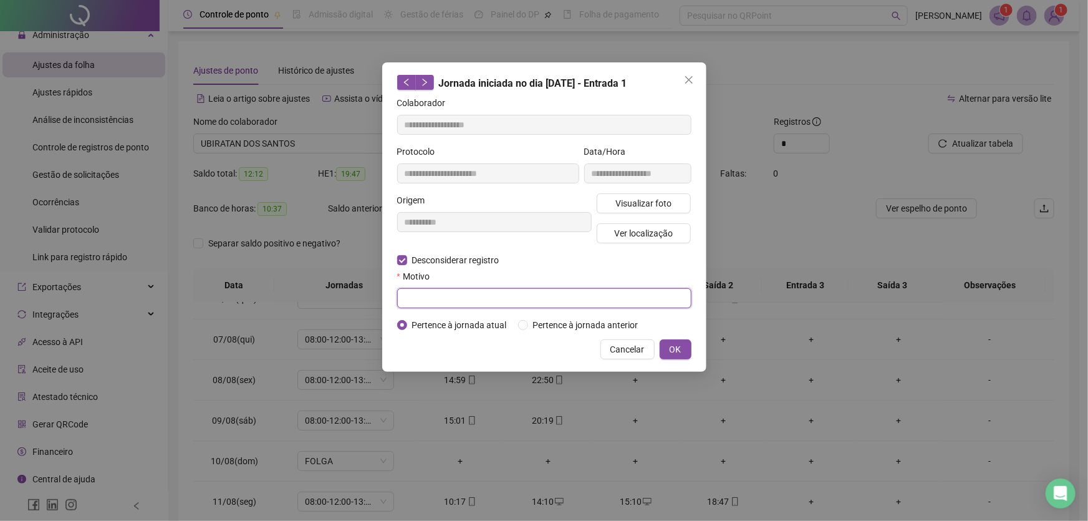
click at [431, 304] on input "text" at bounding box center [544, 298] width 294 height 20
type input "**"
click at [676, 344] on span "OK" at bounding box center [676, 349] width 12 height 14
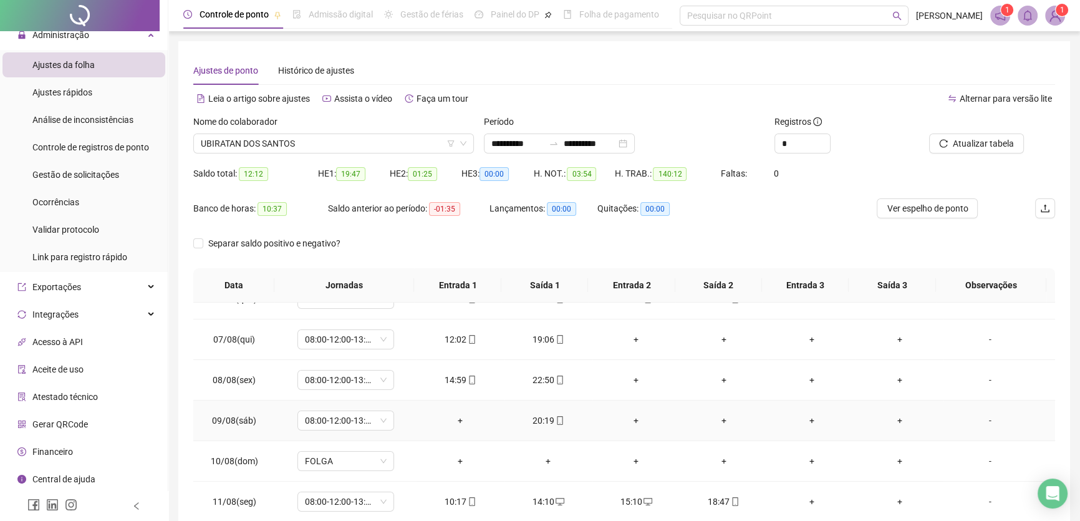
click at [453, 414] on div "+" at bounding box center [461, 420] width 68 height 14
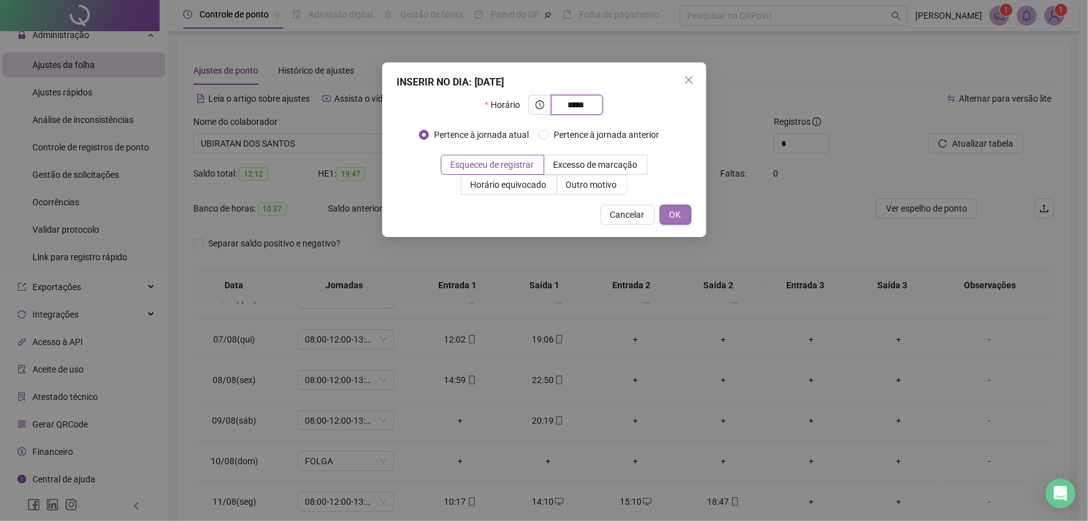
type input "*****"
click at [678, 212] on span "OK" at bounding box center [676, 215] width 12 height 14
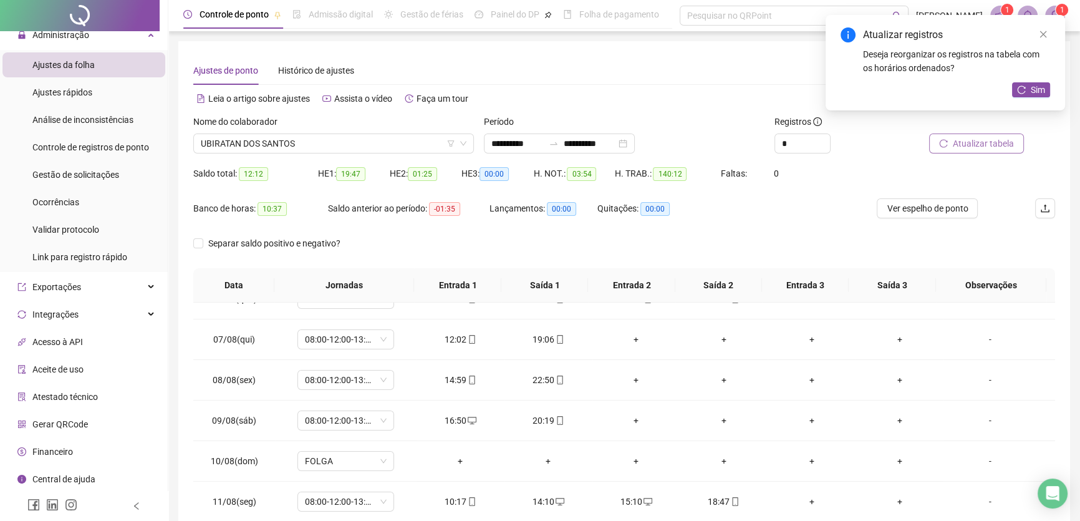
click at [967, 139] on span "Atualizar tabela" at bounding box center [983, 144] width 61 height 14
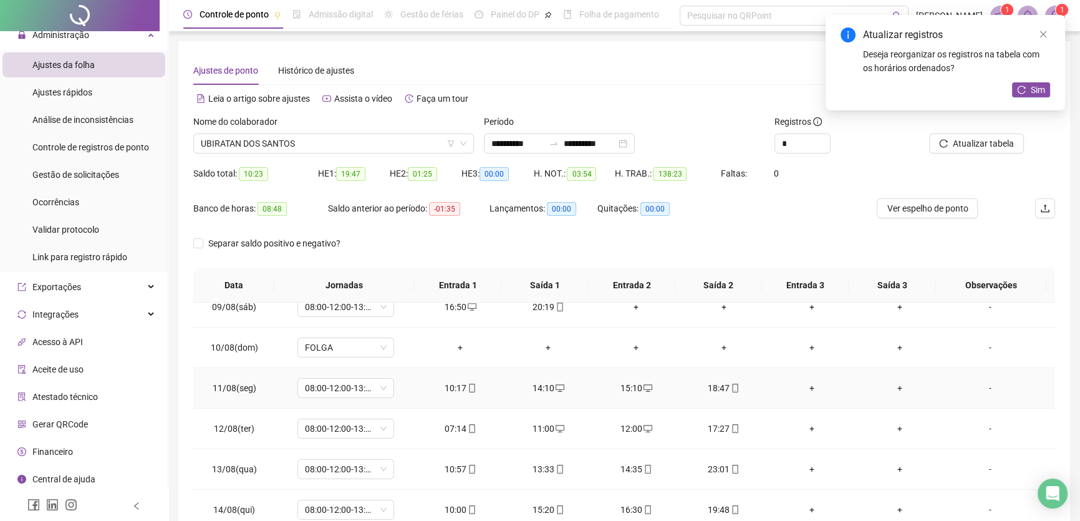
scroll to position [397, 0]
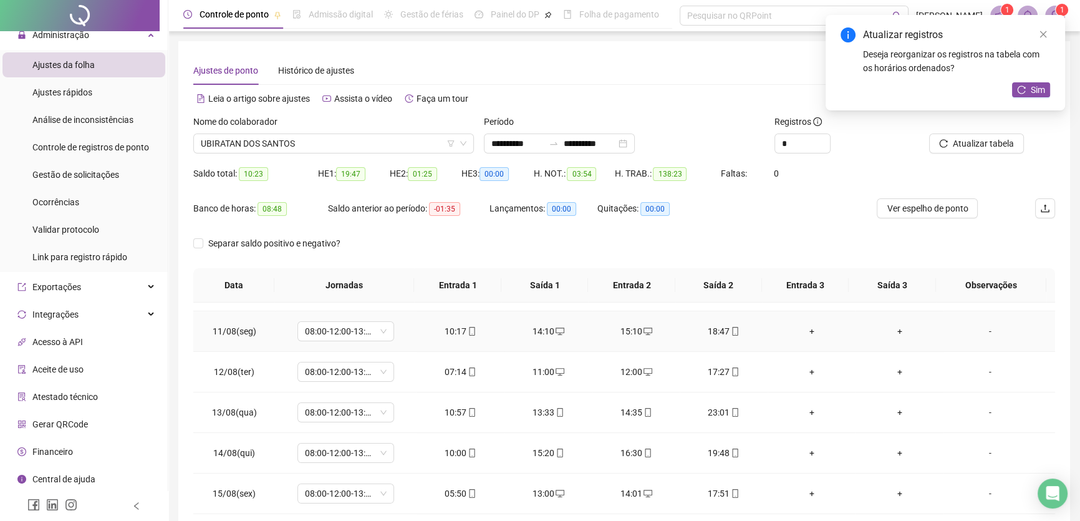
click at [459, 330] on div "10:17" at bounding box center [461, 331] width 68 height 14
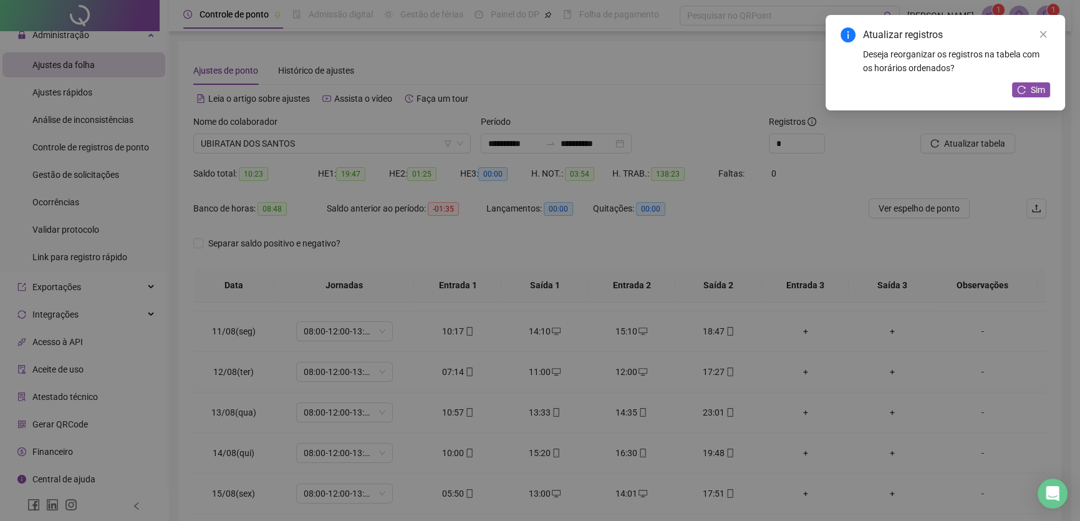
type input "**********"
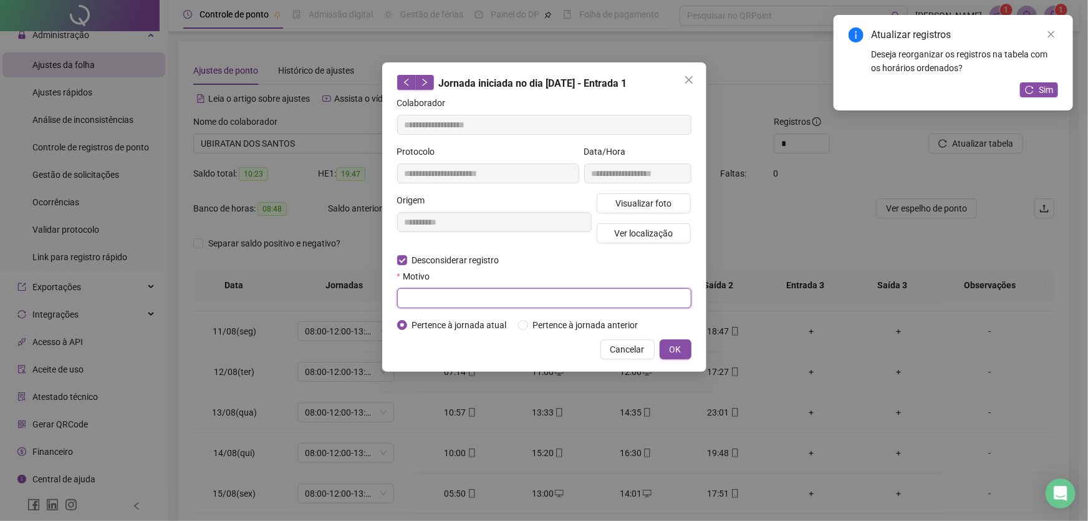
click at [407, 303] on input "text" at bounding box center [544, 298] width 294 height 20
type input "**"
click at [667, 340] on button "OK" at bounding box center [676, 349] width 32 height 20
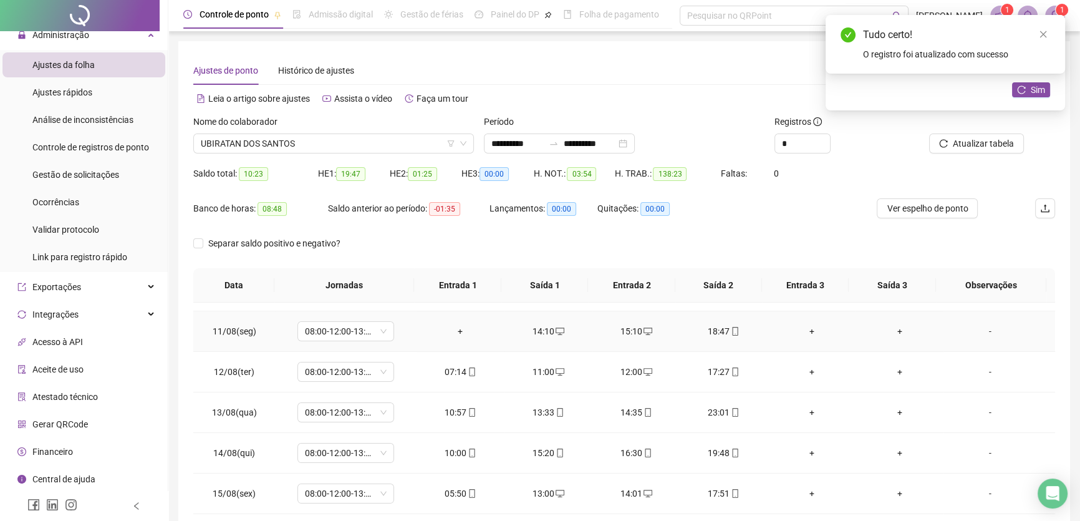
click at [457, 329] on div "+" at bounding box center [461, 331] width 68 height 14
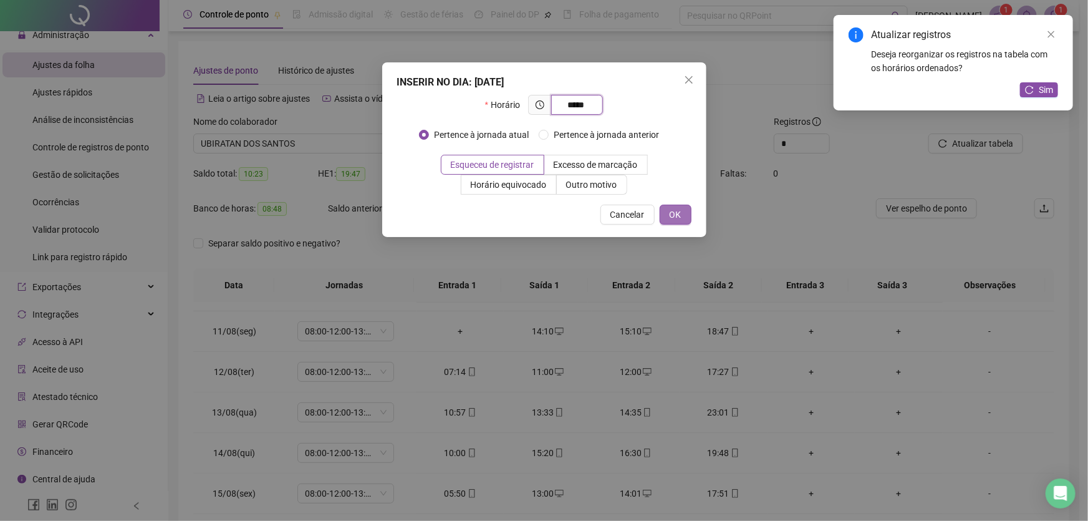
type input "*****"
click at [680, 208] on span "OK" at bounding box center [676, 215] width 12 height 14
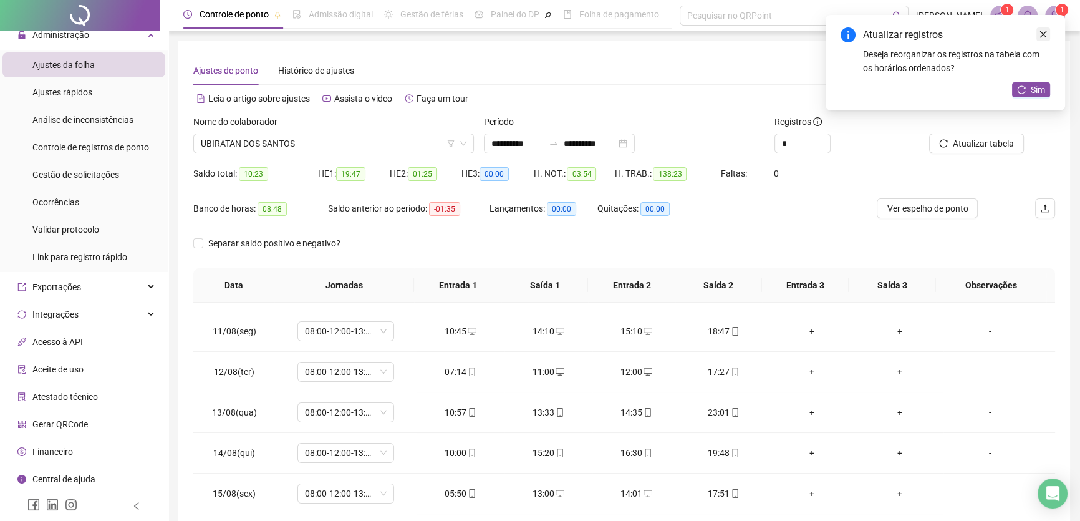
drag, startPoint x: 1043, startPoint y: 26, endPoint x: 1043, endPoint y: 34, distance: 7.5
click at [1043, 27] on div "Atualizar registros Deseja reorganizar os registros na tabela com os horários o…" at bounding box center [945, 62] width 239 height 95
click at [1046, 36] on icon "close" at bounding box center [1043, 34] width 9 height 9
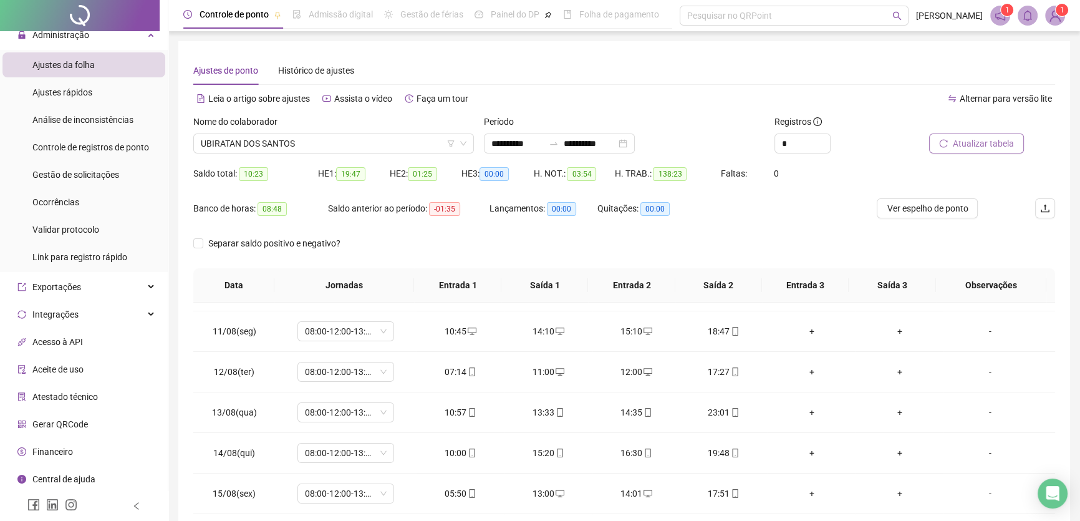
click at [979, 143] on span "Atualizar tabela" at bounding box center [983, 144] width 61 height 14
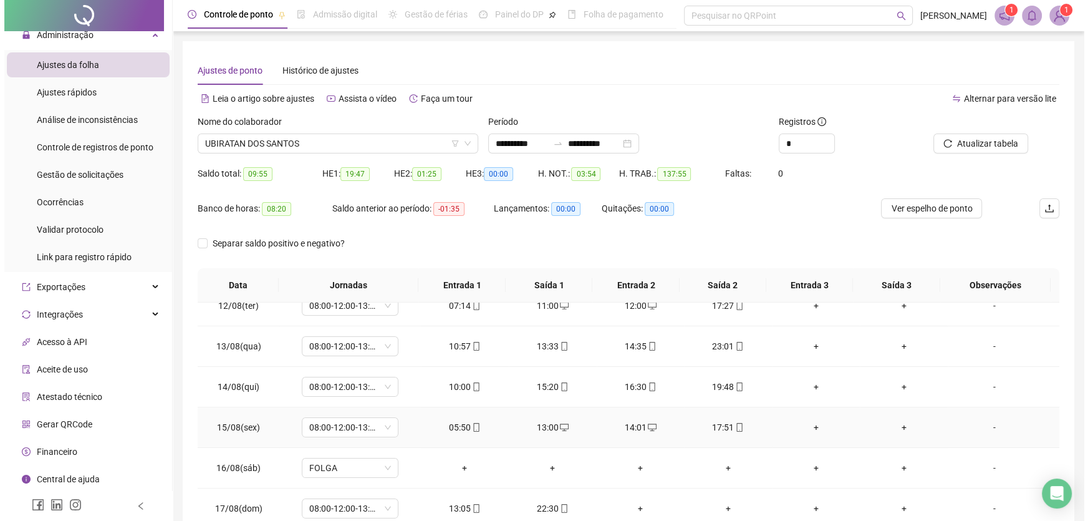
scroll to position [445, 0]
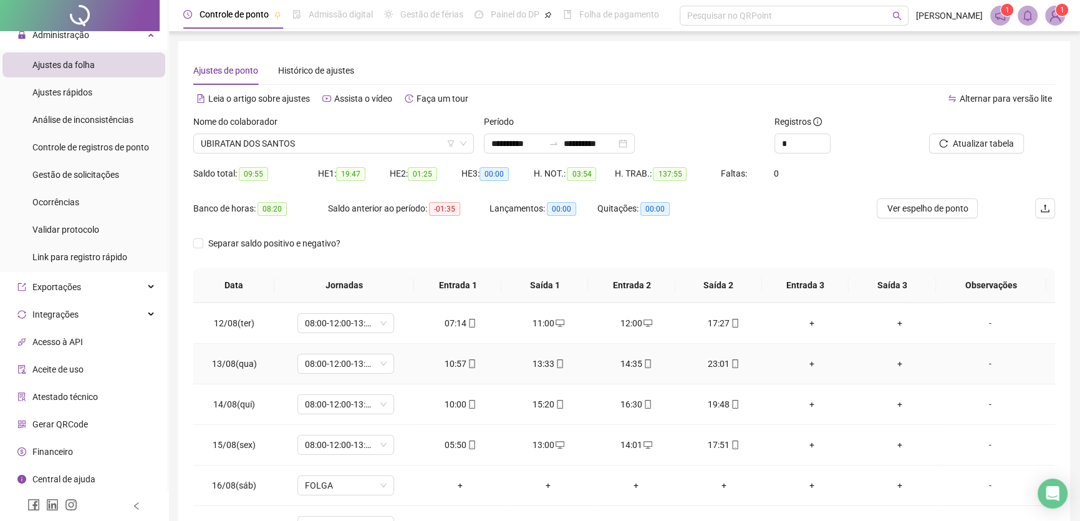
click at [635, 362] on div "14:35" at bounding box center [636, 364] width 68 height 14
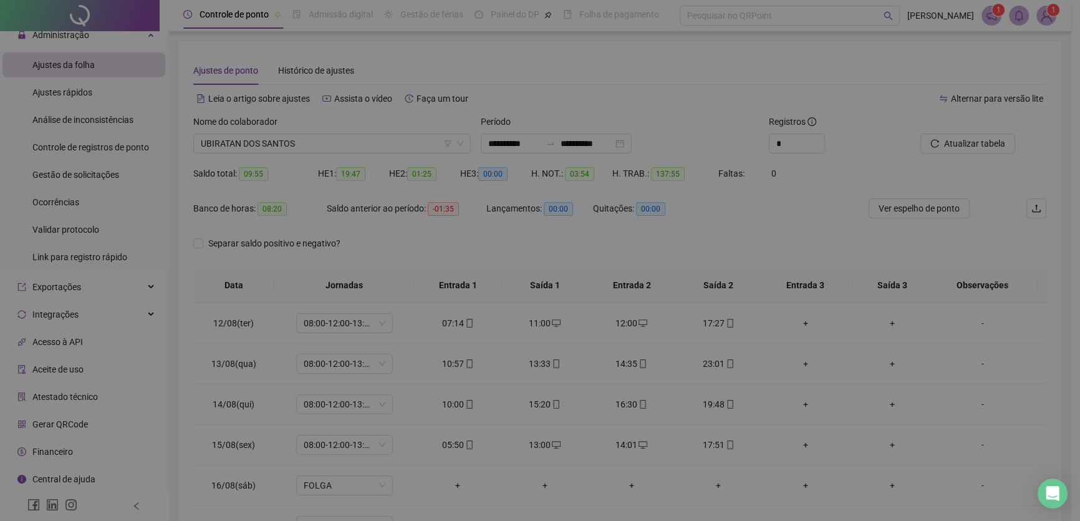
type input "**********"
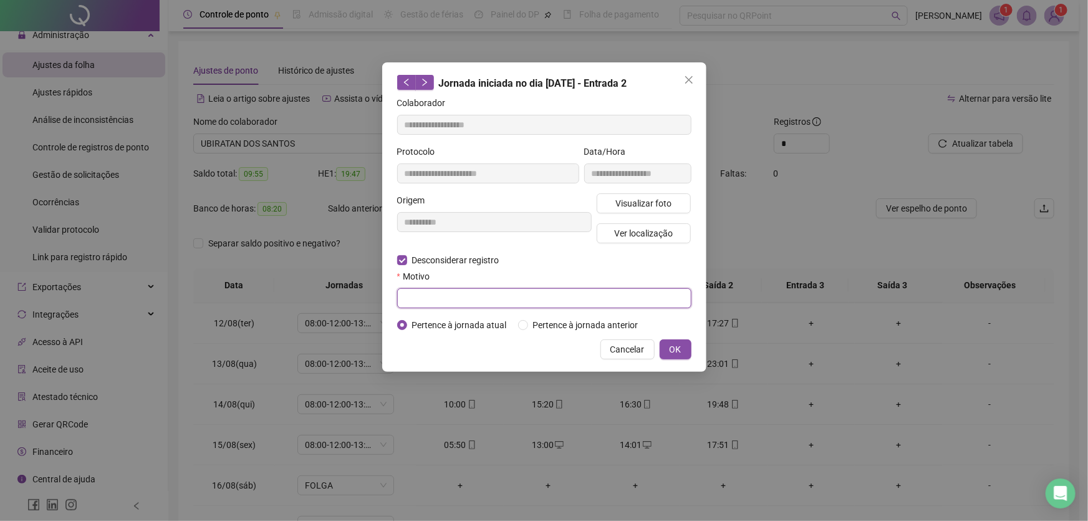
click at [429, 301] on input "text" at bounding box center [544, 298] width 294 height 20
type input "**"
click at [676, 345] on span "OK" at bounding box center [676, 349] width 12 height 14
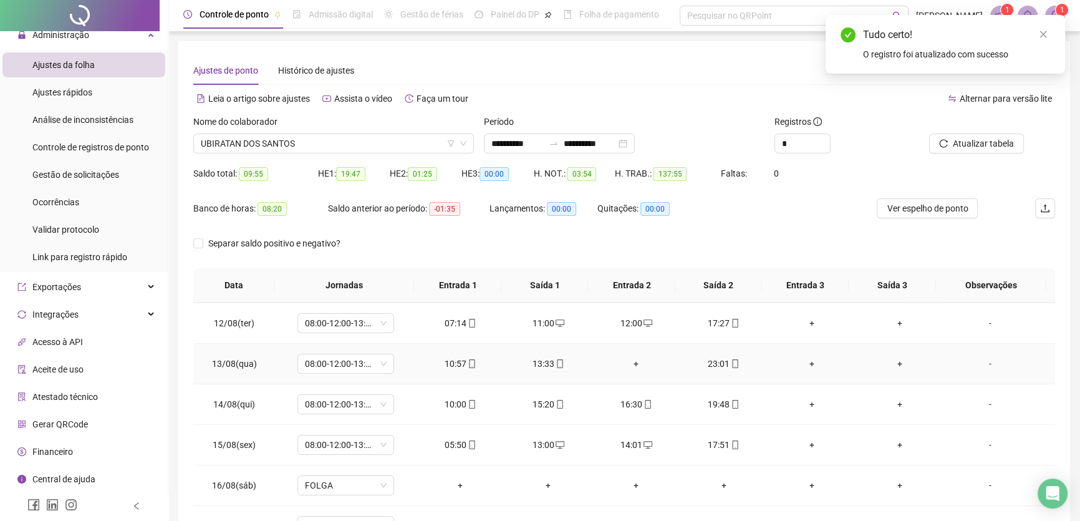
click at [536, 362] on div "13:33" at bounding box center [548, 364] width 68 height 14
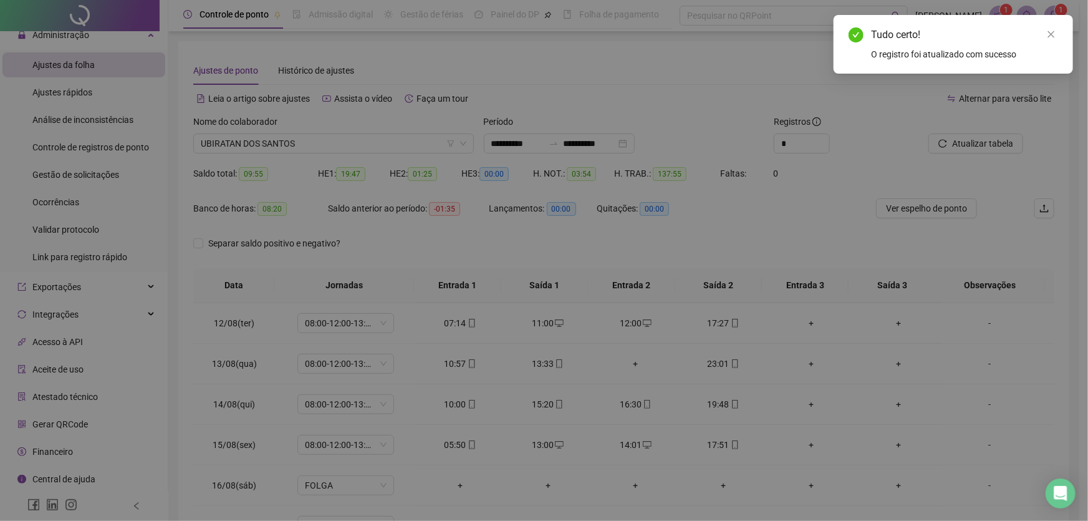
type input "**********"
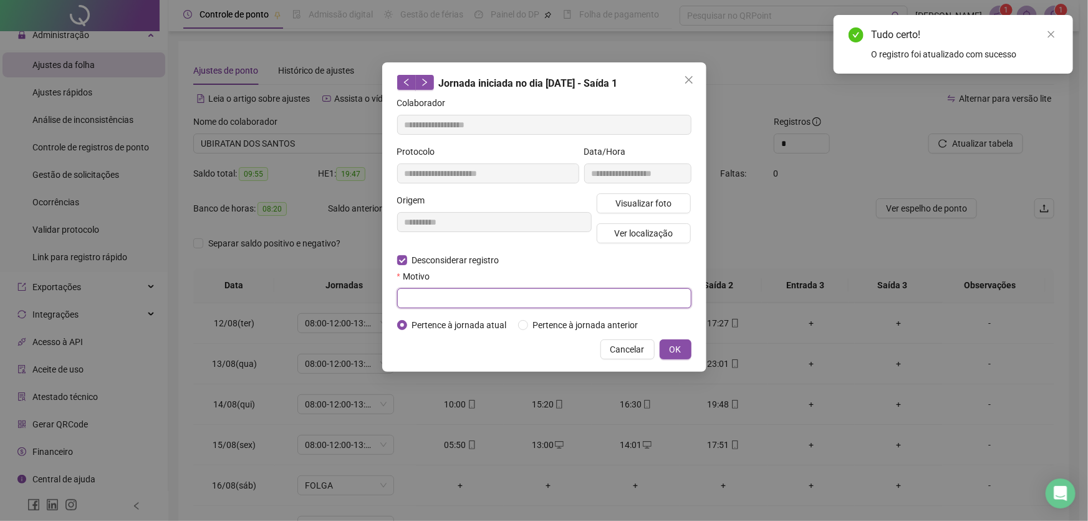
click at [413, 299] on input "text" at bounding box center [544, 298] width 294 height 20
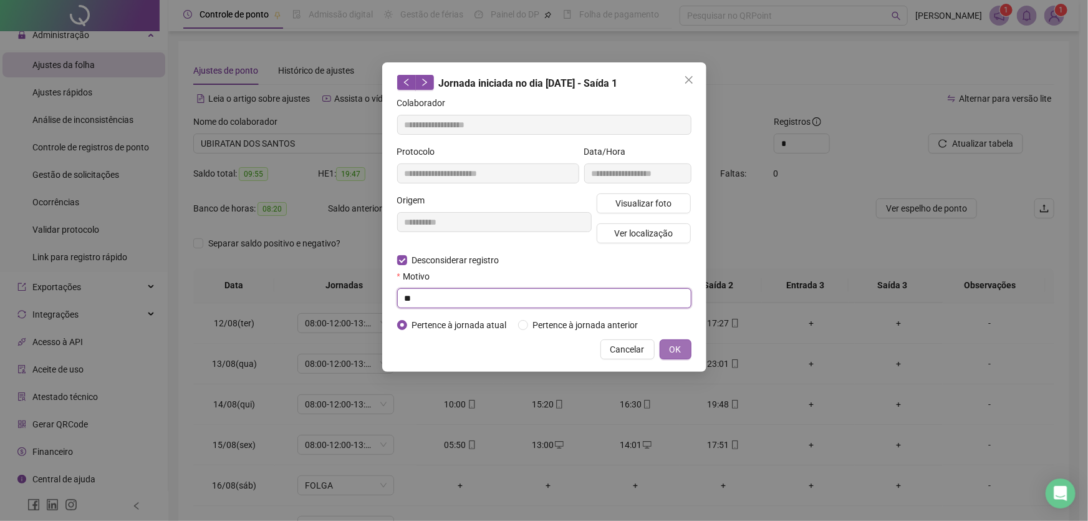
type input "**"
click at [667, 348] on button "OK" at bounding box center [676, 349] width 32 height 20
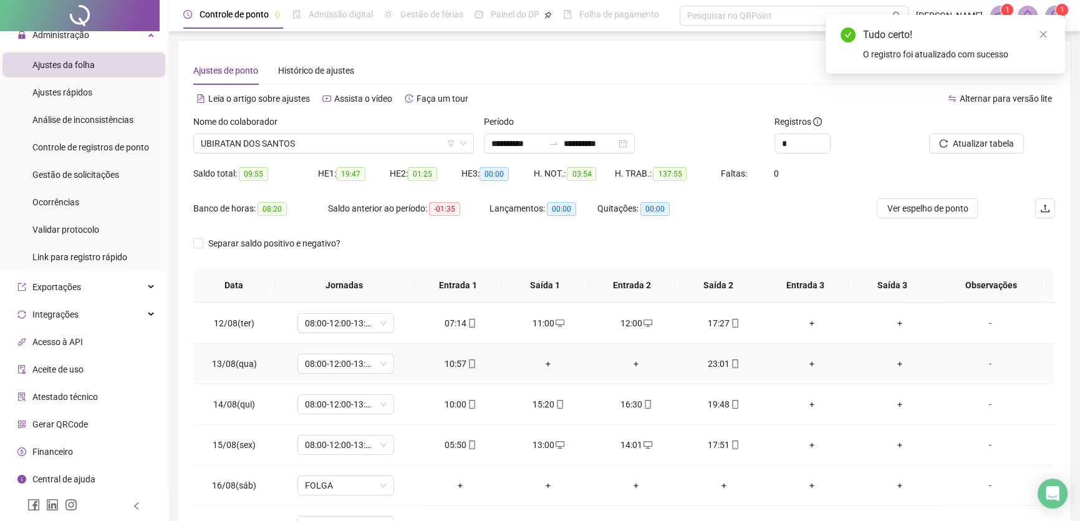
click at [541, 362] on div "+" at bounding box center [548, 364] width 68 height 14
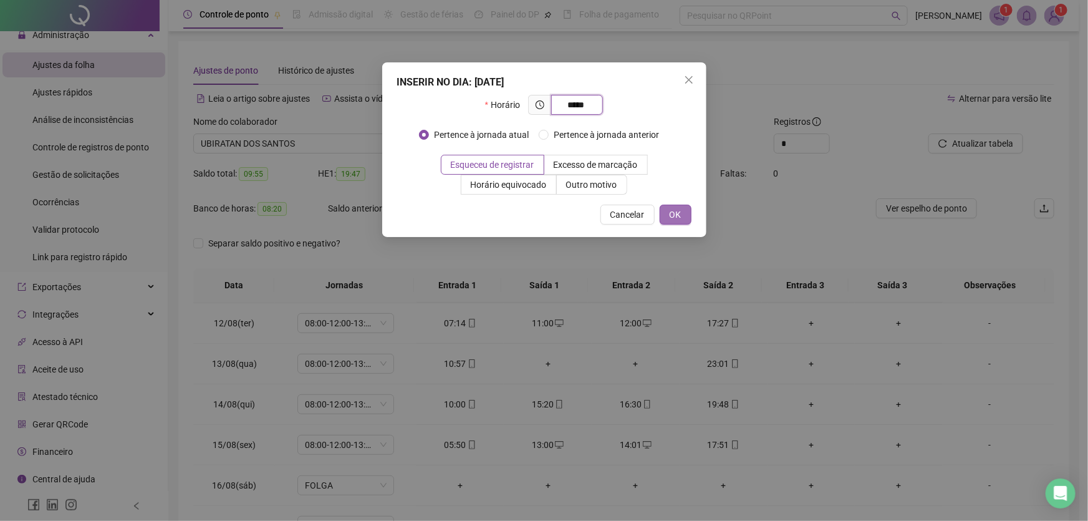
type input "*****"
click at [668, 216] on button "OK" at bounding box center [676, 215] width 32 height 20
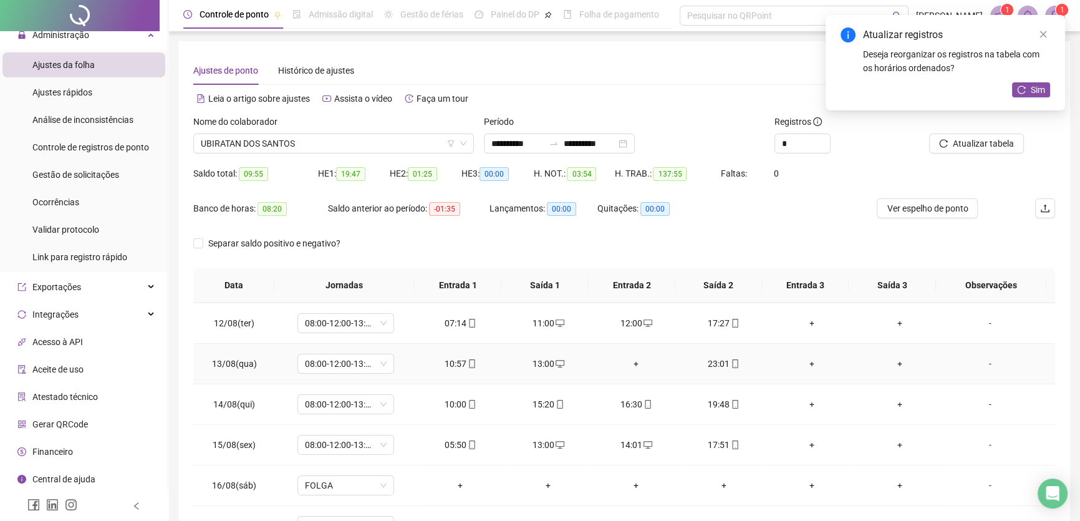
click at [632, 357] on div "+" at bounding box center [636, 364] width 68 height 14
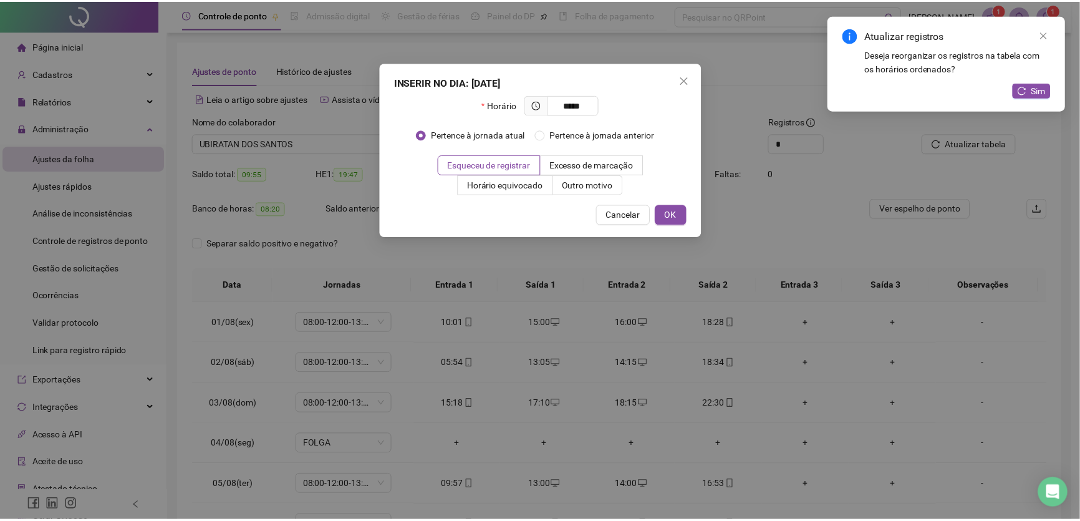
scroll to position [445, 0]
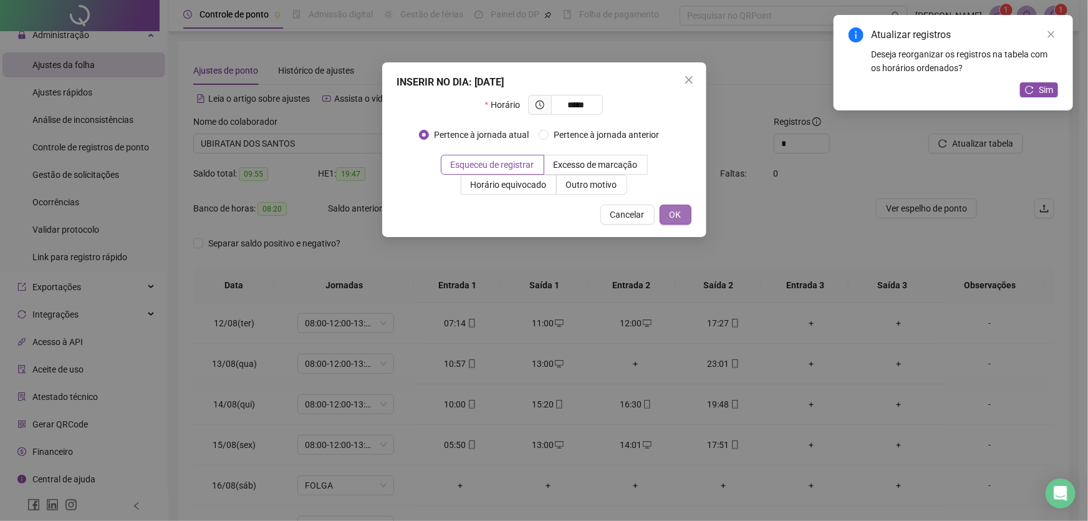
type input "*****"
click at [676, 213] on span "OK" at bounding box center [676, 215] width 12 height 14
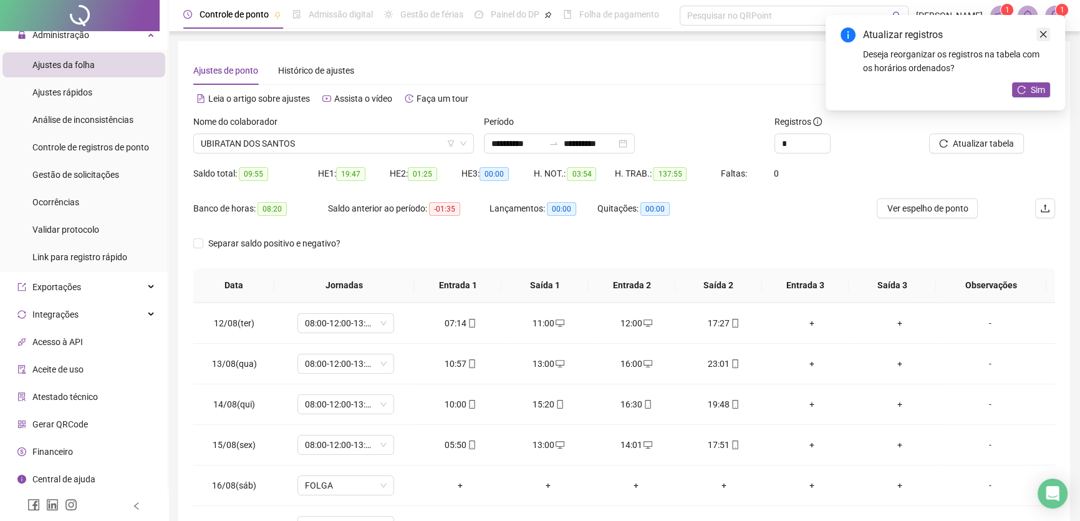
click at [1044, 36] on icon "close" at bounding box center [1043, 34] width 7 height 7
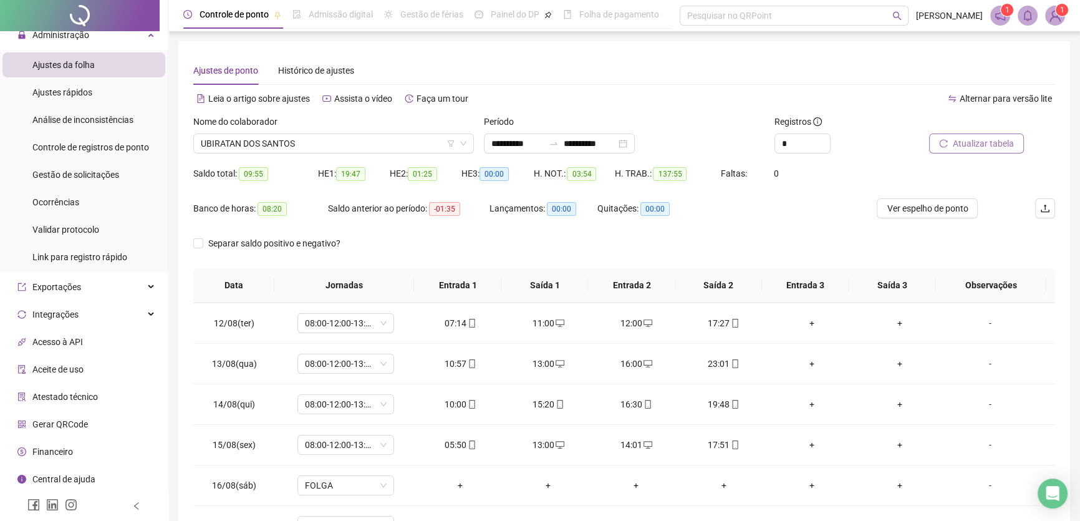
click at [996, 137] on span "Atualizar tabela" at bounding box center [983, 144] width 61 height 14
click at [629, 359] on div "16:00" at bounding box center [636, 364] width 68 height 14
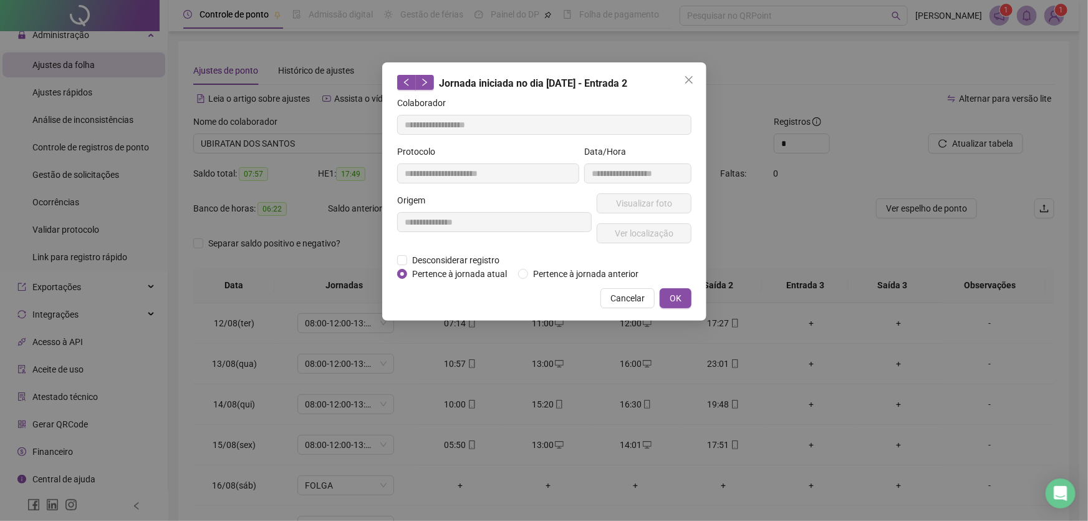
type input "**********"
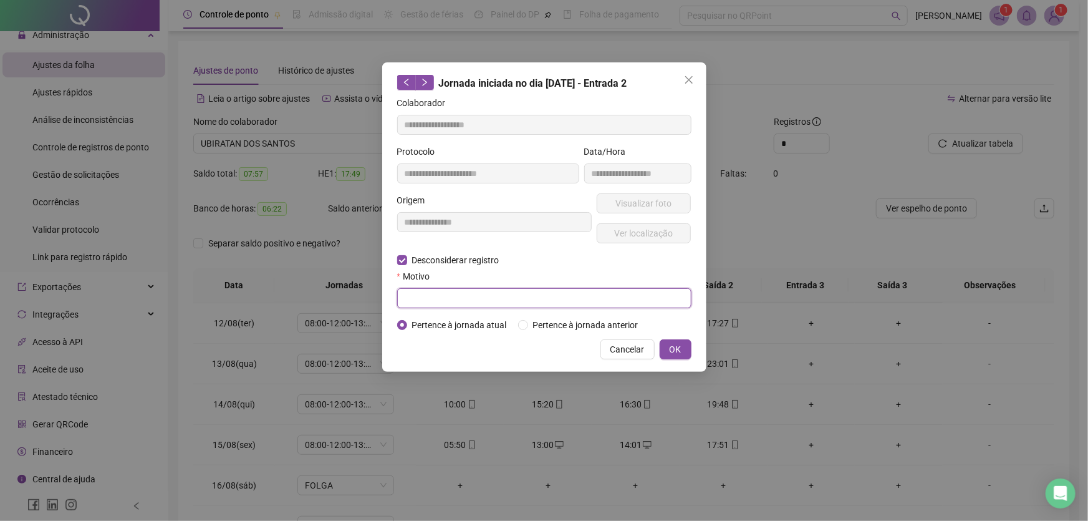
click at [404, 299] on input "text" at bounding box center [544, 298] width 294 height 20
type input "**"
click at [680, 345] on span "OK" at bounding box center [676, 349] width 12 height 14
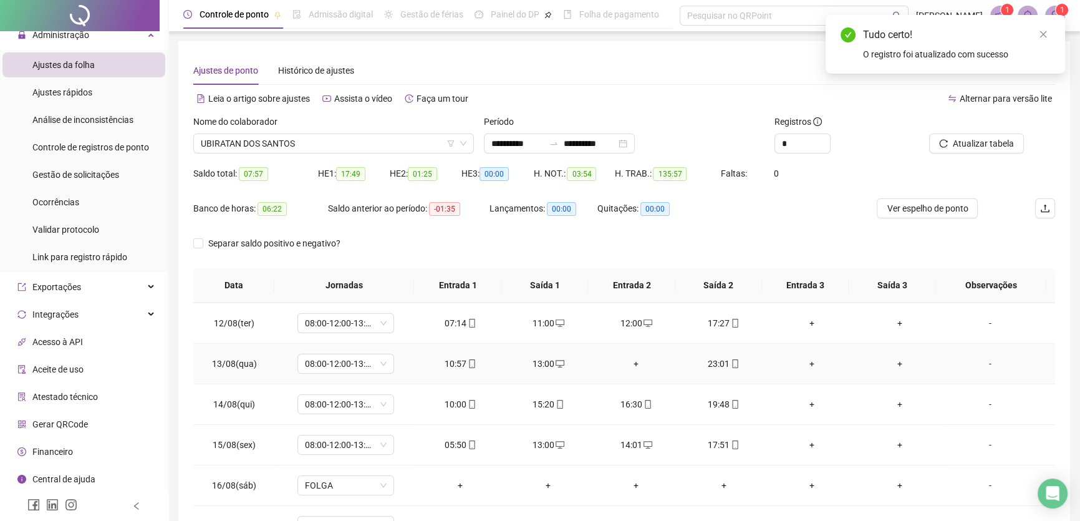
click at [634, 360] on div "+" at bounding box center [636, 364] width 68 height 14
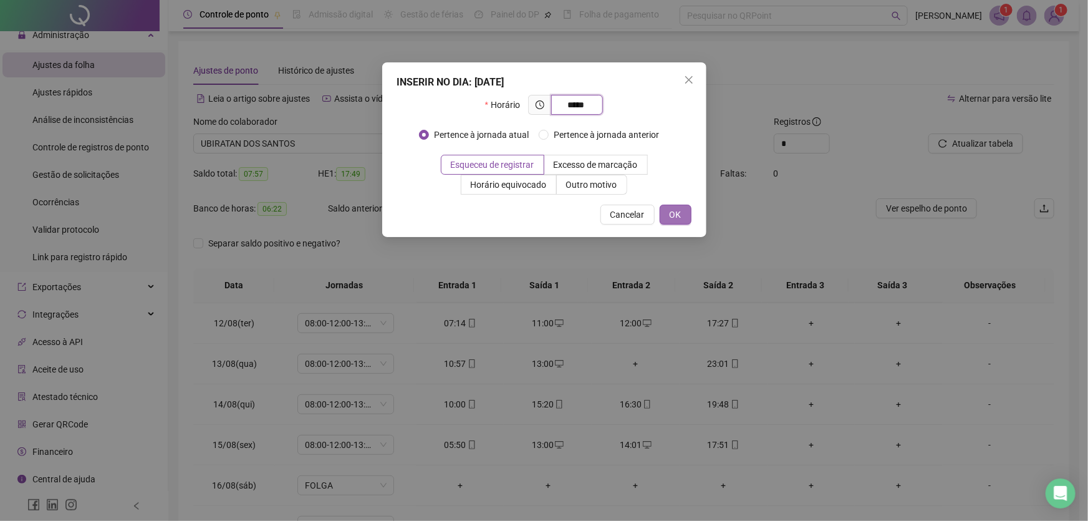
type input "*****"
click at [668, 215] on button "OK" at bounding box center [676, 215] width 32 height 20
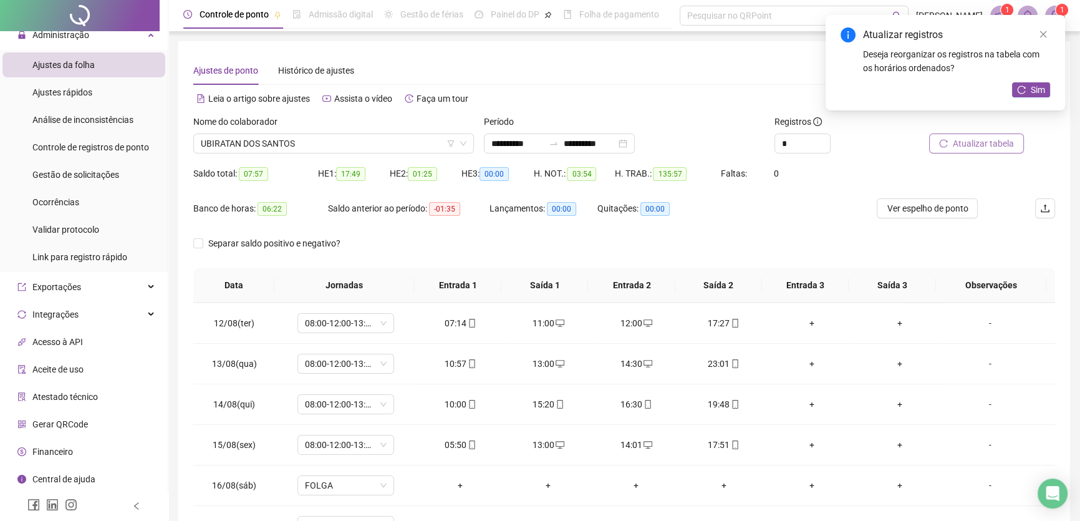
click at [968, 143] on span "Atualizar tabela" at bounding box center [983, 144] width 61 height 14
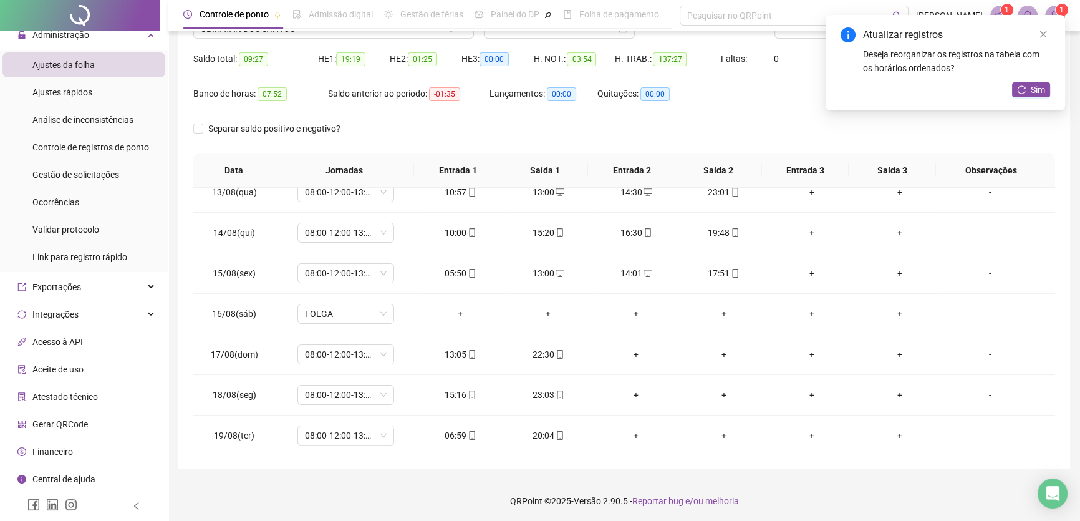
scroll to position [116, 0]
click at [633, 346] on div "+" at bounding box center [636, 353] width 68 height 14
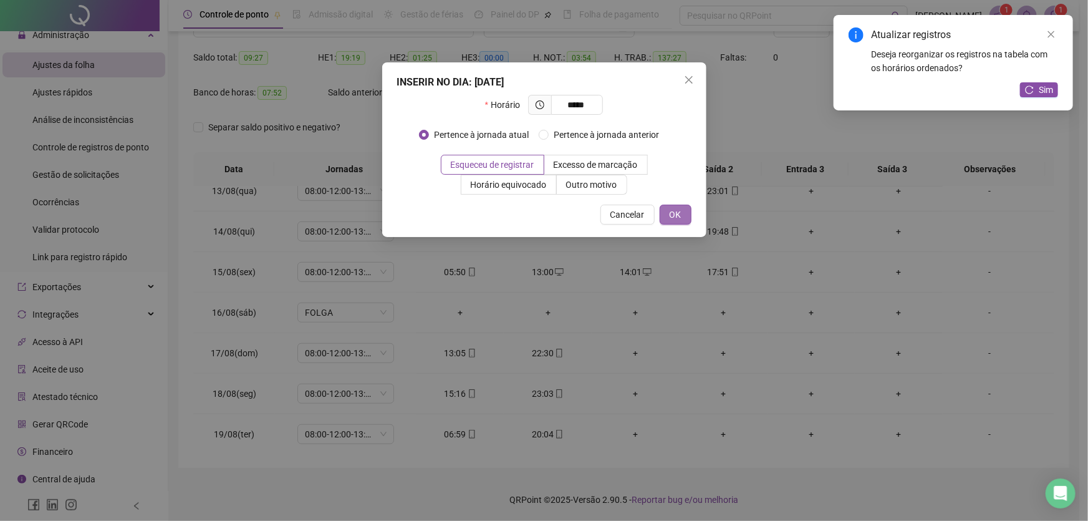
type input "*****"
click at [673, 208] on span "OK" at bounding box center [676, 215] width 12 height 14
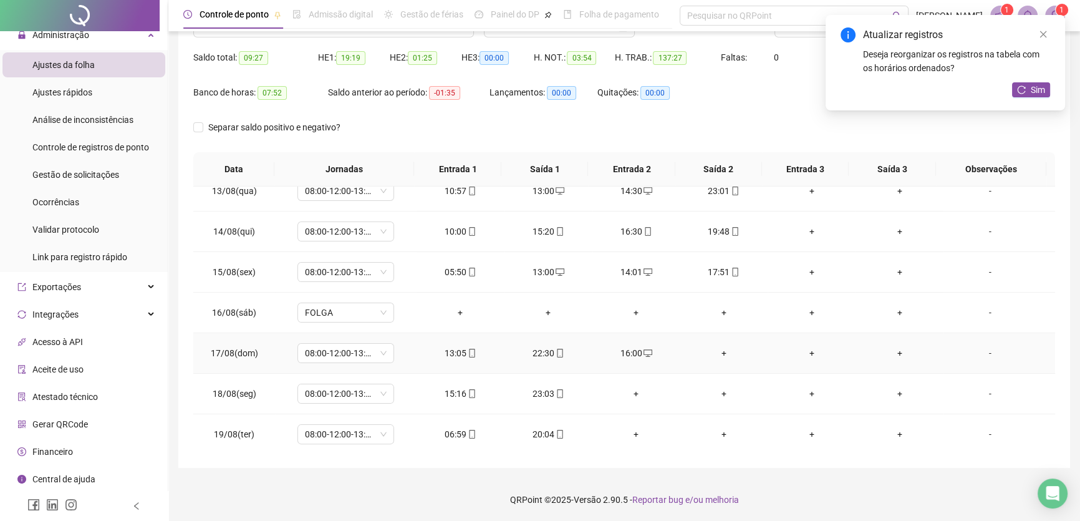
click at [720, 344] on td "+" at bounding box center [724, 353] width 88 height 41
click at [716, 348] on div "+" at bounding box center [724, 353] width 68 height 14
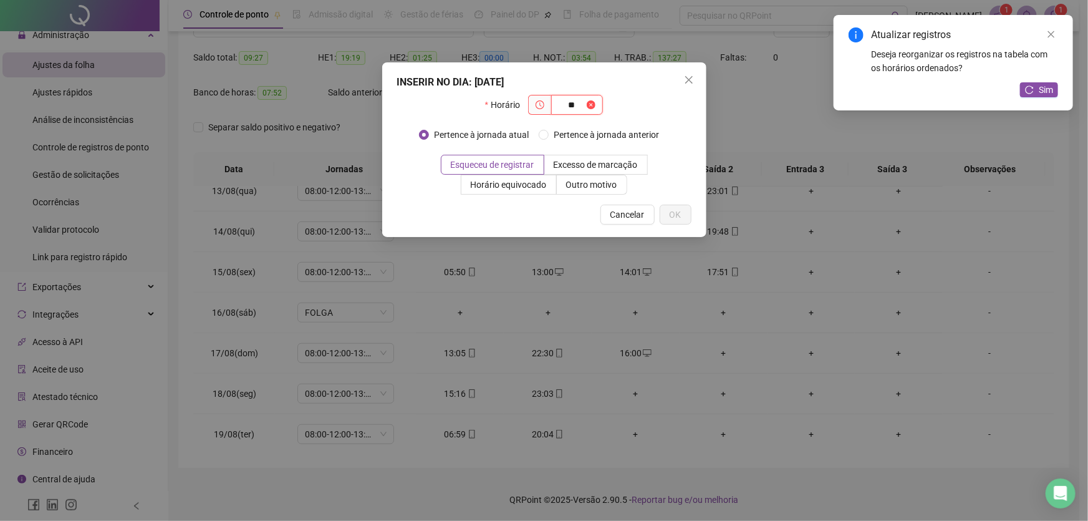
type input "*"
type input "*****"
click at [678, 215] on span "OK" at bounding box center [676, 215] width 12 height 14
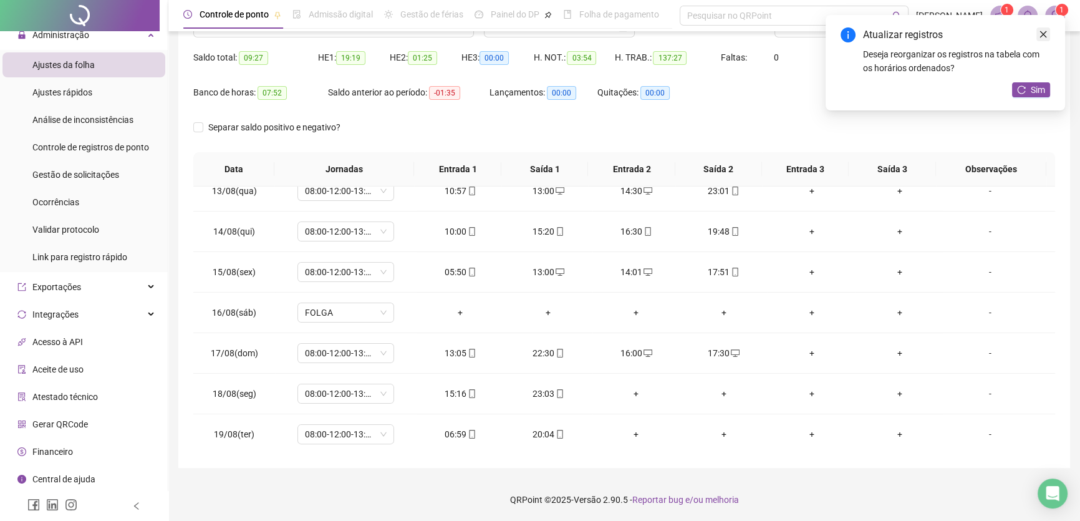
click at [1043, 31] on icon "close" at bounding box center [1043, 34] width 9 height 9
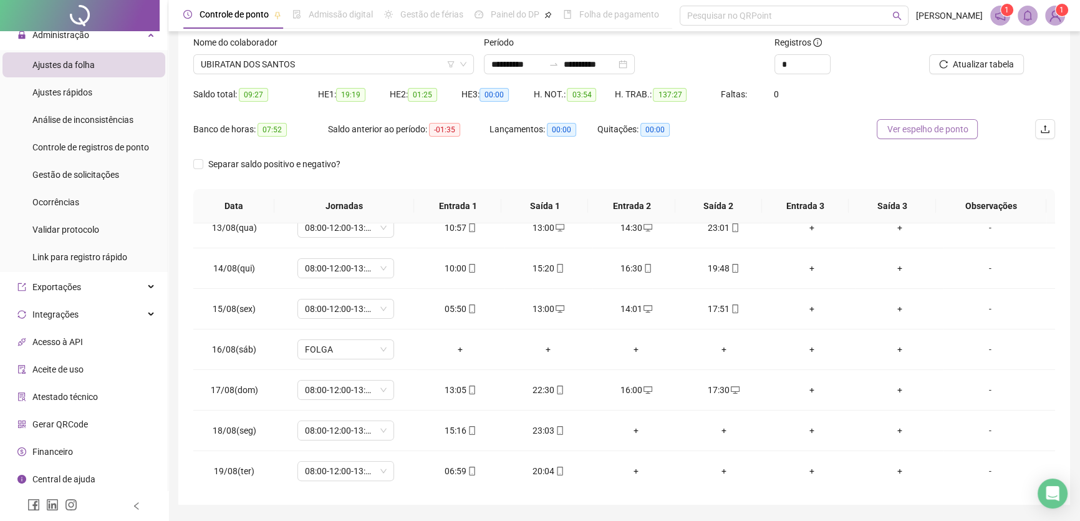
scroll to position [59, 0]
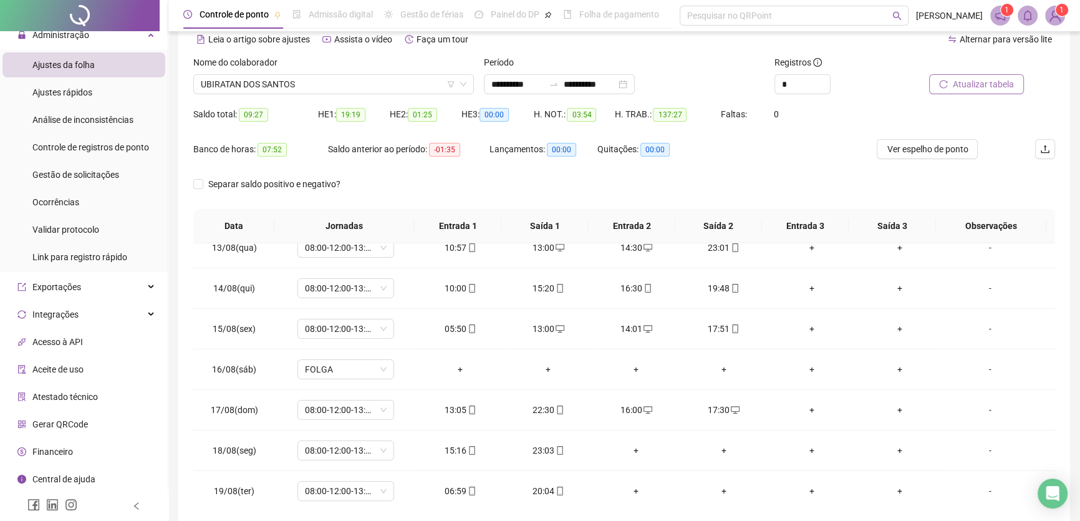
click at [991, 79] on span "Atualizar tabela" at bounding box center [983, 84] width 61 height 14
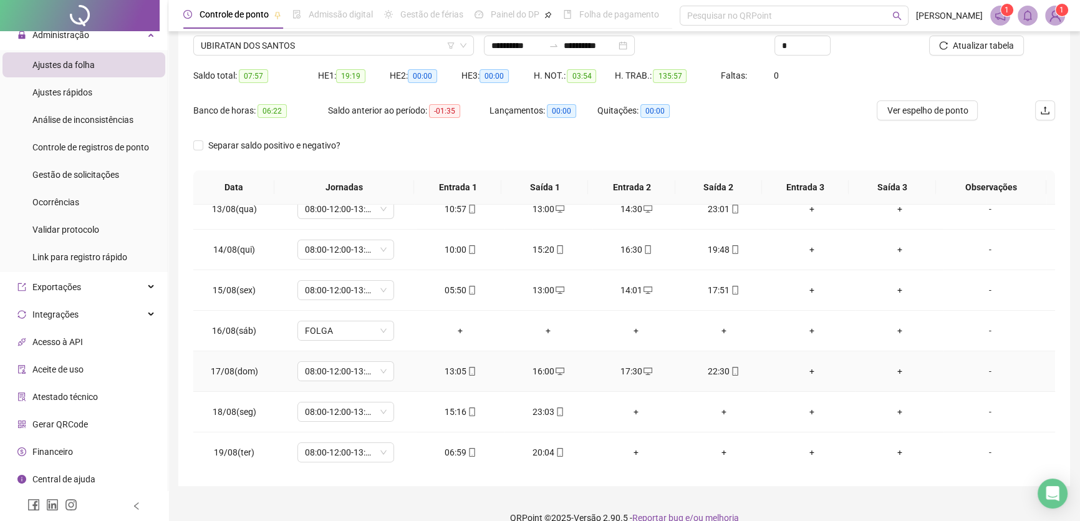
scroll to position [116, 0]
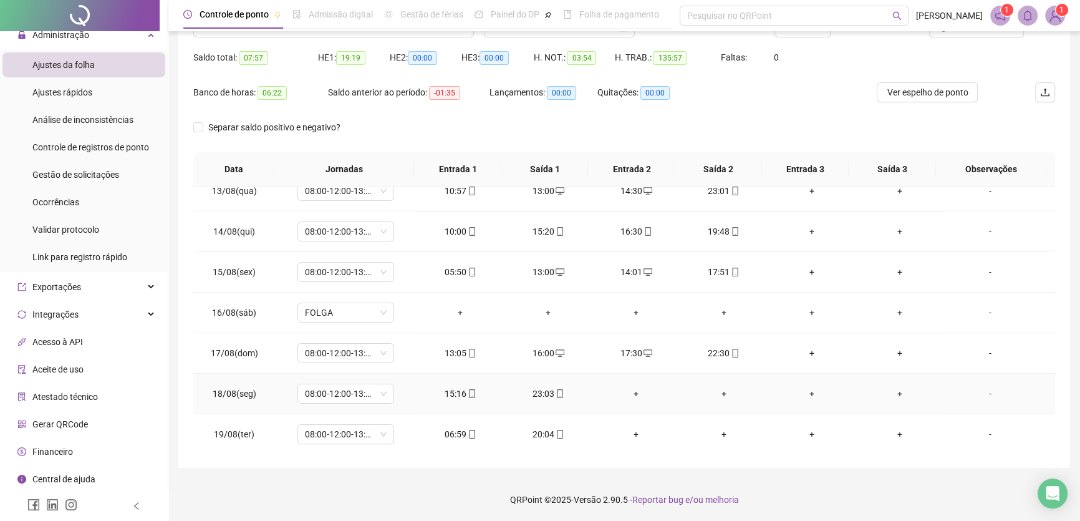
click at [631, 391] on div "+" at bounding box center [636, 394] width 68 height 14
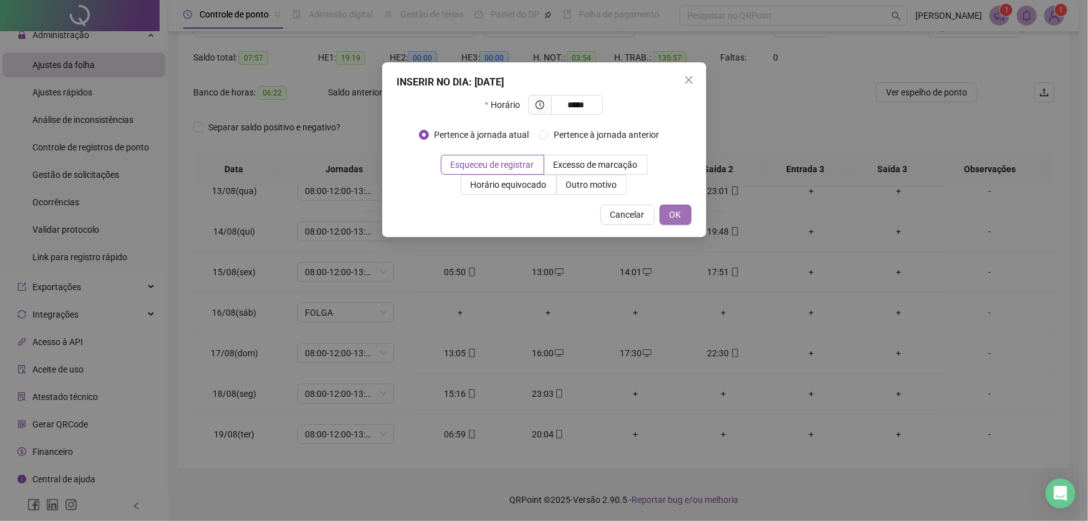
type input "*****"
click at [667, 212] on button "OK" at bounding box center [676, 215] width 32 height 20
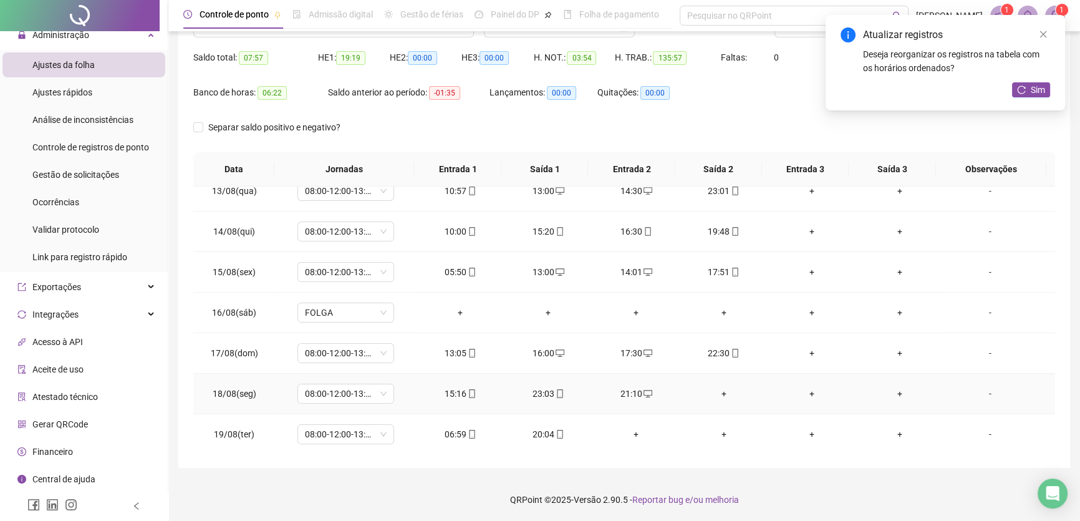
click at [714, 387] on div "+" at bounding box center [724, 394] width 68 height 14
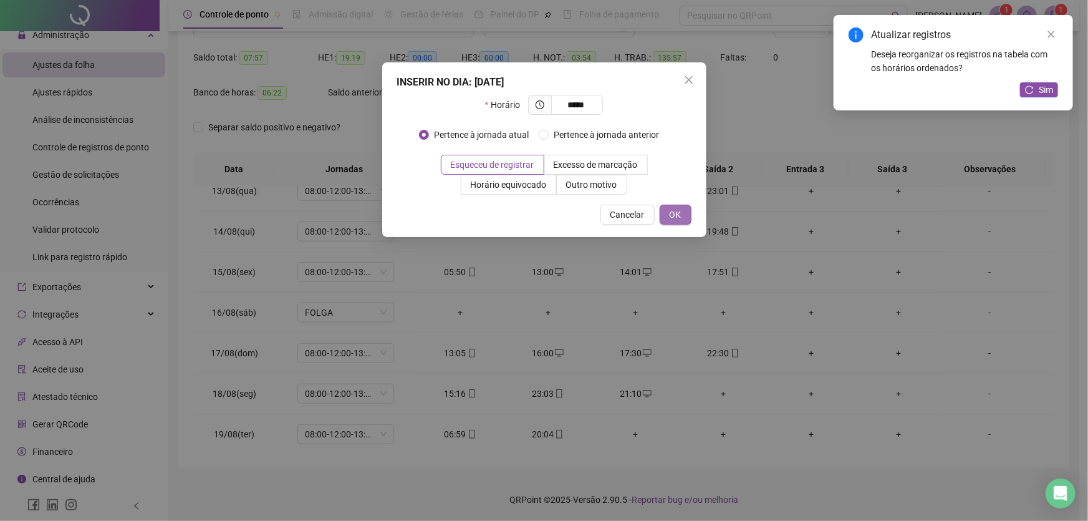
type input "*****"
click at [672, 208] on span "OK" at bounding box center [676, 215] width 12 height 14
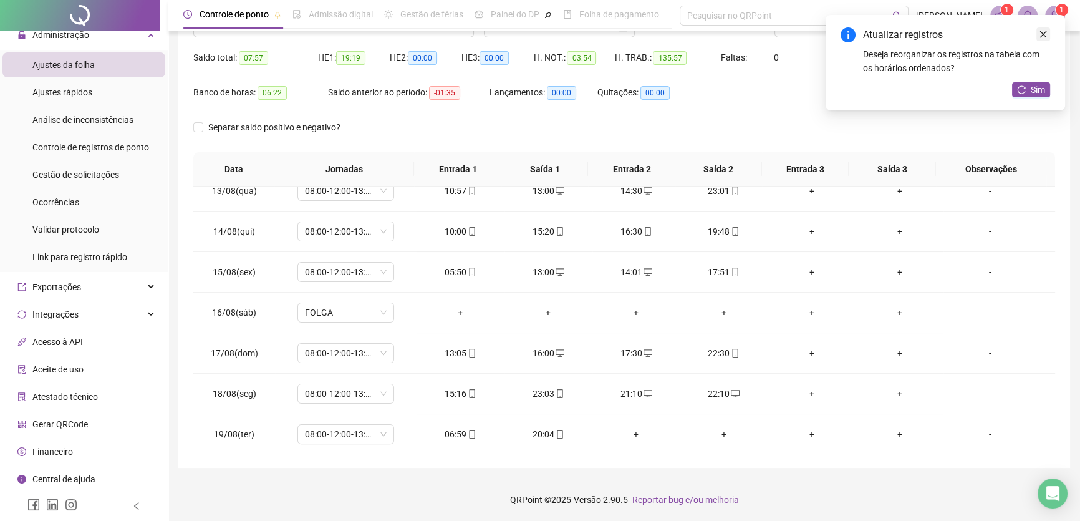
click at [1043, 34] on icon "close" at bounding box center [1043, 34] width 7 height 7
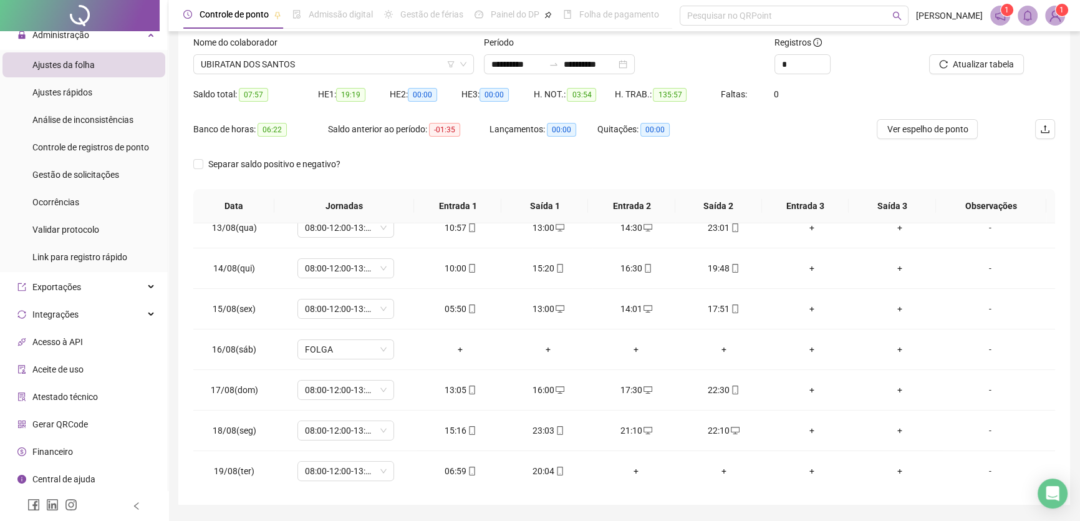
scroll to position [59, 0]
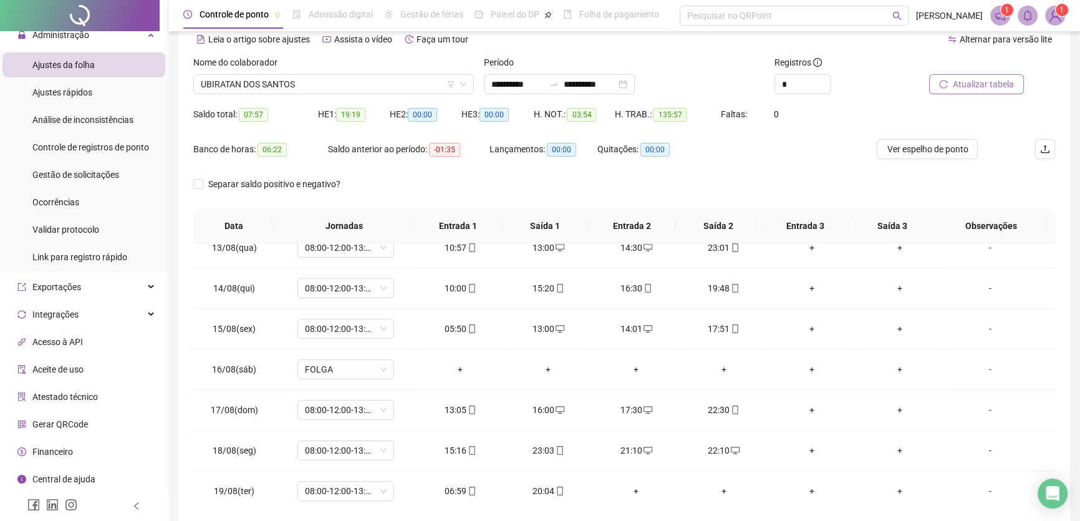
click at [1000, 82] on span "Atualizar tabela" at bounding box center [983, 84] width 61 height 14
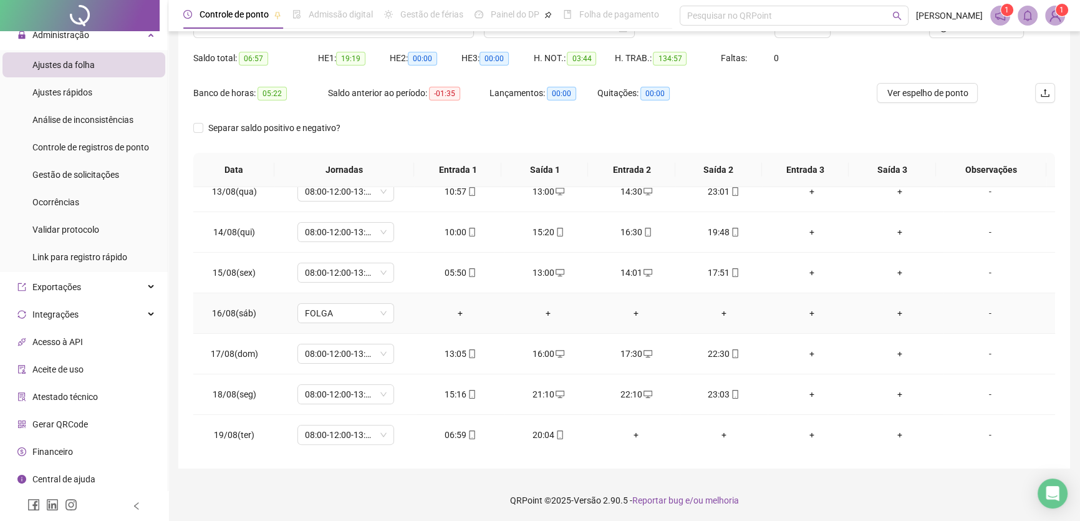
scroll to position [116, 0]
click at [634, 422] on td "+" at bounding box center [636, 434] width 88 height 41
click at [629, 432] on div "+" at bounding box center [636, 434] width 68 height 14
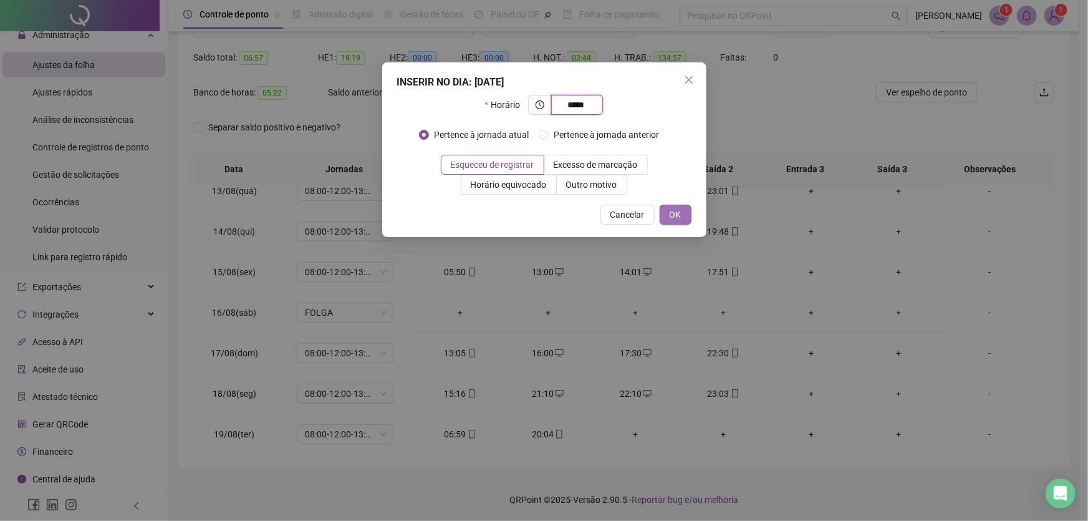
type input "*****"
click at [670, 212] on span "OK" at bounding box center [676, 215] width 12 height 14
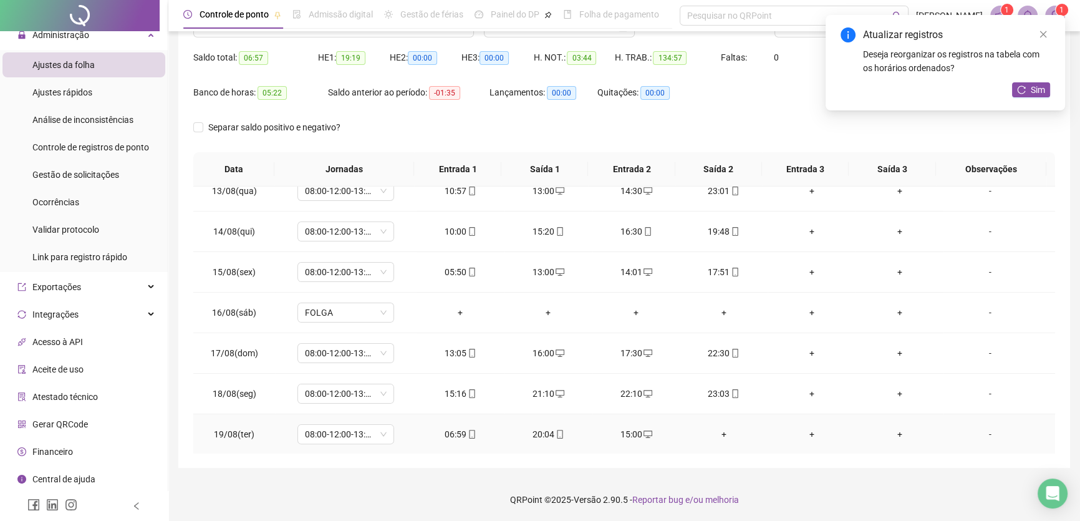
click at [718, 432] on div "+" at bounding box center [724, 434] width 68 height 14
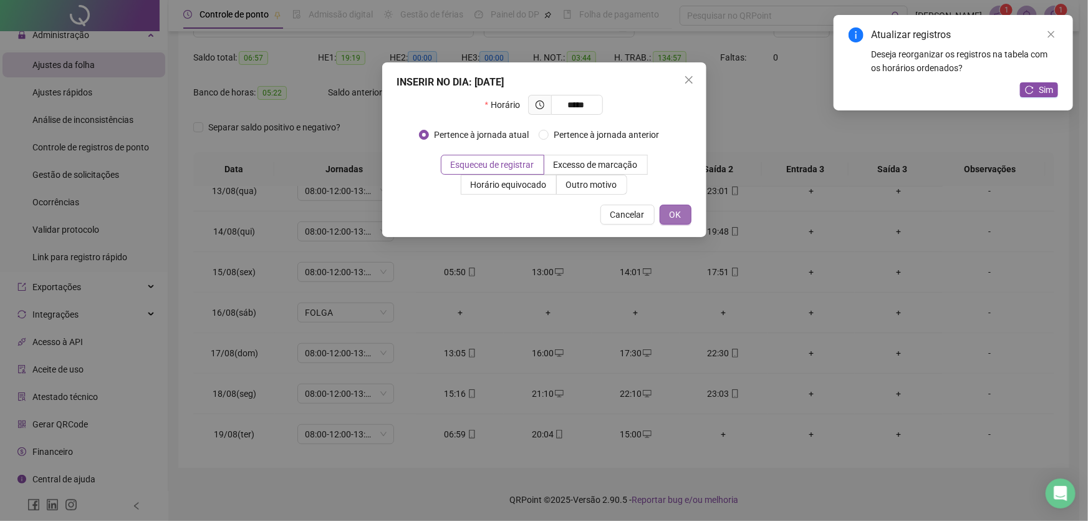
type input "*****"
click at [667, 217] on button "OK" at bounding box center [676, 215] width 32 height 20
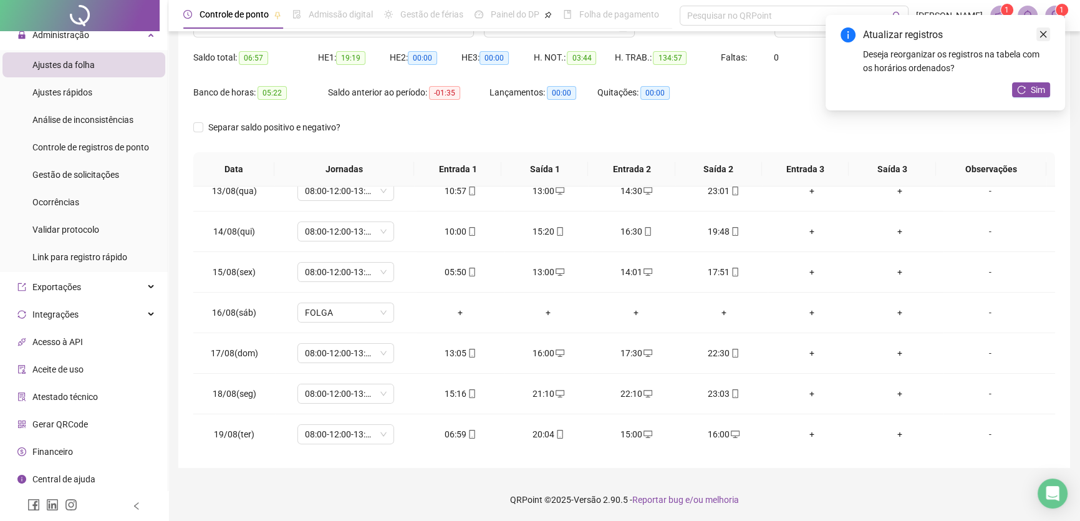
click at [1046, 36] on icon "close" at bounding box center [1043, 34] width 9 height 9
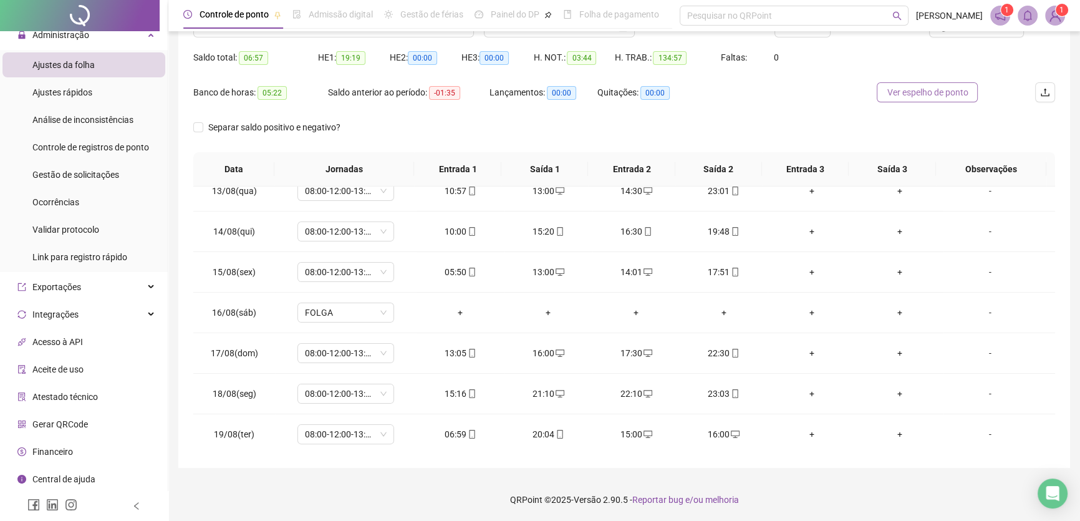
scroll to position [59, 0]
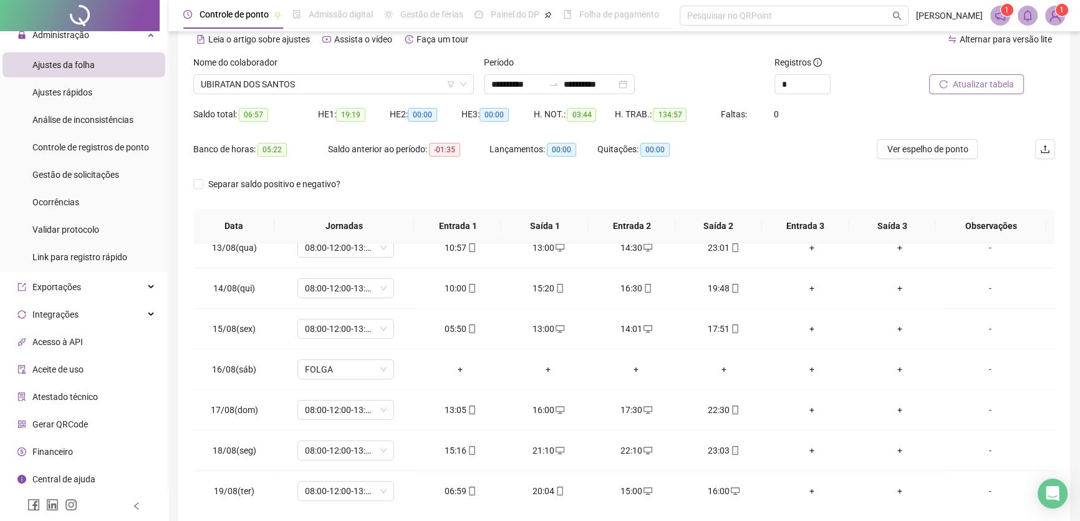
click at [979, 83] on span "Atualizar tabela" at bounding box center [983, 84] width 61 height 14
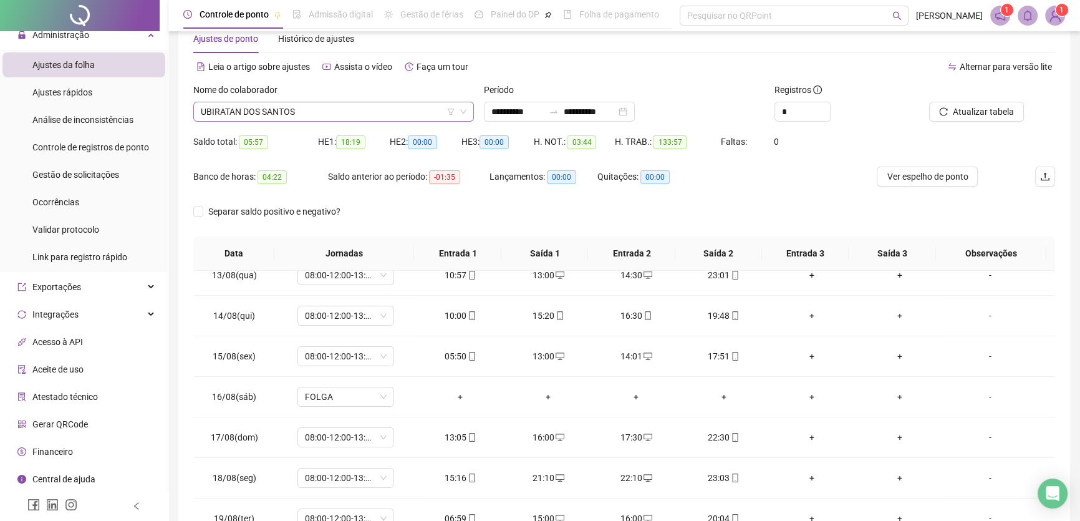
scroll to position [2, 0]
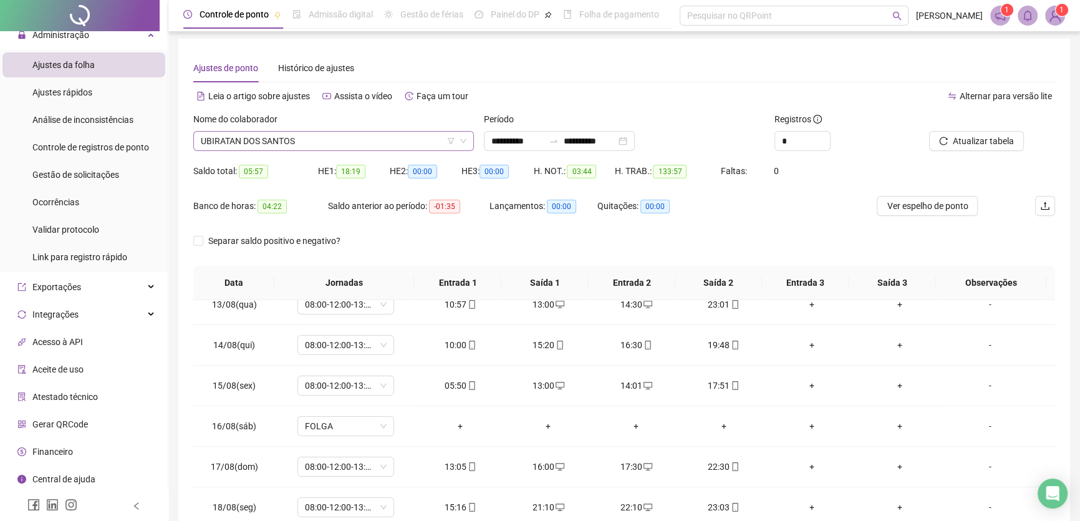
click at [386, 135] on span "UBIRATAN DOS SANTOS" at bounding box center [334, 141] width 266 height 19
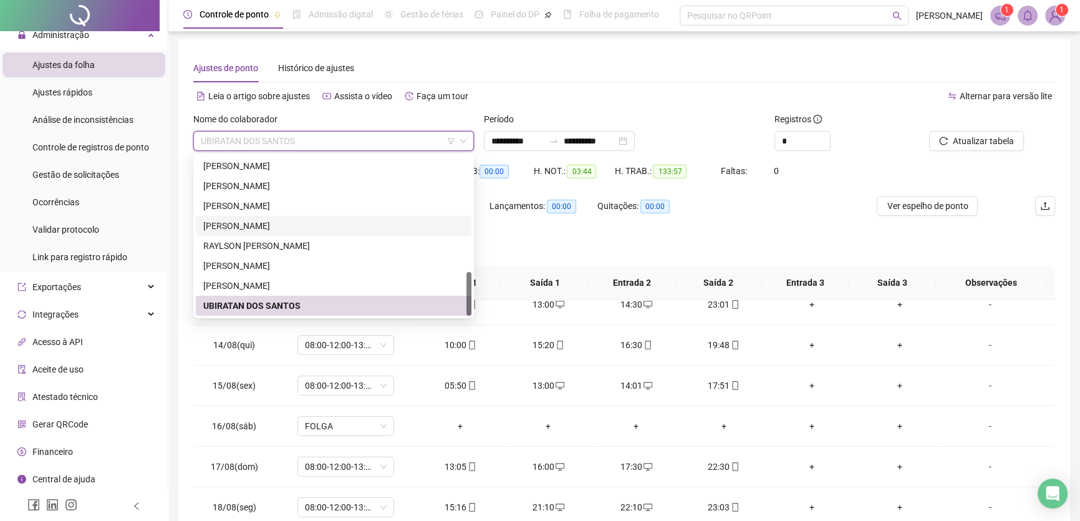
scroll to position [418, 0]
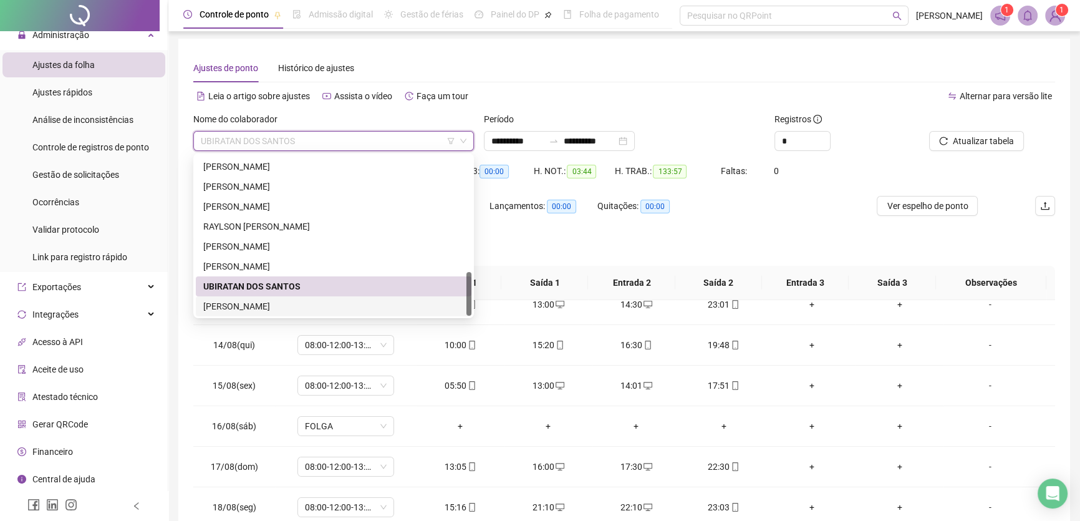
click at [241, 305] on div "[PERSON_NAME]" at bounding box center [333, 306] width 261 height 14
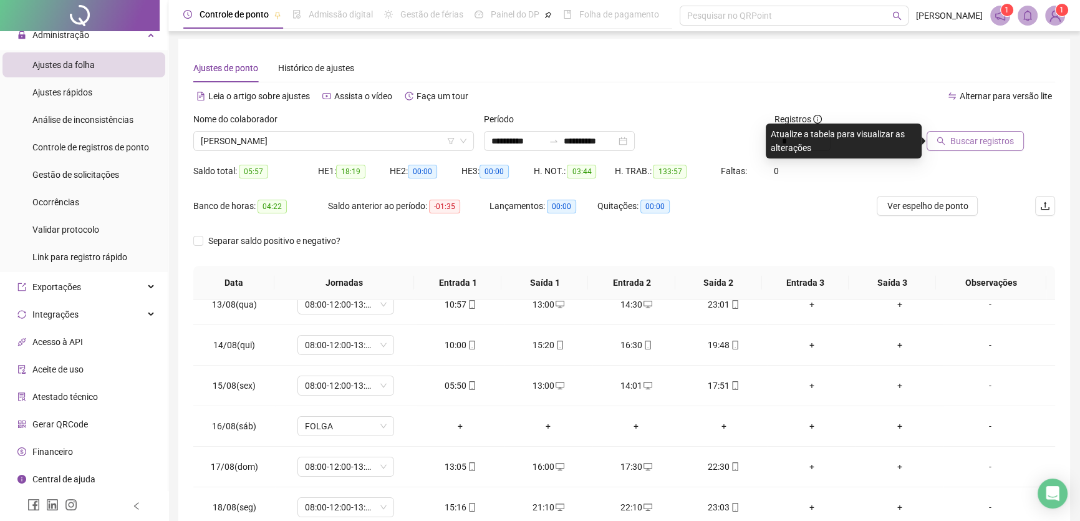
click at [962, 140] on span "Buscar registros" at bounding box center [982, 141] width 64 height 14
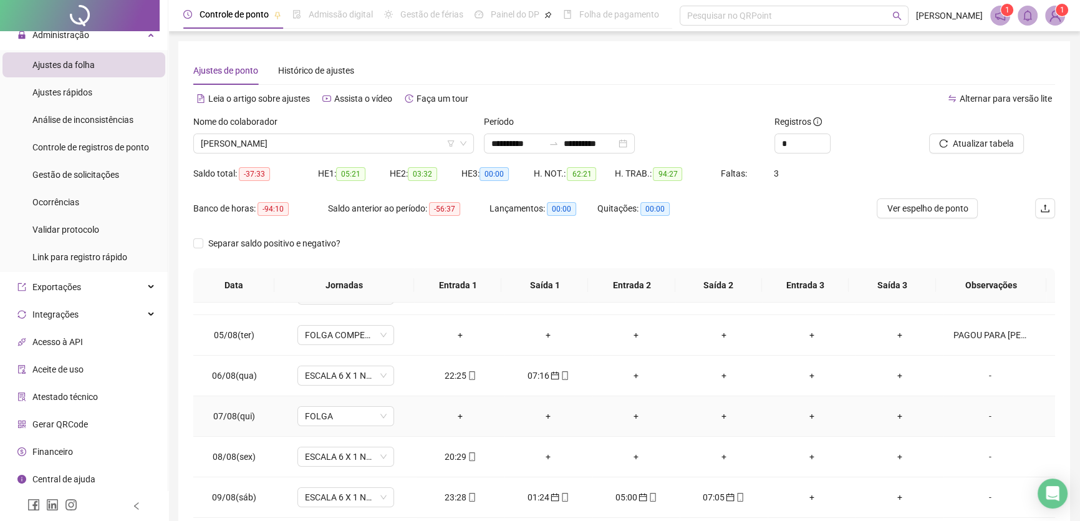
scroll to position [170, 0]
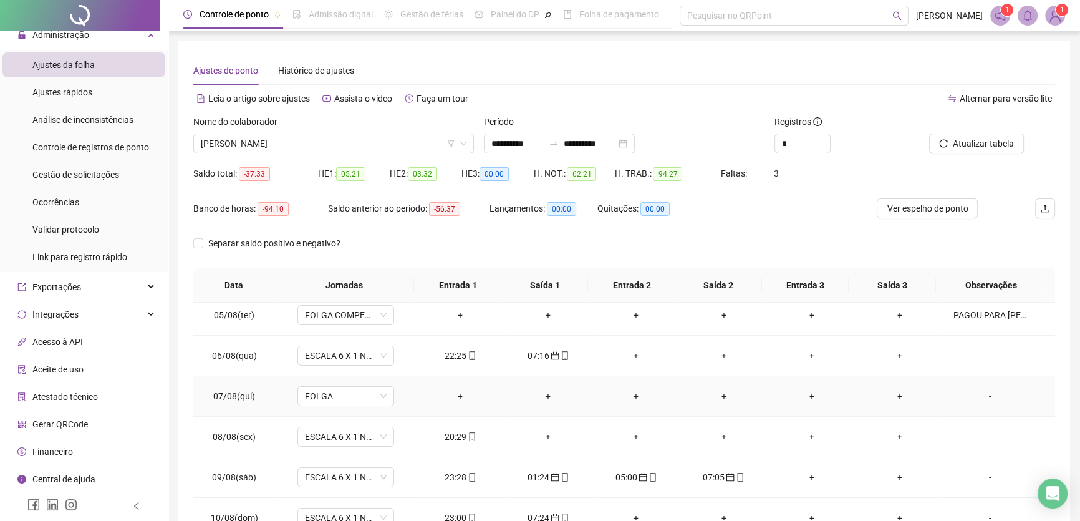
click at [630, 393] on div "+" at bounding box center [636, 396] width 68 height 14
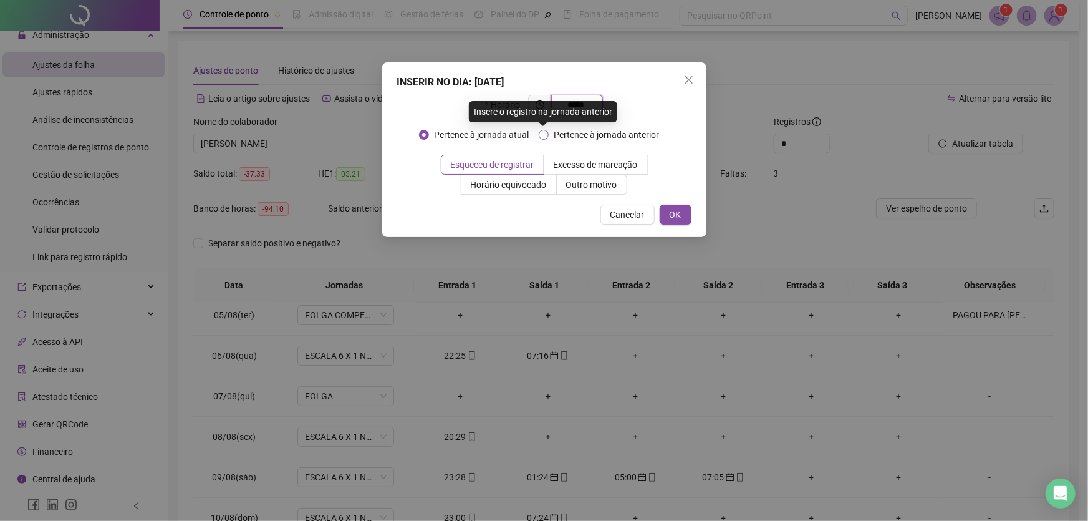
type input "*****"
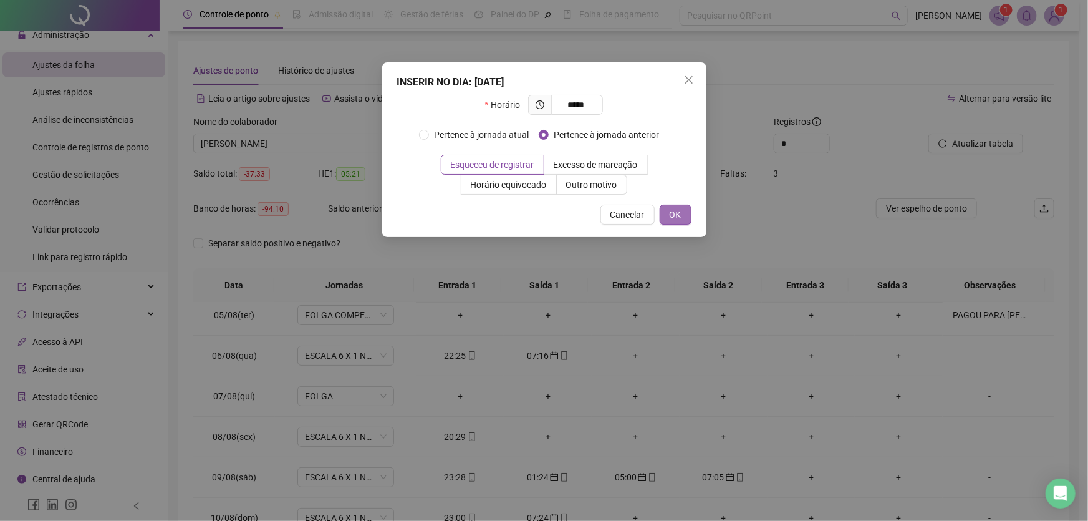
click at [678, 212] on span "OK" at bounding box center [676, 215] width 12 height 14
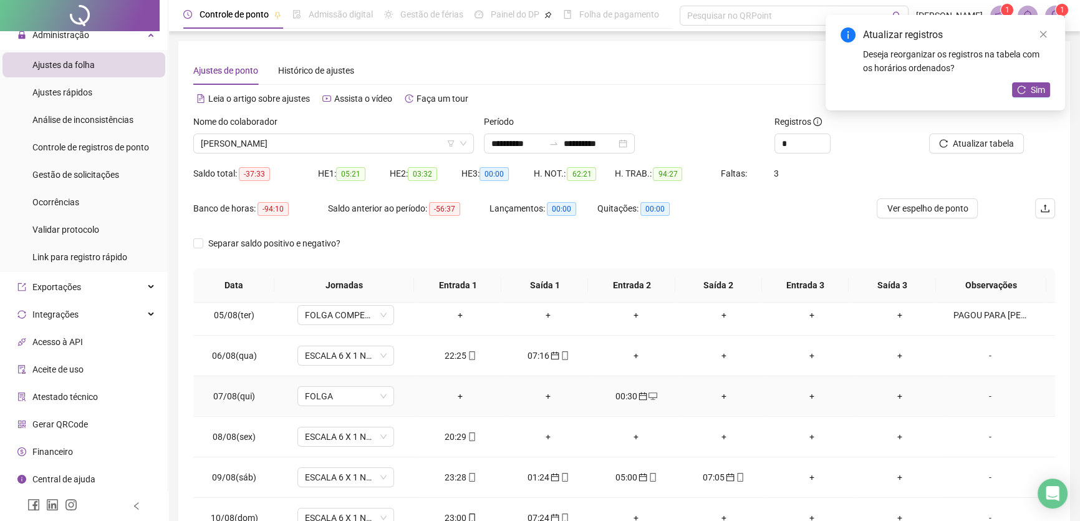
click at [717, 395] on div "+" at bounding box center [724, 396] width 68 height 14
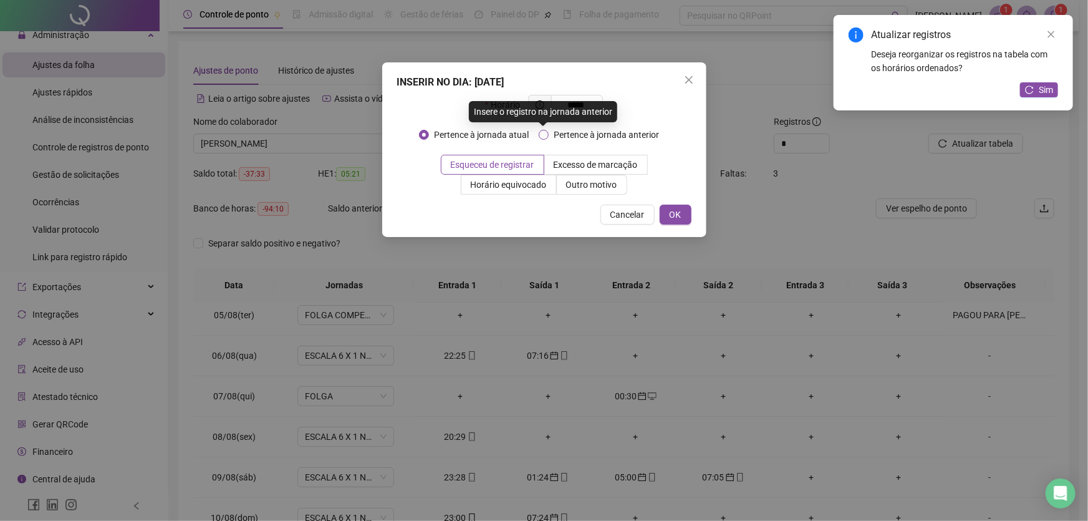
type input "*****"
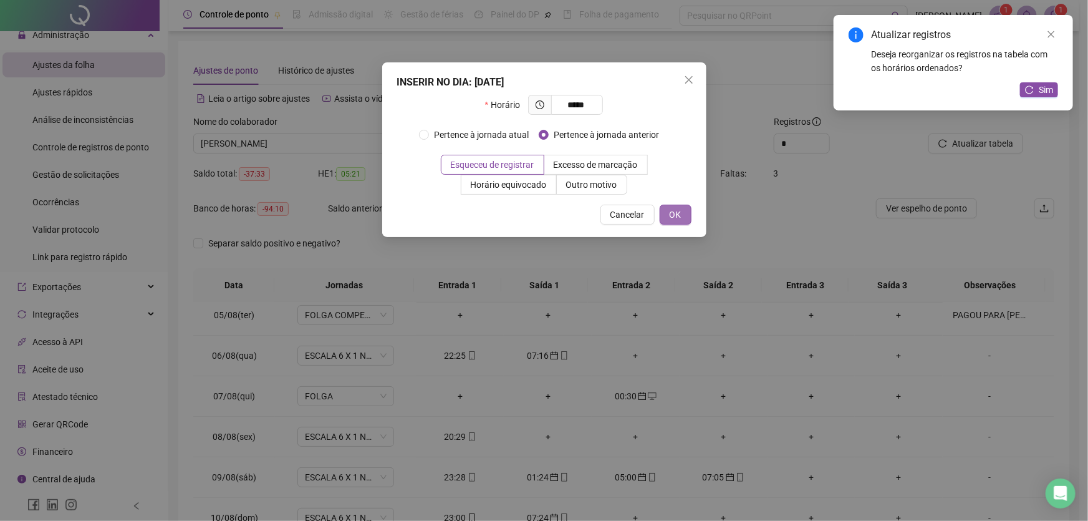
click at [673, 208] on span "OK" at bounding box center [676, 215] width 12 height 14
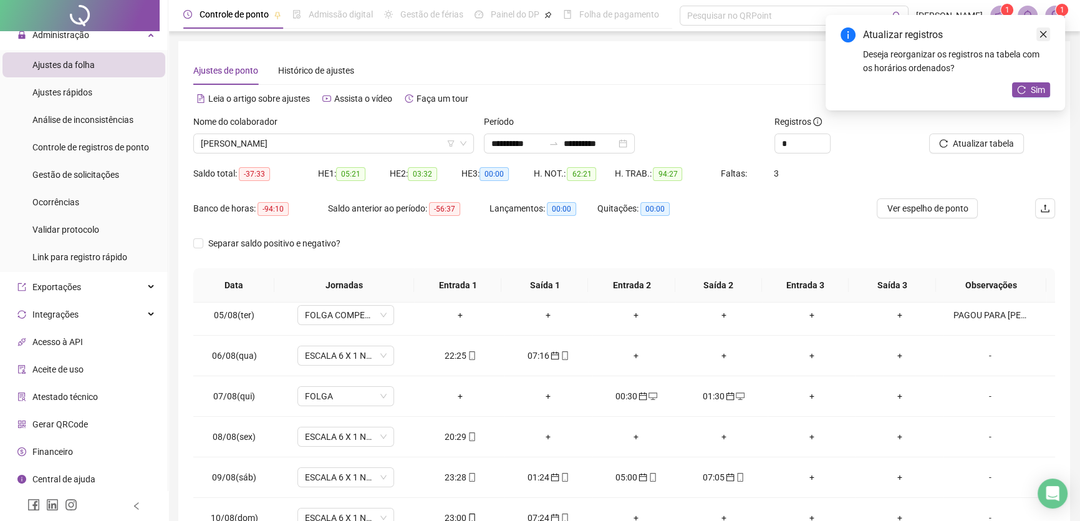
click at [1046, 37] on icon "close" at bounding box center [1043, 34] width 9 height 9
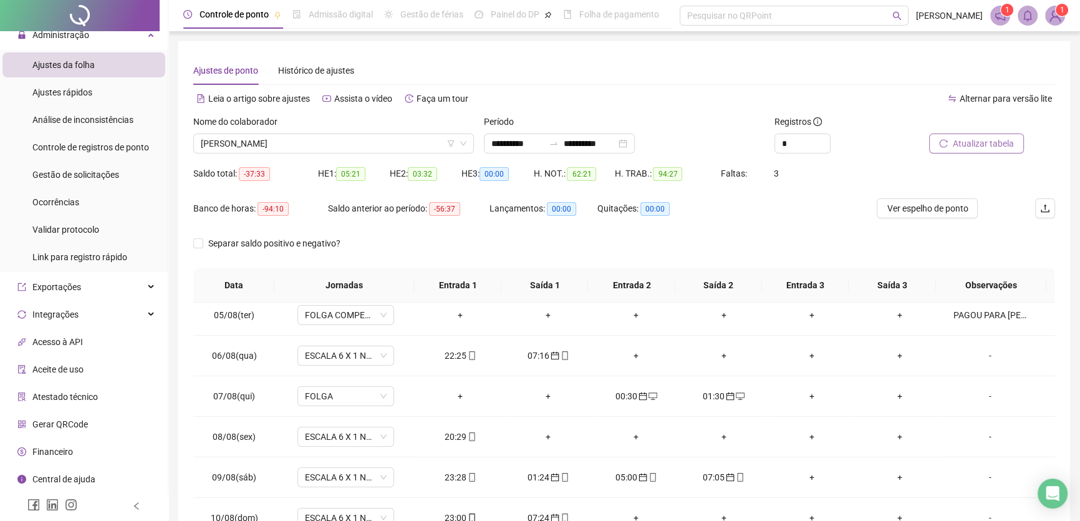
click at [993, 143] on span "Atualizar tabela" at bounding box center [983, 144] width 61 height 14
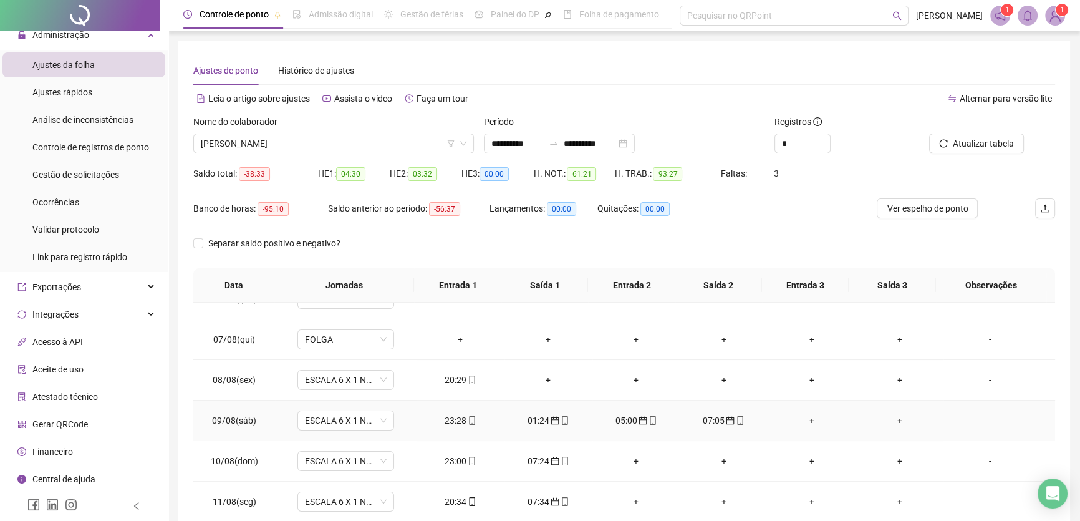
scroll to position [283, 0]
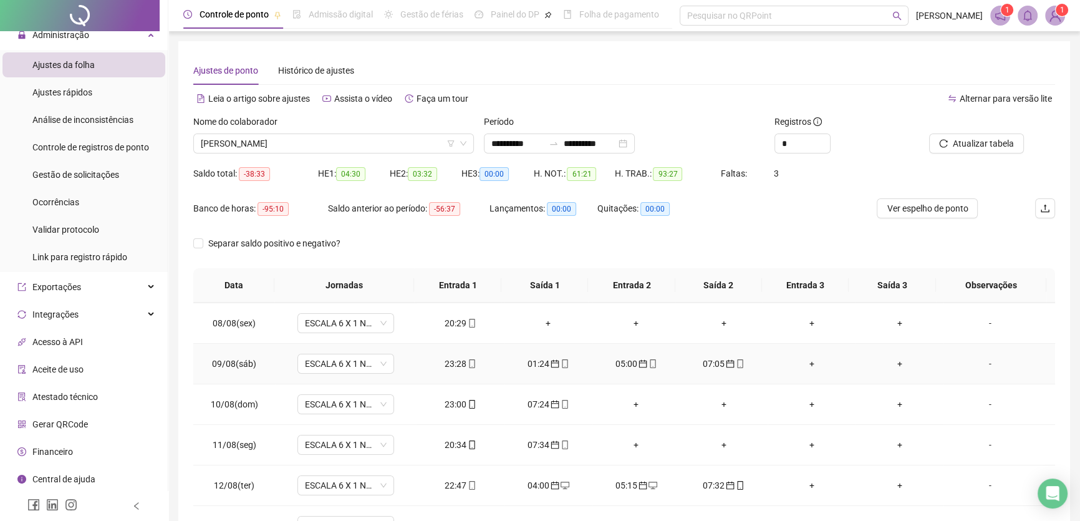
click at [806, 359] on div "+" at bounding box center [812, 364] width 68 height 14
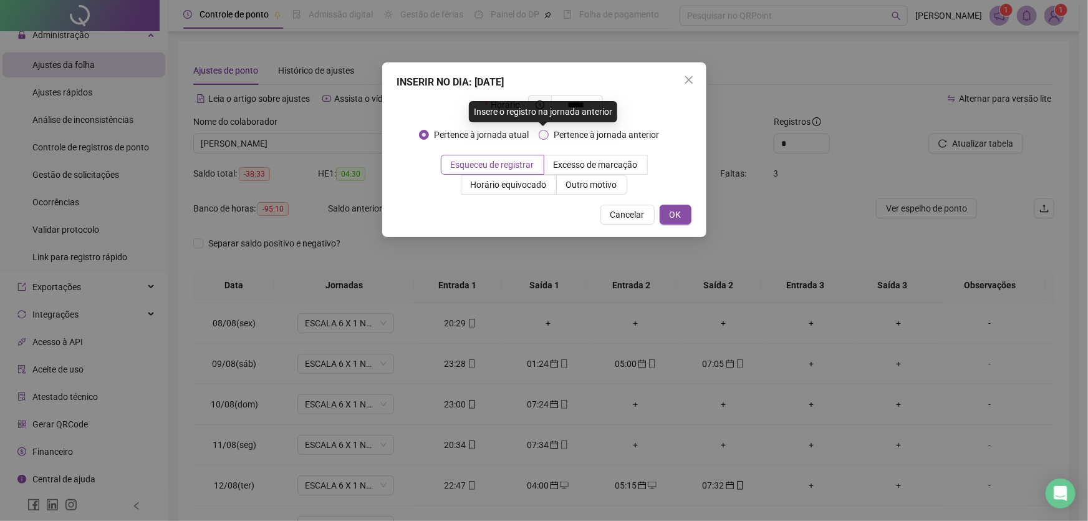
type input "*****"
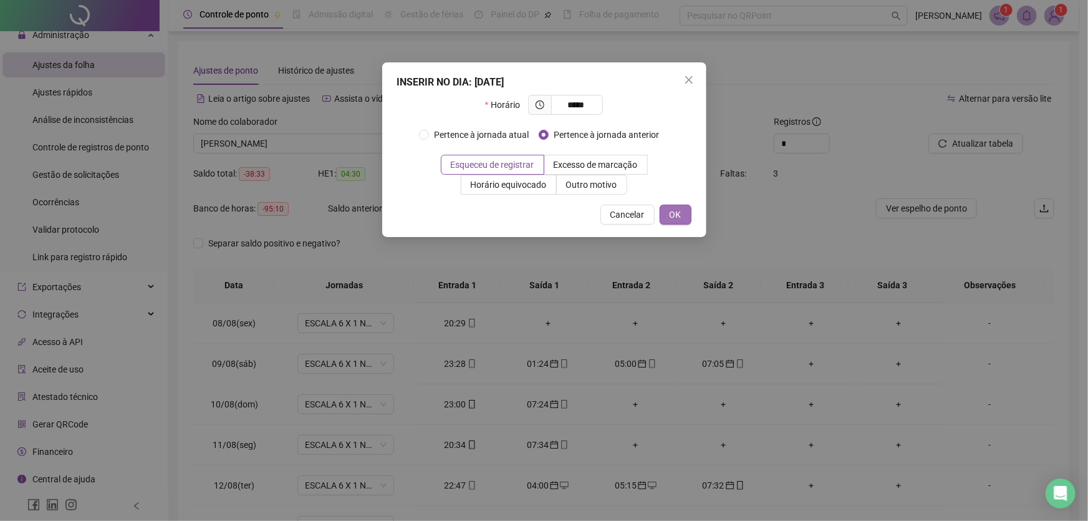
click at [675, 213] on span "OK" at bounding box center [676, 215] width 12 height 14
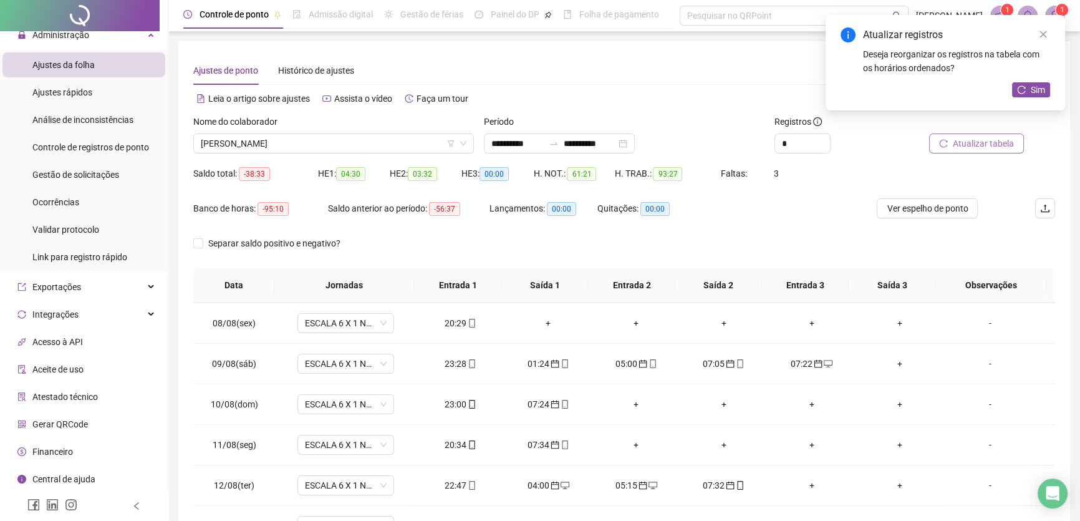
click at [991, 145] on span "Atualizar tabela" at bounding box center [983, 144] width 61 height 14
click at [720, 441] on div "+" at bounding box center [724, 445] width 68 height 14
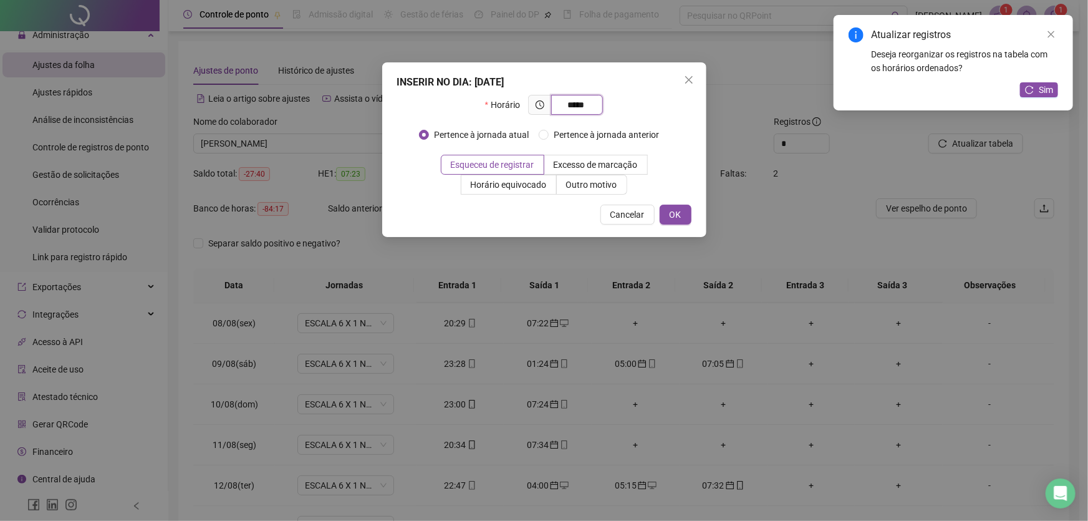
type input "*****"
click at [673, 209] on span "OK" at bounding box center [676, 215] width 12 height 14
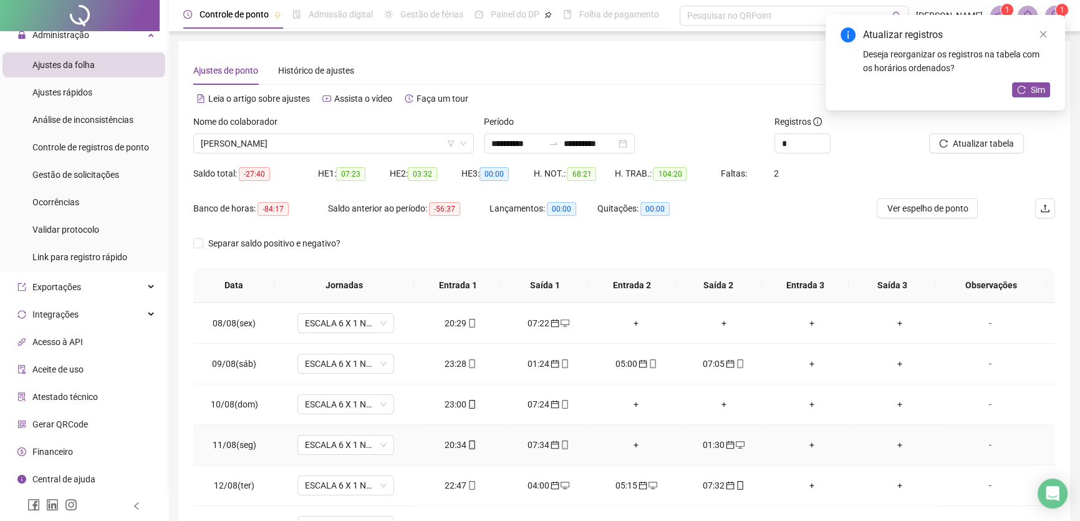
click at [802, 435] on td "+" at bounding box center [812, 445] width 88 height 41
click at [803, 440] on div "+" at bounding box center [812, 445] width 68 height 14
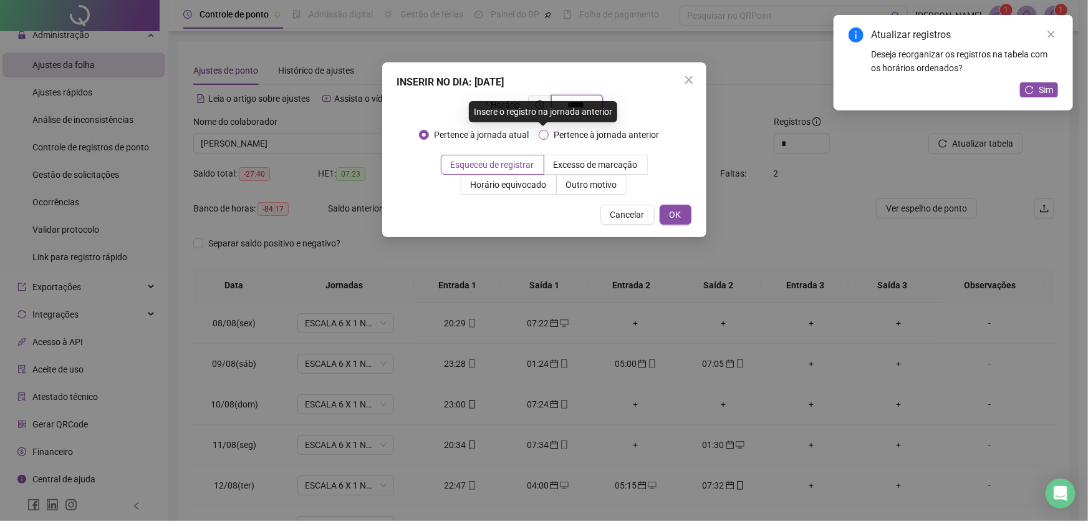
type input "*****"
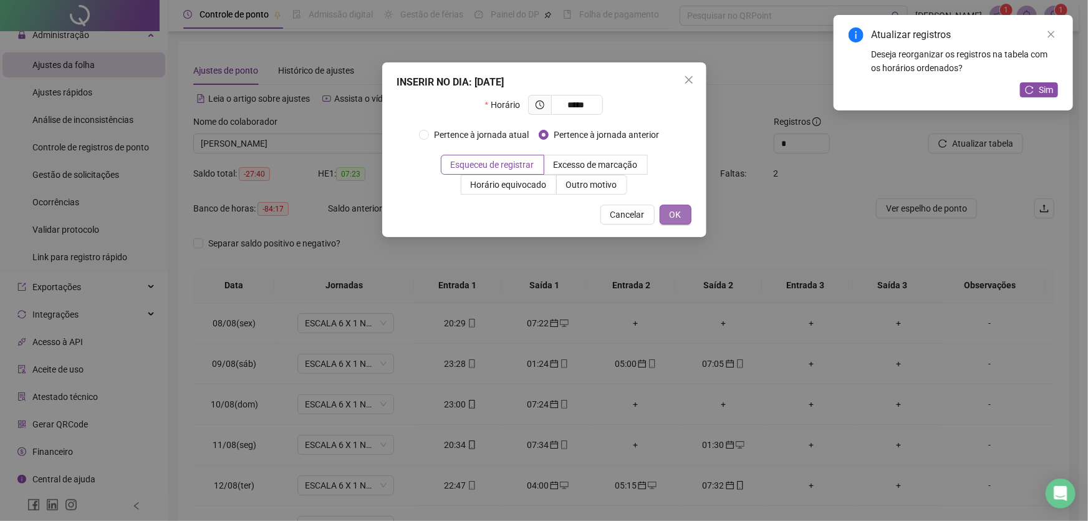
click at [673, 219] on span "OK" at bounding box center [676, 215] width 12 height 14
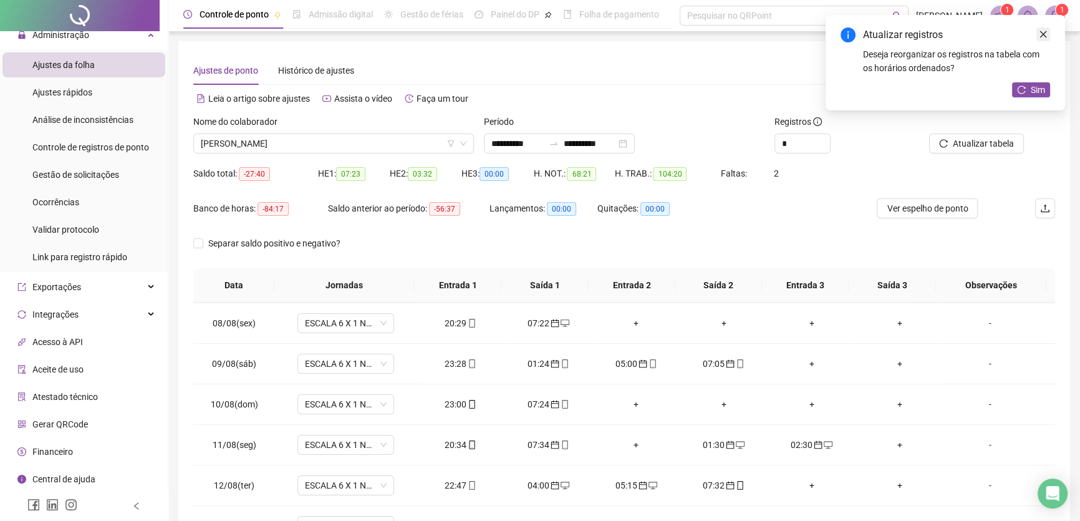
click at [1048, 32] on link "Close" at bounding box center [1043, 34] width 14 height 14
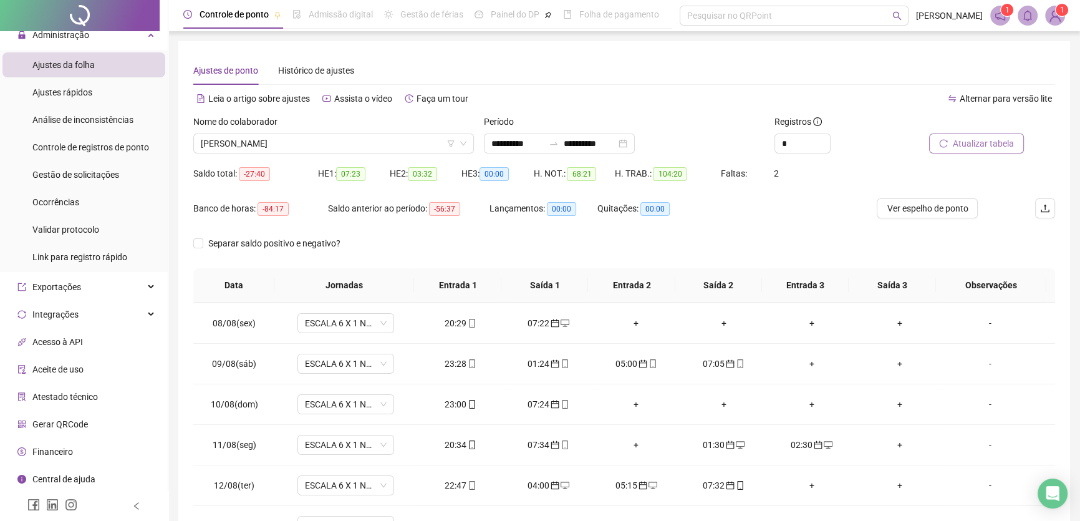
click at [988, 147] on span "Atualizar tabela" at bounding box center [983, 144] width 61 height 14
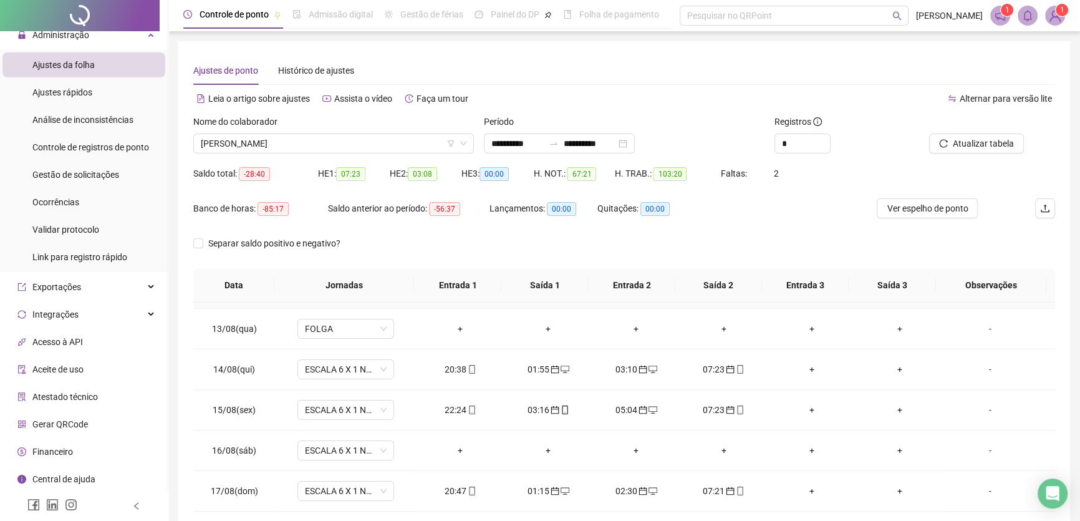
scroll to position [502, 0]
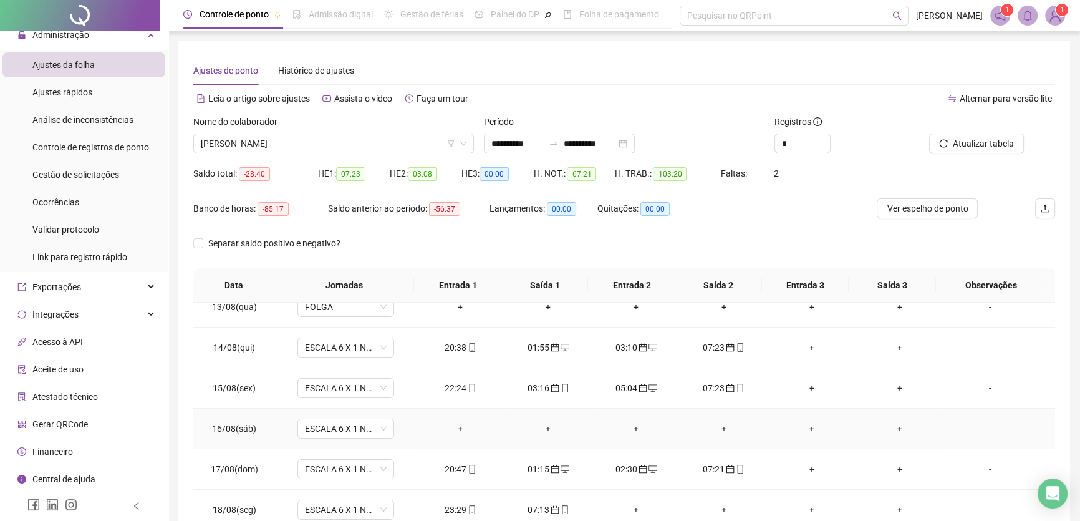
click at [456, 427] on div "+" at bounding box center [461, 429] width 68 height 14
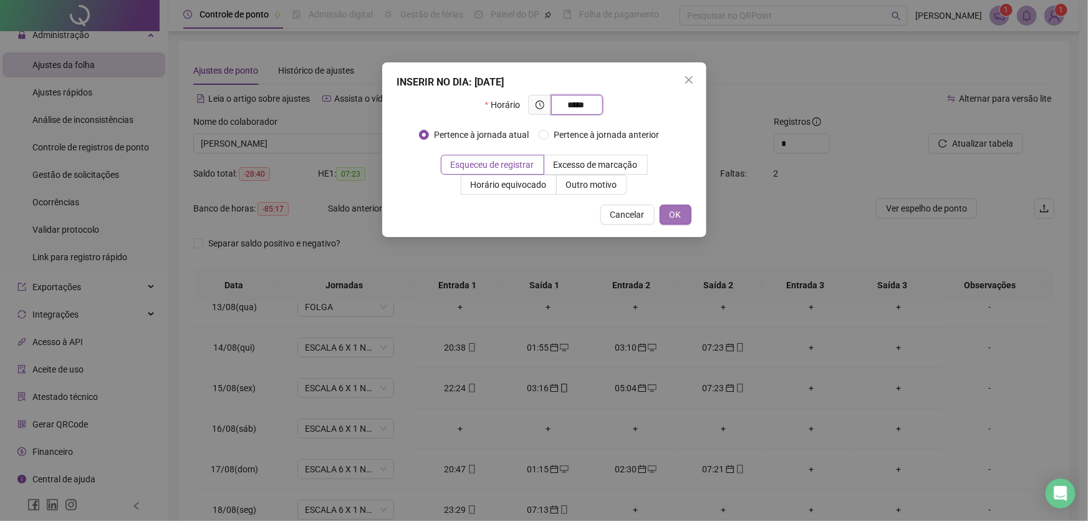
type input "*****"
click at [676, 211] on span "OK" at bounding box center [676, 215] width 12 height 14
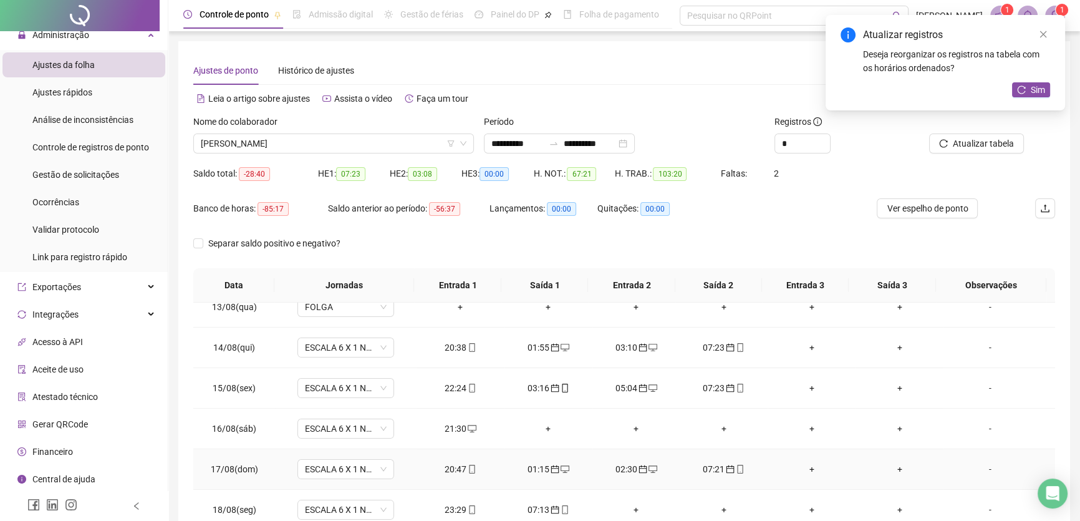
click at [804, 465] on div "+" at bounding box center [812, 469] width 68 height 14
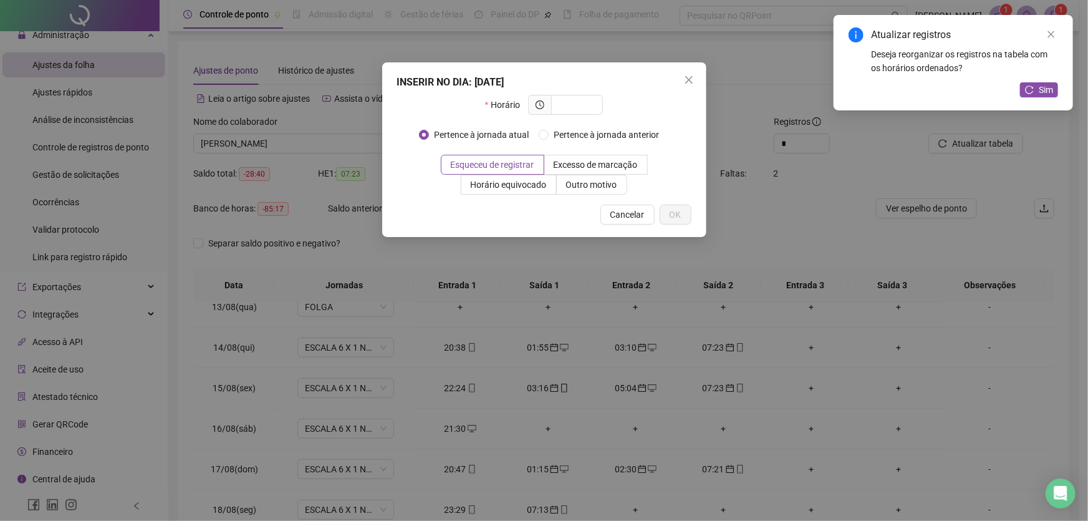
drag, startPoint x: 634, startPoint y: 216, endPoint x: 637, endPoint y: 229, distance: 13.5
click at [634, 216] on span "Cancelar" at bounding box center [627, 215] width 34 height 14
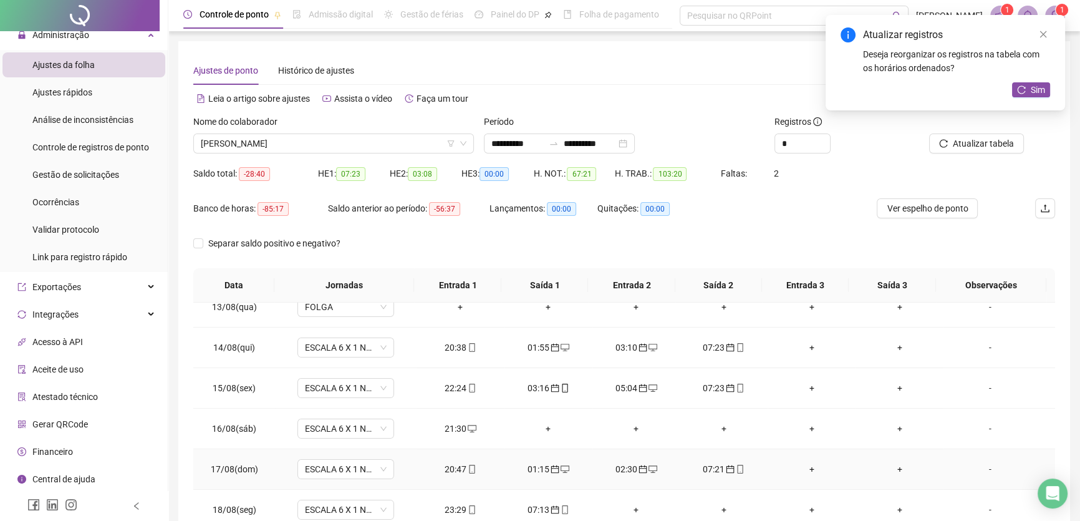
click at [801, 465] on div "+" at bounding box center [812, 469] width 68 height 14
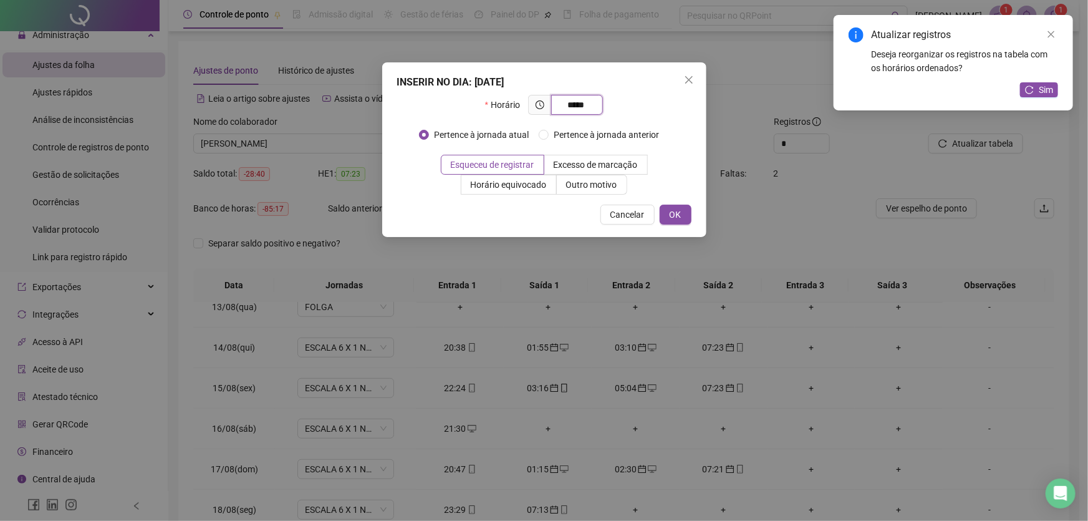
type input "*****"
click at [685, 212] on button "OK" at bounding box center [676, 215] width 32 height 20
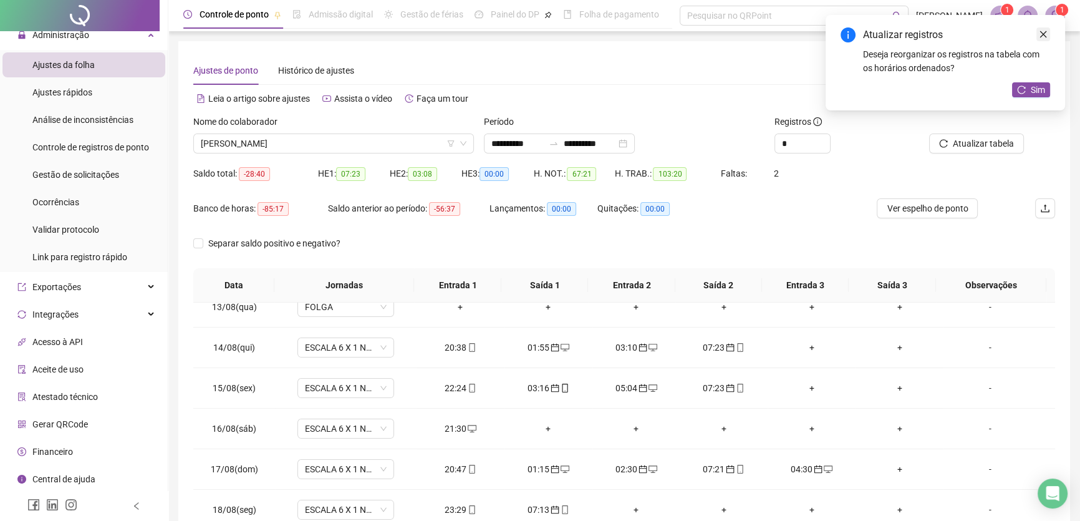
click at [1044, 31] on icon "close" at bounding box center [1043, 34] width 9 height 9
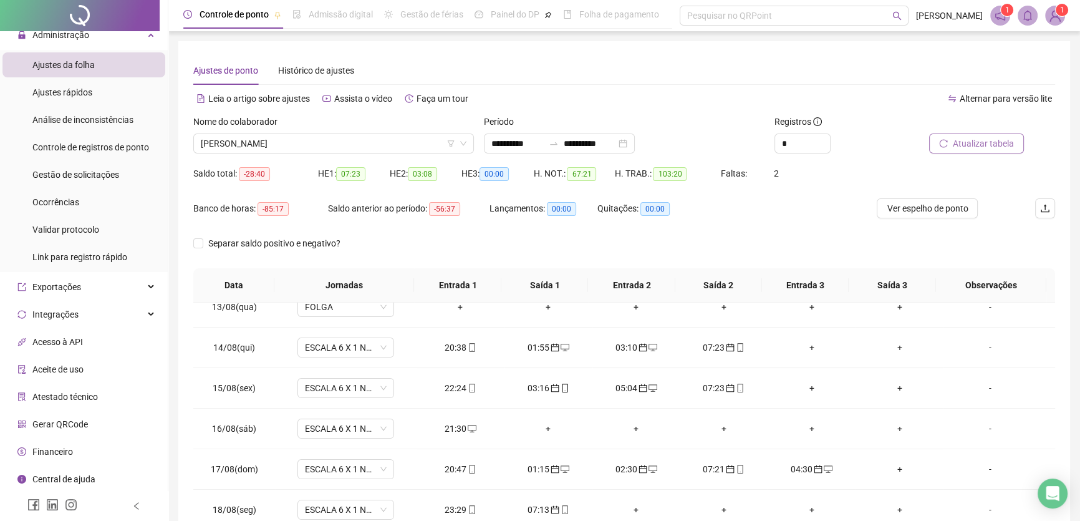
click at [990, 142] on span "Atualizar tabela" at bounding box center [983, 144] width 61 height 14
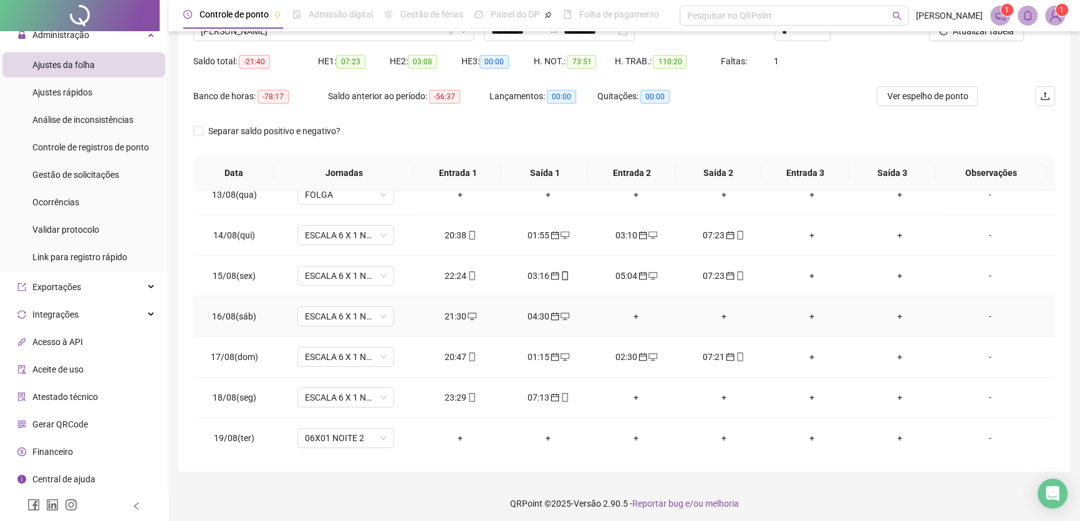
scroll to position [116, 0]
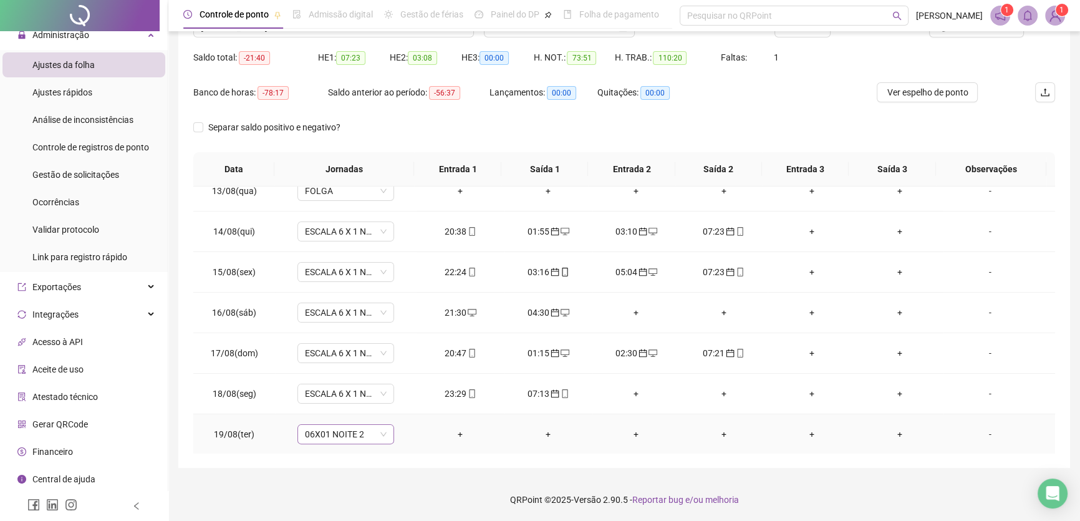
click at [380, 435] on span "06X01 NOITE 2" at bounding box center [346, 434] width 82 height 19
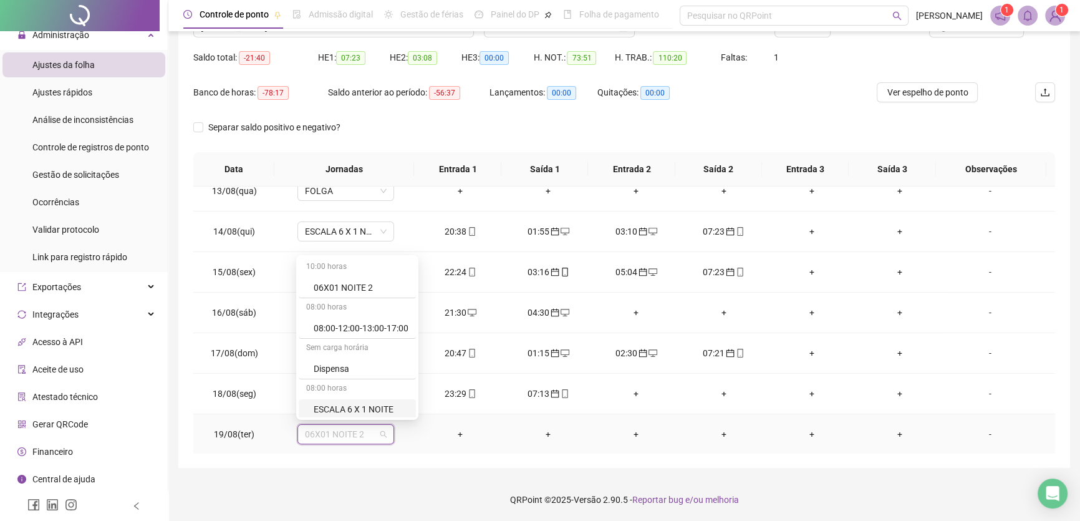
click at [377, 405] on div "ESCALA 6 X 1 NOITE" at bounding box center [361, 409] width 95 height 14
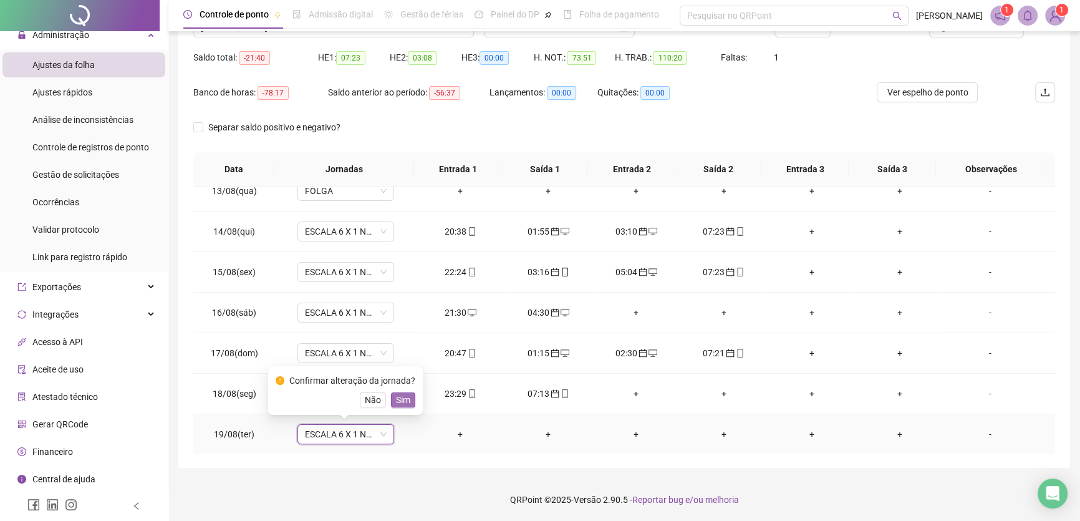
click at [409, 401] on button "Sim" at bounding box center [403, 399] width 24 height 15
click at [377, 435] on span "ESCALA 6 X 1 NOITE" at bounding box center [346, 434] width 82 height 19
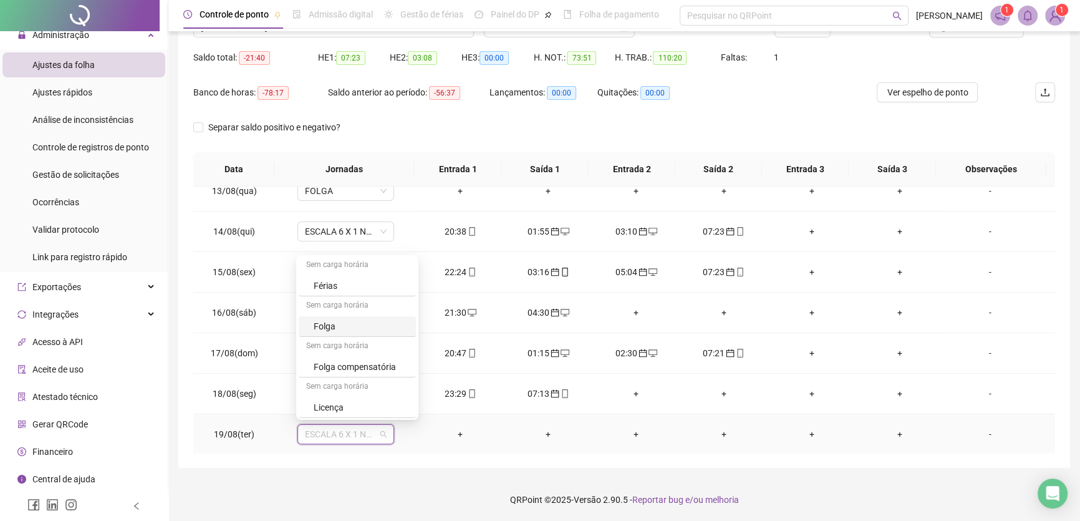
click at [343, 330] on div "Folga" at bounding box center [361, 326] width 95 height 14
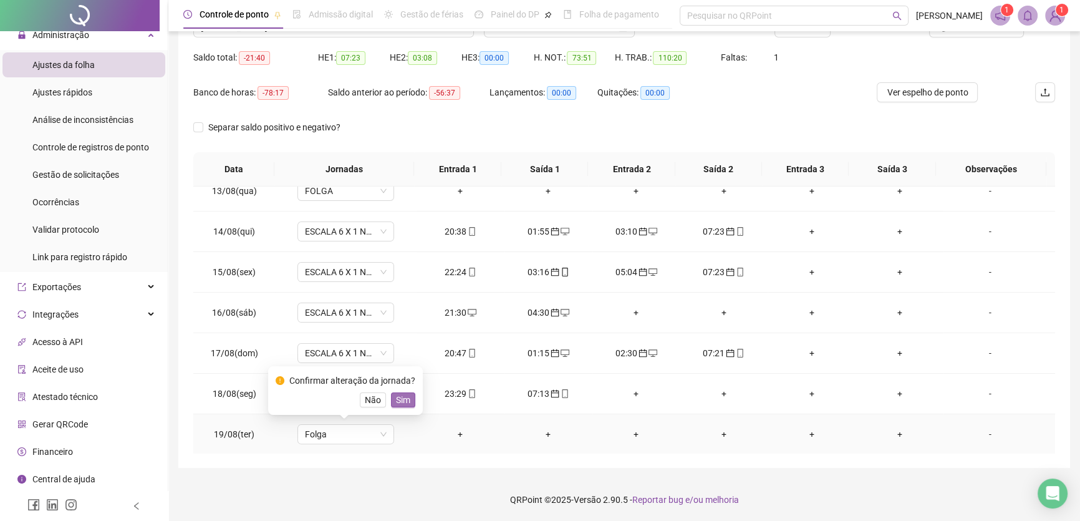
click at [405, 396] on span "Sim" at bounding box center [403, 400] width 14 height 14
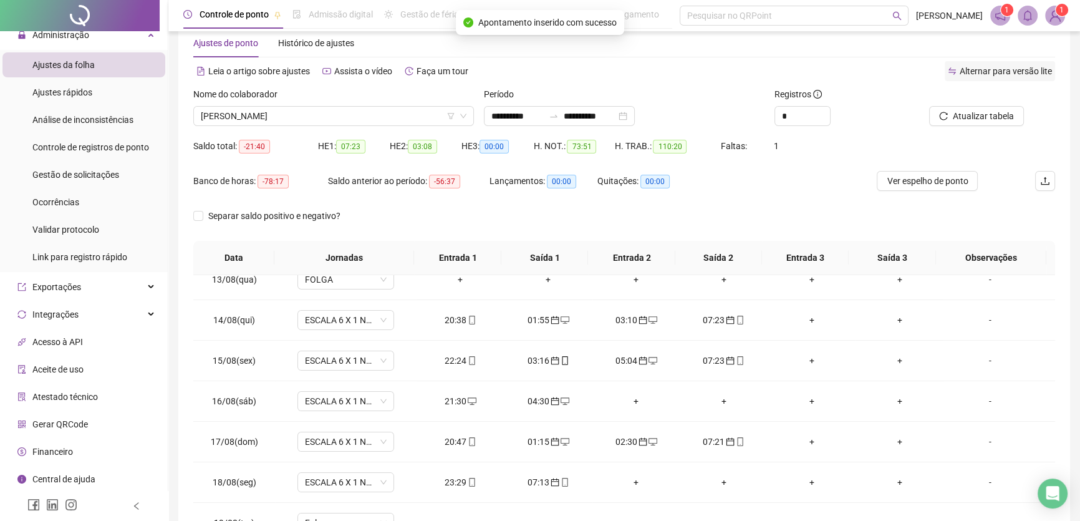
scroll to position [2, 0]
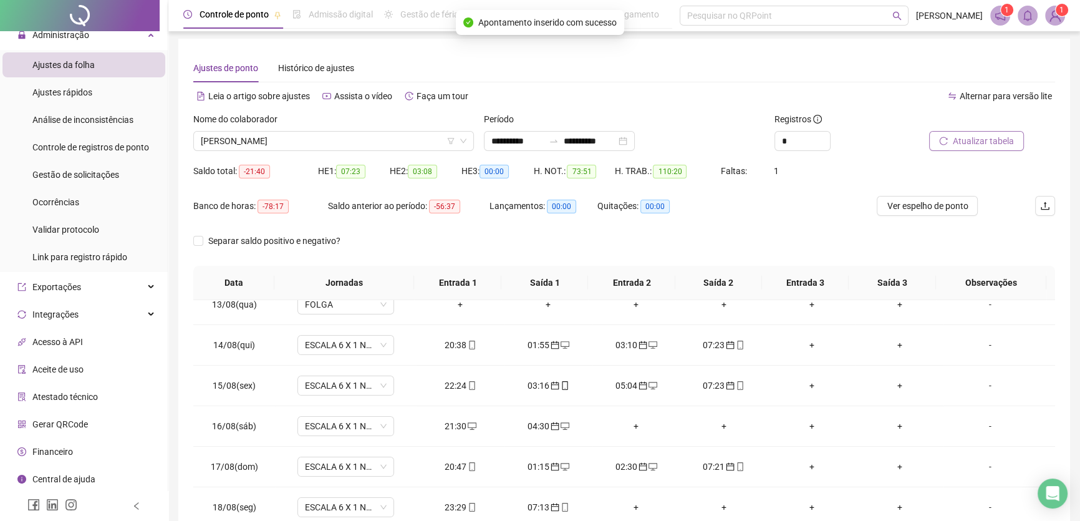
click at [993, 135] on span "Atualizar tabela" at bounding box center [983, 141] width 61 height 14
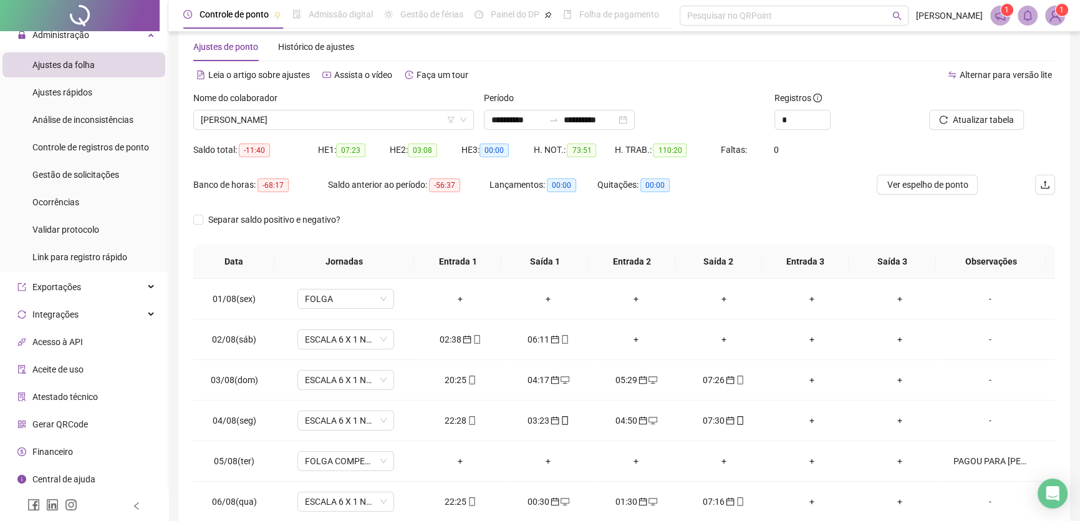
scroll to position [0, 0]
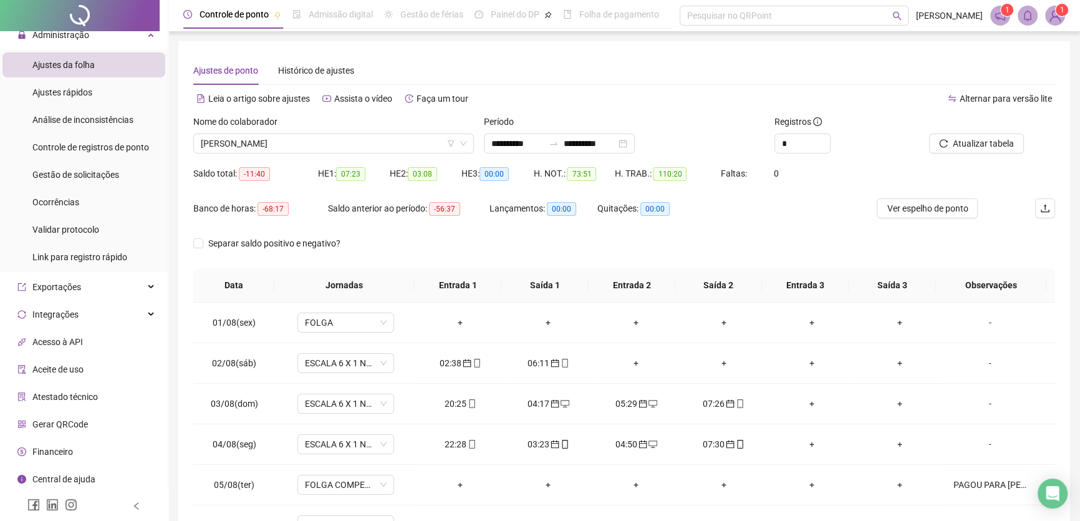
click at [399, 132] on div "Nome do colaborador" at bounding box center [333, 124] width 281 height 19
click at [412, 146] on span "[PERSON_NAME]" at bounding box center [334, 143] width 266 height 19
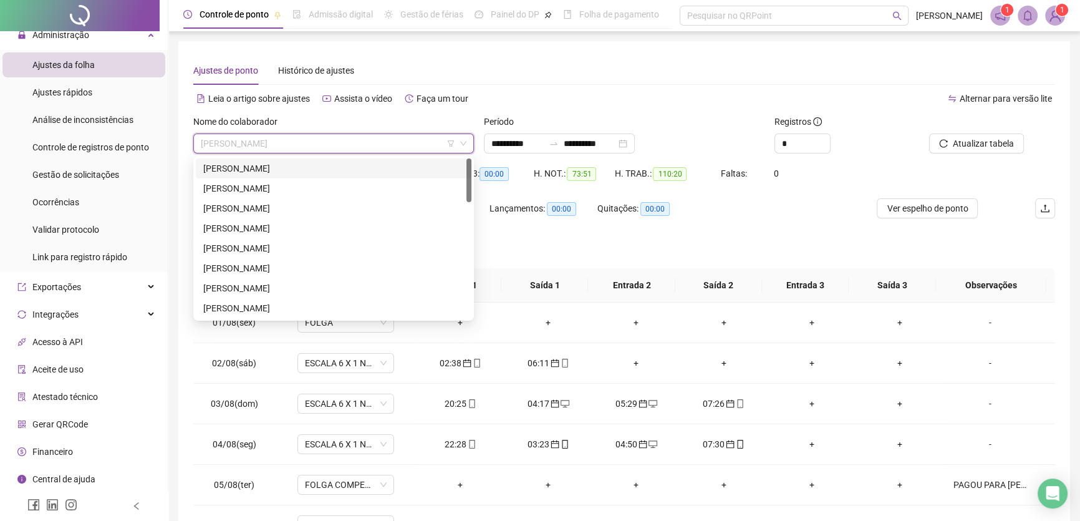
click at [296, 163] on div "[PERSON_NAME]" at bounding box center [333, 169] width 261 height 14
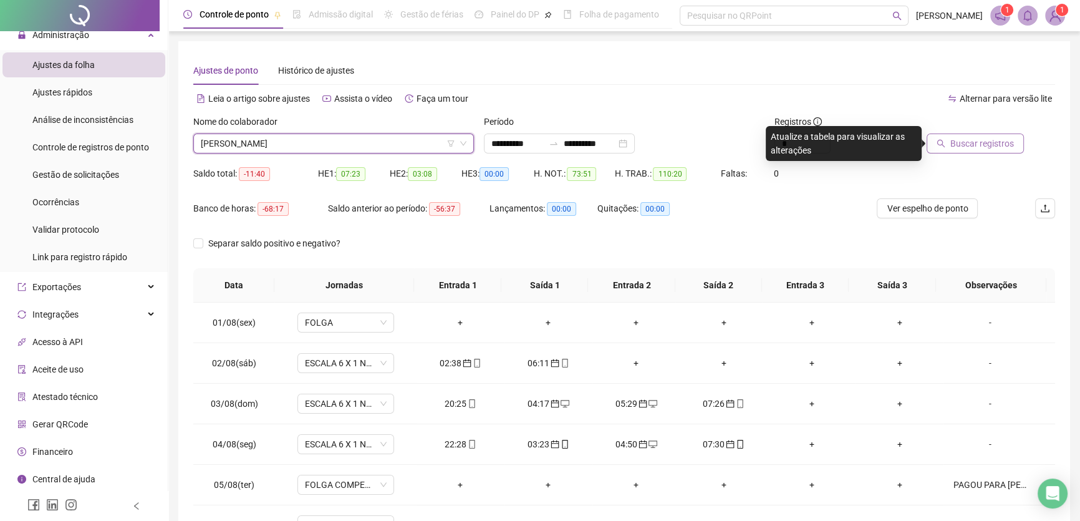
click at [993, 142] on span "Buscar registros" at bounding box center [982, 144] width 64 height 14
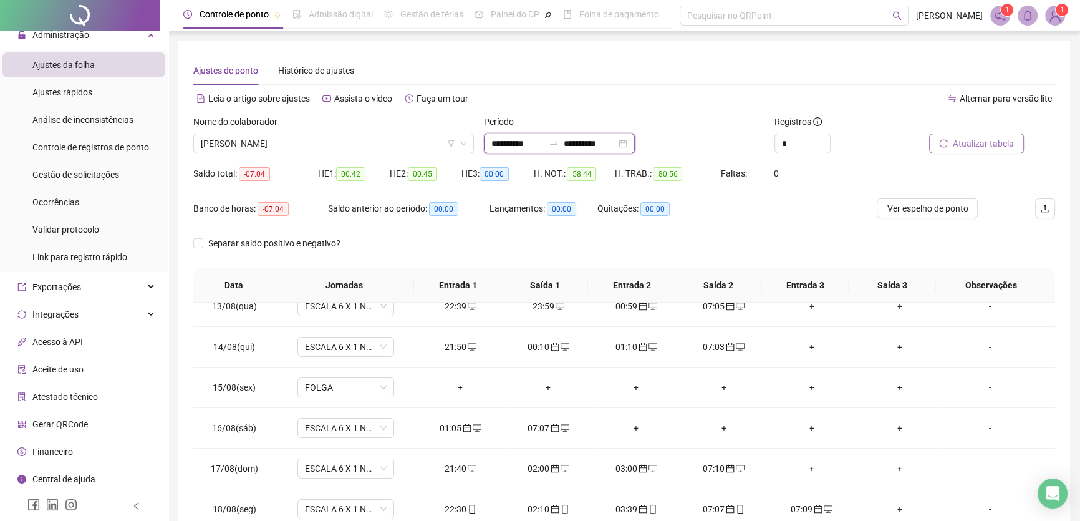
click at [616, 141] on input "**********" at bounding box center [590, 144] width 52 height 14
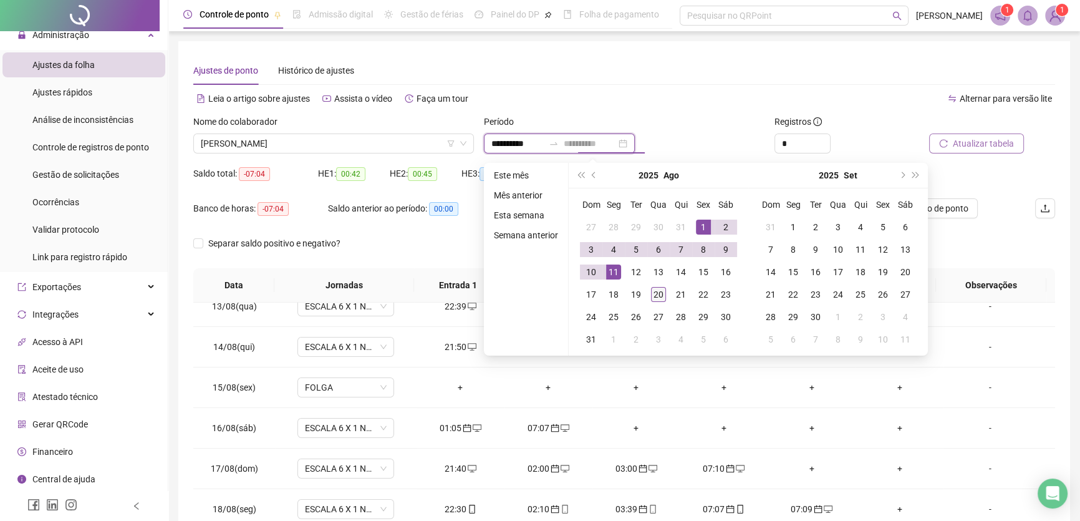
type input "**********"
click at [655, 290] on div "20" at bounding box center [658, 294] width 15 height 15
type input "**********"
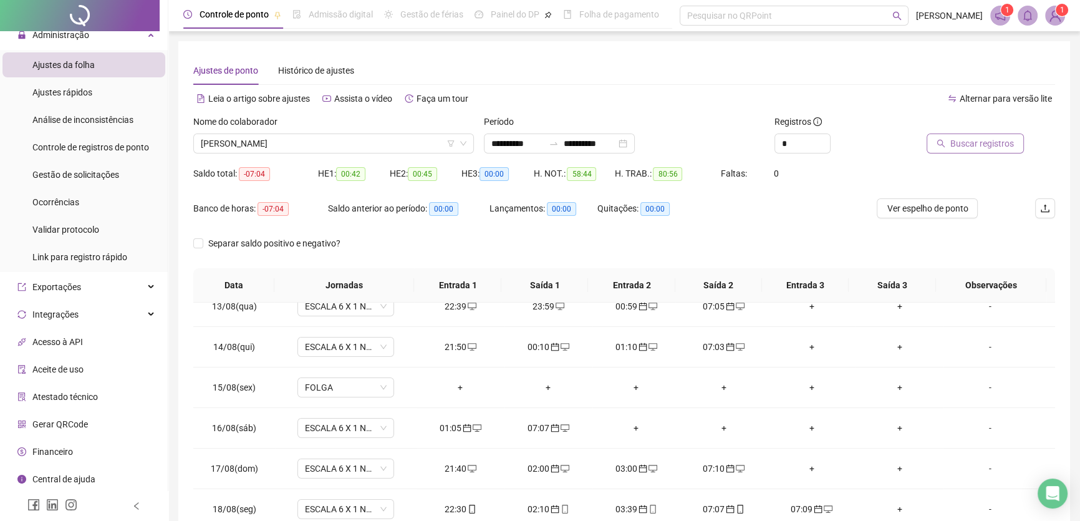
click at [995, 145] on span "Buscar registros" at bounding box center [982, 144] width 64 height 14
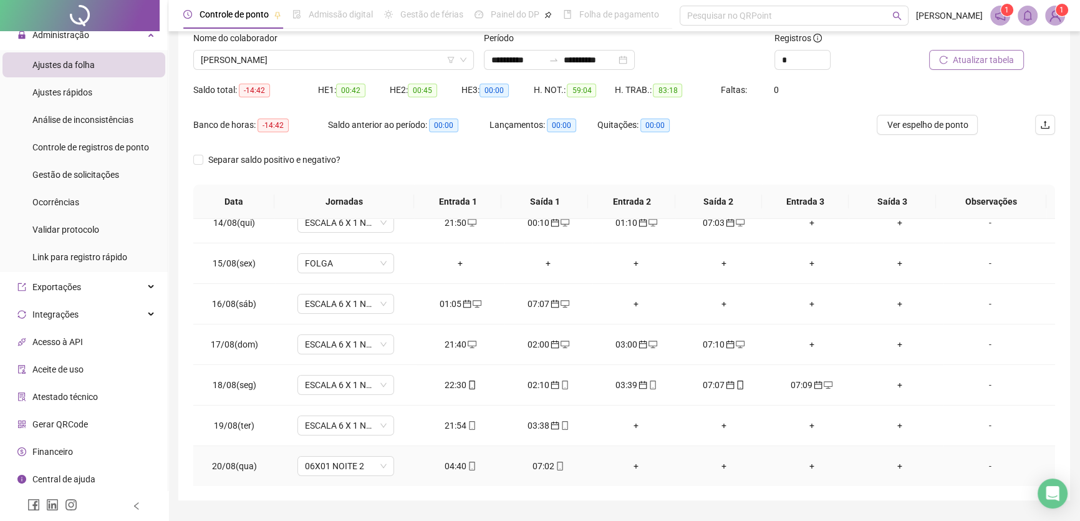
scroll to position [116, 0]
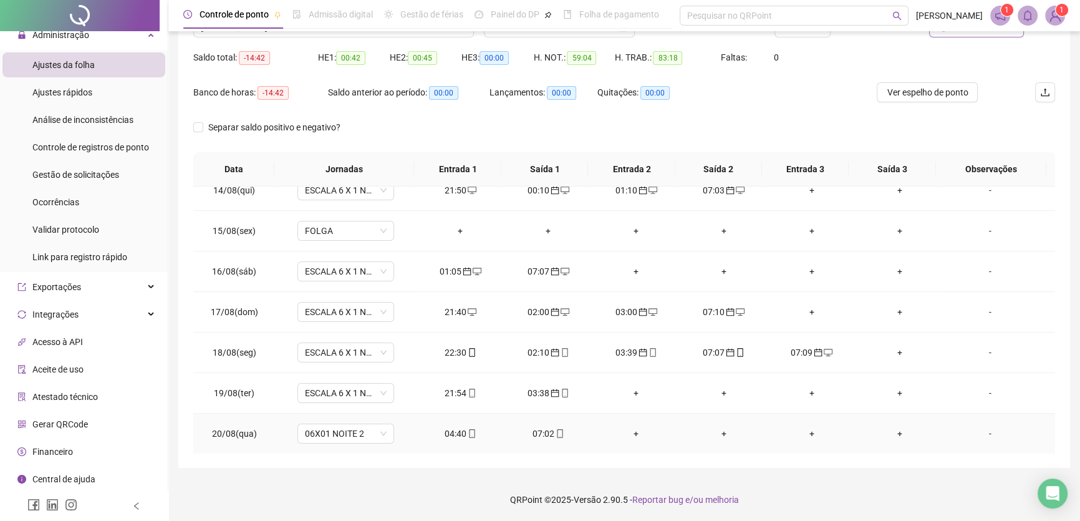
click at [453, 427] on div "04:40" at bounding box center [461, 434] width 68 height 14
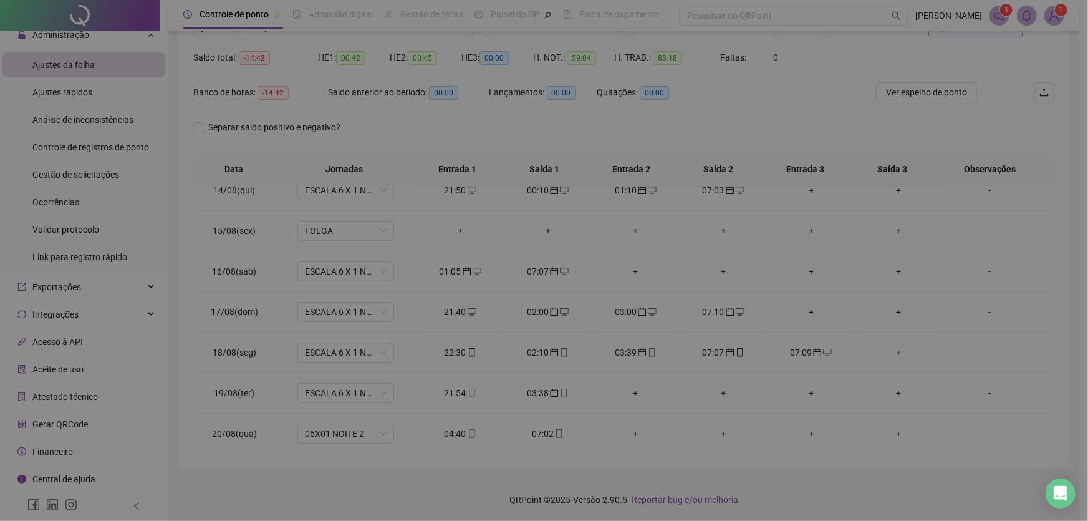
type input "**********"
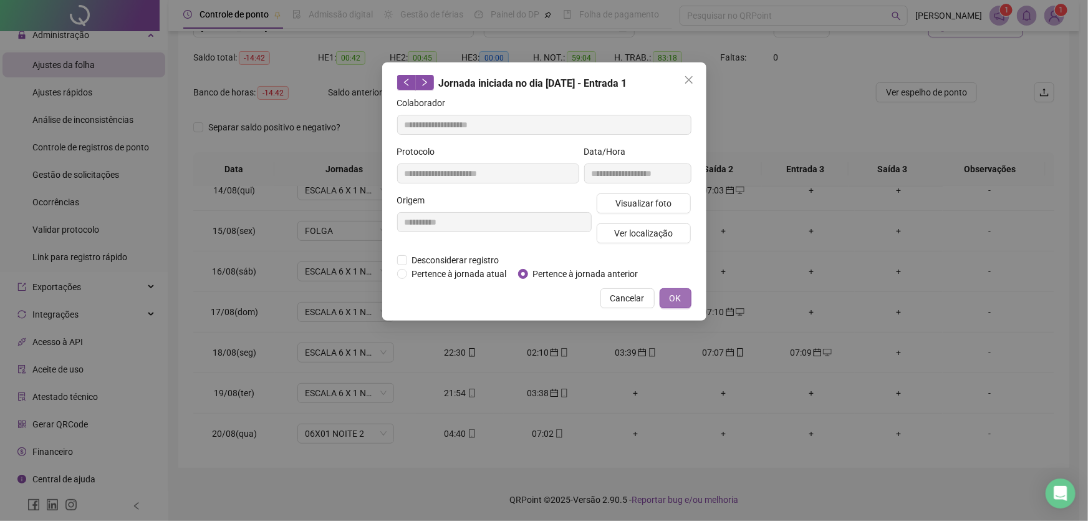
click at [680, 301] on span "OK" at bounding box center [676, 298] width 12 height 14
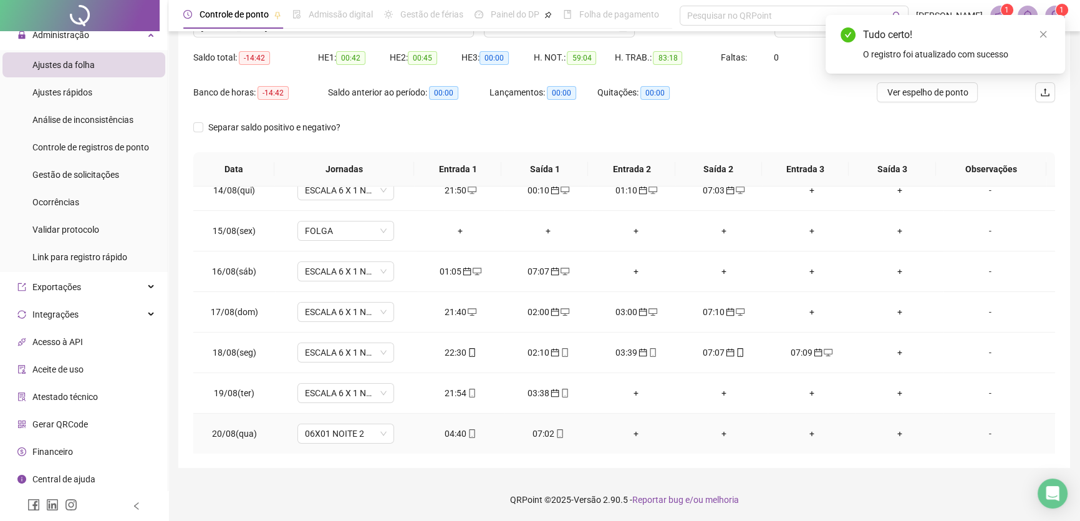
click at [536, 433] on div "07:02" at bounding box center [548, 434] width 68 height 14
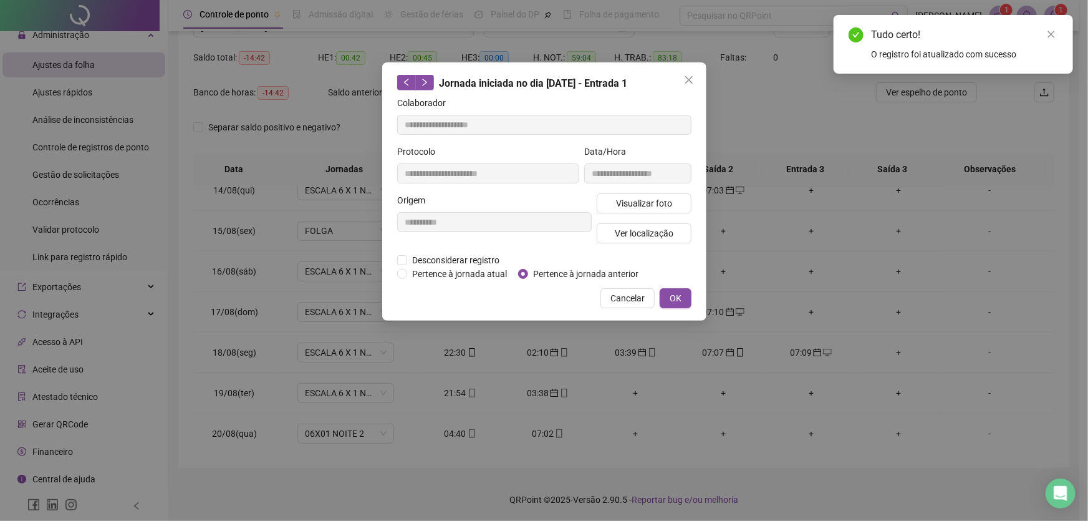
type input "**********"
click at [670, 291] on span "OK" at bounding box center [676, 298] width 12 height 14
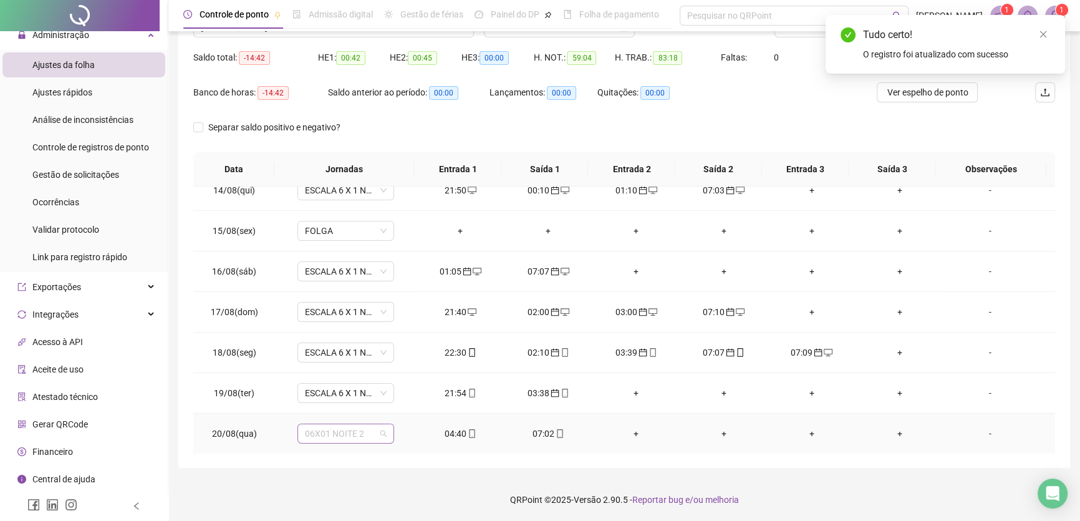
click at [360, 429] on span "06X01 NOITE 2" at bounding box center [346, 433] width 82 height 19
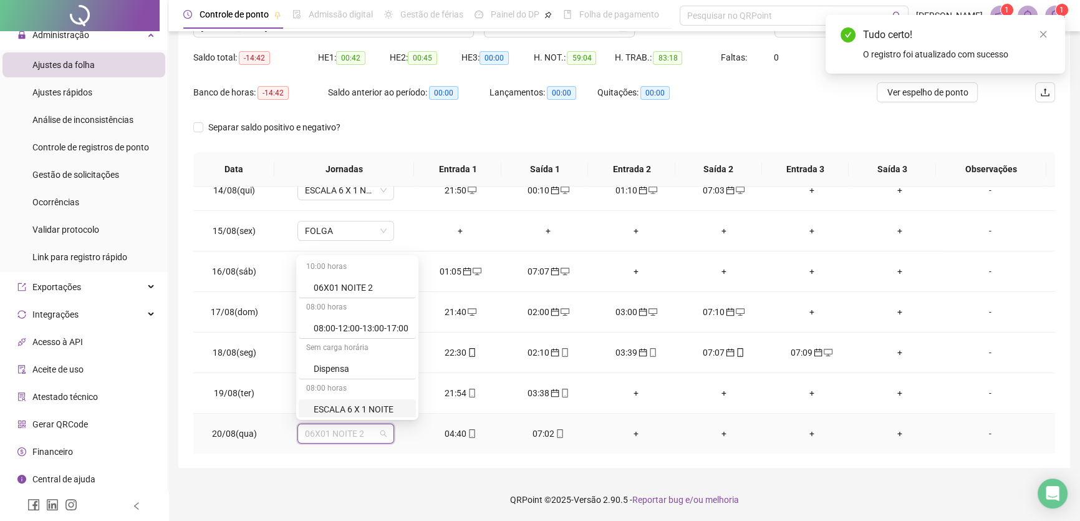
click at [377, 409] on div "ESCALA 6 X 1 NOITE" at bounding box center [361, 409] width 95 height 14
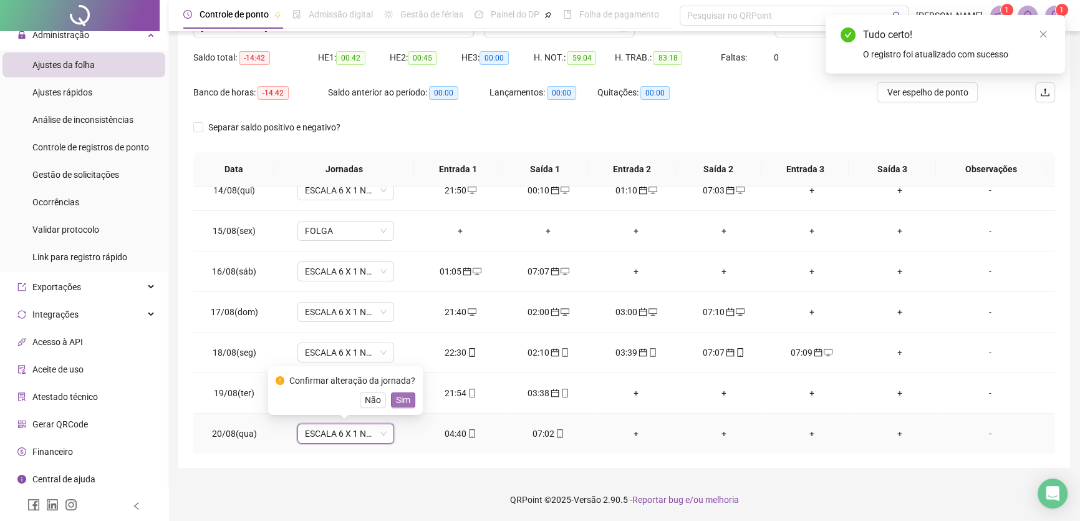
click at [405, 398] on span "Sim" at bounding box center [403, 400] width 14 height 14
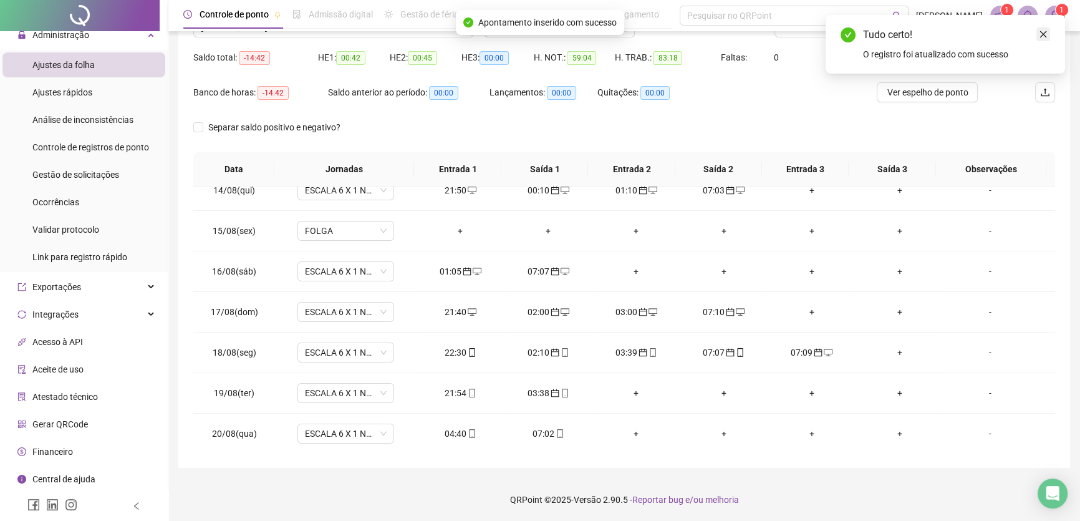
click at [1048, 32] on link "Close" at bounding box center [1043, 34] width 14 height 14
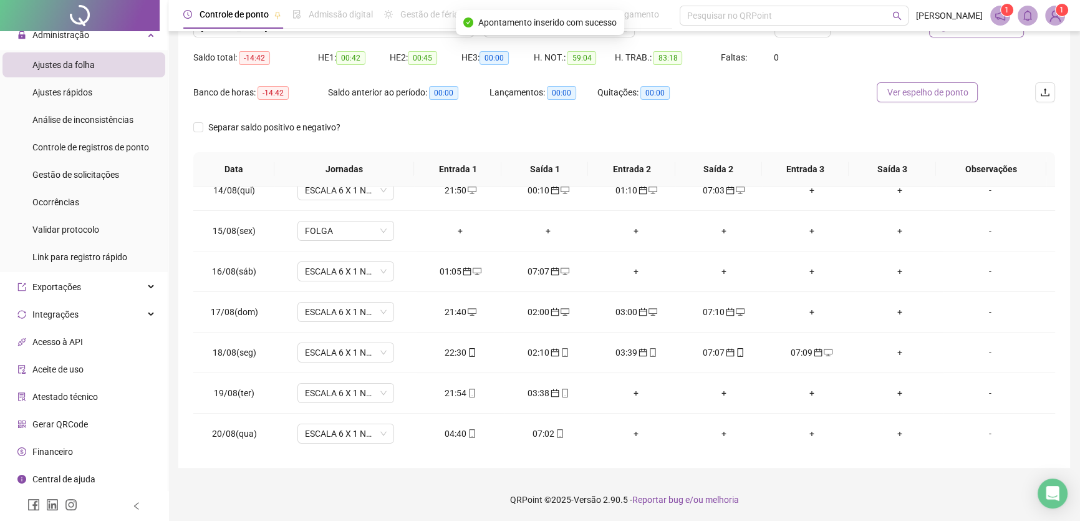
scroll to position [2, 0]
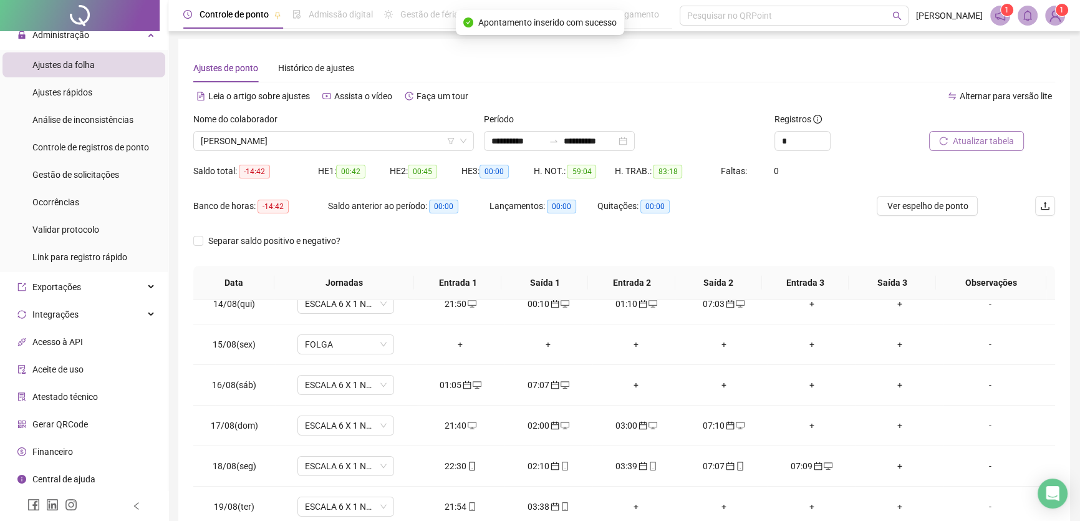
click at [990, 145] on span "Atualizar tabela" at bounding box center [983, 141] width 61 height 14
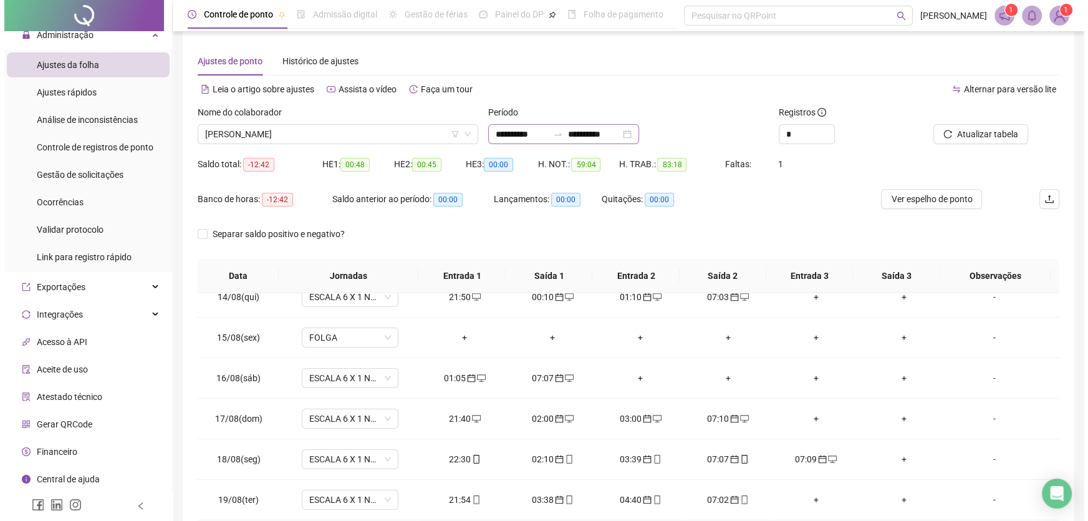
scroll to position [0, 0]
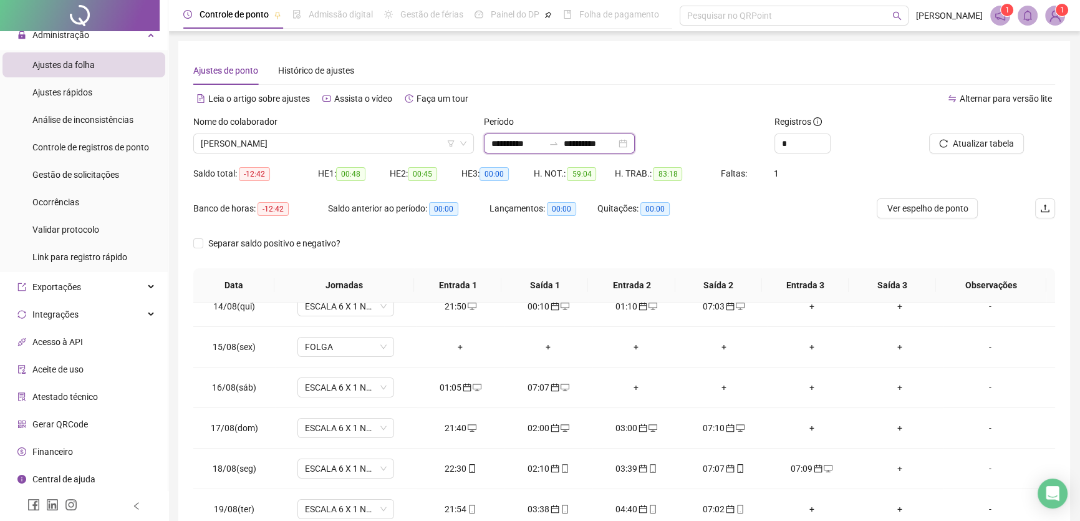
click at [616, 144] on input "**********" at bounding box center [590, 144] width 52 height 14
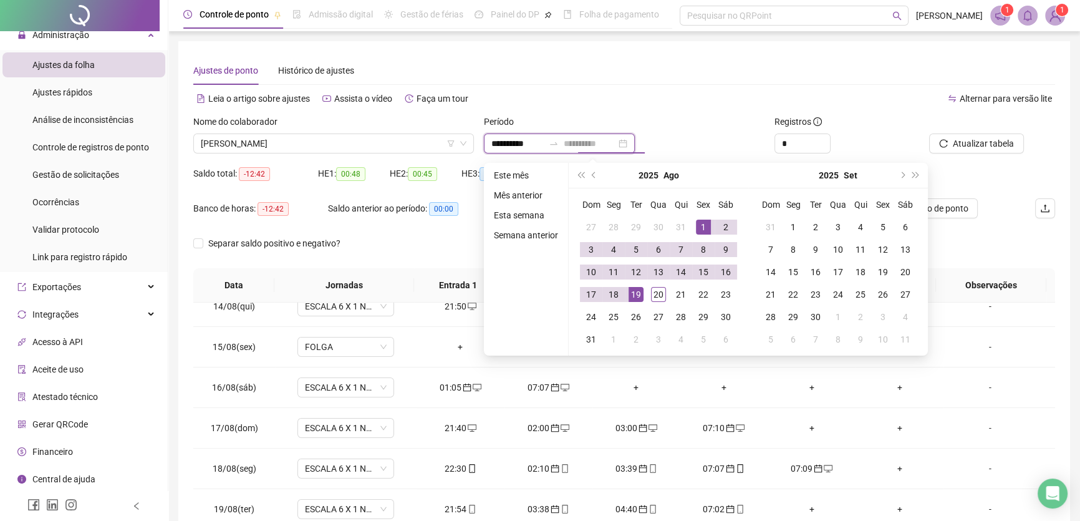
type input "**********"
click at [633, 294] on div "19" at bounding box center [636, 294] width 15 height 15
type input "**********"
click at [702, 223] on div "1" at bounding box center [703, 226] width 15 height 15
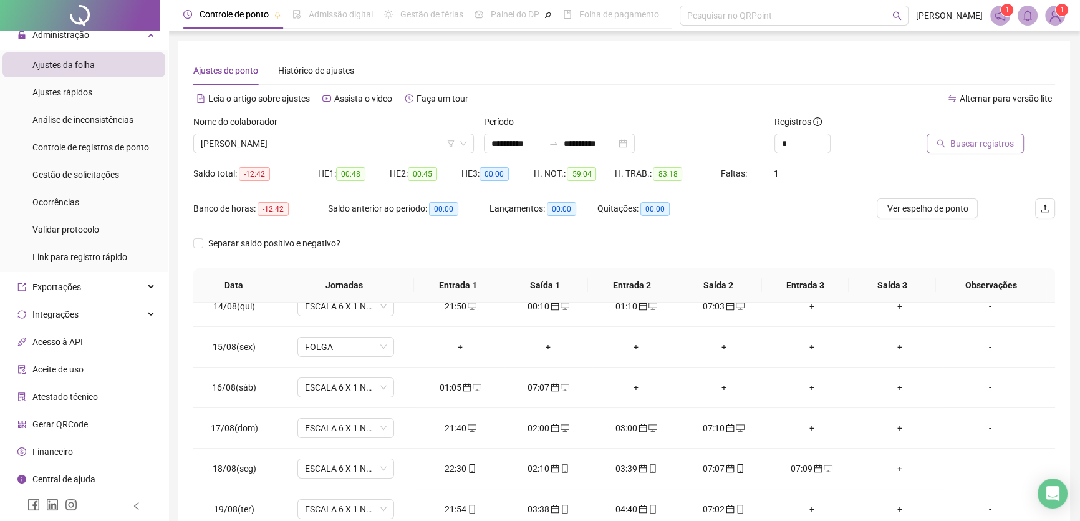
click at [975, 138] on span "Buscar registros" at bounding box center [982, 144] width 64 height 14
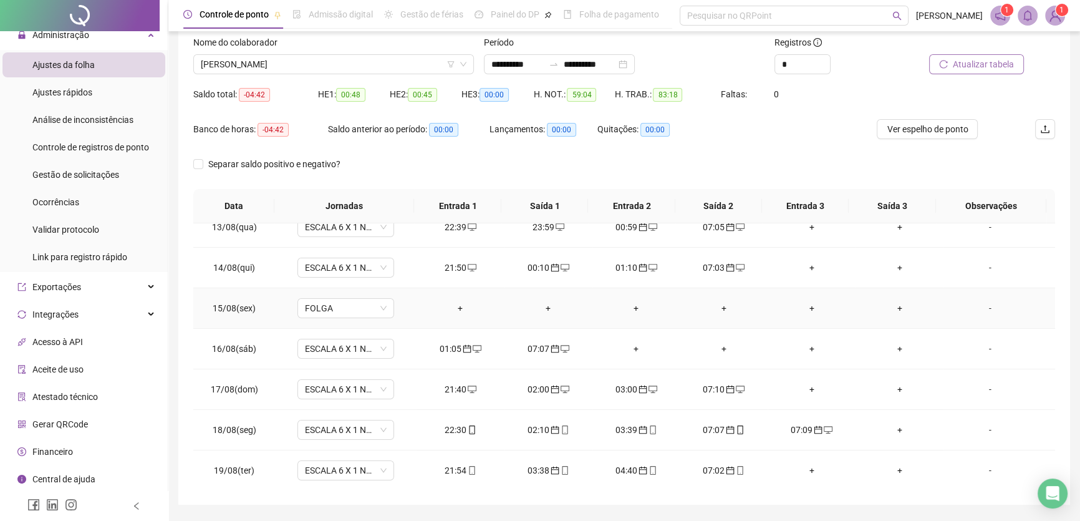
scroll to position [116, 0]
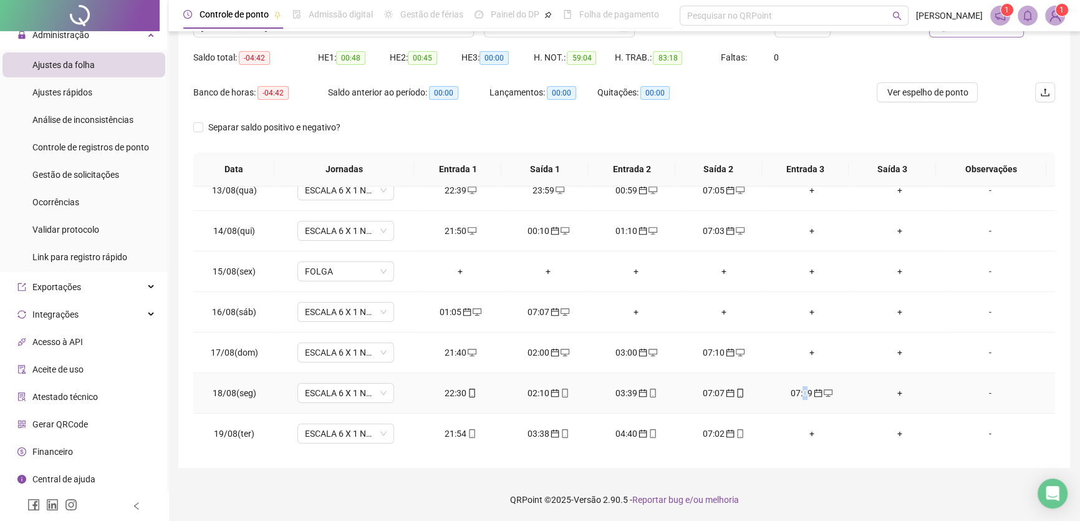
click at [798, 389] on div "07:09" at bounding box center [812, 393] width 68 height 14
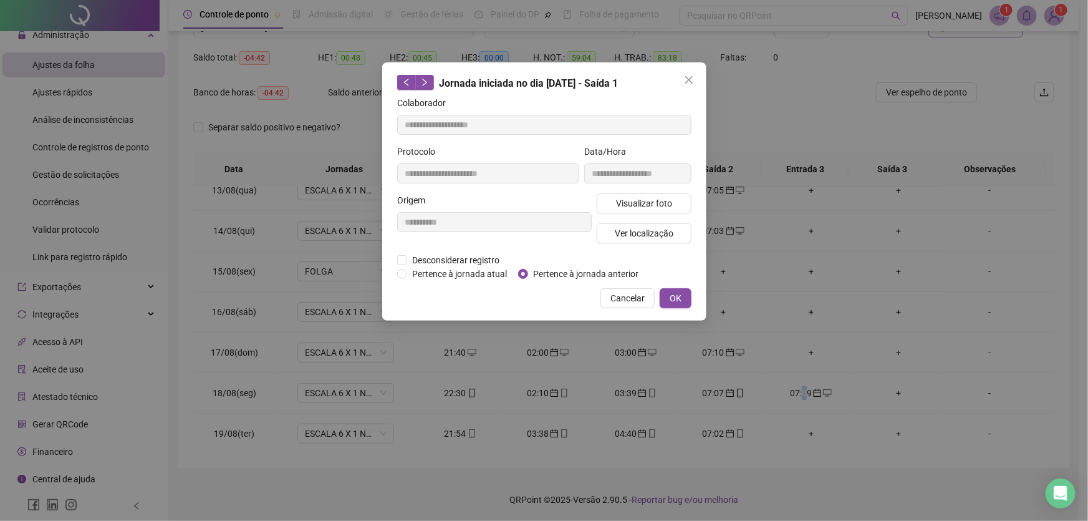
type input "**********"
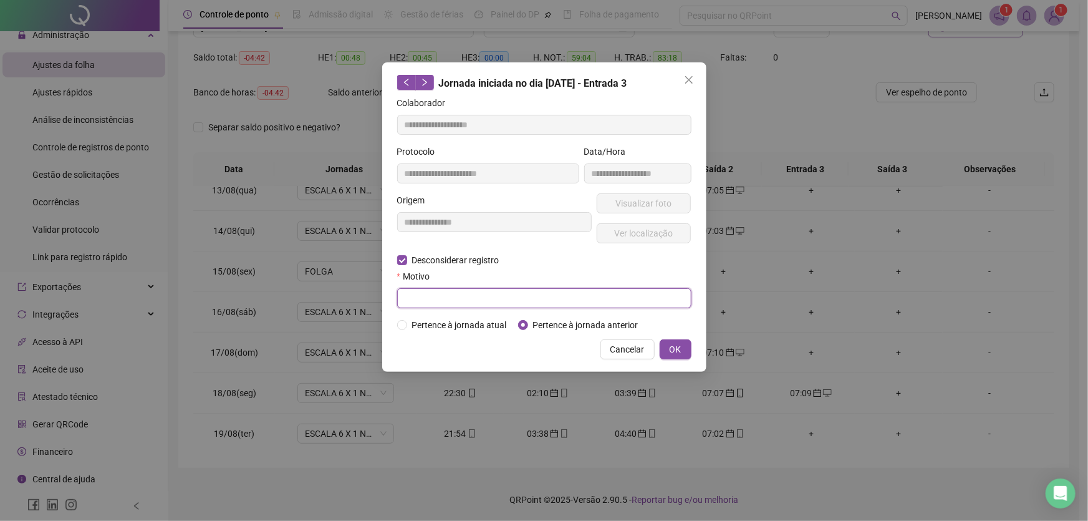
click at [445, 302] on input "text" at bounding box center [544, 298] width 294 height 20
type input "**"
click at [662, 342] on button "OK" at bounding box center [676, 349] width 32 height 20
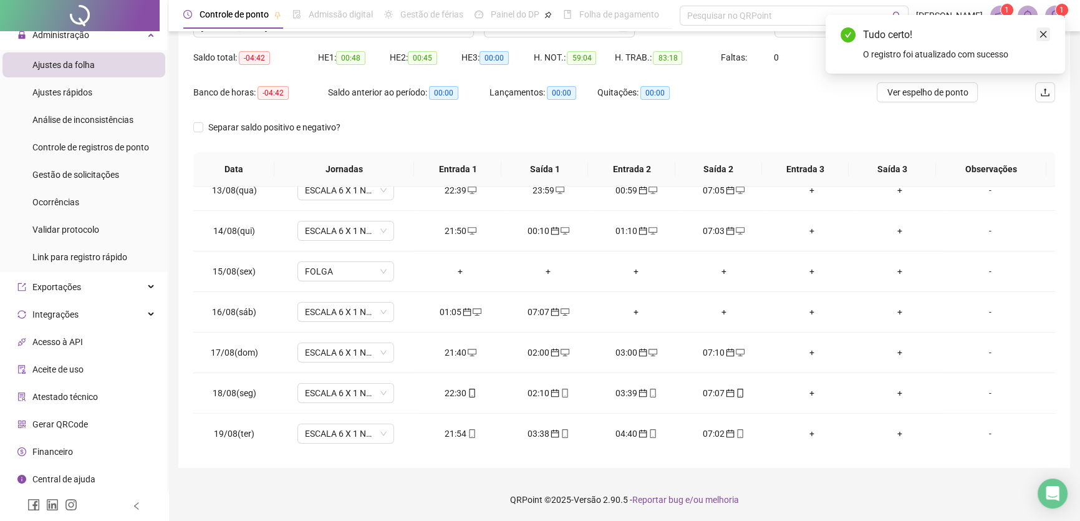
drag, startPoint x: 1038, startPoint y: 32, endPoint x: 1037, endPoint y: 38, distance: 6.3
click at [1038, 31] on link "Close" at bounding box center [1043, 34] width 14 height 14
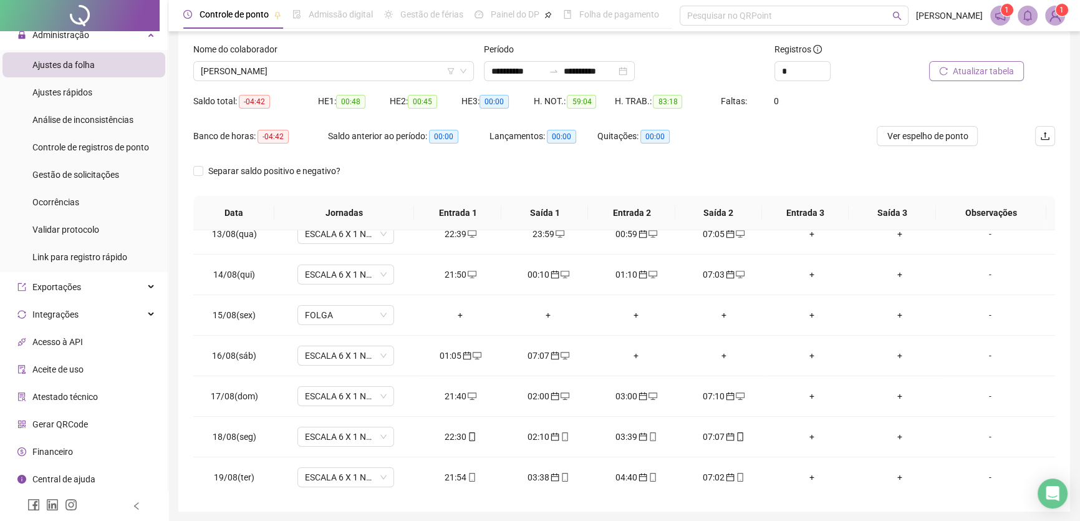
scroll to position [59, 0]
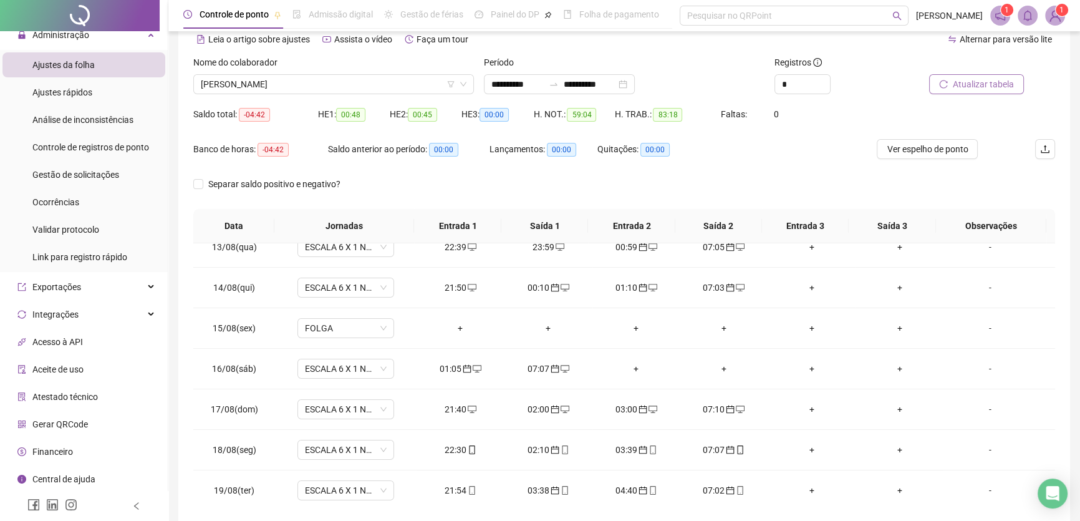
click at [991, 85] on span "Atualizar tabela" at bounding box center [983, 84] width 61 height 14
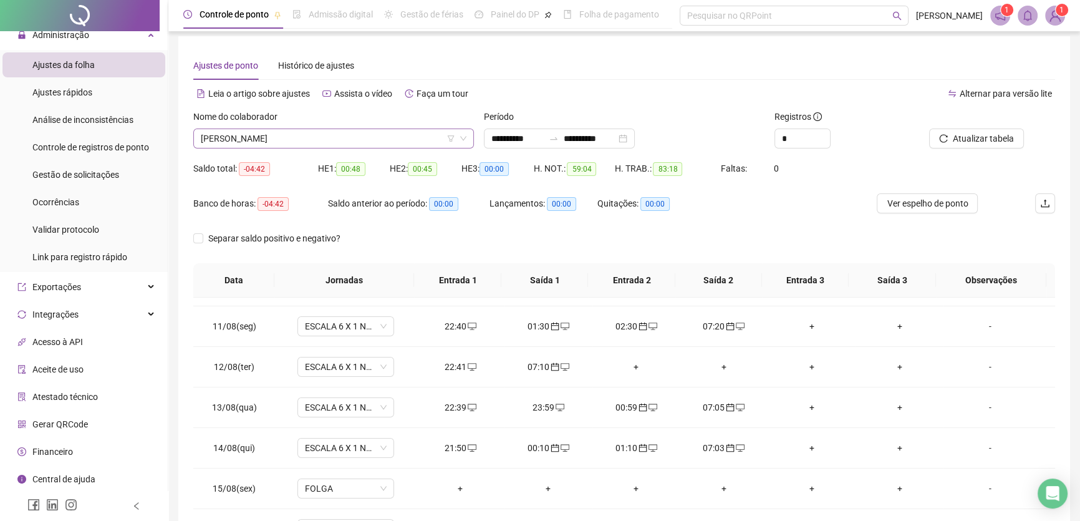
scroll to position [0, 0]
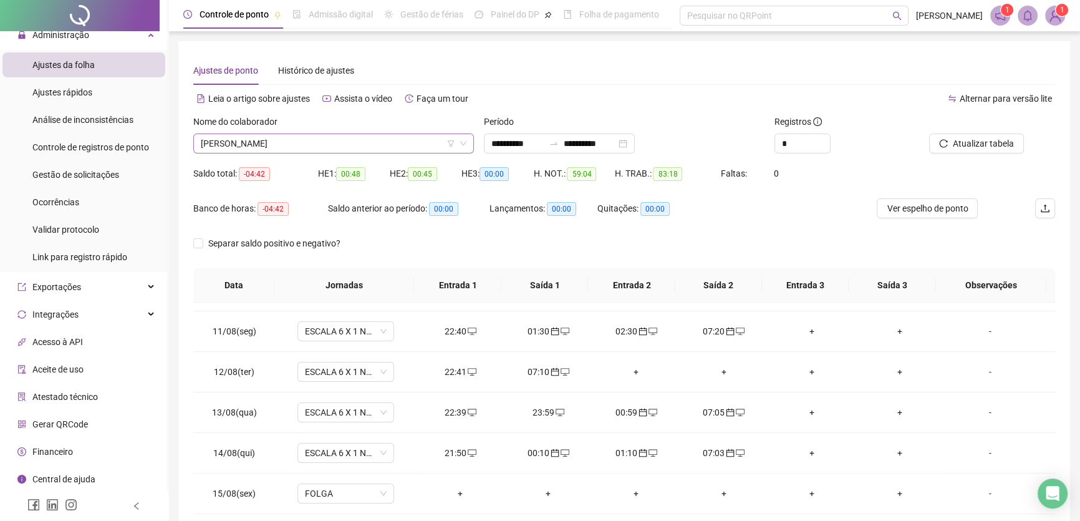
click at [349, 147] on span "[PERSON_NAME]" at bounding box center [334, 143] width 266 height 19
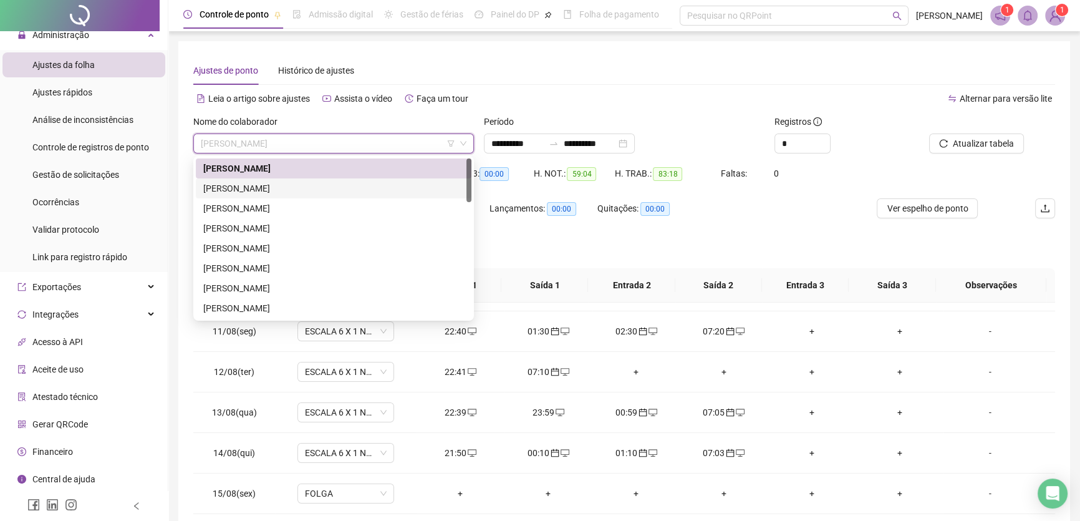
click at [268, 185] on div "[PERSON_NAME]" at bounding box center [333, 188] width 261 height 14
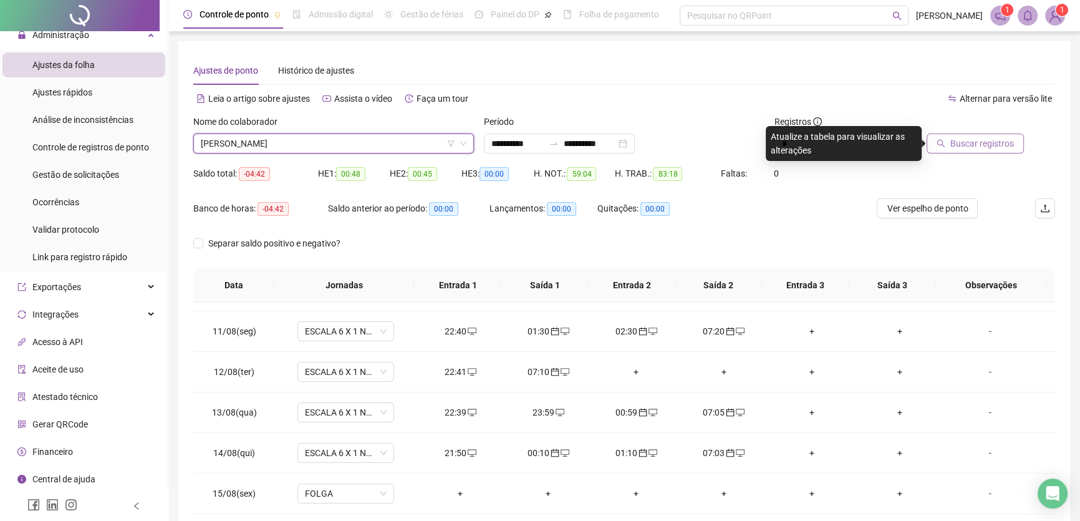
click at [988, 142] on span "Buscar registros" at bounding box center [982, 144] width 64 height 14
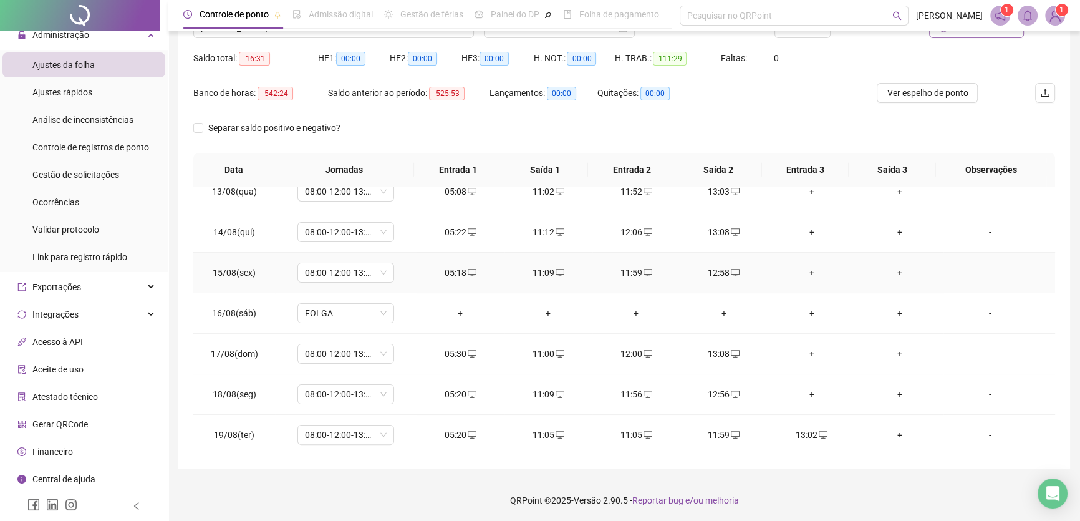
scroll to position [116, 0]
click at [533, 433] on div "11:05" at bounding box center [548, 434] width 68 height 14
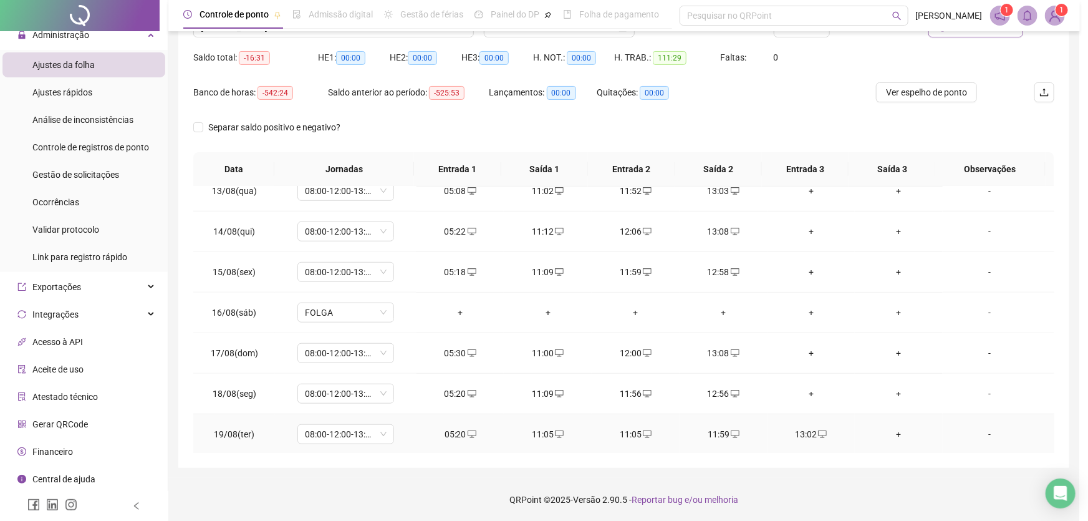
type input "**********"
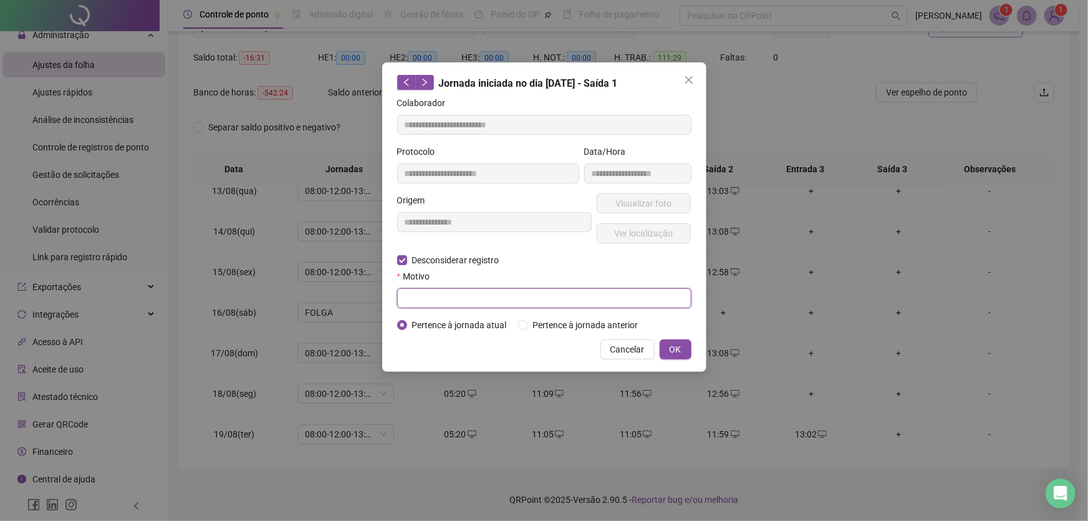
click at [421, 299] on input "text" at bounding box center [544, 298] width 294 height 20
type input "**"
click at [668, 351] on button "OK" at bounding box center [676, 349] width 32 height 20
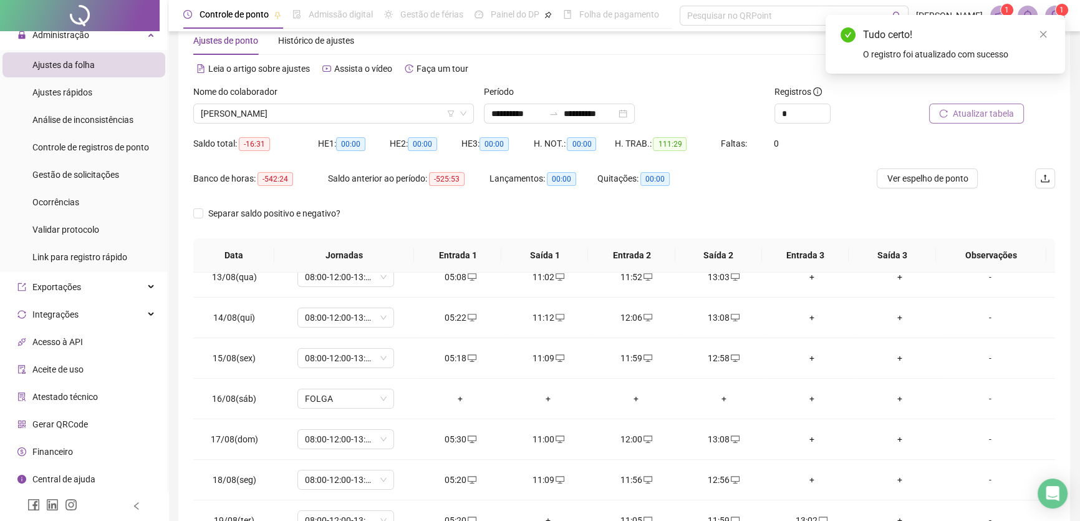
scroll to position [2, 0]
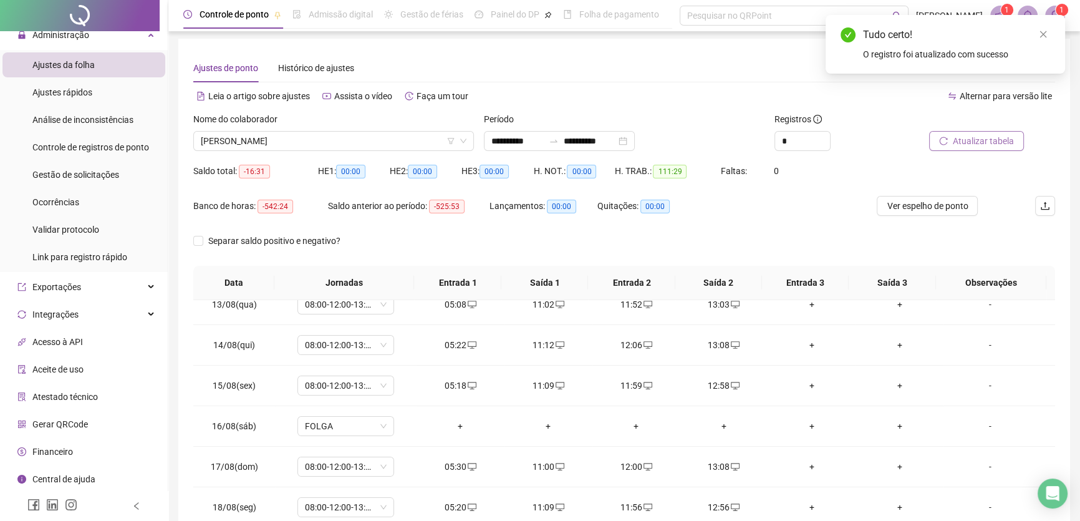
click at [965, 142] on span "Atualizar tabela" at bounding box center [983, 141] width 61 height 14
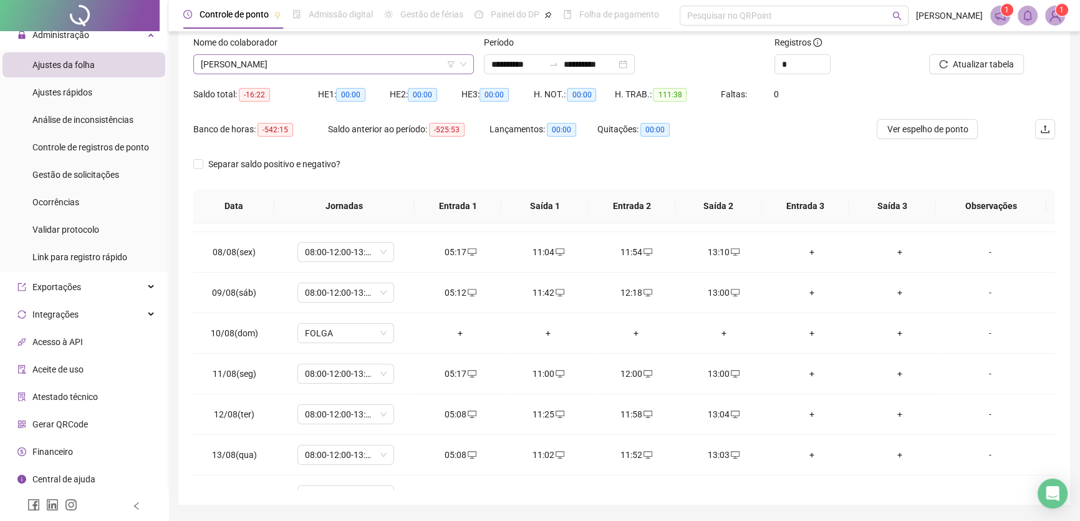
scroll to position [59, 0]
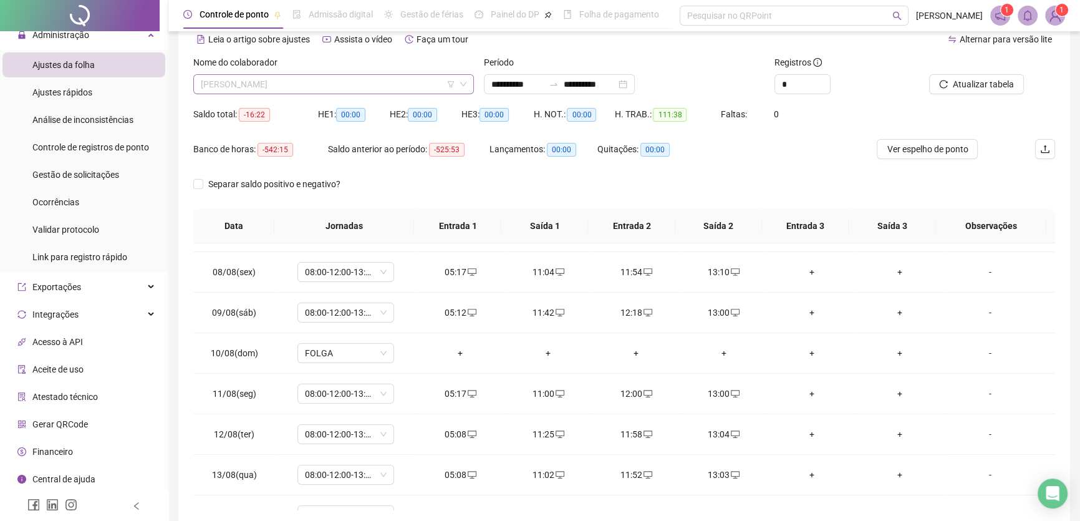
click at [373, 83] on span "[PERSON_NAME]" at bounding box center [334, 84] width 266 height 19
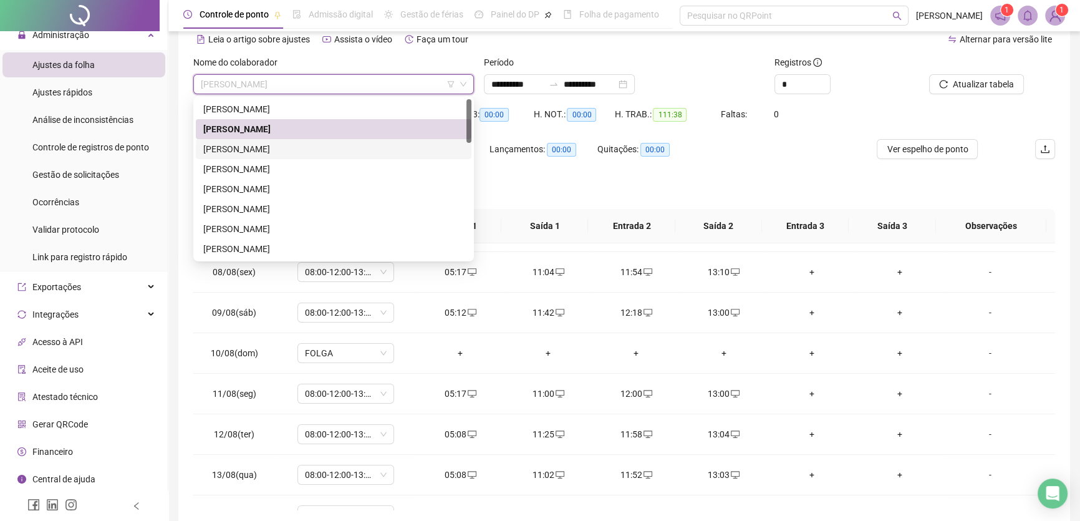
click at [262, 147] on div "[PERSON_NAME]" at bounding box center [333, 149] width 261 height 14
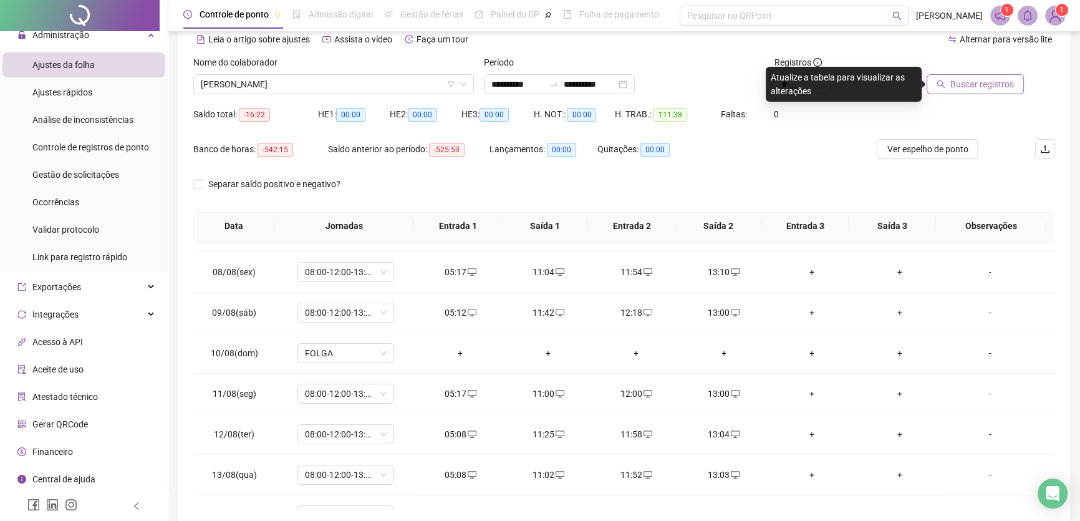
click at [980, 79] on span "Buscar registros" at bounding box center [982, 84] width 64 height 14
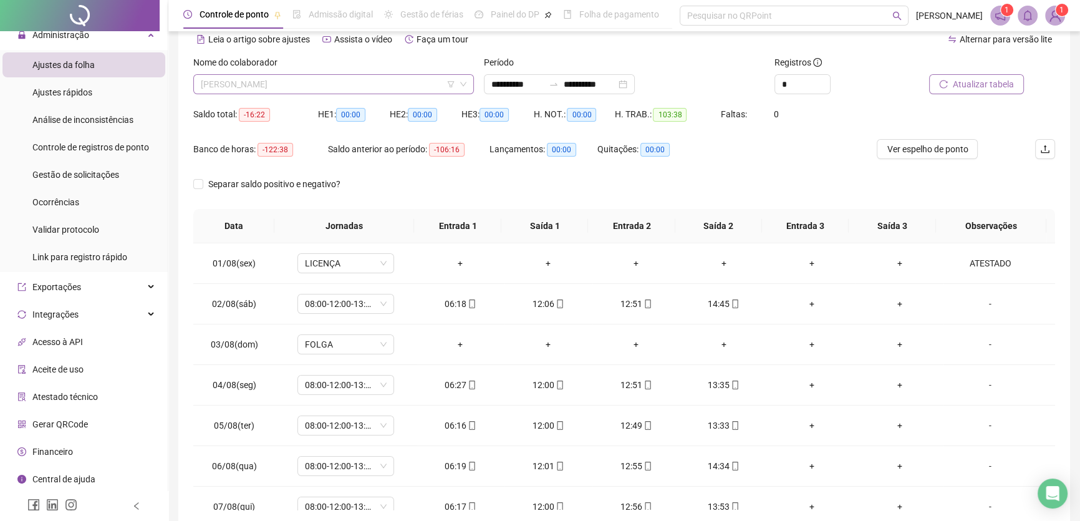
click at [359, 78] on span "[PERSON_NAME]" at bounding box center [334, 84] width 266 height 19
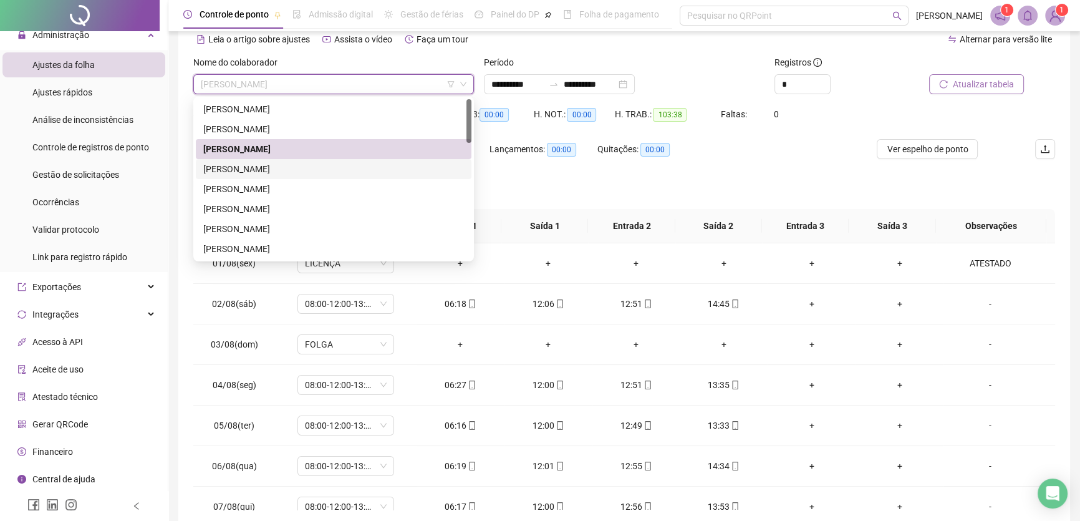
click at [252, 168] on div "[PERSON_NAME]" at bounding box center [333, 169] width 261 height 14
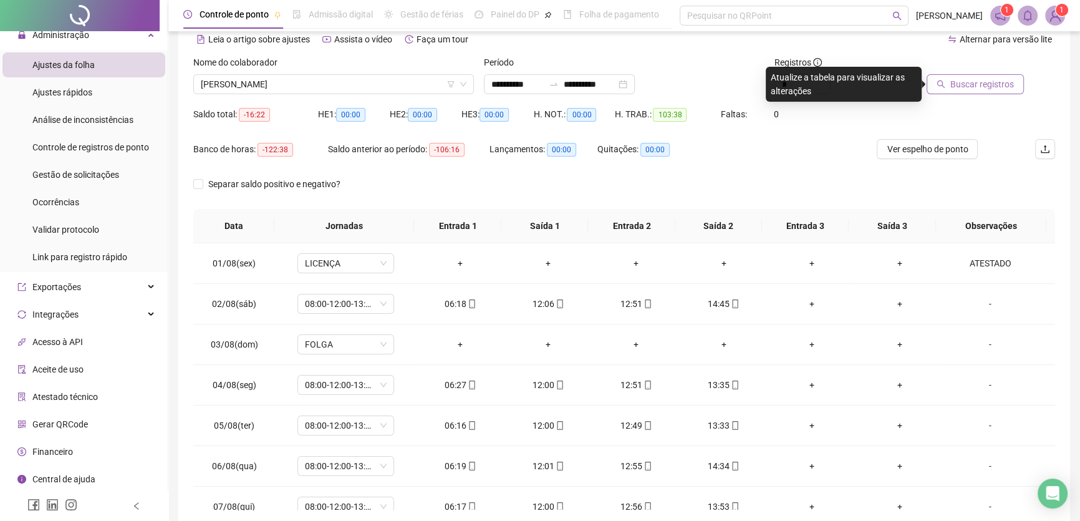
click at [963, 81] on span "Buscar registros" at bounding box center [982, 84] width 64 height 14
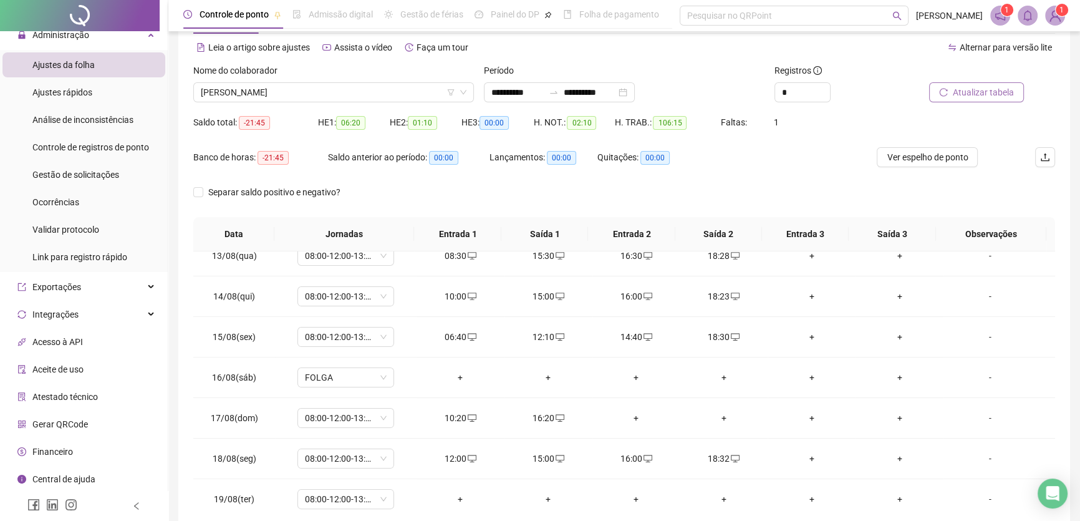
scroll to position [116, 0]
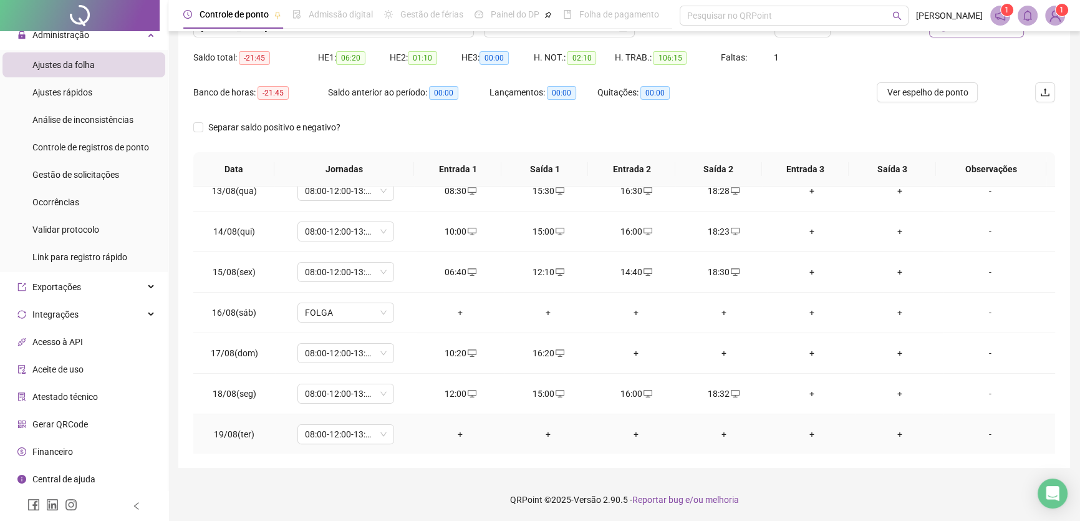
click at [983, 434] on div "-" at bounding box center [990, 434] width 74 height 14
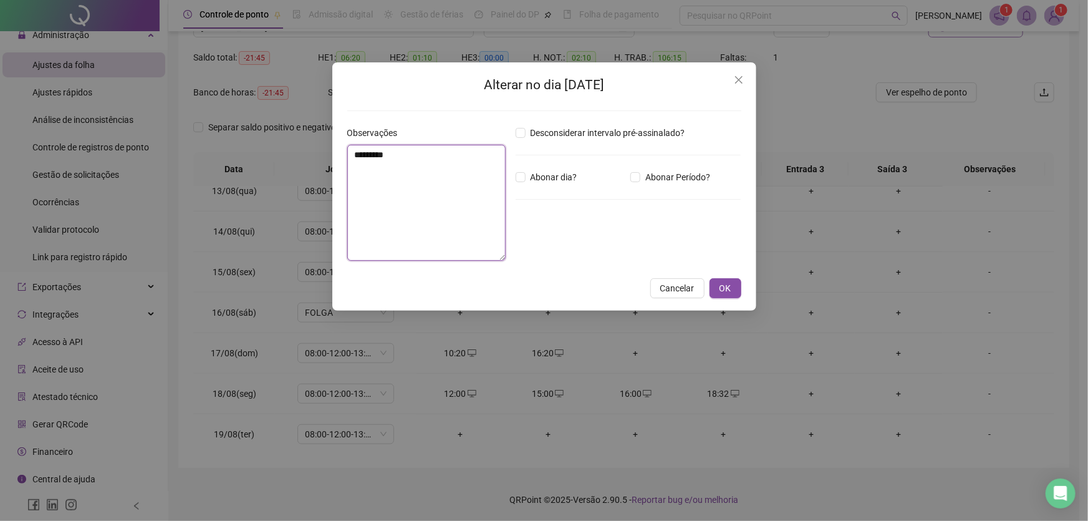
click at [422, 208] on textarea "********" at bounding box center [426, 203] width 158 height 116
type textarea "**********"
drag, startPoint x: 428, startPoint y: 155, endPoint x: 730, endPoint y: 286, distance: 328.7
click at [730, 286] on span "OK" at bounding box center [726, 288] width 12 height 14
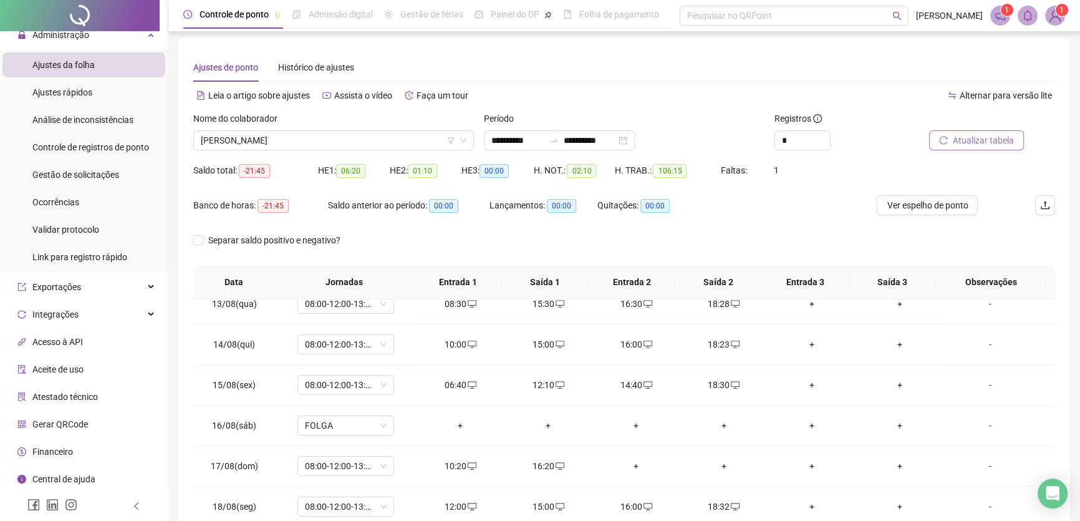
scroll to position [2, 0]
click at [365, 147] on span "[PERSON_NAME]" at bounding box center [334, 141] width 266 height 19
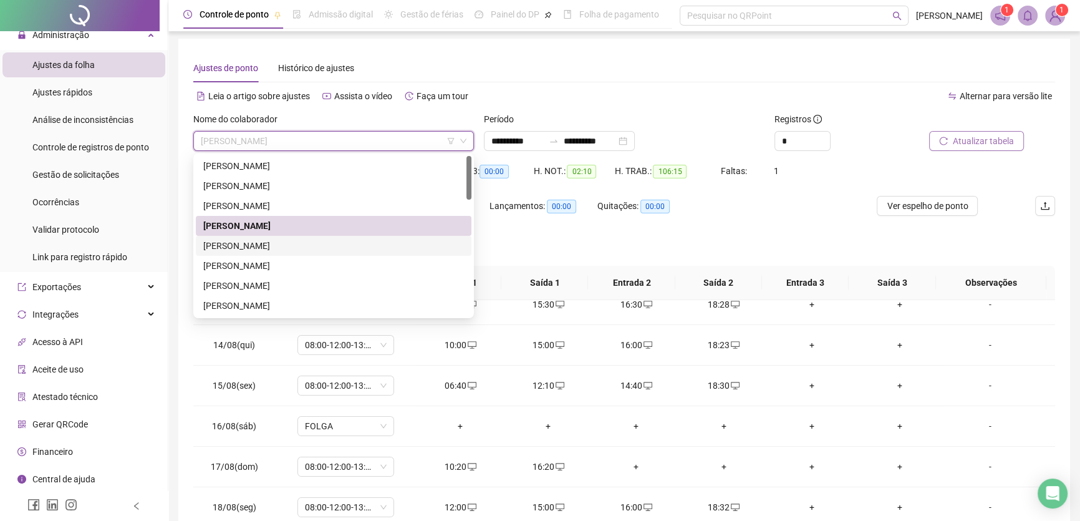
click at [253, 239] on div "[PERSON_NAME]" at bounding box center [333, 246] width 261 height 14
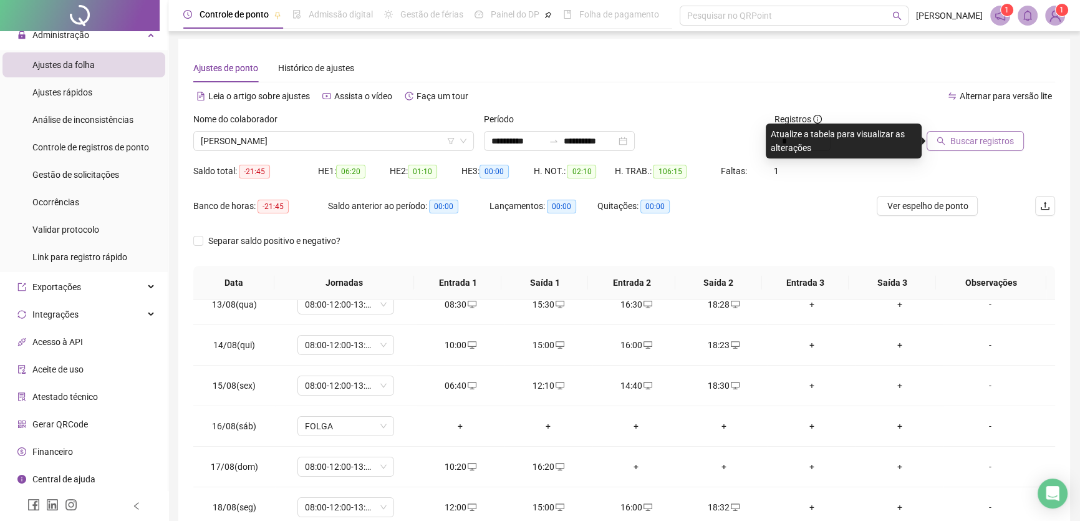
click at [979, 140] on span "Buscar registros" at bounding box center [982, 141] width 64 height 14
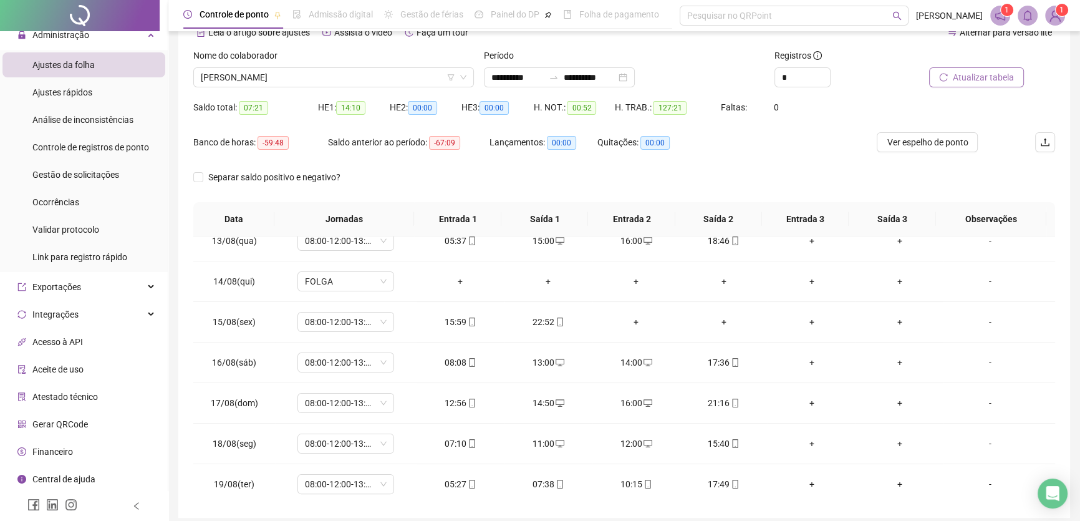
scroll to position [0, 0]
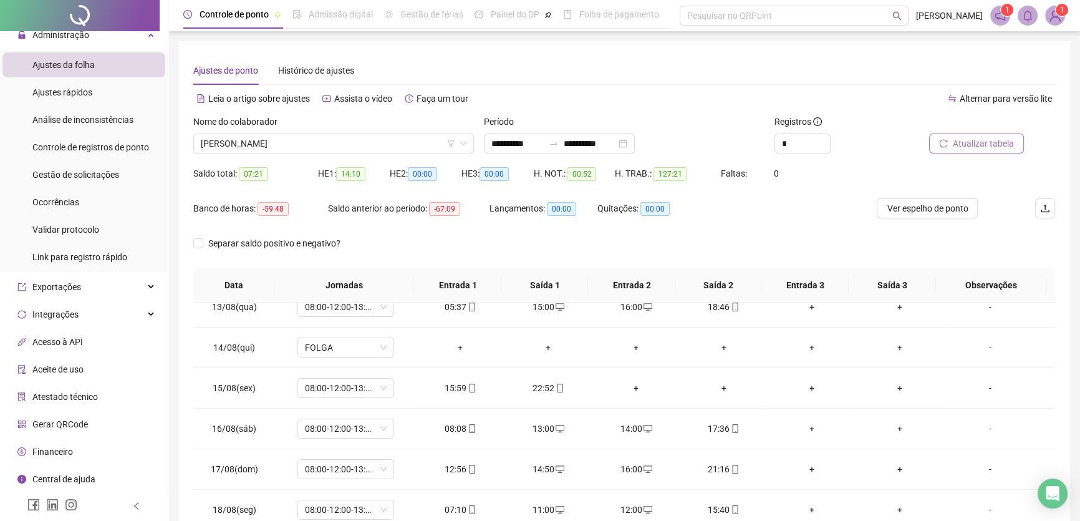
click at [964, 140] on span "Atualizar tabela" at bounding box center [983, 144] width 61 height 14
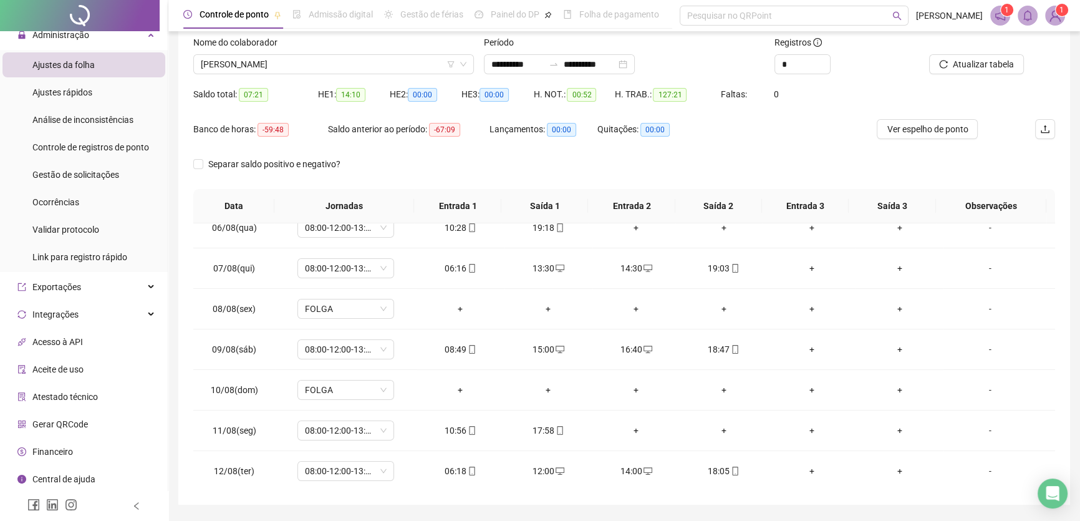
scroll to position [59, 0]
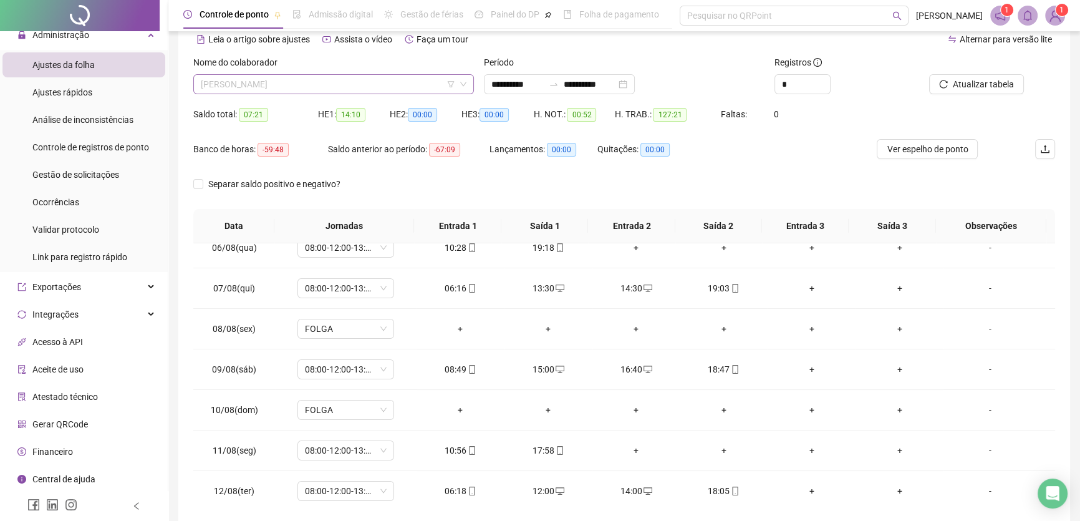
click at [367, 91] on span "[PERSON_NAME]" at bounding box center [334, 84] width 266 height 19
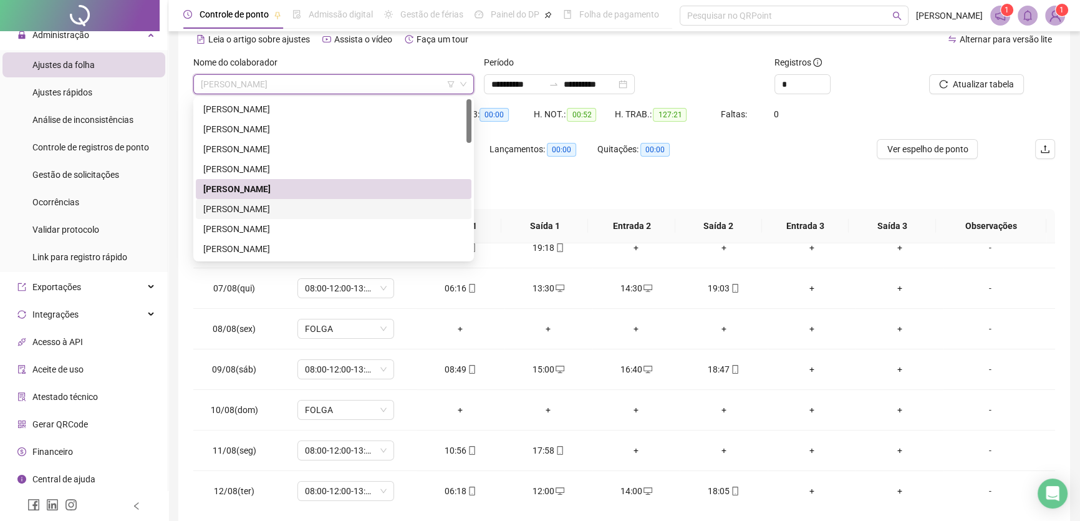
click at [268, 211] on div "[PERSON_NAME]" at bounding box center [333, 209] width 261 height 14
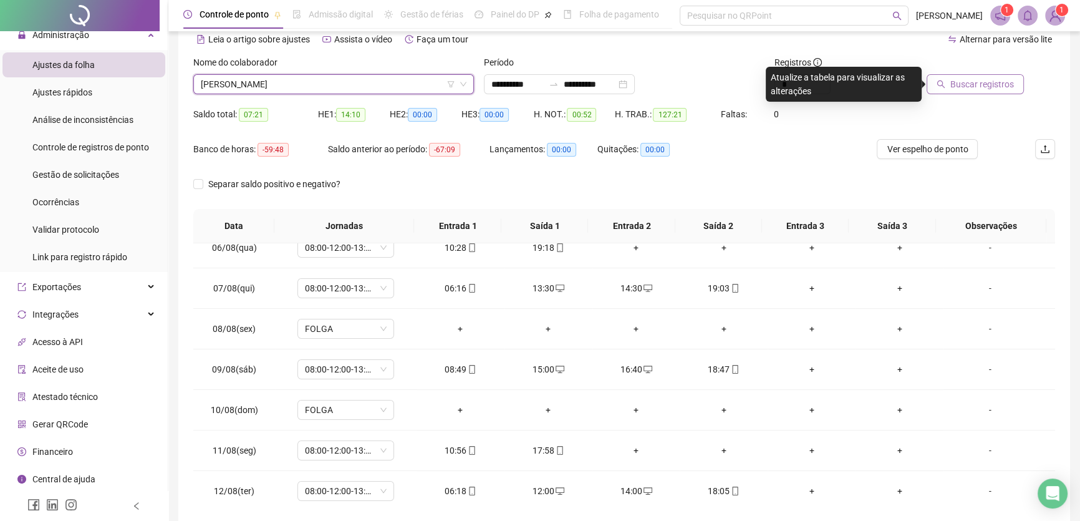
click at [962, 78] on span "Buscar registros" at bounding box center [982, 84] width 64 height 14
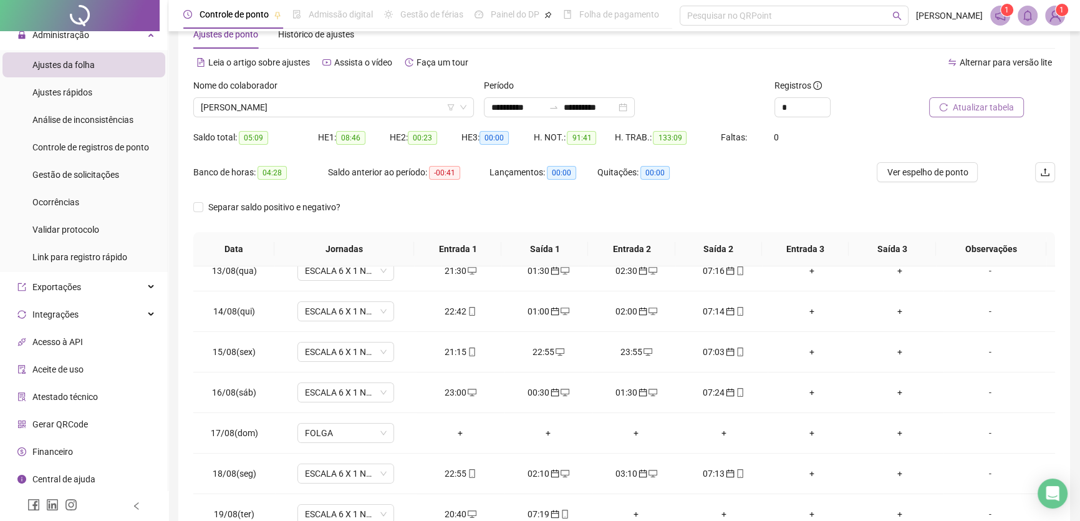
scroll to position [2, 0]
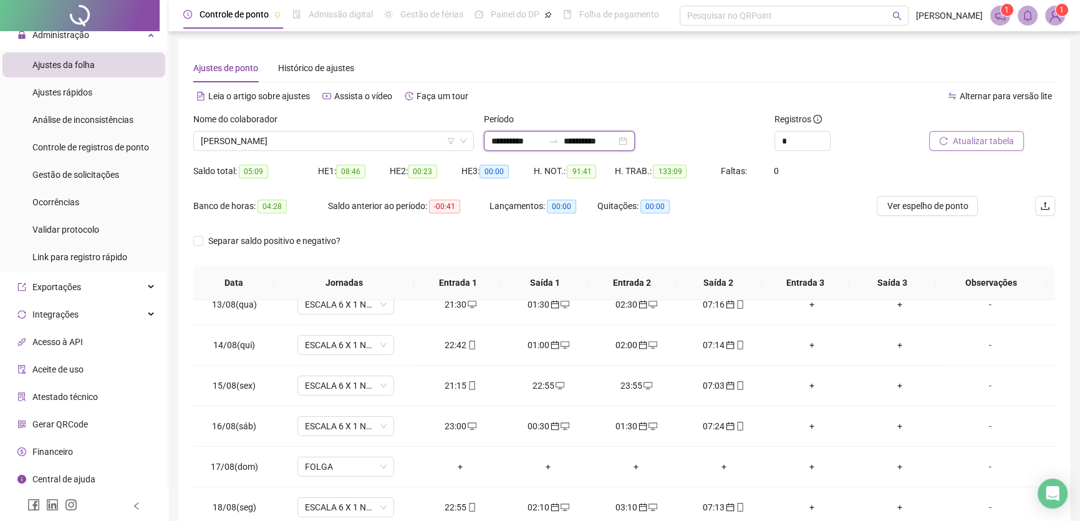
click at [616, 138] on input "**********" at bounding box center [590, 141] width 52 height 14
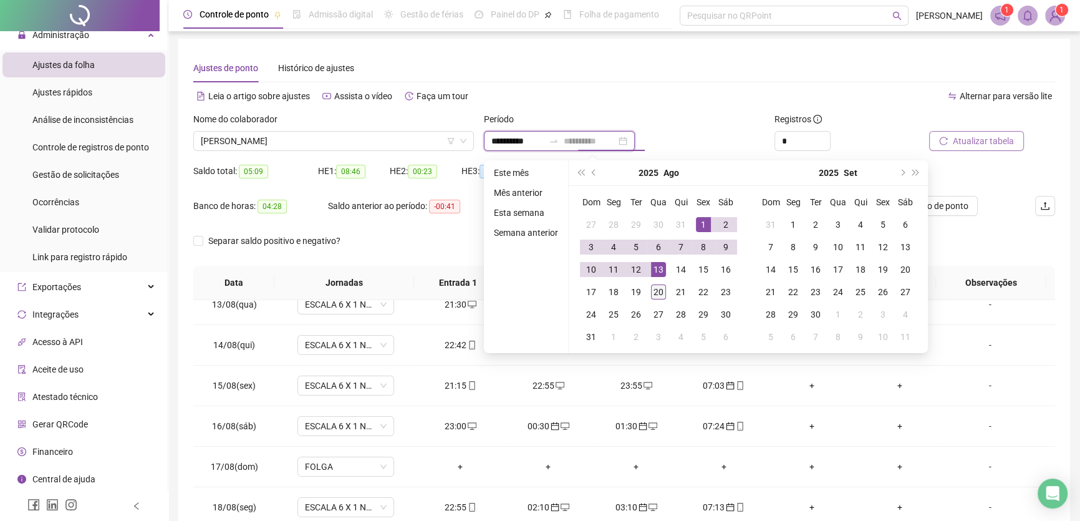
type input "**********"
click at [663, 291] on div "20" at bounding box center [658, 291] width 15 height 15
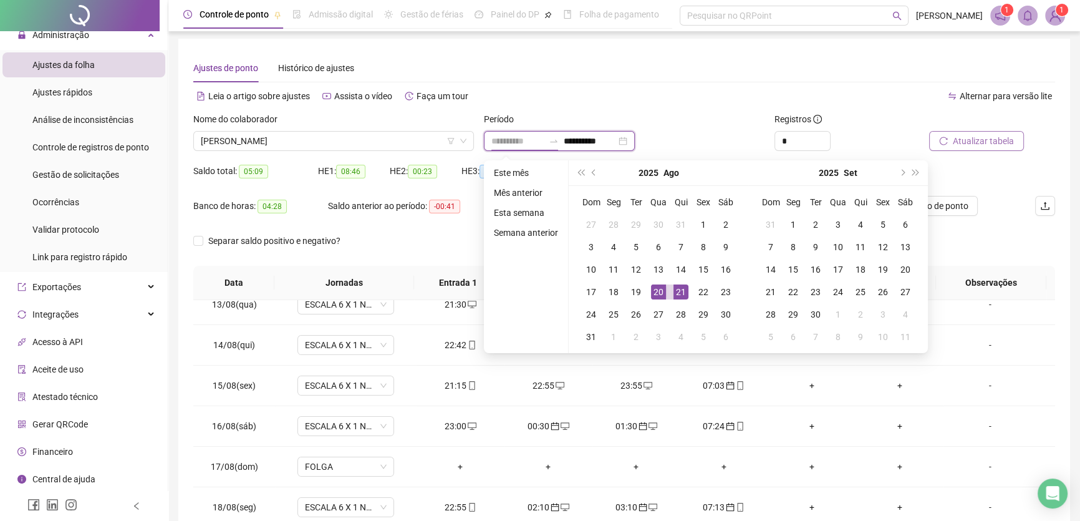
type input "**********"
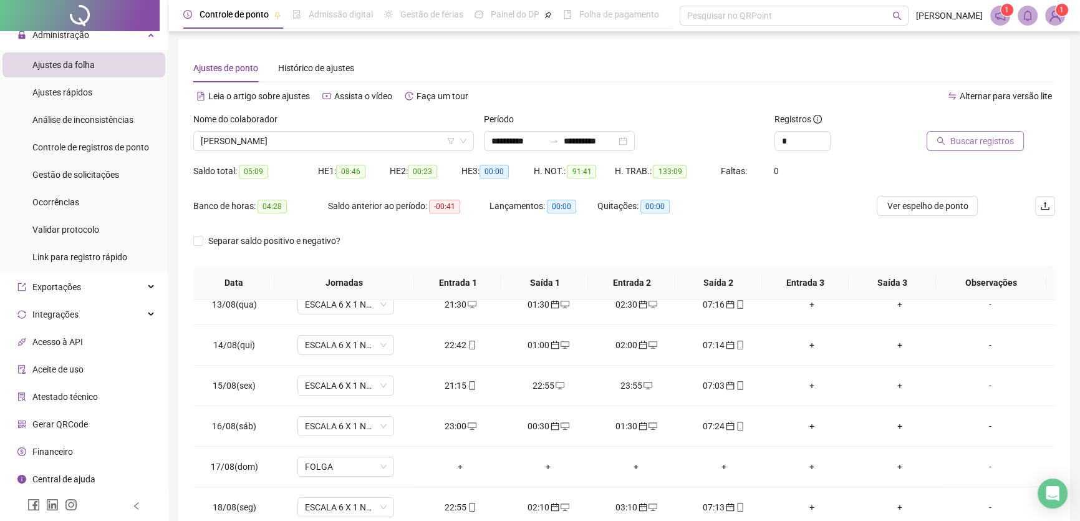
click at [988, 137] on span "Buscar registros" at bounding box center [982, 141] width 64 height 14
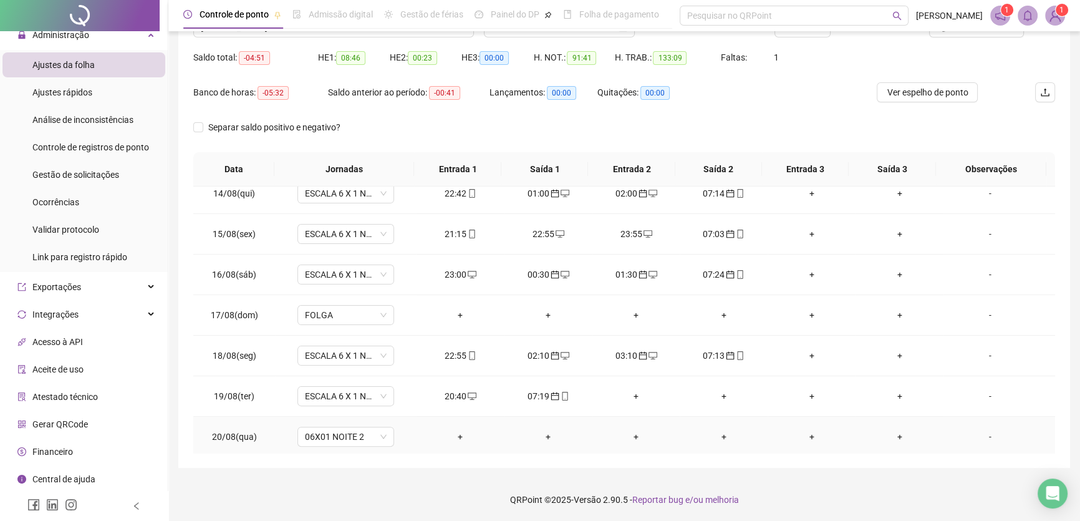
scroll to position [542, 0]
click at [544, 427] on div "+" at bounding box center [548, 434] width 68 height 14
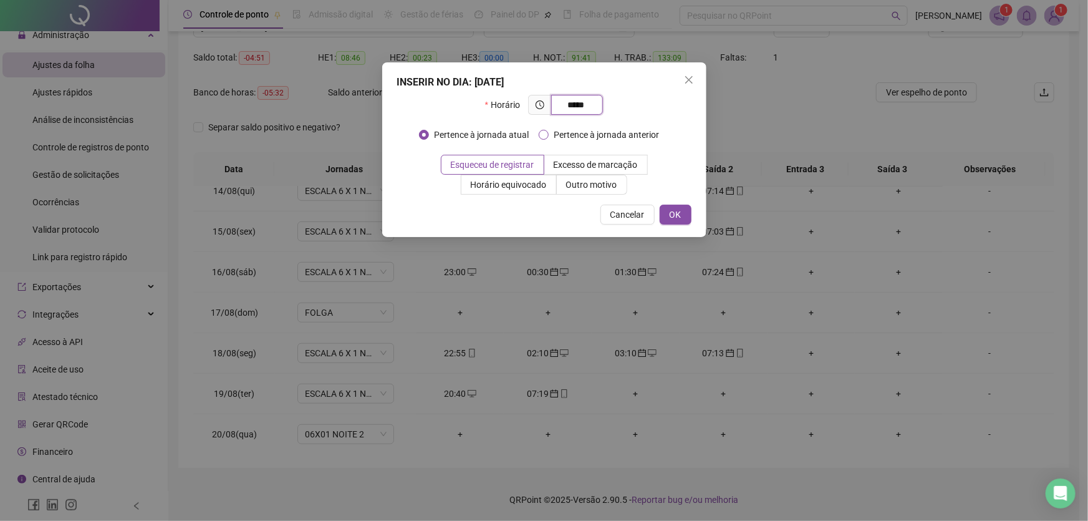
type input "*****"
click at [667, 214] on button "OK" at bounding box center [676, 215] width 32 height 20
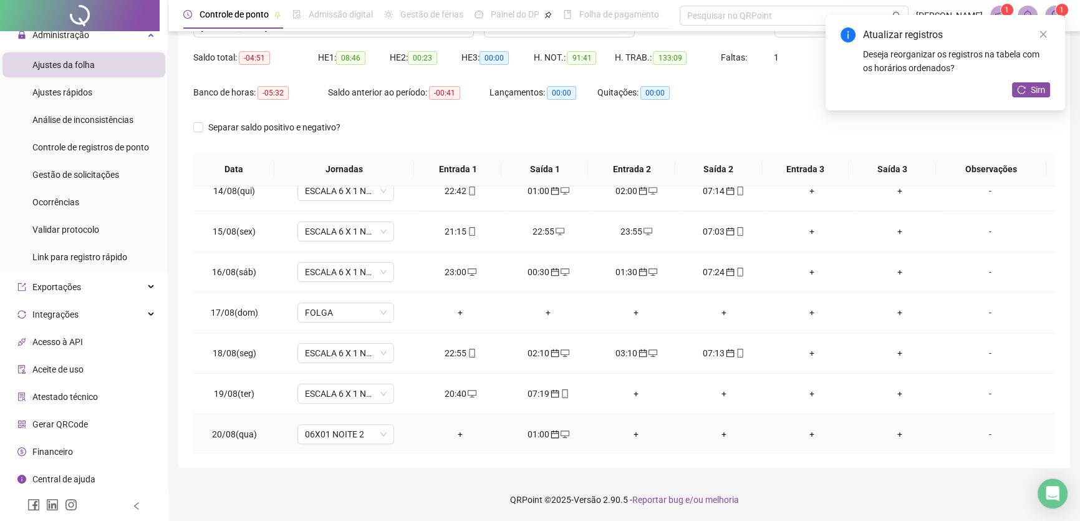
click at [628, 430] on div "+" at bounding box center [636, 434] width 68 height 14
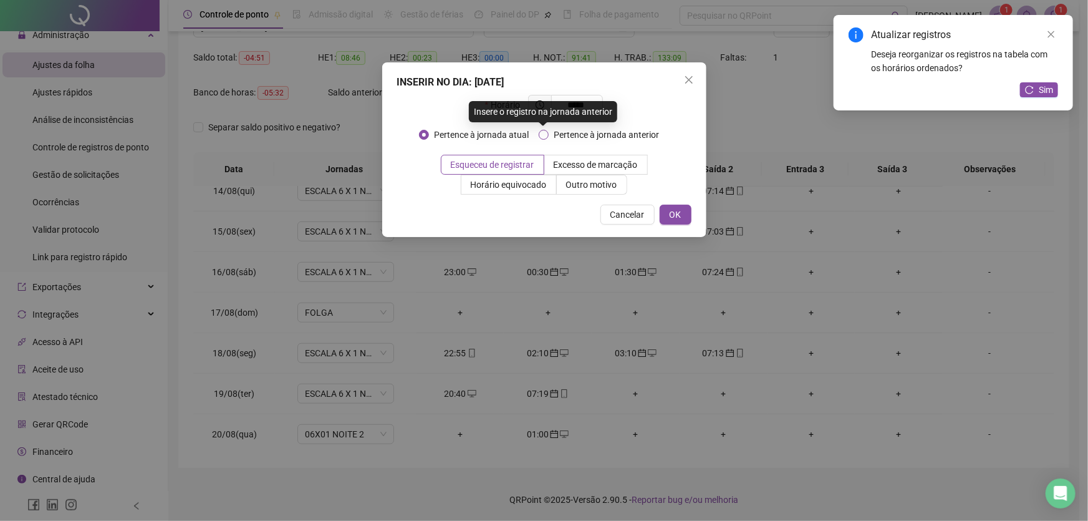
type input "*****"
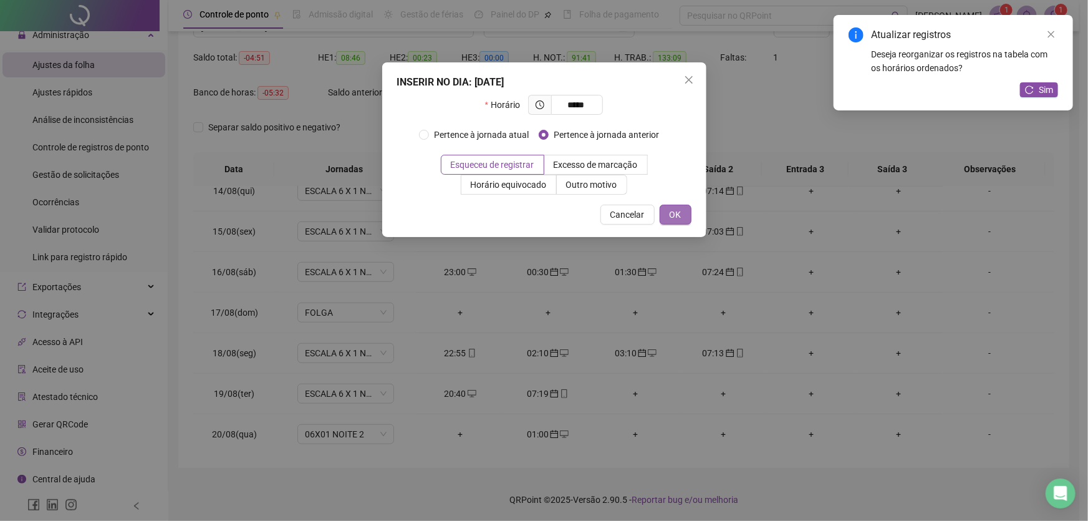
click at [665, 215] on button "OK" at bounding box center [676, 215] width 32 height 20
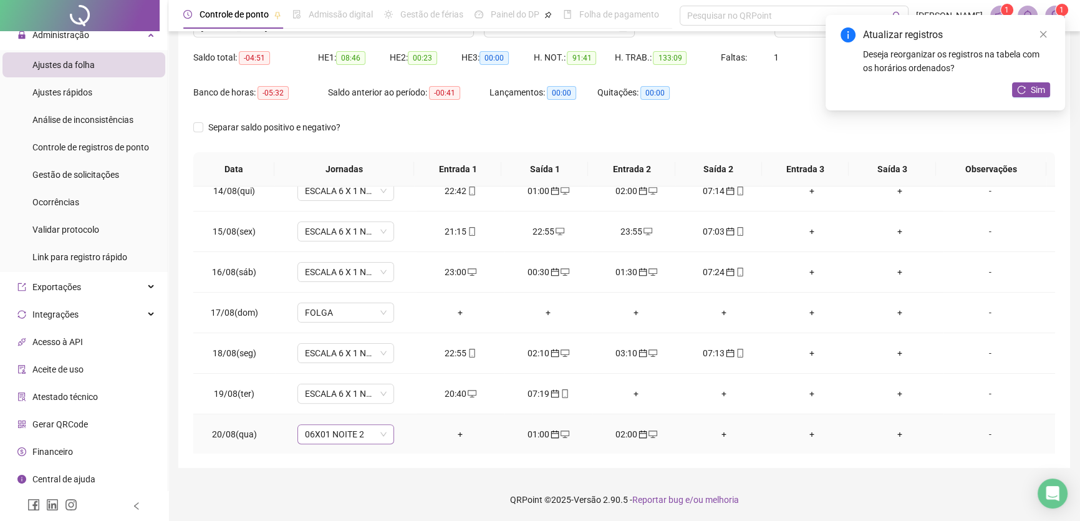
click at [362, 430] on span "06X01 NOITE 2" at bounding box center [346, 434] width 82 height 19
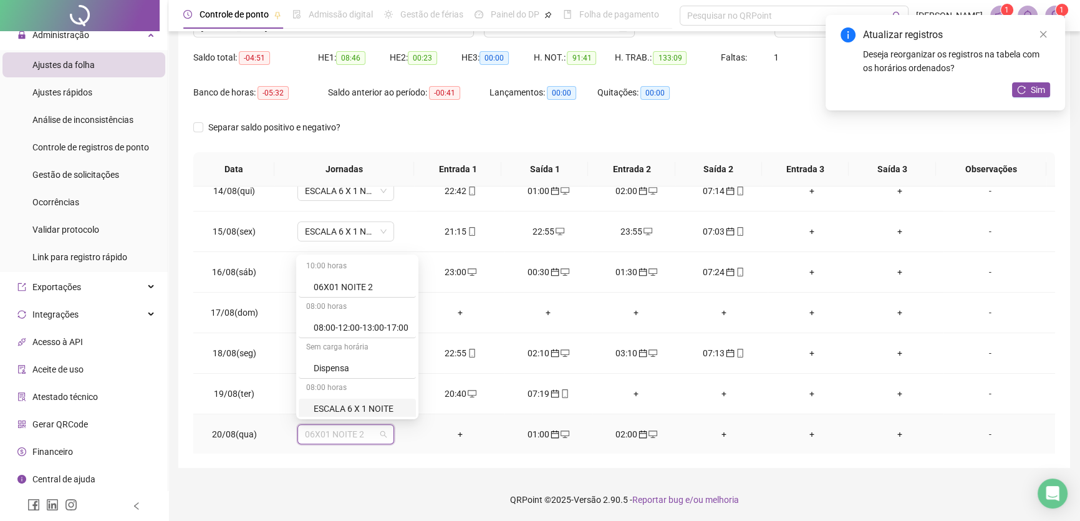
click at [386, 403] on div "ESCALA 6 X 1 NOITE" at bounding box center [361, 409] width 95 height 14
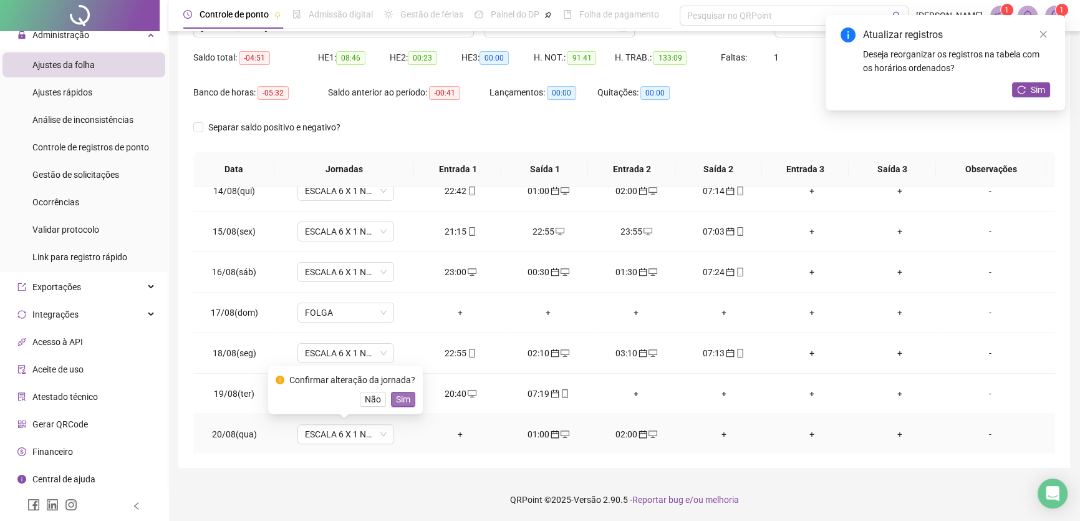
click at [404, 396] on span "Sim" at bounding box center [403, 399] width 14 height 14
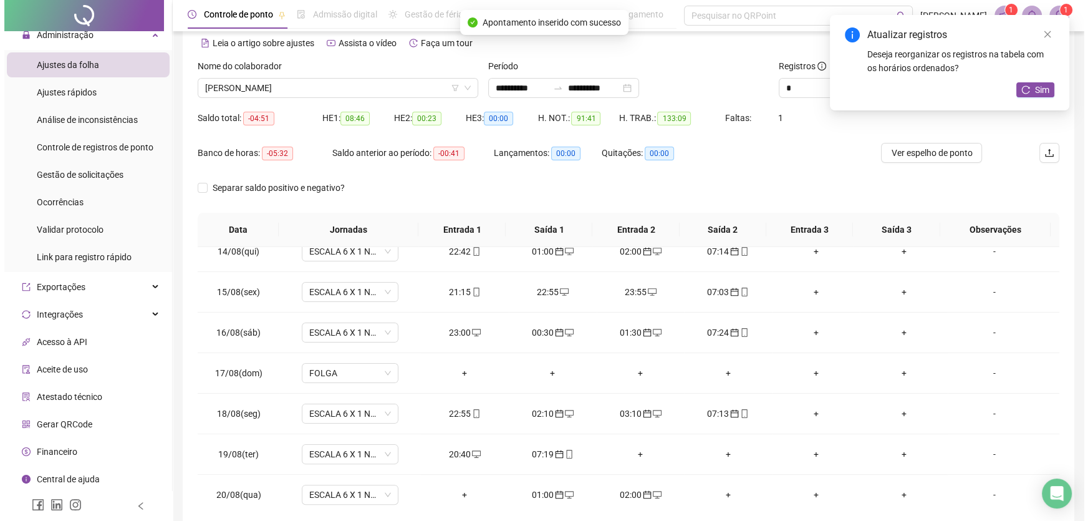
scroll to position [2, 0]
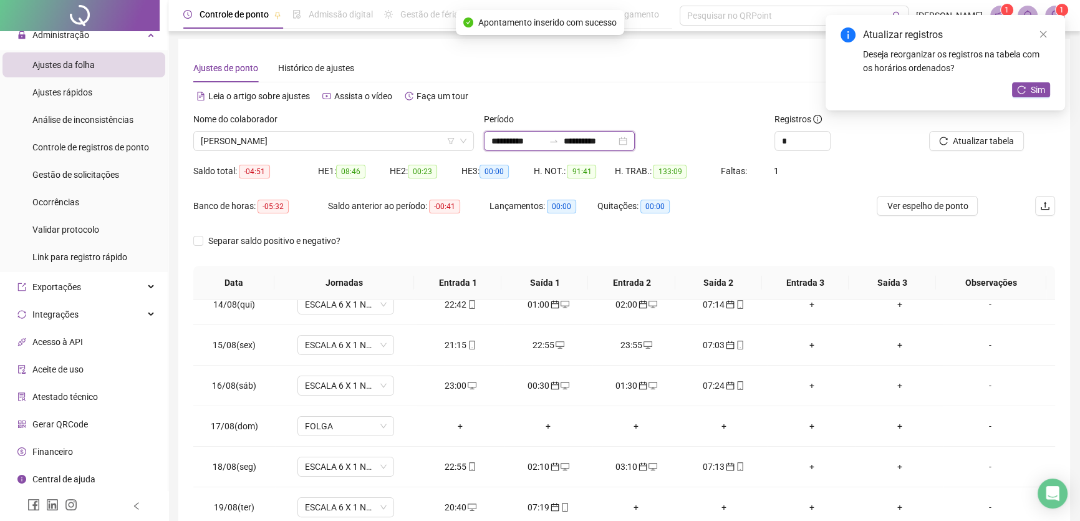
click at [616, 135] on input "**********" at bounding box center [590, 141] width 52 height 14
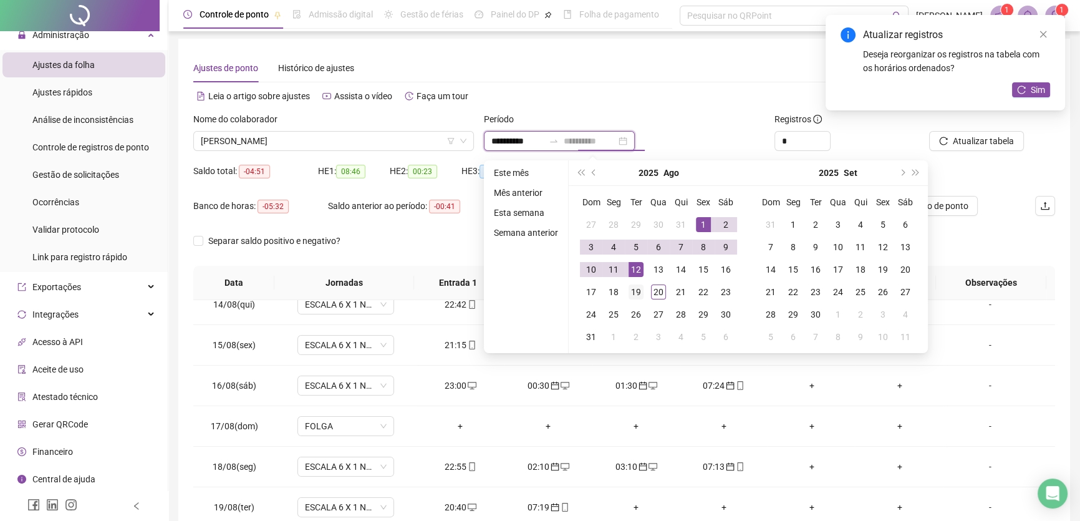
type input "**********"
click at [635, 288] on div "19" at bounding box center [636, 291] width 15 height 15
type input "**********"
click at [703, 218] on div "1" at bounding box center [703, 224] width 15 height 15
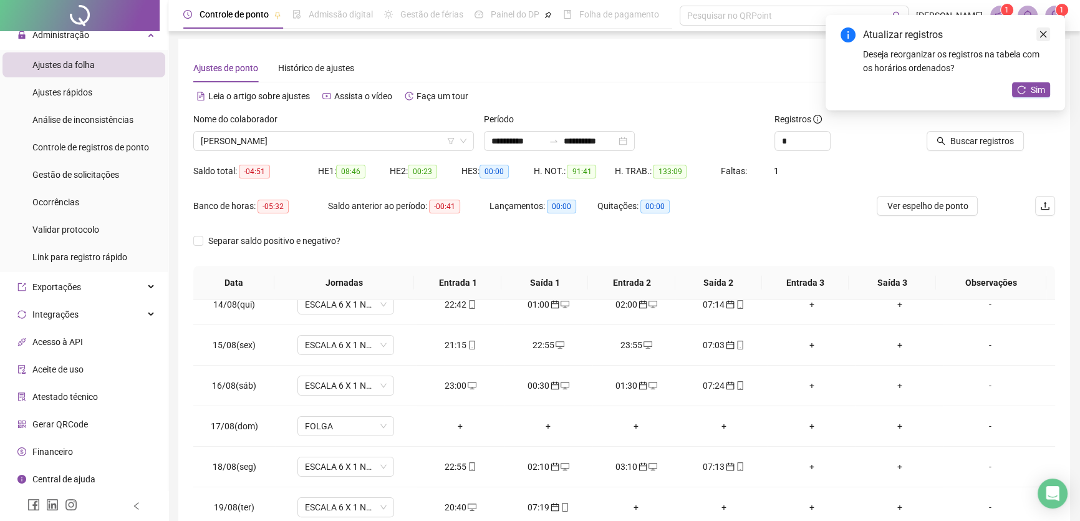
click at [1043, 33] on icon "close" at bounding box center [1043, 34] width 9 height 9
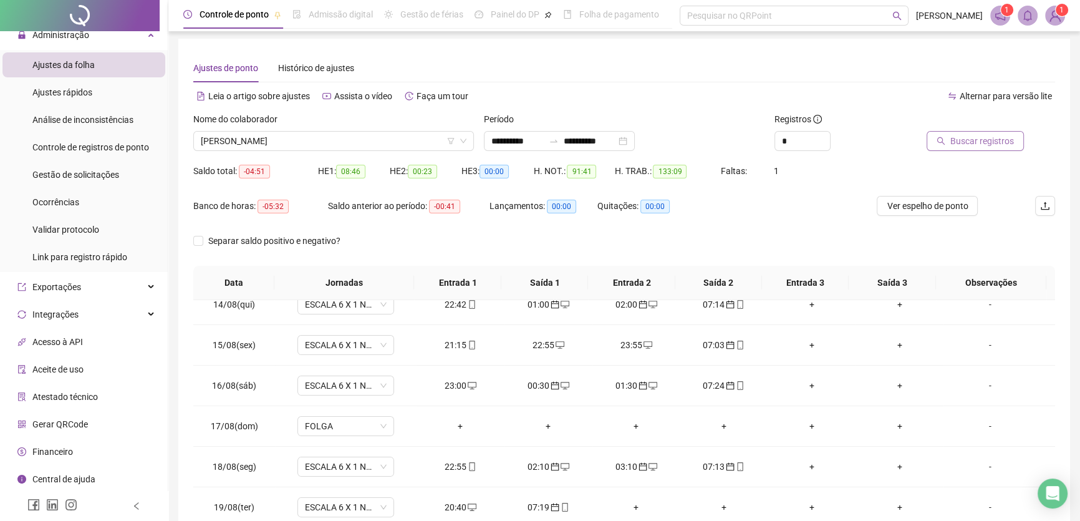
click at [969, 147] on span "Buscar registros" at bounding box center [982, 141] width 64 height 14
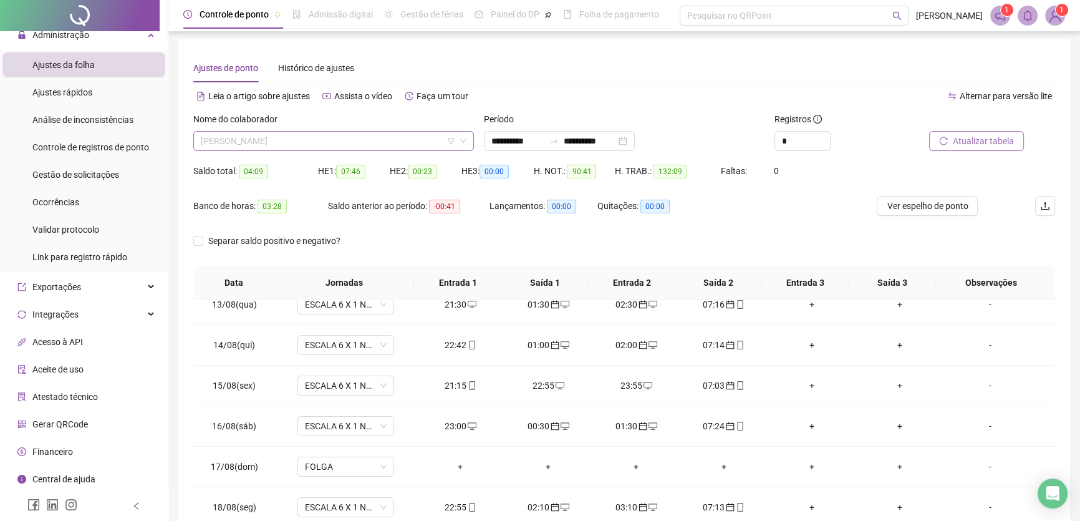
click at [389, 140] on span "[PERSON_NAME]" at bounding box center [334, 141] width 266 height 19
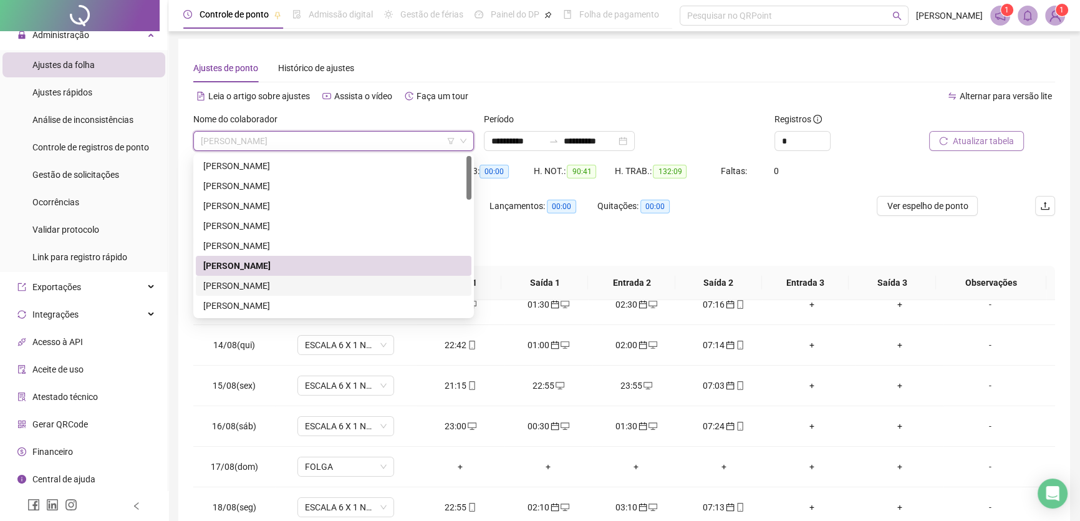
click at [272, 282] on div "[PERSON_NAME]" at bounding box center [333, 286] width 261 height 14
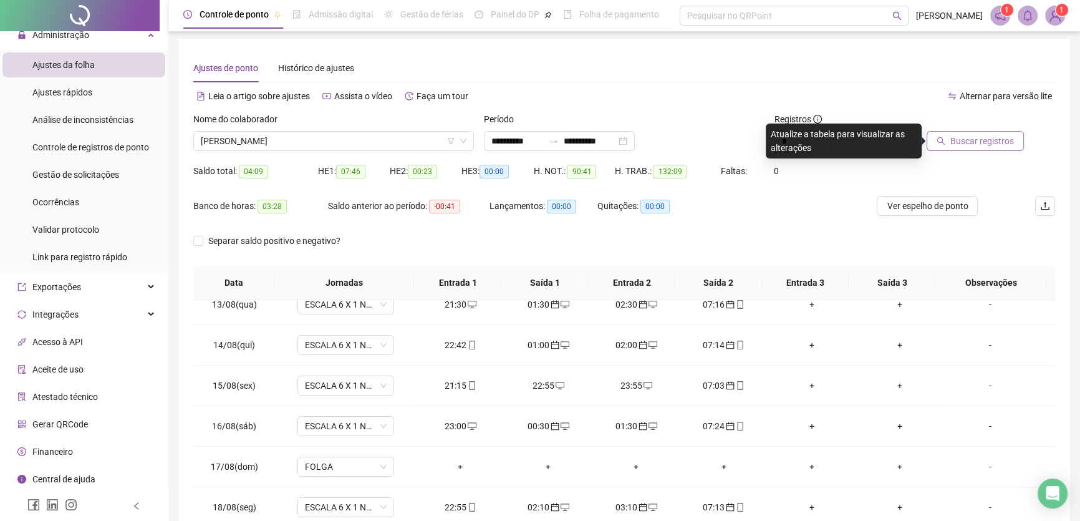
click at [969, 136] on span "Buscar registros" at bounding box center [982, 141] width 64 height 14
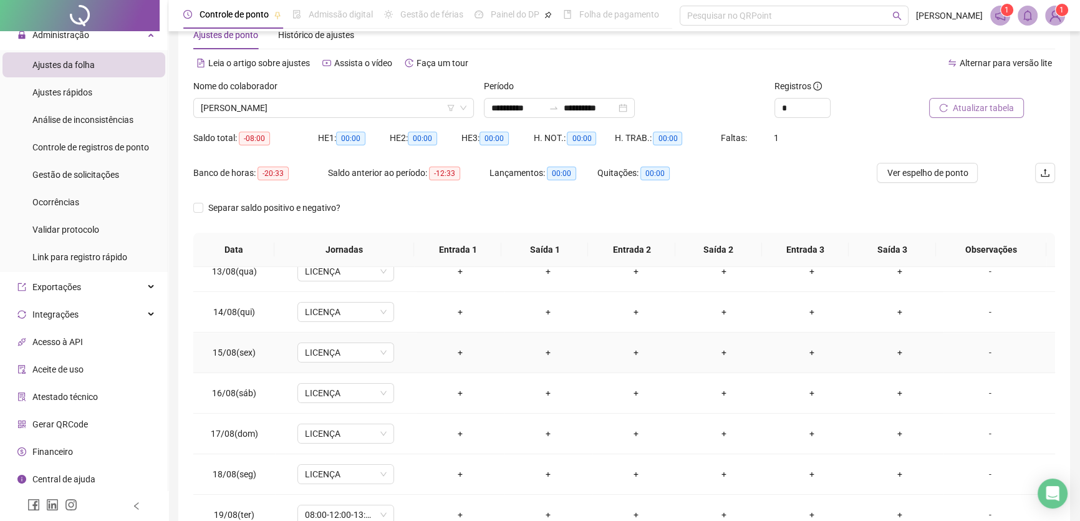
scroll to position [116, 0]
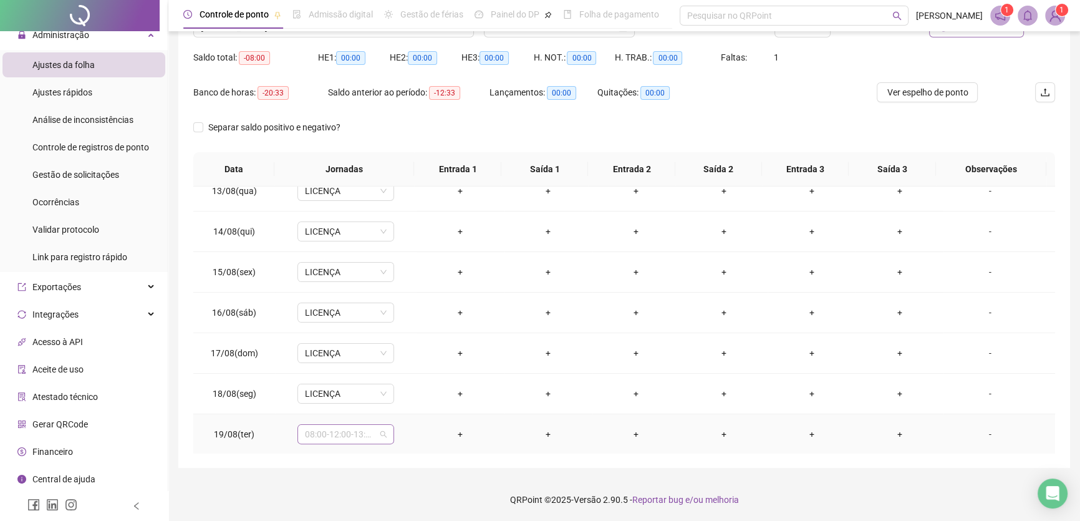
click at [381, 432] on span "08:00-12:00-13:00-17:00" at bounding box center [346, 434] width 82 height 19
click at [370, 412] on div "Licença" at bounding box center [361, 407] width 95 height 14
click at [401, 399] on span "Sim" at bounding box center [403, 400] width 14 height 14
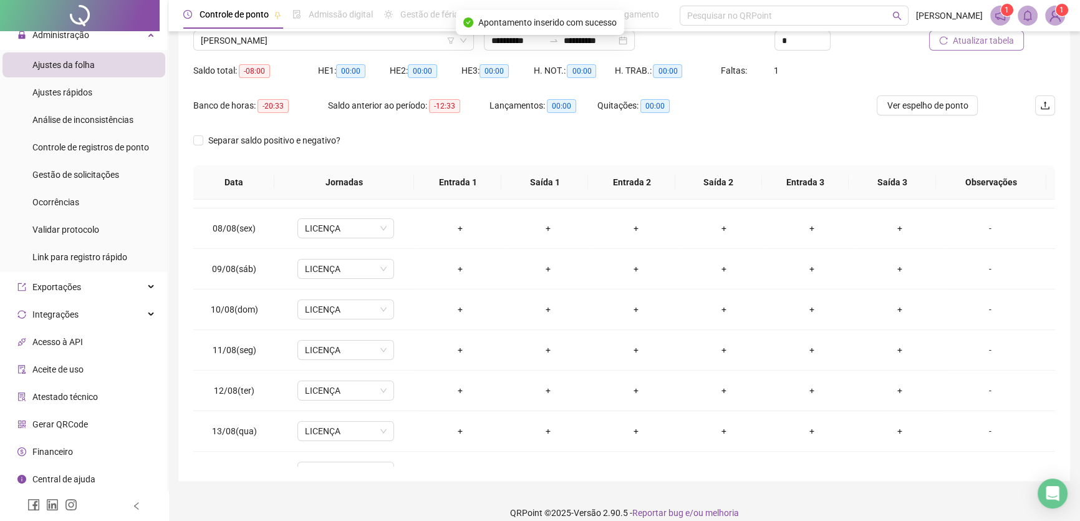
scroll to position [59, 0]
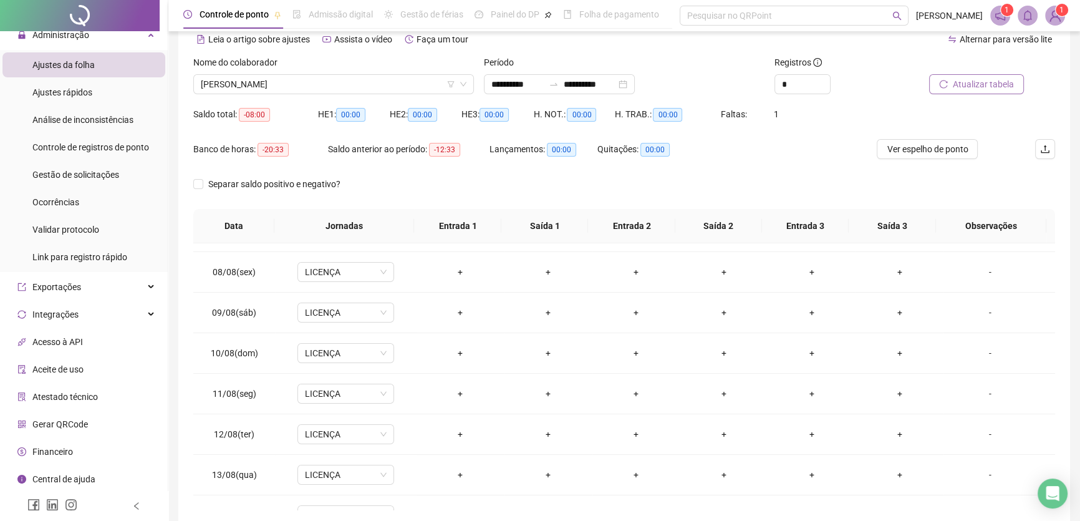
click at [985, 80] on span "Atualizar tabela" at bounding box center [983, 84] width 61 height 14
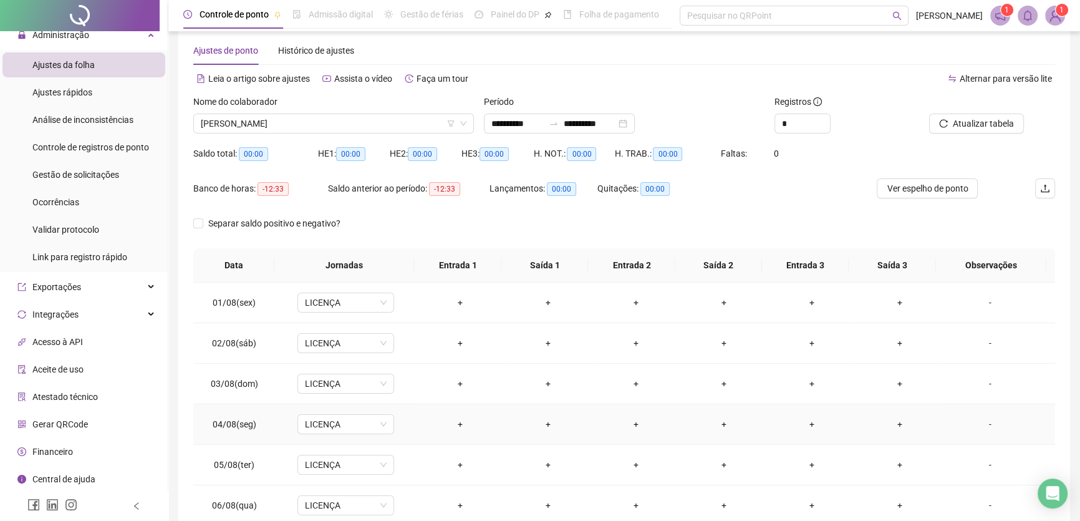
scroll to position [2, 0]
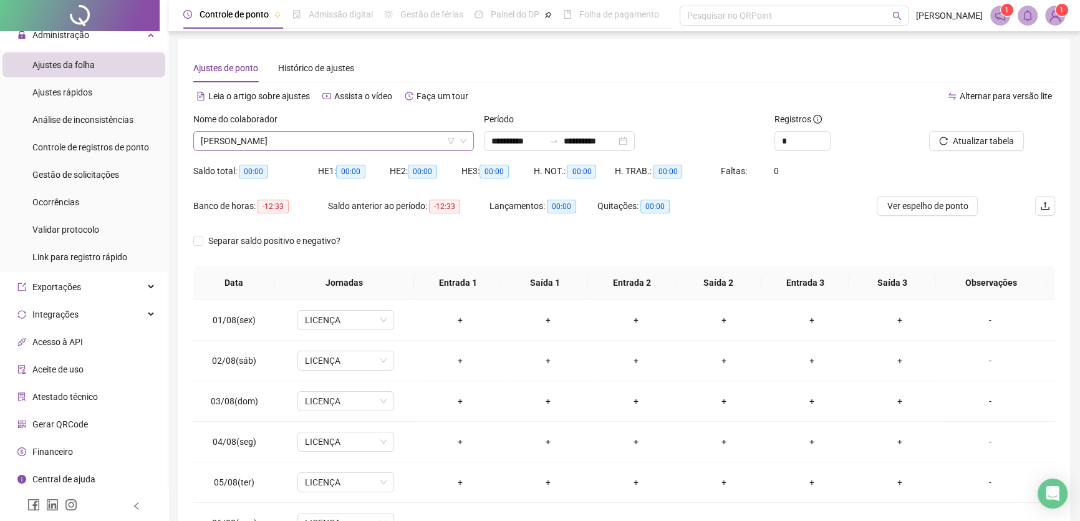
click at [376, 137] on span "[PERSON_NAME]" at bounding box center [334, 141] width 266 height 19
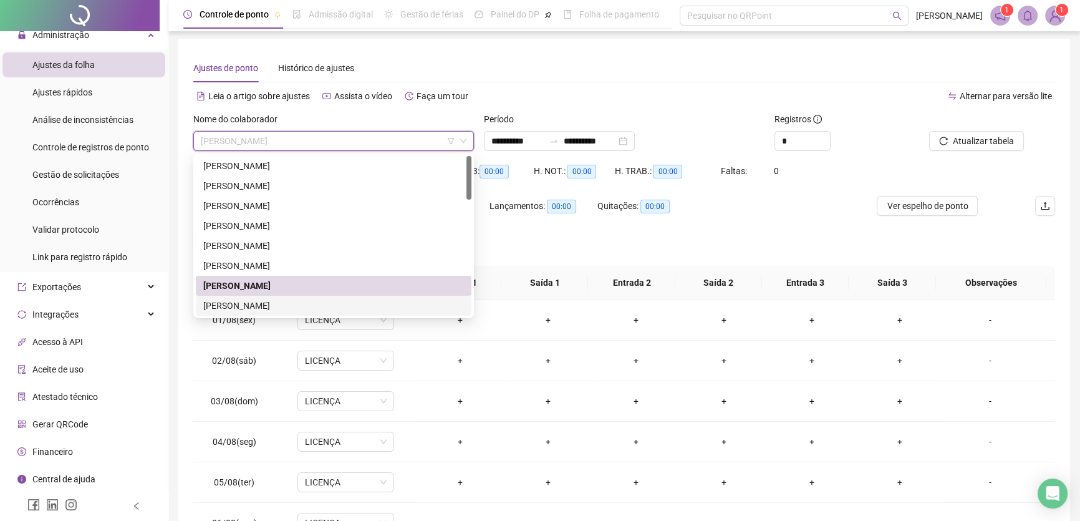
click at [280, 301] on div "[PERSON_NAME]" at bounding box center [333, 306] width 261 height 14
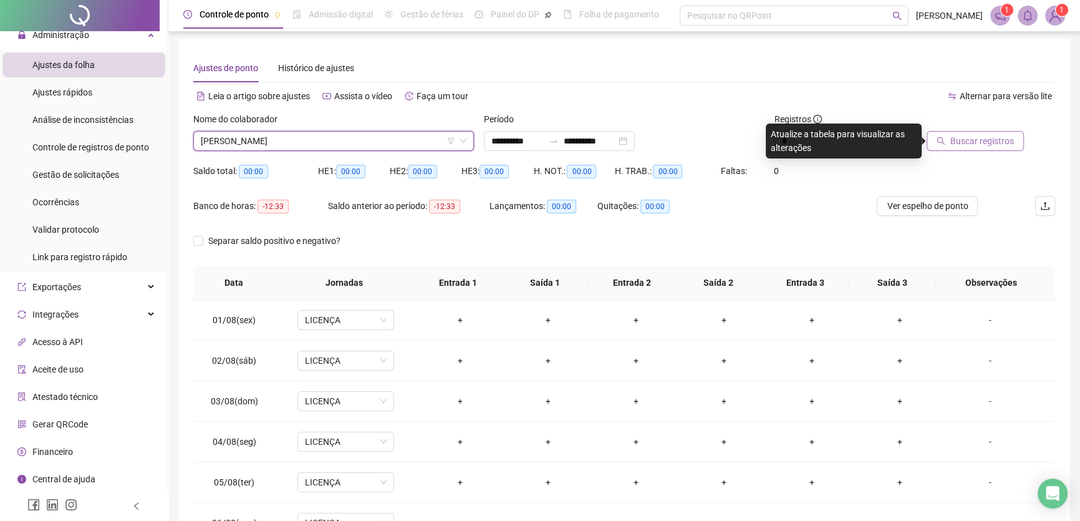
click at [978, 142] on span "Buscar registros" at bounding box center [982, 141] width 64 height 14
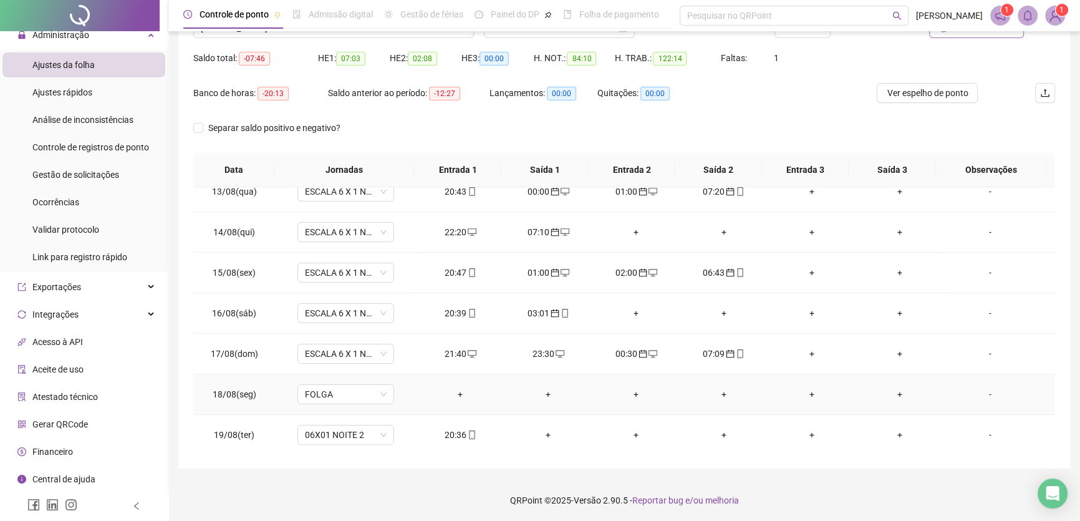
scroll to position [116, 0]
click at [379, 432] on span "06X01 NOITE 2" at bounding box center [346, 434] width 82 height 19
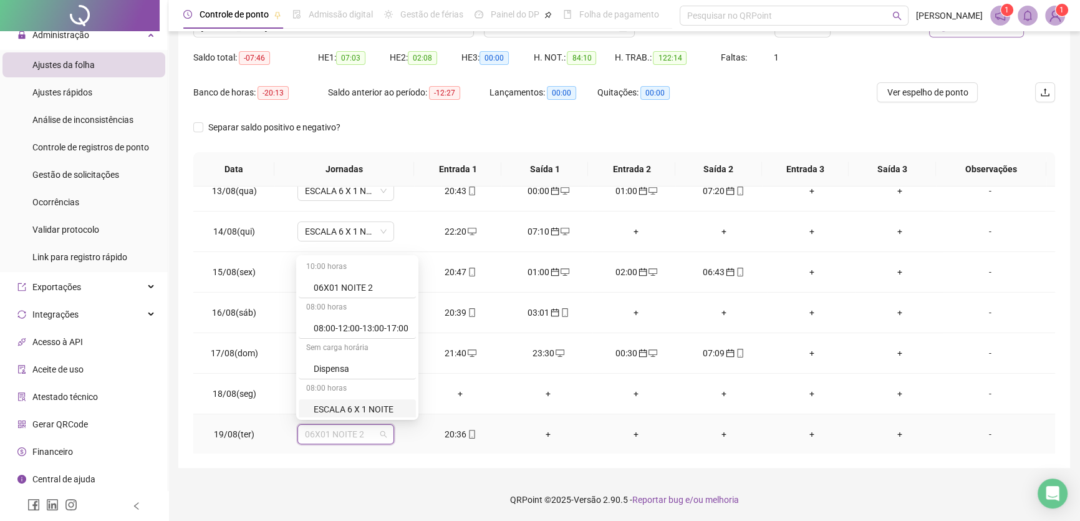
click at [392, 402] on div "ESCALA 6 X 1 NOITE" at bounding box center [361, 409] width 95 height 14
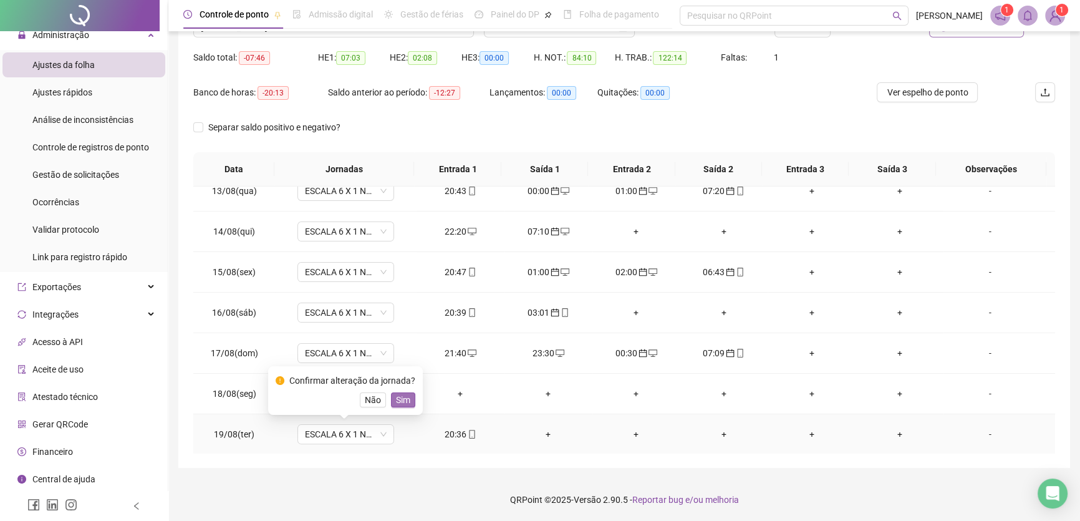
click at [405, 398] on span "Sim" at bounding box center [403, 400] width 14 height 14
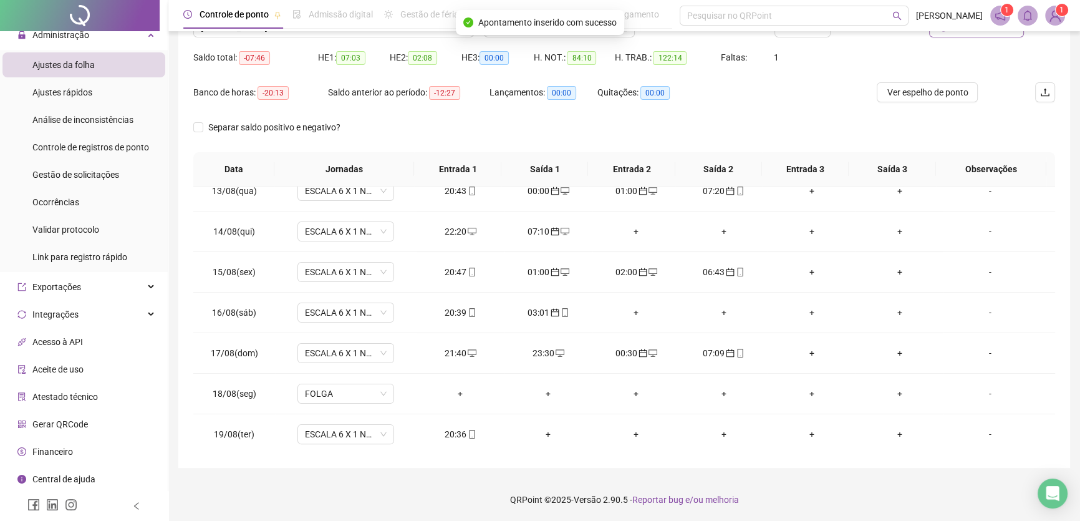
scroll to position [59, 0]
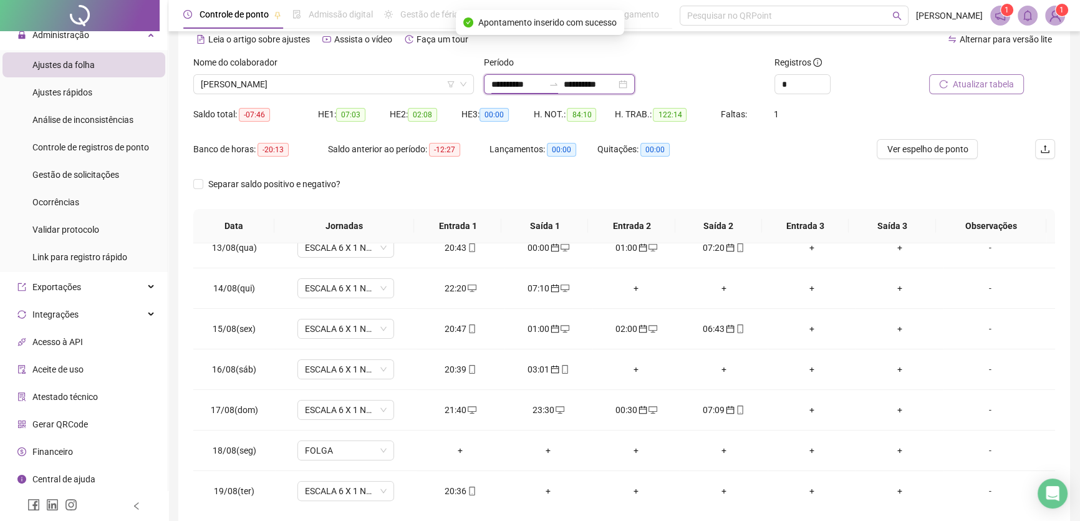
click at [616, 85] on input "**********" at bounding box center [590, 84] width 52 height 14
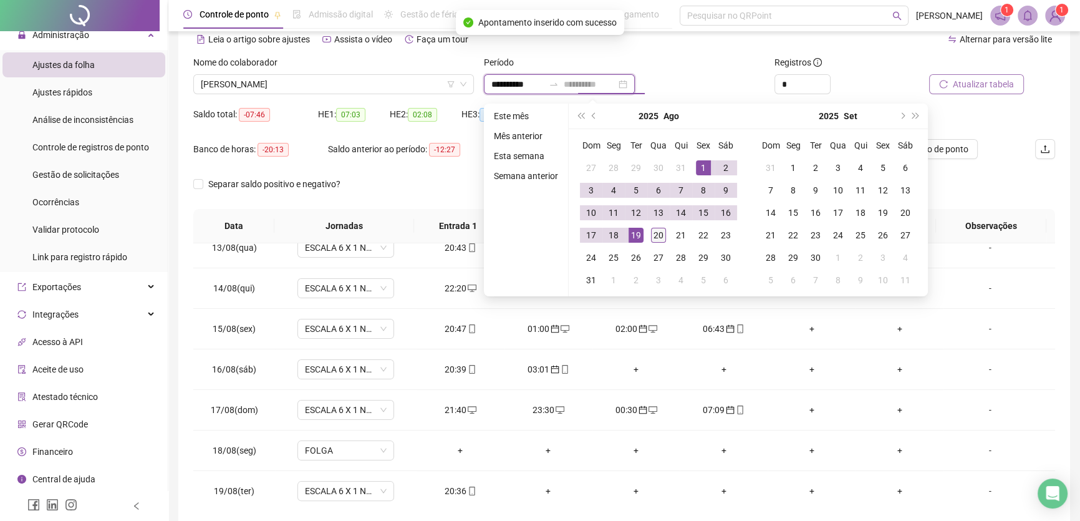
type input "**********"
click at [654, 236] on div "20" at bounding box center [658, 235] width 15 height 15
type input "**********"
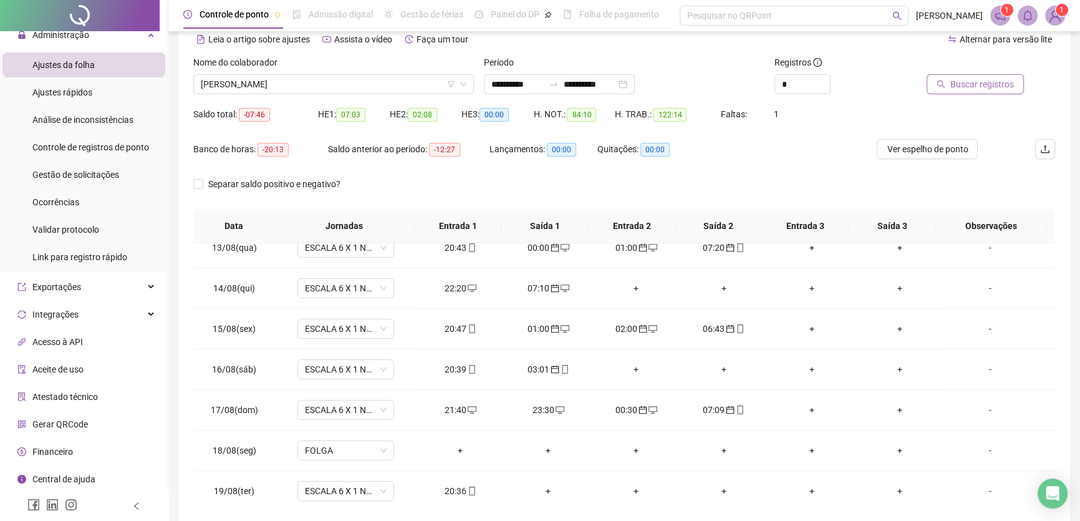
click at [976, 86] on span "Buscar registros" at bounding box center [982, 84] width 64 height 14
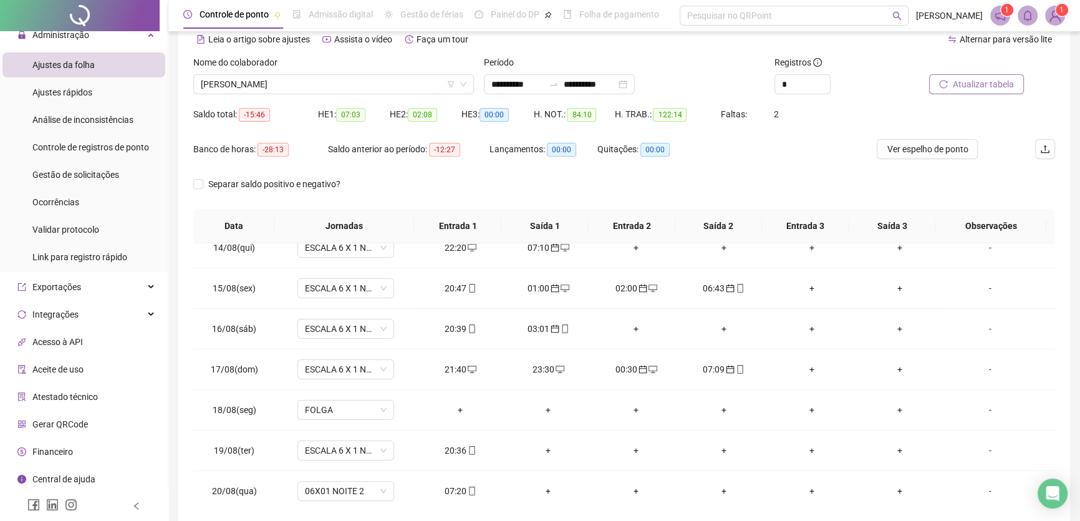
scroll to position [116, 0]
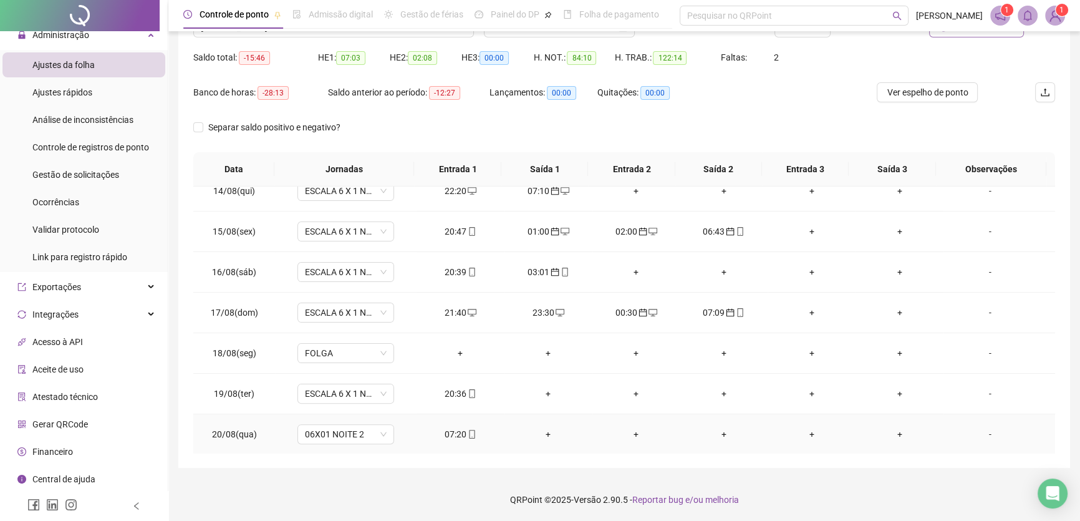
click at [454, 432] on div "07:20" at bounding box center [461, 434] width 68 height 14
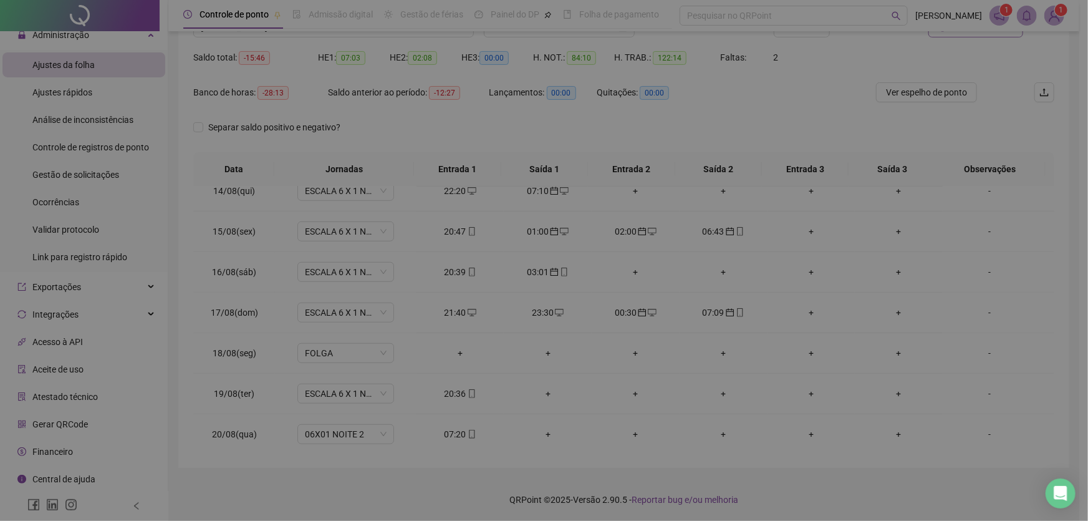
type input "**********"
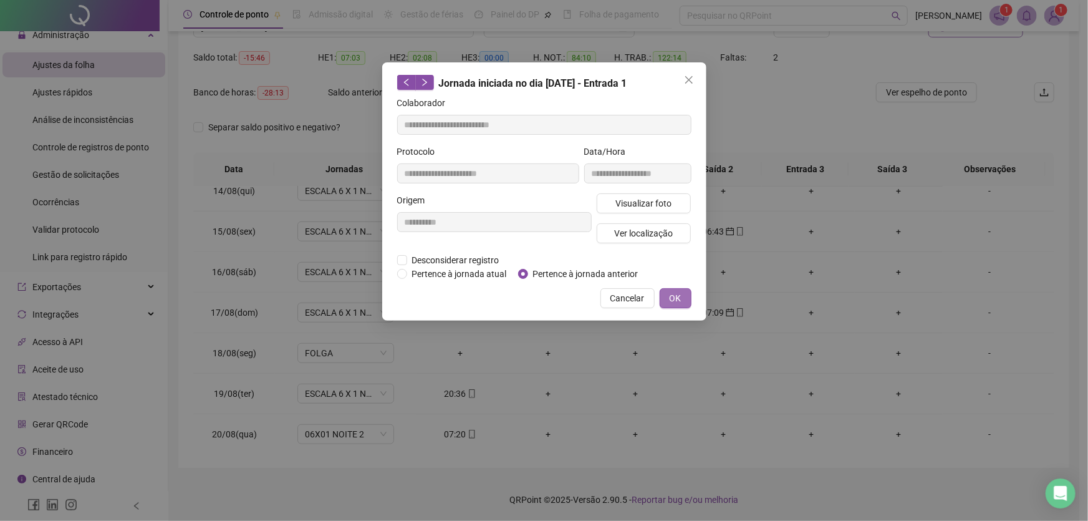
click at [679, 292] on span "OK" at bounding box center [676, 298] width 12 height 14
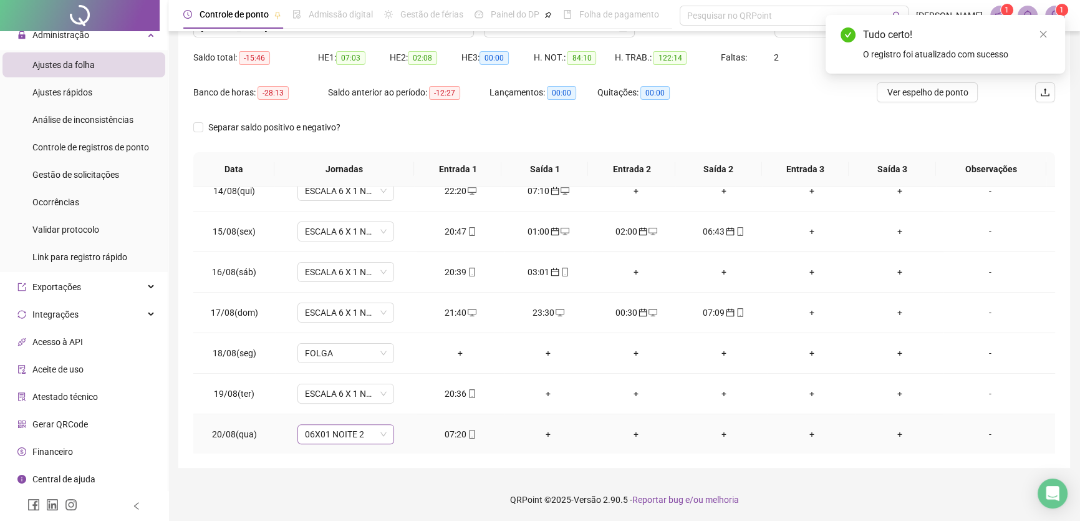
click at [362, 428] on span "06X01 NOITE 2" at bounding box center [346, 434] width 82 height 19
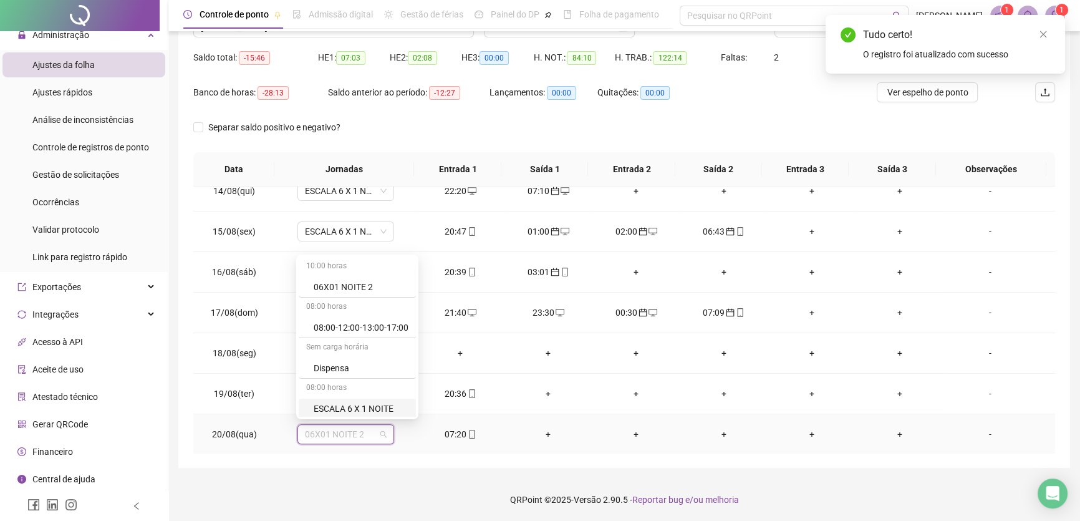
click at [377, 407] on div "ESCALA 6 X 1 NOITE" at bounding box center [361, 409] width 95 height 14
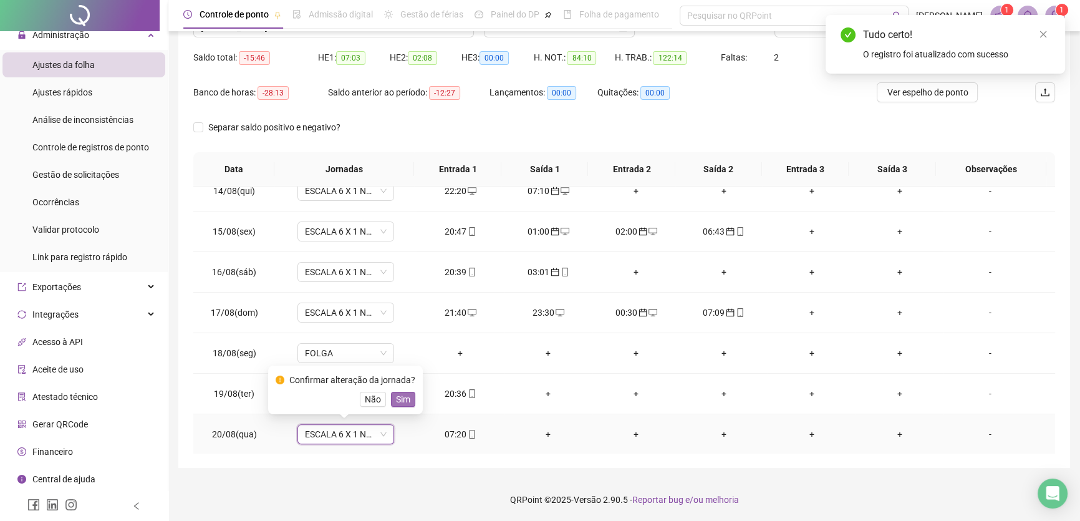
click at [408, 395] on button "Sim" at bounding box center [403, 399] width 24 height 15
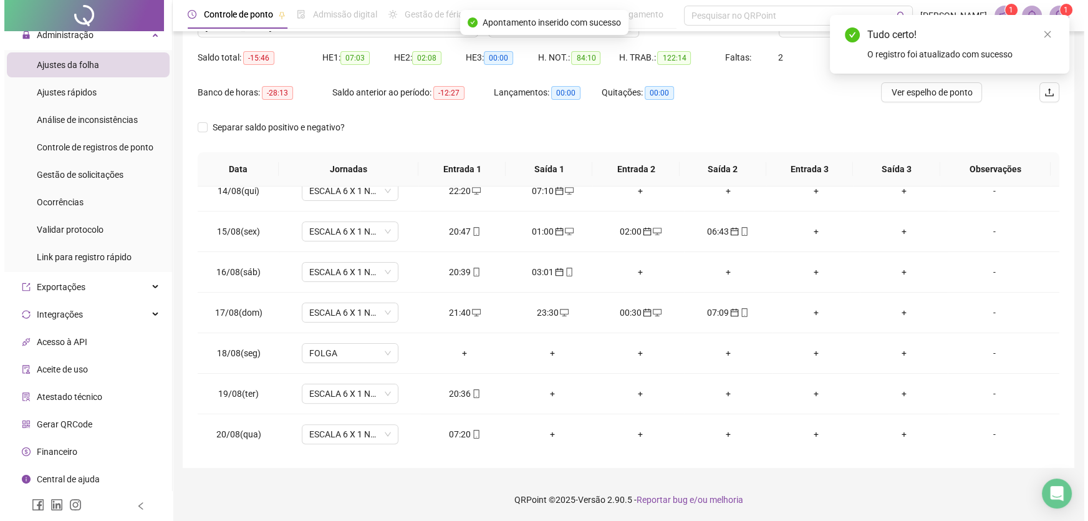
scroll to position [59, 0]
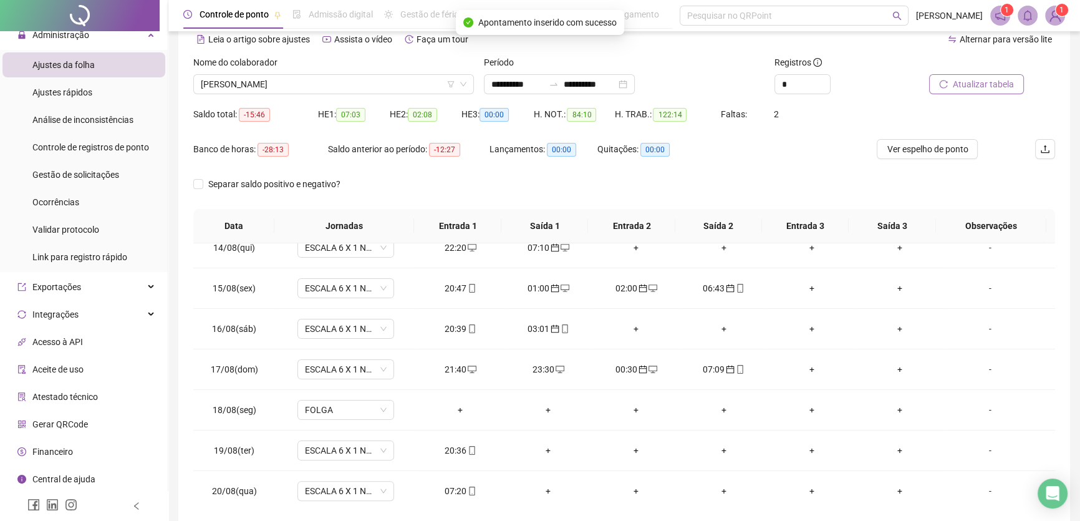
click at [993, 83] on span "Atualizar tabela" at bounding box center [983, 84] width 61 height 14
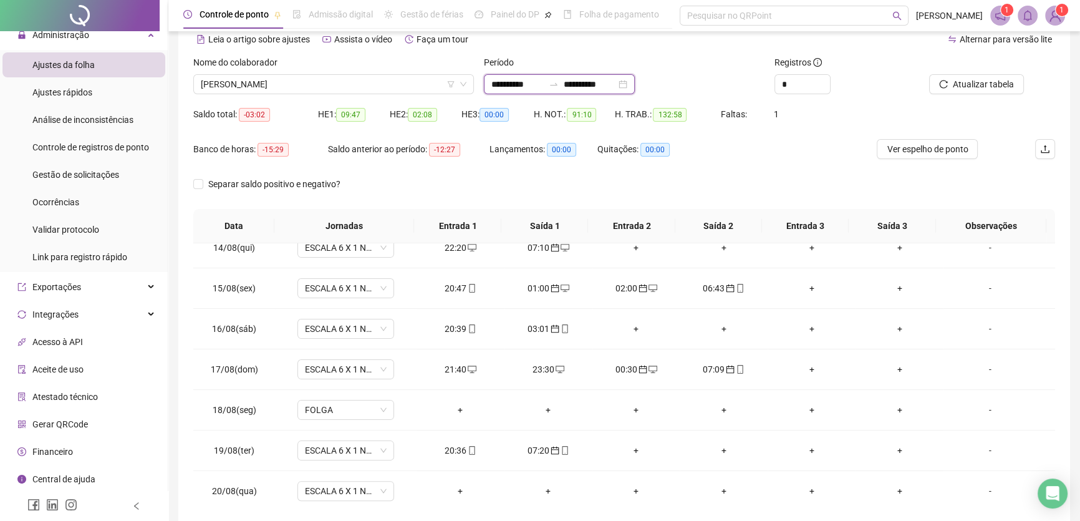
click at [616, 86] on input "**********" at bounding box center [590, 84] width 52 height 14
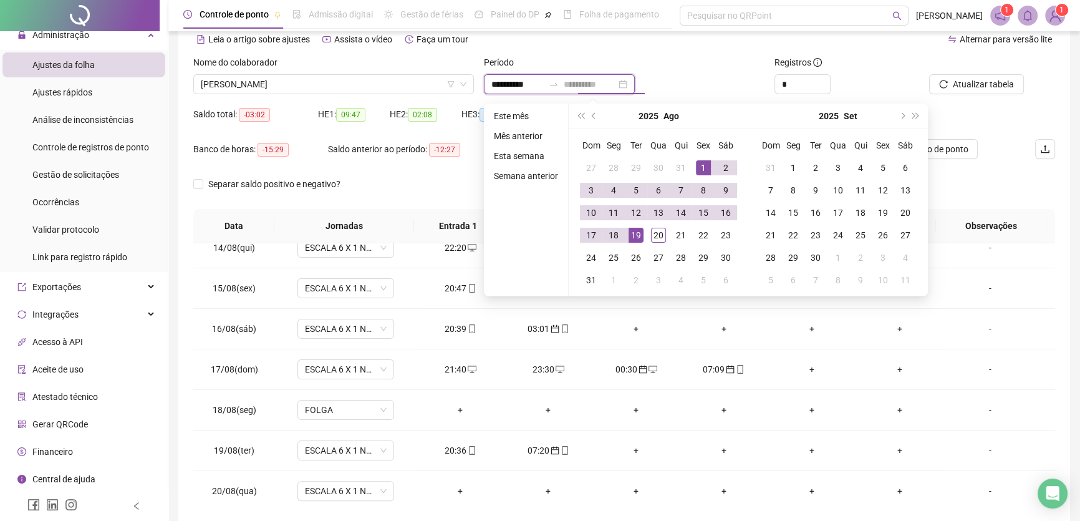
type input "**********"
click at [637, 231] on div "19" at bounding box center [636, 235] width 15 height 15
type input "**********"
click at [697, 164] on div "1" at bounding box center [703, 167] width 15 height 15
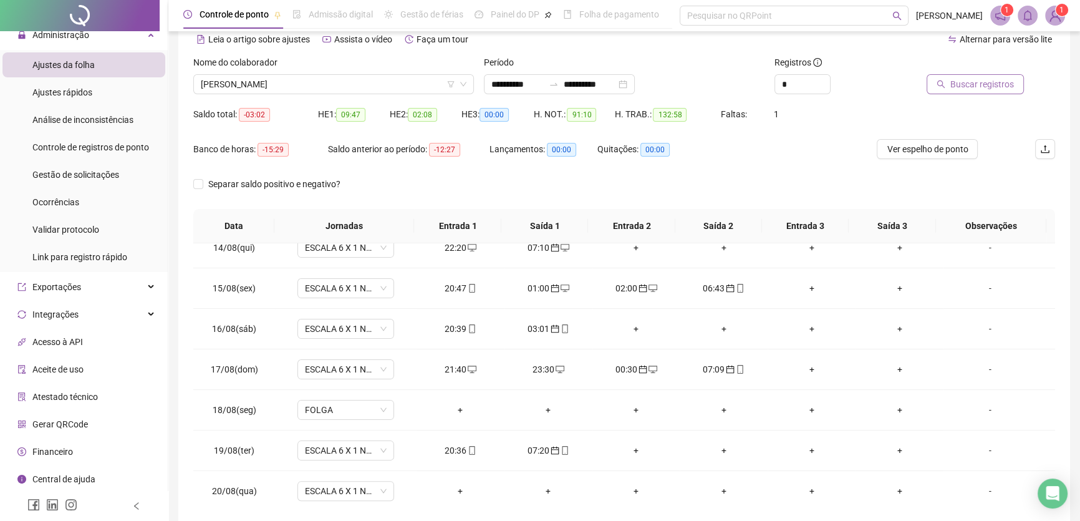
click at [981, 80] on span "Buscar registros" at bounding box center [982, 84] width 64 height 14
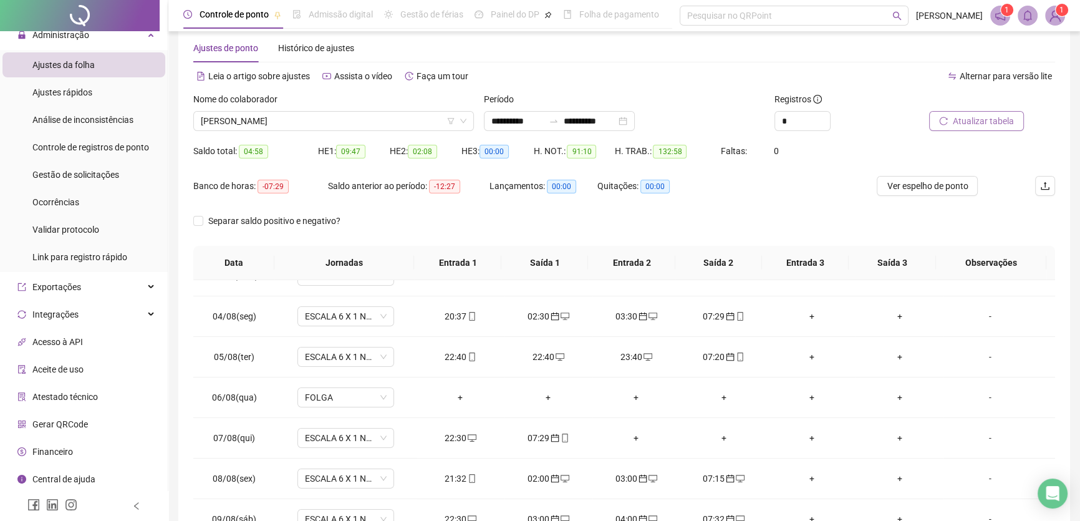
scroll to position [2, 0]
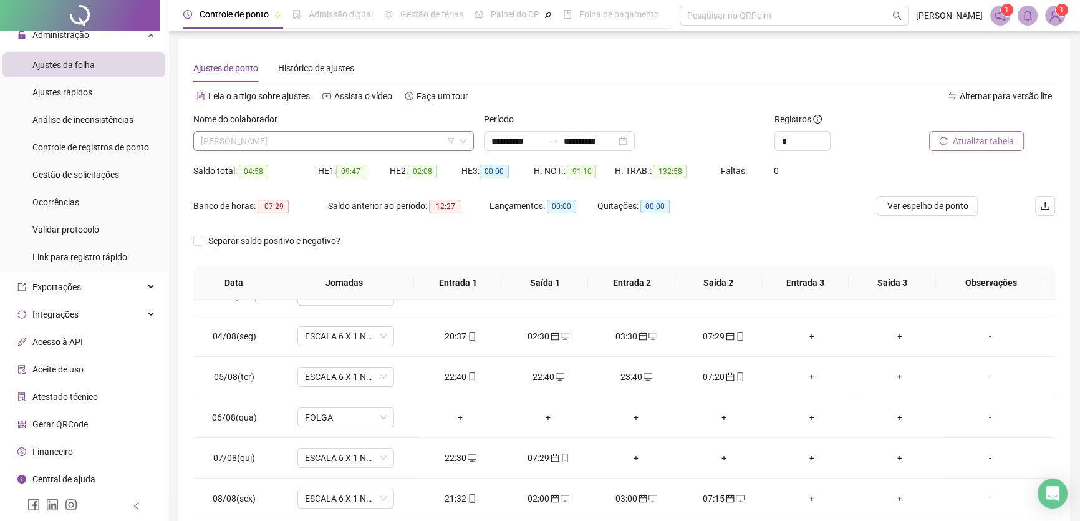
click at [360, 143] on span "[PERSON_NAME]" at bounding box center [334, 141] width 266 height 19
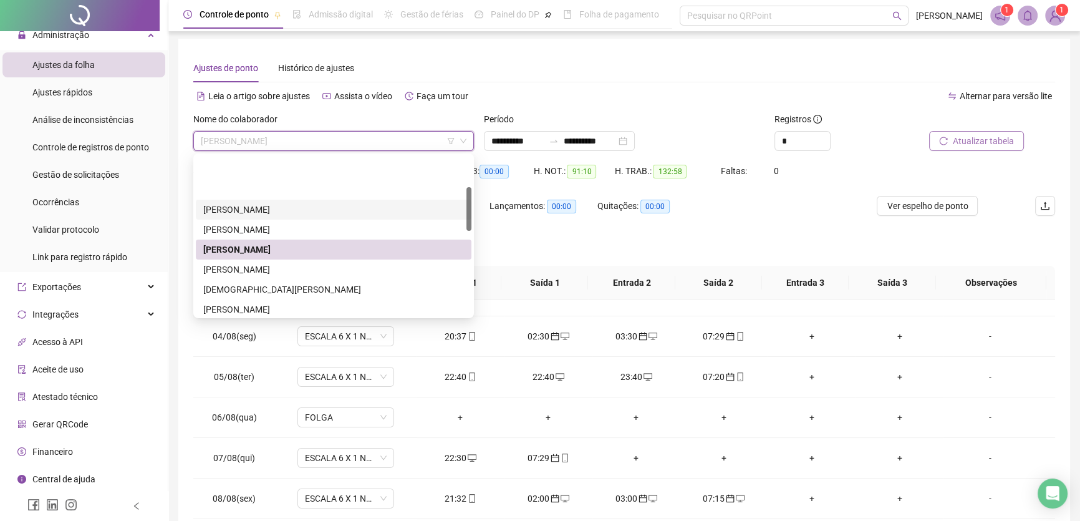
scroll to position [113, 0]
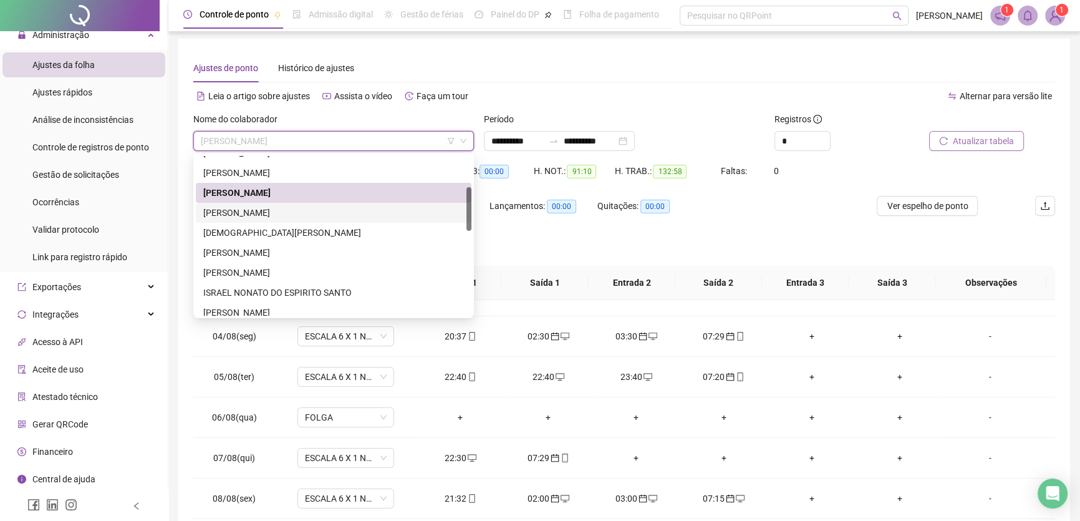
click at [266, 211] on div "[PERSON_NAME]" at bounding box center [333, 213] width 261 height 14
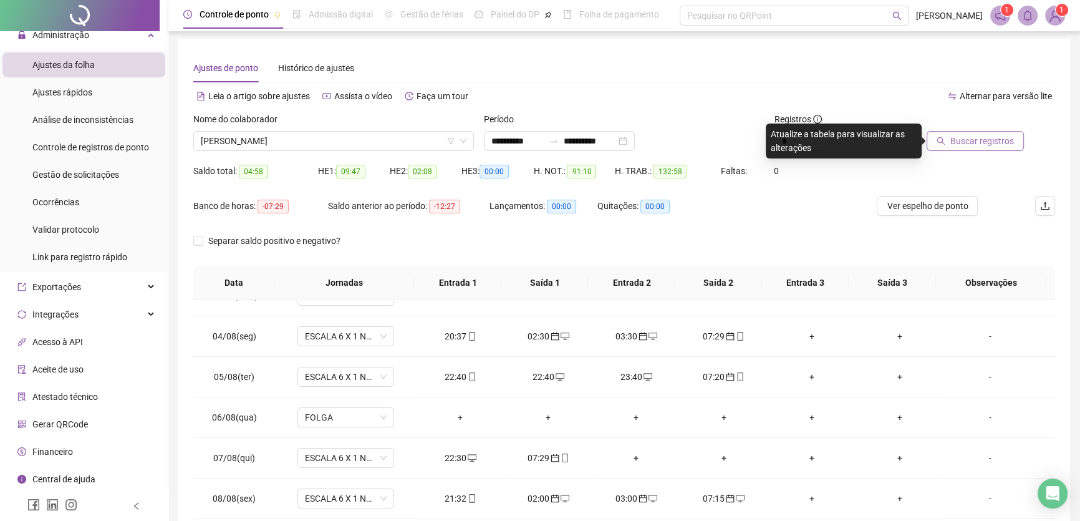
click at [983, 140] on span "Buscar registros" at bounding box center [982, 141] width 64 height 14
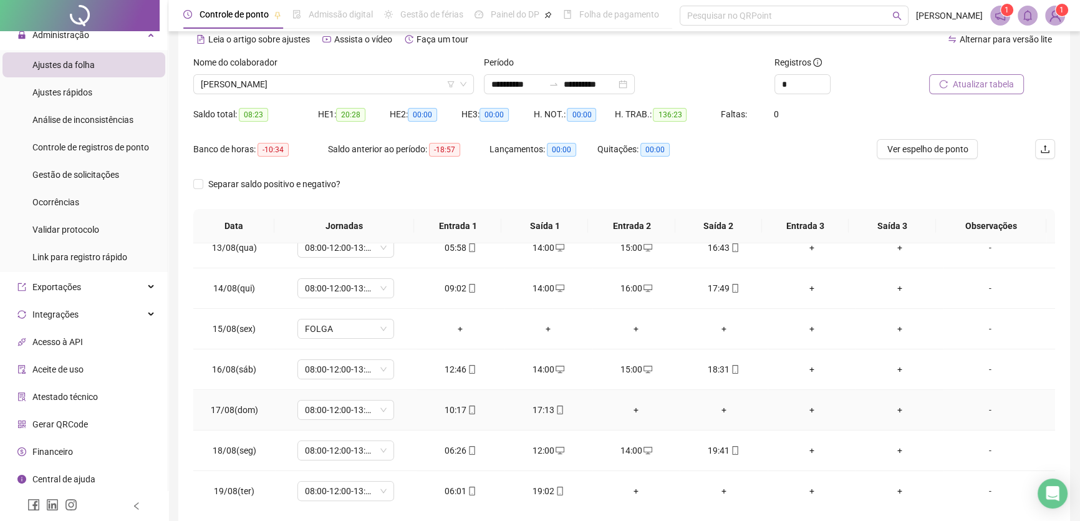
scroll to position [116, 0]
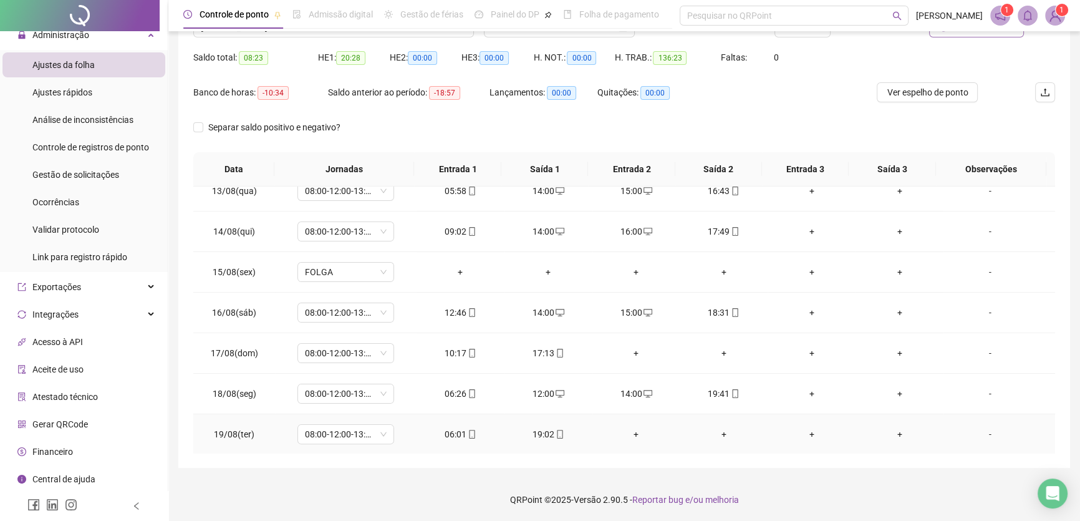
click at [635, 430] on div "+" at bounding box center [636, 434] width 68 height 14
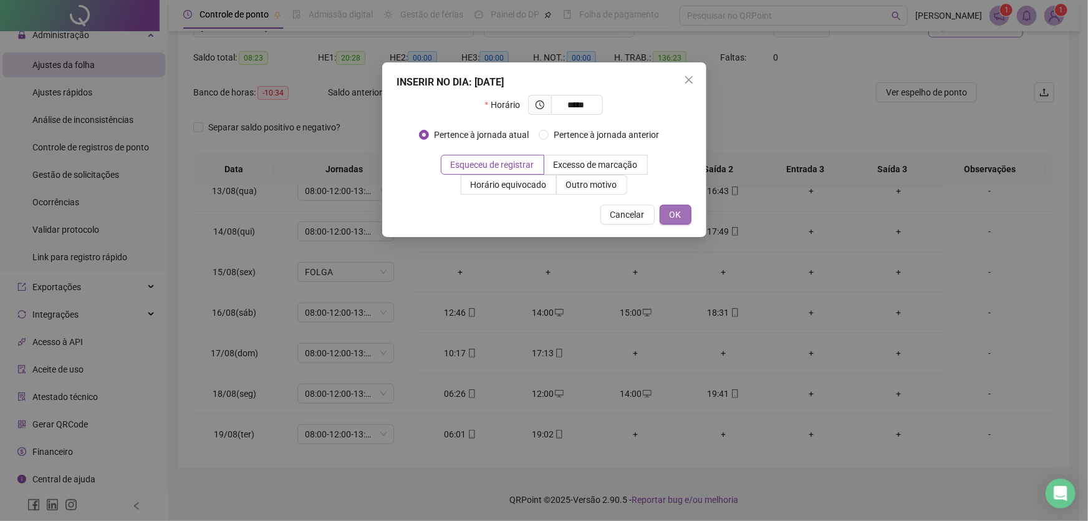
type input "*****"
click at [674, 208] on span "OK" at bounding box center [676, 215] width 12 height 14
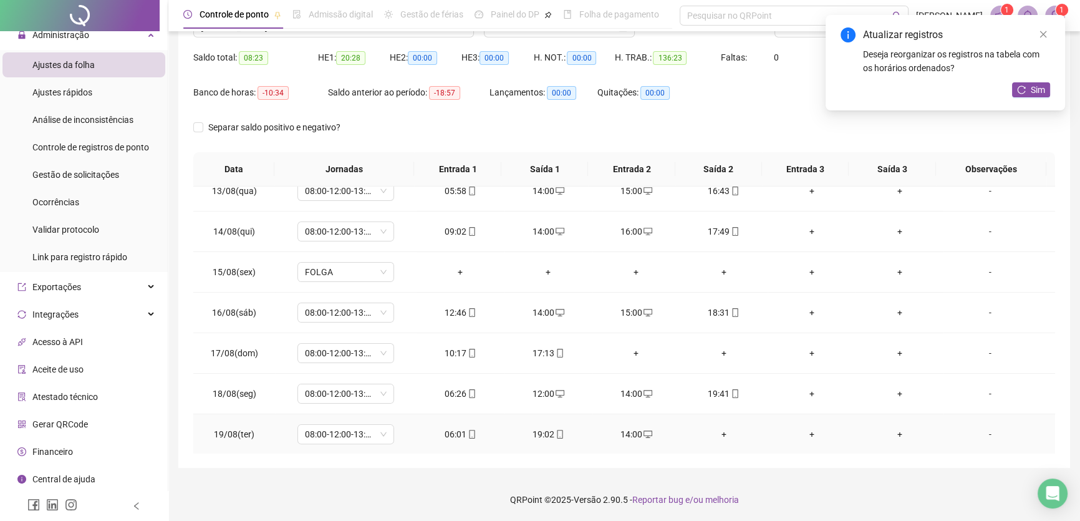
click at [717, 428] on div "+" at bounding box center [724, 434] width 68 height 14
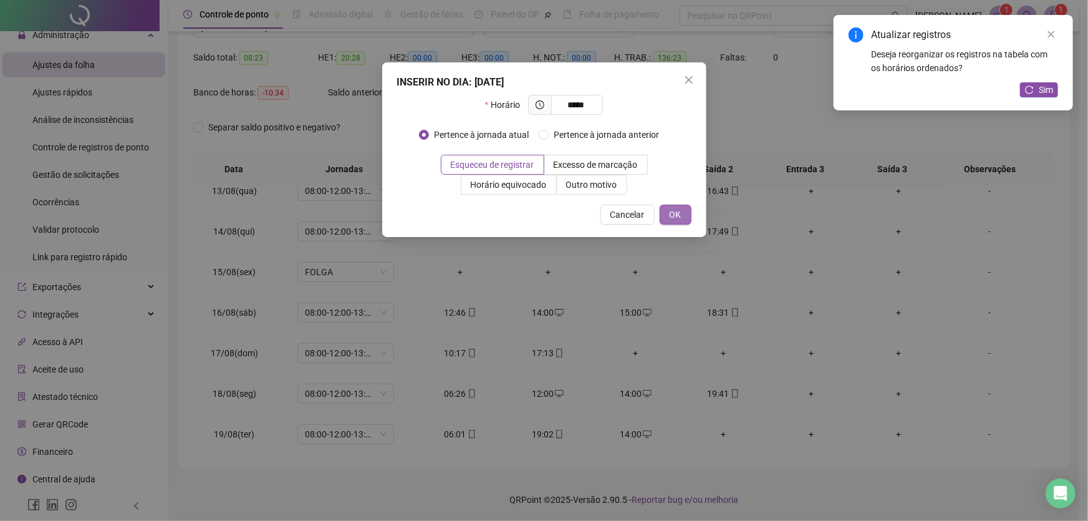
type input "*****"
click at [677, 208] on span "OK" at bounding box center [676, 215] width 12 height 14
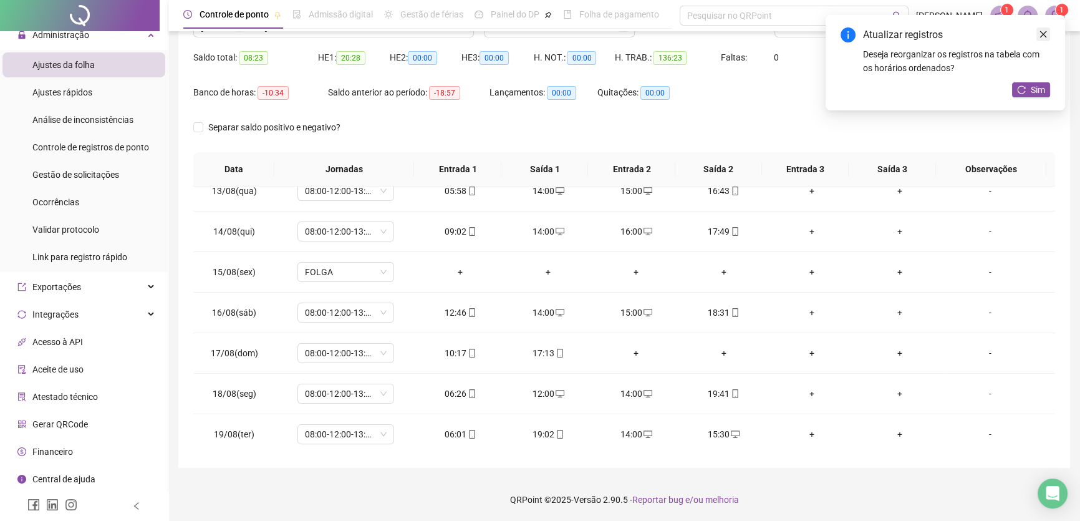
click at [1048, 31] on link "Close" at bounding box center [1043, 34] width 14 height 14
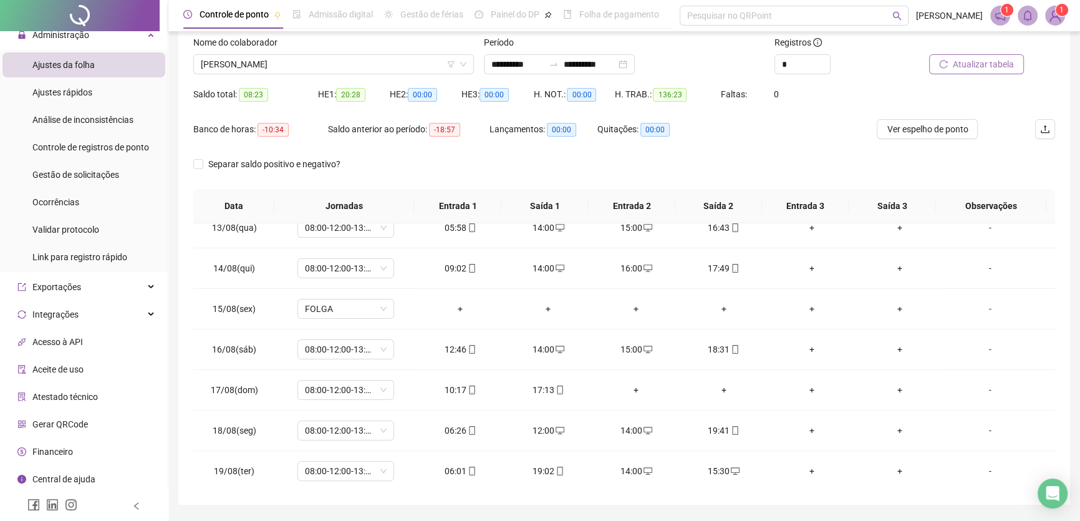
scroll to position [59, 0]
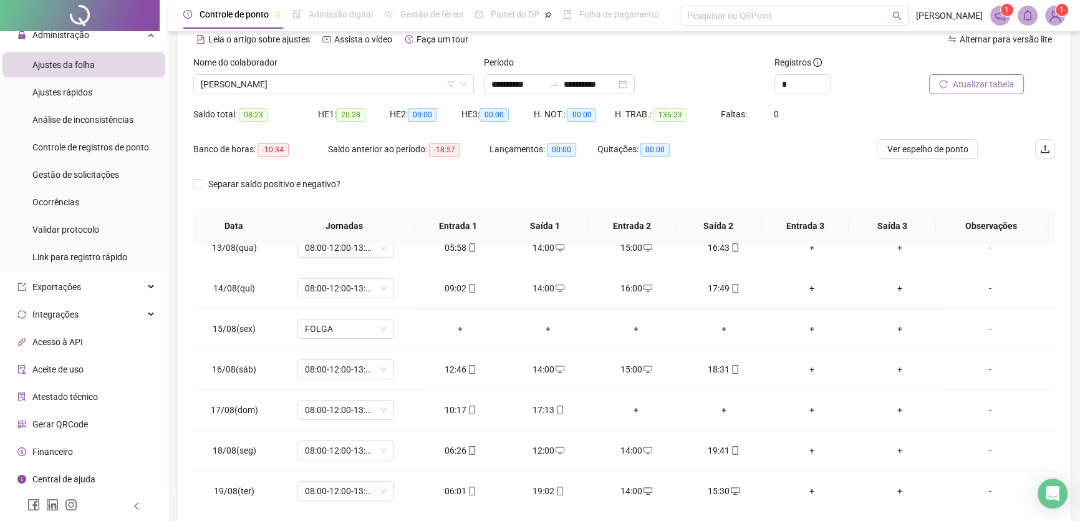
click at [980, 81] on span "Atualizar tabela" at bounding box center [983, 84] width 61 height 14
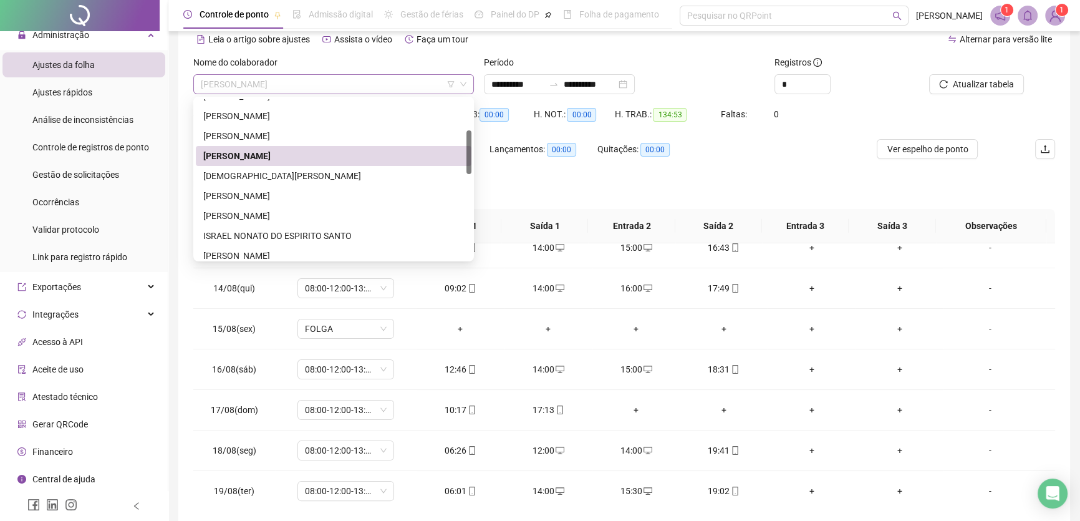
click at [370, 81] on span "[PERSON_NAME]" at bounding box center [334, 84] width 266 height 19
click at [262, 169] on div "[DEMOGRAPHIC_DATA][PERSON_NAME]" at bounding box center [333, 176] width 261 height 14
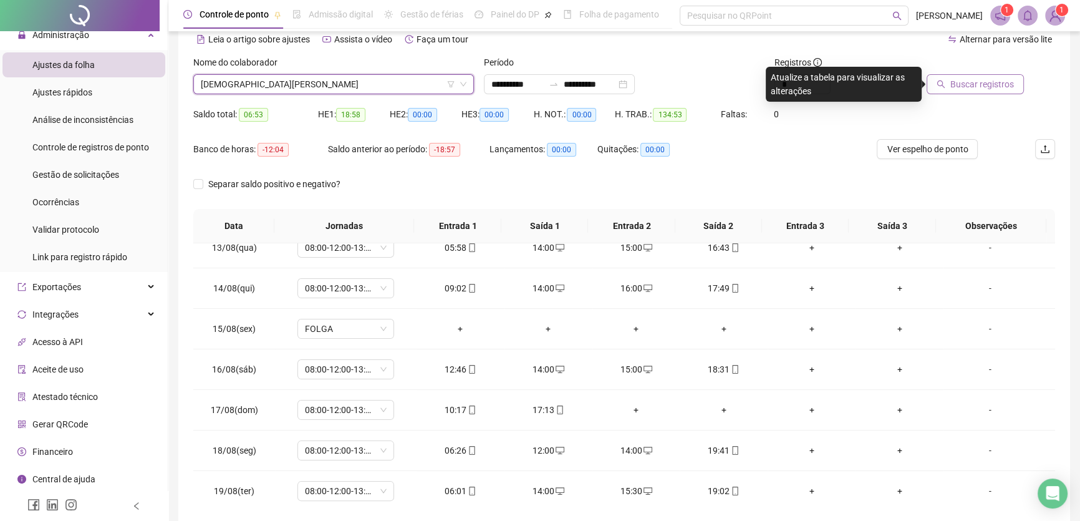
click at [991, 86] on span "Buscar registros" at bounding box center [982, 84] width 64 height 14
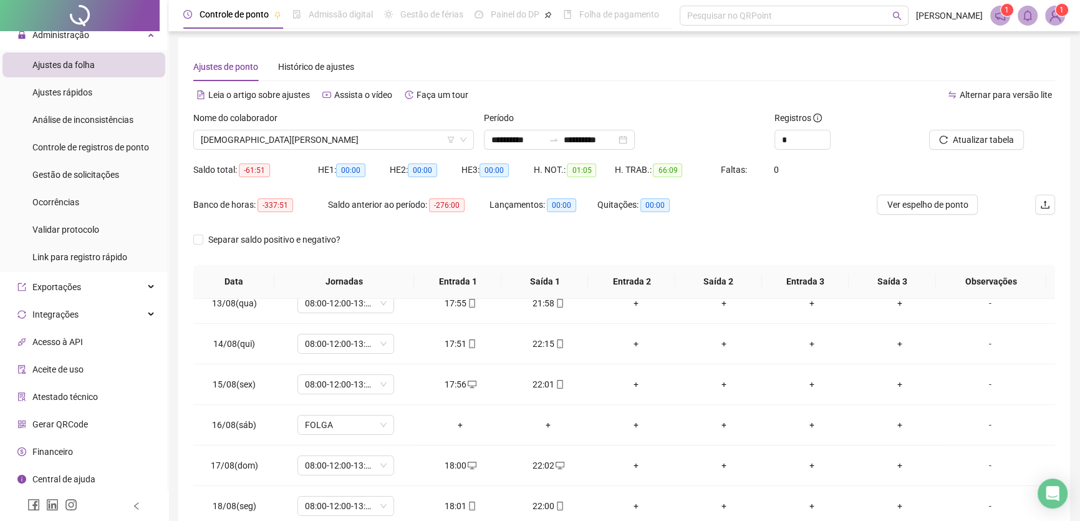
scroll to position [2, 0]
click at [393, 140] on span "[DEMOGRAPHIC_DATA][PERSON_NAME]" at bounding box center [334, 141] width 266 height 19
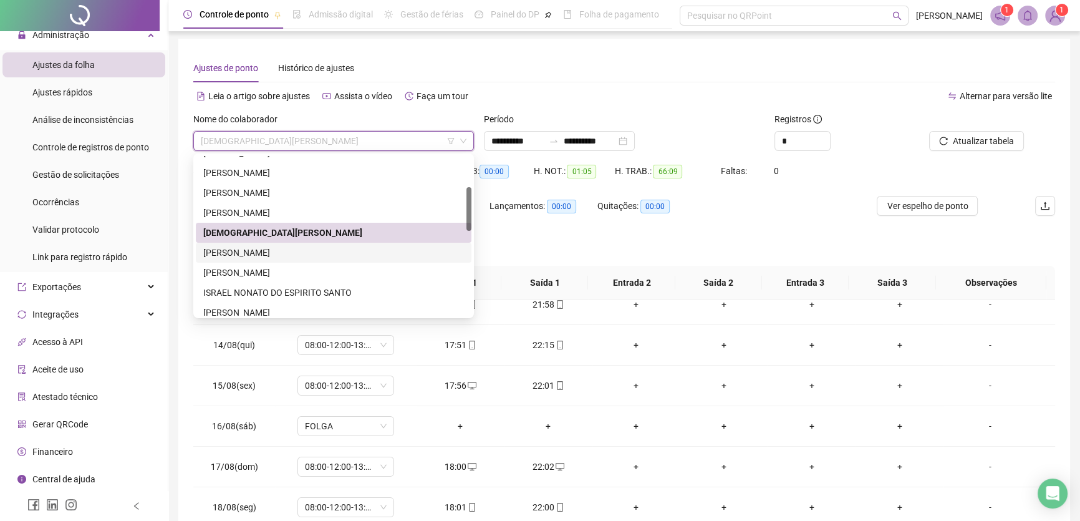
click at [264, 249] on div "[PERSON_NAME]" at bounding box center [333, 253] width 261 height 14
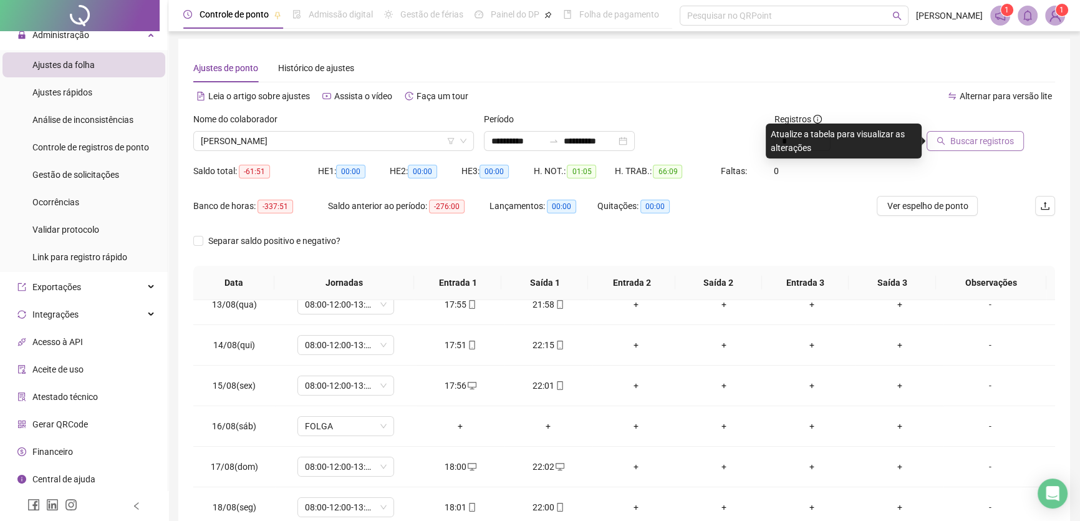
click at [991, 140] on span "Buscar registros" at bounding box center [982, 141] width 64 height 14
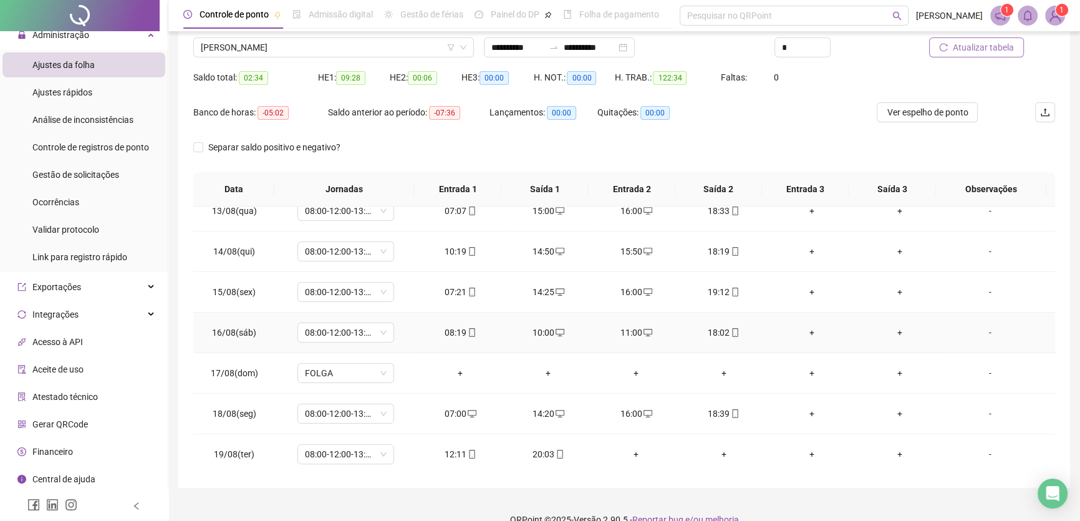
scroll to position [116, 0]
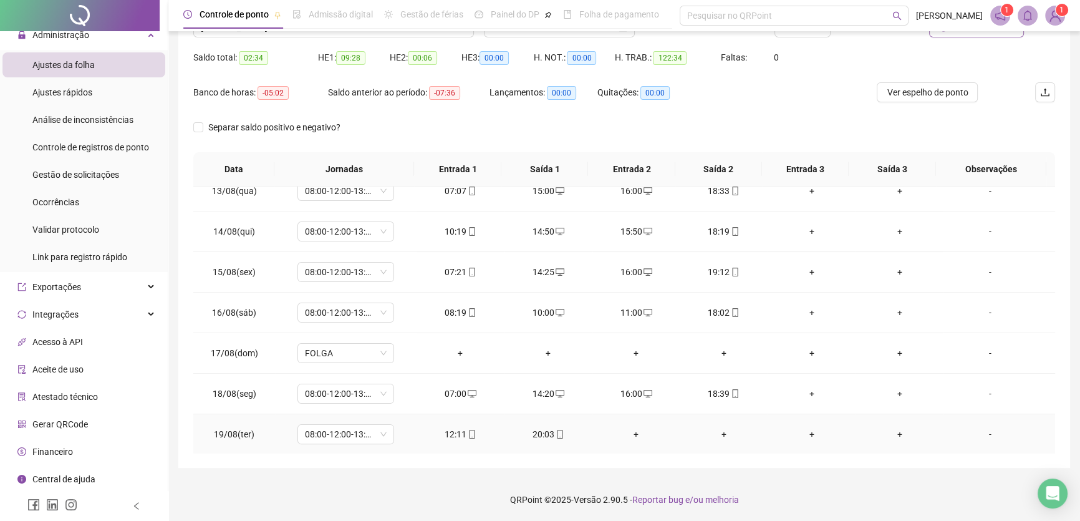
click at [629, 432] on div "+" at bounding box center [636, 434] width 68 height 14
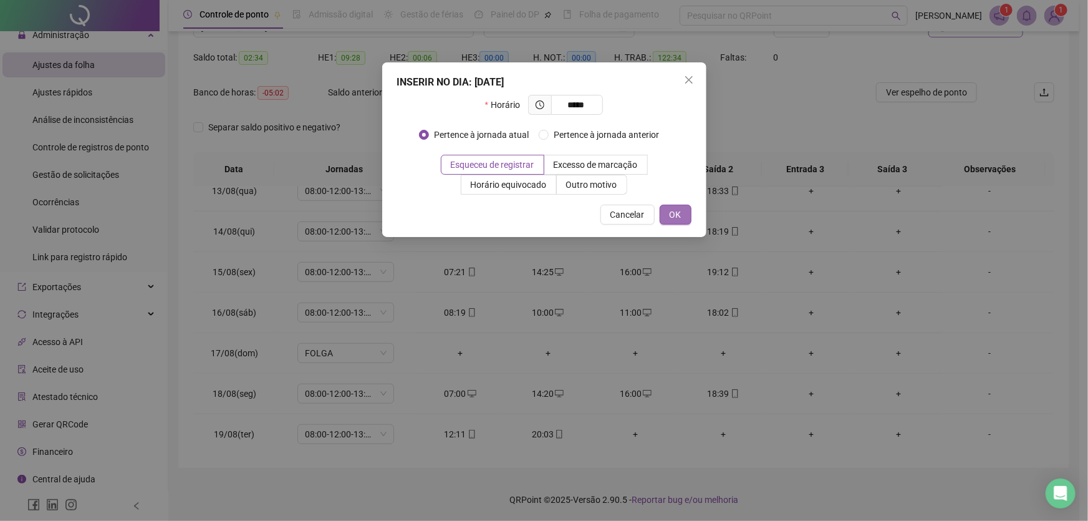
type input "*****"
click at [673, 210] on span "OK" at bounding box center [676, 215] width 12 height 14
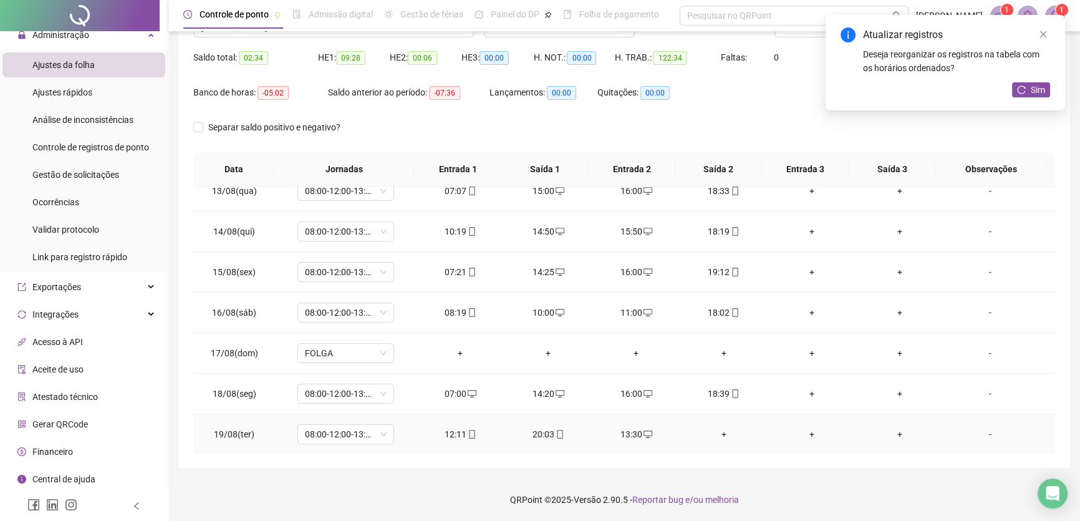
click at [719, 431] on div "+" at bounding box center [724, 434] width 68 height 14
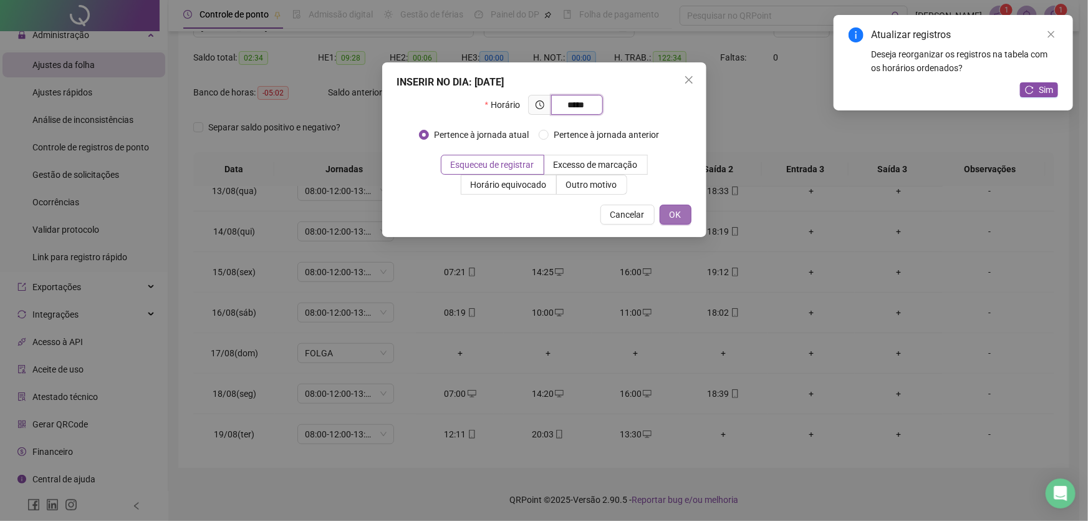
type input "*****"
click at [683, 210] on button "OK" at bounding box center [676, 215] width 32 height 20
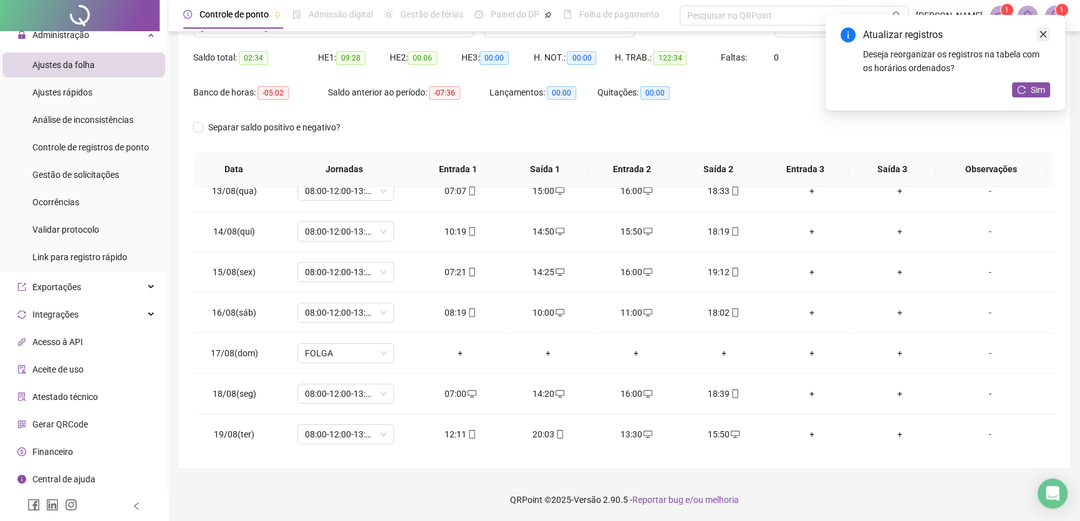
click at [1041, 32] on icon "close" at bounding box center [1043, 34] width 7 height 7
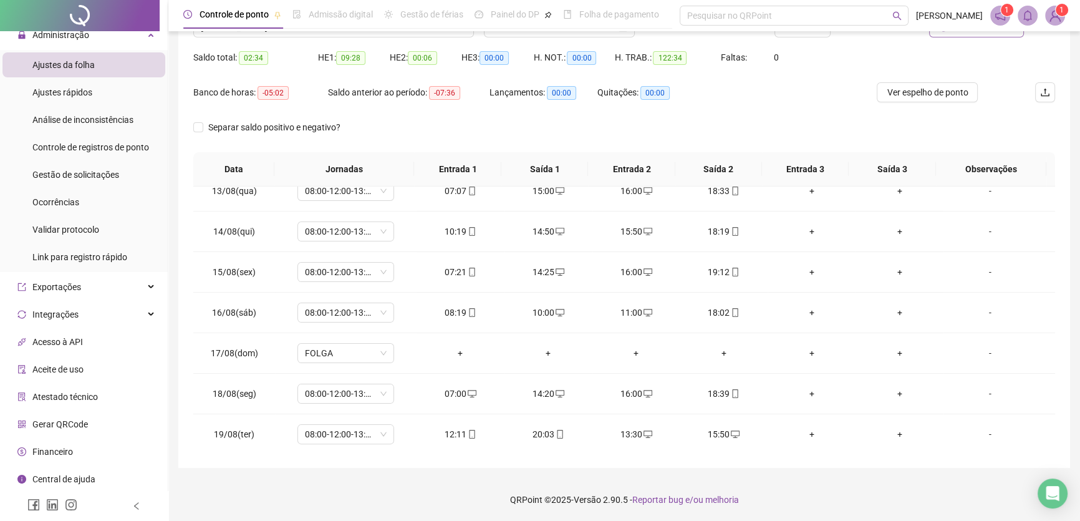
scroll to position [59, 0]
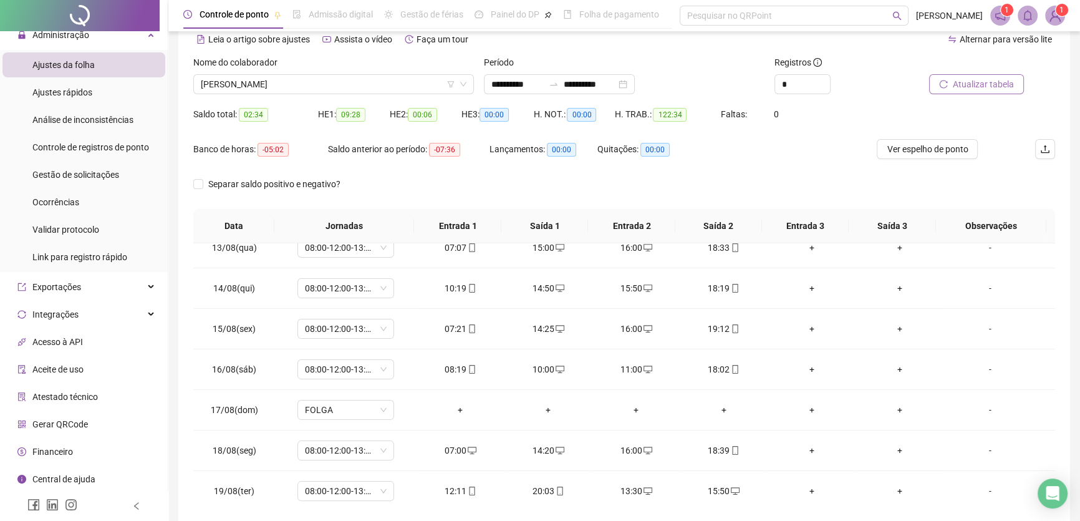
click at [999, 81] on span "Atualizar tabela" at bounding box center [983, 84] width 61 height 14
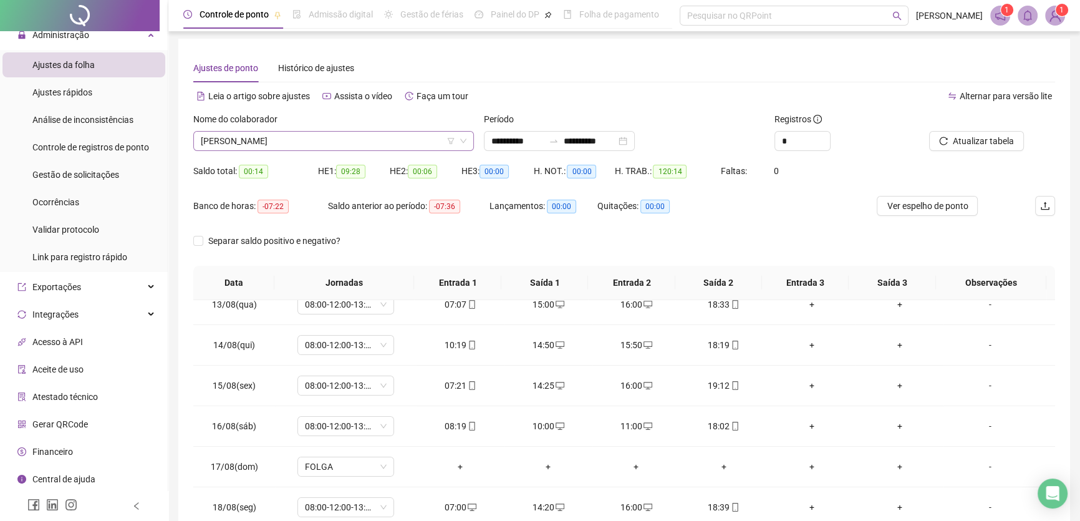
click at [380, 142] on span "[PERSON_NAME]" at bounding box center [334, 141] width 266 height 19
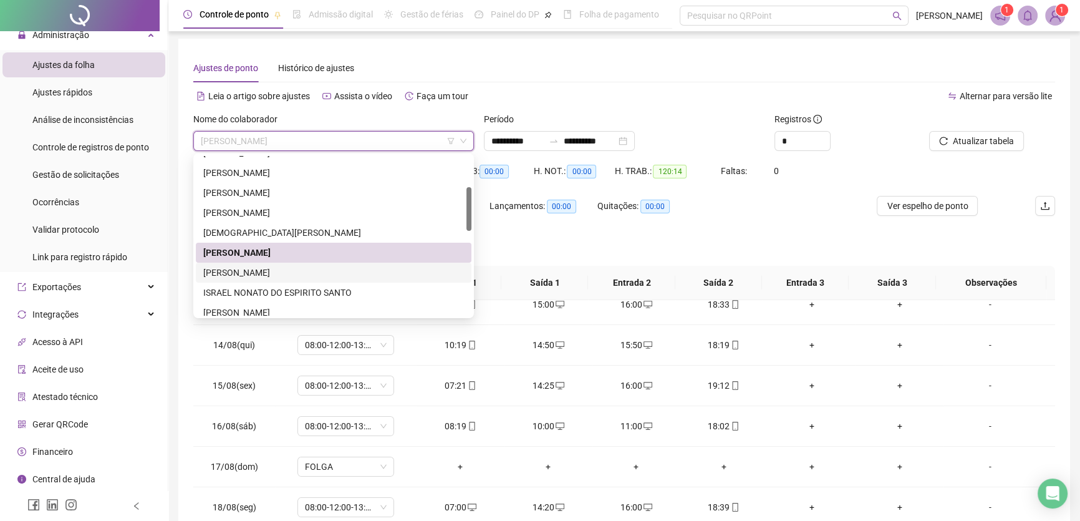
click at [241, 272] on div "[PERSON_NAME]" at bounding box center [333, 273] width 261 height 14
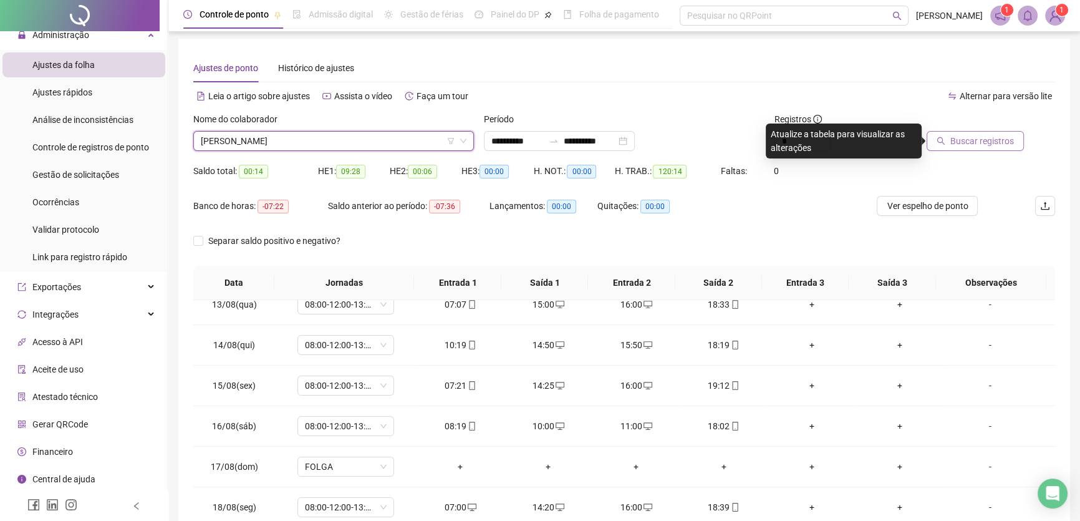
click at [973, 137] on span "Buscar registros" at bounding box center [982, 141] width 64 height 14
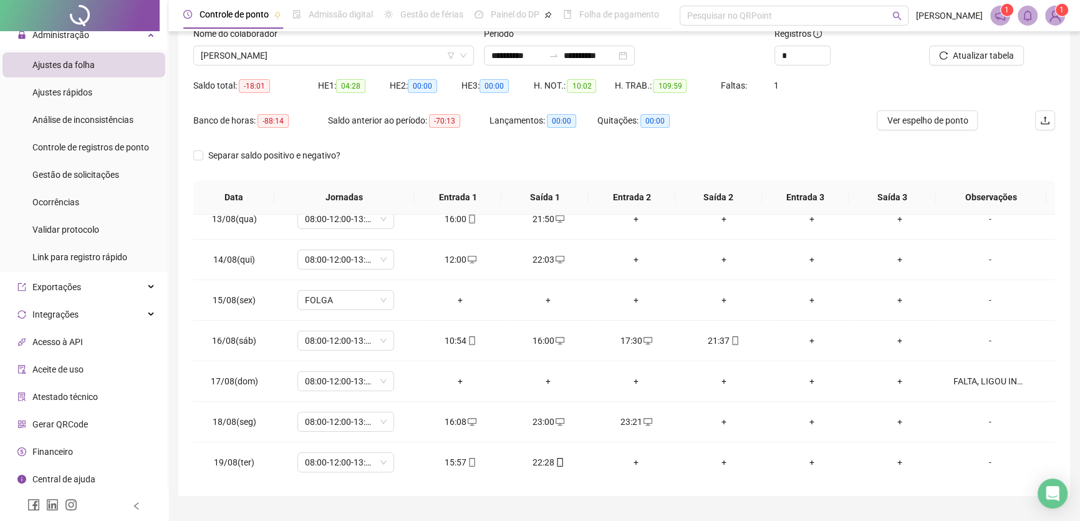
scroll to position [116, 0]
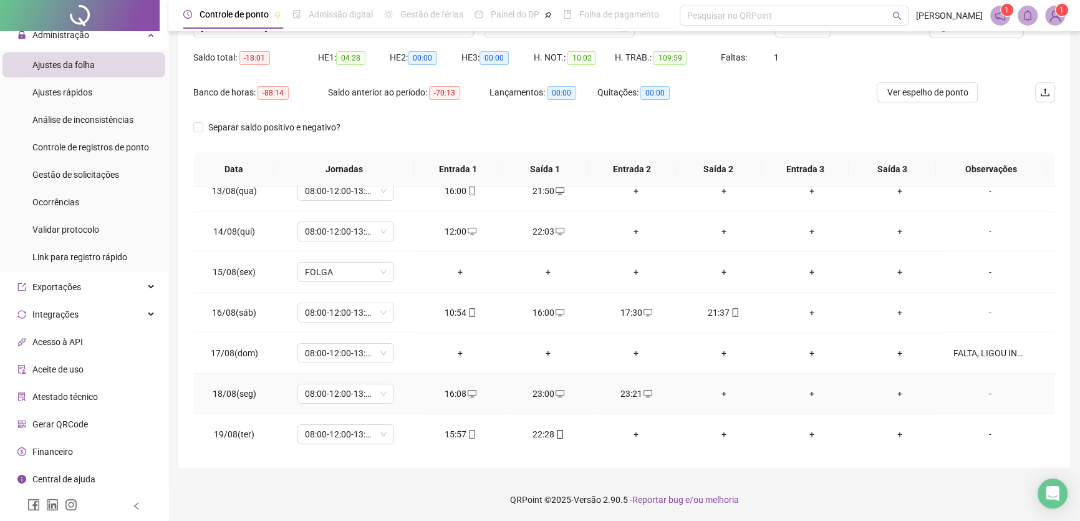
click at [540, 393] on div "23:00" at bounding box center [548, 394] width 68 height 14
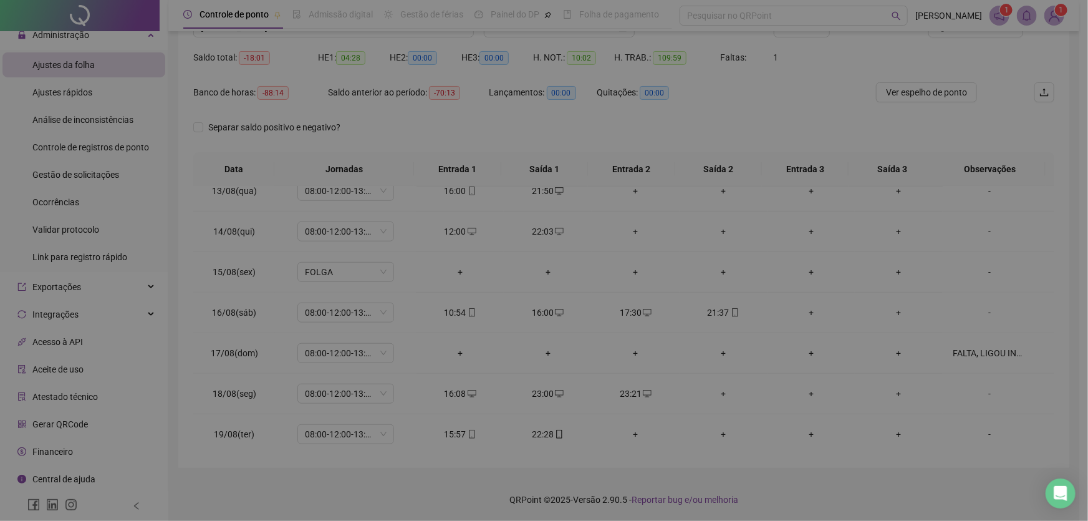
type input "**********"
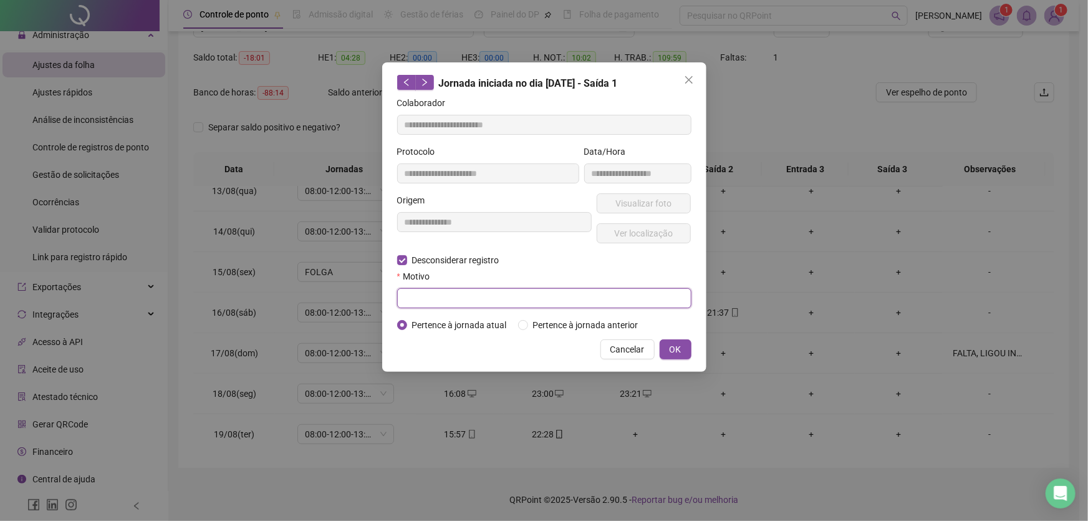
click at [417, 301] on input "text" at bounding box center [544, 298] width 294 height 20
type input "**"
click at [680, 348] on span "OK" at bounding box center [676, 349] width 12 height 14
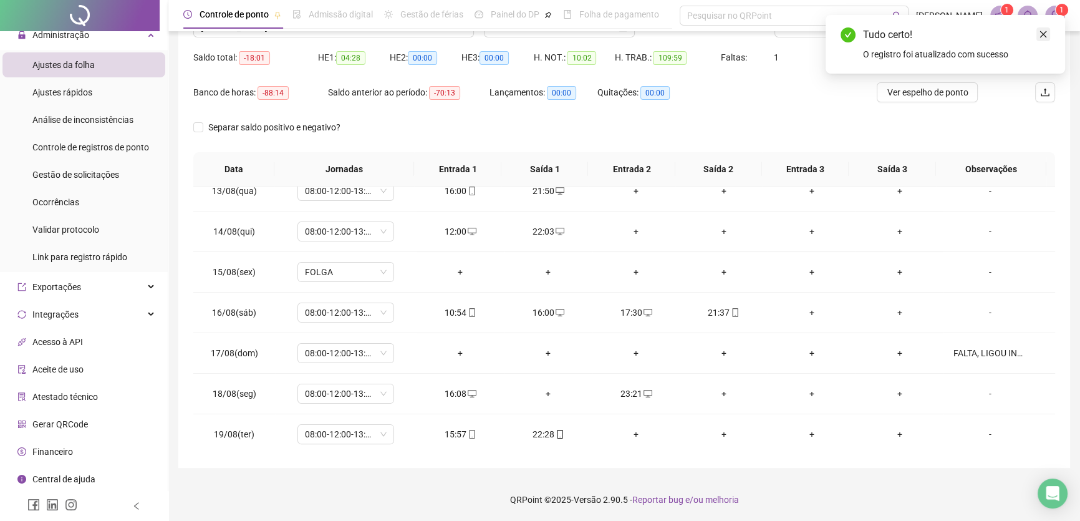
click at [1044, 37] on icon "close" at bounding box center [1043, 34] width 9 height 9
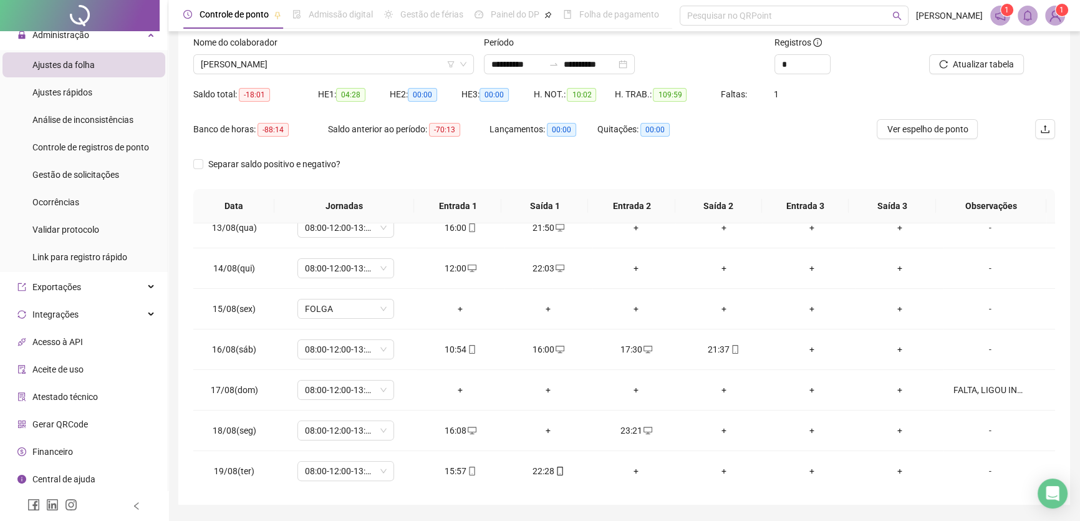
scroll to position [59, 0]
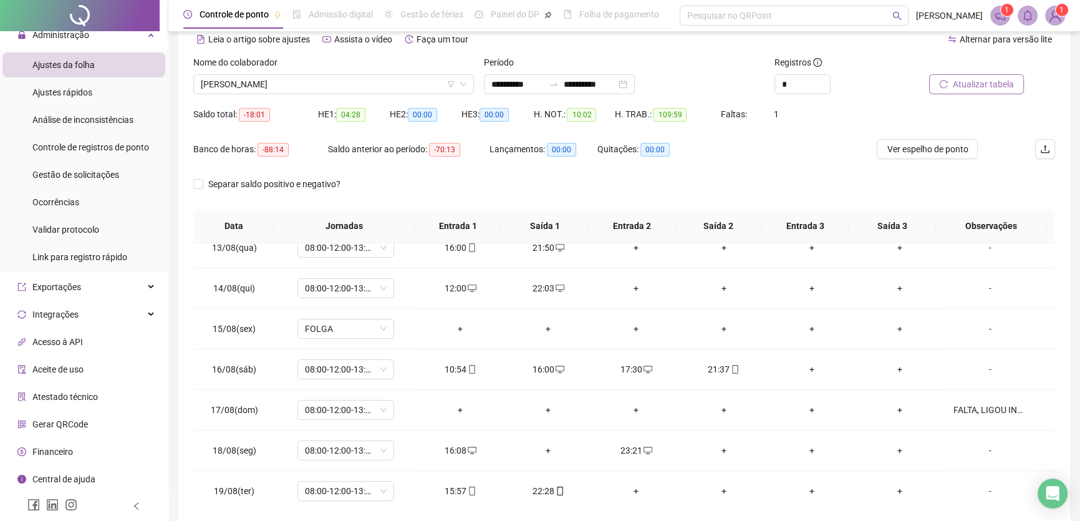
click at [977, 85] on span "Atualizar tabela" at bounding box center [983, 84] width 61 height 14
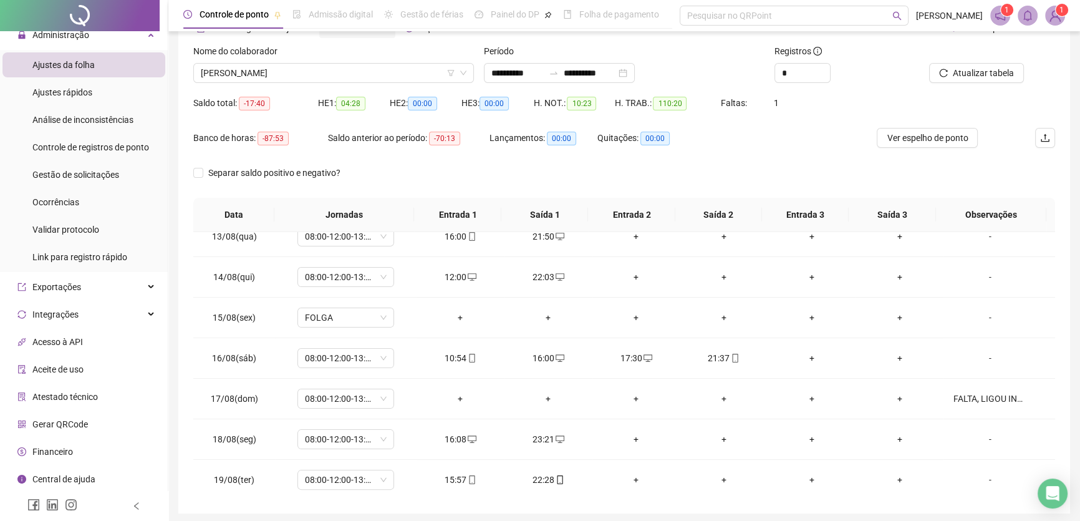
scroll to position [2, 0]
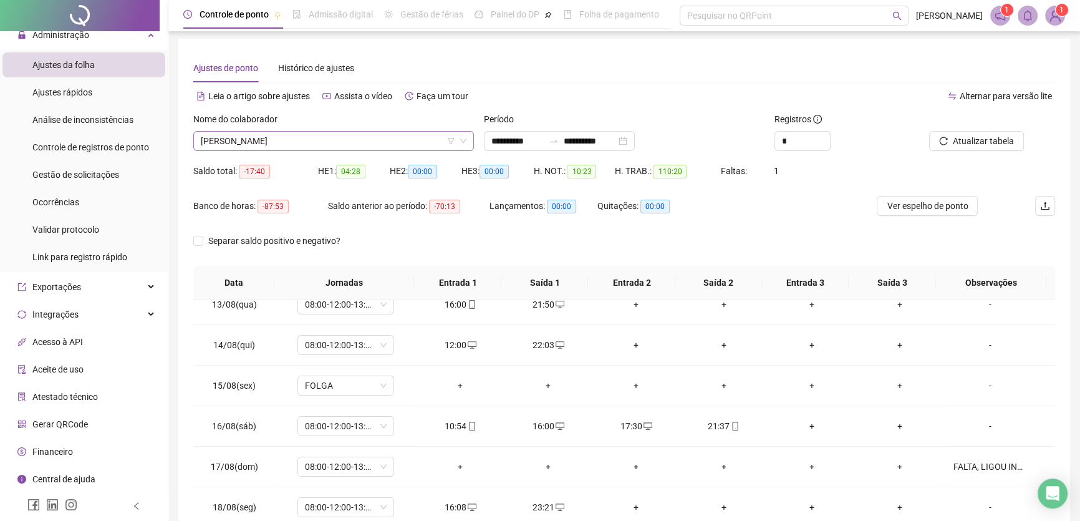
click at [339, 148] on span "[PERSON_NAME]" at bounding box center [334, 141] width 266 height 19
click at [616, 137] on input "**********" at bounding box center [590, 141] width 52 height 14
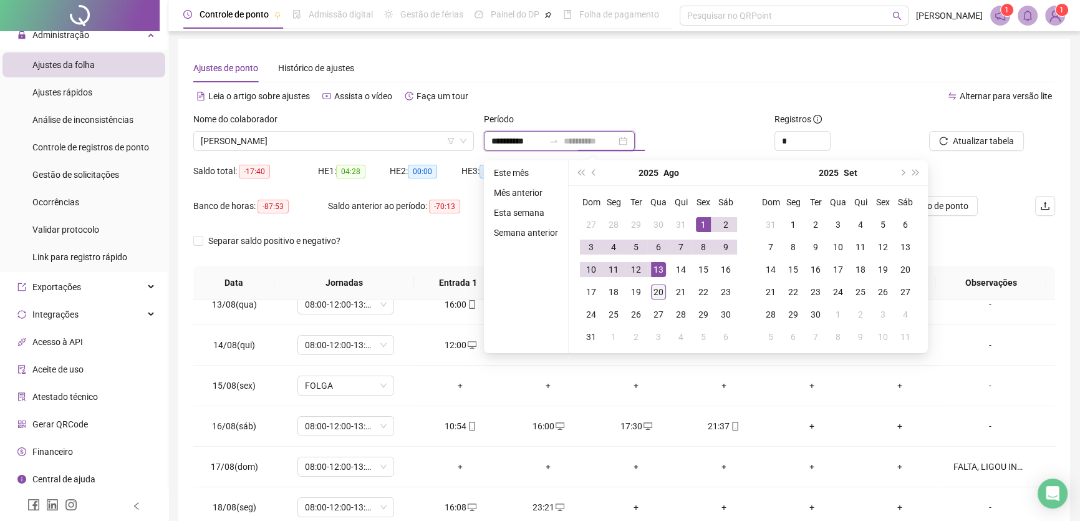
type input "**********"
click at [659, 286] on div "20" at bounding box center [658, 291] width 15 height 15
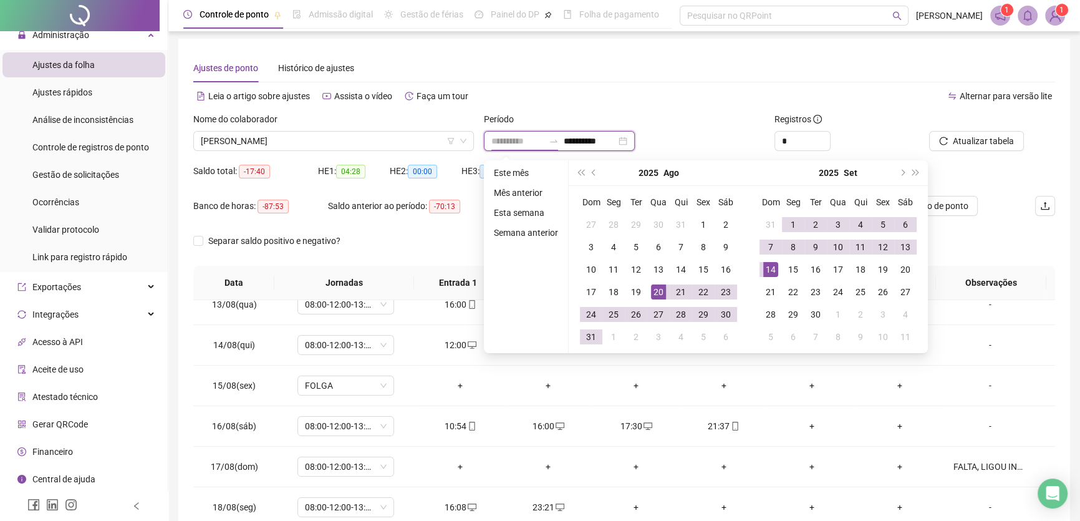
type input "**********"
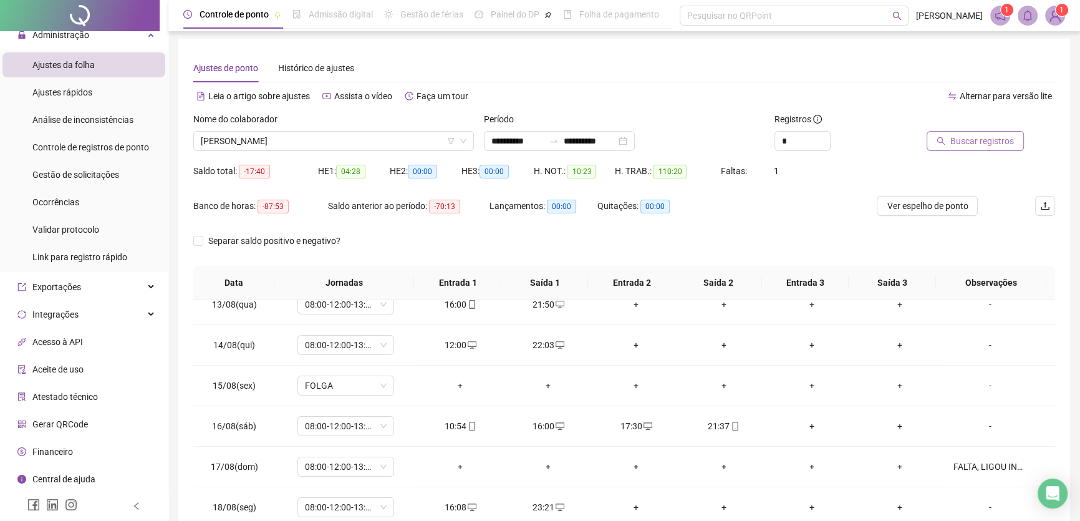
click at [973, 142] on span "Buscar registros" at bounding box center [982, 141] width 64 height 14
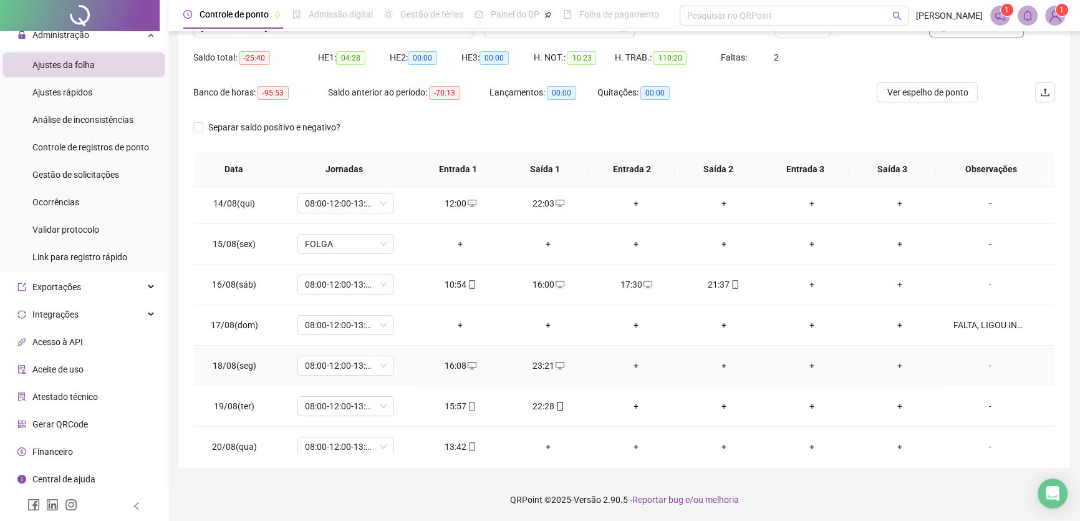
scroll to position [542, 0]
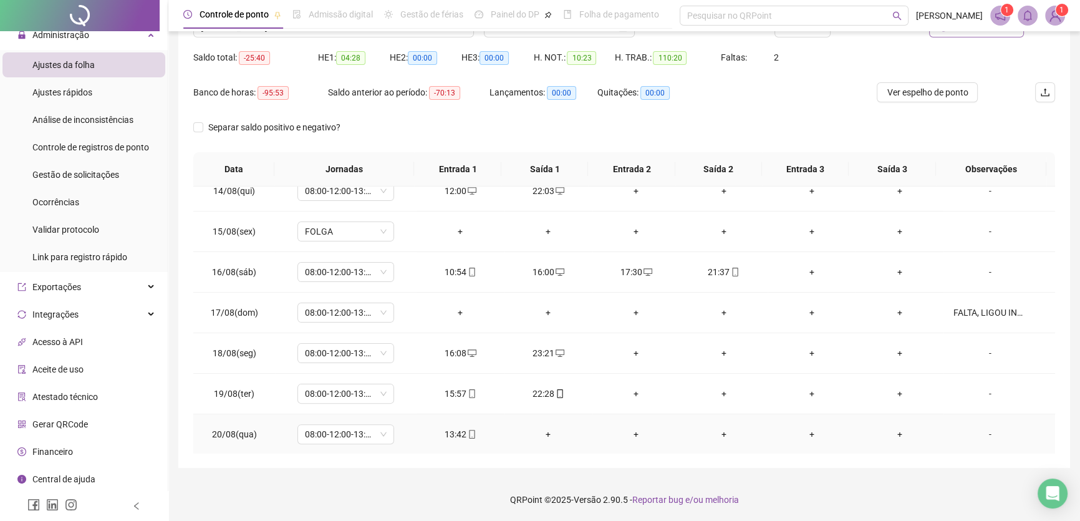
click at [470, 430] on icon "mobile" at bounding box center [472, 434] width 9 height 9
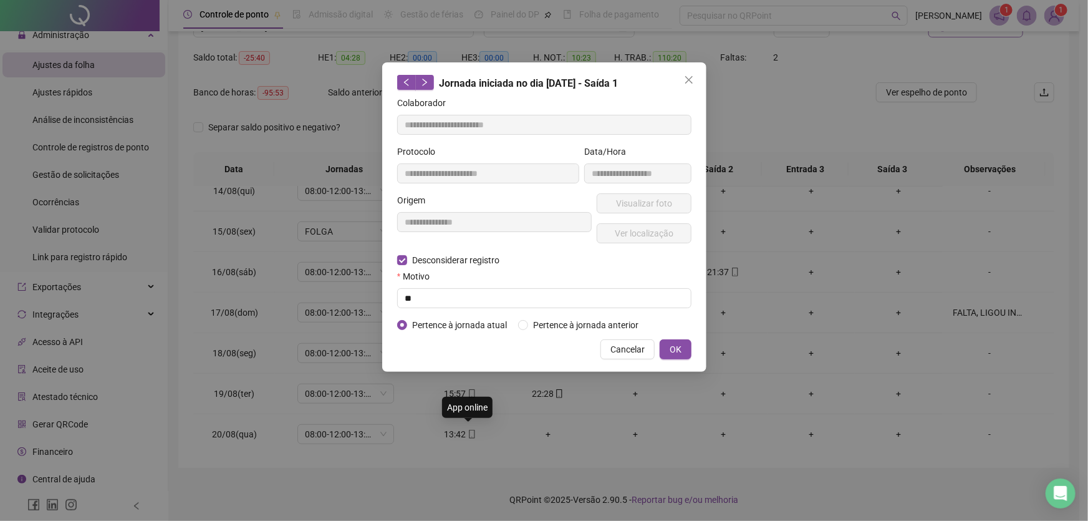
type input "**********"
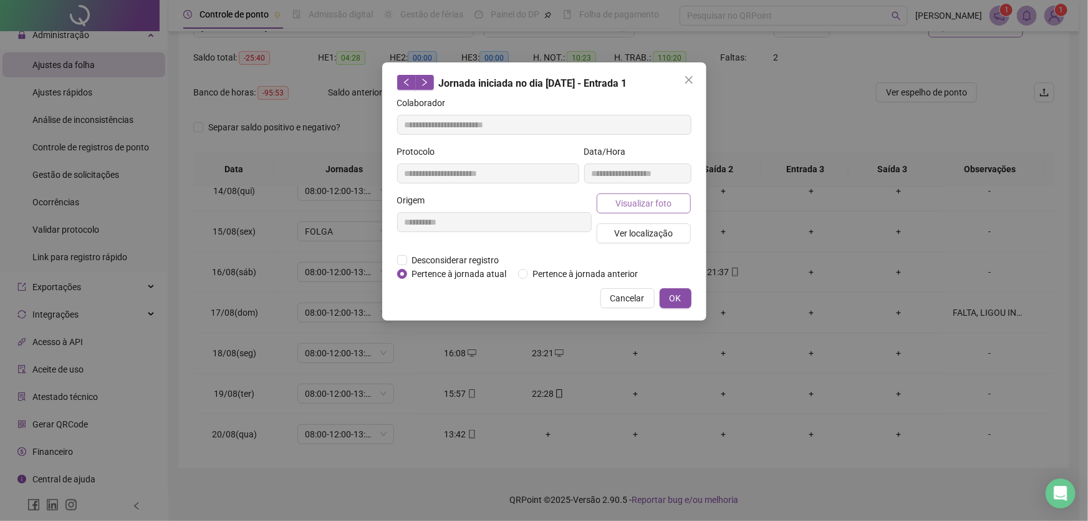
click at [635, 202] on span "Visualizar foto" at bounding box center [643, 203] width 56 height 14
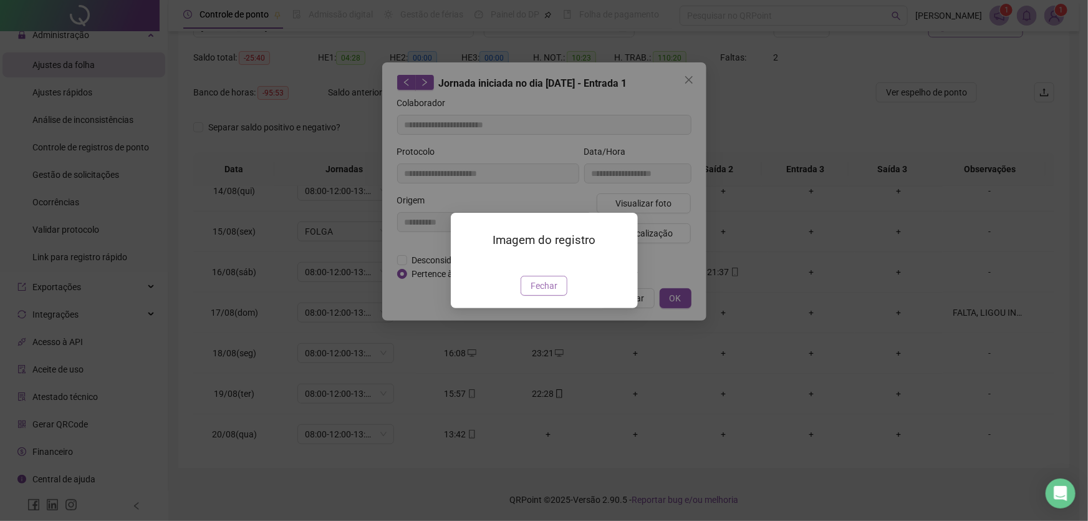
click at [543, 292] on span "Fechar" at bounding box center [544, 286] width 27 height 14
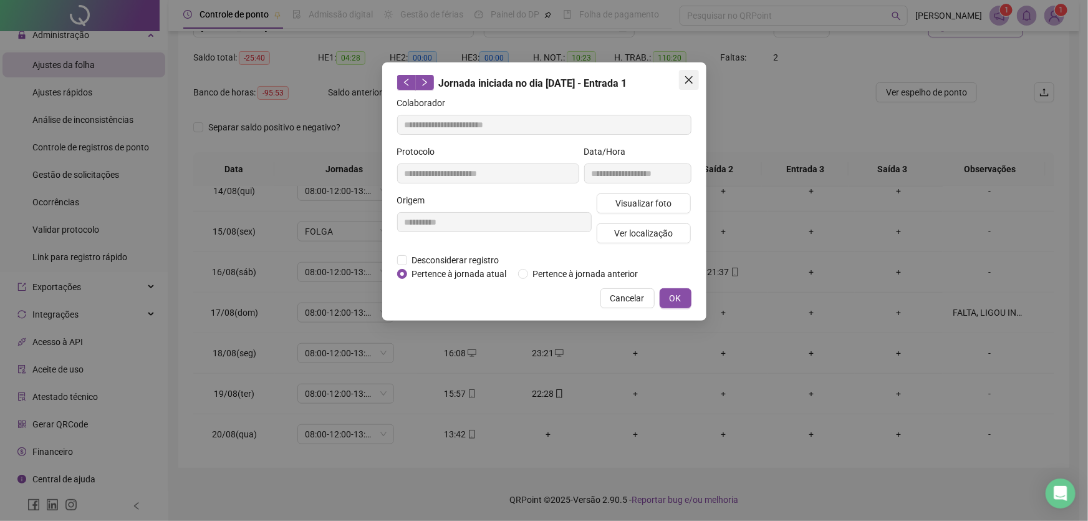
click at [692, 76] on icon "close" at bounding box center [688, 79] width 7 height 7
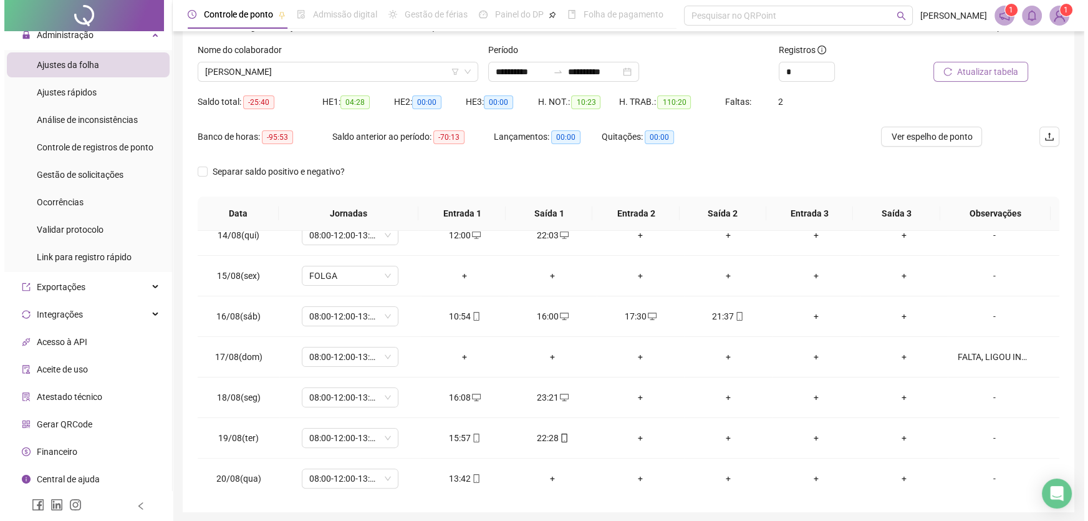
scroll to position [59, 0]
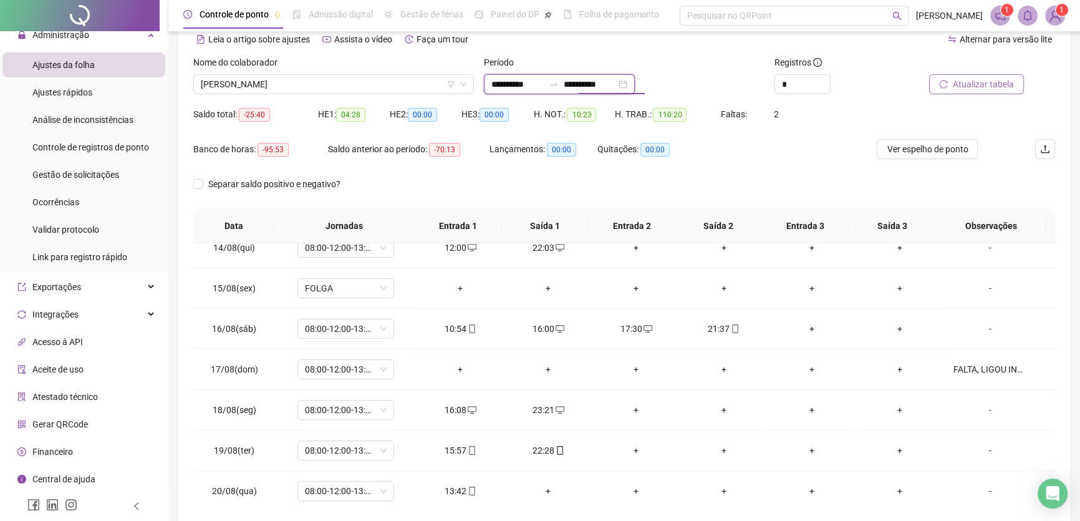
click at [616, 86] on input "**********" at bounding box center [590, 84] width 52 height 14
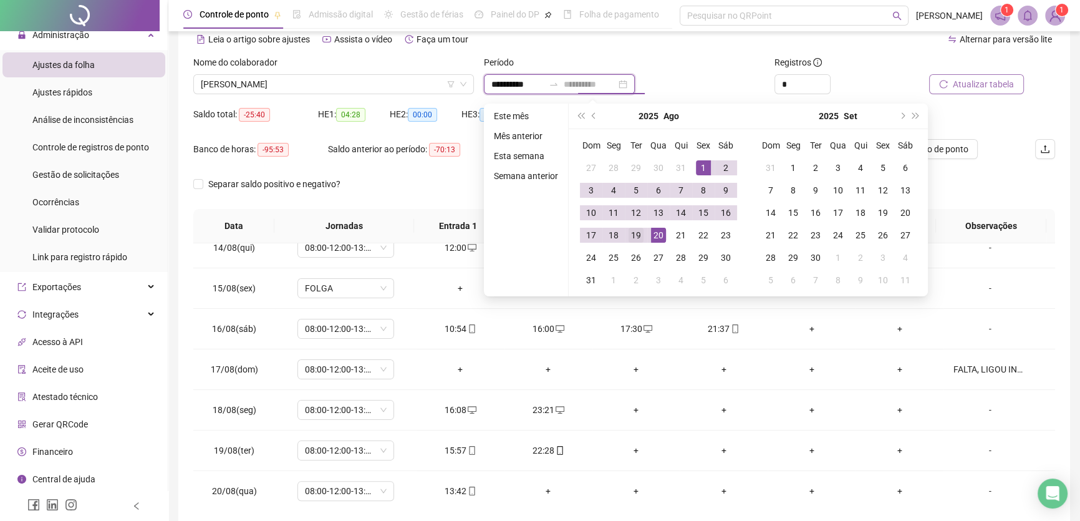
type input "**********"
click at [635, 232] on div "19" at bounding box center [636, 235] width 15 height 15
type input "**********"
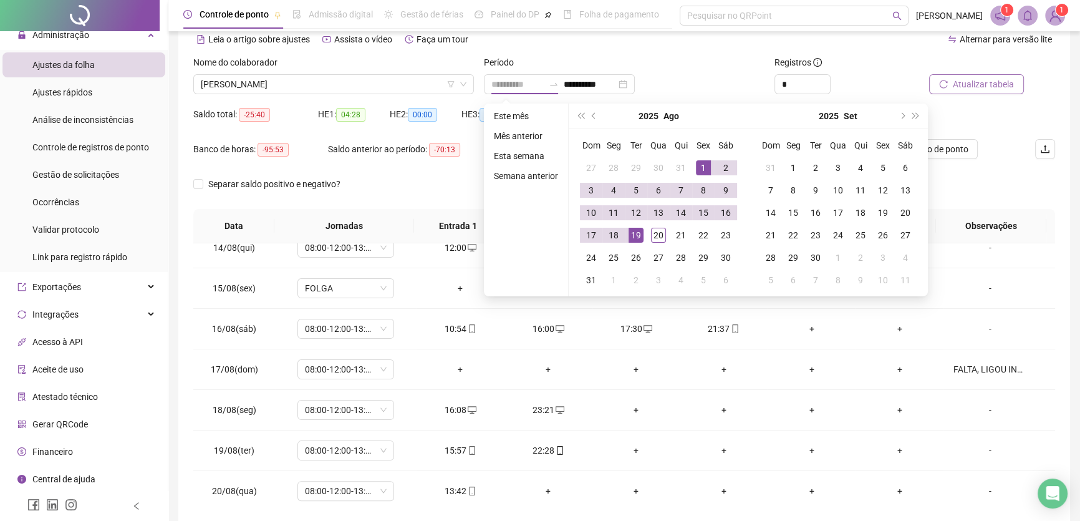
click at [700, 167] on div "1" at bounding box center [703, 167] width 15 height 15
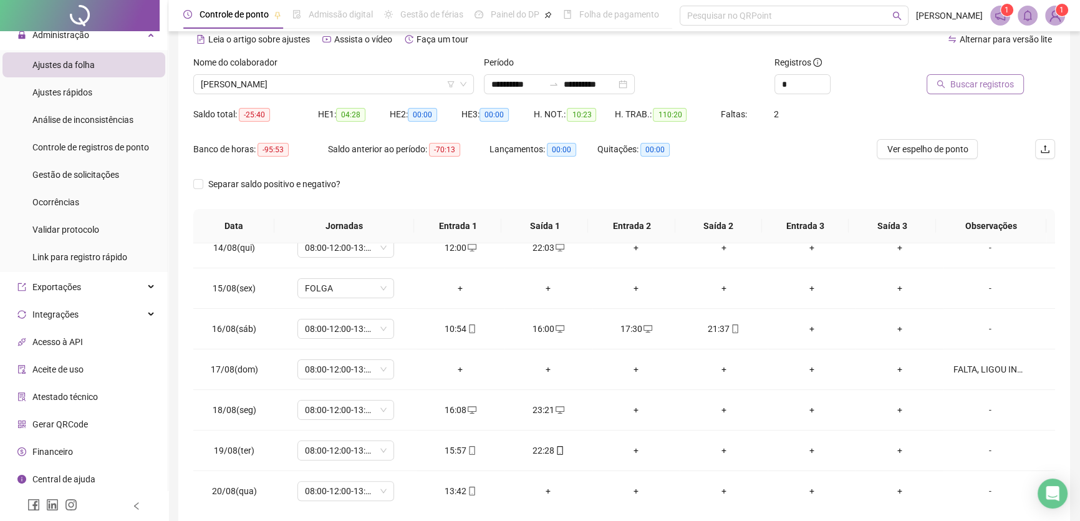
click at [997, 86] on span "Buscar registros" at bounding box center [982, 84] width 64 height 14
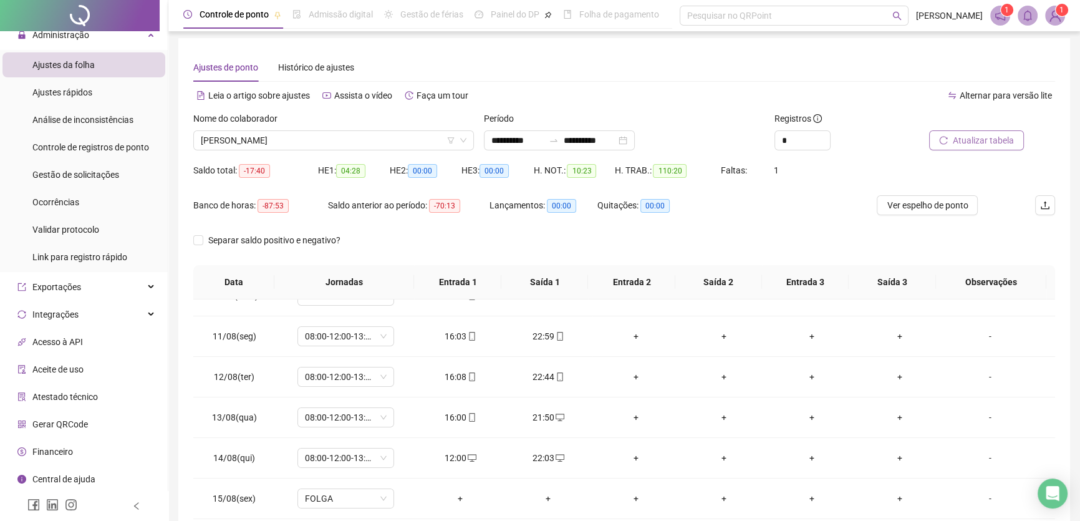
scroll to position [2, 0]
click at [355, 143] on span "[PERSON_NAME]" at bounding box center [334, 141] width 266 height 19
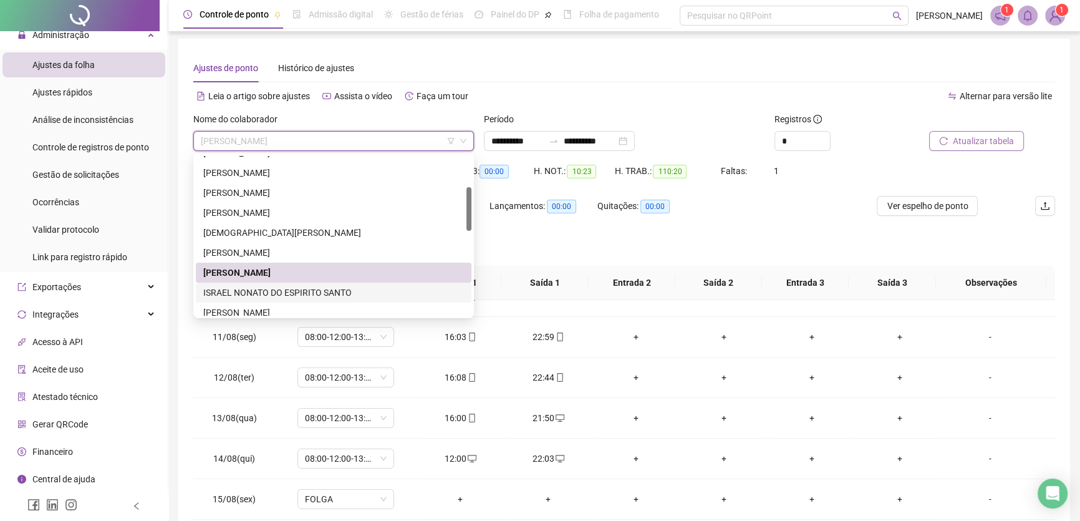
click at [253, 289] on div "ISRAEL NONATO DO ESPIRITO SANTO" at bounding box center [333, 293] width 261 height 14
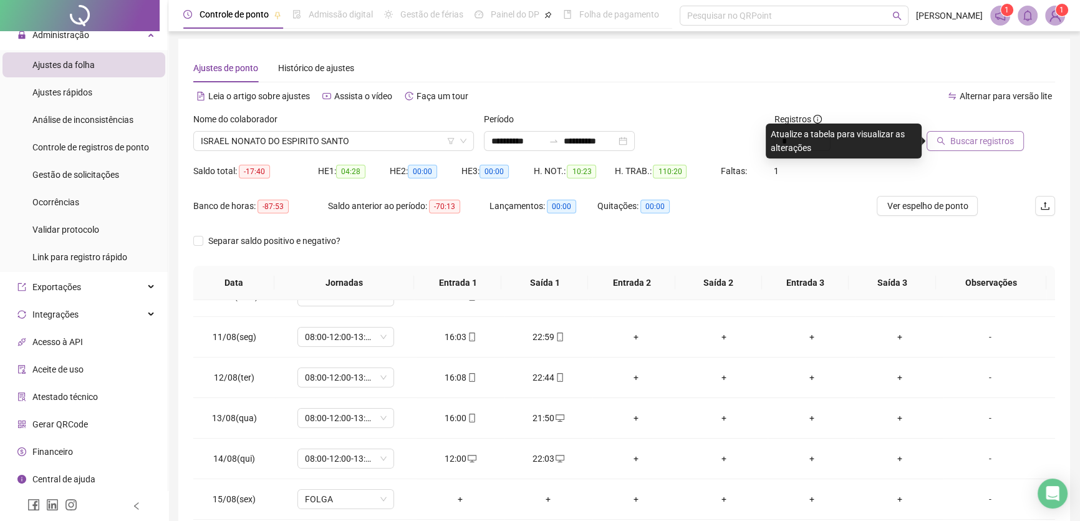
click at [991, 142] on span "Buscar registros" at bounding box center [982, 141] width 64 height 14
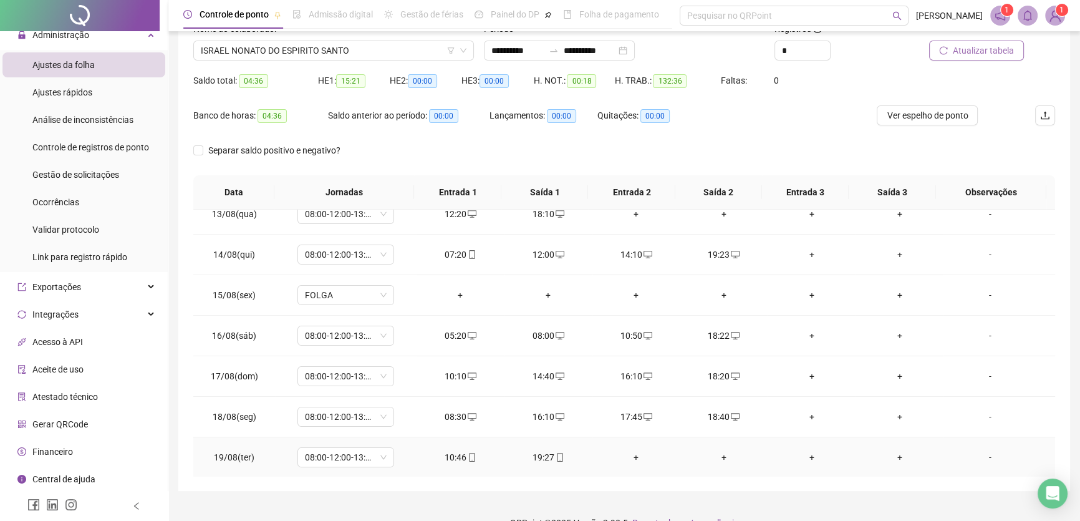
scroll to position [116, 0]
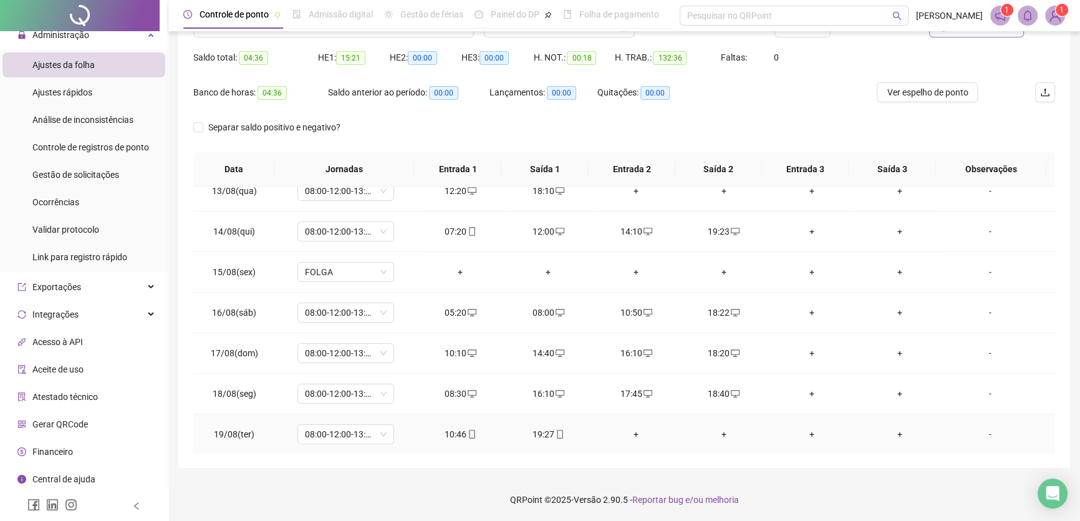
click at [629, 430] on div "+" at bounding box center [636, 434] width 68 height 14
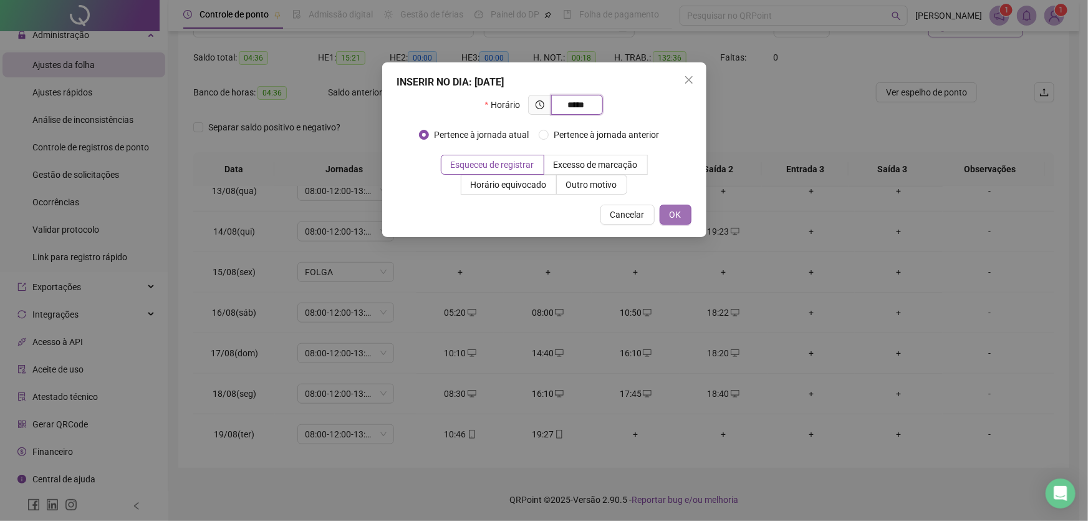
type input "*****"
click at [677, 214] on span "OK" at bounding box center [676, 215] width 12 height 14
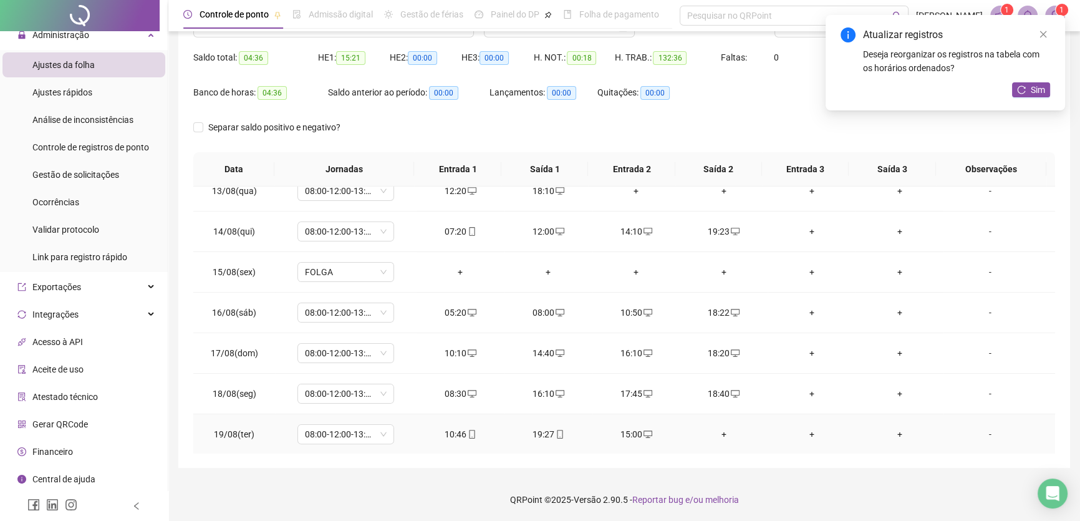
click at [720, 430] on div "+" at bounding box center [724, 434] width 68 height 14
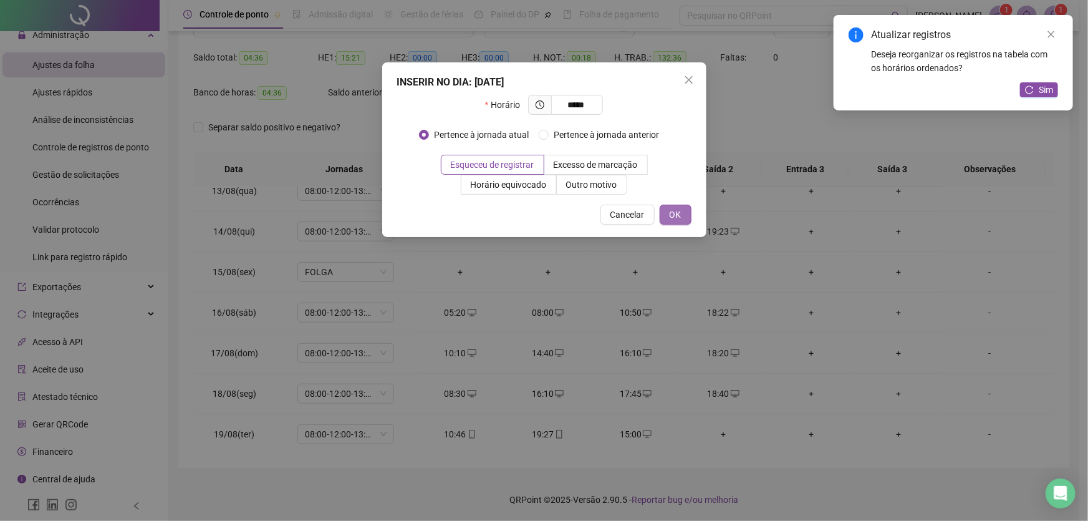
type input "*****"
click at [674, 215] on span "OK" at bounding box center [676, 215] width 12 height 14
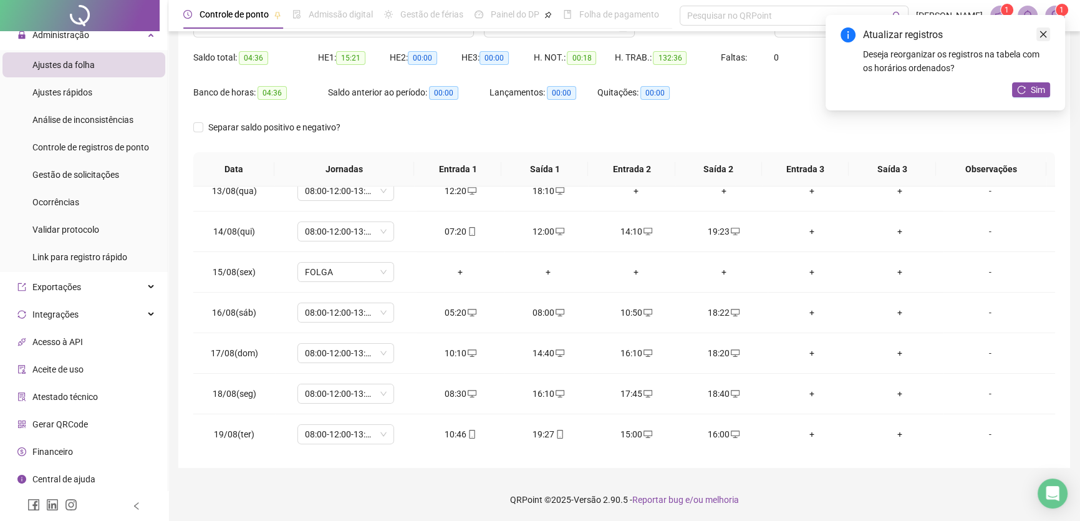
click at [1043, 36] on icon "close" at bounding box center [1043, 34] width 9 height 9
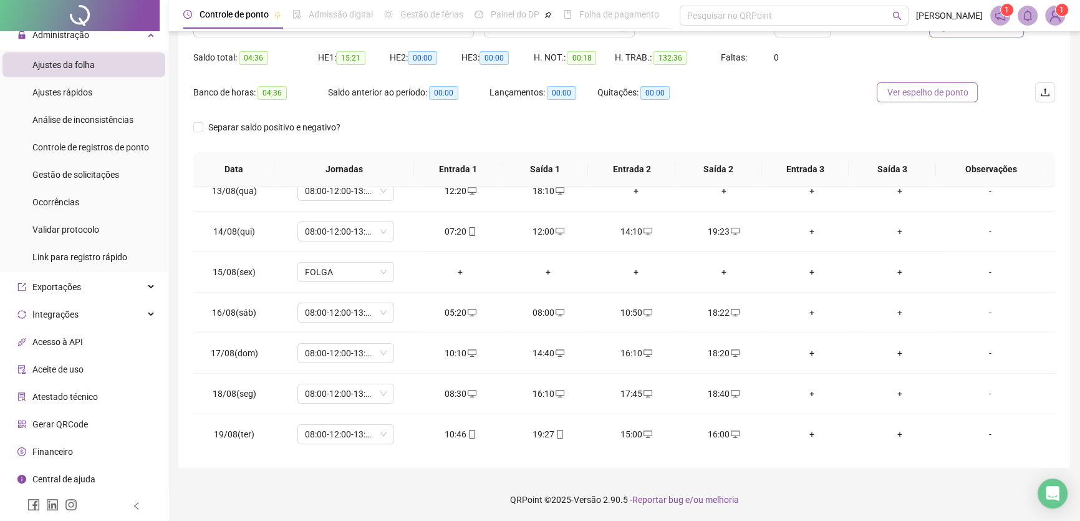
scroll to position [59, 0]
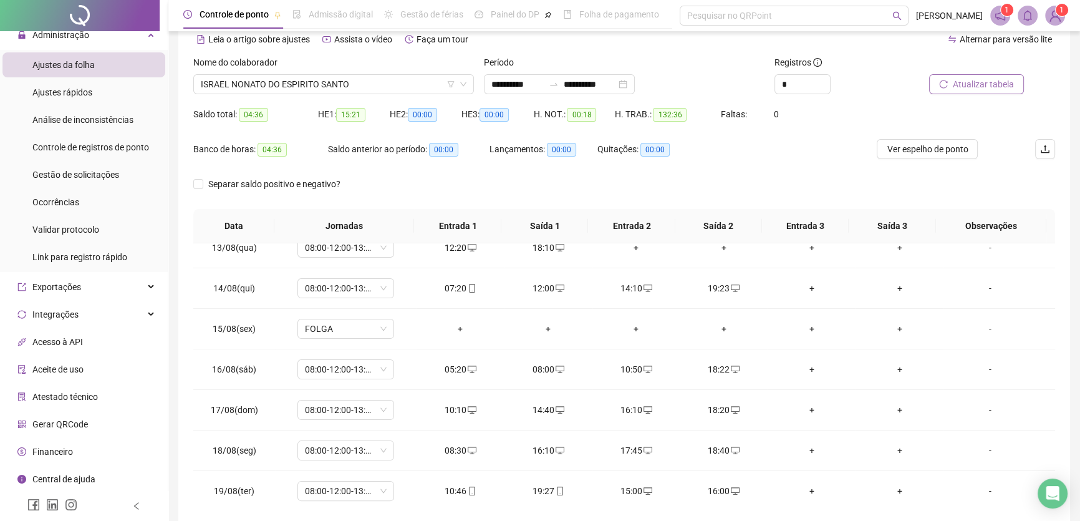
click at [985, 79] on span "Atualizar tabela" at bounding box center [983, 84] width 61 height 14
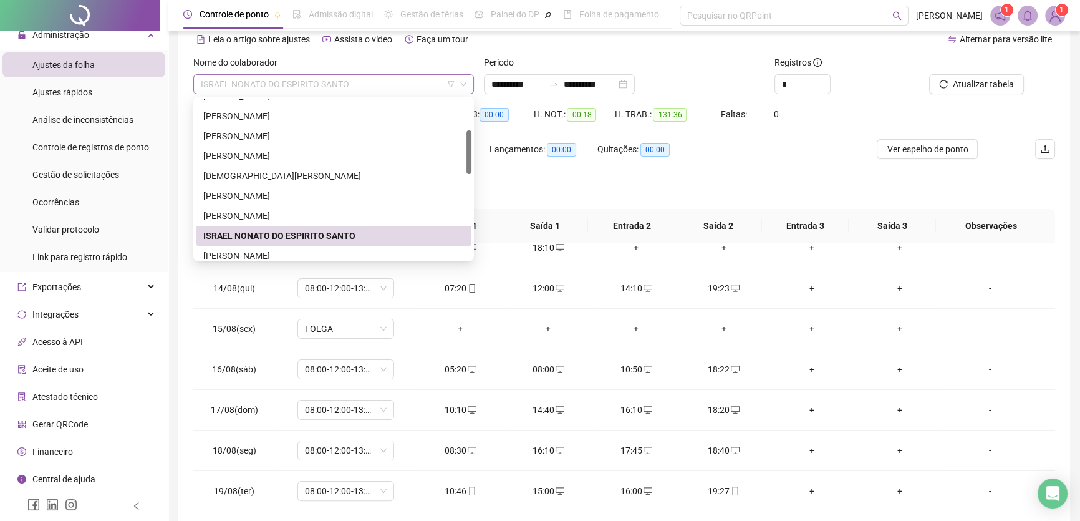
click at [380, 87] on span "ISRAEL NONATO DO ESPIRITO SANTO" at bounding box center [334, 84] width 266 height 19
click at [268, 253] on div "[PERSON_NAME]" at bounding box center [333, 256] width 261 height 14
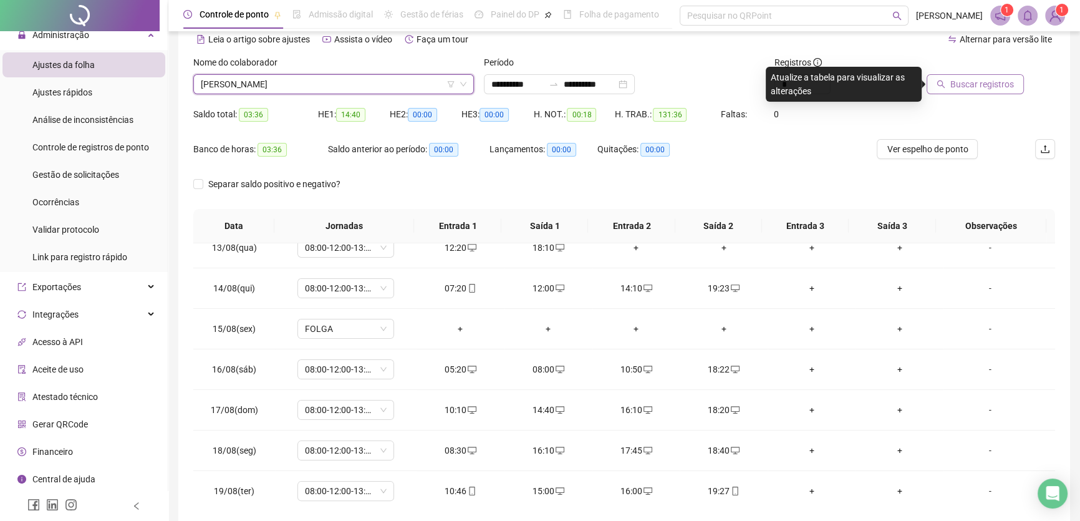
click at [978, 84] on span "Buscar registros" at bounding box center [982, 84] width 64 height 14
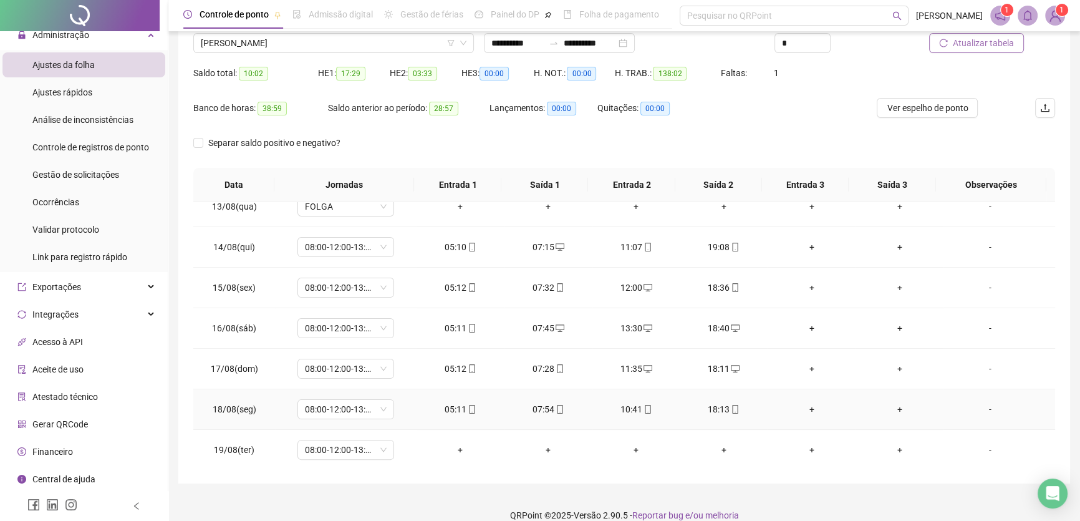
scroll to position [116, 0]
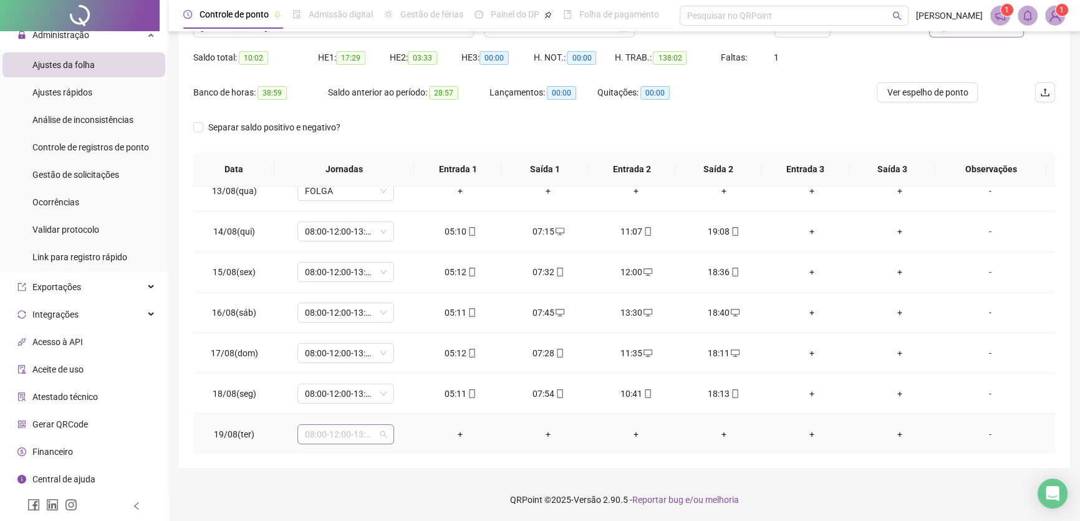
click at [375, 433] on span "08:00-12:00-13:00-17:00" at bounding box center [346, 434] width 82 height 19
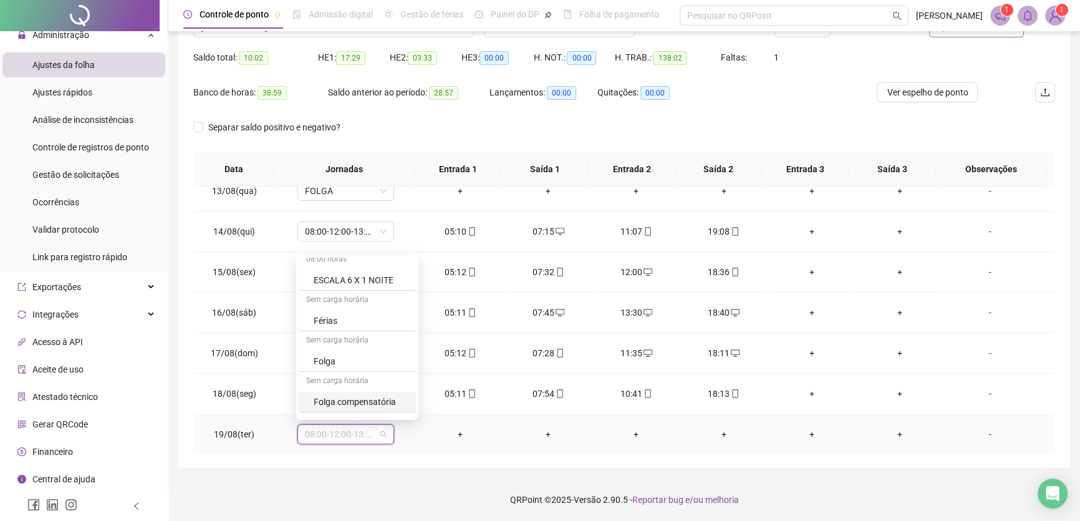
click at [368, 400] on div "Folga compensatória" at bounding box center [361, 402] width 95 height 14
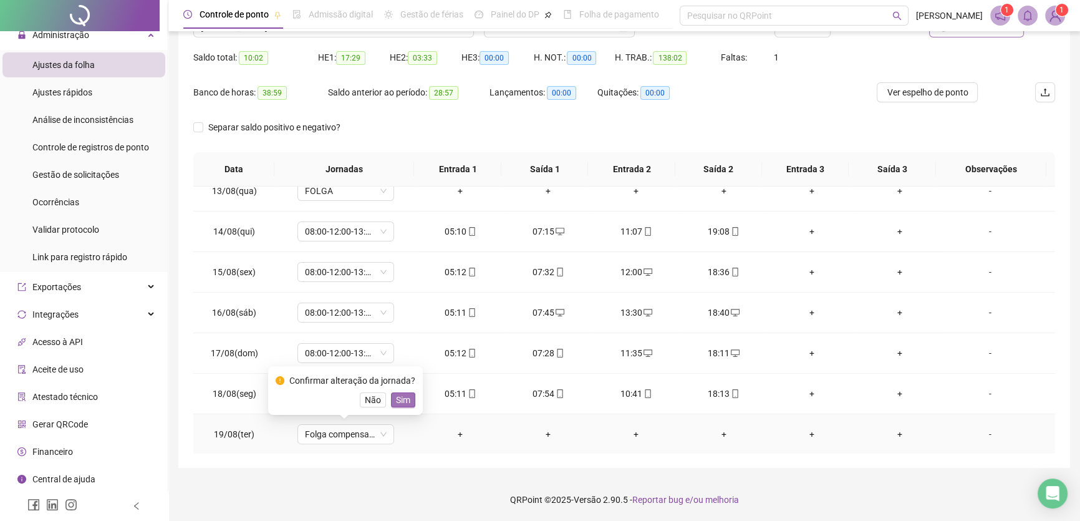
click at [407, 393] on span "Sim" at bounding box center [403, 400] width 14 height 14
click at [374, 433] on span "Folga compensatória" at bounding box center [346, 434] width 82 height 19
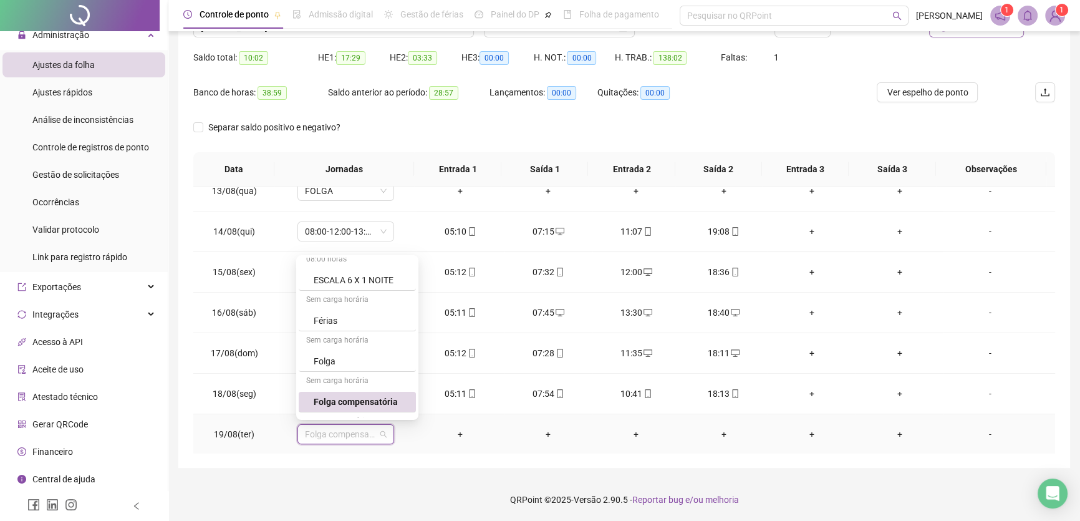
scroll to position [205, 0]
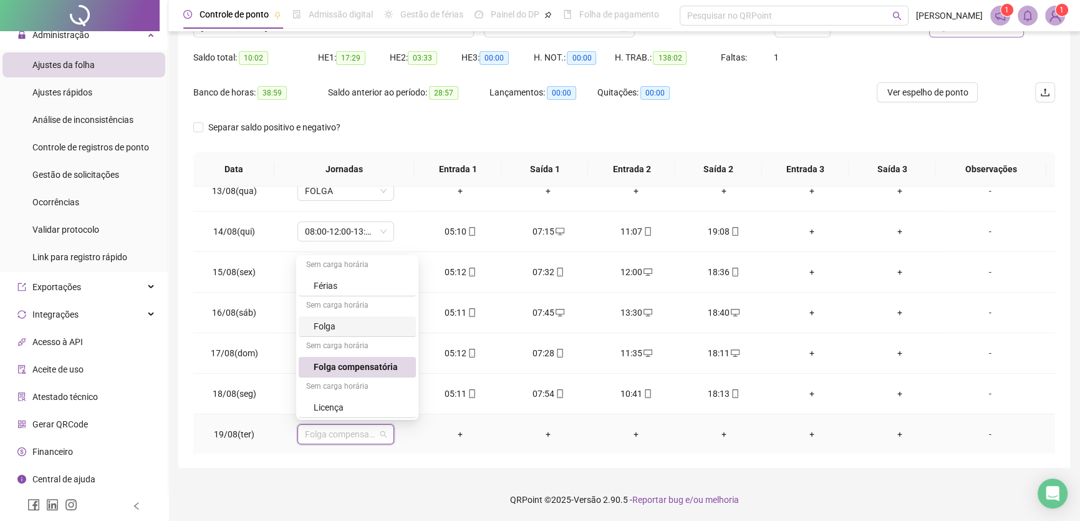
click at [348, 322] on div "Folga" at bounding box center [361, 326] width 95 height 14
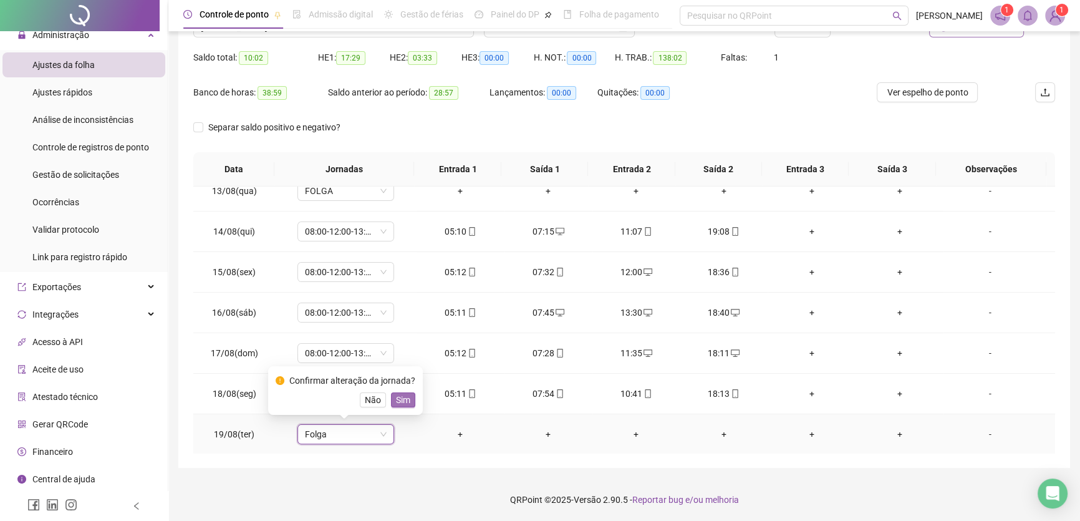
click at [399, 400] on span "Sim" at bounding box center [403, 400] width 14 height 14
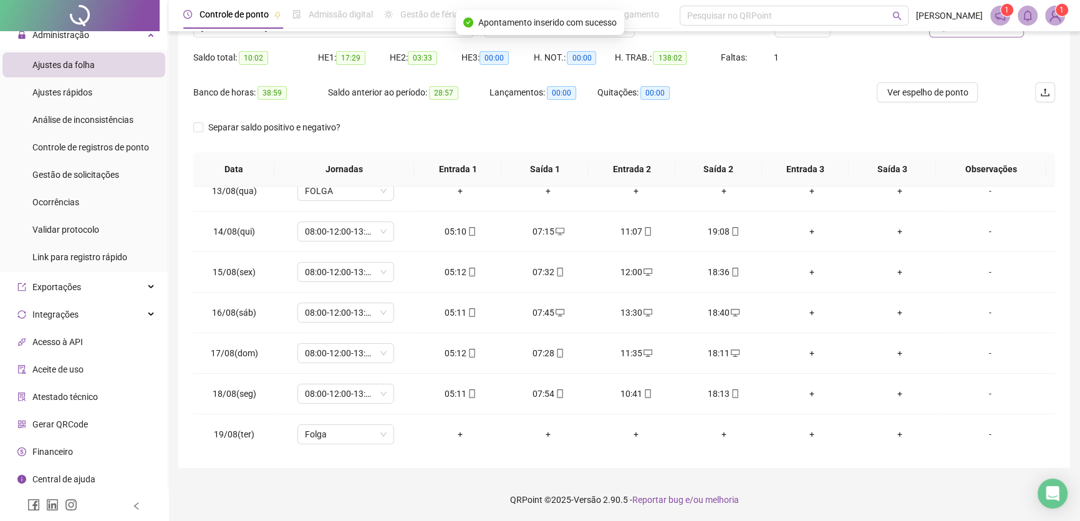
scroll to position [59, 0]
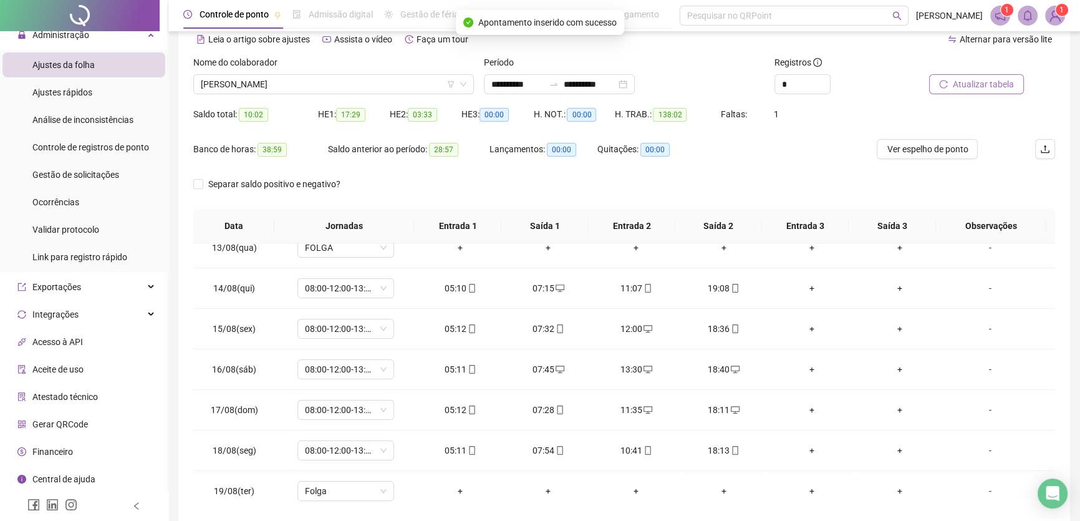
click at [970, 84] on span "Atualizar tabela" at bounding box center [983, 84] width 61 height 14
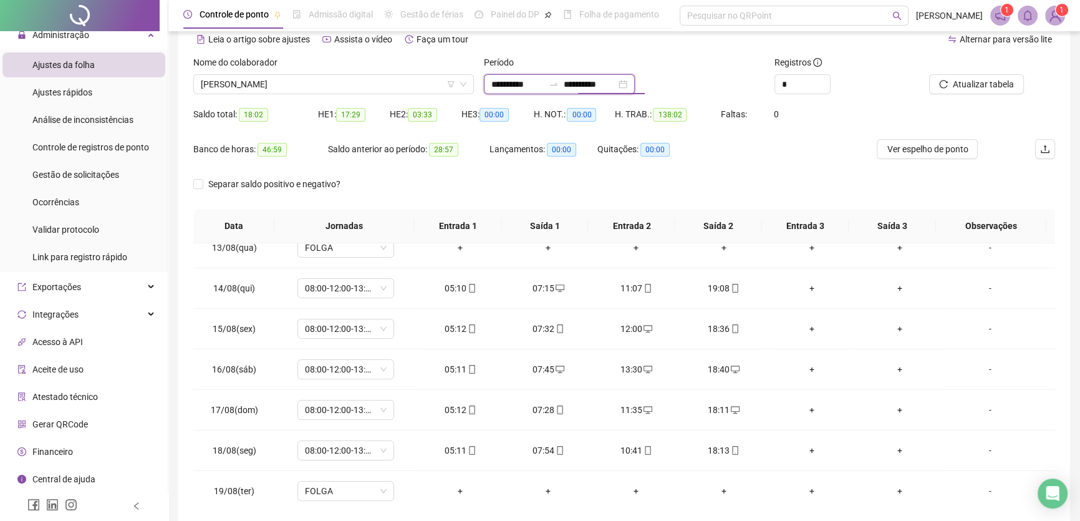
click at [616, 78] on input "**********" at bounding box center [590, 84] width 52 height 14
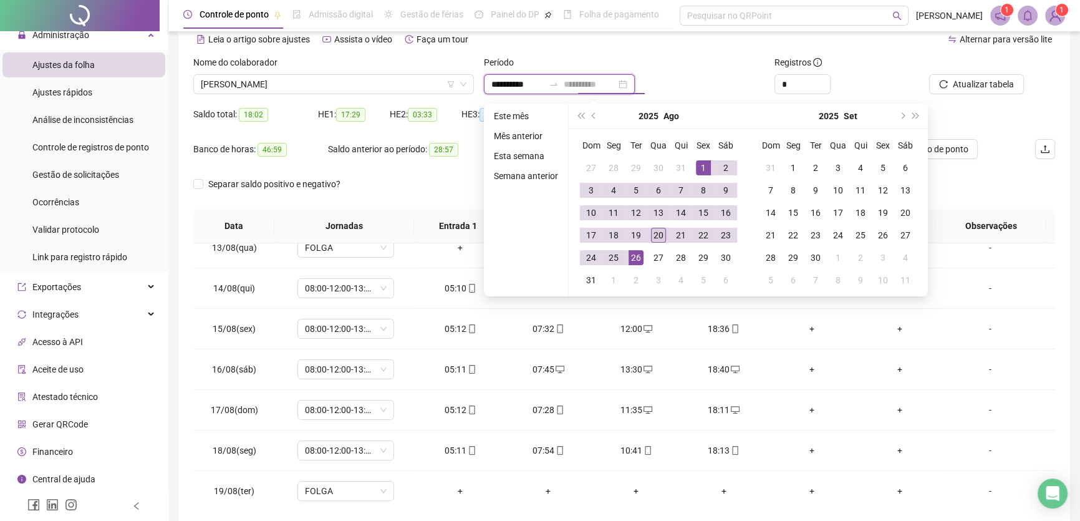
type input "**********"
click at [659, 231] on div "20" at bounding box center [658, 235] width 15 height 15
type input "**********"
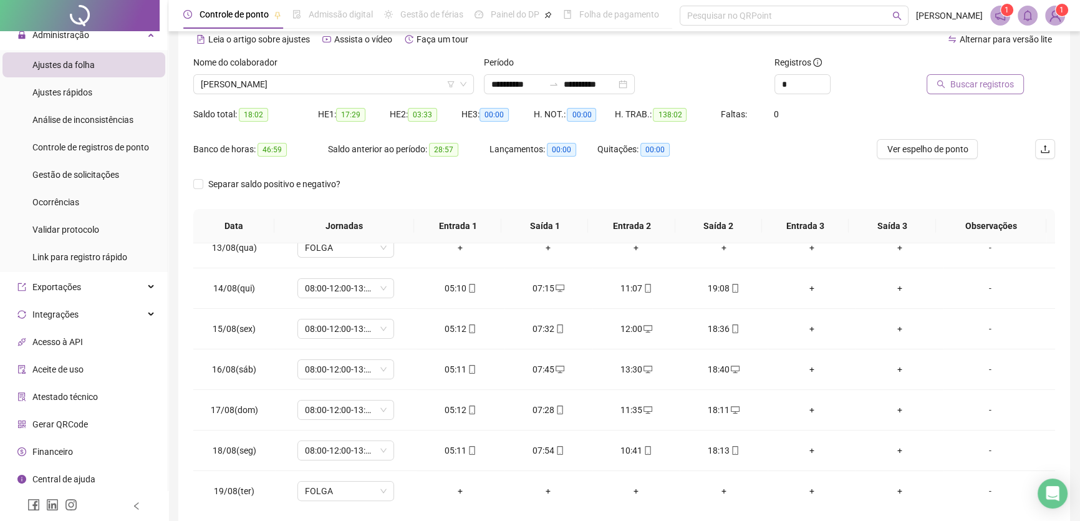
click at [986, 85] on span "Buscar registros" at bounding box center [982, 84] width 64 height 14
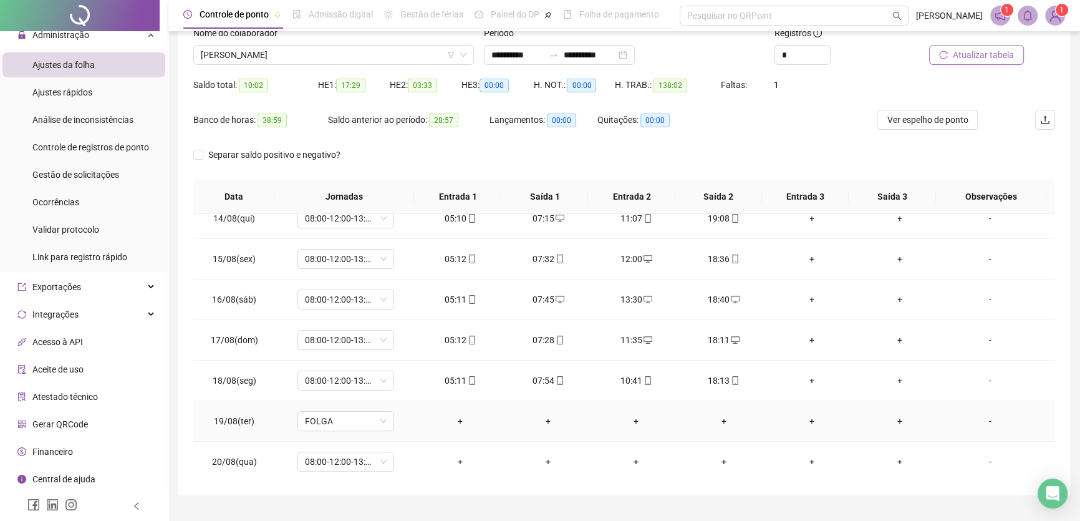
scroll to position [116, 0]
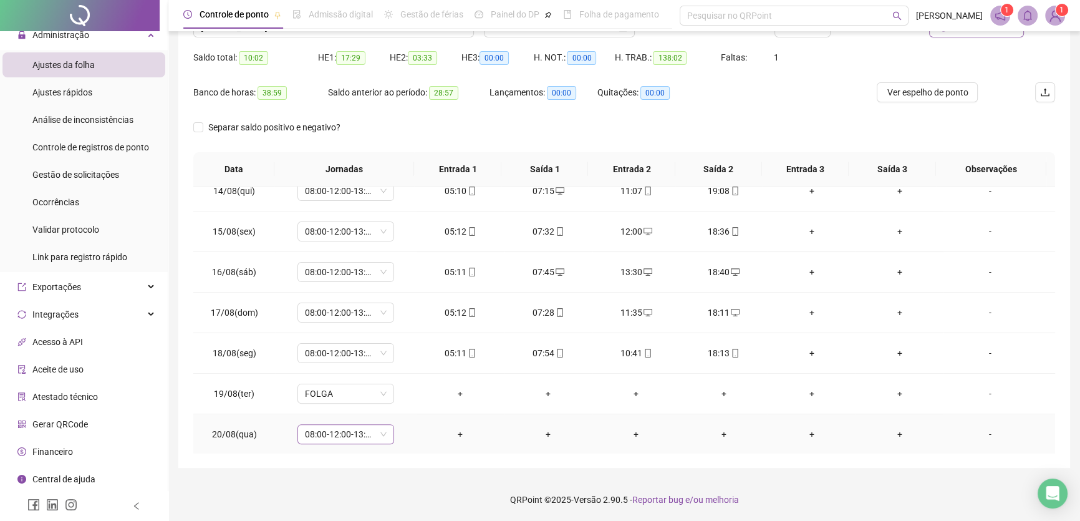
click at [368, 433] on span "08:00-12:00-13:00-17:00" at bounding box center [346, 434] width 82 height 19
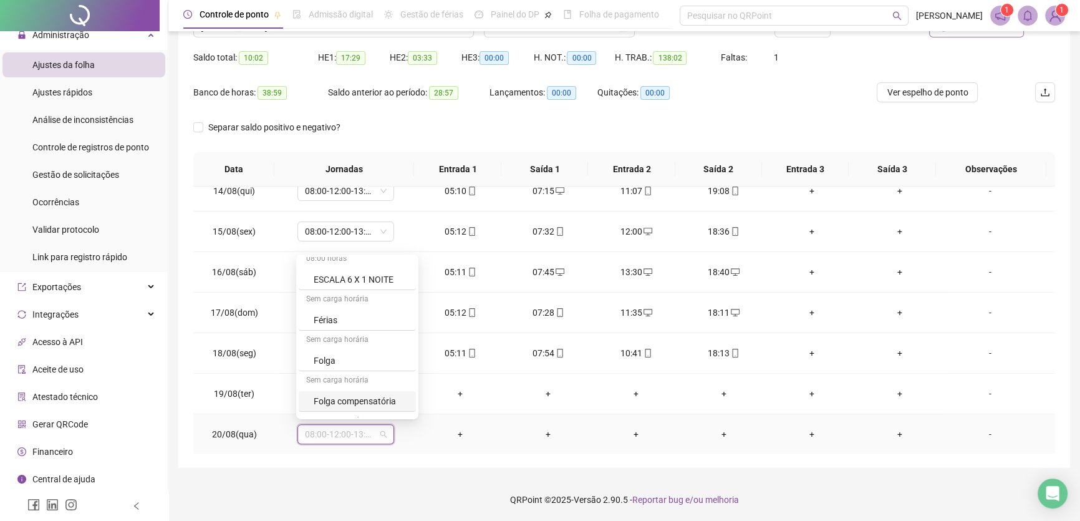
click at [367, 404] on div "Folga compensatória" at bounding box center [361, 401] width 95 height 14
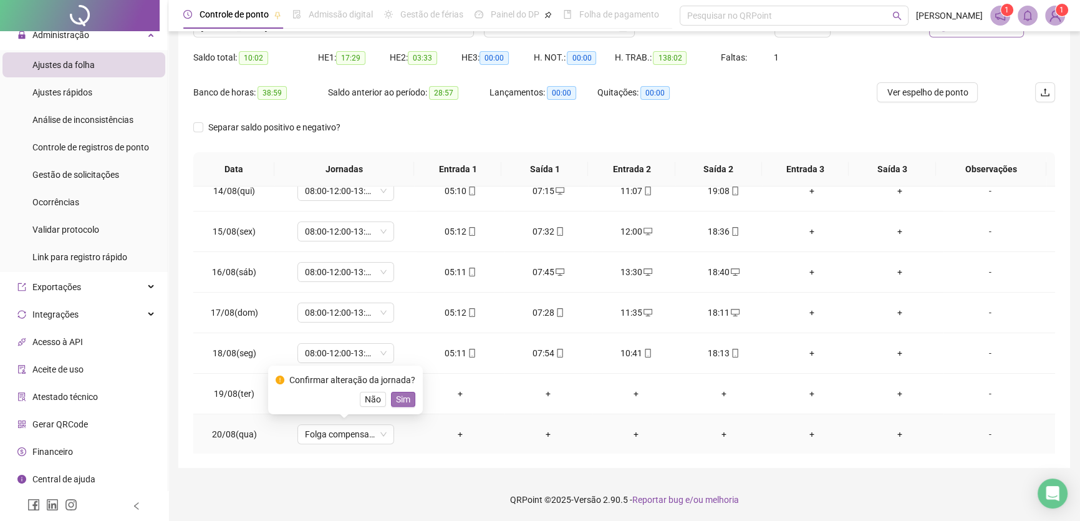
click at [398, 397] on span "Sim" at bounding box center [403, 399] width 14 height 14
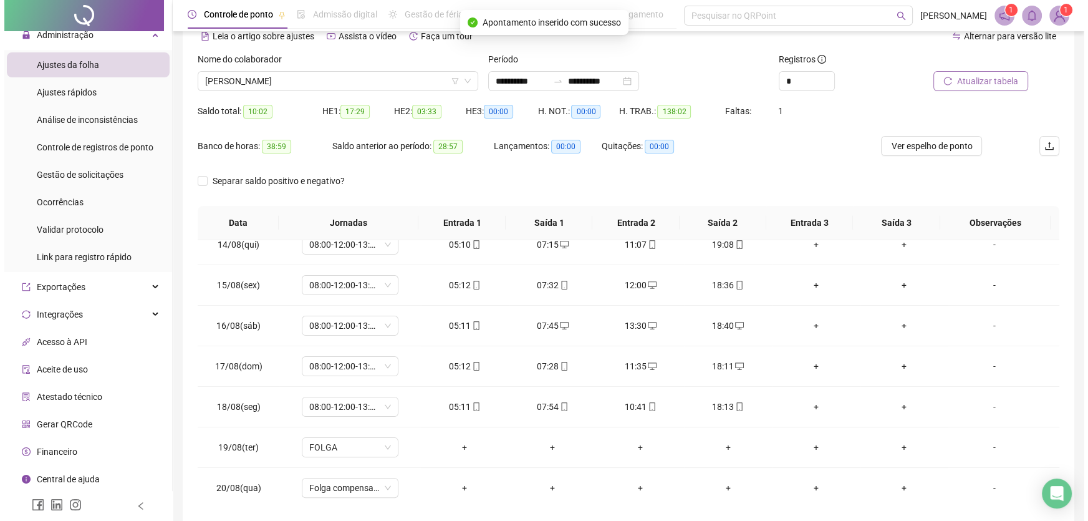
scroll to position [59, 0]
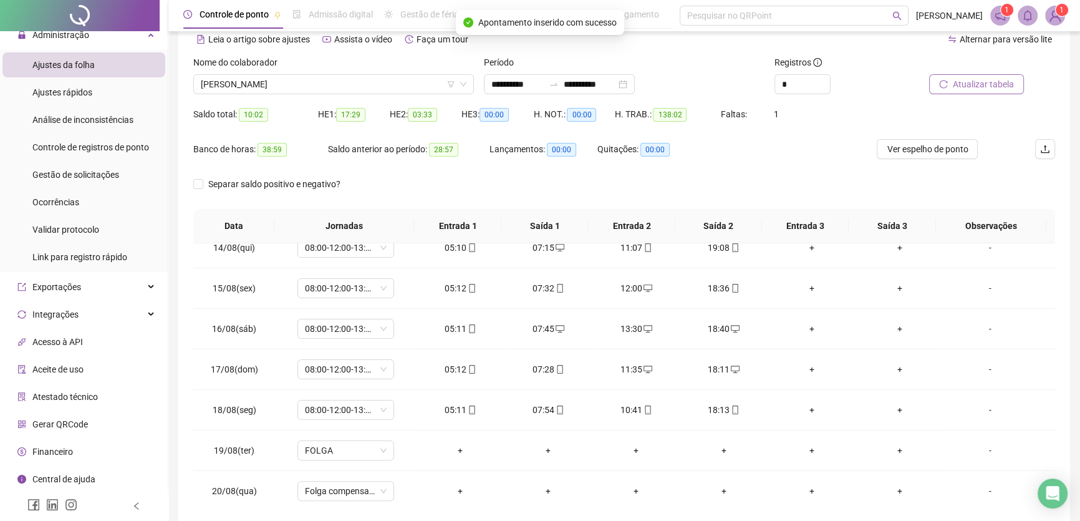
click at [996, 85] on span "Atualizar tabela" at bounding box center [983, 84] width 61 height 14
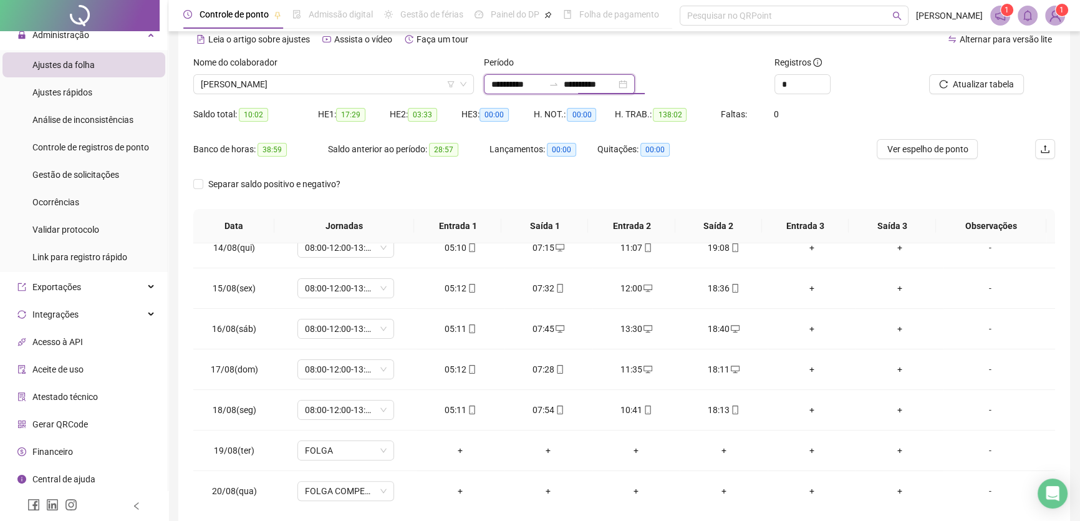
click at [616, 84] on input "**********" at bounding box center [590, 84] width 52 height 14
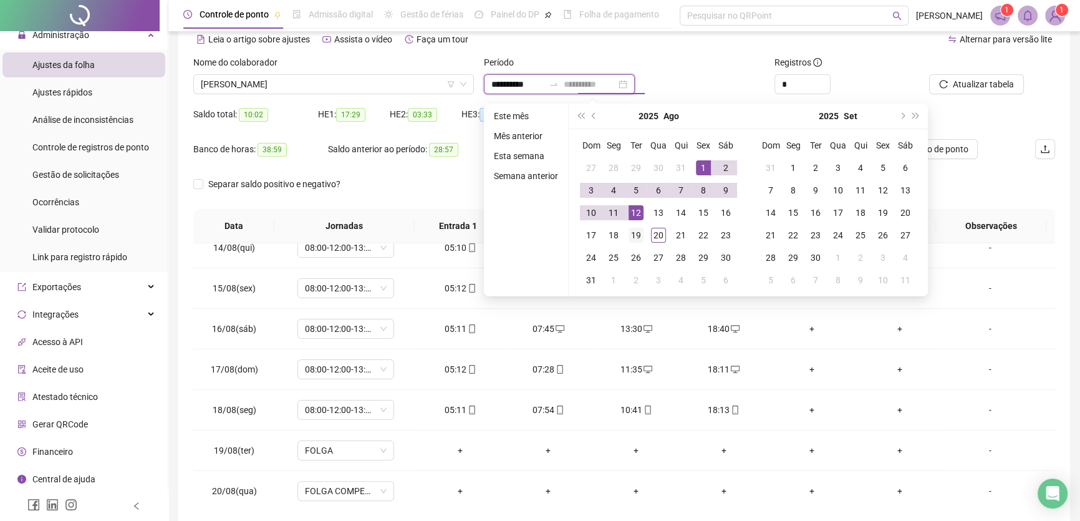
type input "**********"
click at [639, 234] on div "19" at bounding box center [636, 235] width 15 height 15
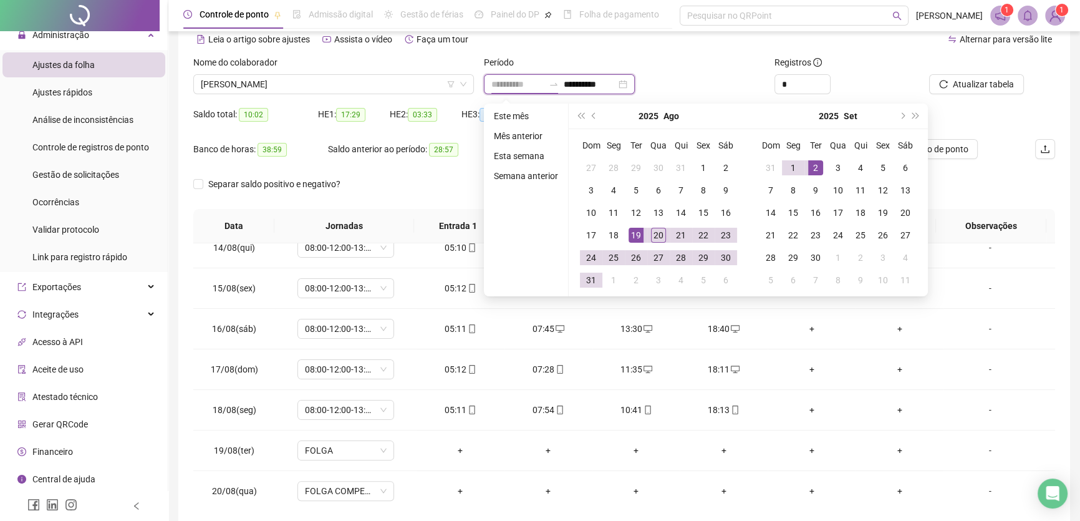
type input "**********"
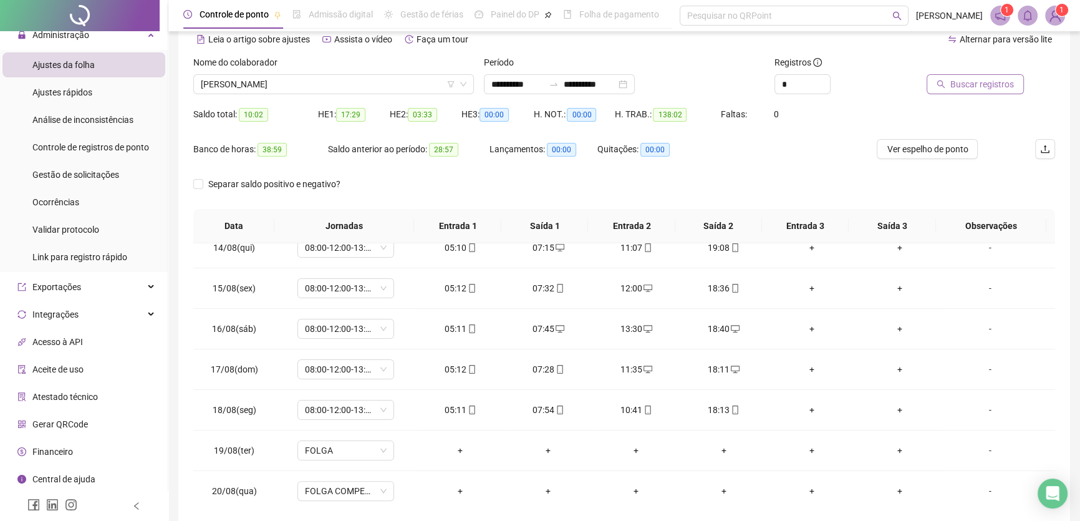
click at [979, 85] on span "Buscar registros" at bounding box center [982, 84] width 64 height 14
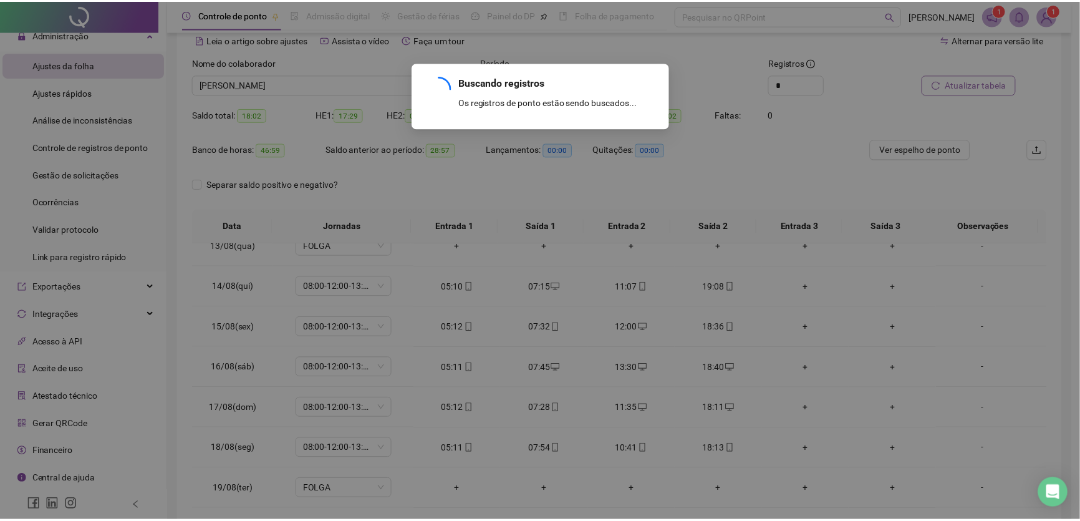
scroll to position [502, 0]
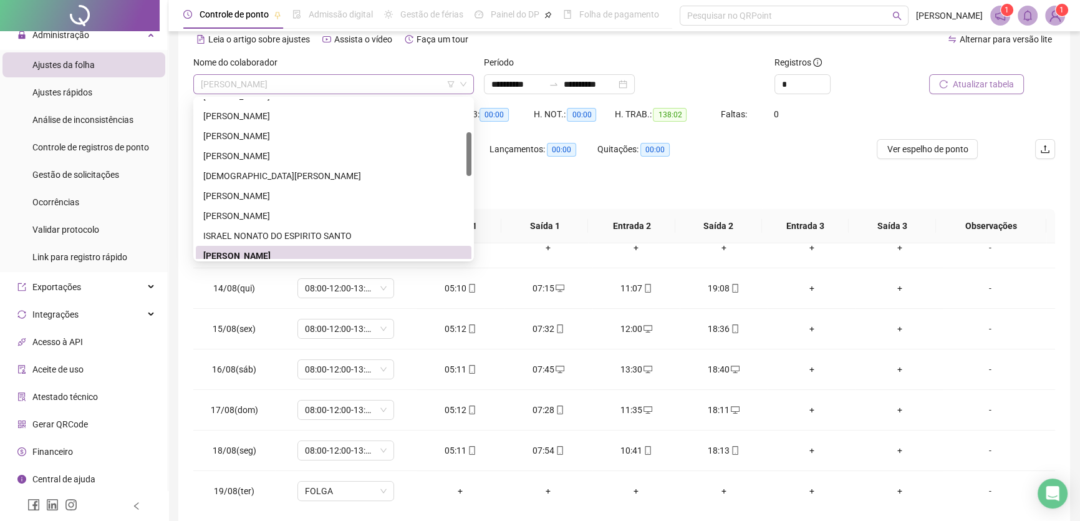
click at [343, 92] on span "[PERSON_NAME]" at bounding box center [334, 84] width 266 height 19
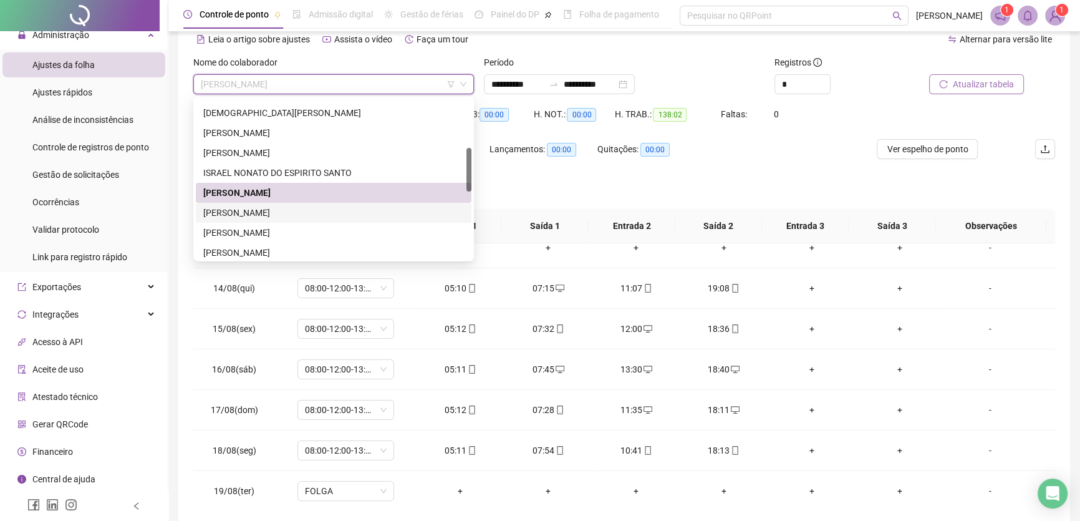
scroll to position [233, 0]
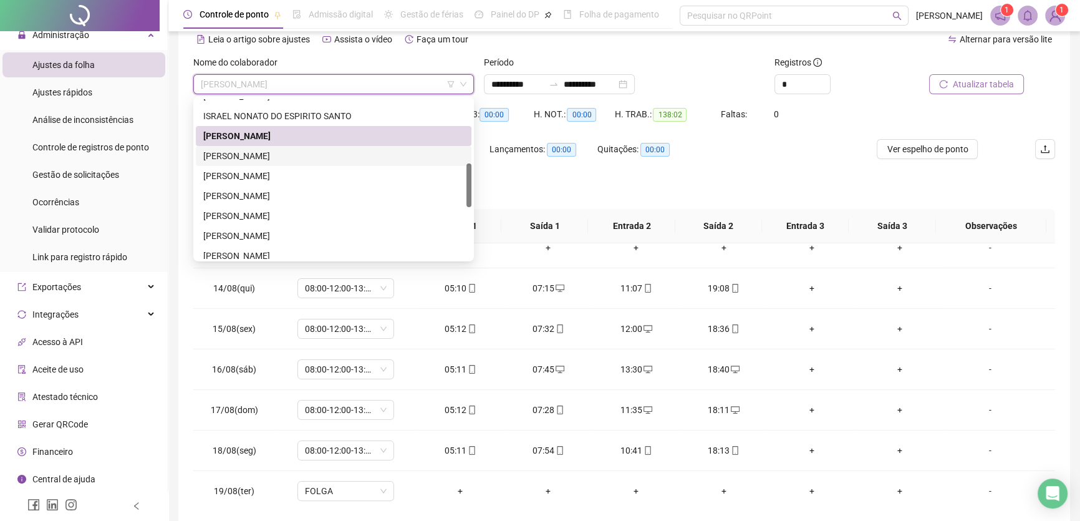
click at [261, 155] on div "[PERSON_NAME]" at bounding box center [333, 156] width 261 height 14
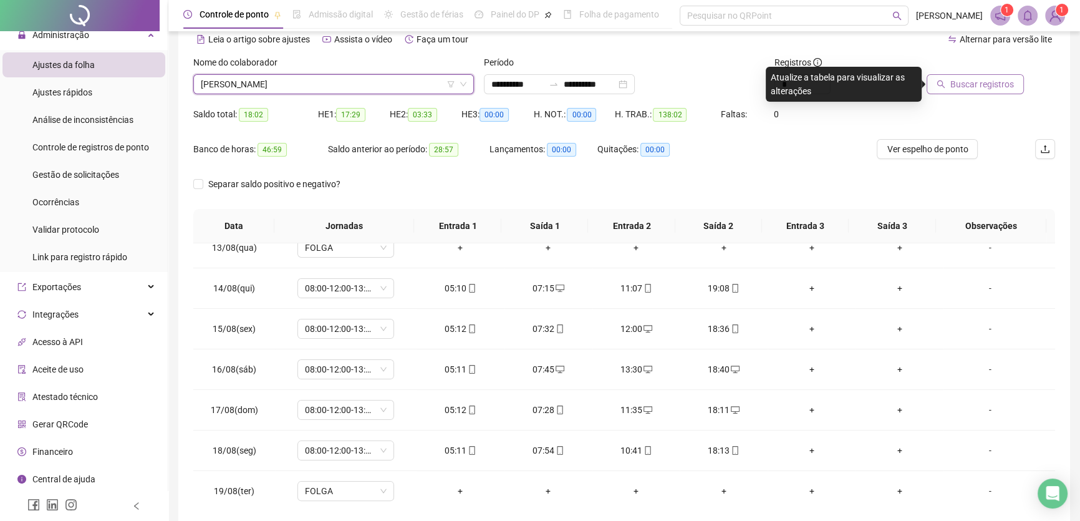
click at [975, 77] on span "Buscar registros" at bounding box center [982, 84] width 64 height 14
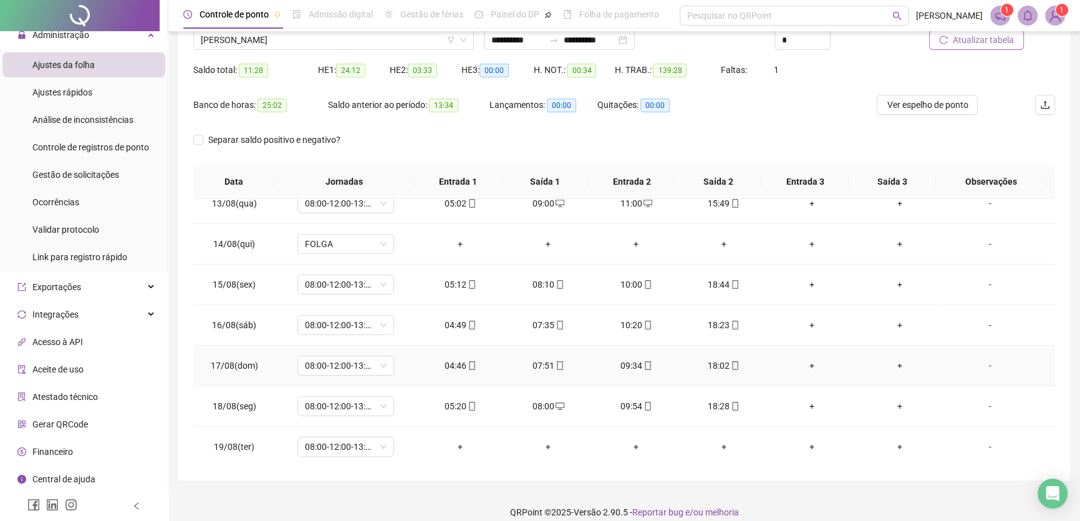
scroll to position [116, 0]
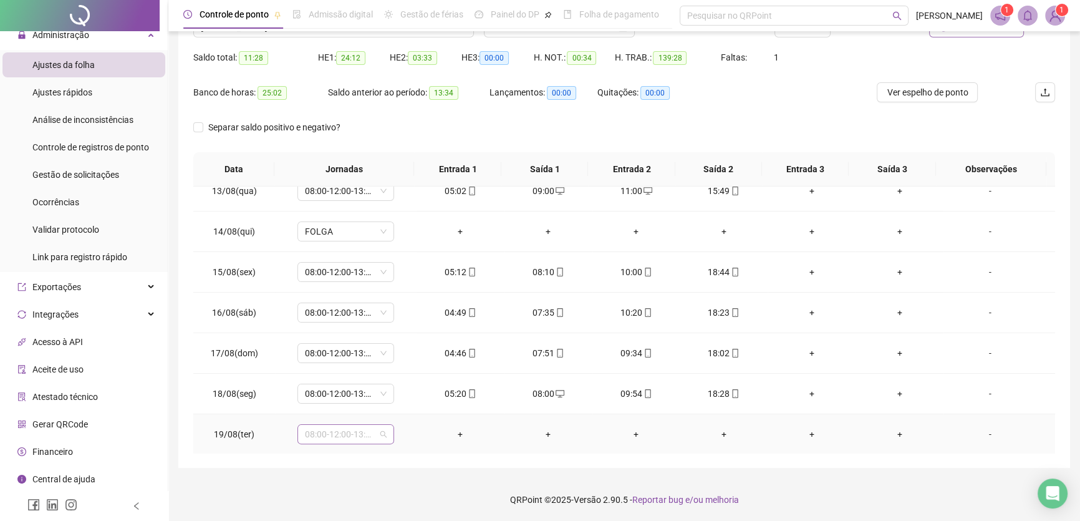
click at [382, 431] on span "08:00-12:00-13:00-17:00" at bounding box center [346, 434] width 82 height 19
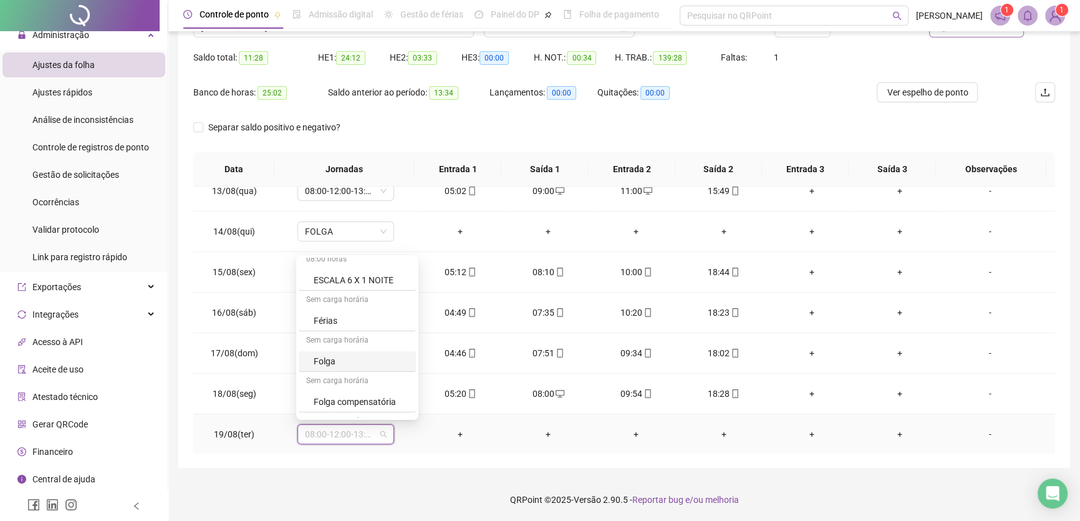
click at [329, 362] on div "Folga" at bounding box center [361, 361] width 95 height 14
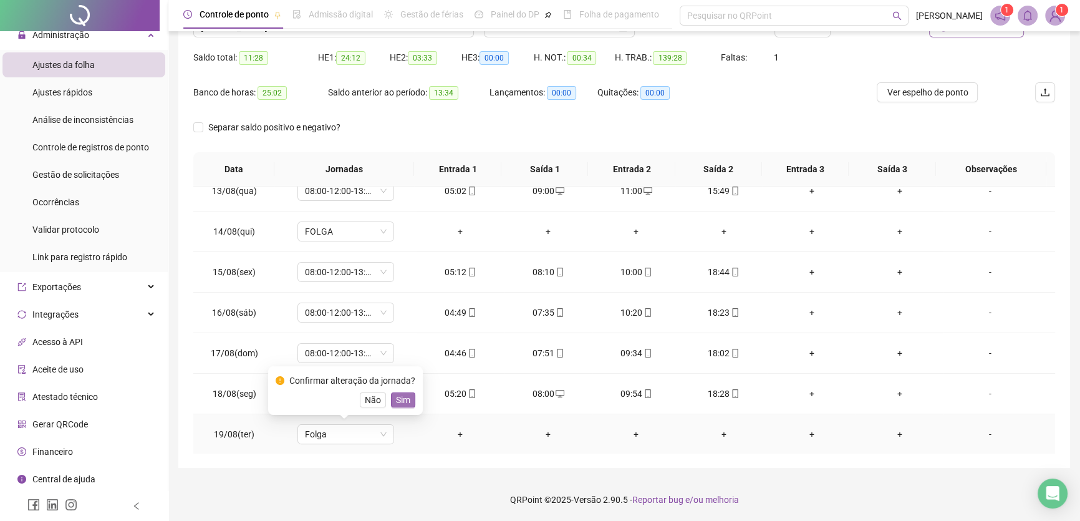
click at [399, 396] on span "Sim" at bounding box center [403, 400] width 14 height 14
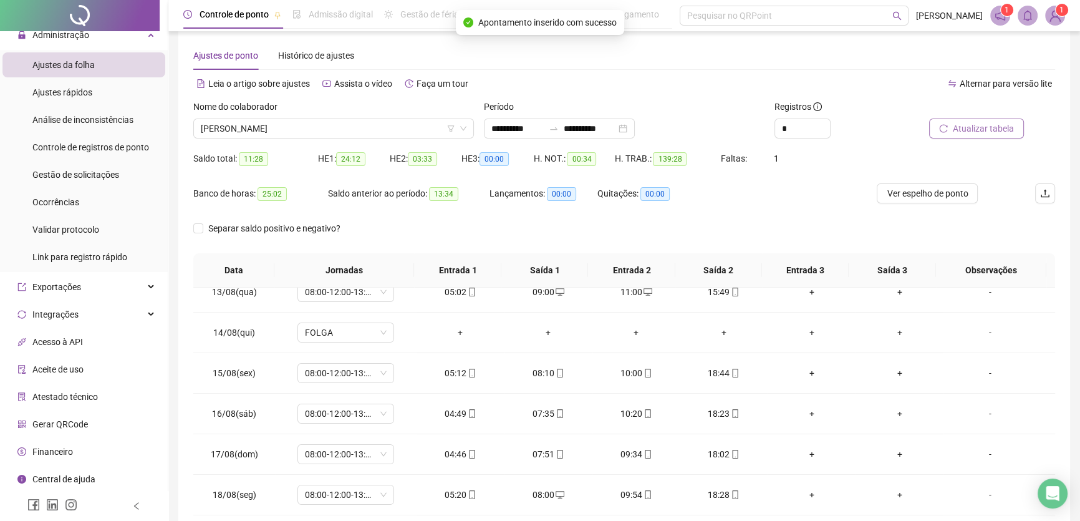
scroll to position [2, 0]
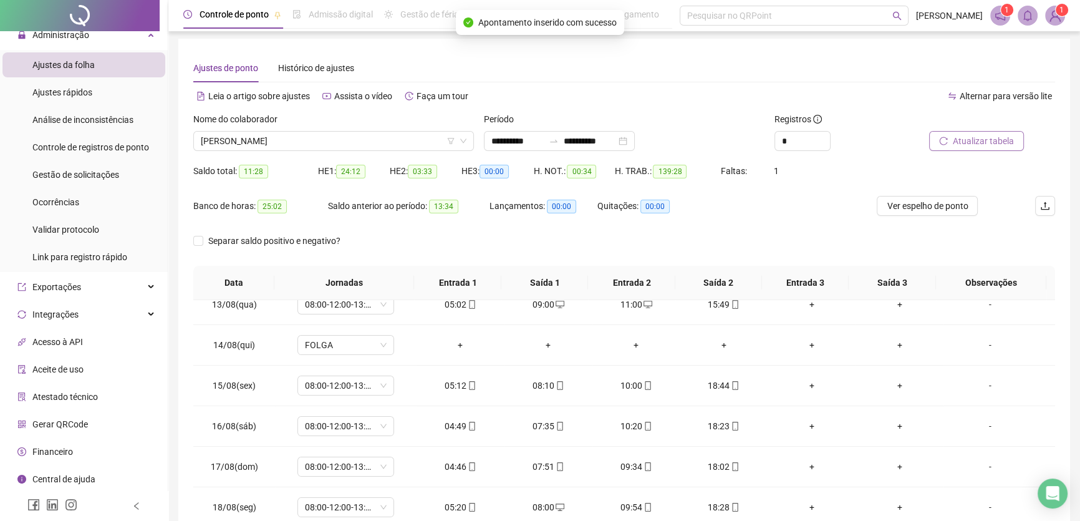
click at [977, 137] on span "Atualizar tabela" at bounding box center [983, 141] width 61 height 14
click at [392, 140] on span "[PERSON_NAME]" at bounding box center [334, 141] width 266 height 19
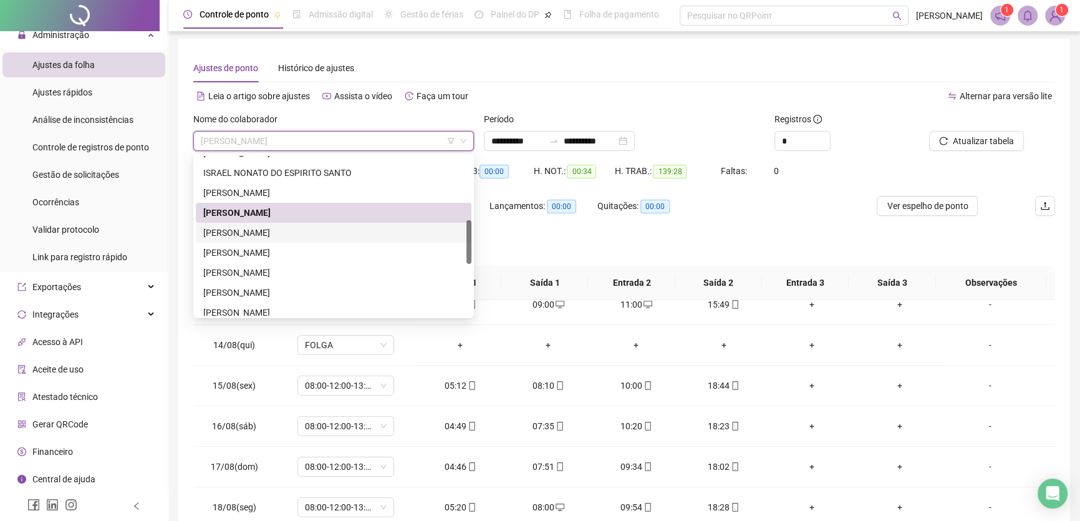
click at [281, 231] on div "[PERSON_NAME]" at bounding box center [333, 233] width 261 height 14
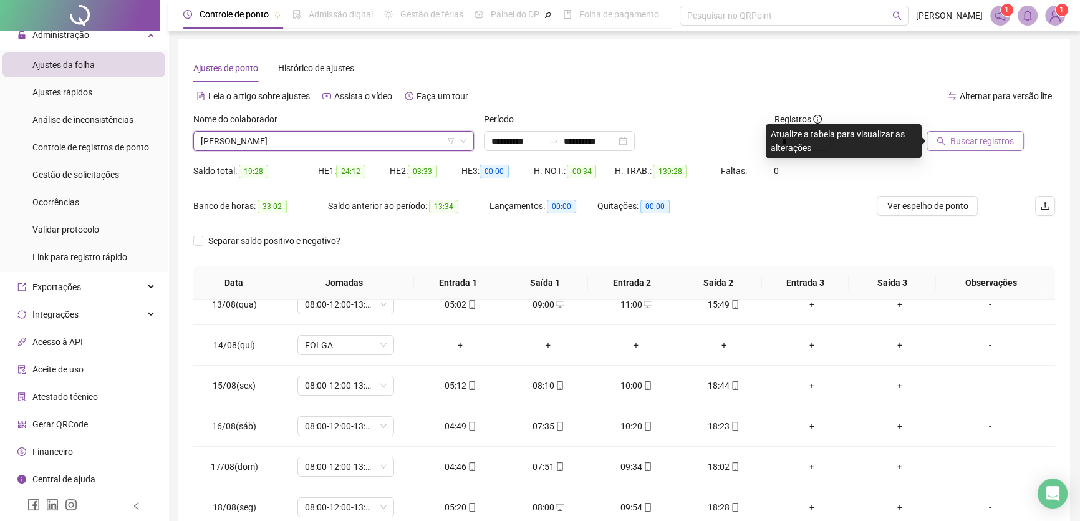
click at [978, 139] on span "Buscar registros" at bounding box center [982, 141] width 64 height 14
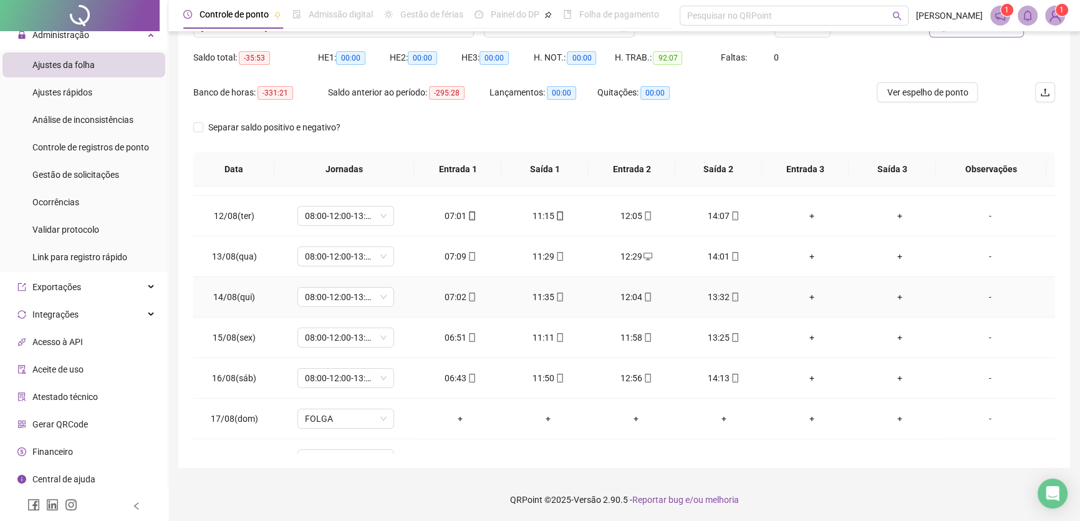
scroll to position [502, 0]
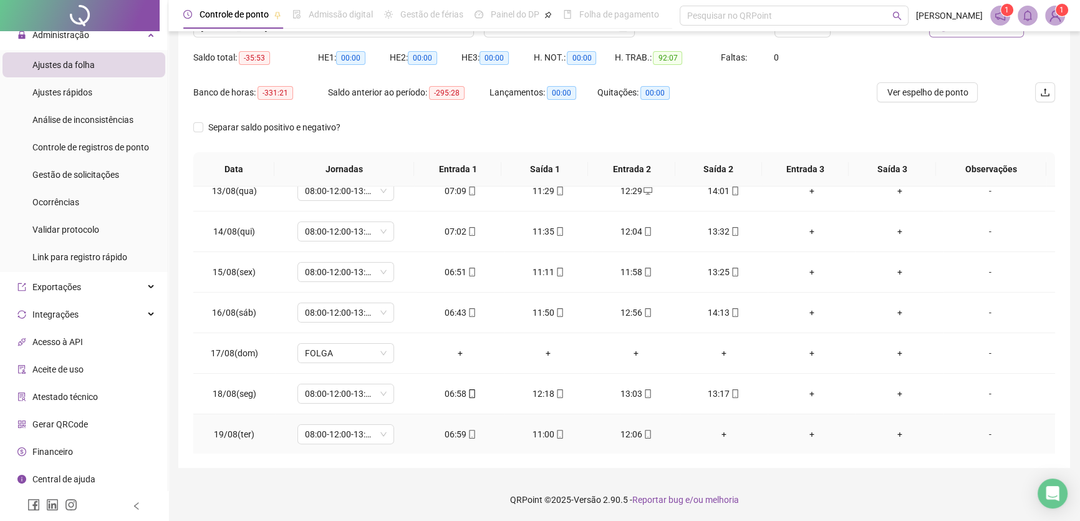
click at [716, 431] on div "+" at bounding box center [724, 434] width 68 height 14
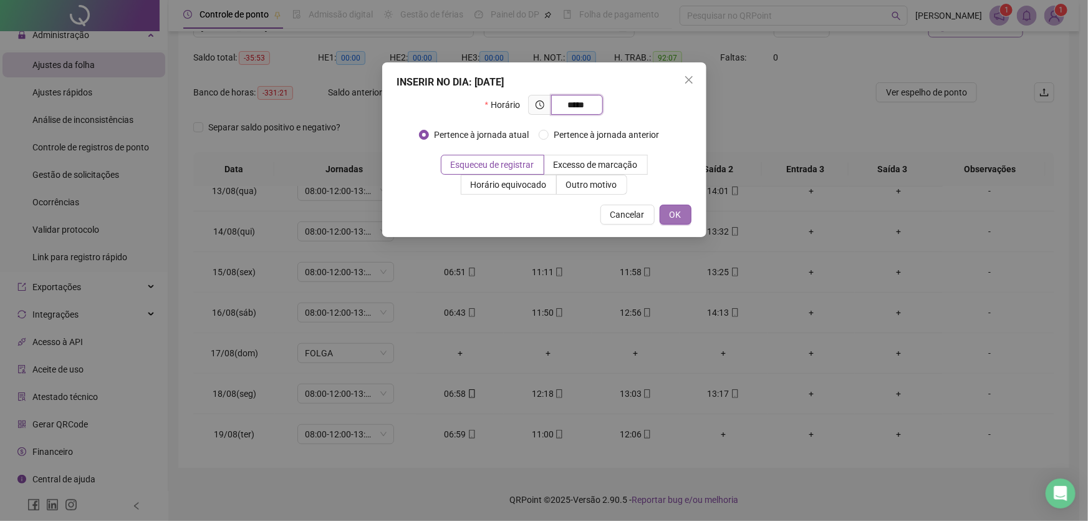
type input "*****"
click at [675, 218] on span "OK" at bounding box center [676, 215] width 12 height 14
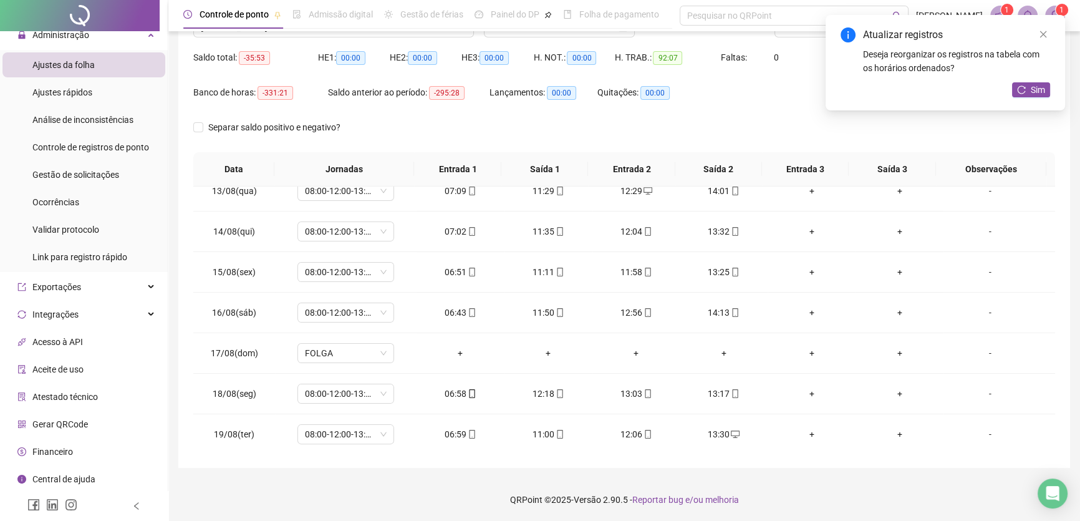
scroll to position [2, 0]
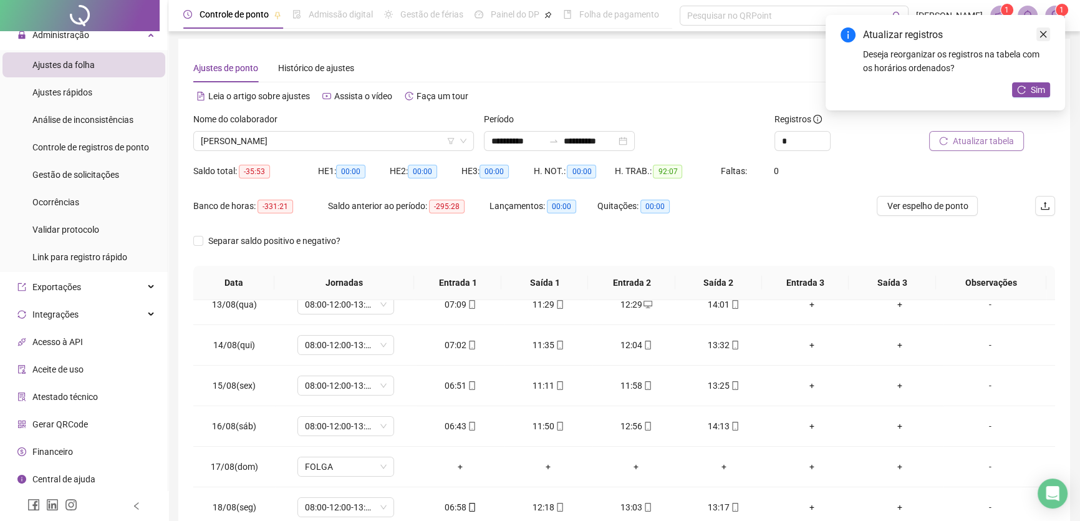
click at [1043, 32] on icon "close" at bounding box center [1043, 34] width 9 height 9
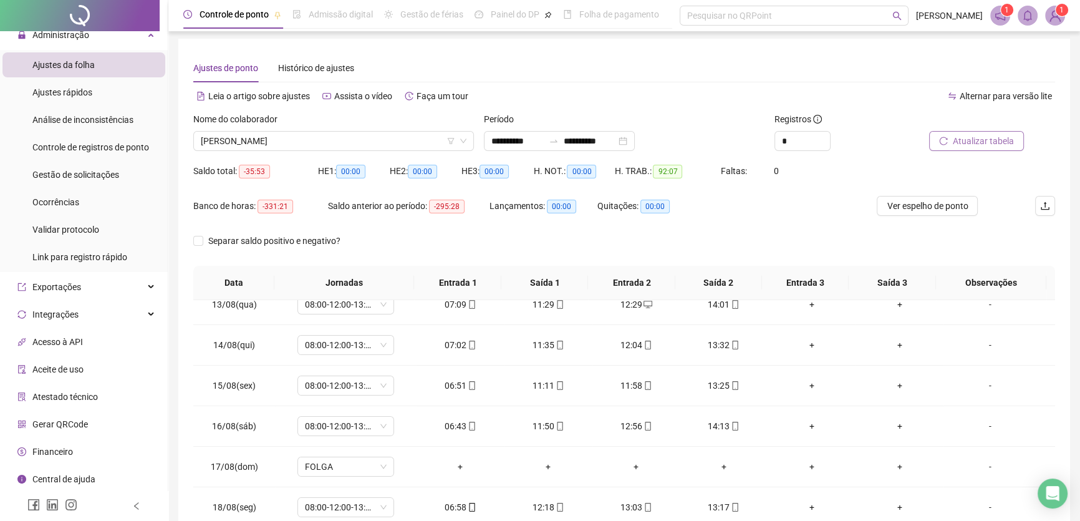
click at [981, 138] on span "Atualizar tabela" at bounding box center [983, 141] width 61 height 14
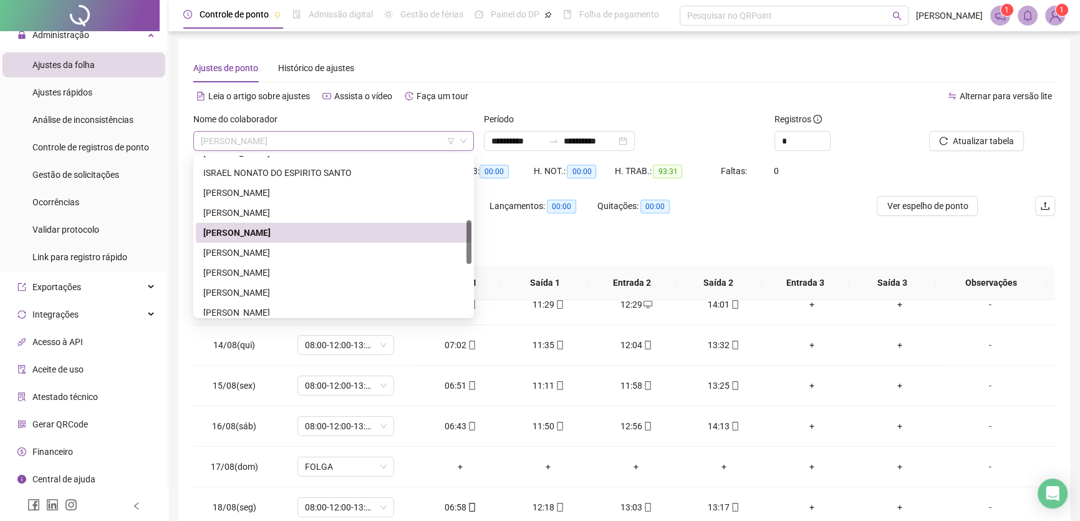
click at [389, 142] on span "[PERSON_NAME]" at bounding box center [334, 141] width 266 height 19
click at [283, 249] on div "[PERSON_NAME]" at bounding box center [333, 253] width 261 height 14
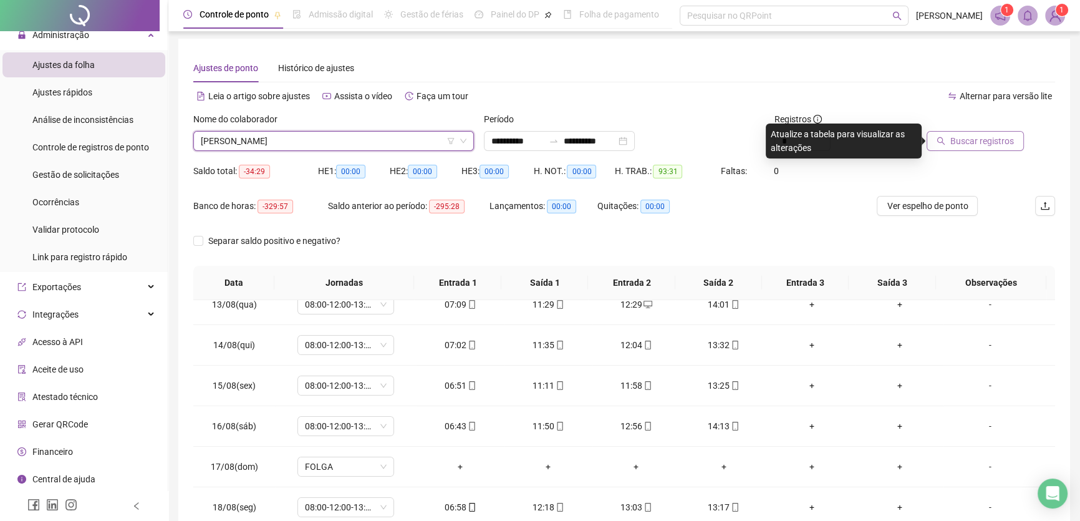
click at [973, 138] on span "Buscar registros" at bounding box center [982, 141] width 64 height 14
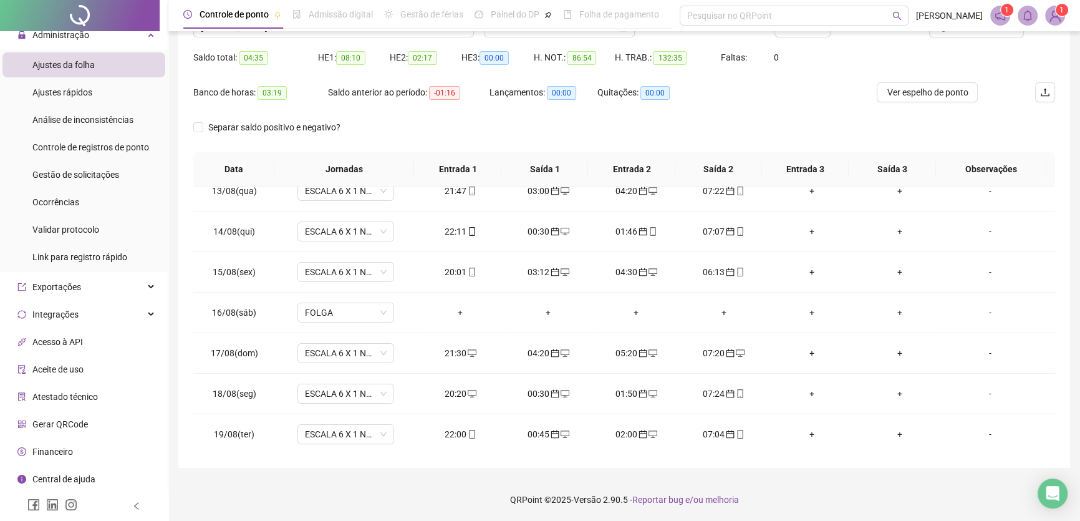
scroll to position [59, 0]
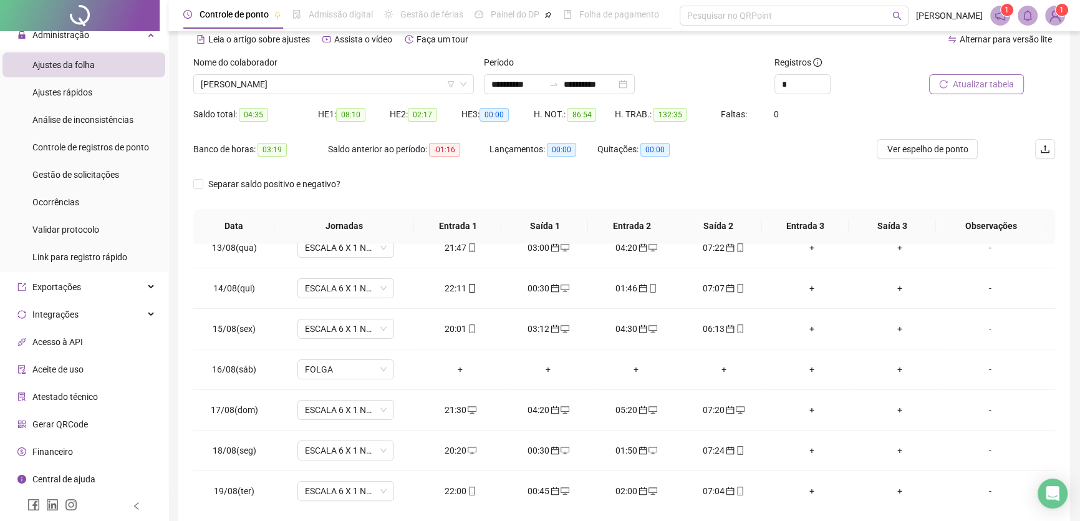
click at [985, 83] on span "Atualizar tabela" at bounding box center [983, 84] width 61 height 14
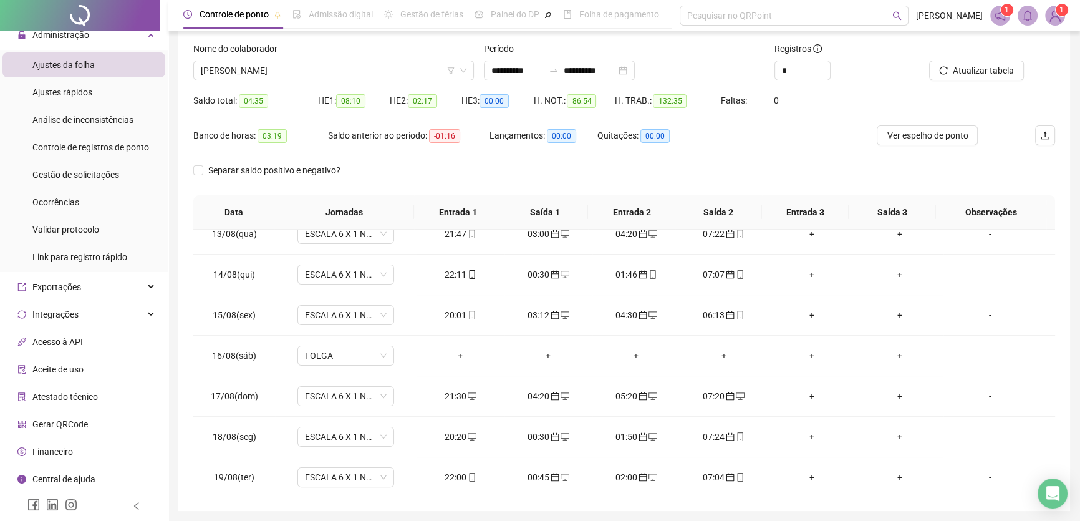
scroll to position [2, 0]
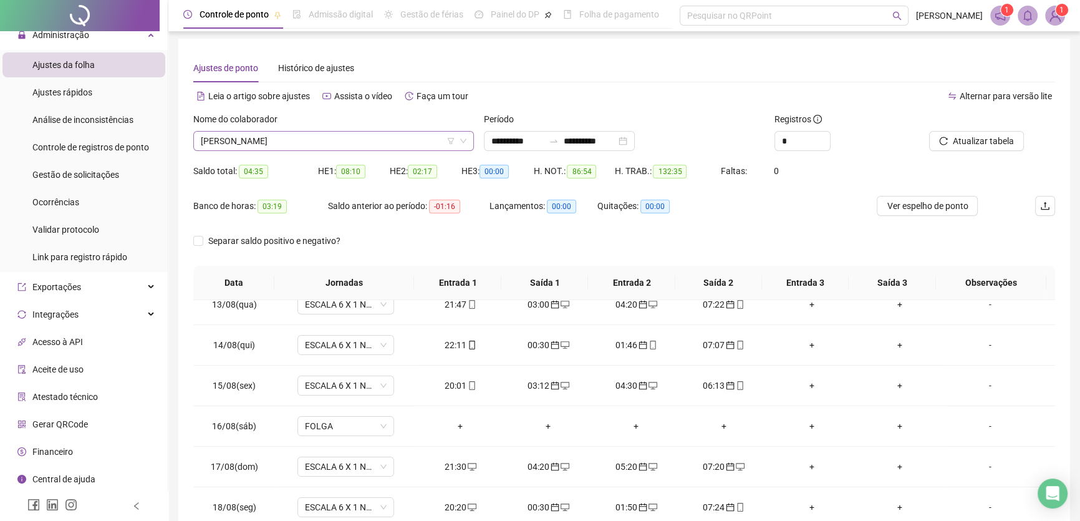
click at [353, 142] on span "[PERSON_NAME]" at bounding box center [334, 141] width 266 height 19
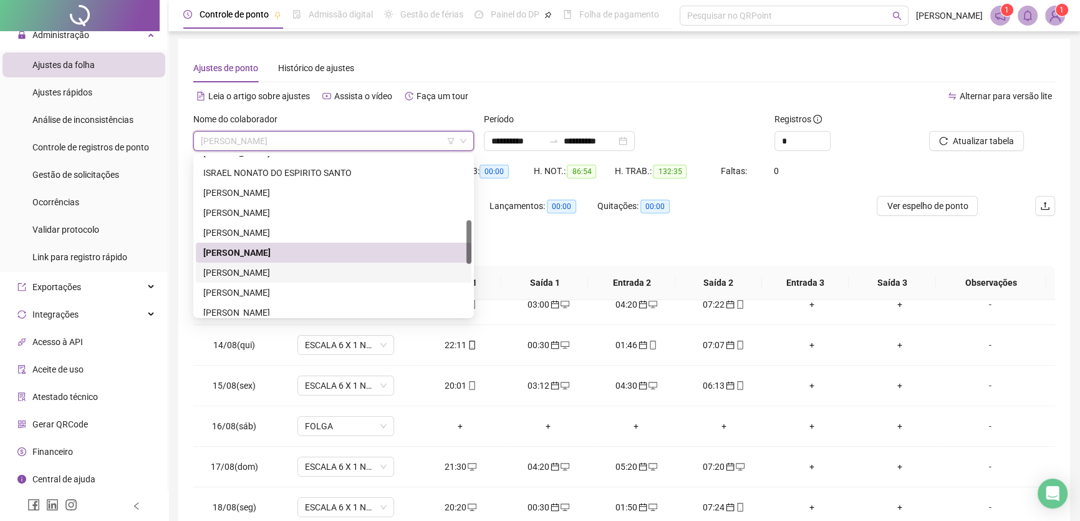
click at [272, 274] on div "[PERSON_NAME]" at bounding box center [333, 273] width 261 height 14
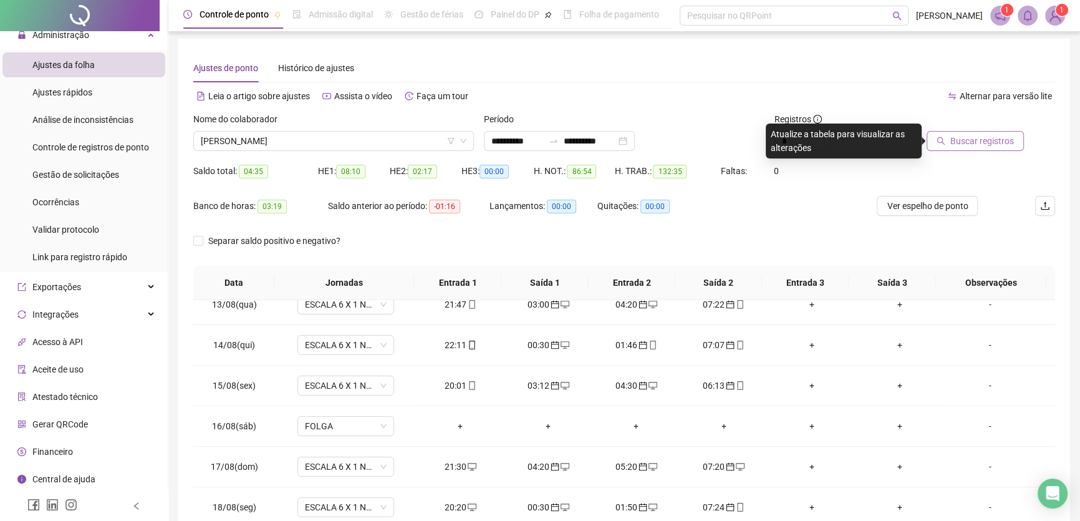
click at [977, 143] on span "Buscar registros" at bounding box center [982, 141] width 64 height 14
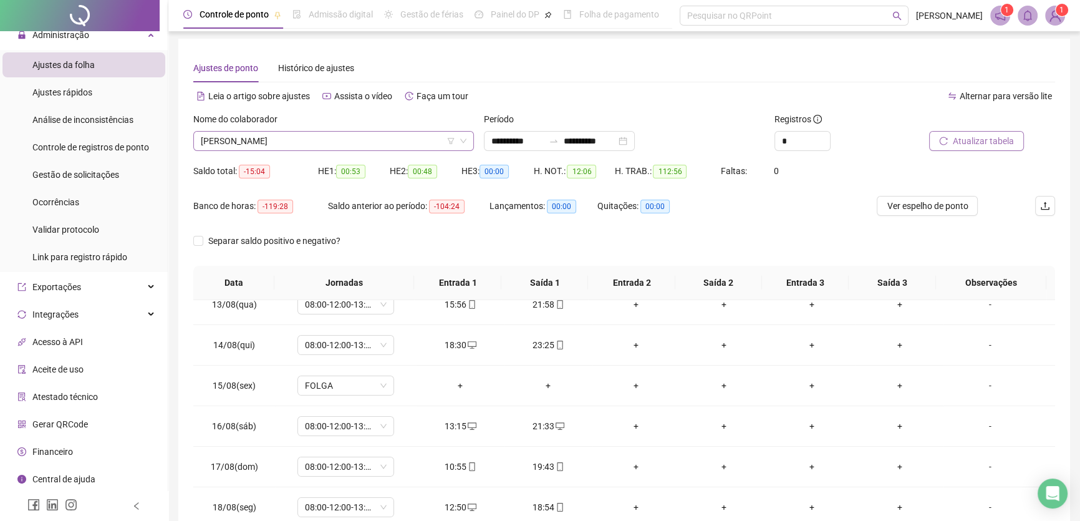
click at [368, 145] on span "[PERSON_NAME]" at bounding box center [334, 141] width 266 height 19
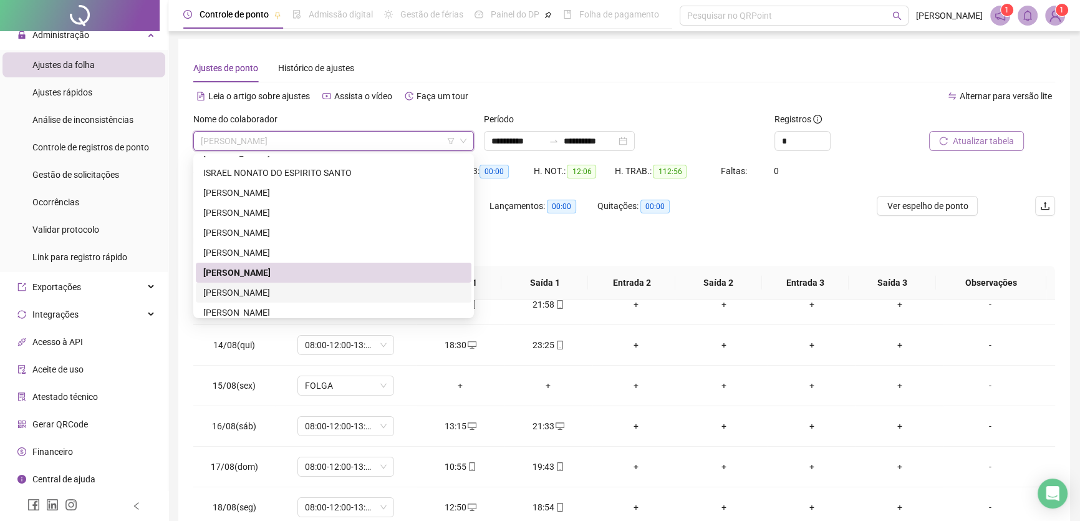
click at [325, 288] on div "[PERSON_NAME]" at bounding box center [333, 293] width 261 height 14
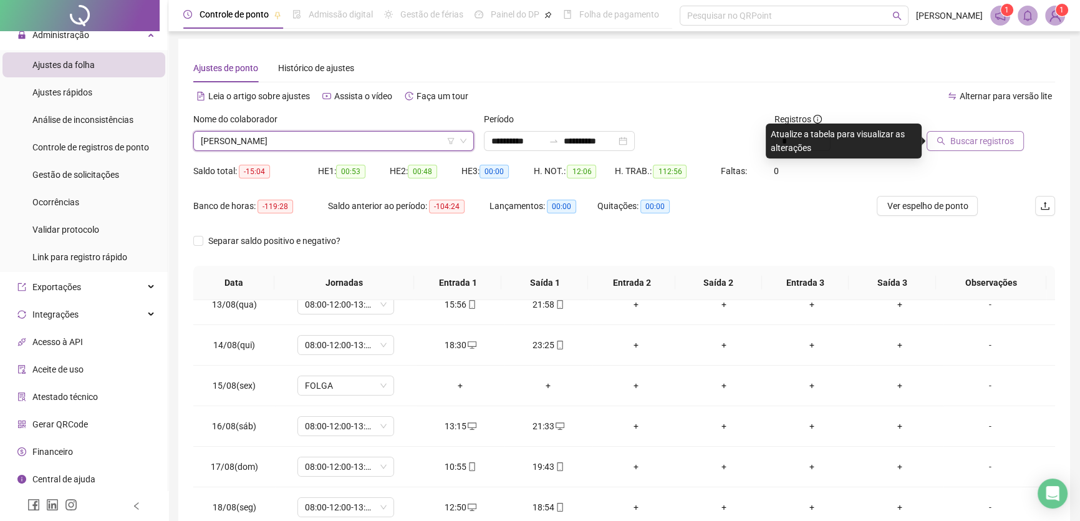
click at [988, 137] on span "Buscar registros" at bounding box center [982, 141] width 64 height 14
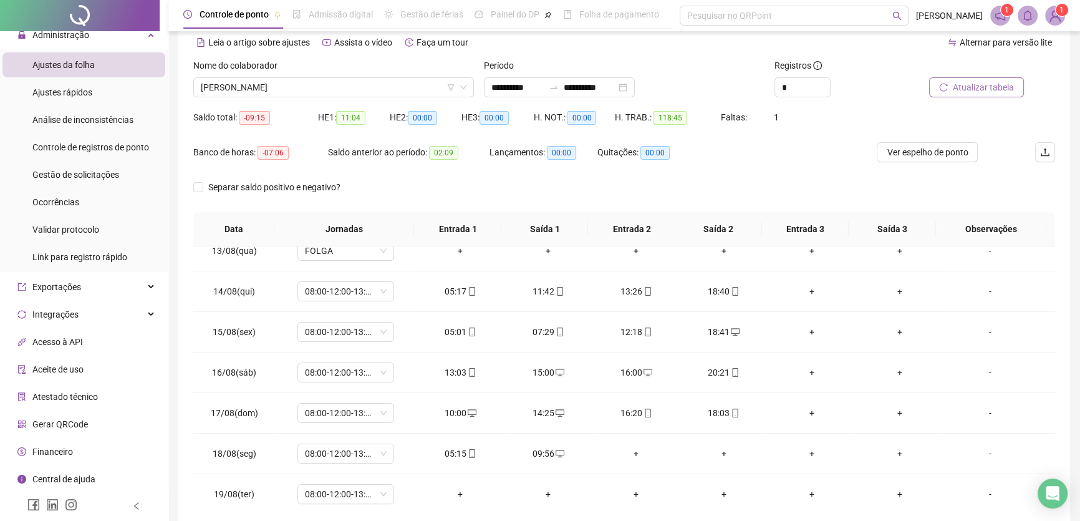
scroll to position [116, 0]
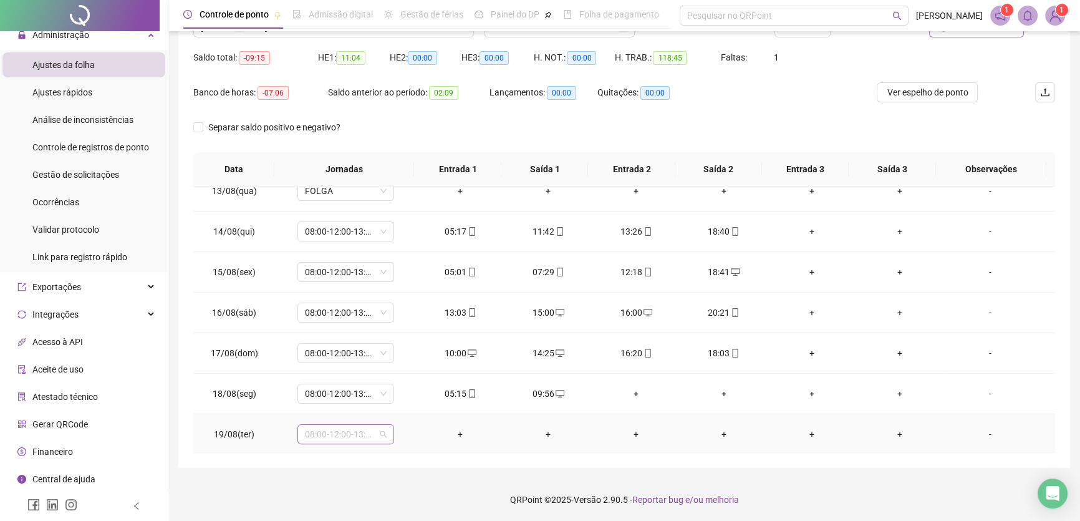
click at [371, 429] on span "08:00-12:00-13:00-17:00" at bounding box center [346, 434] width 82 height 19
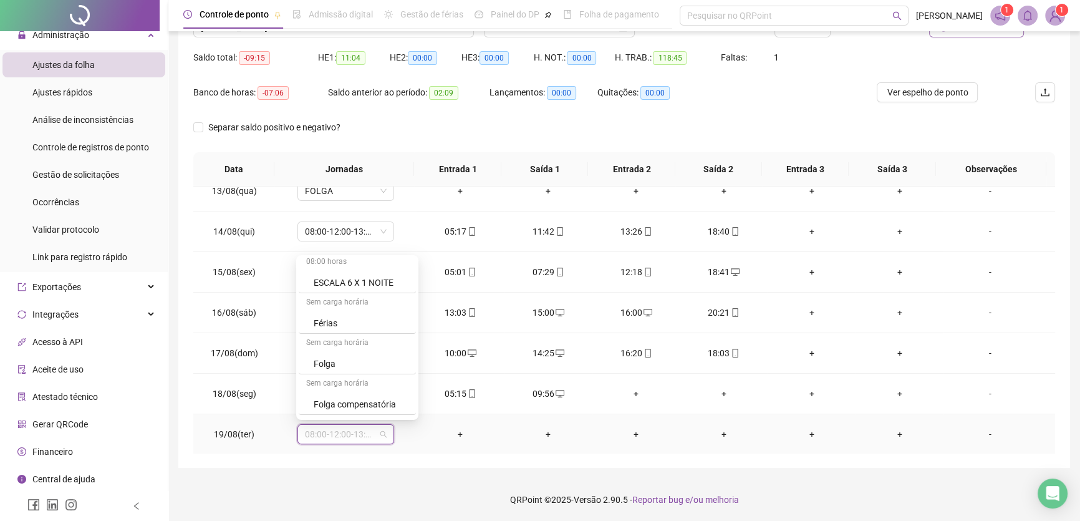
scroll to position [170, 0]
click at [344, 355] on div "Folga" at bounding box center [361, 361] width 95 height 14
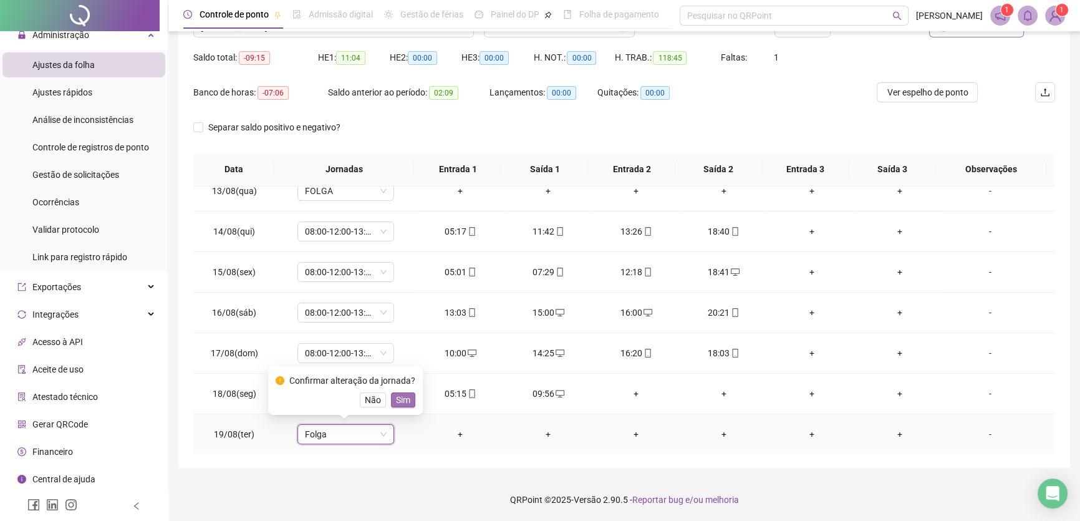
click at [401, 397] on span "Sim" at bounding box center [403, 400] width 14 height 14
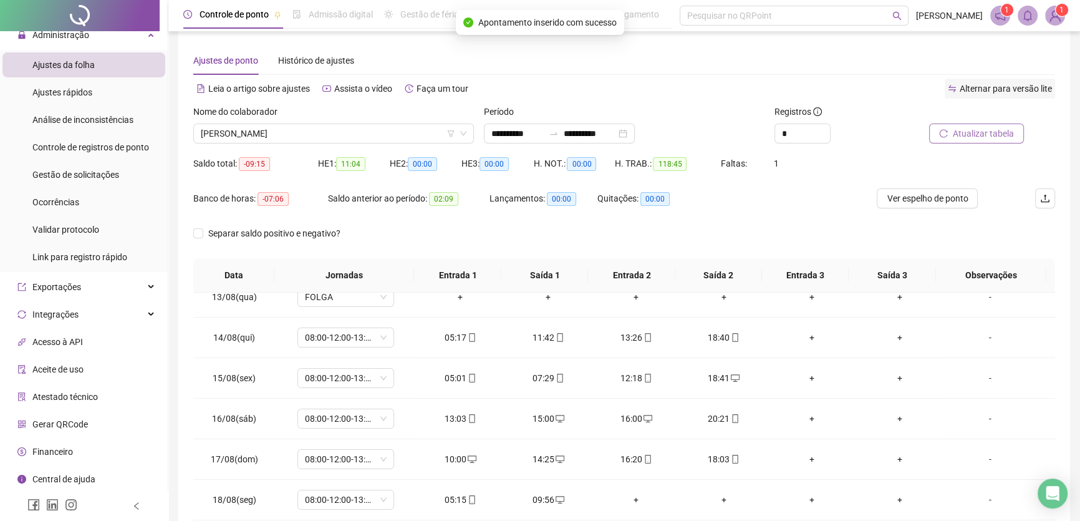
scroll to position [2, 0]
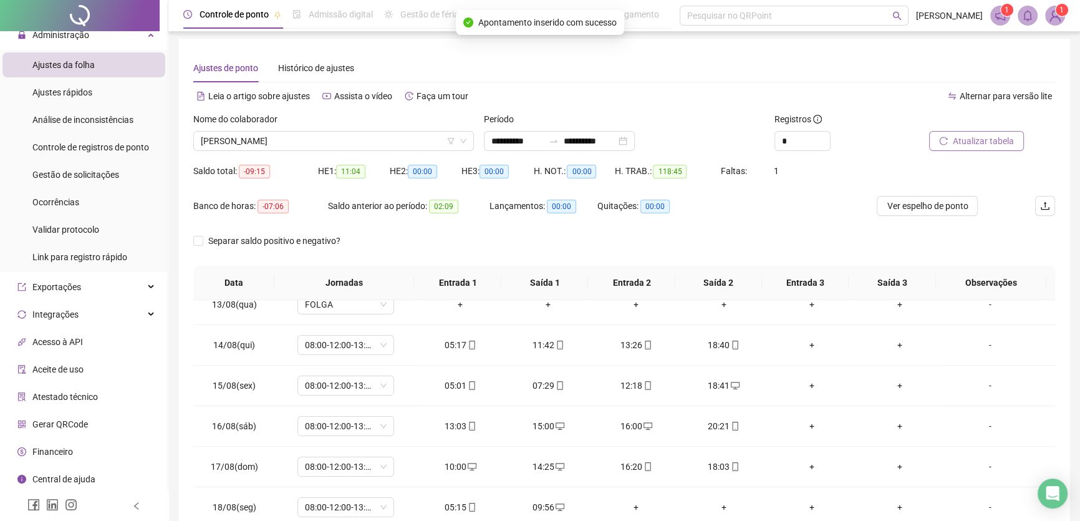
click at [988, 138] on span "Atualizar tabela" at bounding box center [983, 141] width 61 height 14
click at [349, 143] on span "[PERSON_NAME]" at bounding box center [334, 141] width 266 height 19
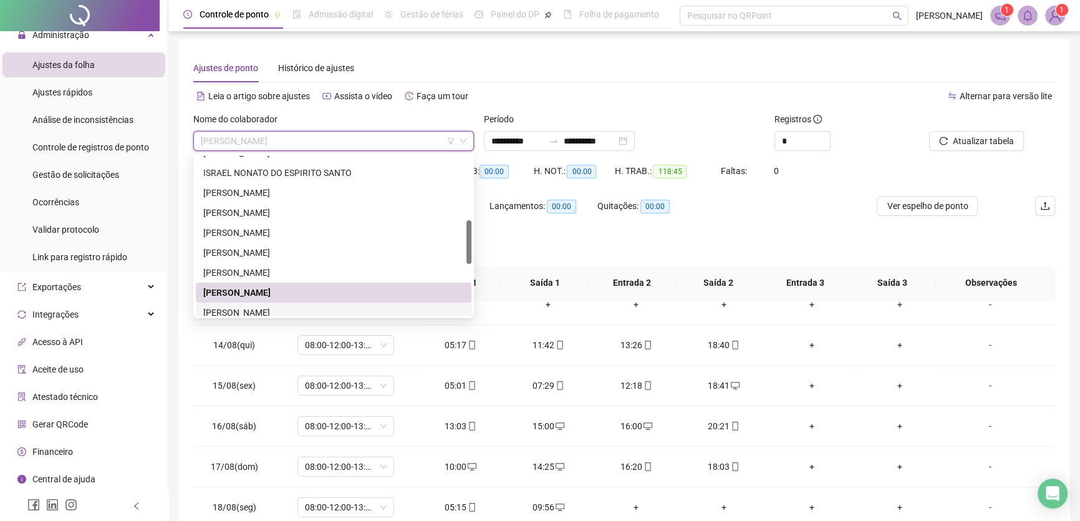
click at [271, 309] on div "[PERSON_NAME]" at bounding box center [333, 313] width 261 height 14
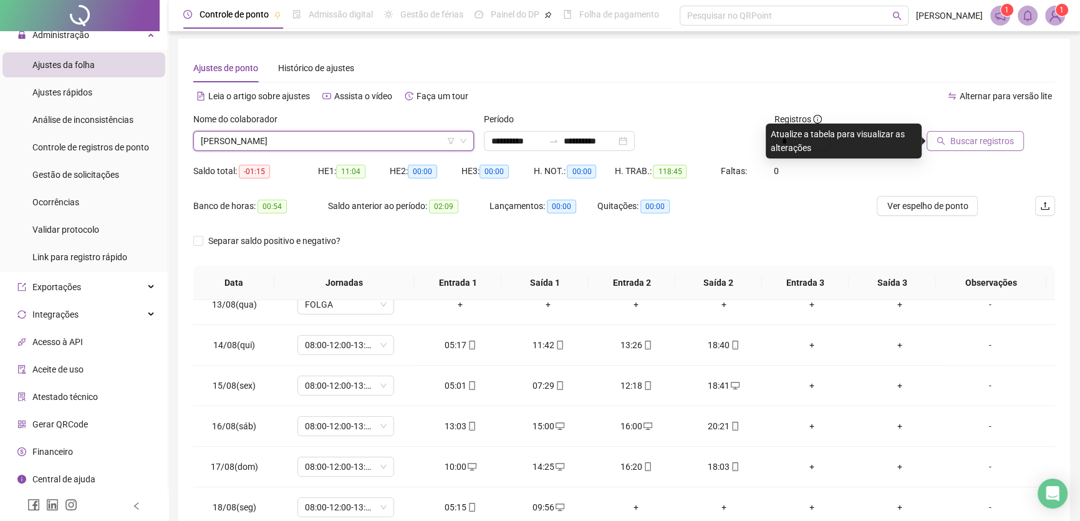
click at [975, 142] on span "Buscar registros" at bounding box center [982, 141] width 64 height 14
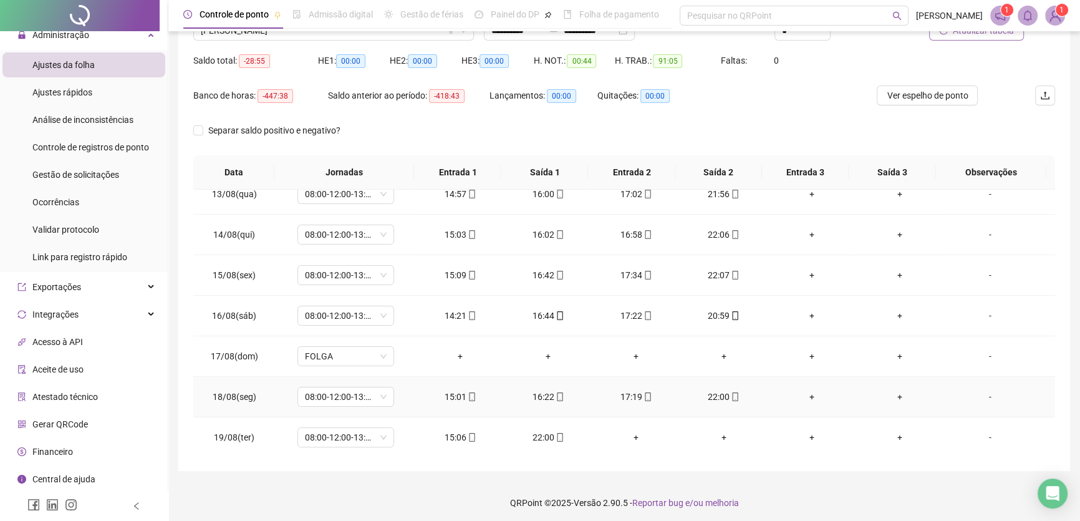
scroll to position [116, 0]
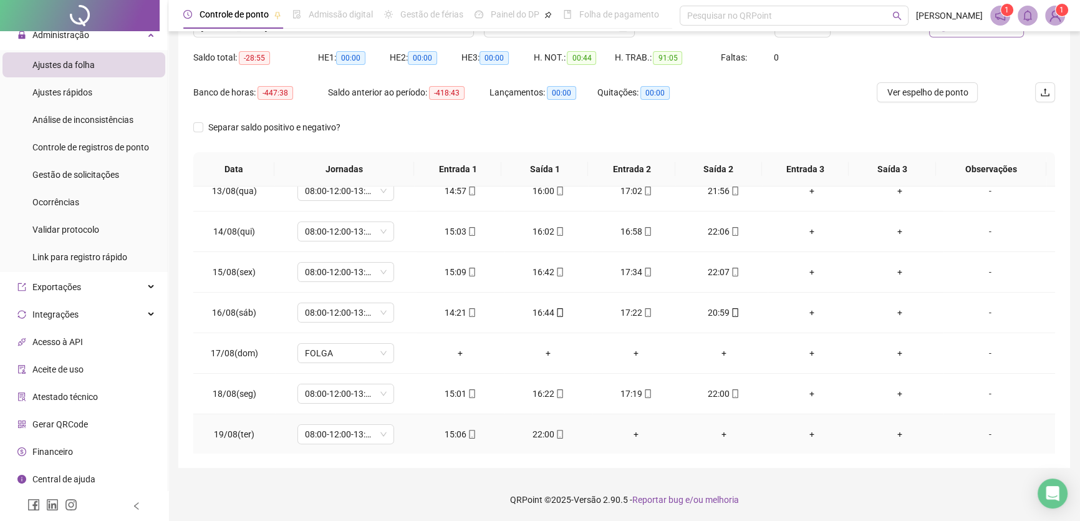
click at [630, 430] on div "+" at bounding box center [636, 434] width 68 height 14
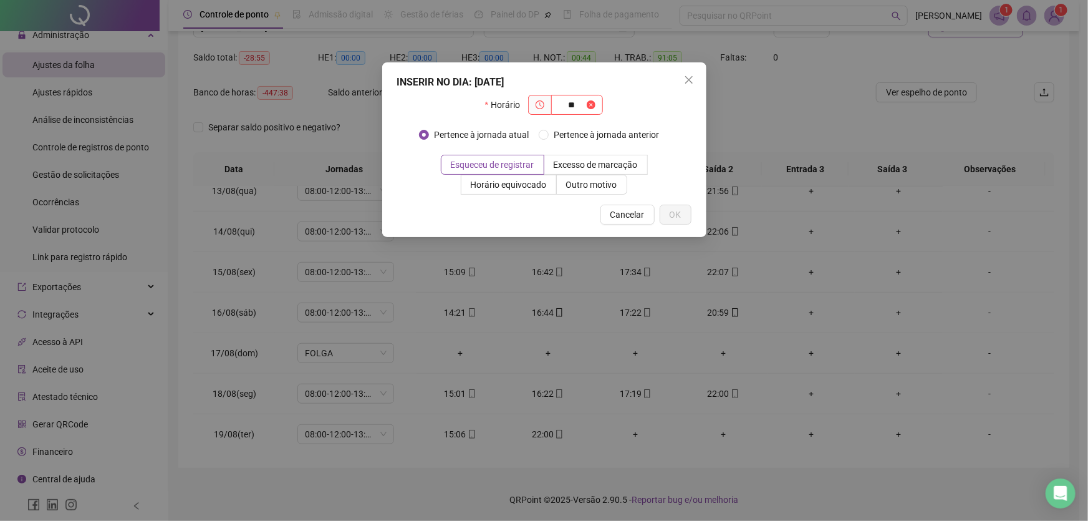
type input "*"
click at [619, 209] on span "Cancelar" at bounding box center [627, 215] width 34 height 14
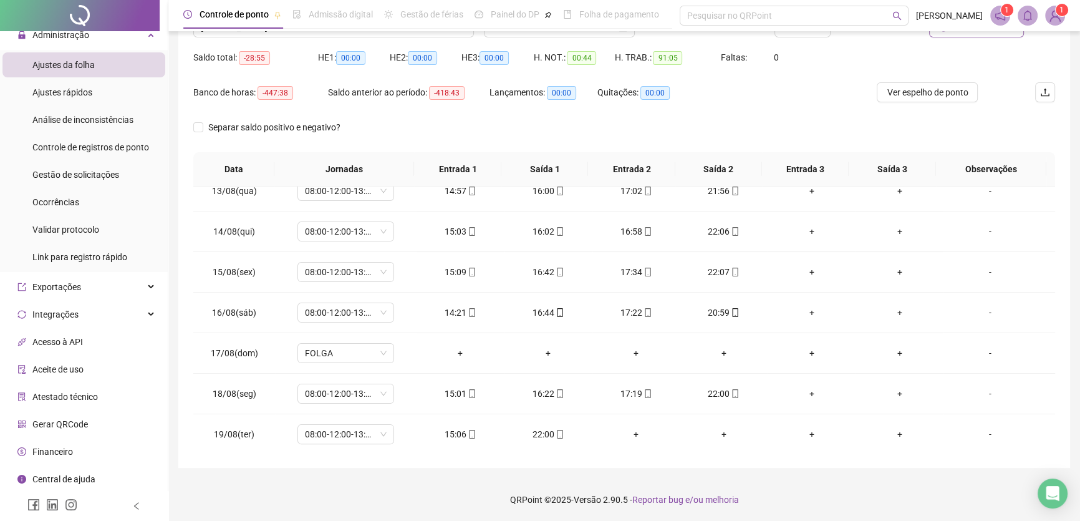
scroll to position [59, 0]
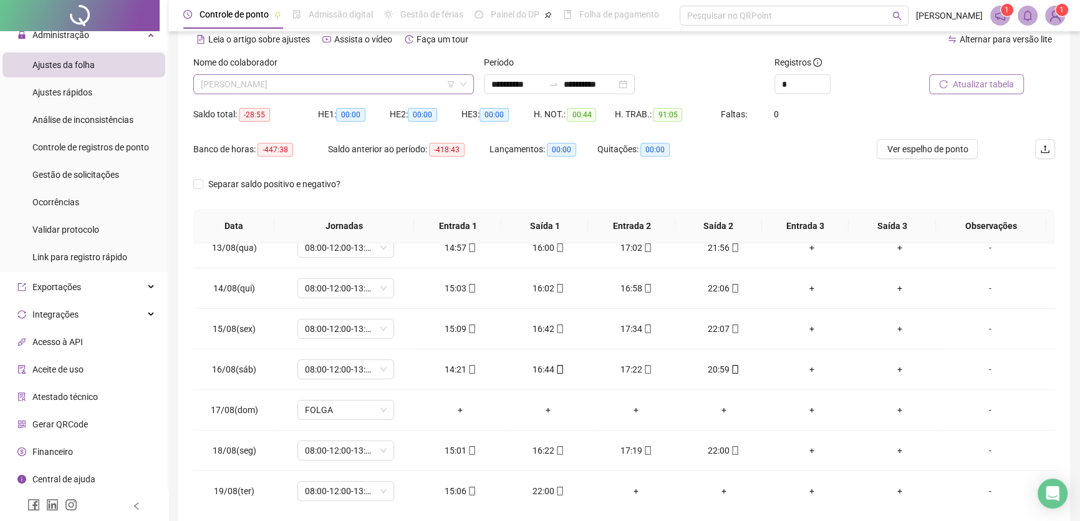
click at [337, 89] on span "[PERSON_NAME]" at bounding box center [334, 84] width 266 height 19
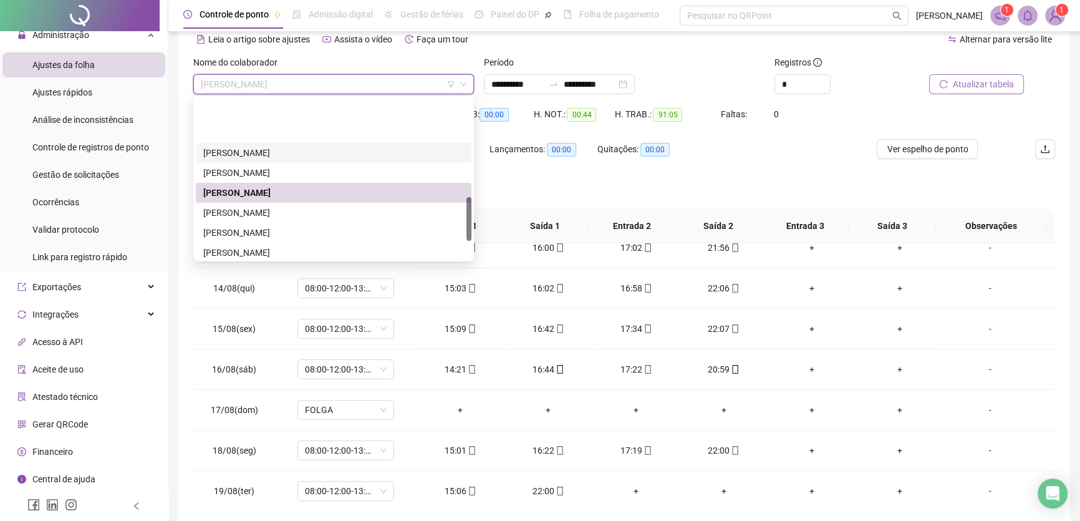
scroll to position [352, 0]
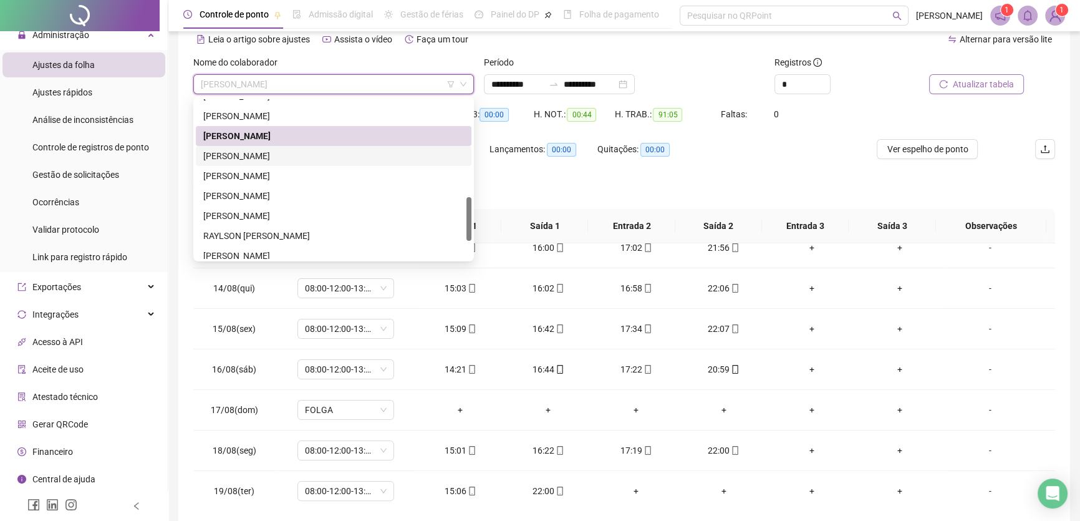
click at [260, 150] on div "[PERSON_NAME]" at bounding box center [333, 156] width 261 height 14
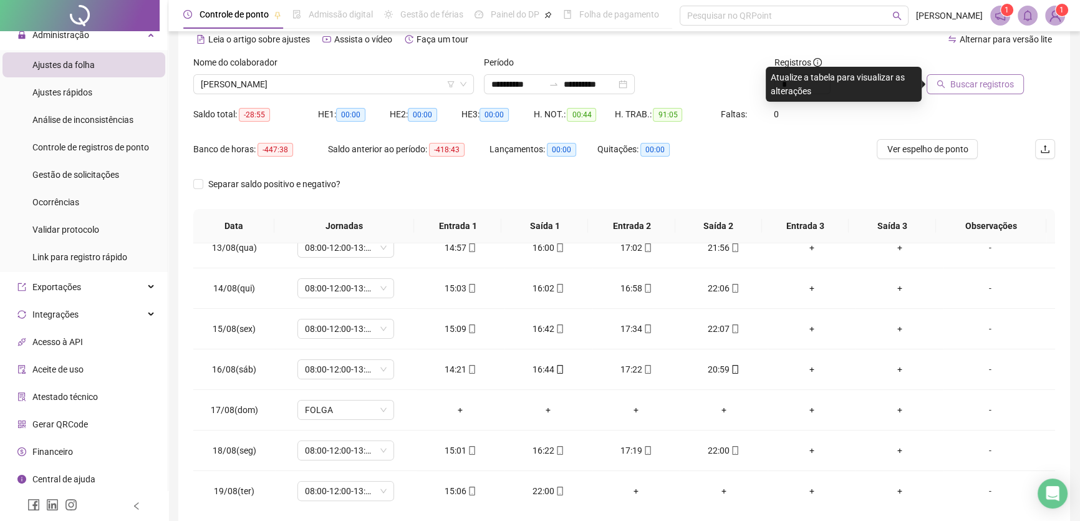
click at [966, 78] on span "Buscar registros" at bounding box center [982, 84] width 64 height 14
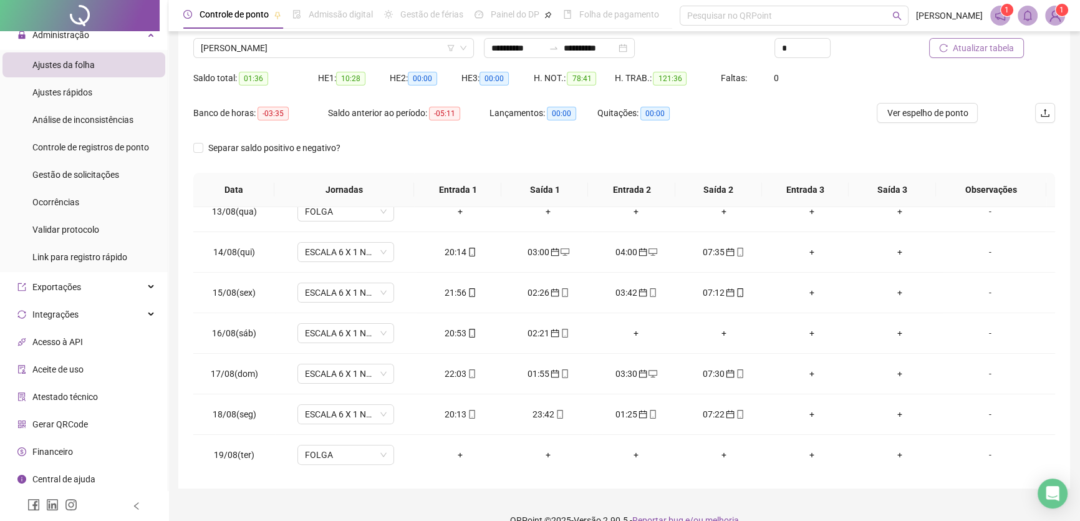
scroll to position [59, 0]
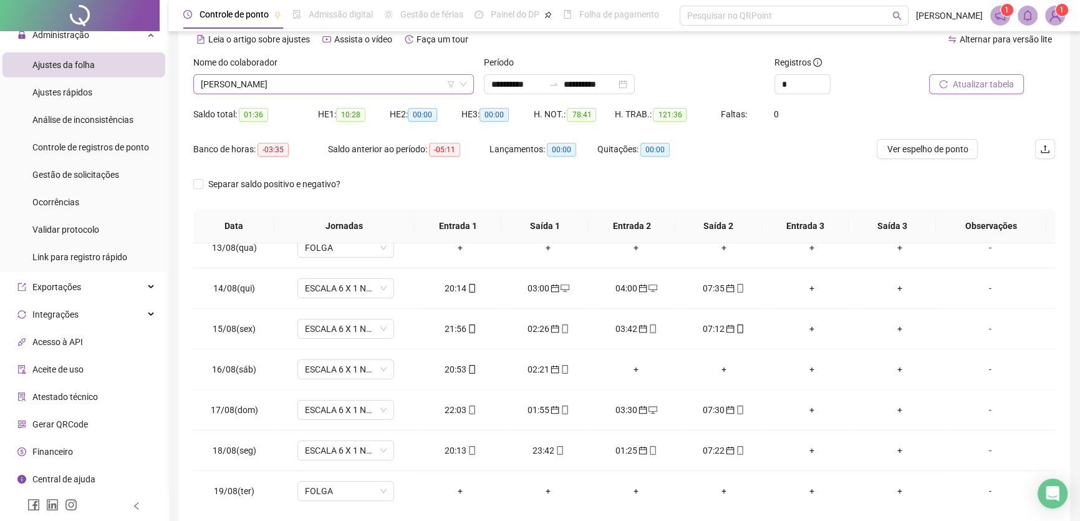
click at [388, 85] on span "[PERSON_NAME]" at bounding box center [334, 84] width 266 height 19
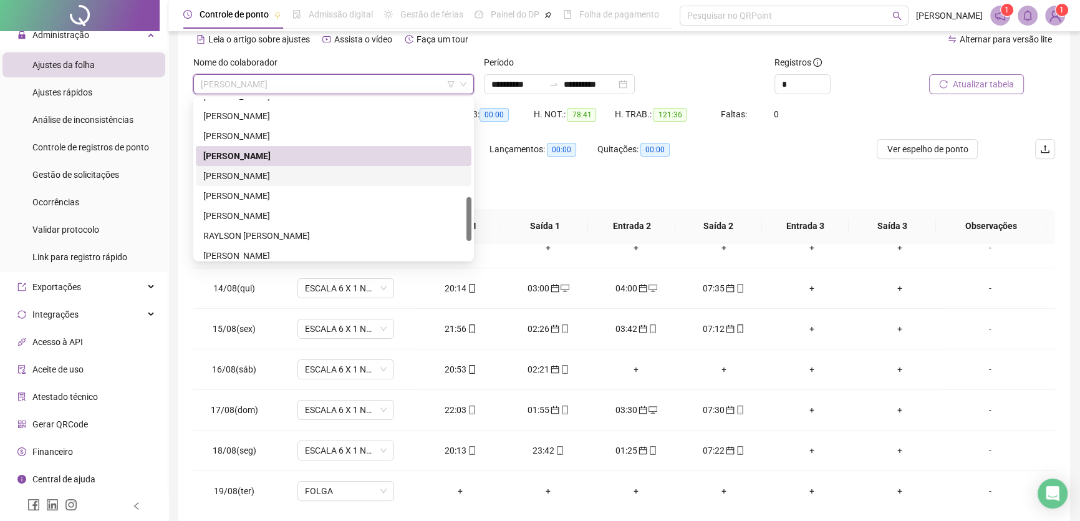
click at [261, 173] on div "[PERSON_NAME]" at bounding box center [333, 176] width 261 height 14
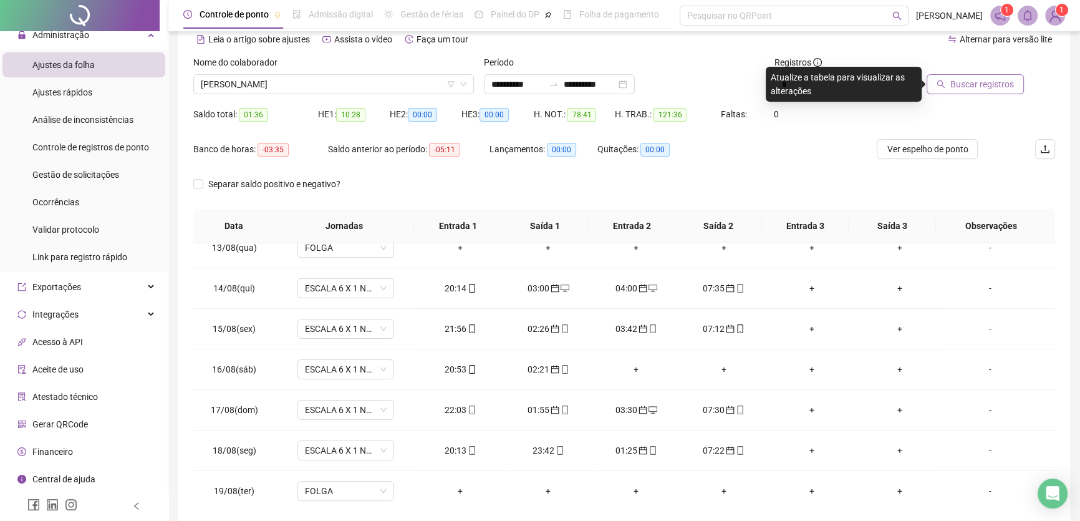
click at [981, 83] on span "Buscar registros" at bounding box center [982, 84] width 64 height 14
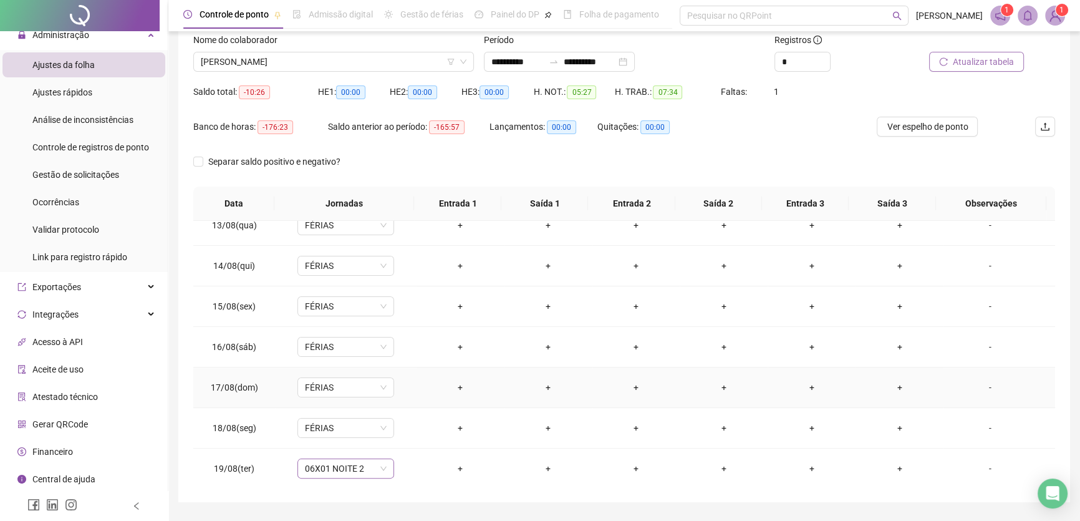
scroll to position [116, 0]
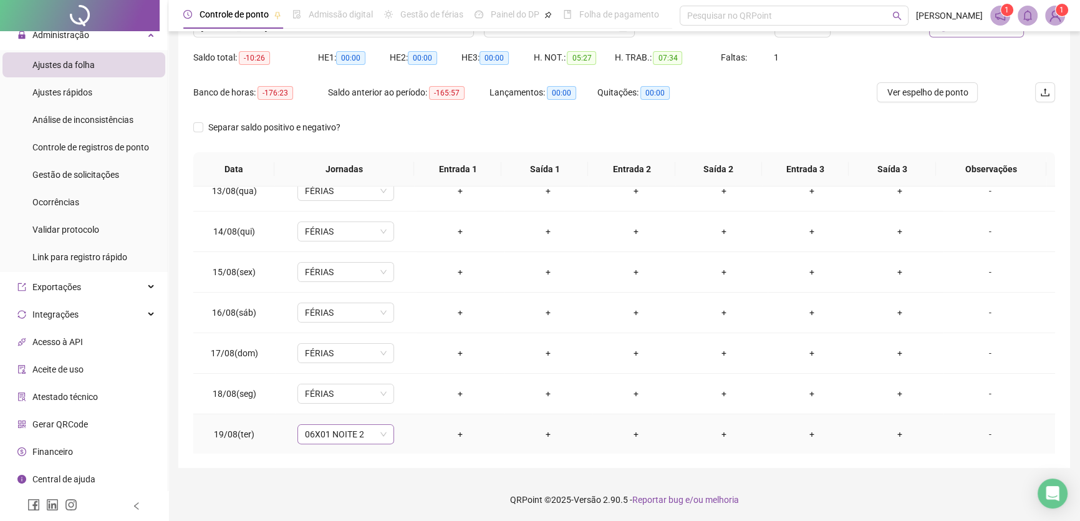
click at [382, 432] on span "06X01 NOITE 2" at bounding box center [346, 434] width 82 height 19
click at [349, 345] on div "Férias" at bounding box center [361, 342] width 95 height 14
click at [405, 404] on span "Sim" at bounding box center [403, 400] width 14 height 14
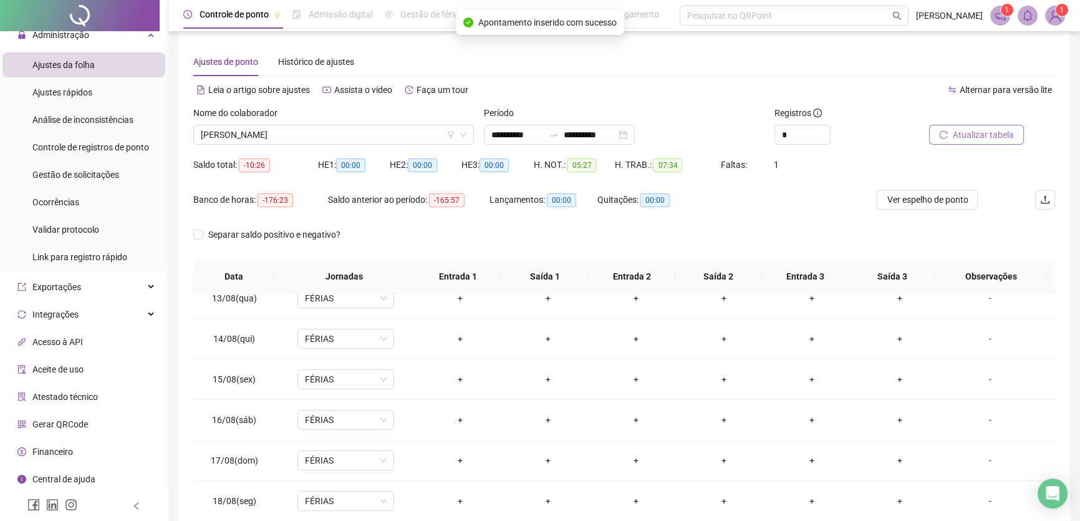
scroll to position [2, 0]
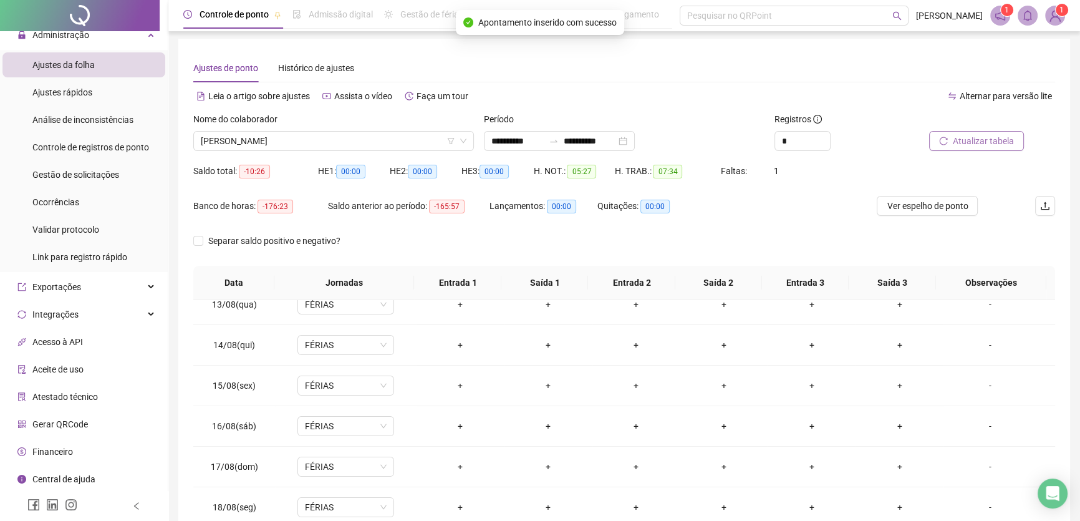
click at [976, 132] on button "Atualizar tabela" at bounding box center [976, 141] width 95 height 20
click at [339, 140] on span "[PERSON_NAME]" at bounding box center [334, 141] width 266 height 19
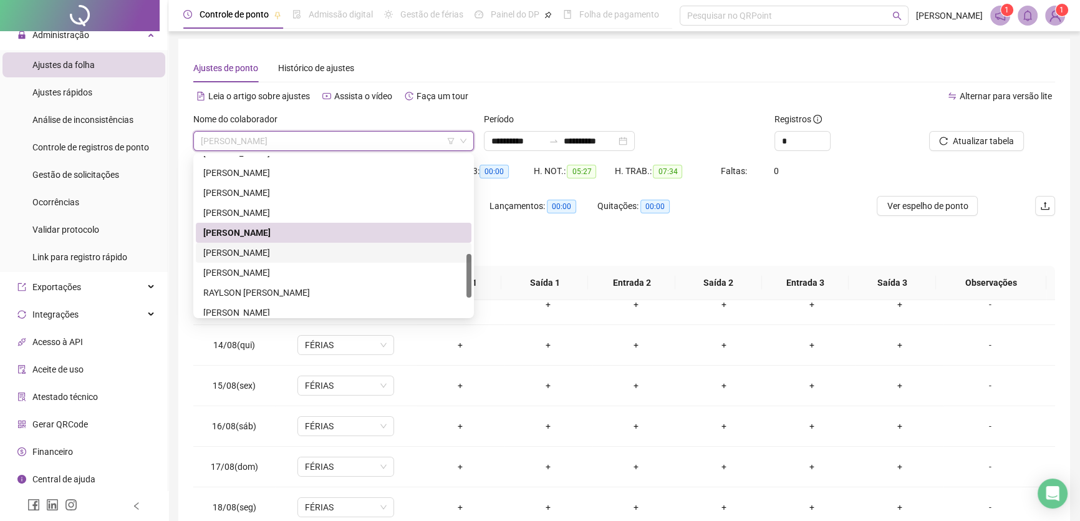
click at [286, 249] on div "[PERSON_NAME]" at bounding box center [333, 253] width 261 height 14
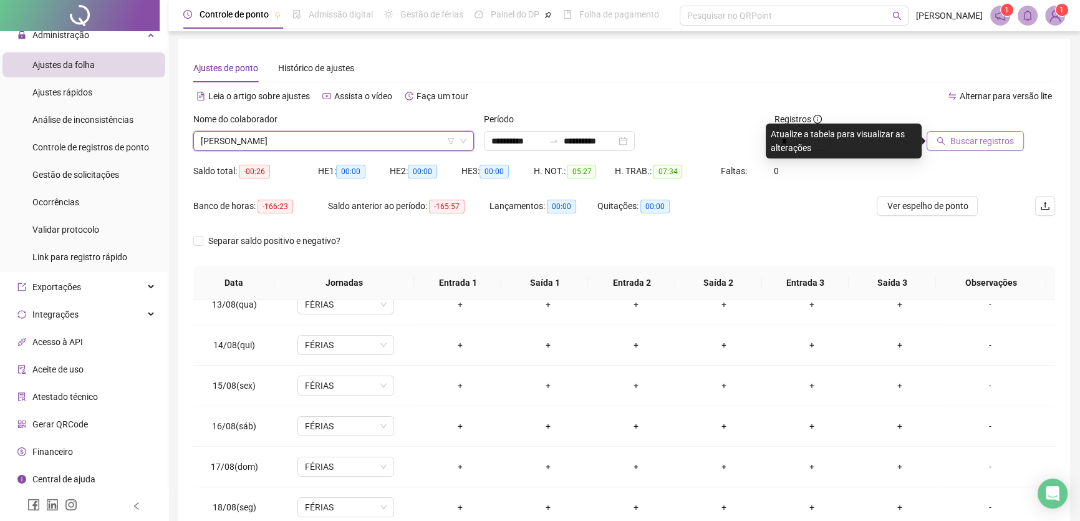
click at [969, 135] on span "Buscar registros" at bounding box center [982, 141] width 64 height 14
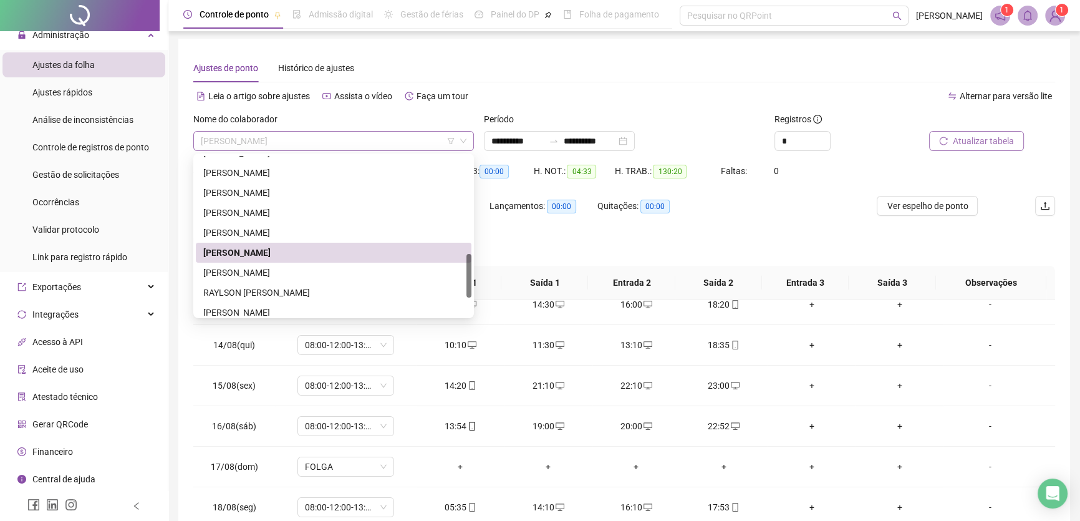
drag, startPoint x: 351, startPoint y: 150, endPoint x: 344, endPoint y: 152, distance: 7.3
click at [350, 150] on div "[PERSON_NAME]" at bounding box center [333, 141] width 281 height 20
click at [259, 269] on div "[PERSON_NAME]" at bounding box center [333, 273] width 261 height 14
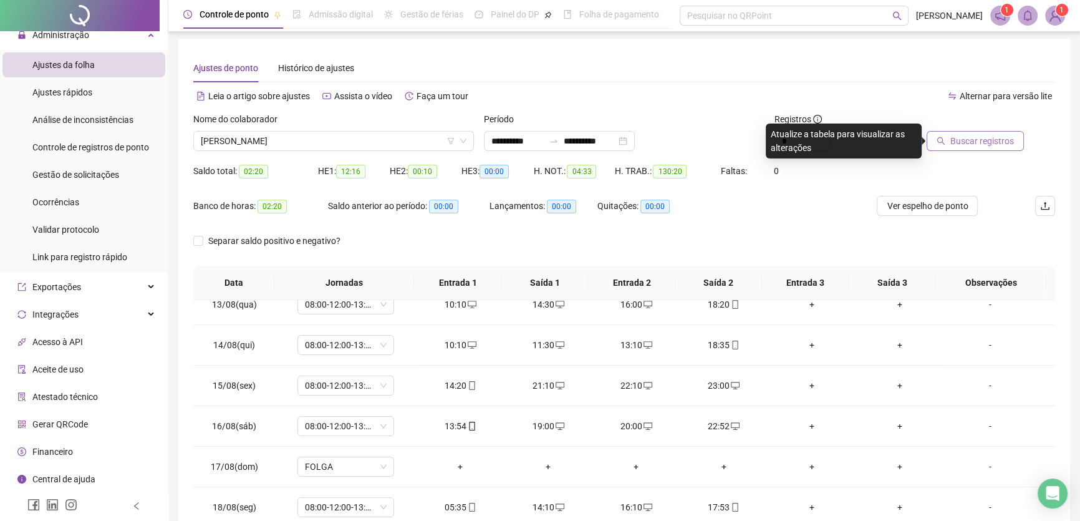
click at [963, 137] on span "Buscar registros" at bounding box center [982, 141] width 64 height 14
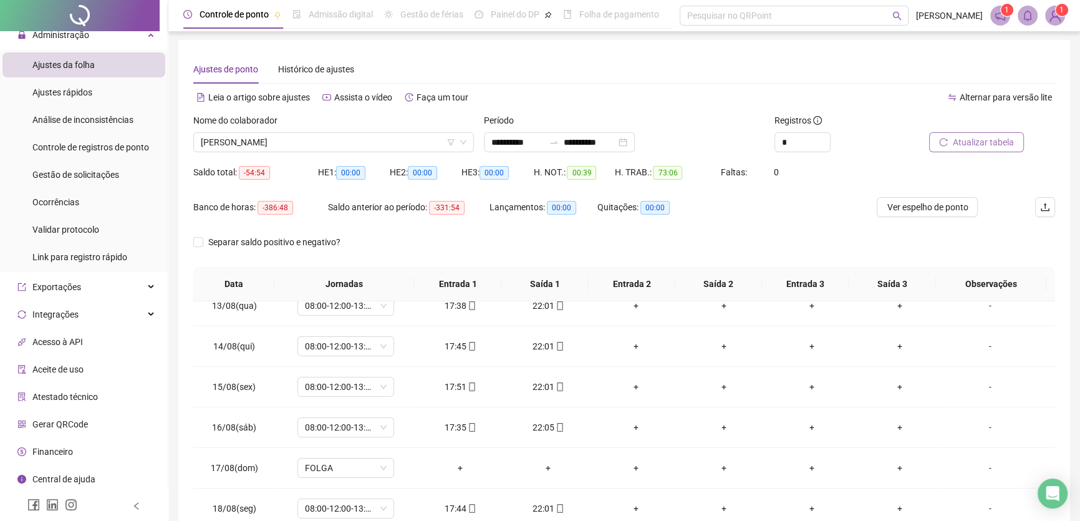
scroll to position [0, 0]
click at [403, 141] on span "[PERSON_NAME]" at bounding box center [334, 143] width 266 height 19
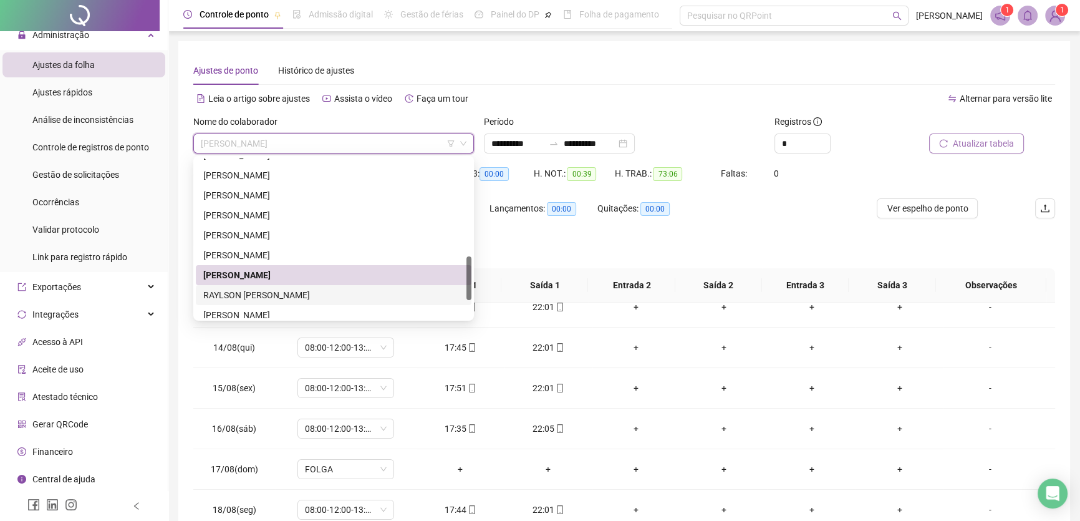
click at [274, 286] on div "RAYLSON [PERSON_NAME]" at bounding box center [334, 295] width 276 height 20
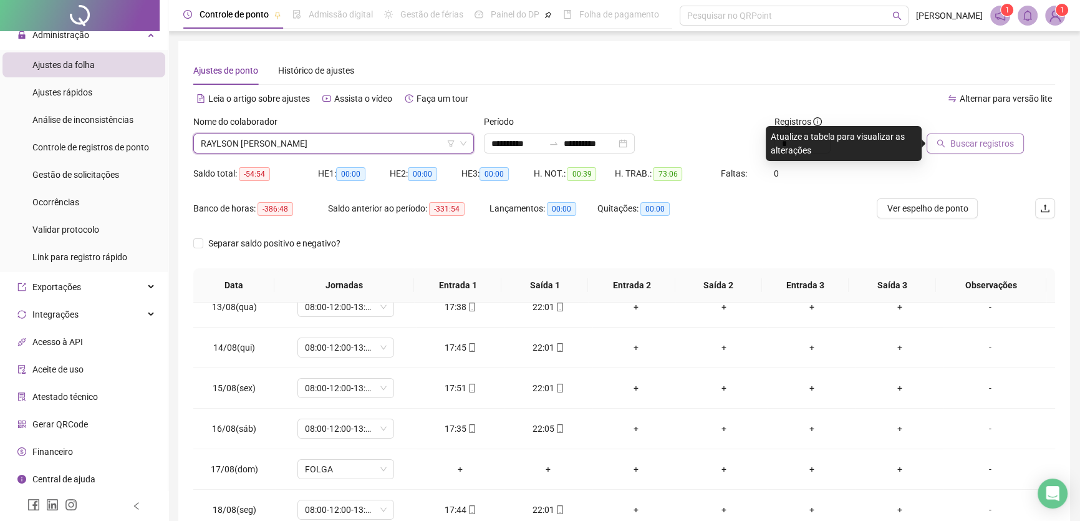
click at [972, 135] on button "Buscar registros" at bounding box center [975, 143] width 97 height 20
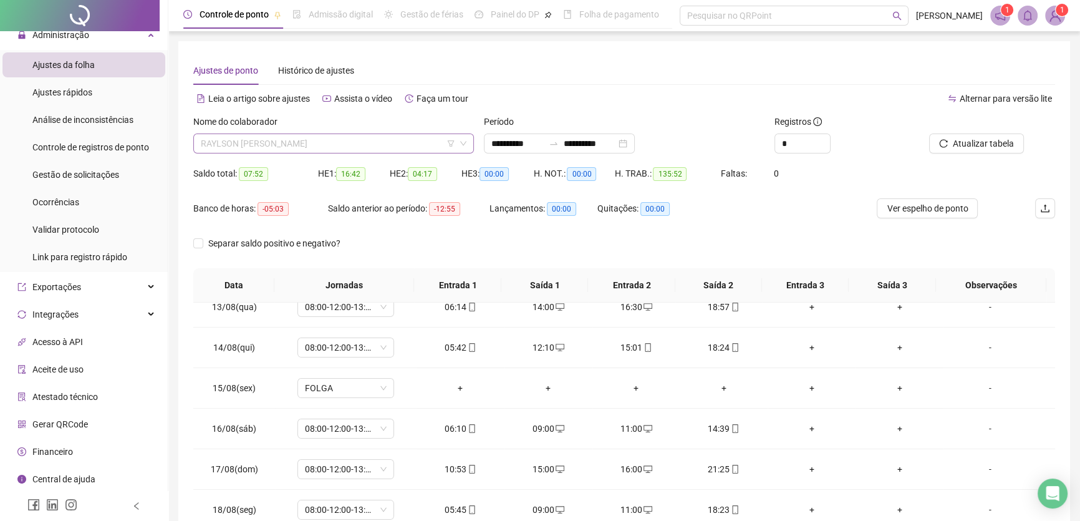
click at [387, 150] on span "RAYLSON [PERSON_NAME]" at bounding box center [334, 143] width 266 height 19
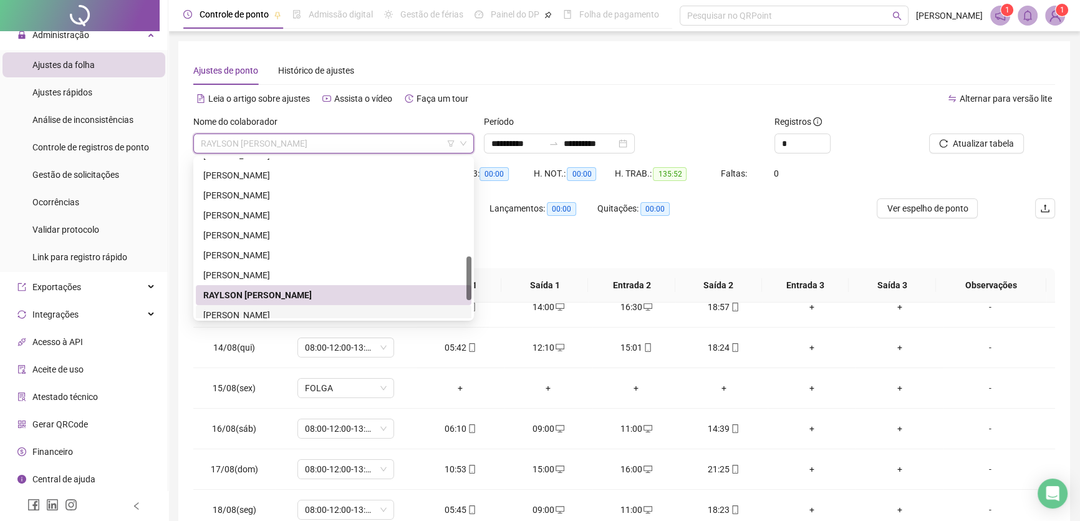
click at [278, 315] on div "[PERSON_NAME]" at bounding box center [333, 315] width 261 height 14
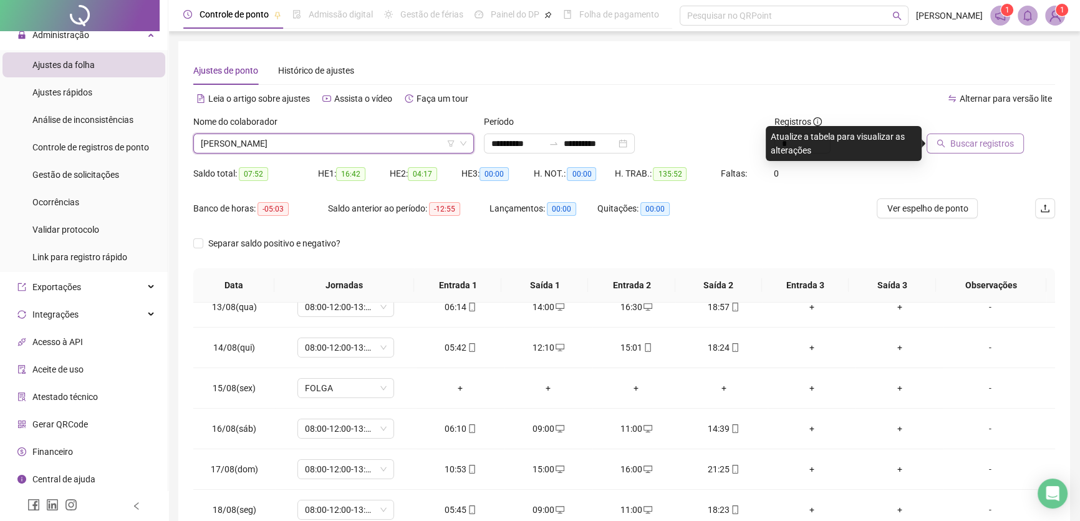
click at [996, 143] on span "Buscar registros" at bounding box center [982, 144] width 64 height 14
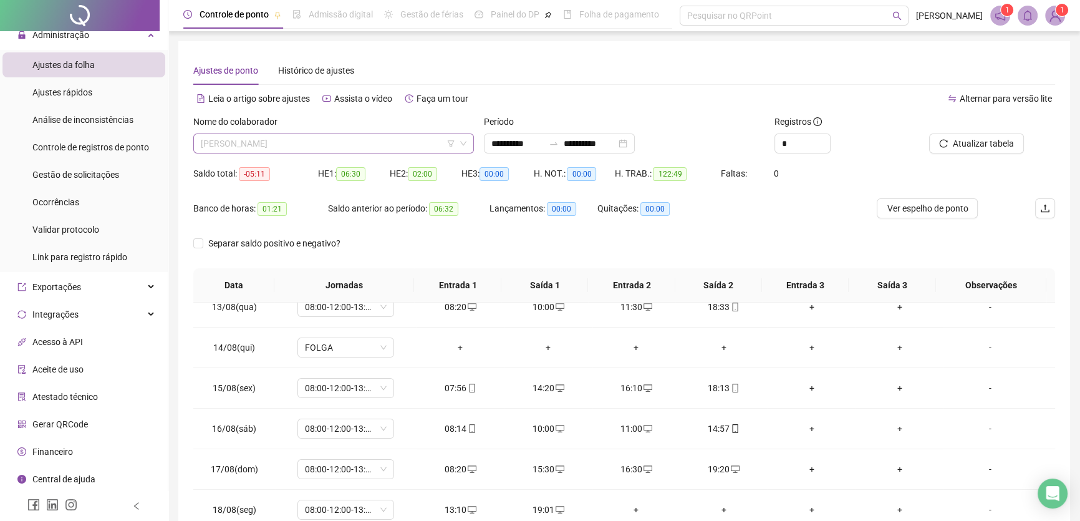
click at [395, 144] on span "[PERSON_NAME]" at bounding box center [334, 143] width 266 height 19
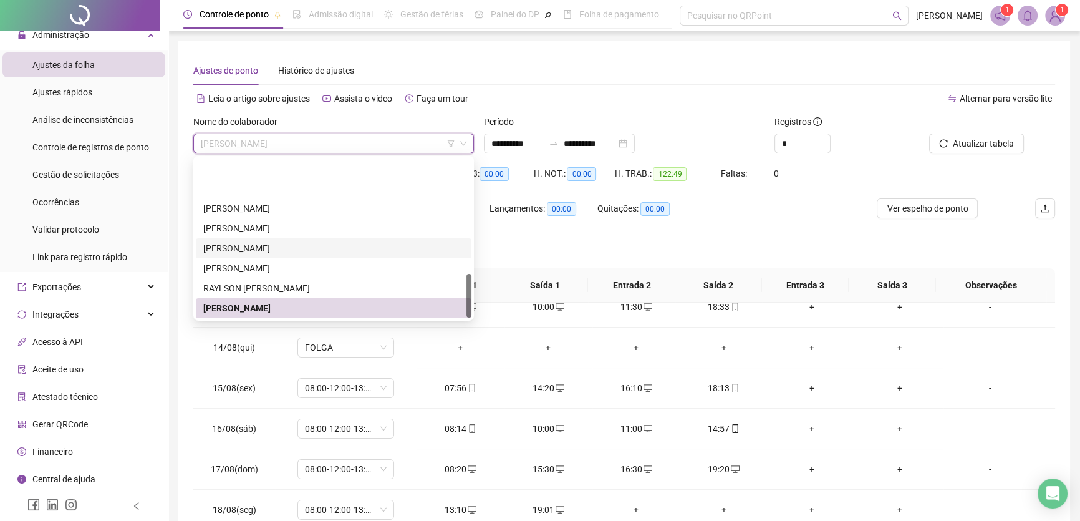
scroll to position [418, 0]
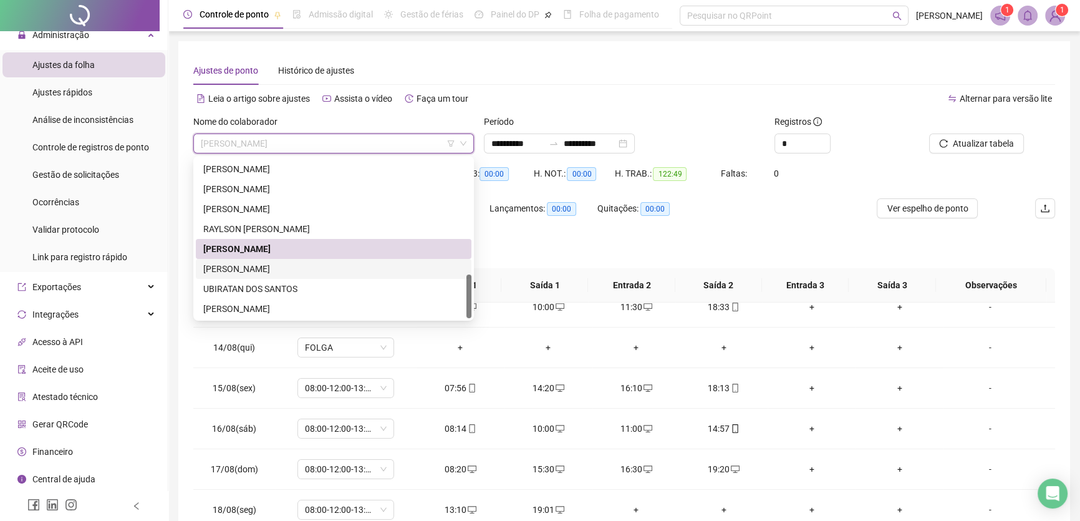
click at [305, 268] on div "[PERSON_NAME]" at bounding box center [333, 269] width 261 height 14
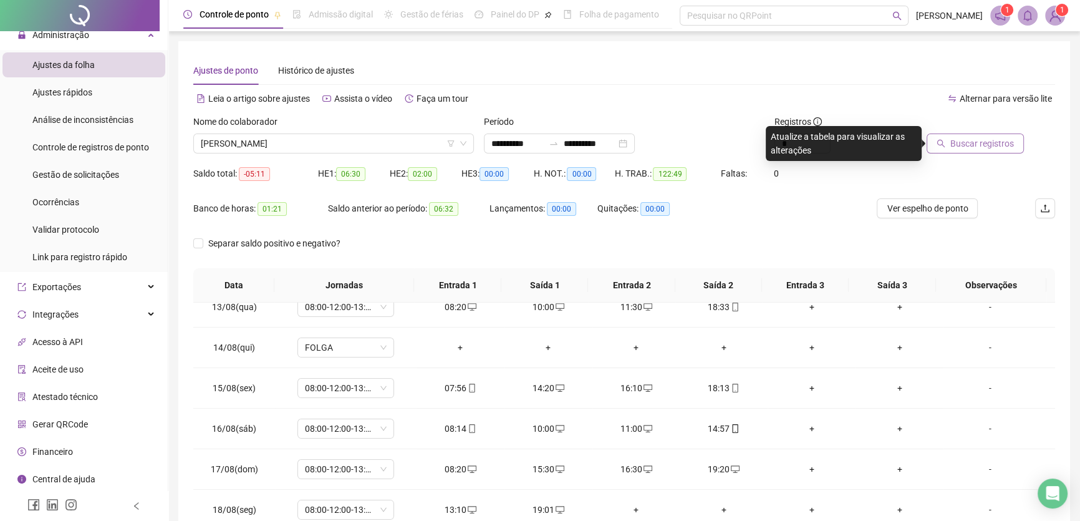
click at [986, 138] on span "Buscar registros" at bounding box center [982, 144] width 64 height 14
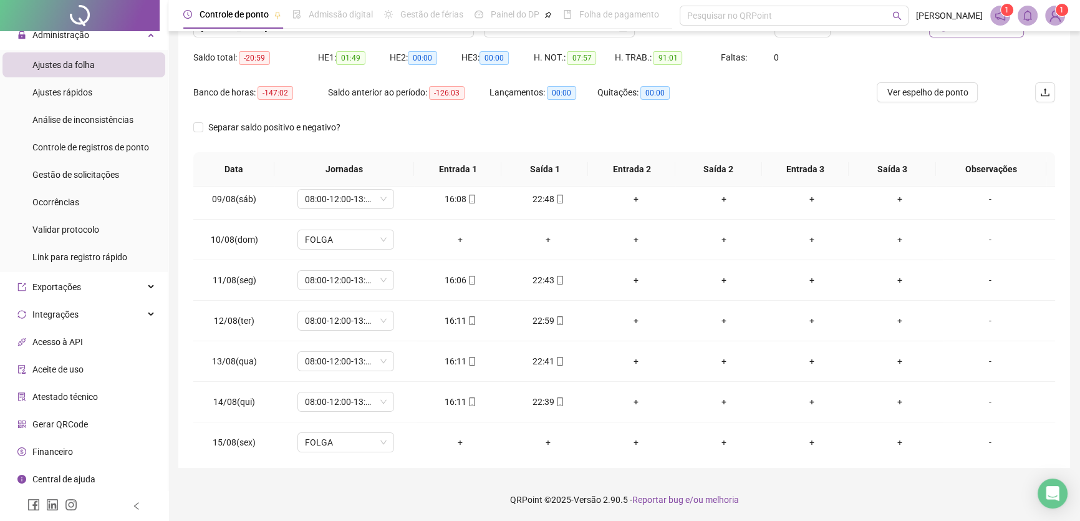
scroll to position [59, 0]
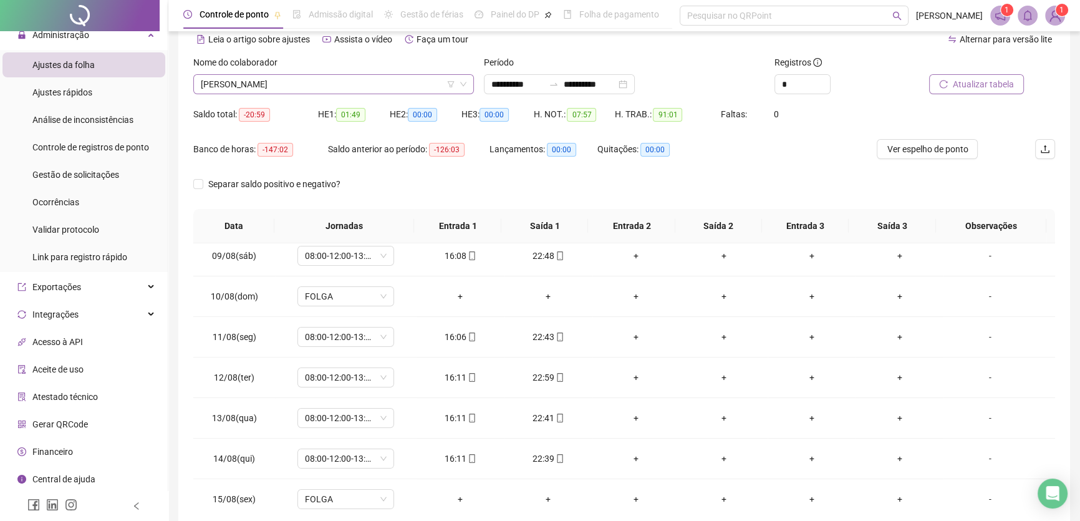
click at [320, 89] on span "[PERSON_NAME]" at bounding box center [334, 84] width 266 height 19
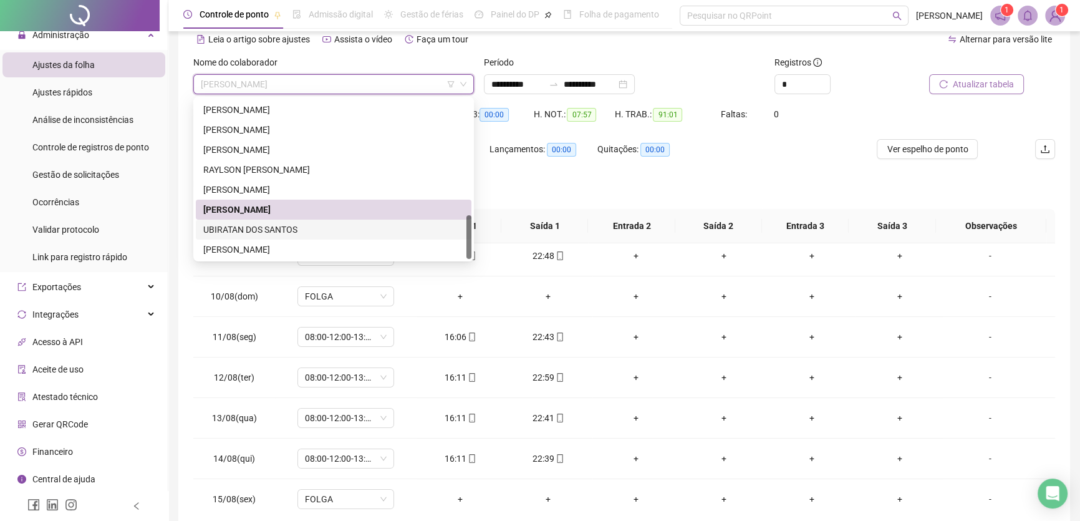
click at [244, 229] on div "UBIRATAN DOS SANTOS" at bounding box center [333, 230] width 261 height 14
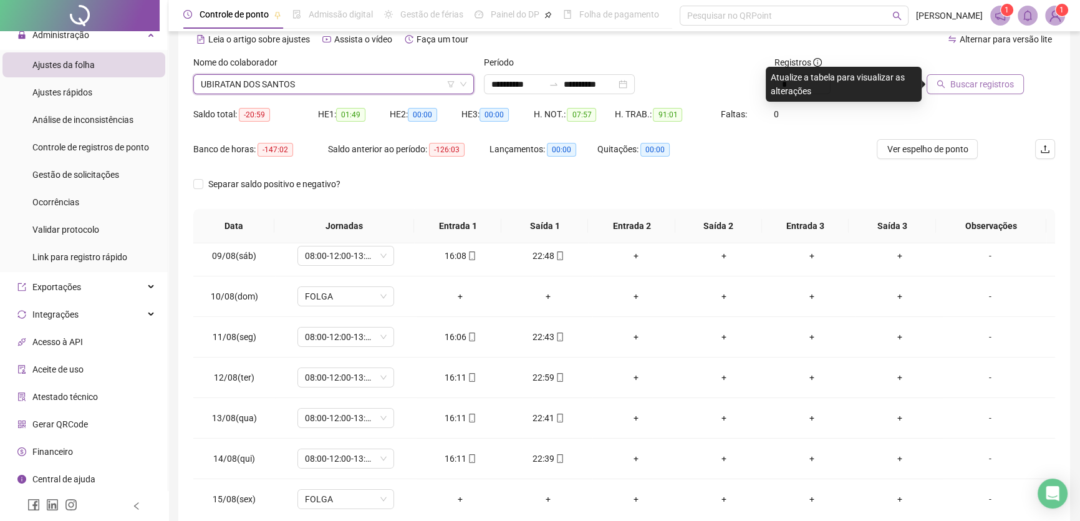
click at [959, 79] on span "Buscar registros" at bounding box center [982, 84] width 64 height 14
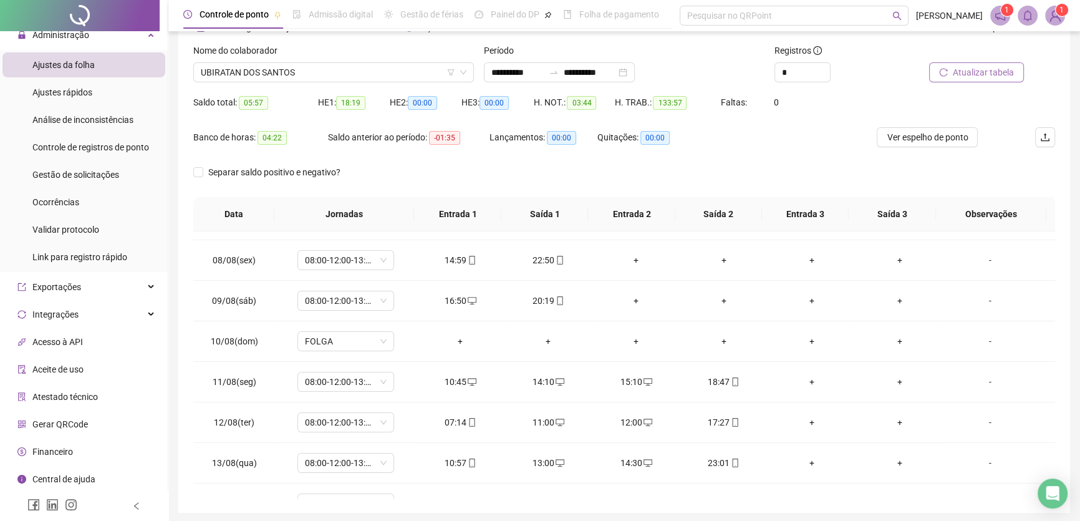
scroll to position [2, 0]
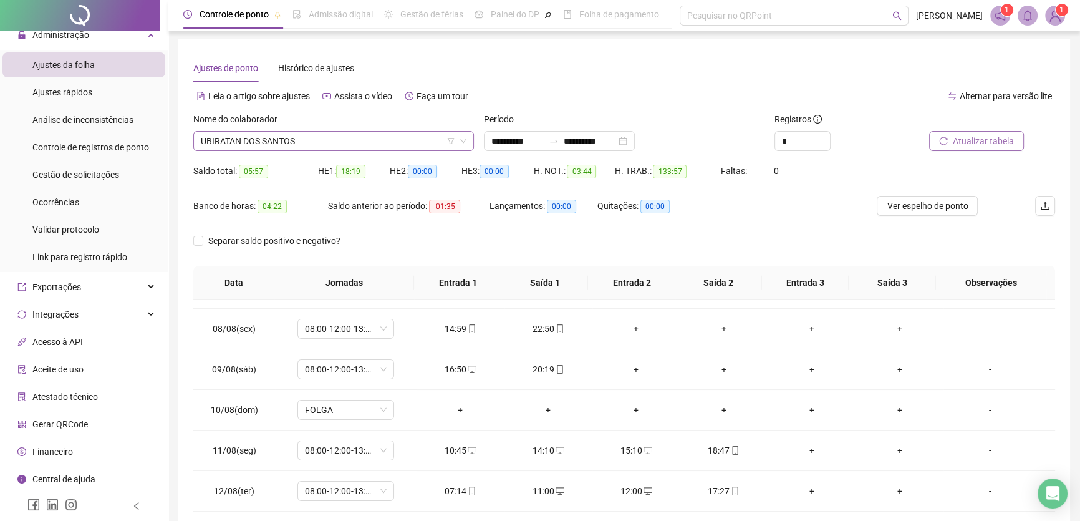
click at [373, 147] on span "UBIRATAN DOS SANTOS" at bounding box center [334, 141] width 266 height 19
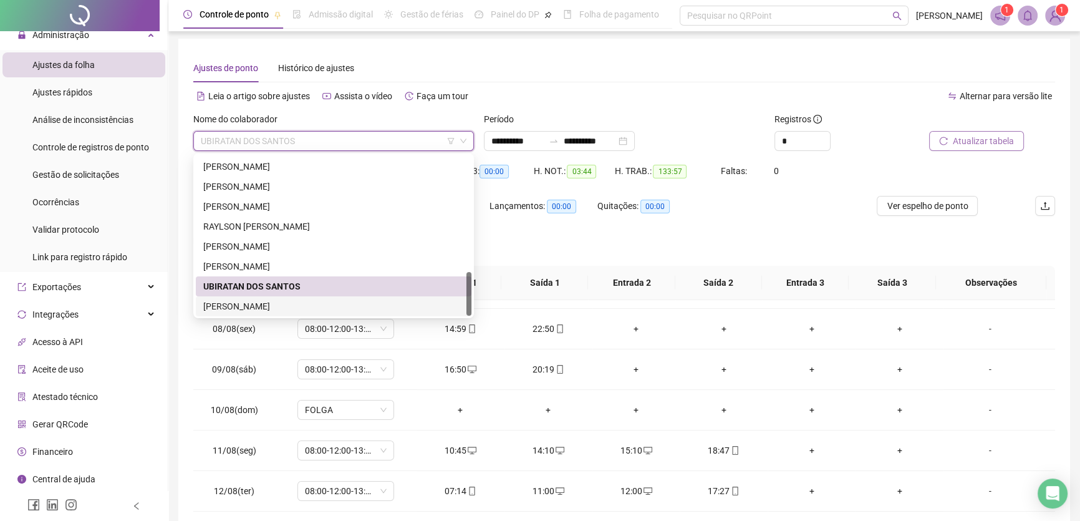
click at [249, 311] on div "[PERSON_NAME]" at bounding box center [333, 306] width 261 height 14
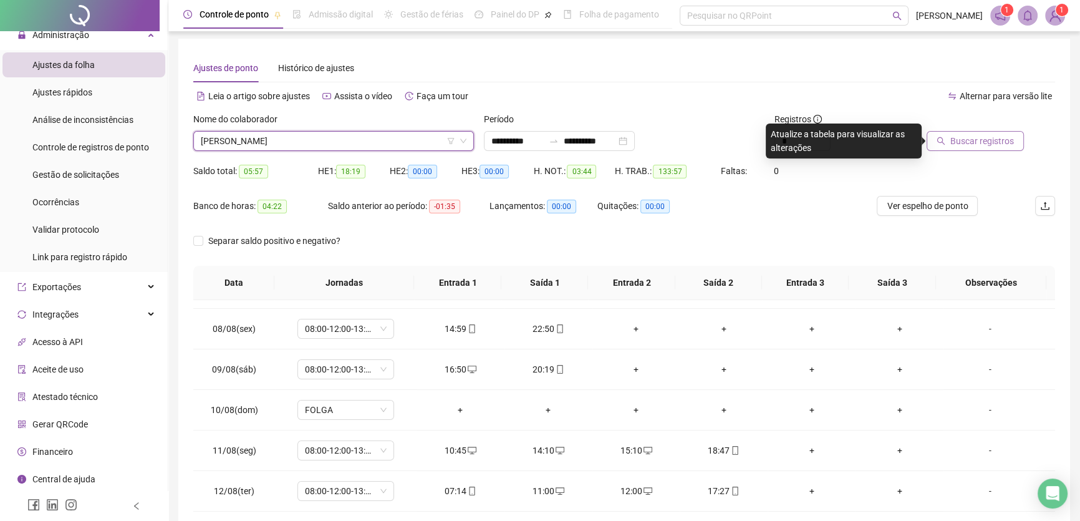
click at [985, 147] on span "Buscar registros" at bounding box center [982, 141] width 64 height 14
